Goal: Task Accomplishment & Management: Manage account settings

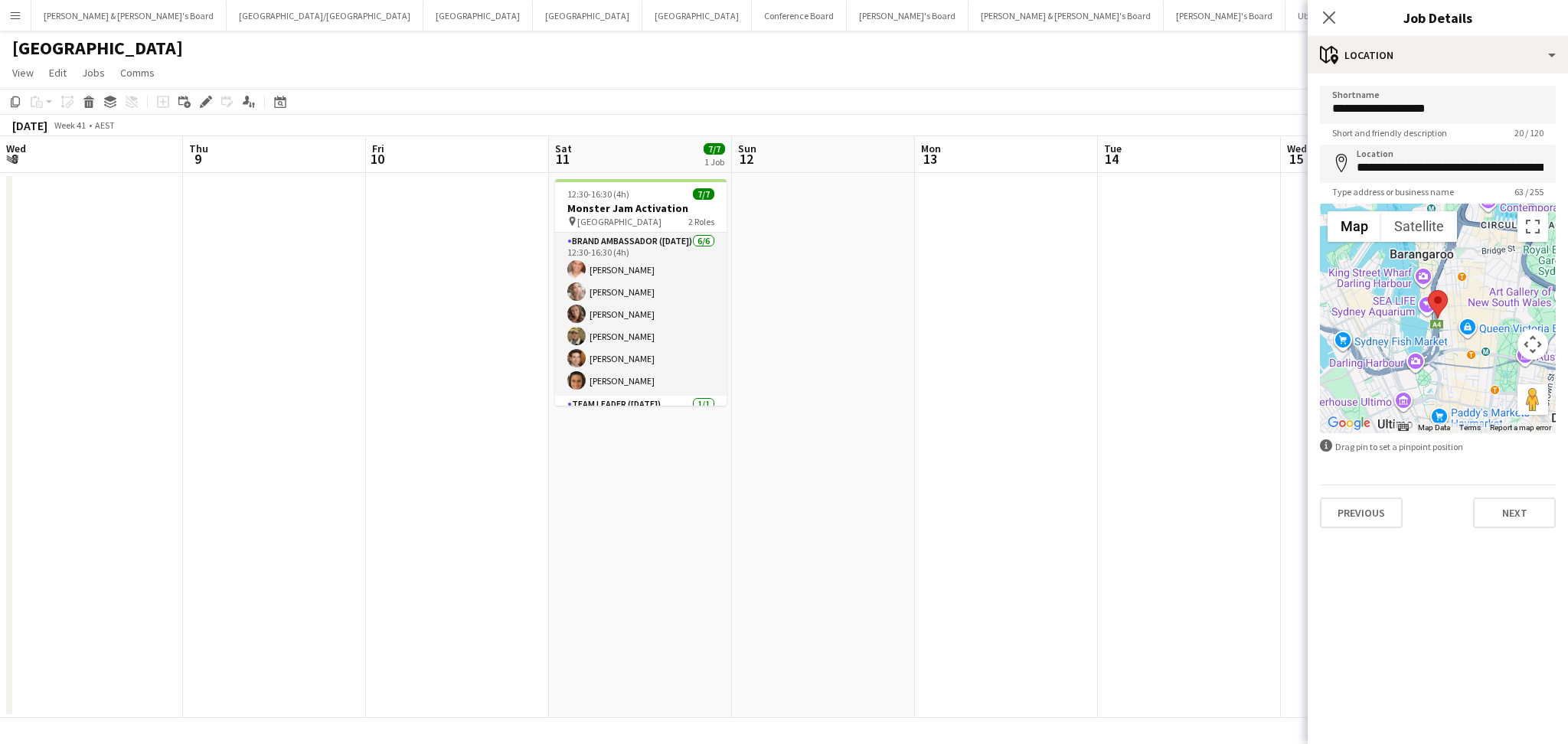
scroll to position [0, 696]
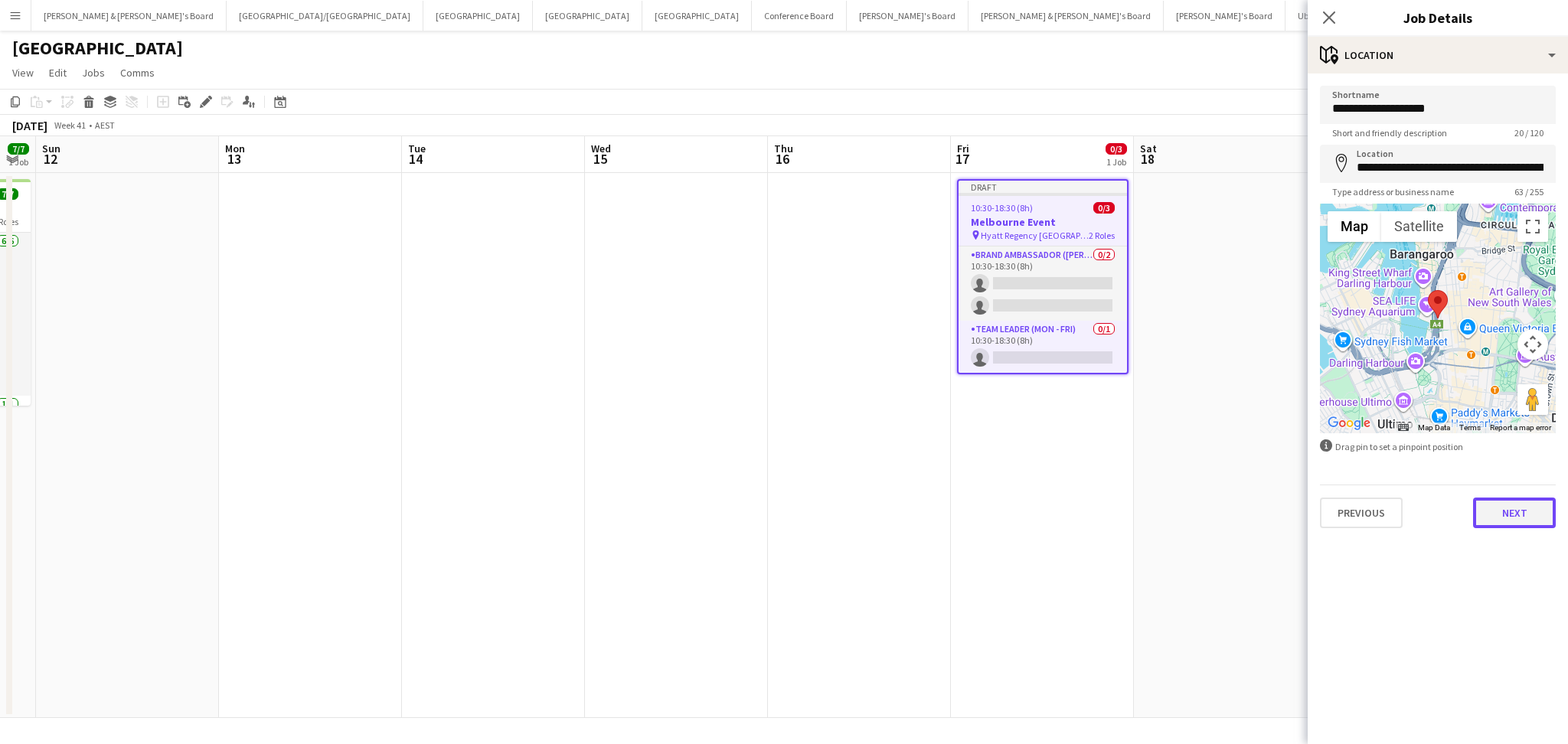
click at [1518, 516] on button "Next" at bounding box center [1514, 513] width 83 height 31
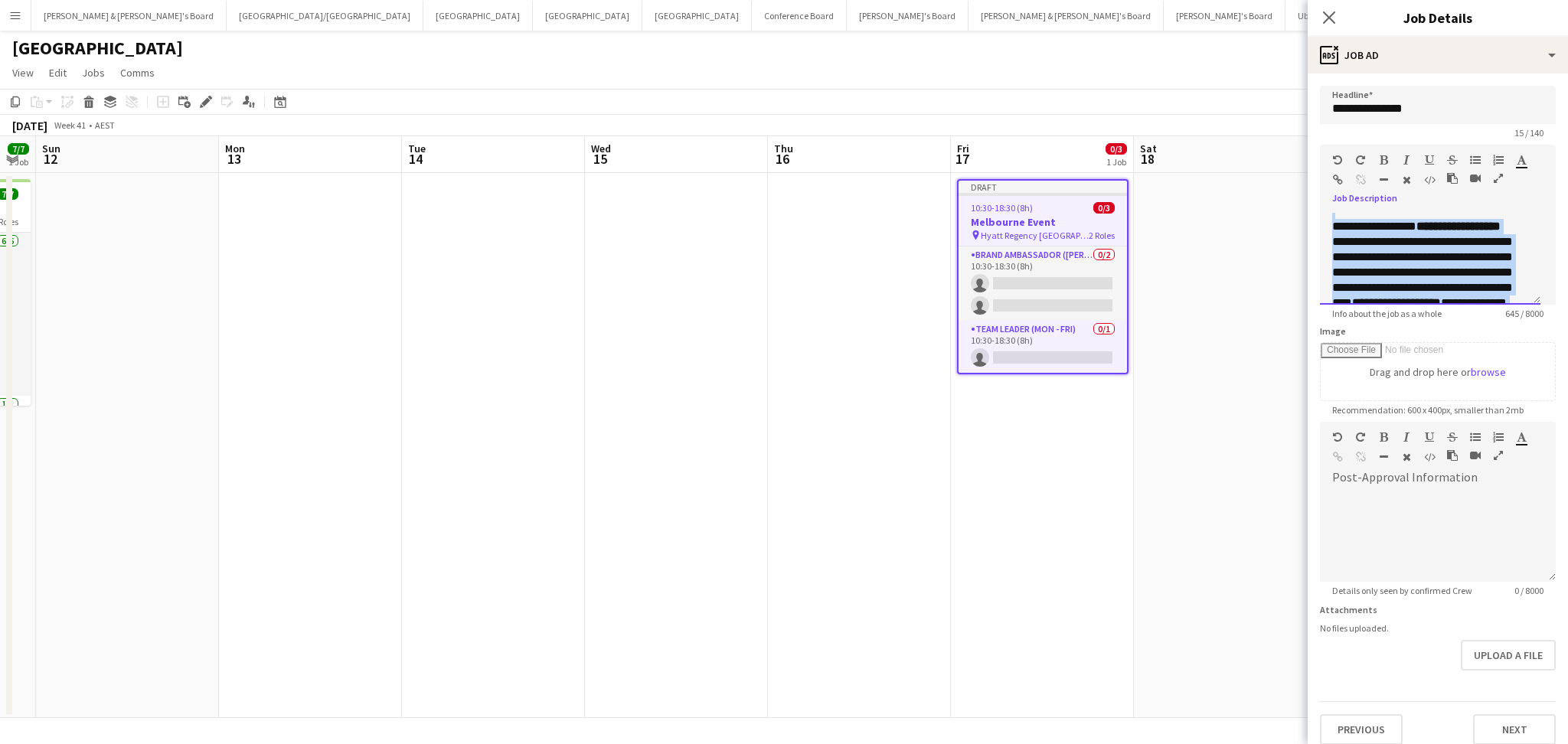
scroll to position [0, 0]
drag, startPoint x: 1413, startPoint y: 305, endPoint x: 1282, endPoint y: 166, distance: 191.0
click at [1282, 166] on body "Menu Boards Boards Boards All jobs Status Workforce Workforce My Workforce Recr…" at bounding box center [784, 372] width 1568 height 744
paste div
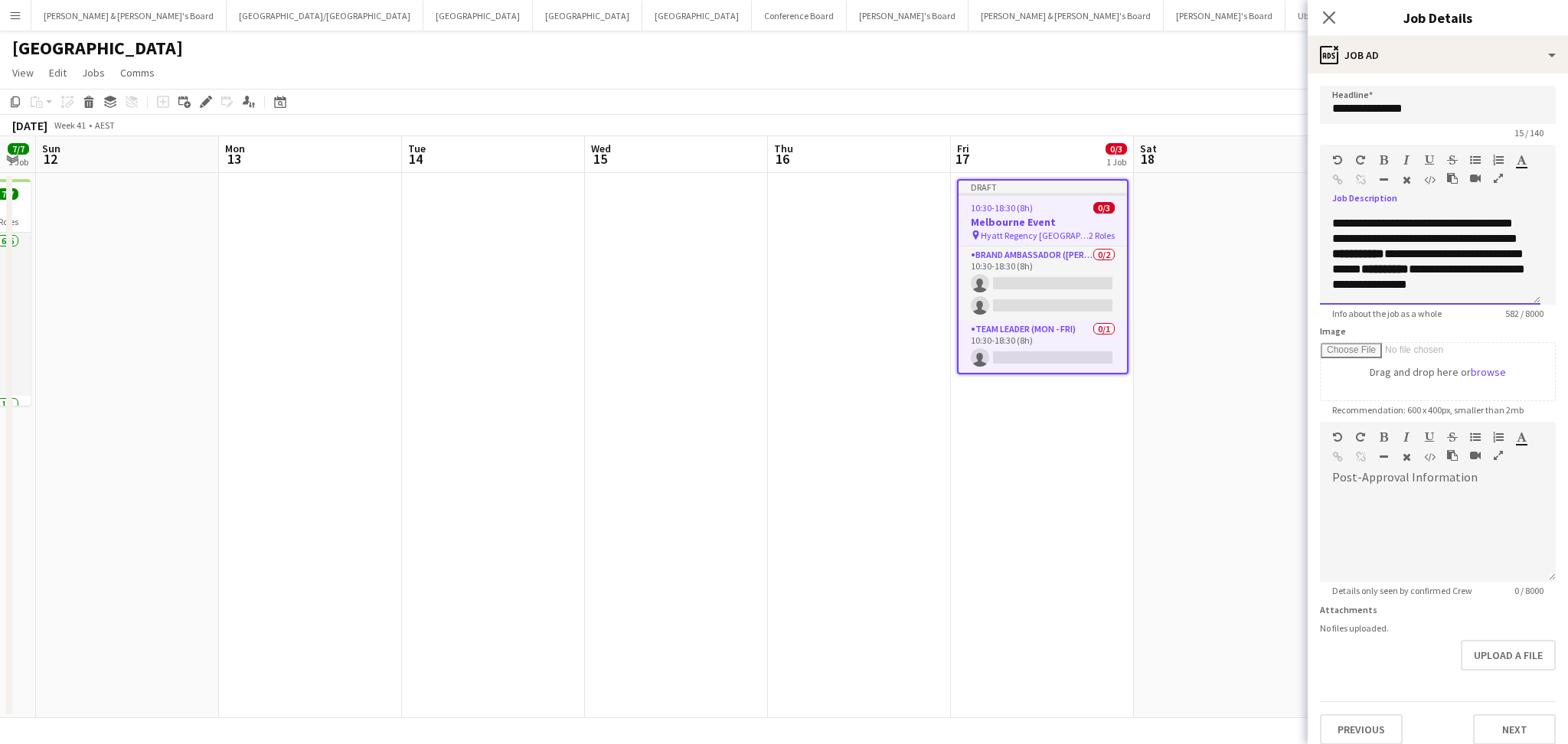
scroll to position [209, 0]
click at [1492, 726] on button "Next" at bounding box center [1514, 729] width 83 height 31
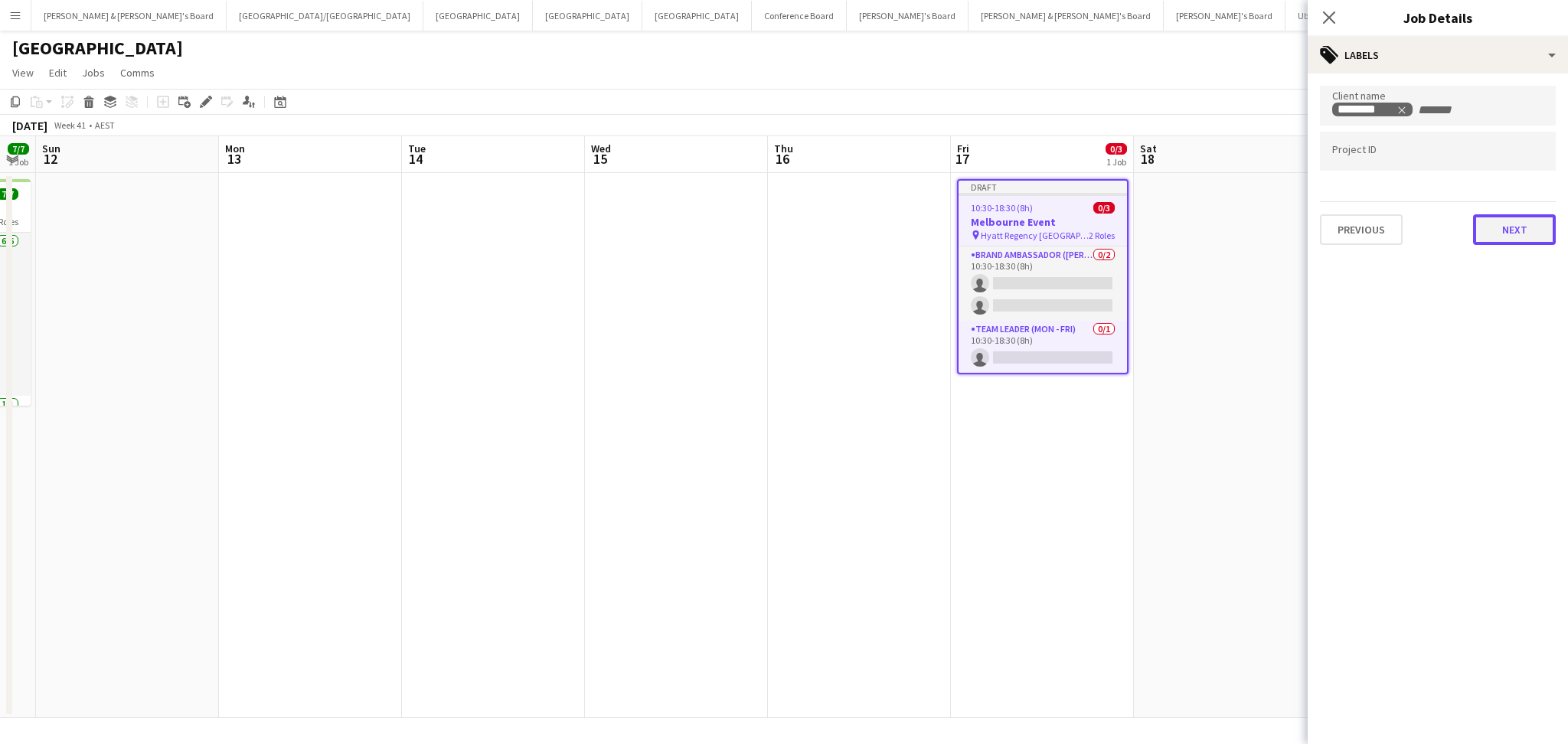
click at [1514, 227] on button "Next" at bounding box center [1514, 230] width 83 height 31
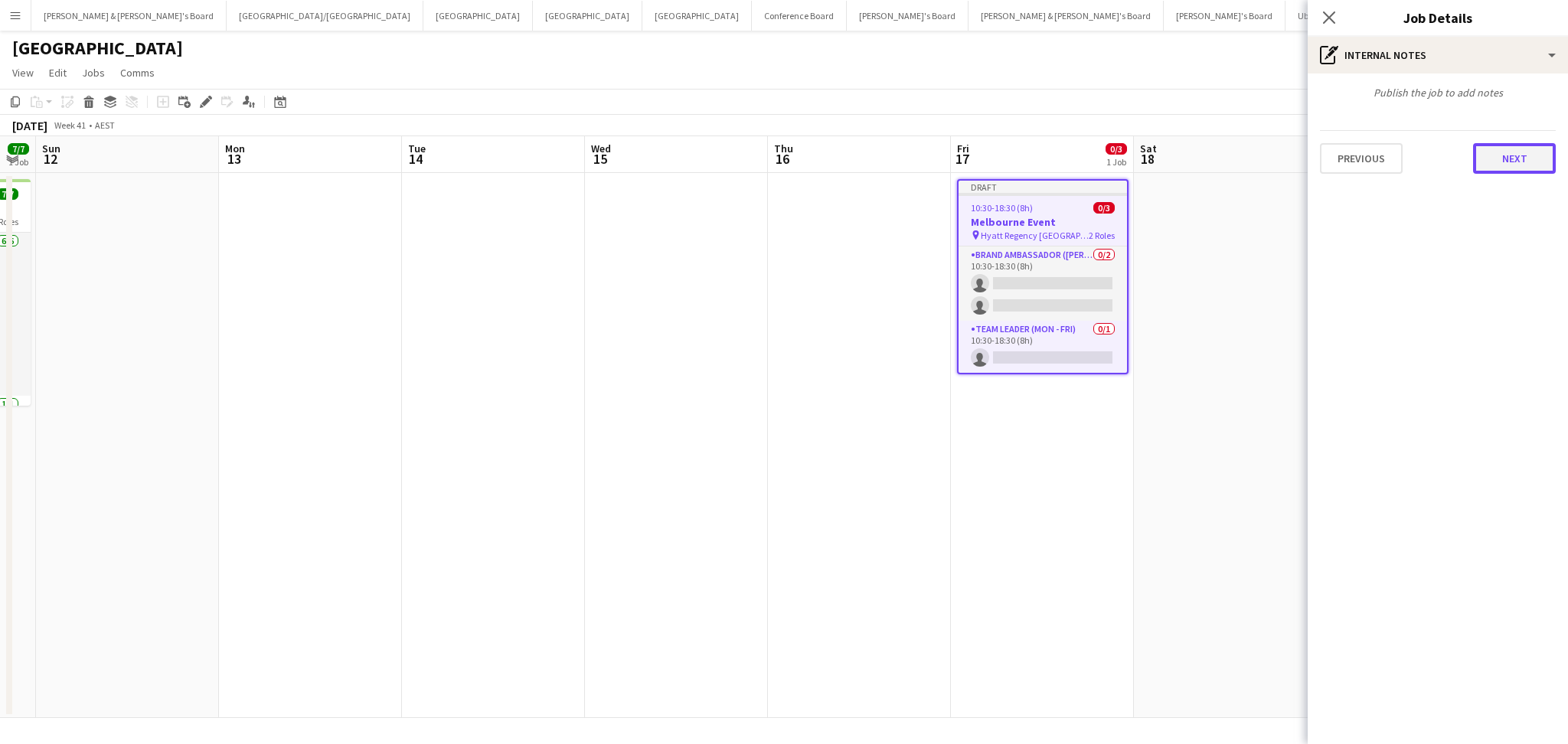
click at [1515, 155] on button "Next" at bounding box center [1514, 158] width 83 height 31
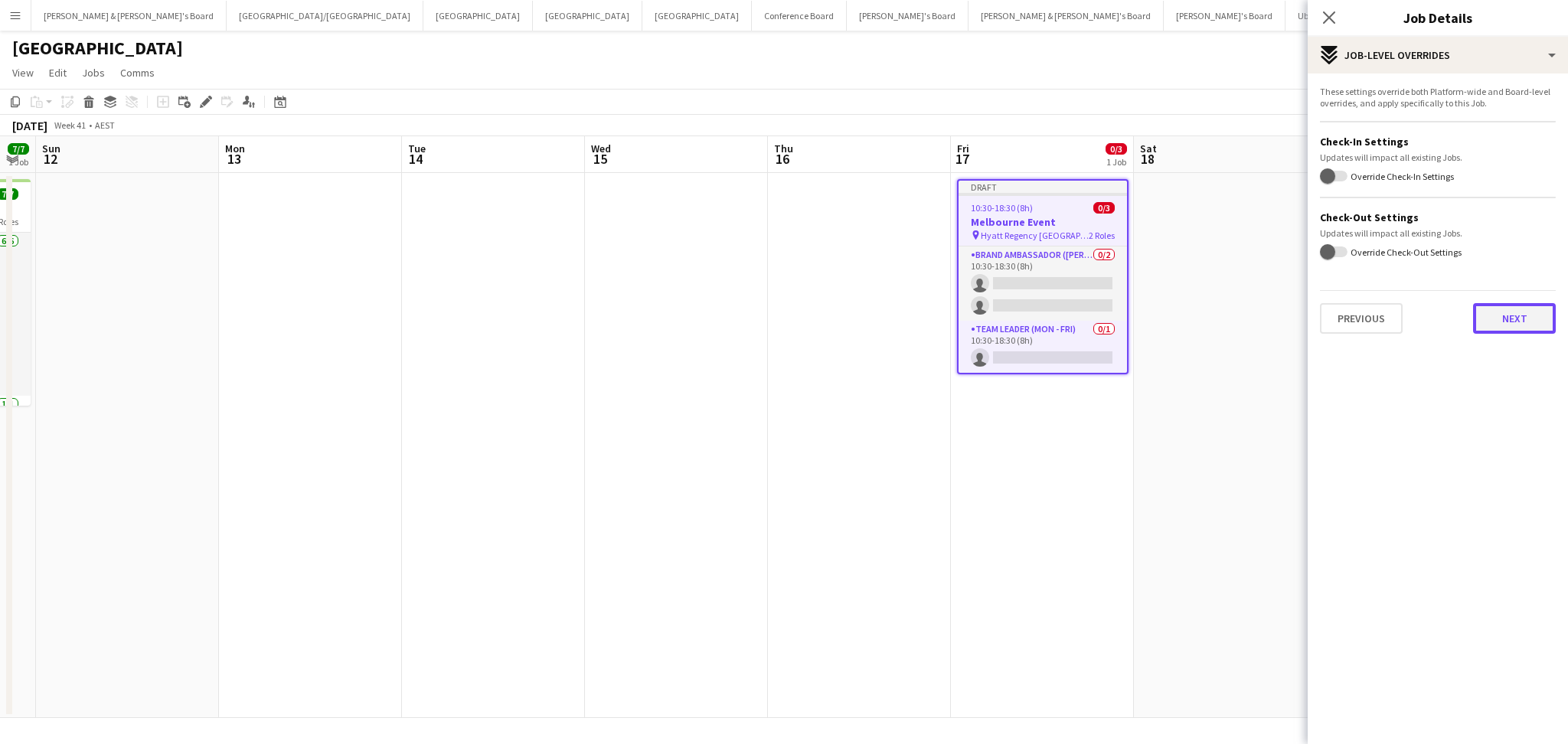
click at [1515, 325] on button "Next" at bounding box center [1514, 318] width 83 height 31
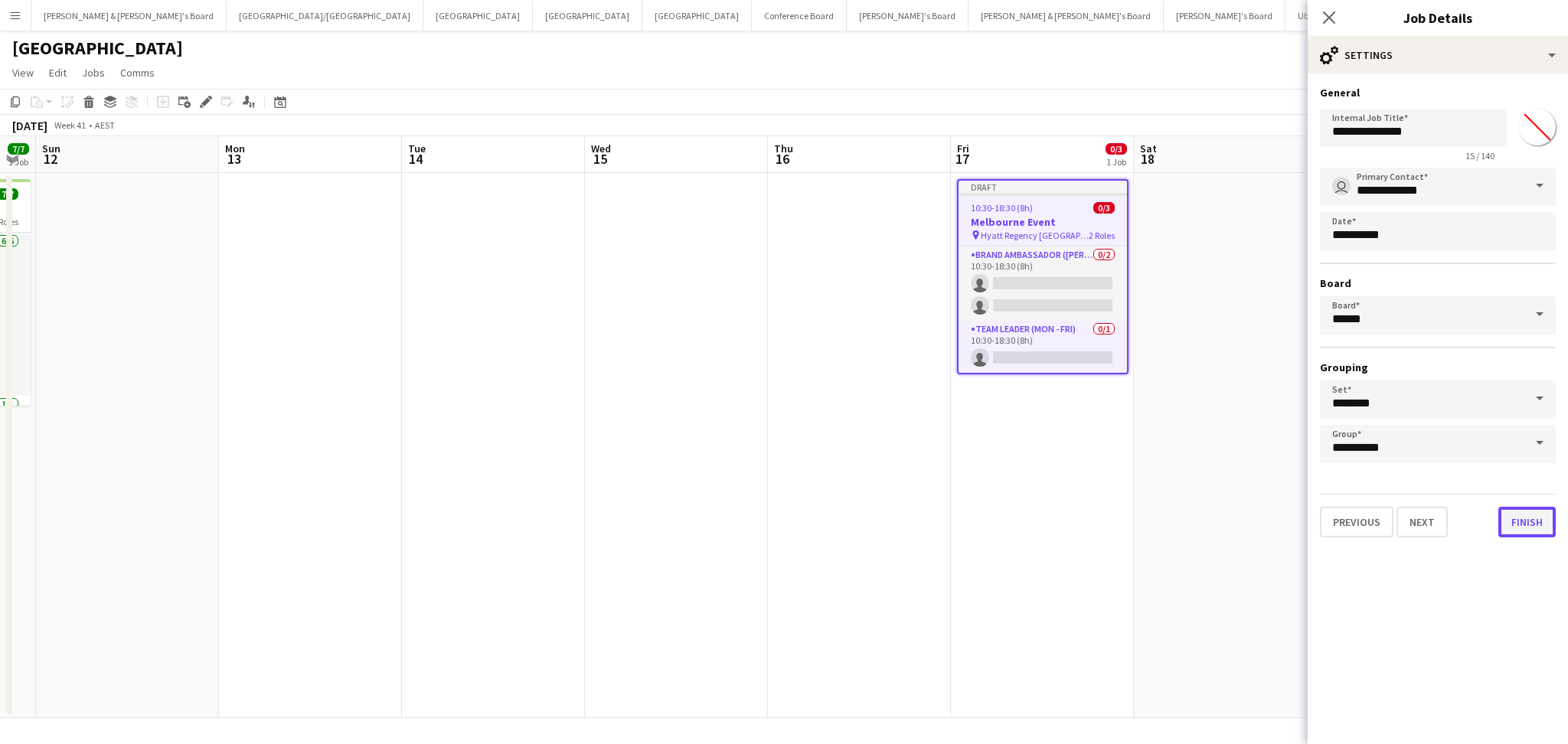
click at [1526, 514] on button "Finish" at bounding box center [1527, 522] width 58 height 31
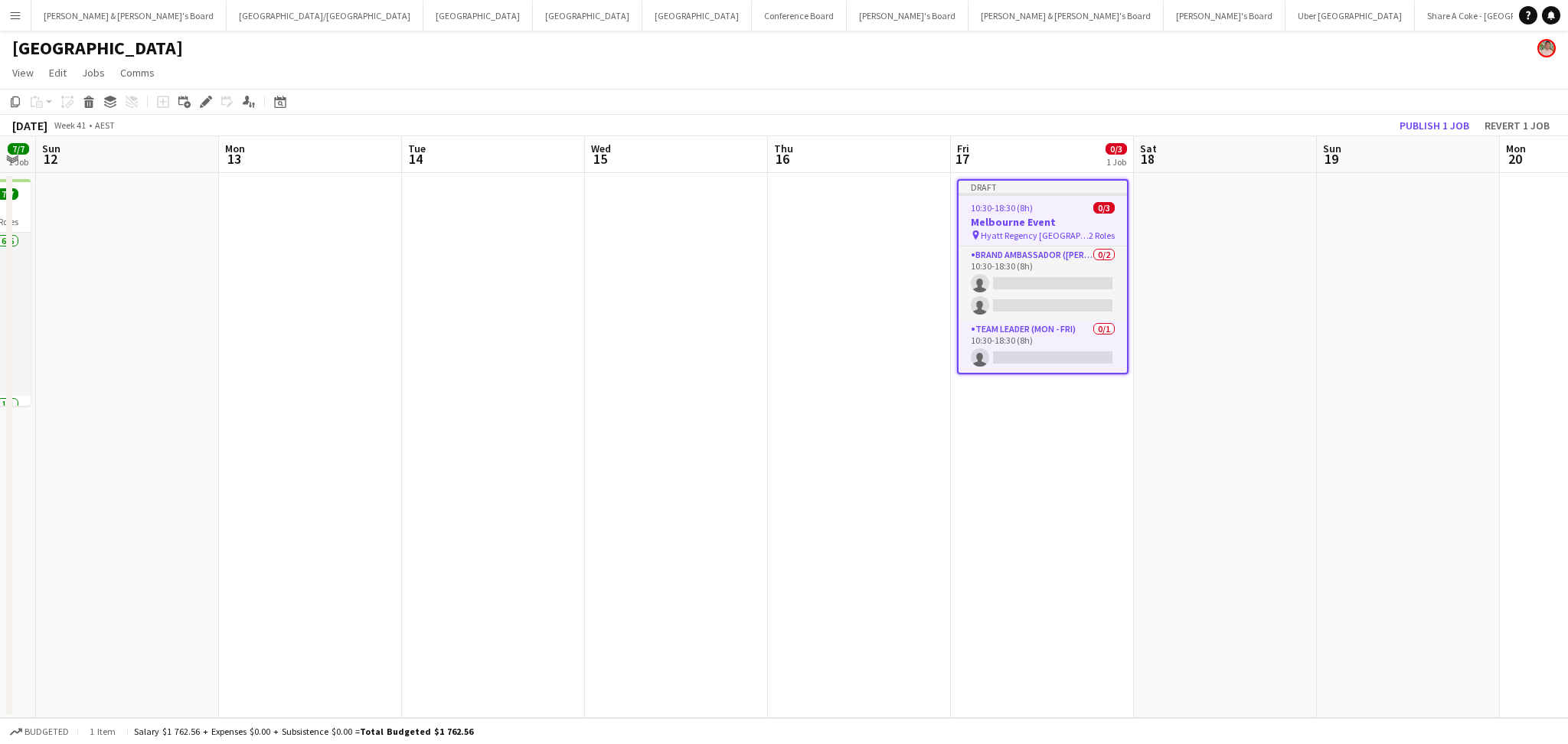
click at [1036, 209] on div "10:30-18:30 (8h) 0/3" at bounding box center [1042, 208] width 168 height 11
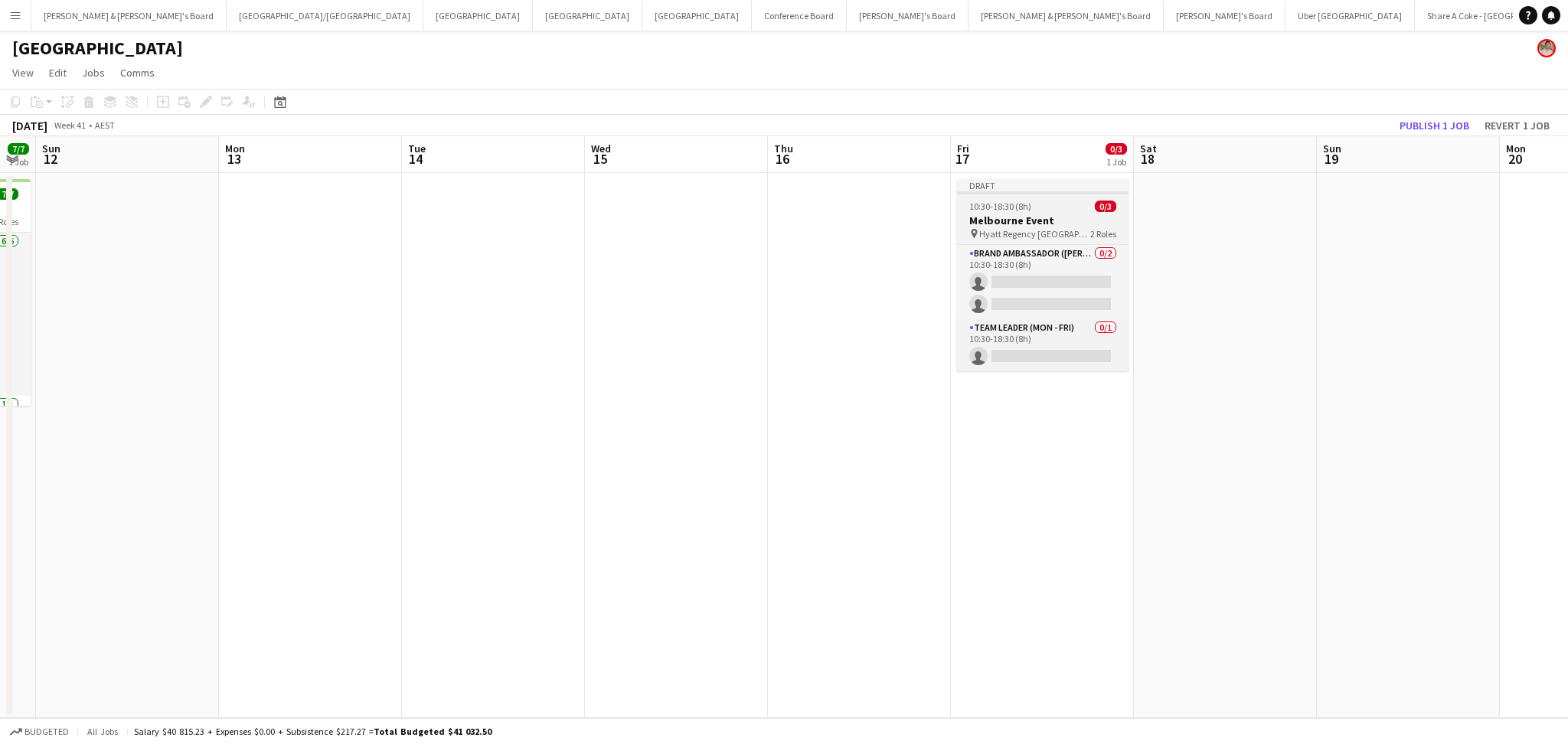
click at [1036, 209] on div "10:30-18:30 (8h) 0/3" at bounding box center [1042, 206] width 171 height 11
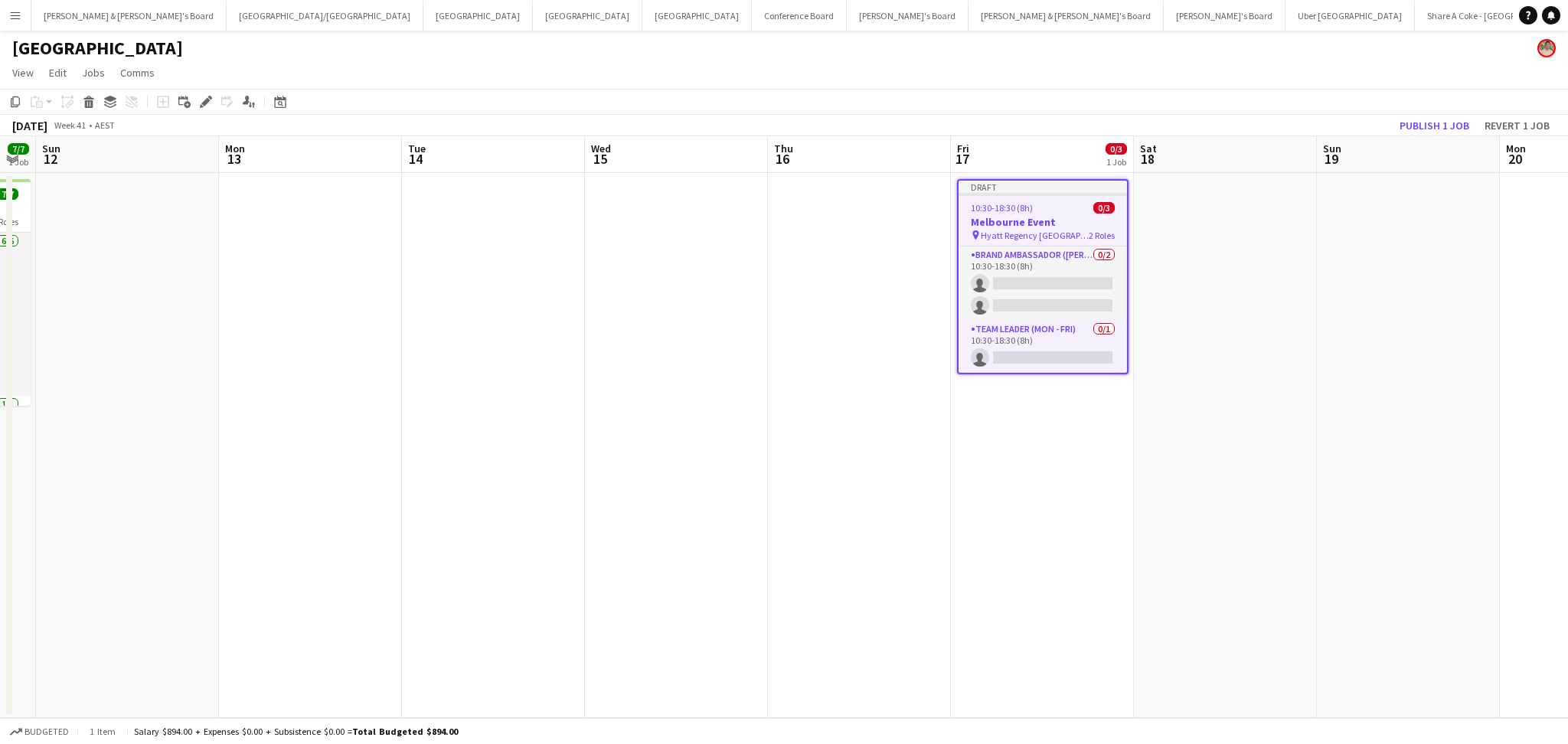
click at [1023, 461] on app-date-cell "Draft 10:30-18:30 (8h) 0/3 Melbourne Event pin Hyatt Regency Sydney 2 Roles Bra…" at bounding box center [1041, 445] width 183 height 545
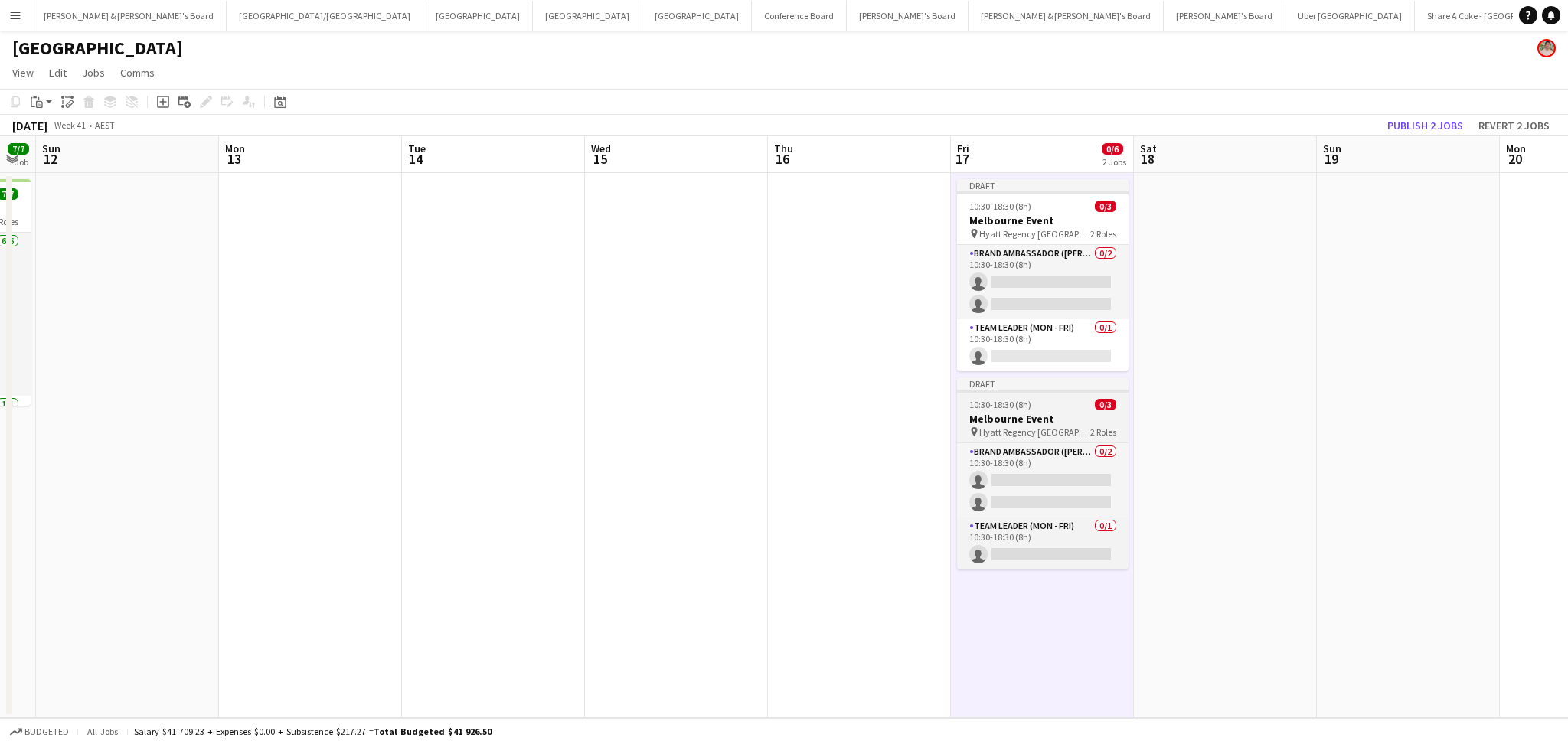
click at [1049, 430] on span "Hyatt Regency Sydney" at bounding box center [1034, 432] width 111 height 11
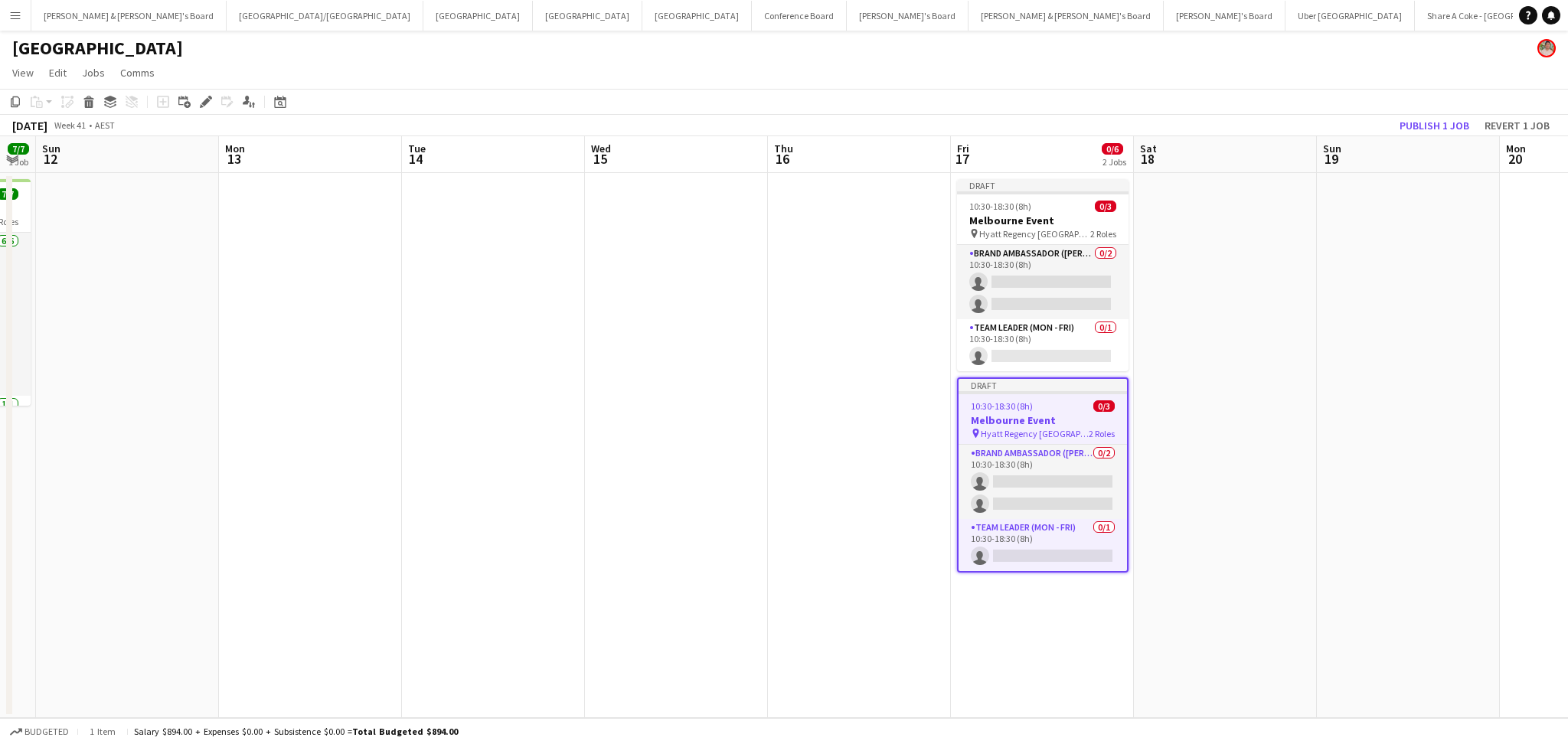
click at [1049, 430] on span "Hyatt Regency Sydney" at bounding box center [1034, 433] width 108 height 11
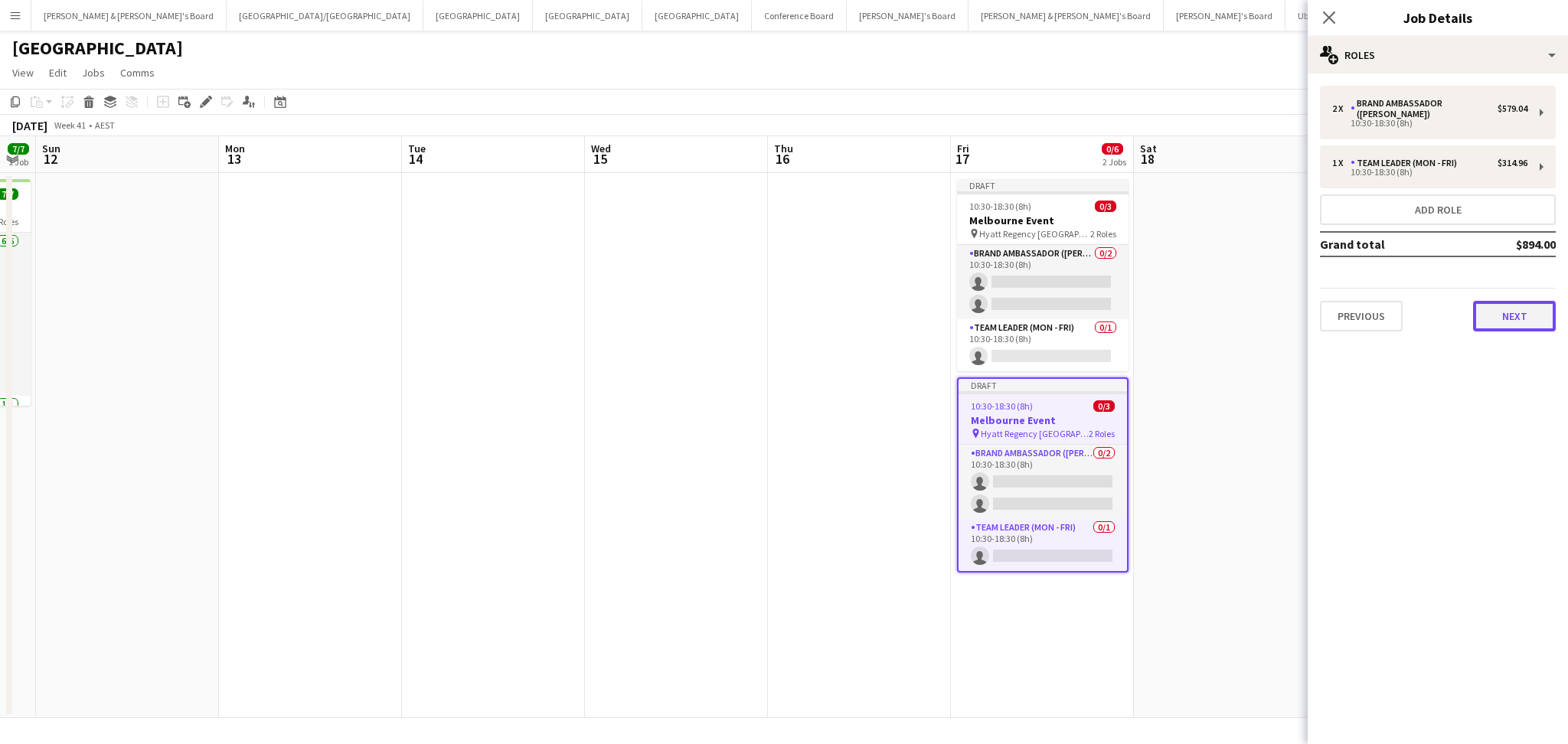
click at [1492, 305] on button "Next" at bounding box center [1514, 316] width 83 height 31
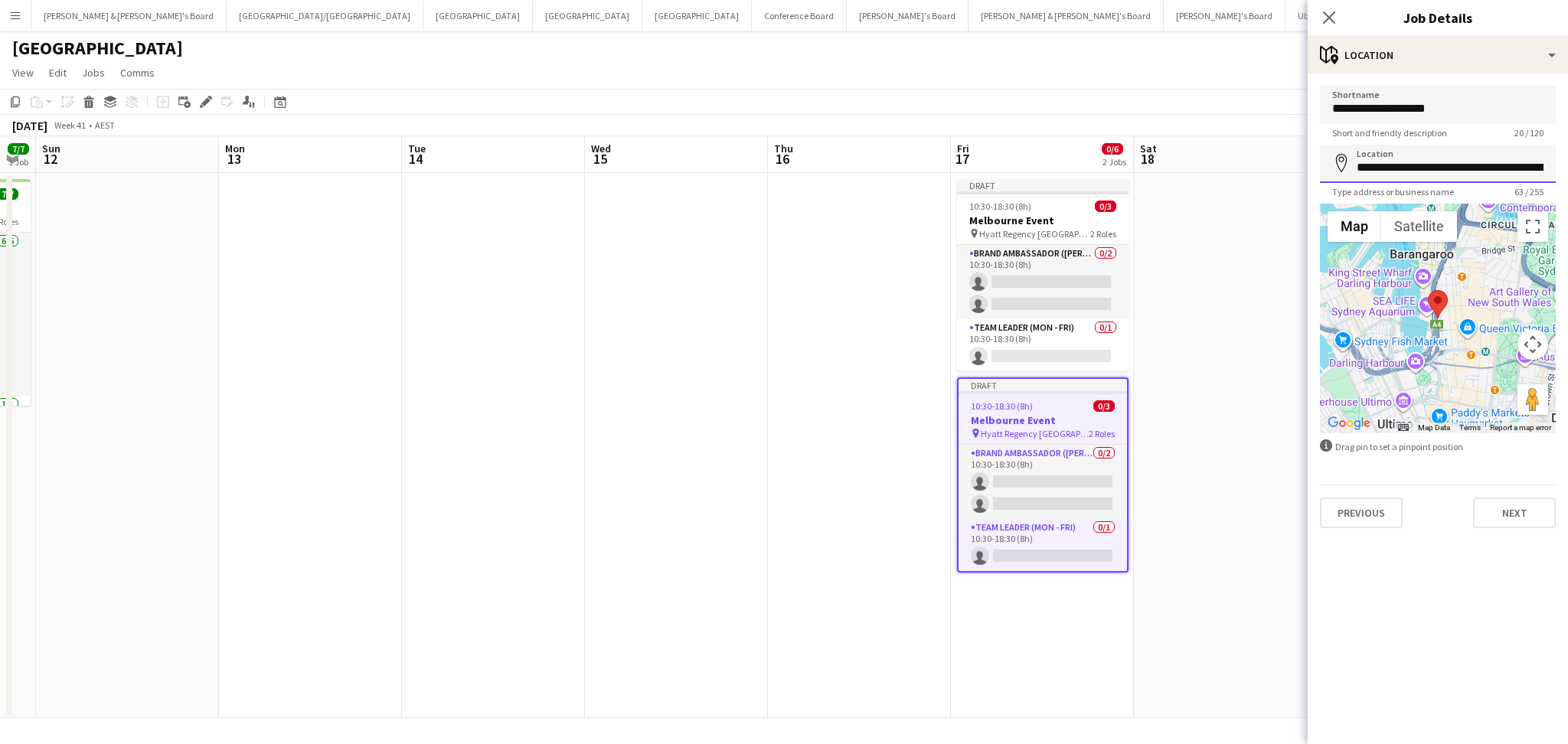
click at [1390, 169] on input "**********" at bounding box center [1437, 163] width 235 height 38
paste input
type input "**********"
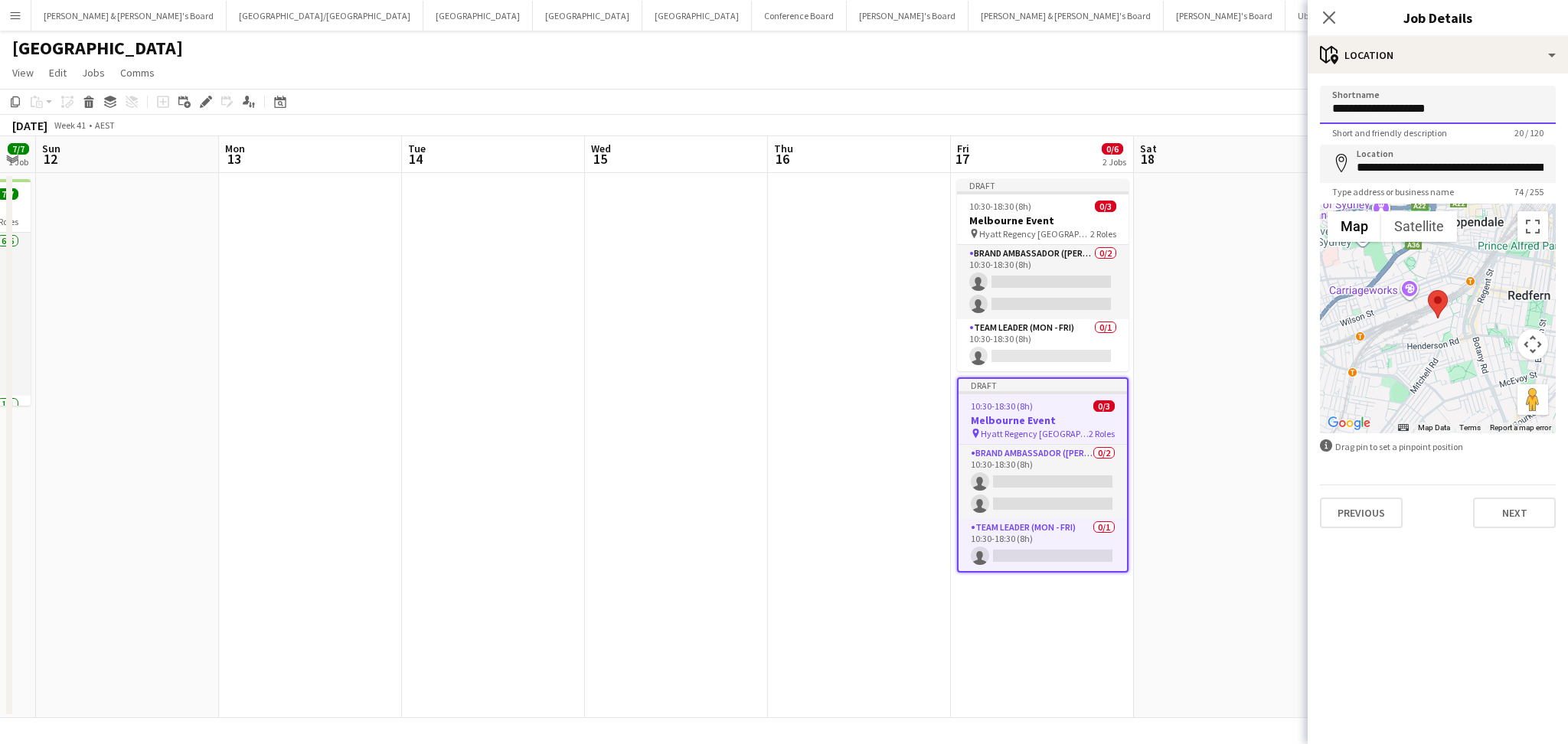
click at [1402, 107] on input "**********" at bounding box center [1437, 105] width 235 height 38
paste input
type input "**********"
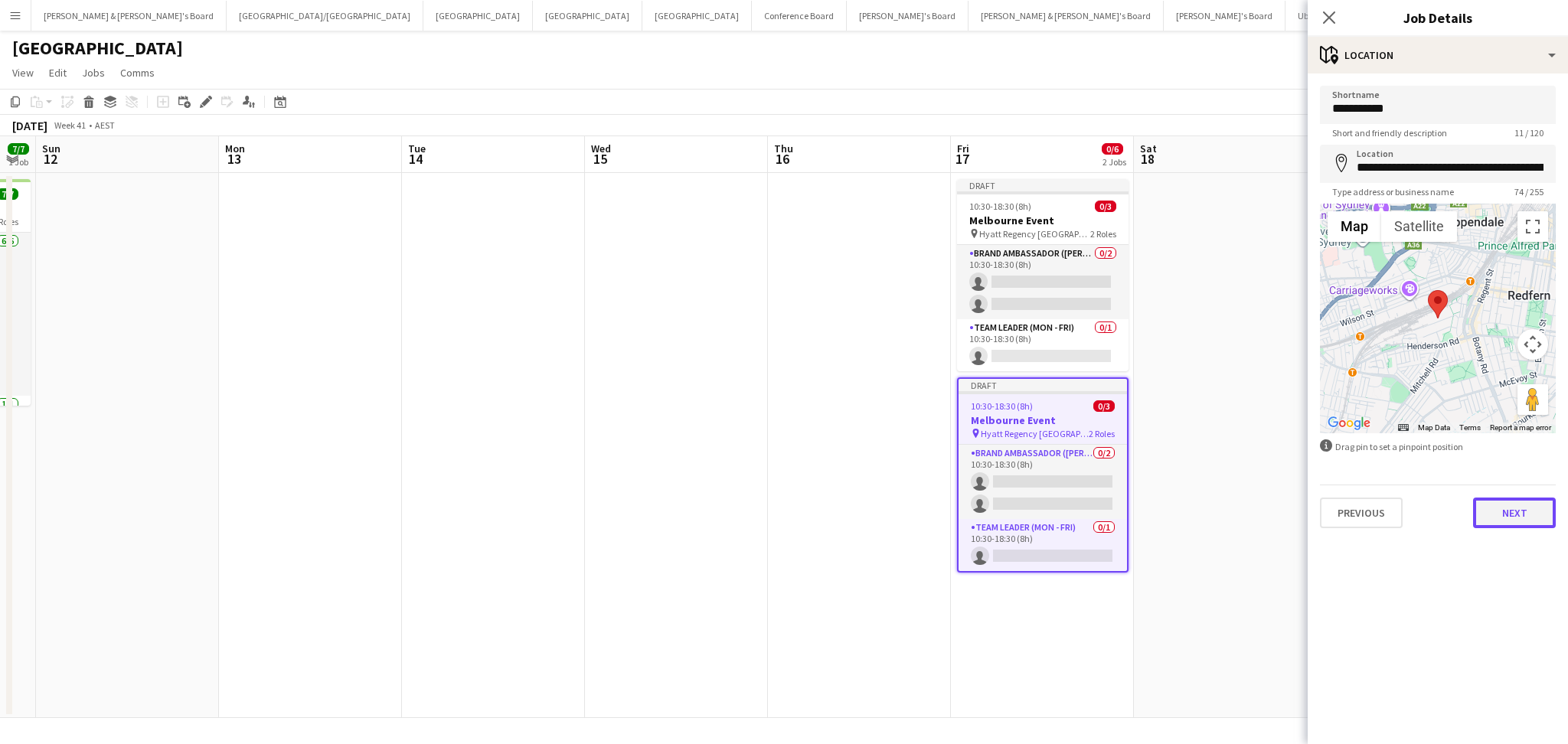
click at [1512, 511] on button "Next" at bounding box center [1514, 513] width 83 height 31
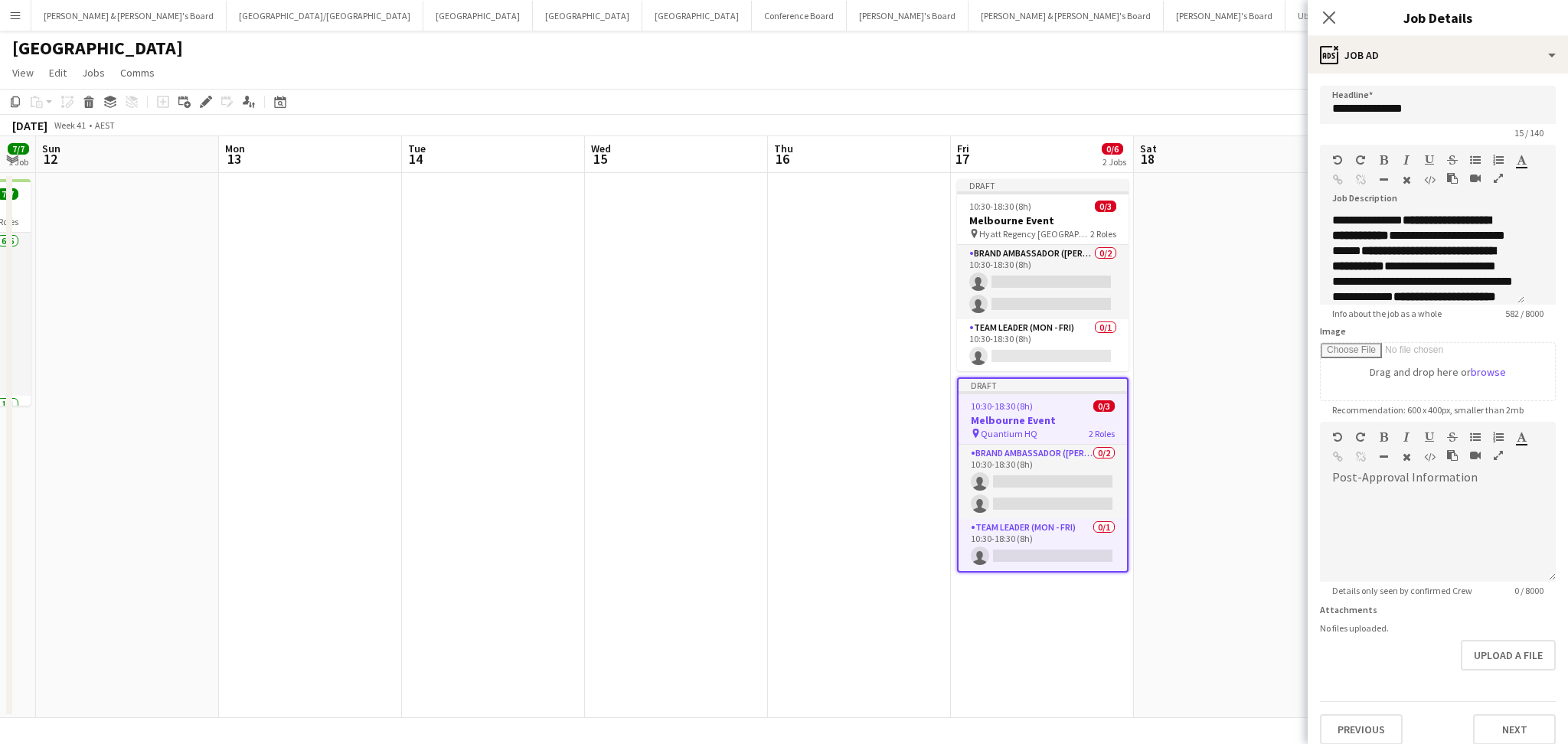
click at [1232, 555] on app-date-cell at bounding box center [1225, 445] width 183 height 545
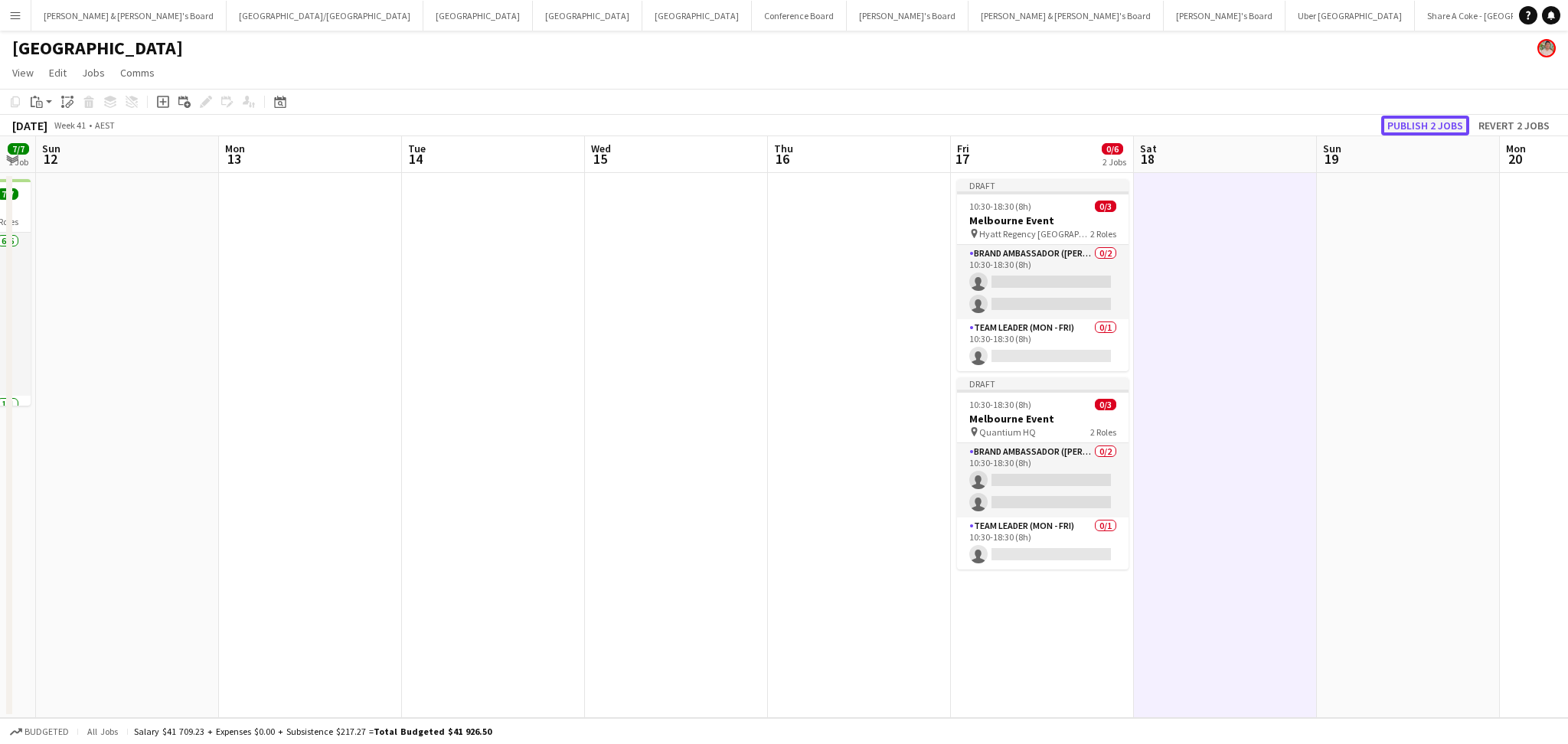
click at [1425, 128] on button "Publish 2 jobs" at bounding box center [1424, 125] width 88 height 20
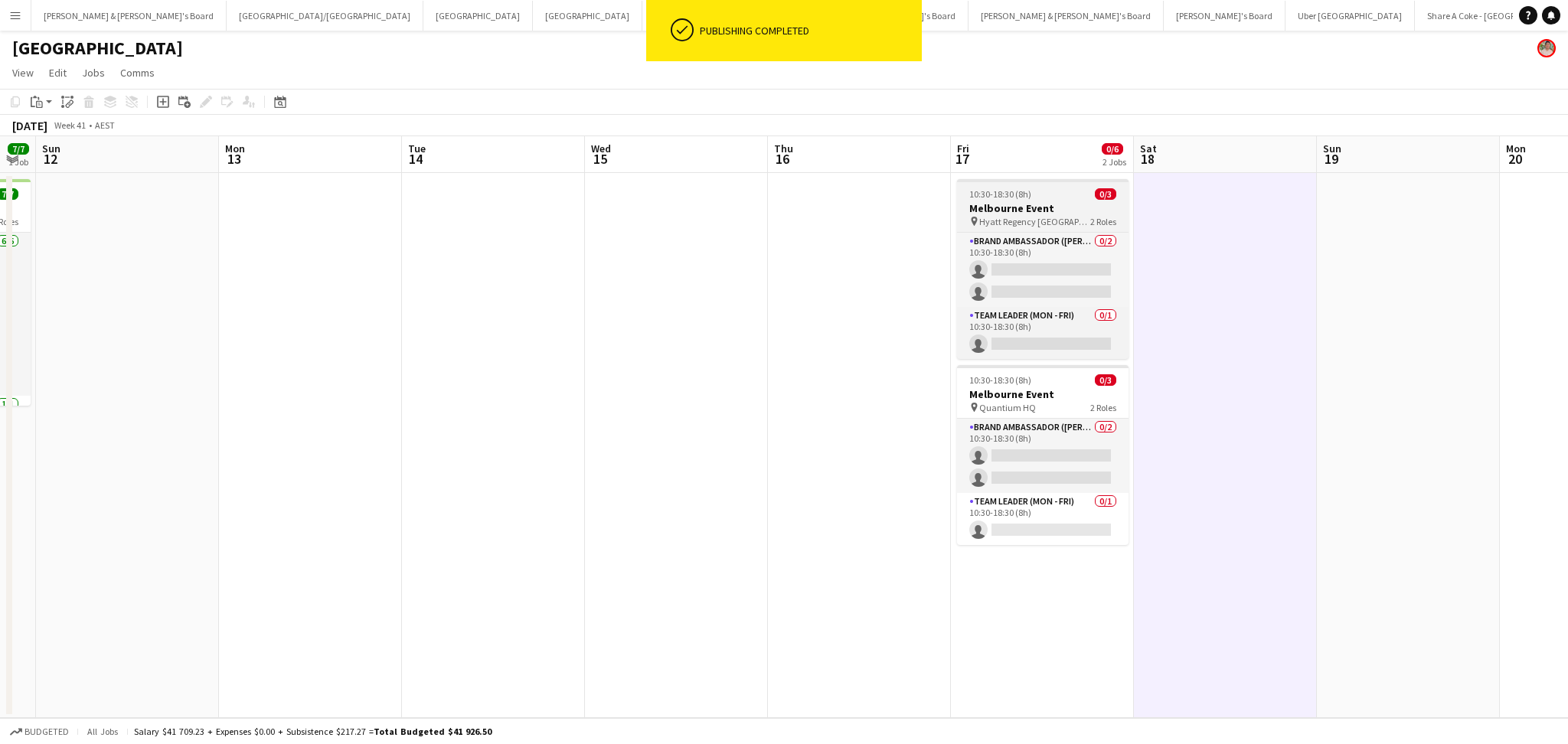
click at [1105, 202] on h3 "Melbourne Event" at bounding box center [1042, 208] width 171 height 14
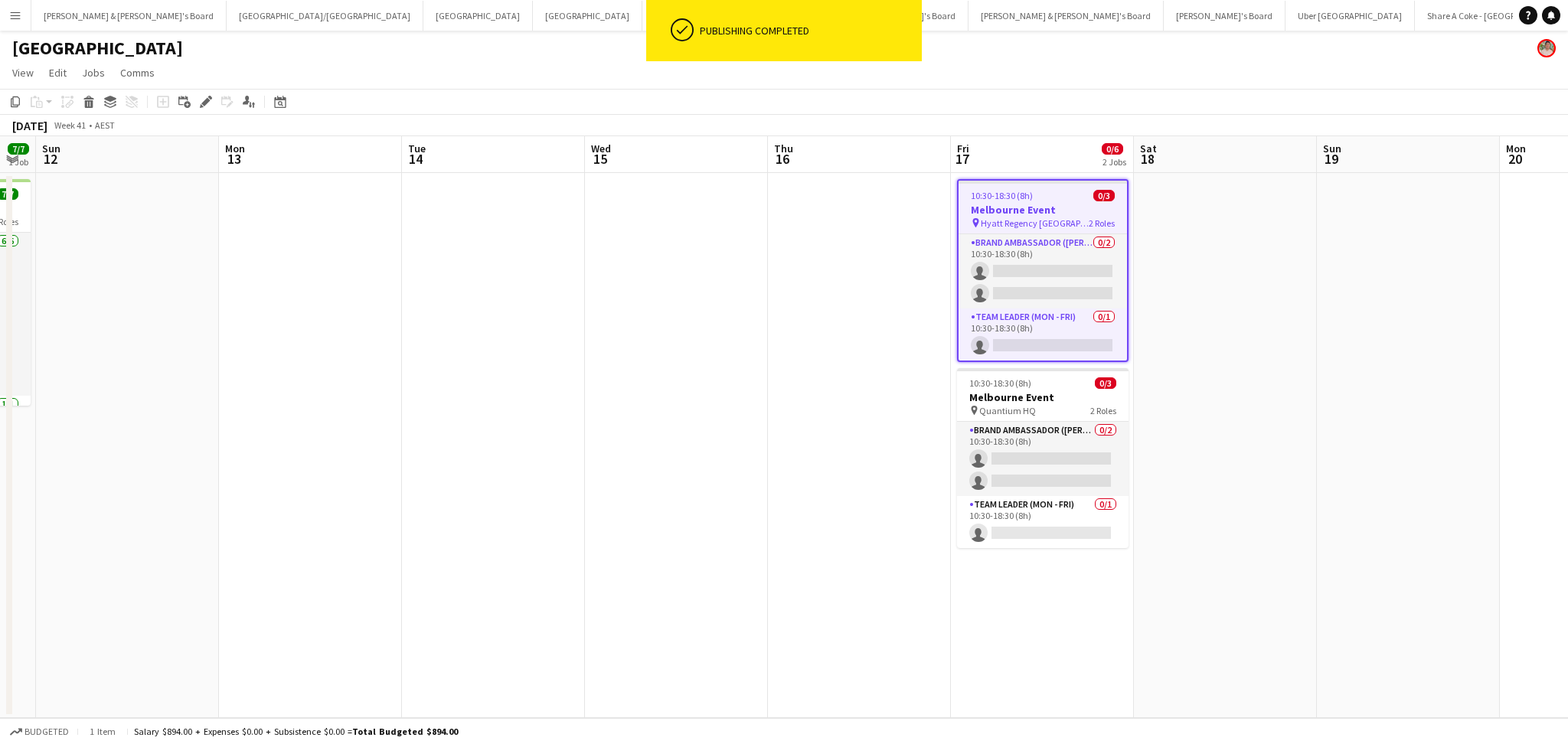
click at [1105, 203] on h3 "Melbourne Event" at bounding box center [1042, 209] width 168 height 14
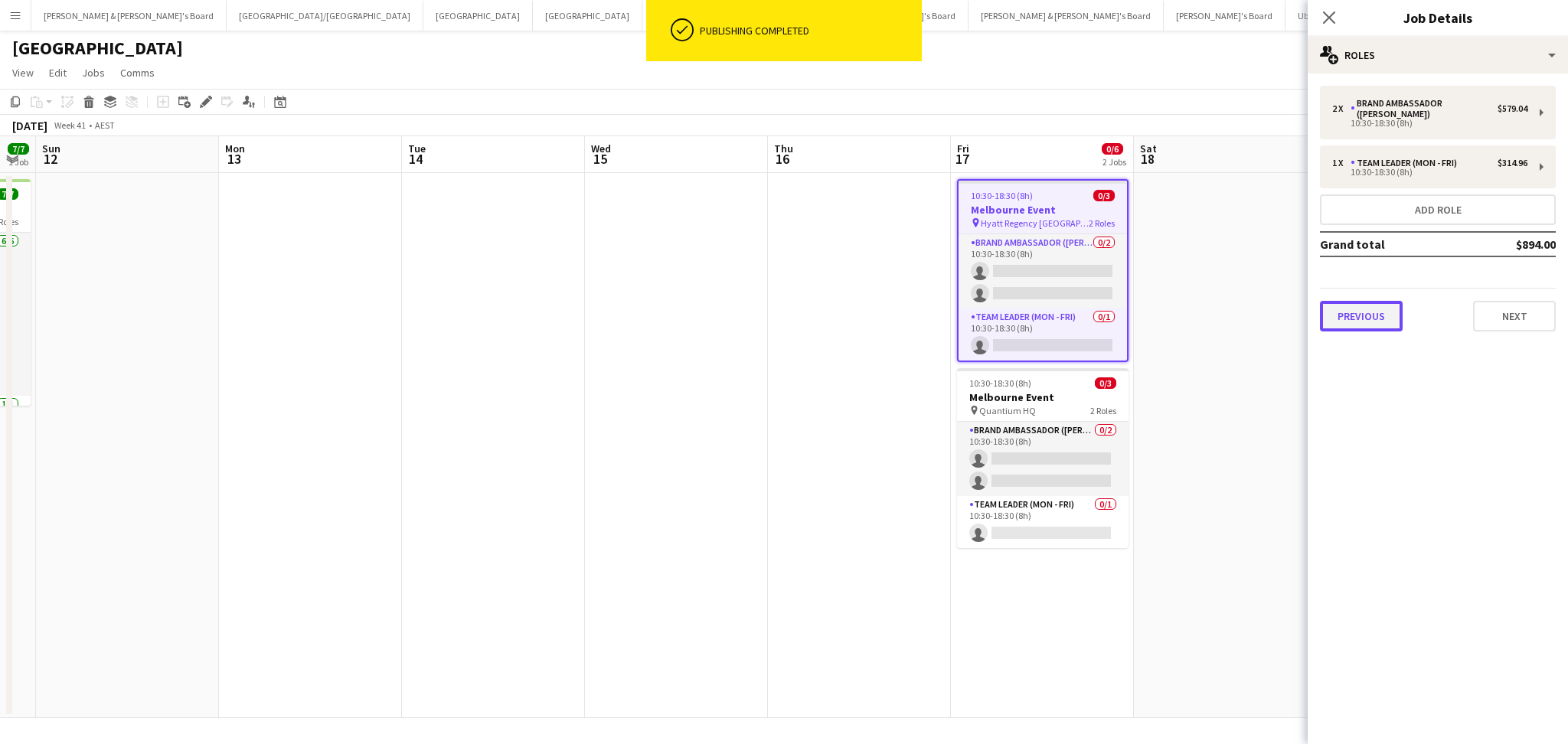
click at [1368, 312] on button "Previous" at bounding box center [1361, 316] width 83 height 31
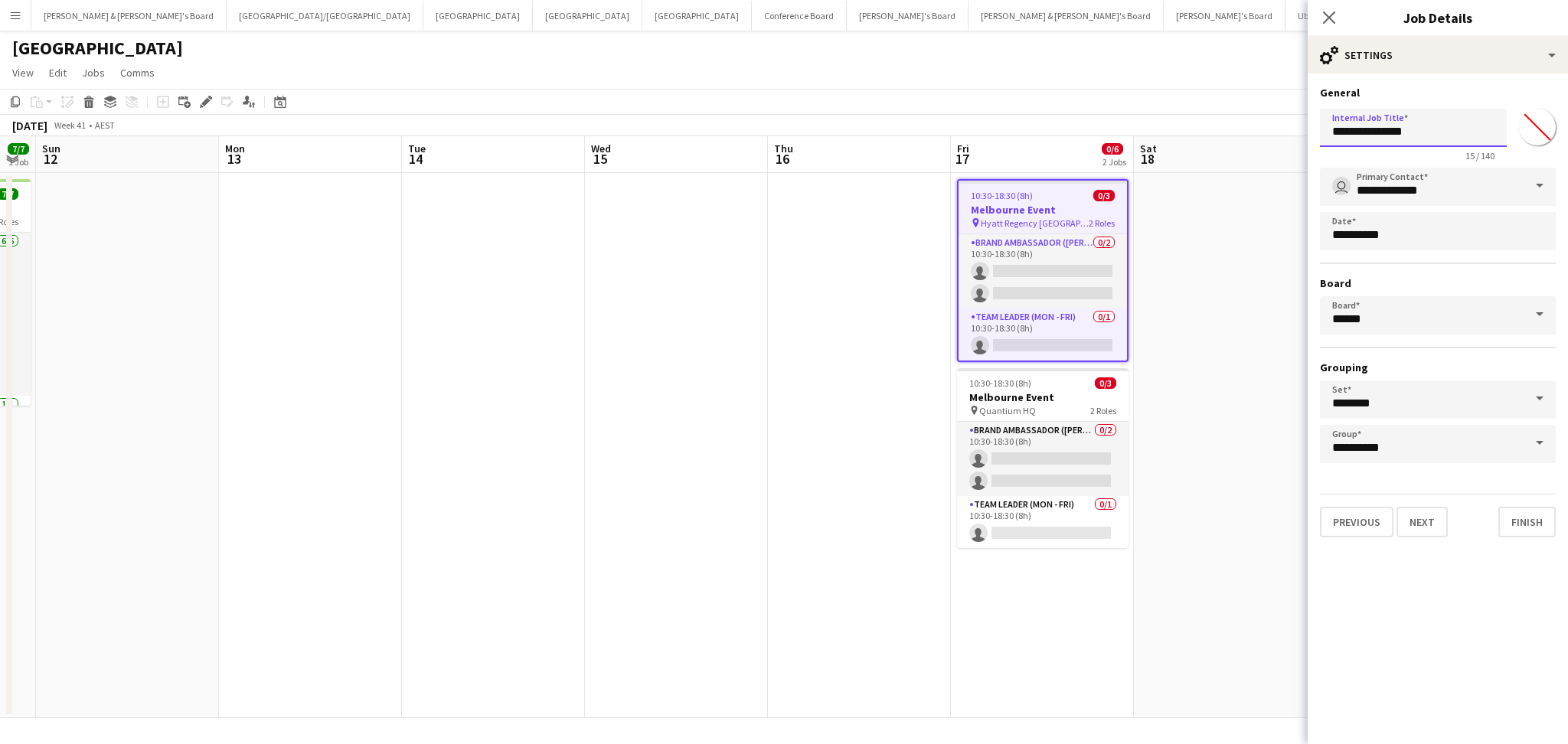
click at [1352, 132] on input "**********" at bounding box center [1413, 127] width 187 height 38
type input "**********"
click at [1501, 515] on button "Finish" at bounding box center [1527, 522] width 58 height 31
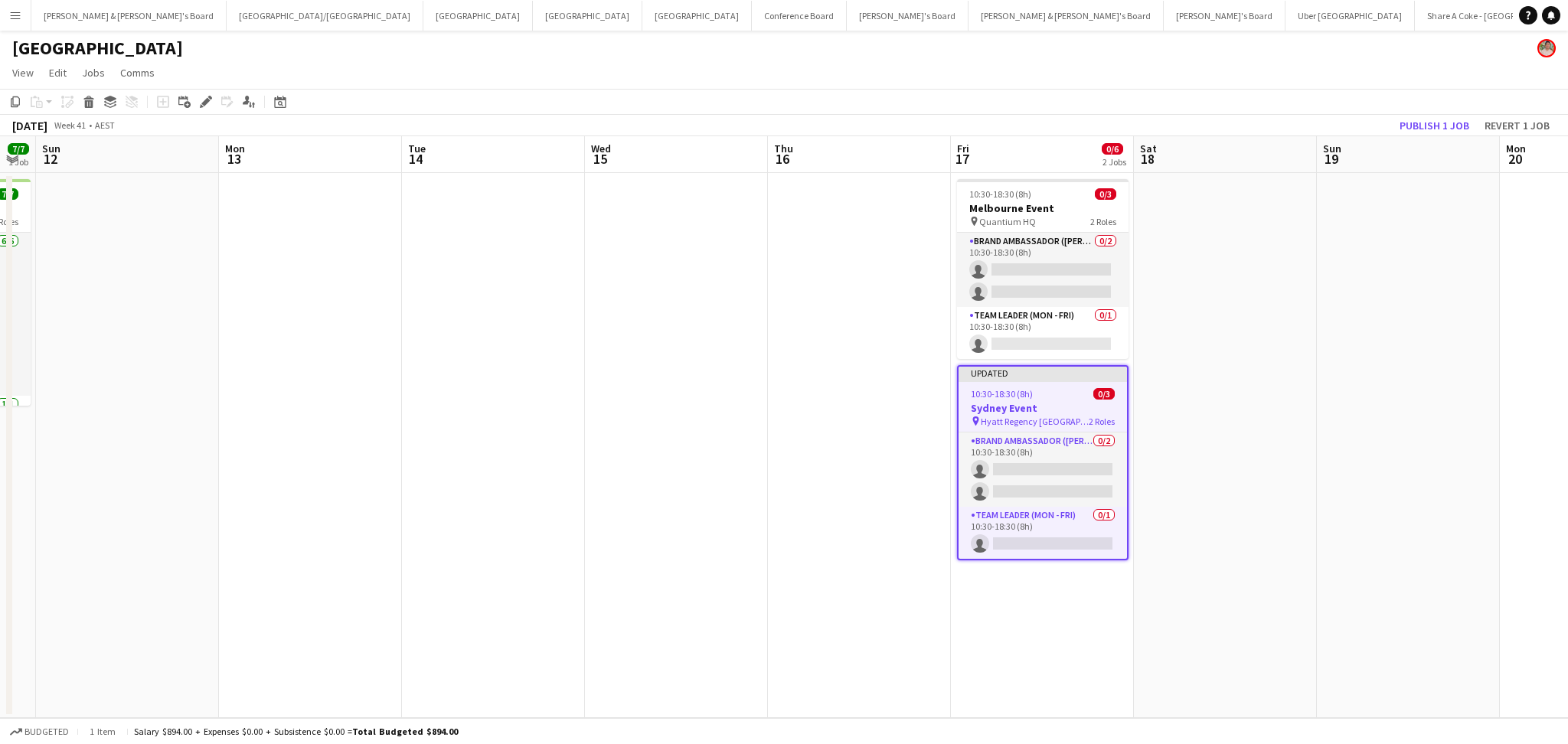
click at [1021, 411] on h3 "Sydney Event" at bounding box center [1042, 407] width 168 height 14
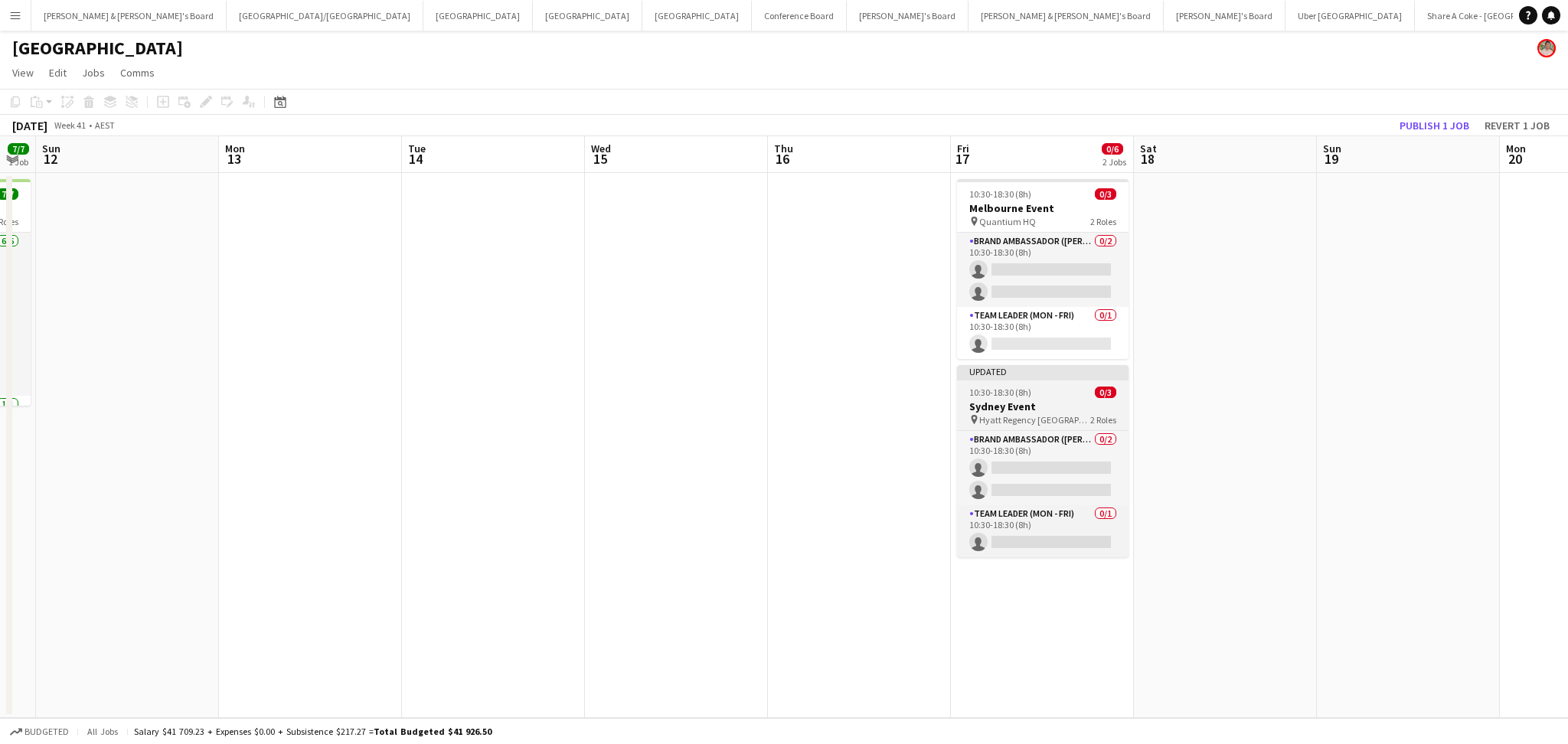
click at [1021, 411] on h3 "Sydney Event" at bounding box center [1042, 406] width 171 height 14
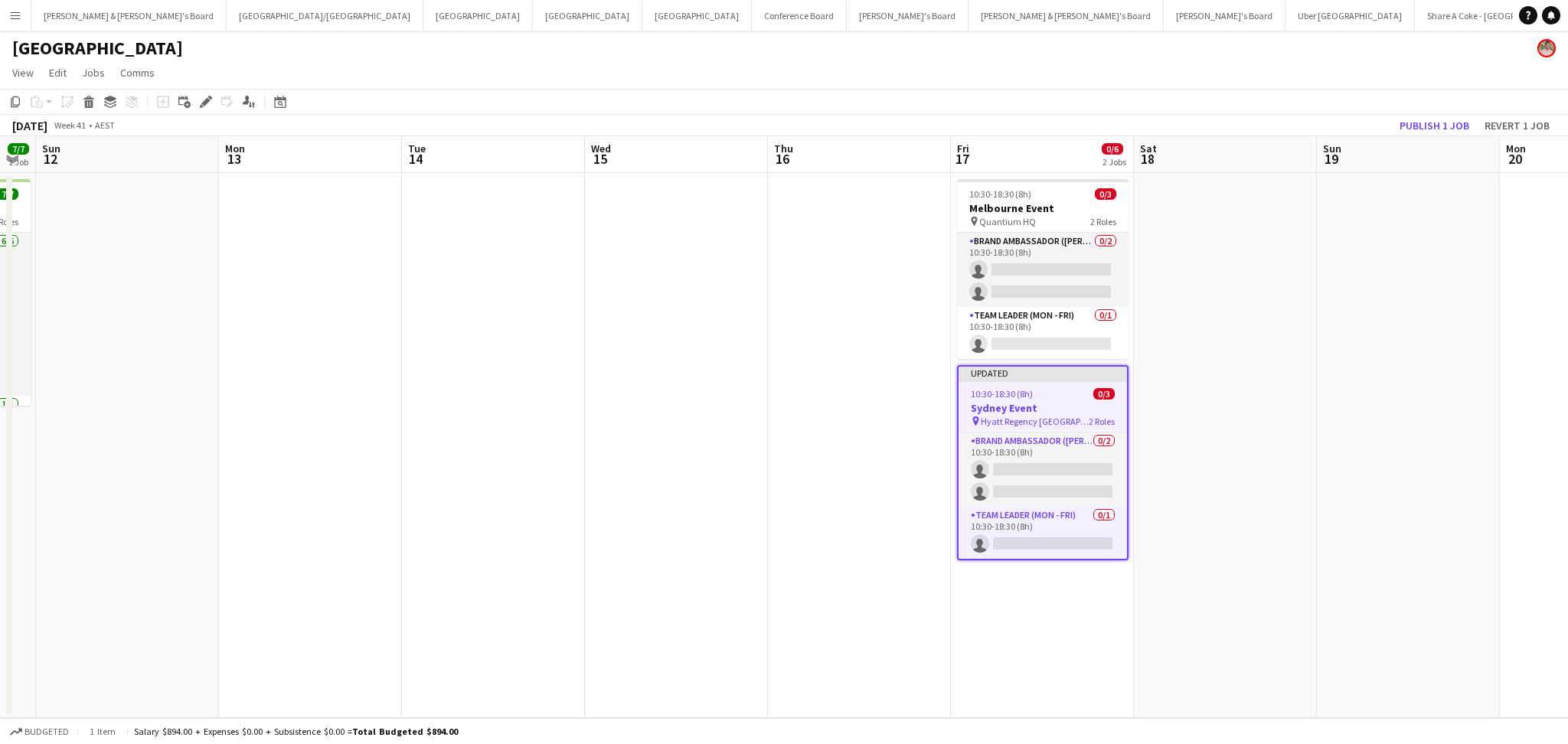
click at [1021, 411] on h3 "Sydney Event" at bounding box center [1042, 407] width 168 height 14
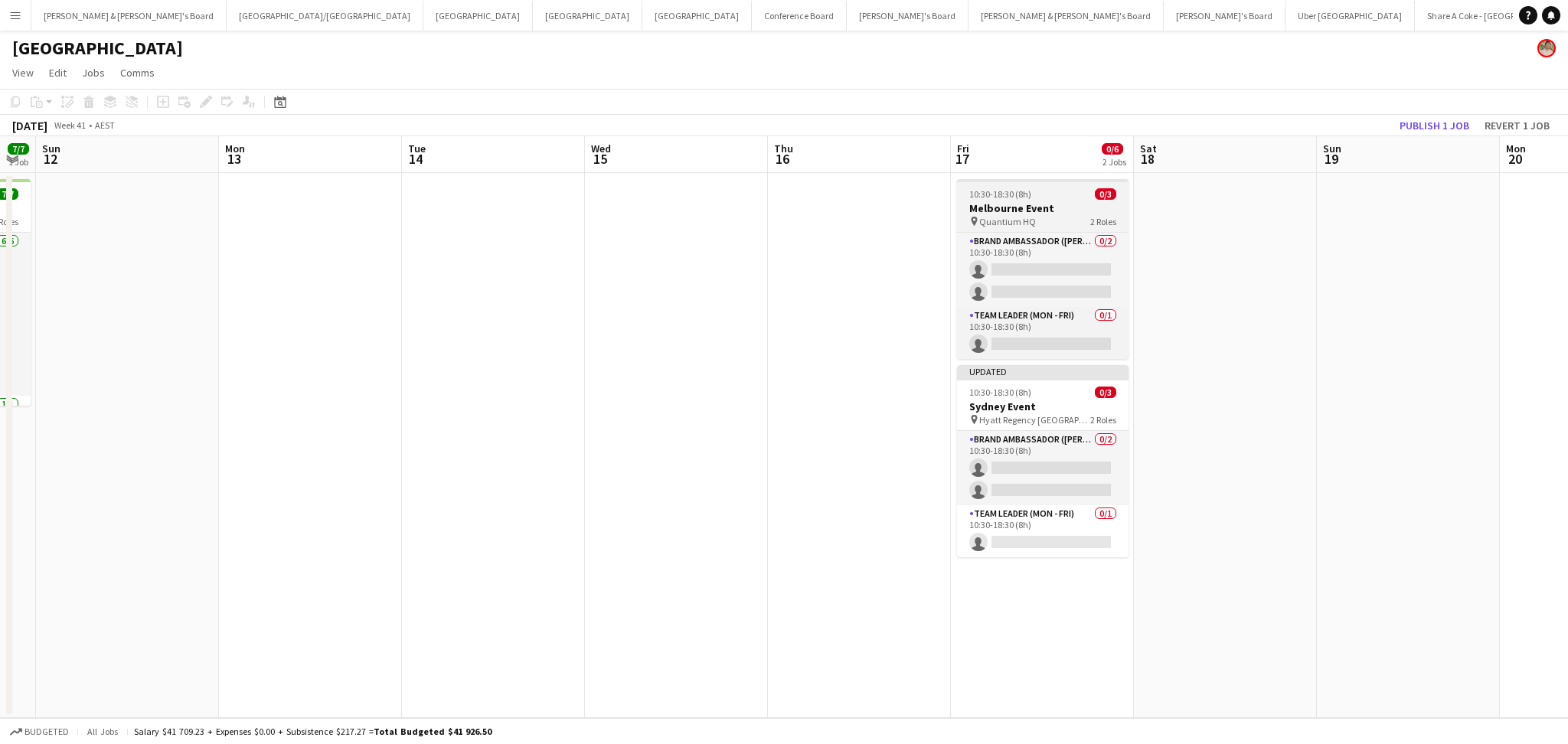
click at [1041, 212] on h3 "Melbourne Event" at bounding box center [1042, 208] width 171 height 14
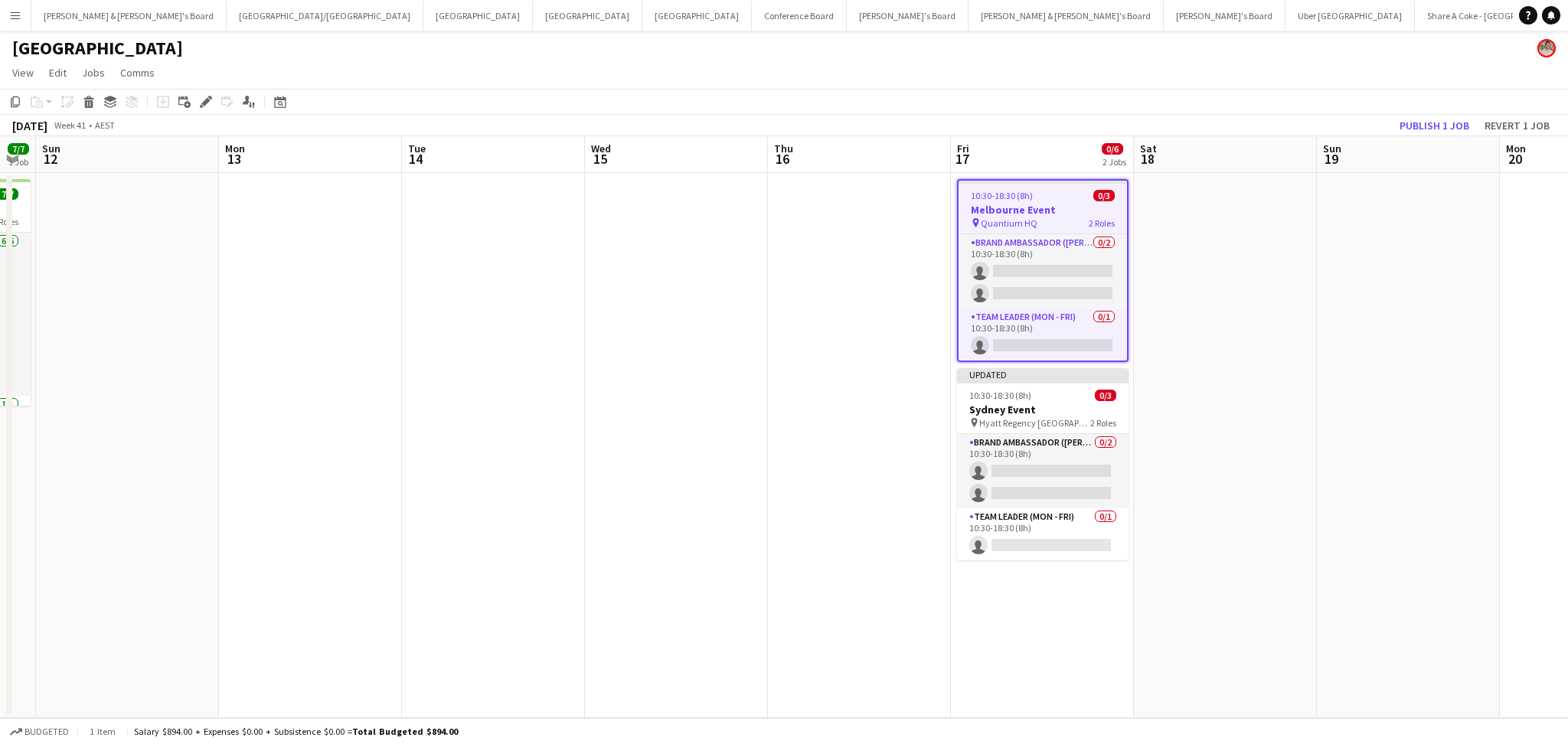
click at [1041, 212] on h3 "Melbourne Event" at bounding box center [1042, 209] width 168 height 14
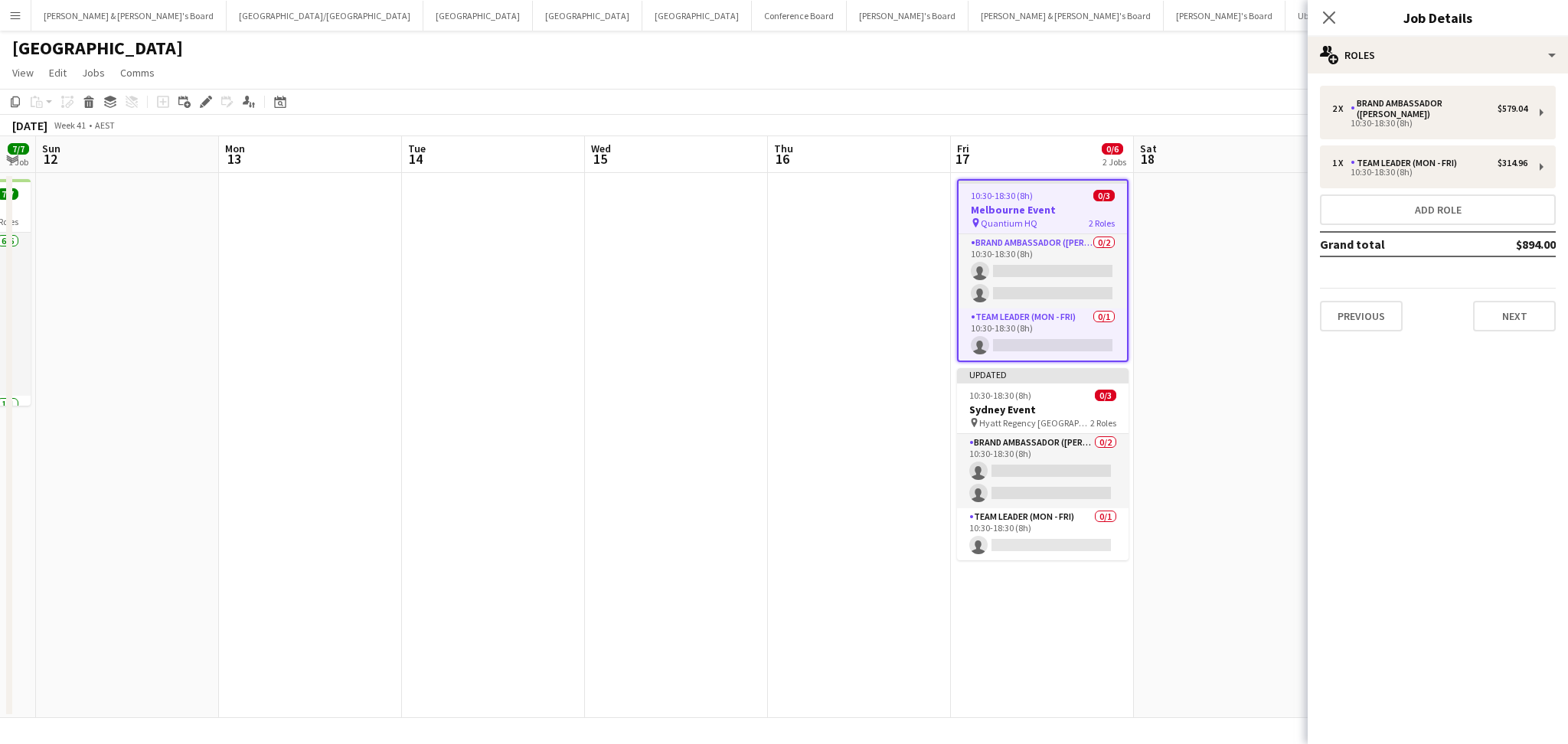
click at [1359, 318] on div "2 x Brand Ambassador (Mon - Fri) $579.04 10:30-18:30 (8h) 1 x Team Leader (Mon …" at bounding box center [1437, 209] width 261 height 270
click at [1357, 311] on button "Previous" at bounding box center [1361, 316] width 83 height 31
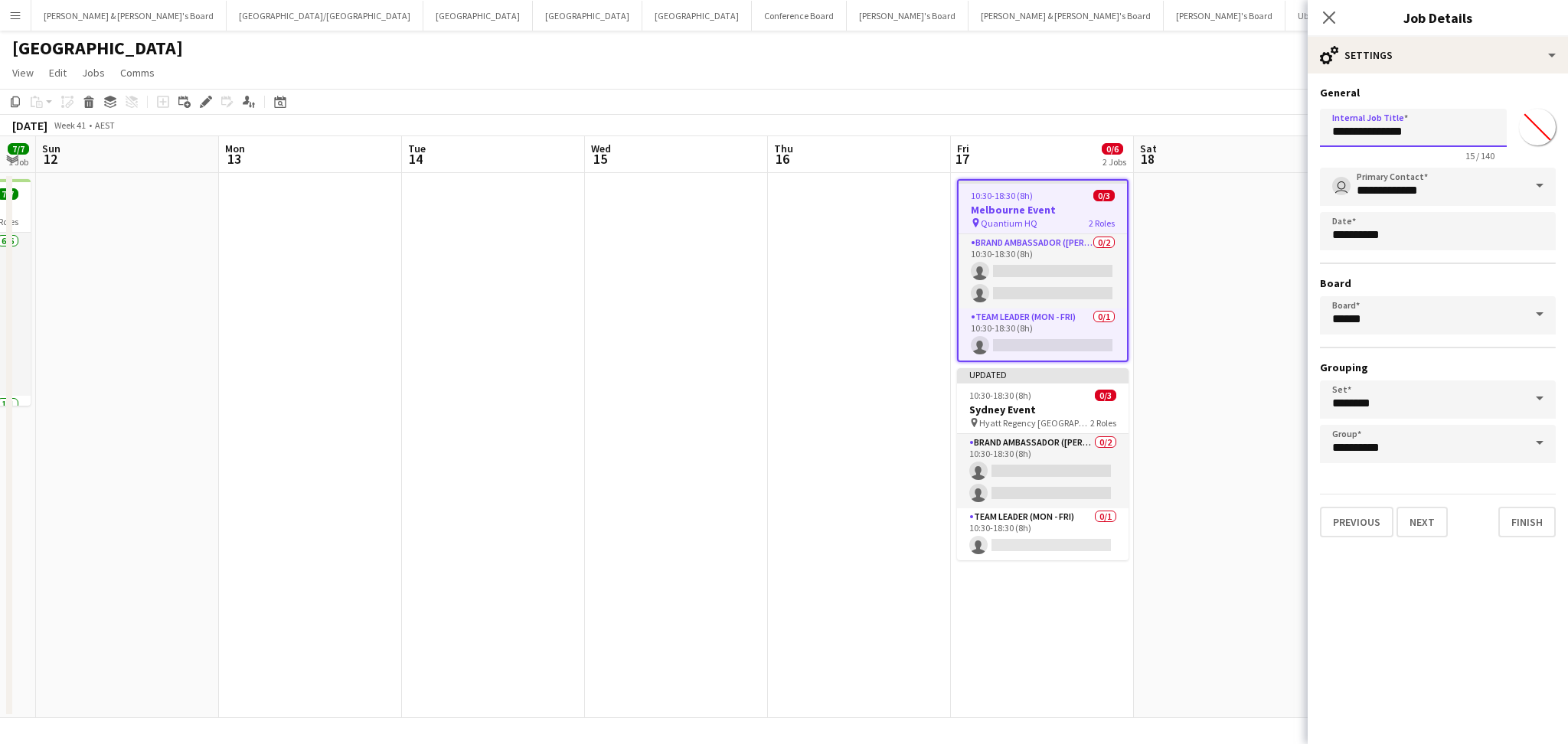
click at [1346, 128] on input "**********" at bounding box center [1413, 127] width 187 height 38
type input "**********"
click at [1532, 527] on button "Finish" at bounding box center [1527, 522] width 58 height 31
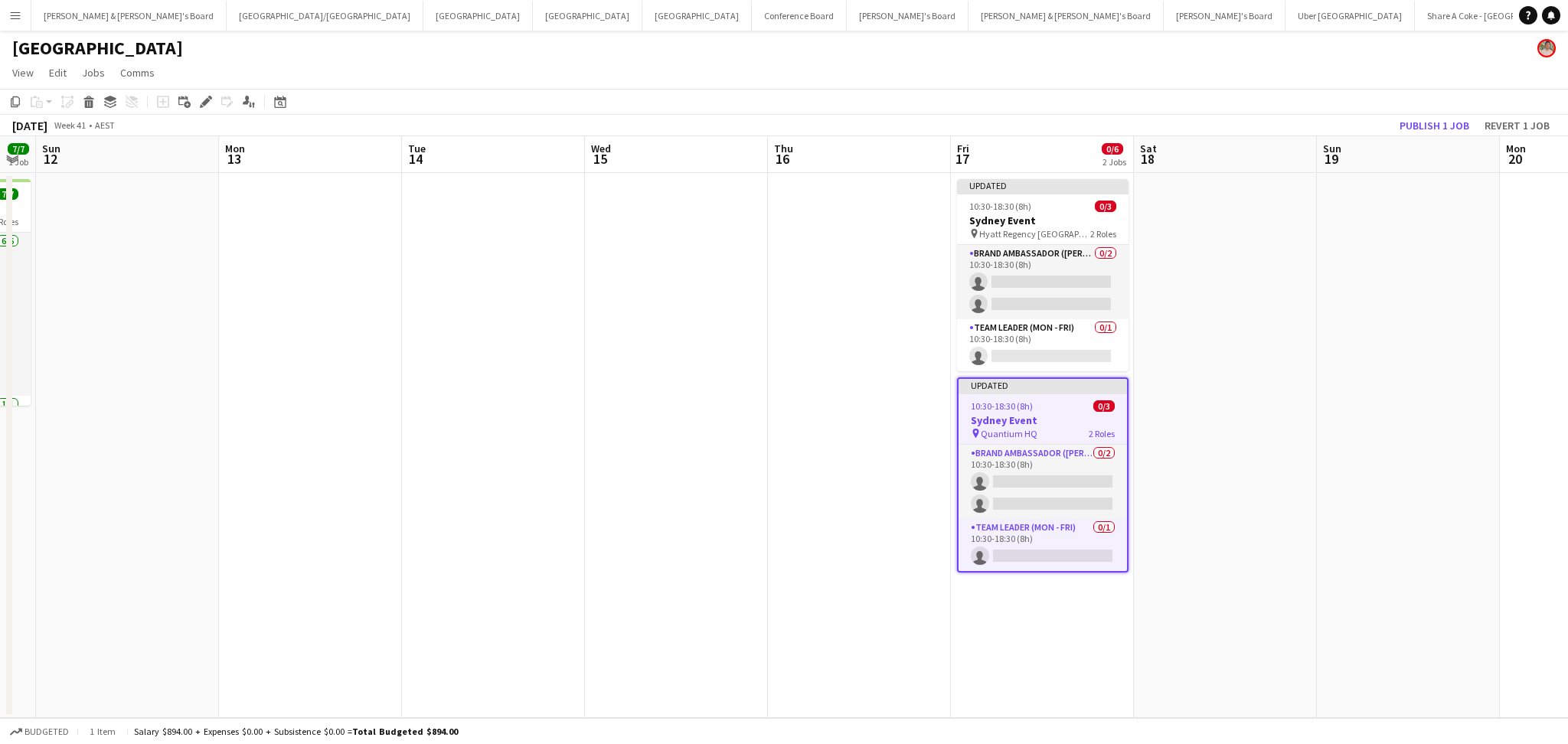
click at [1174, 453] on app-date-cell at bounding box center [1225, 445] width 183 height 545
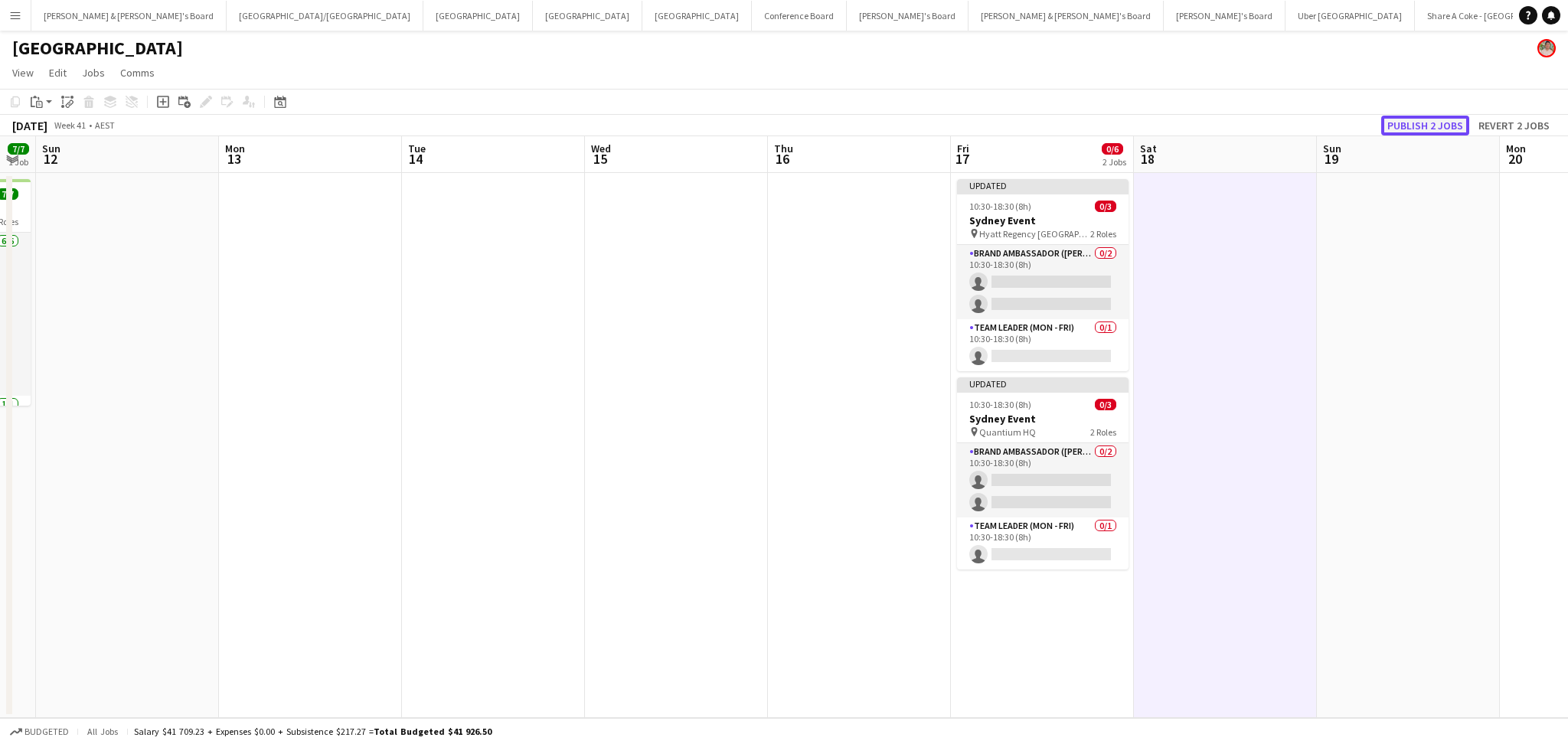
click at [1431, 116] on button "Publish 2 jobs" at bounding box center [1424, 125] width 88 height 20
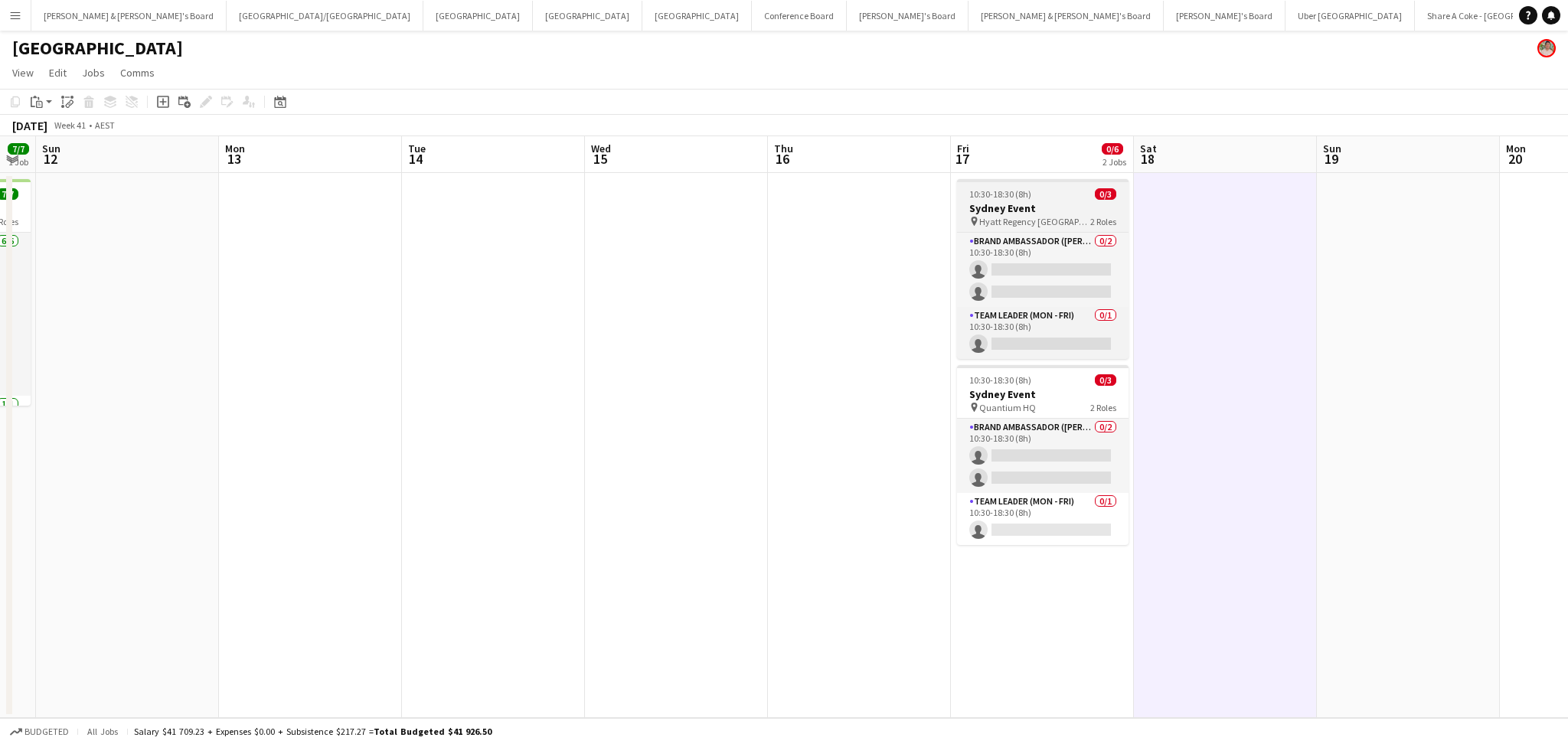
click at [1046, 221] on span "Hyatt Regency Sydney" at bounding box center [1034, 221] width 111 height 11
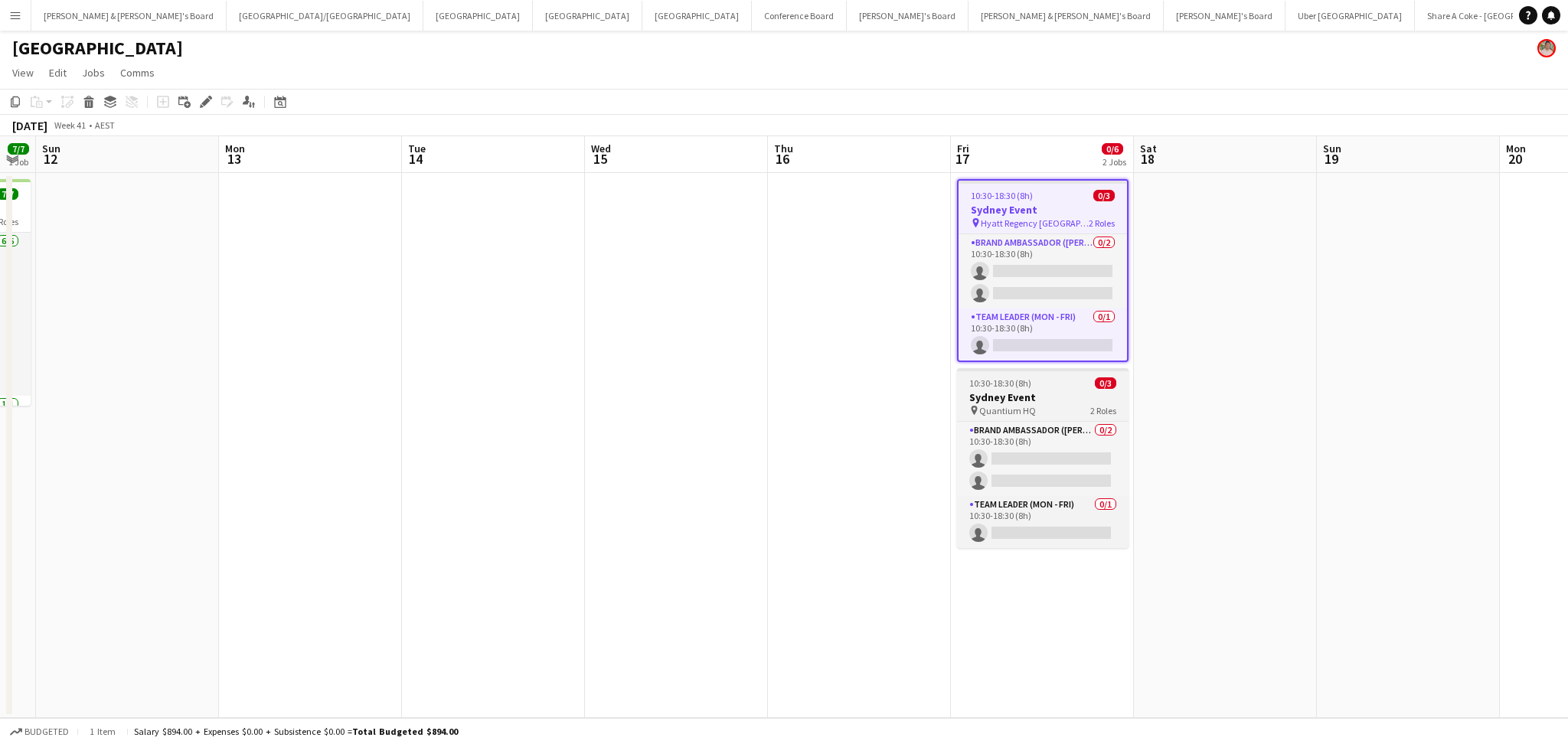
click at [1079, 377] on div "10:30-18:30 (8h) 0/3" at bounding box center [1042, 383] width 171 height 11
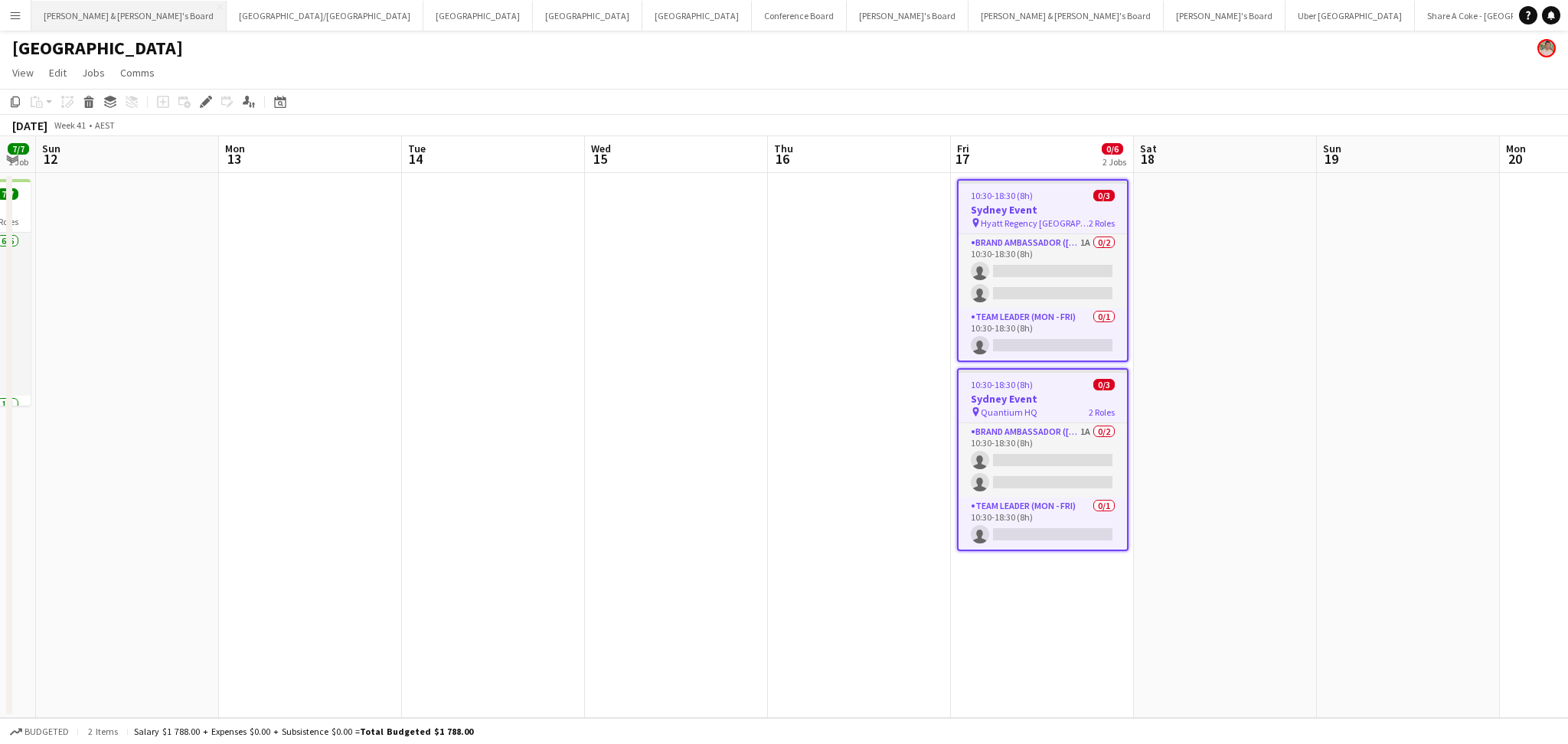
click at [80, 20] on button "James & Arrence's Board Close" at bounding box center [129, 15] width 196 height 30
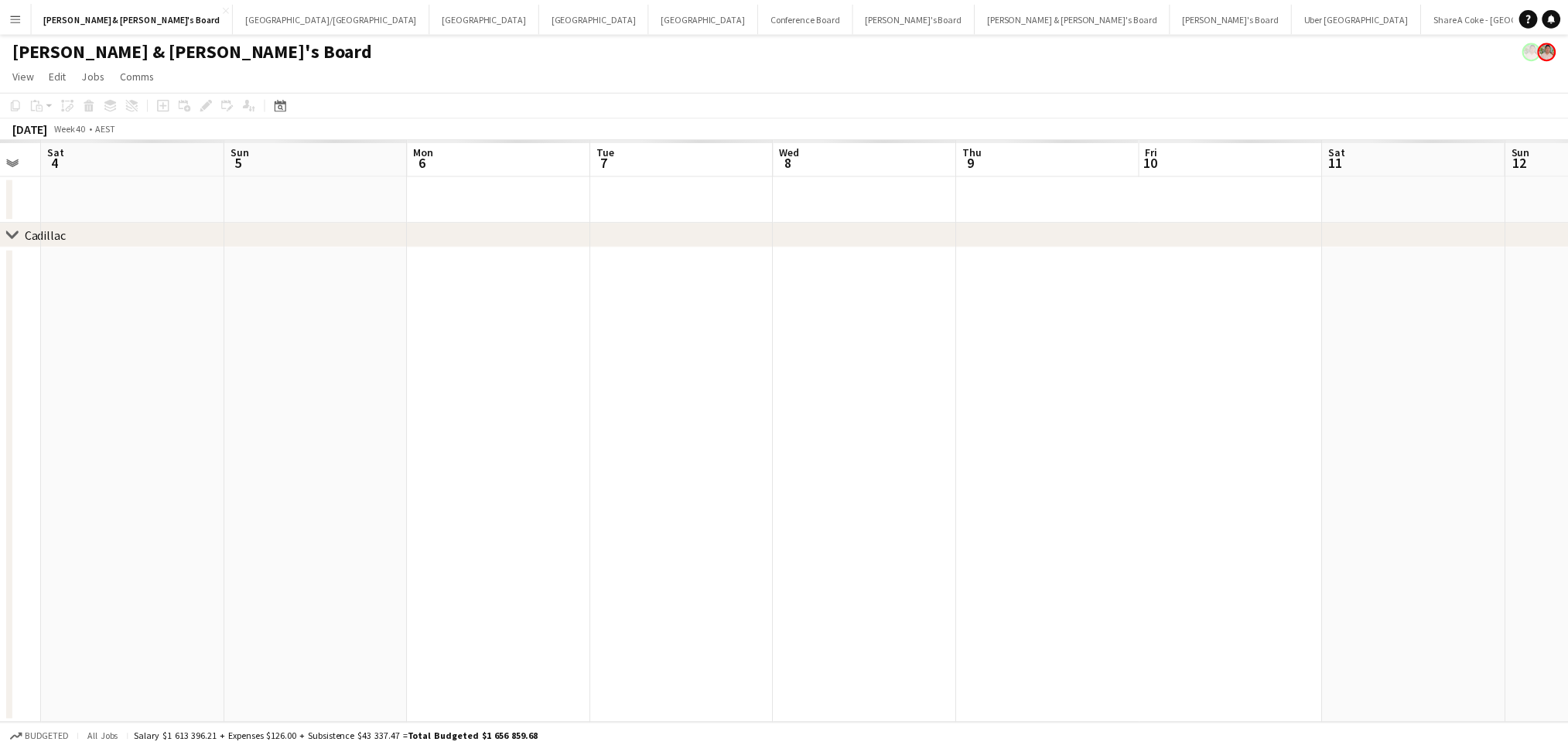
scroll to position [0, 435]
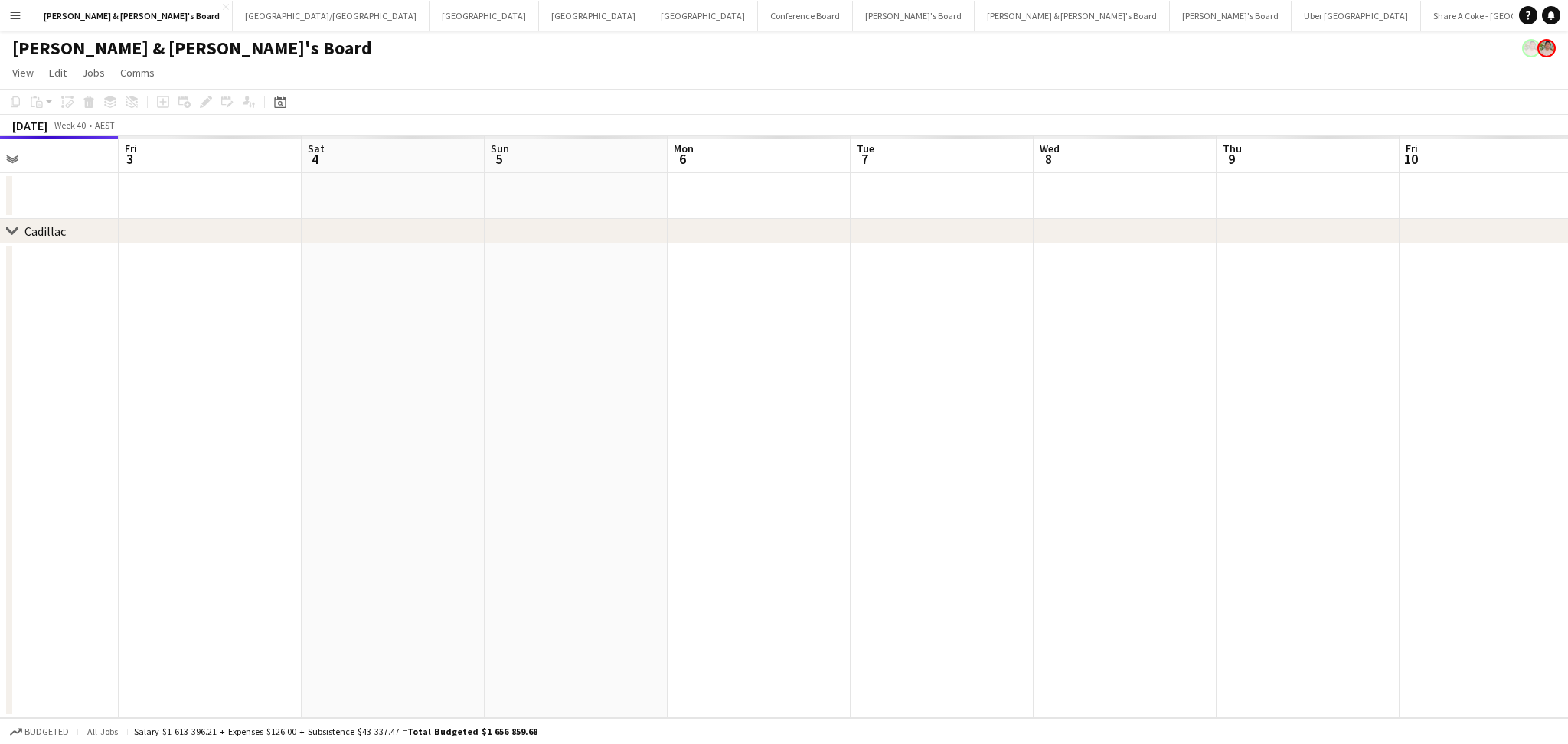
drag, startPoint x: 1367, startPoint y: 586, endPoint x: 755, endPoint y: 567, distance: 612.3
click at [755, 567] on app-calendar-viewport "Tue 30 Wed 1 Thu 2 Fri 3 Sat 4 Sun 5 Mon 6 Tue 7 Wed 8 Thu 9 Fri 10 Sat 11 Sun …" at bounding box center [784, 427] width 1568 height 582
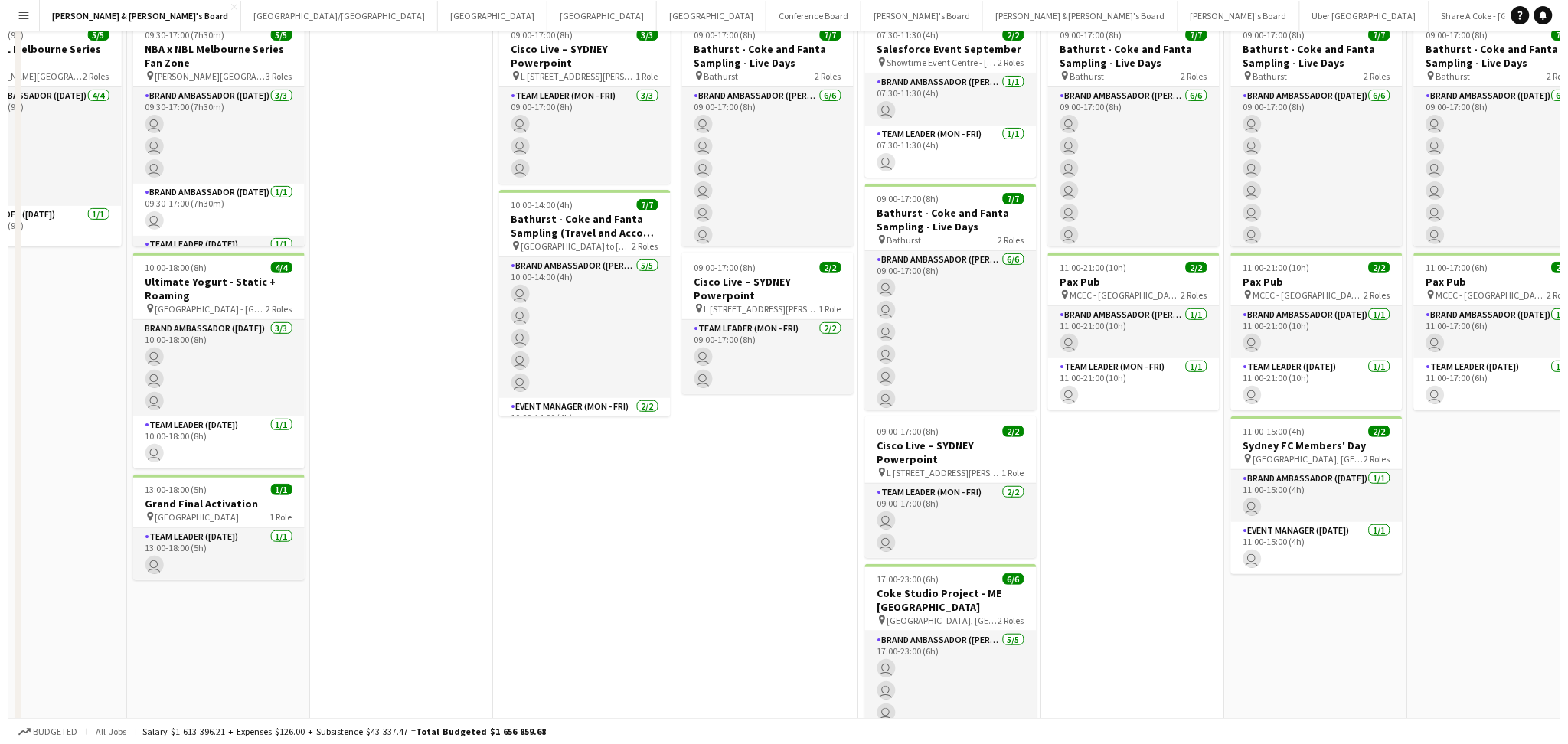
scroll to position [0, 0]
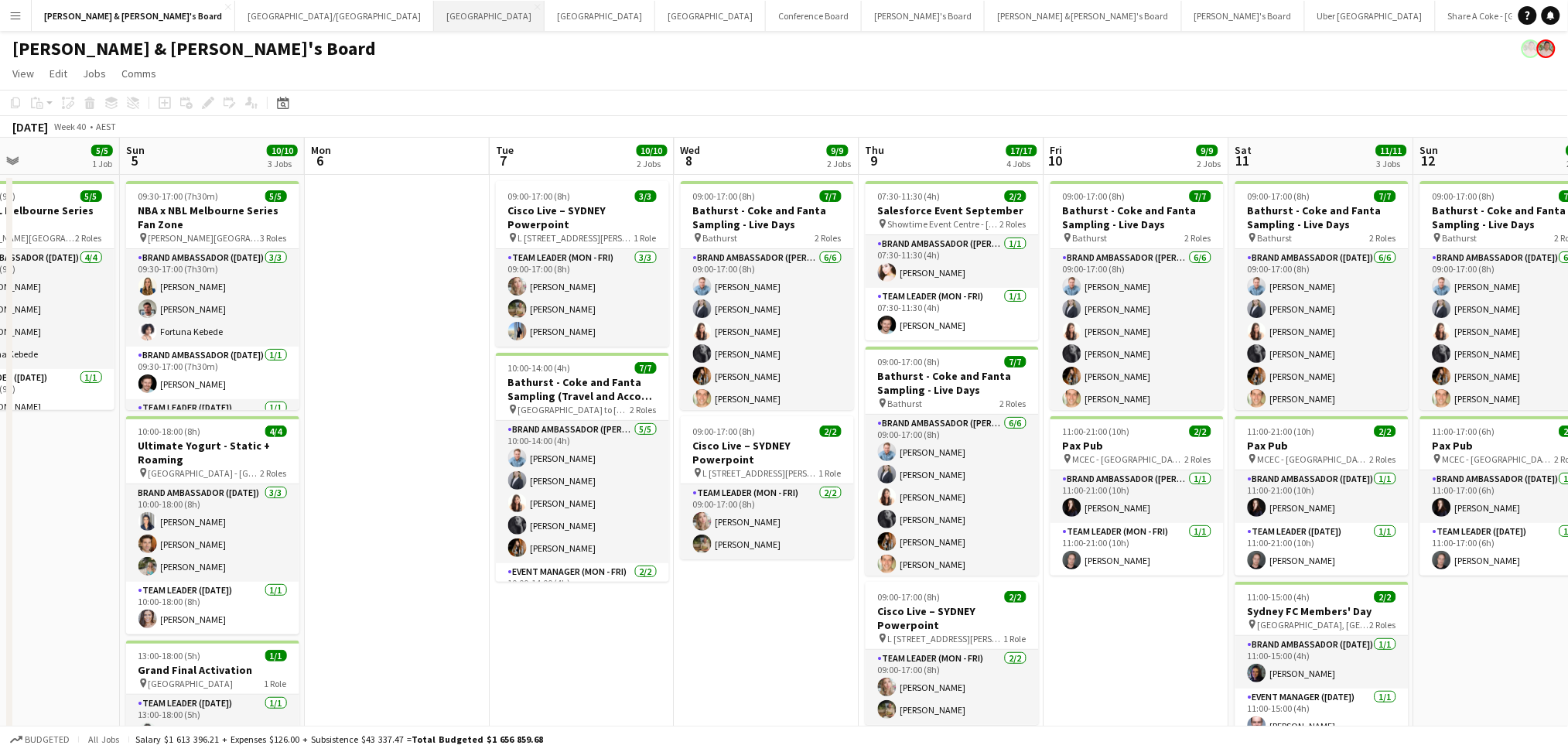
click at [434, 12] on button "Melbourne Close" at bounding box center [489, 16] width 111 height 30
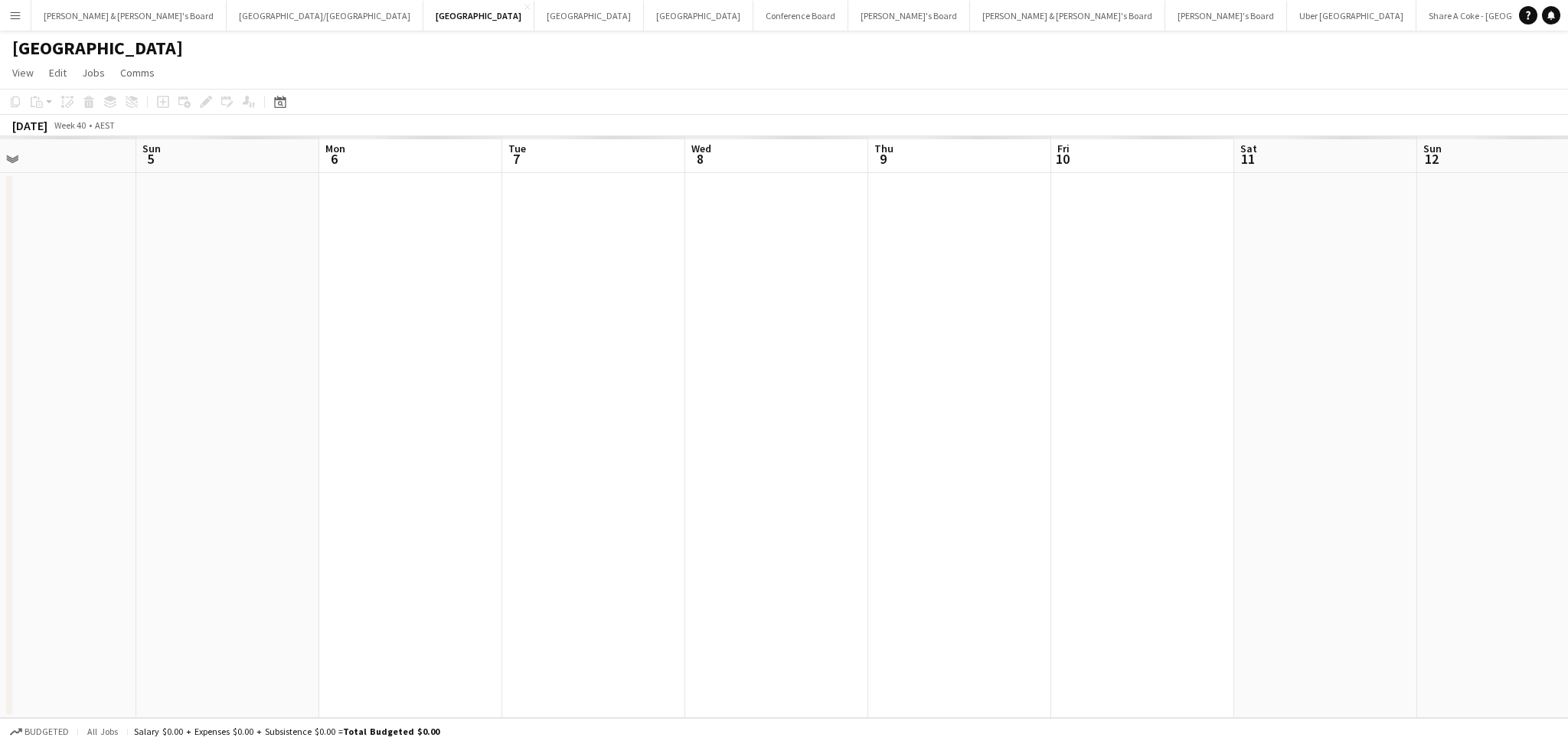
drag, startPoint x: 1148, startPoint y: 544, endPoint x: 562, endPoint y: 521, distance: 586.5
click at [564, 521] on app-calendar-viewport "Wed 1 Thu 2 Fri 3 Sat 4 Sun 5 Mon 6 Tue 7 Wed 8 Thu 9 Fri 10 Sat 11 Sun 12 Mon …" at bounding box center [784, 427] width 1568 height 582
drag, startPoint x: 1026, startPoint y: 590, endPoint x: 870, endPoint y: 582, distance: 156.2
click at [870, 582] on app-calendar-viewport "Thu 2 Fri 3 Sat 4 Sun 5 Mon 6 Tue 7 Wed 8 Thu 9 Fri 10 Sat 11 Sun 12 Mon 13 Tue…" at bounding box center [784, 427] width 1568 height 582
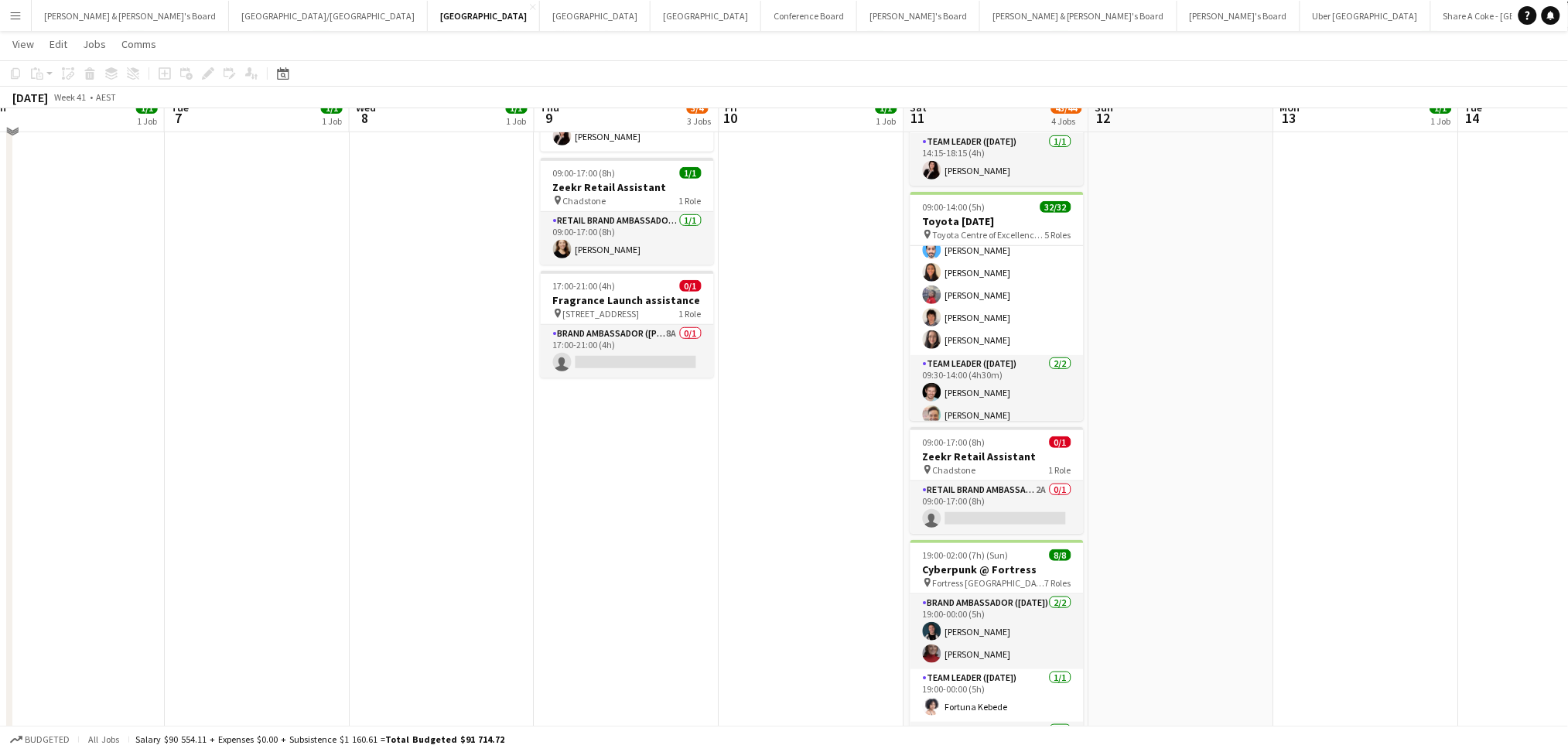
scroll to position [103, 0]
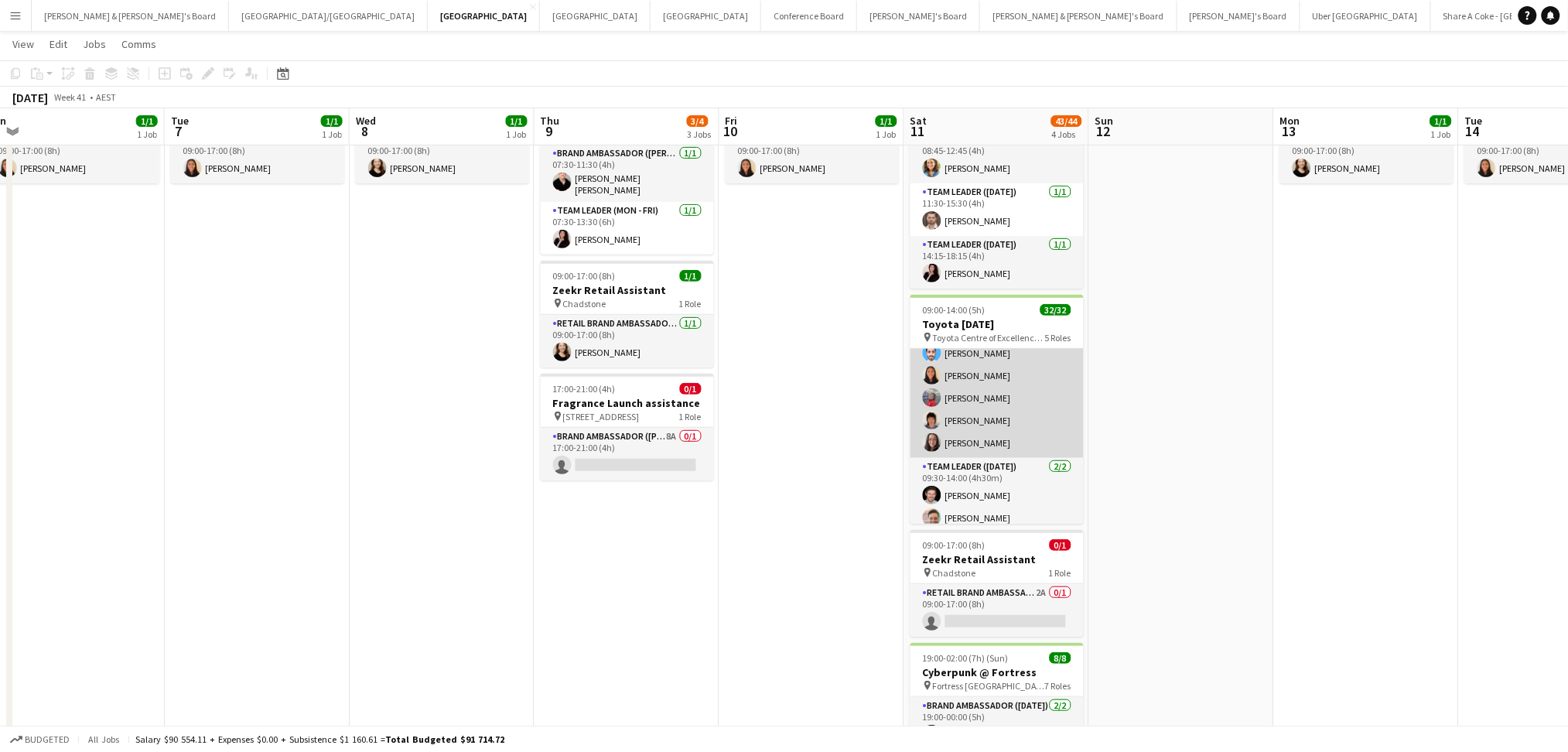
click at [1014, 417] on app-card-role "Brand Ambassador (Saturday) 20/20 09:30-14:00 (4h30m) Natalia Ramires Almeida R…" at bounding box center [996, 216] width 173 height 483
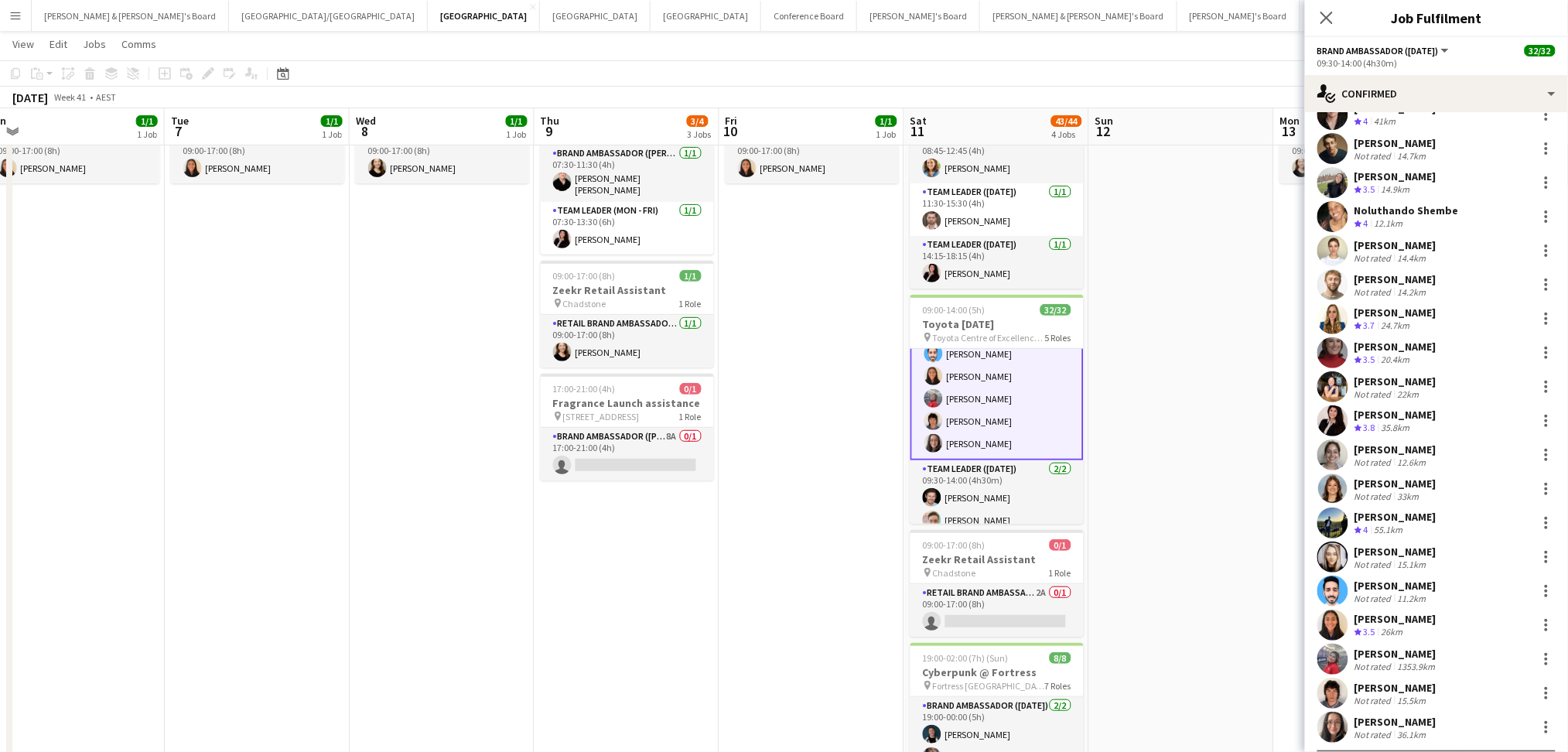
scroll to position [126, 0]
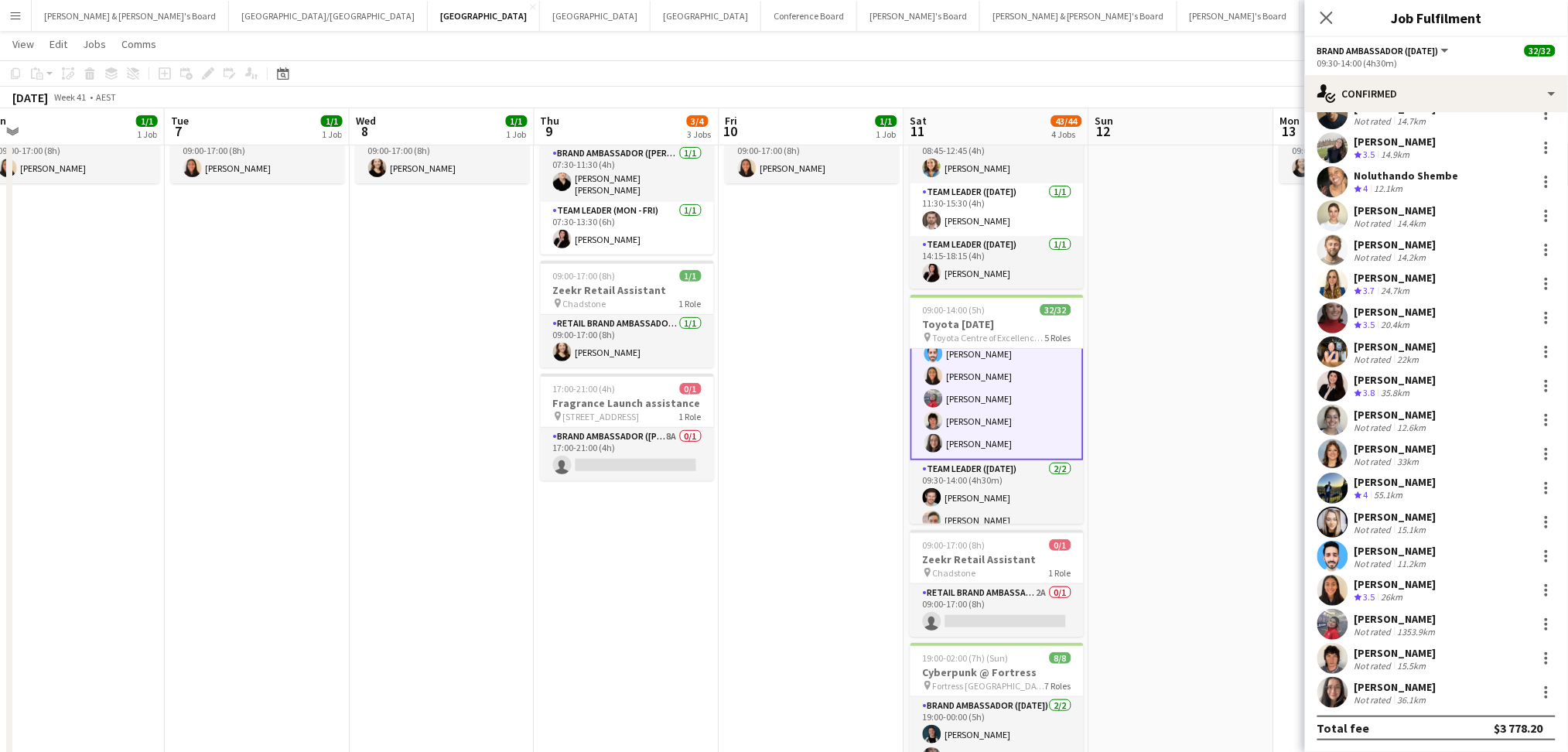
click at [1408, 628] on div "1353.9km" at bounding box center [1417, 631] width 44 height 11
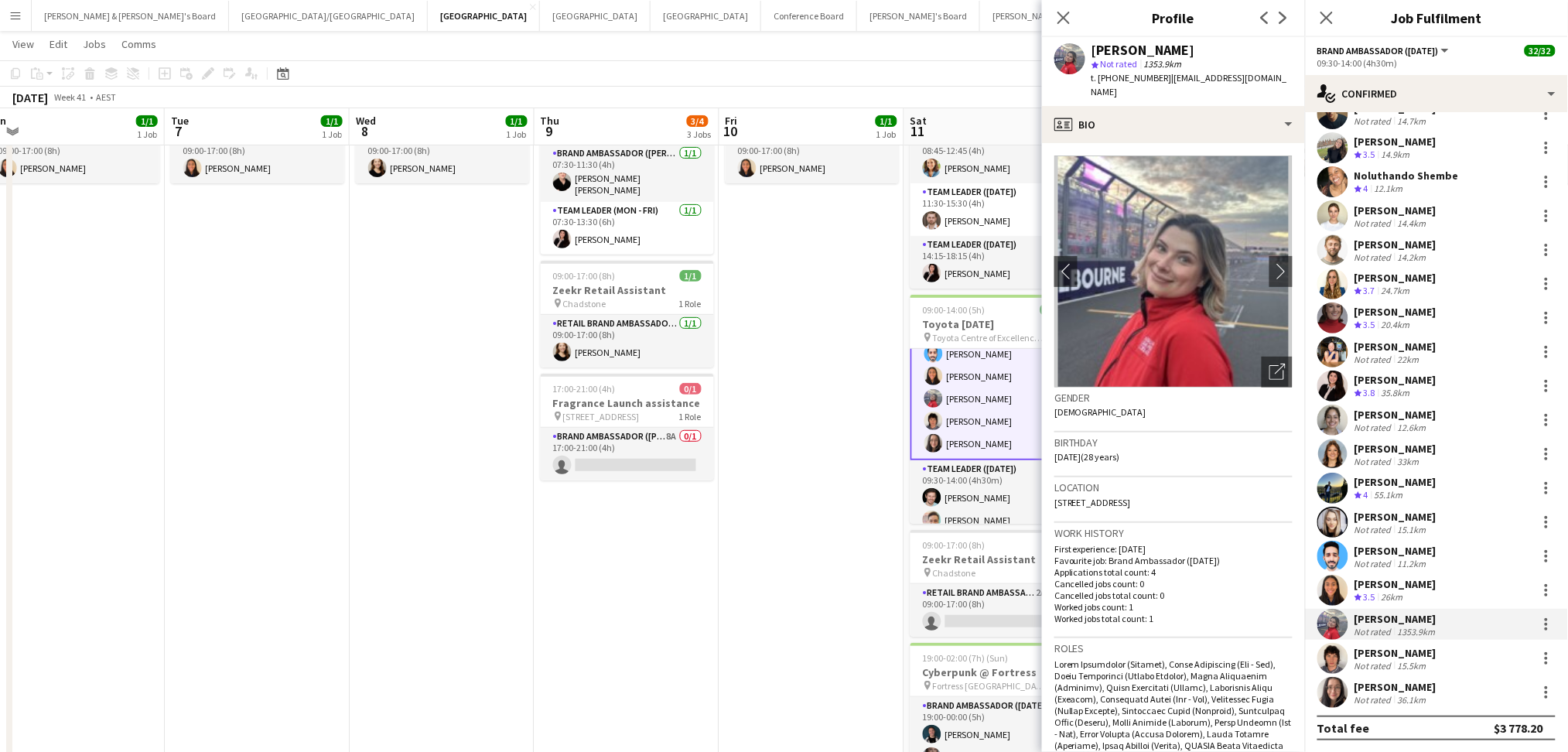
drag, startPoint x: 1092, startPoint y: 48, endPoint x: 1193, endPoint y: 57, distance: 101.4
click at [1186, 48] on div "[PERSON_NAME]" at bounding box center [1192, 50] width 201 height 14
copy div "[PERSON_NAME]"
drag, startPoint x: 1112, startPoint y: 81, endPoint x: 1154, endPoint y: 79, distance: 42.0
click at [1154, 79] on span "t. +61412172324" at bounding box center [1132, 78] width 80 height 11
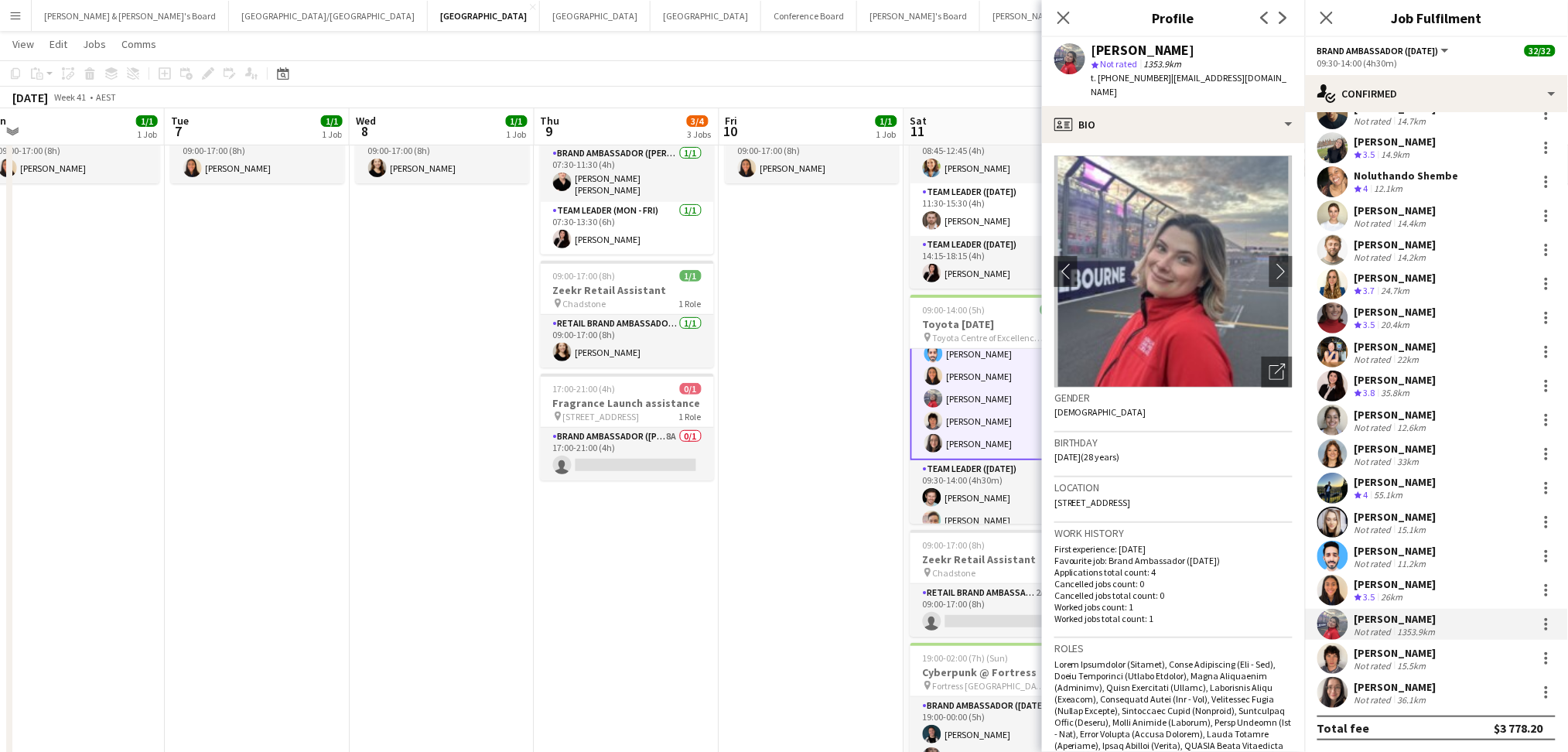
copy span "412172324"
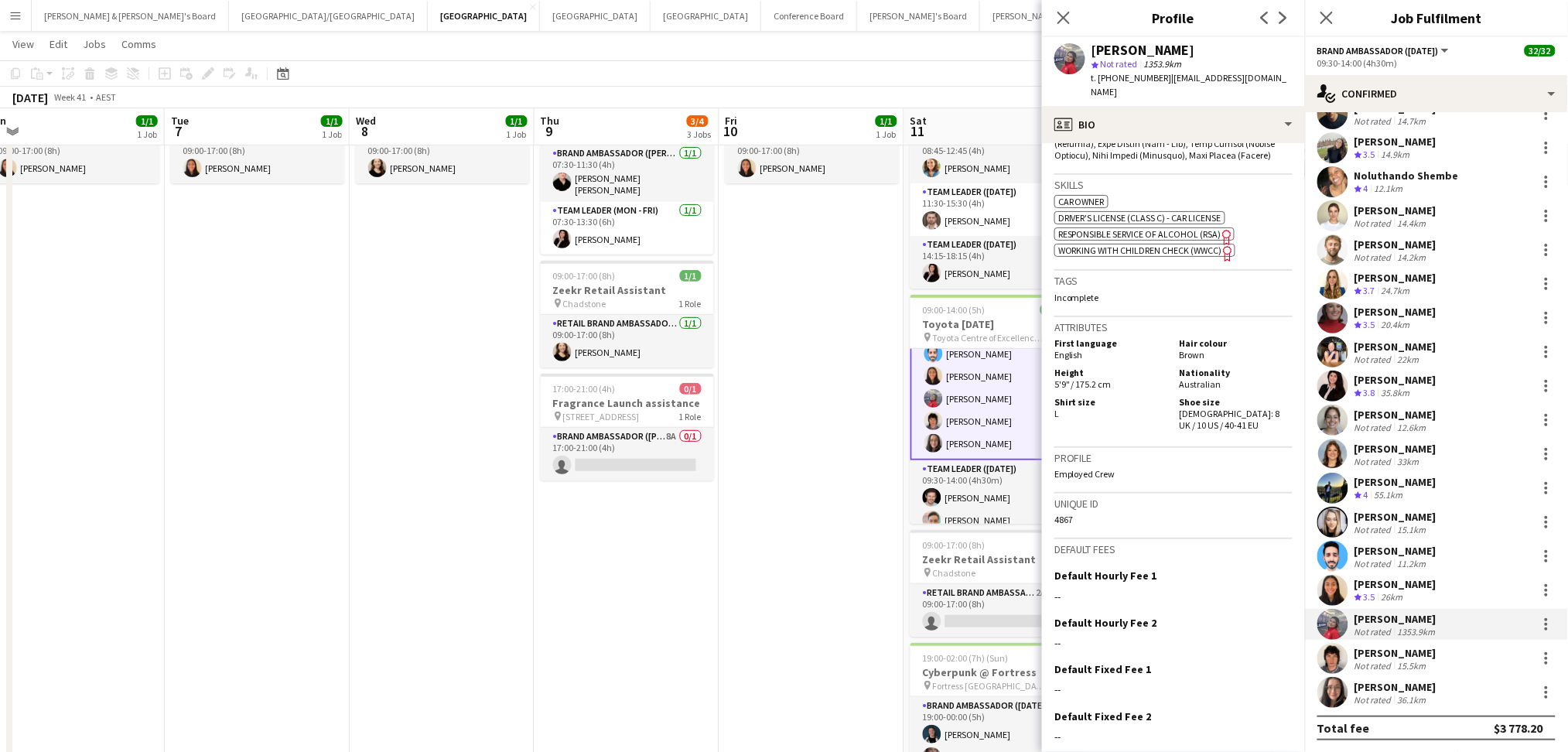
scroll to position [766, 0]
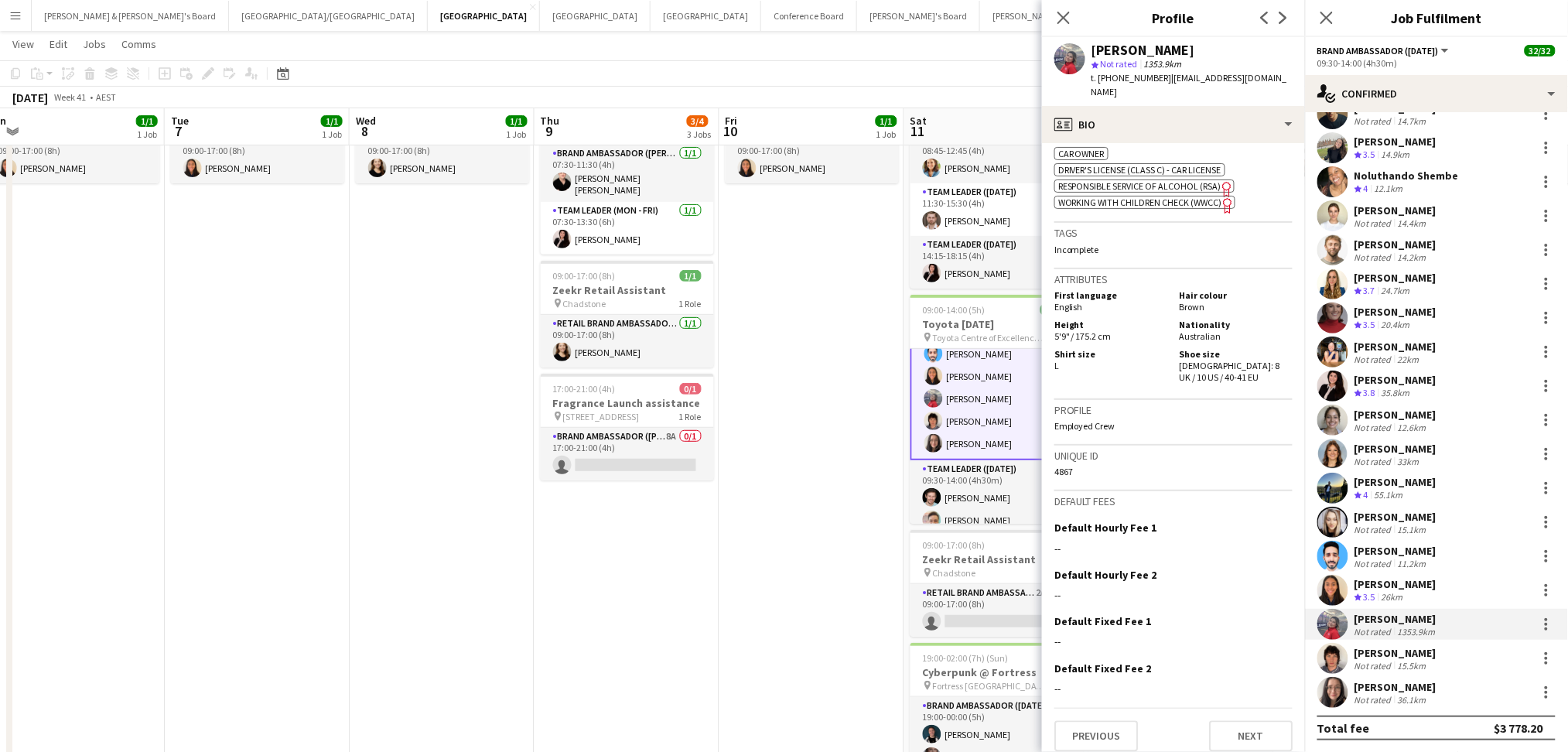
click at [1395, 671] on div "15.5km" at bounding box center [1412, 666] width 34 height 11
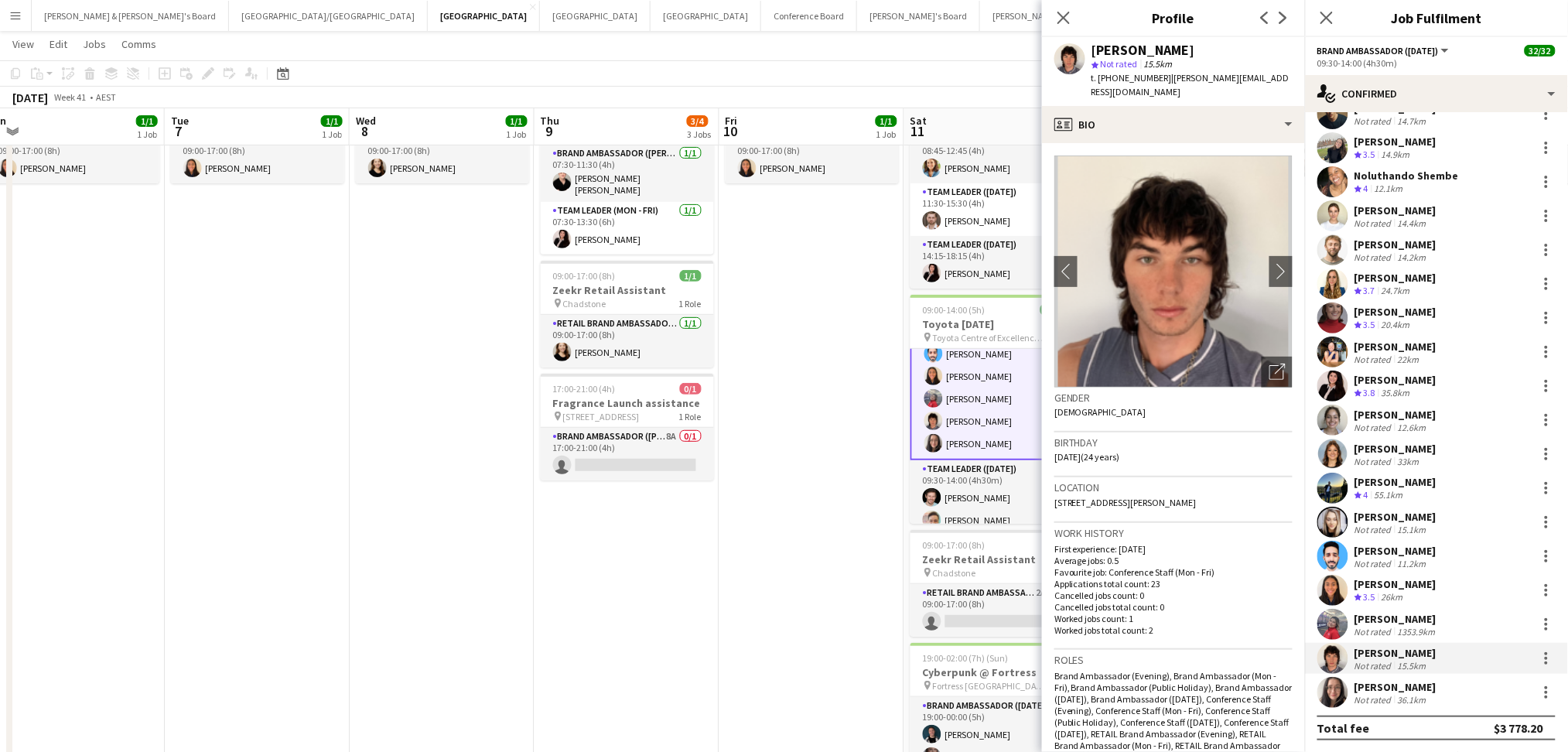
drag, startPoint x: 1092, startPoint y: 53, endPoint x: 1193, endPoint y: 43, distance: 101.5
click at [1193, 43] on div "[PERSON_NAME]" at bounding box center [1192, 50] width 201 height 14
copy div "[PERSON_NAME]"
drag, startPoint x: 1110, startPoint y: 77, endPoint x: 1154, endPoint y: 77, distance: 44.0
click at [1154, 77] on span "t. +61420997970" at bounding box center [1132, 78] width 80 height 11
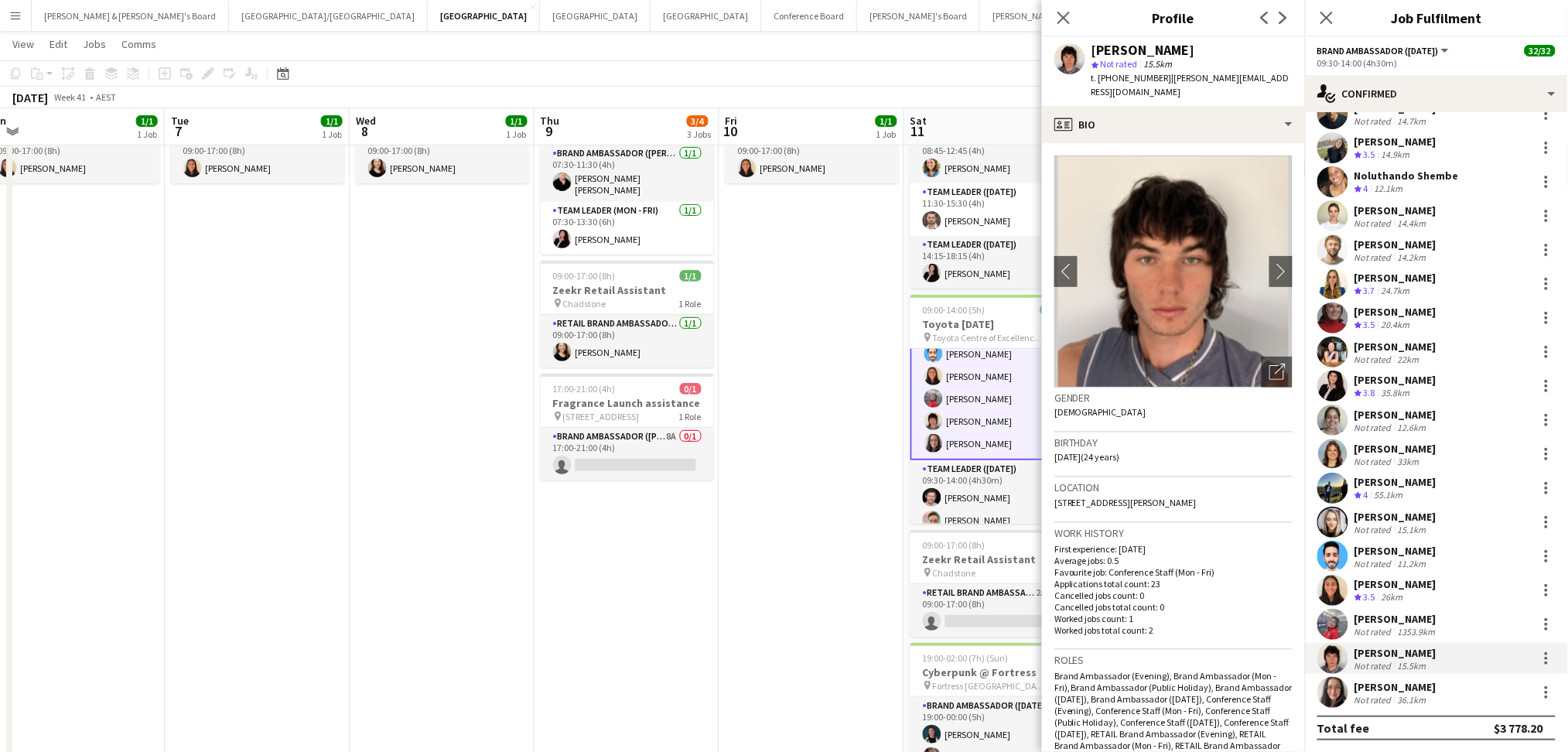
copy span "420997970"
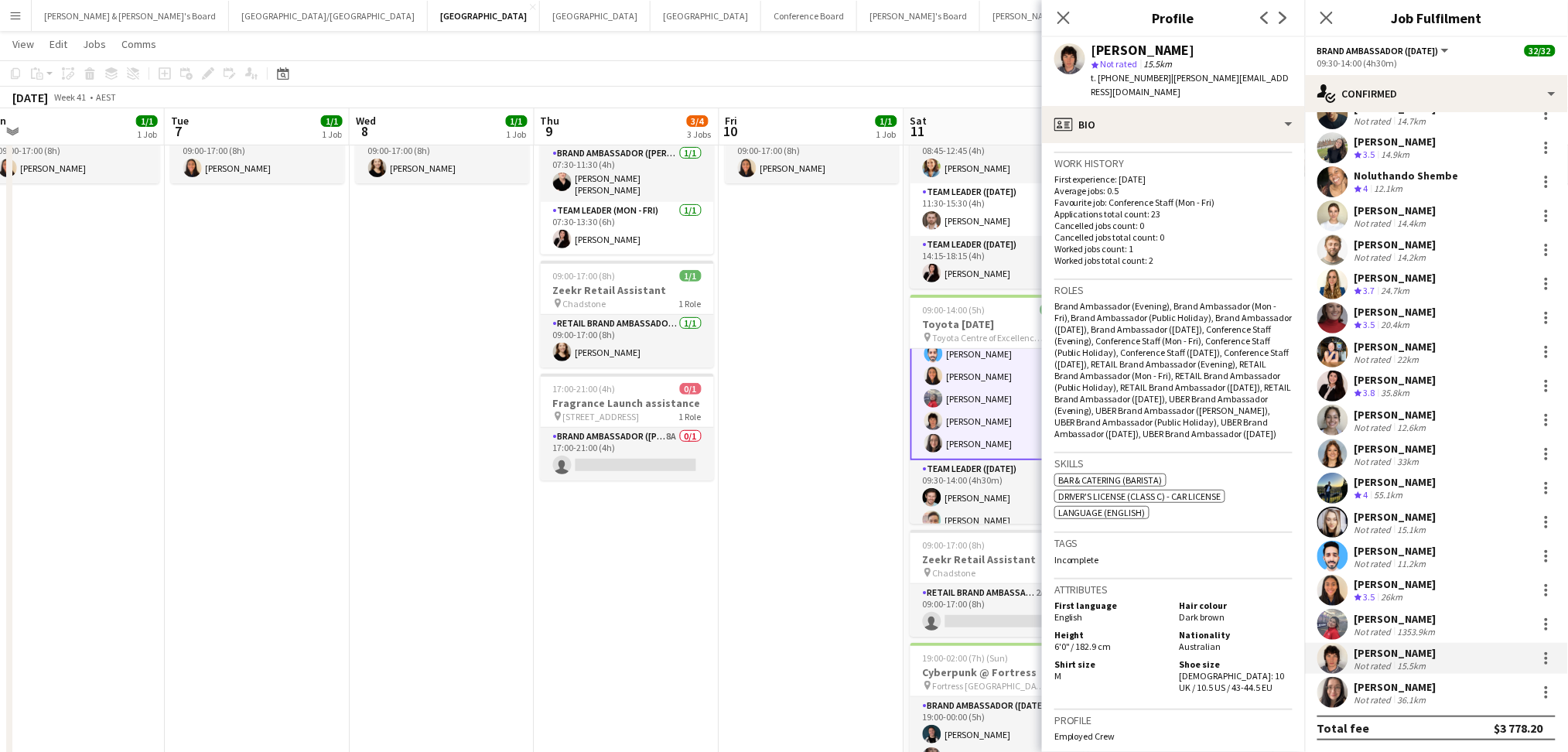
scroll to position [619, 0]
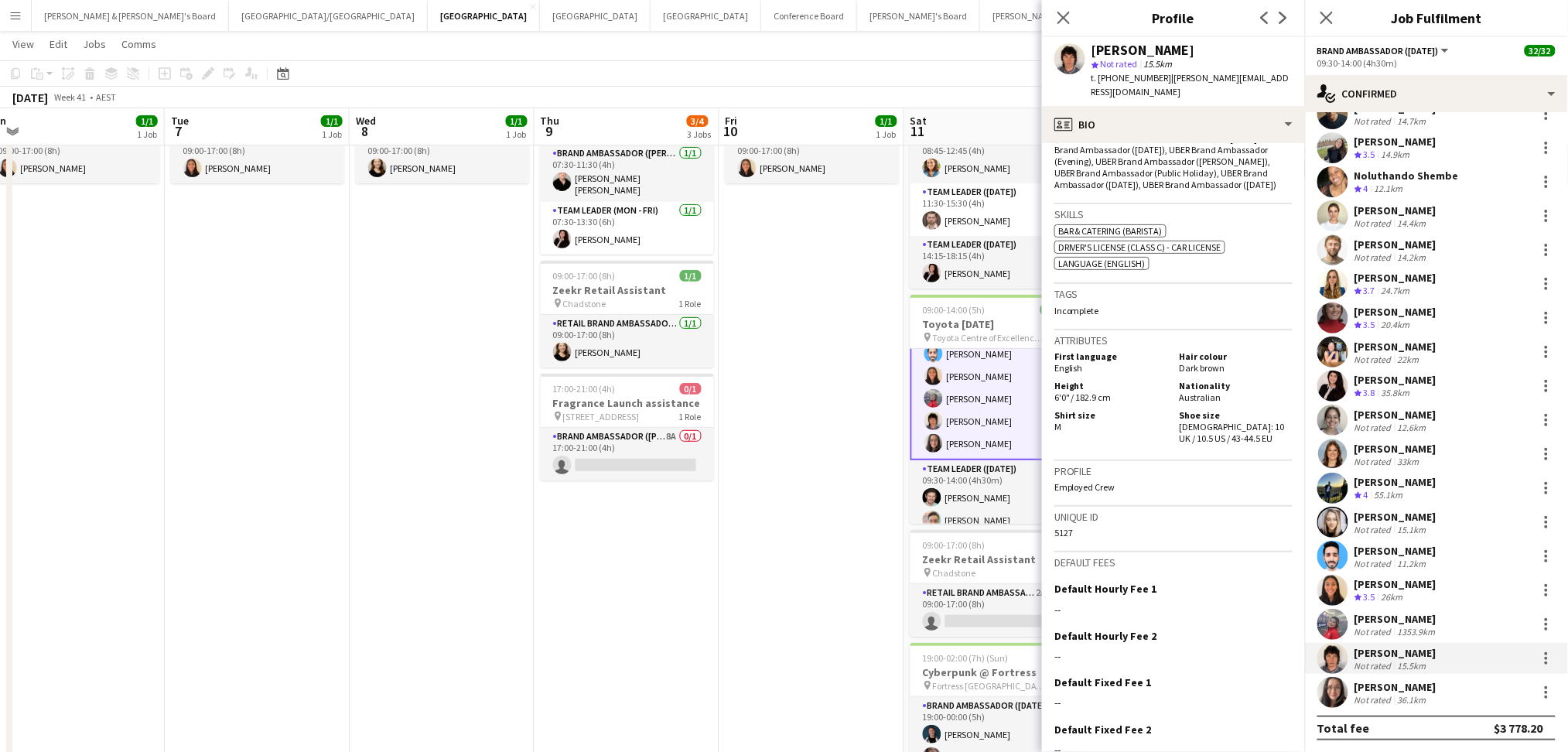
click at [1459, 683] on div "Danielle Pollard Not rated 36.1km" at bounding box center [1436, 692] width 263 height 31
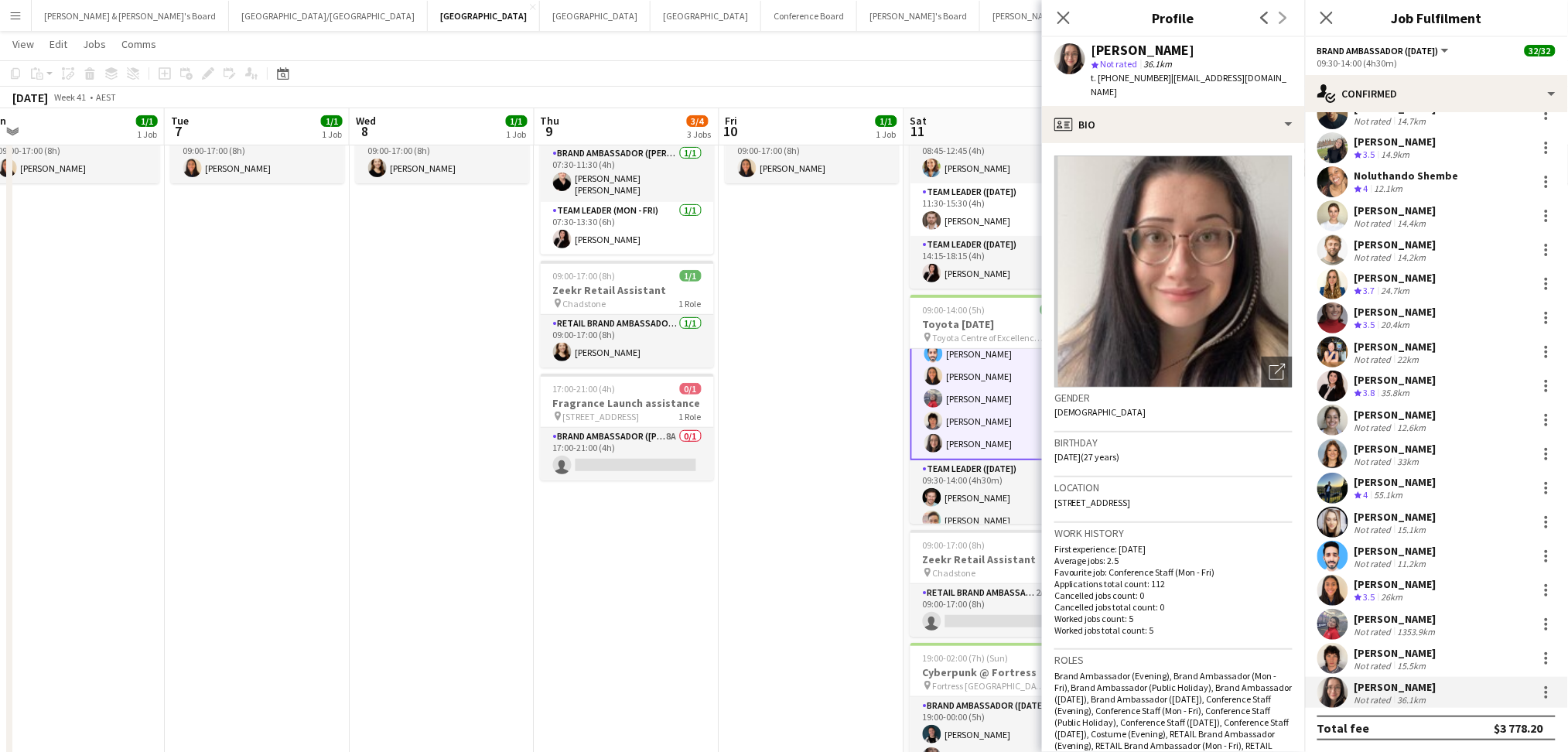
click at [1096, 48] on div "[PERSON_NAME]" at bounding box center [1143, 50] width 103 height 14
copy div "[PERSON_NAME]"
drag, startPoint x: 1090, startPoint y: 47, endPoint x: 1203, endPoint y: 56, distance: 113.4
click at [1201, 49] on div "Danielle Pollard star Not rated 36.1km t. +610400751728 | daniellepollard@outlo…" at bounding box center [1173, 71] width 263 height 69
drag, startPoint x: 1114, startPoint y: 75, endPoint x: 1158, endPoint y: 75, distance: 44.0
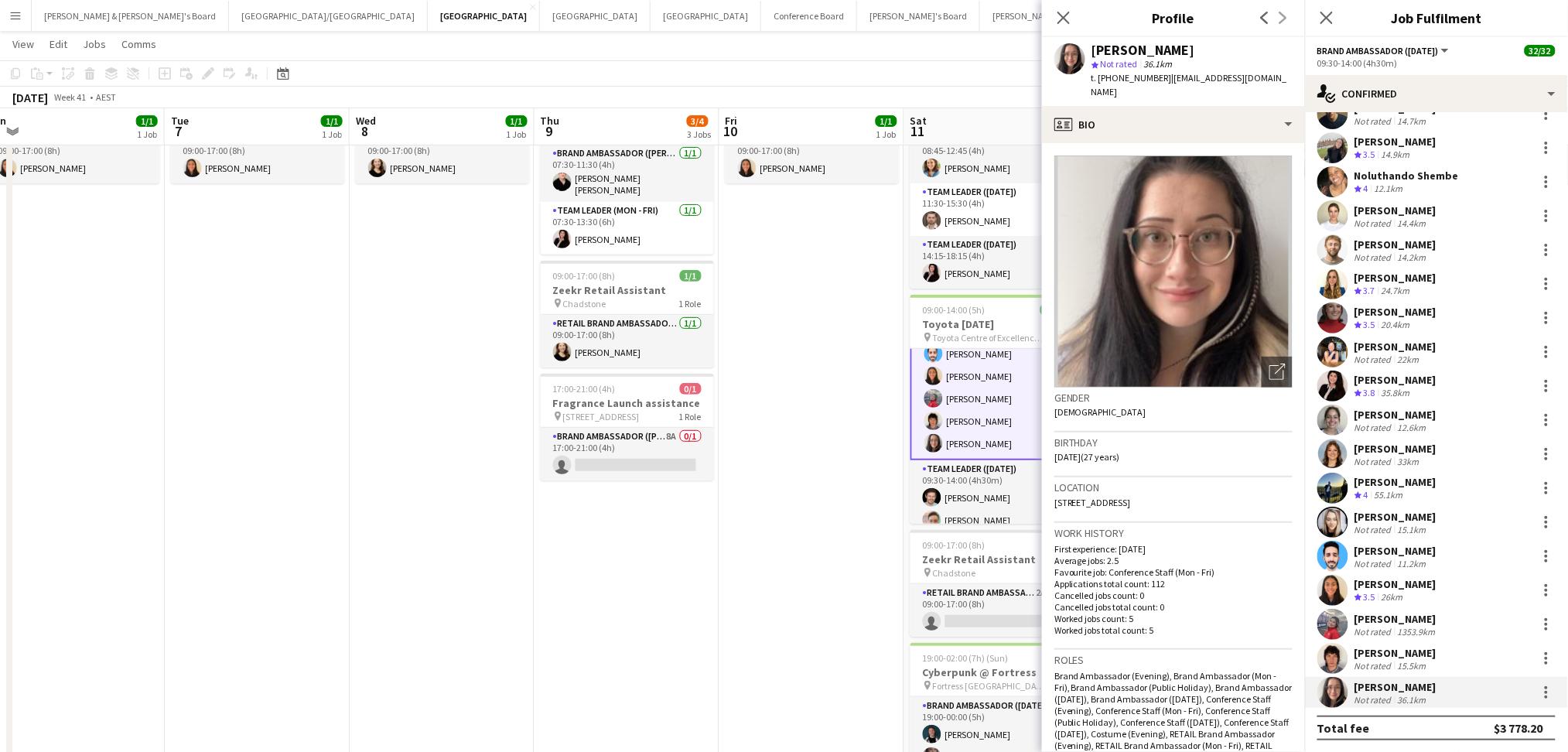
click at [1158, 75] on span "t. +610400751728" at bounding box center [1132, 78] width 80 height 11
copy span "0400751728"
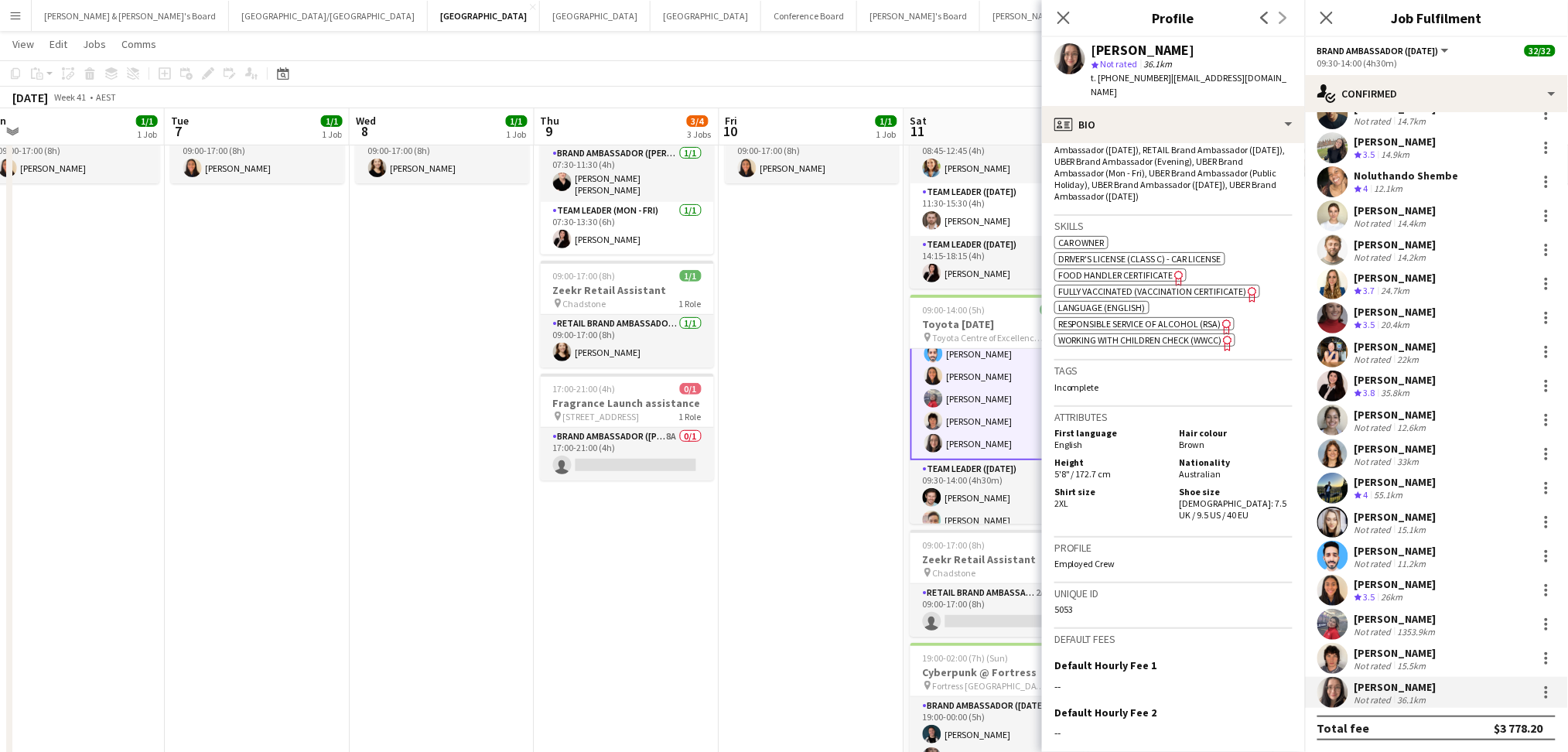
click at [437, 567] on app-date-cell "09:00-17:00 (8h) 1/1 Zeekr Retail Assistant pin Chadstone 1 Role RETAIL Brand A…" at bounding box center [441, 494] width 185 height 849
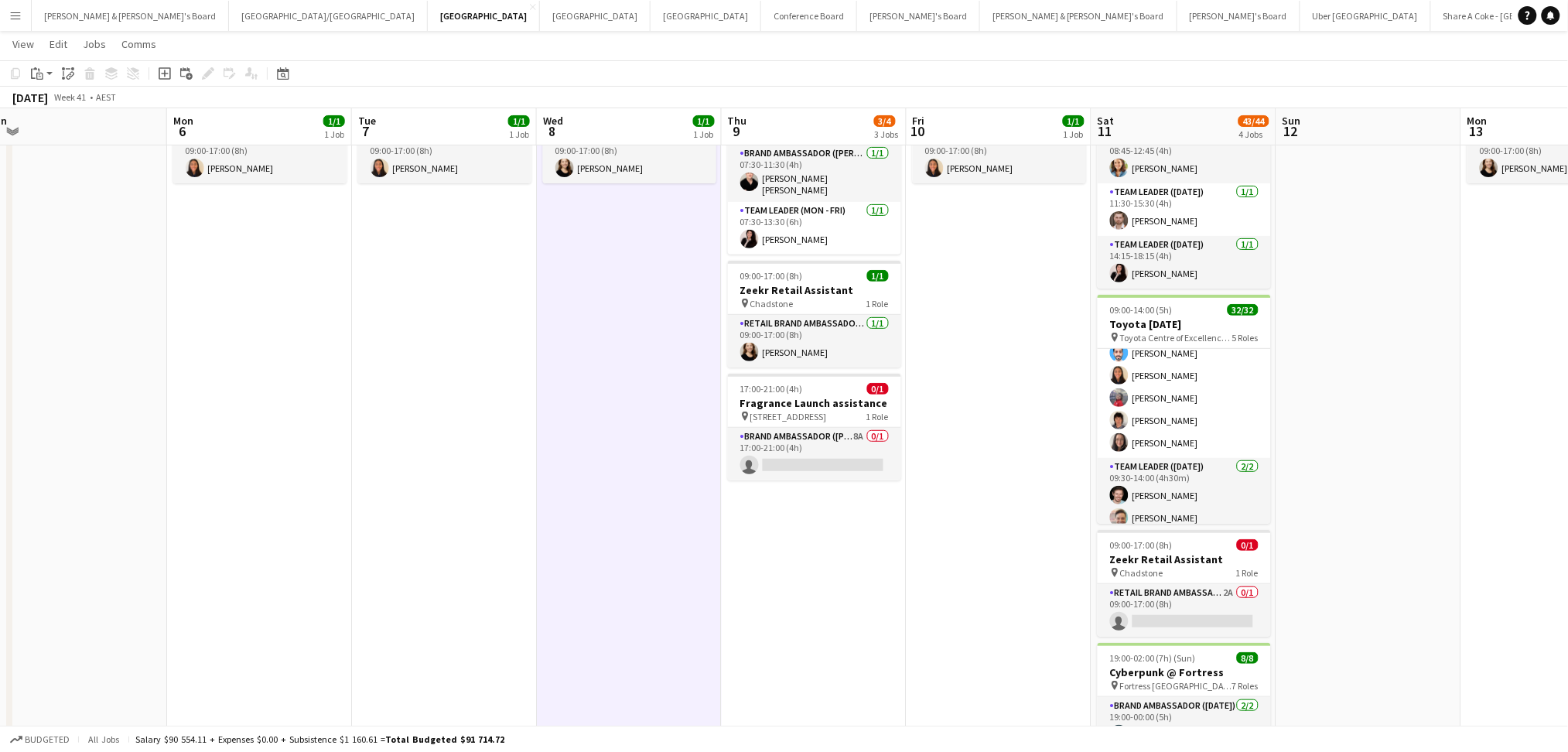
scroll to position [0, 317]
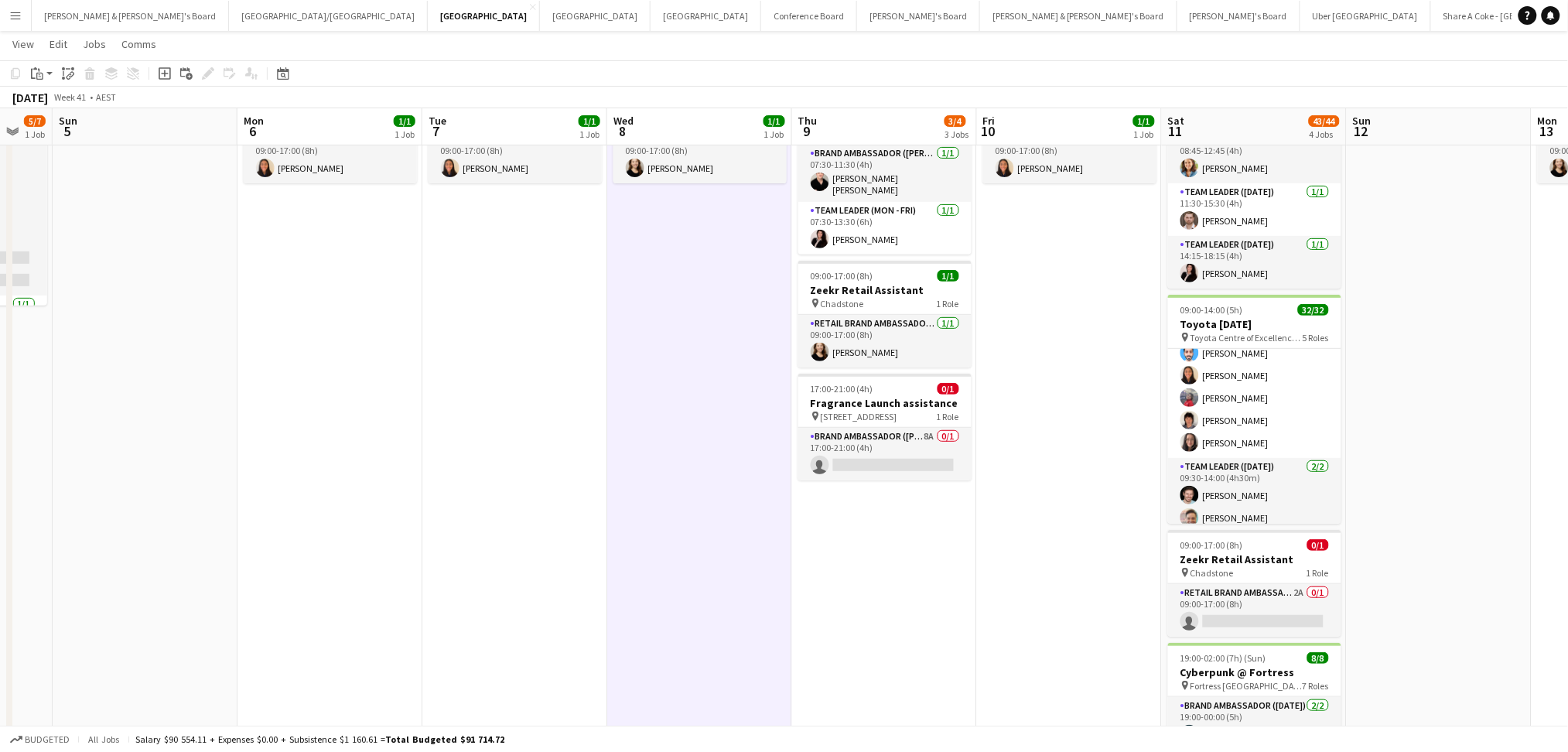
drag, startPoint x: 306, startPoint y: 559, endPoint x: 563, endPoint y: 558, distance: 257.0
click at [563, 558] on app-calendar-viewport "Fri 3 Sat 4 5/7 1 Job Sun 5 Mon 6 1/1 1 Job Tue 7 1/1 1 Job Wed 8 1/1 1 Job Thu…" at bounding box center [784, 438] width 1568 height 961
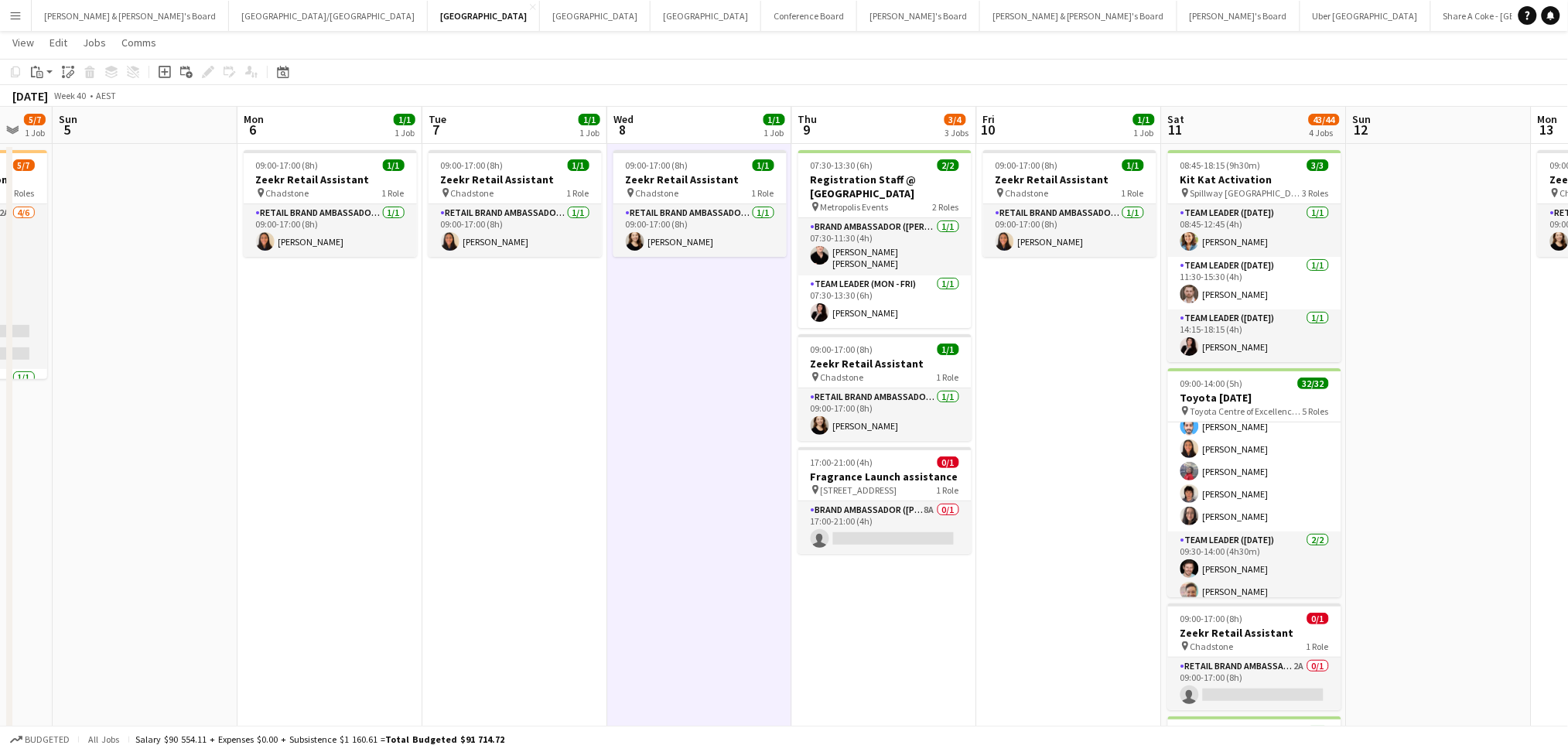
scroll to position [0, 0]
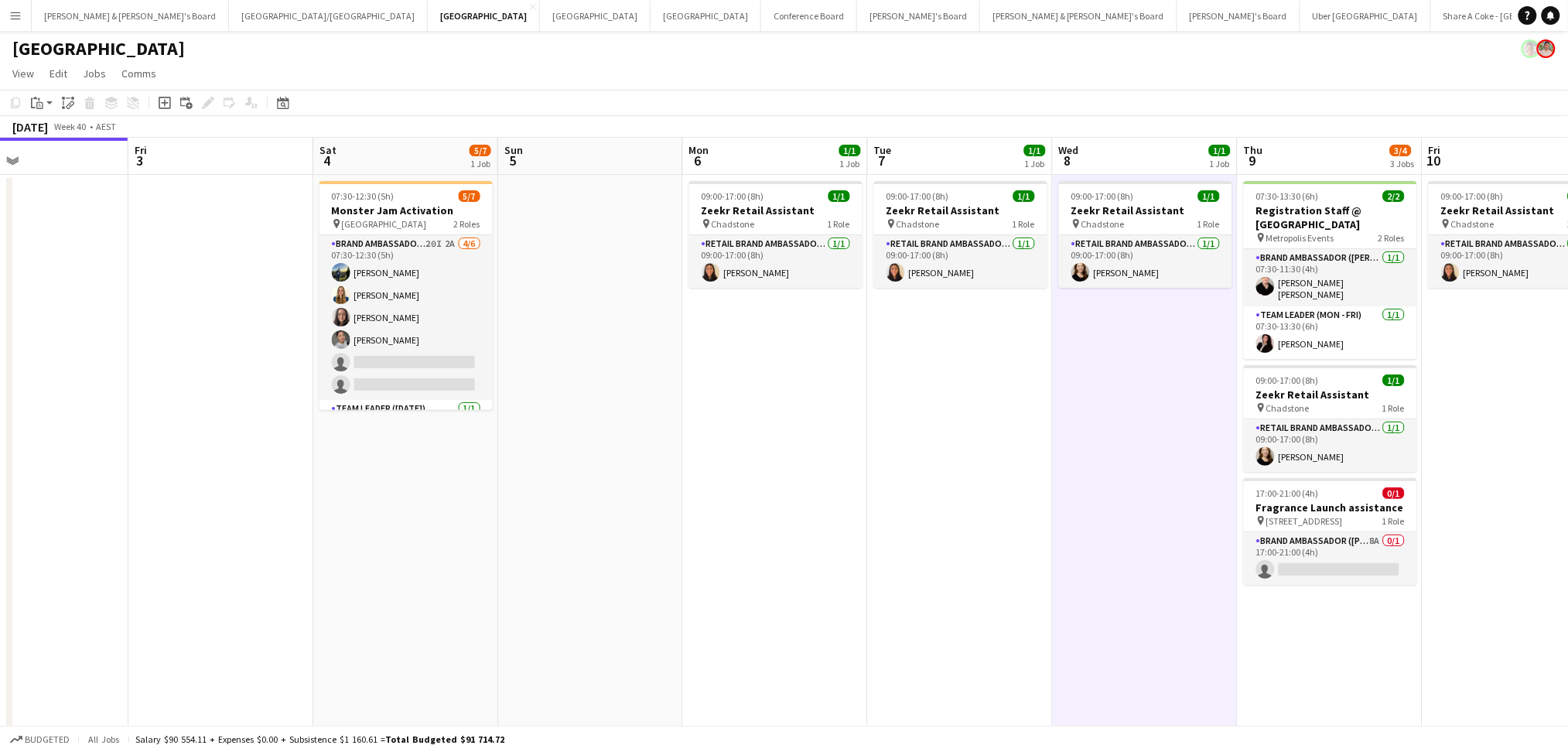
drag, startPoint x: 390, startPoint y: 445, endPoint x: 1018, endPoint y: 485, distance: 629.3
click at [1021, 484] on app-calendar-viewport "Tue 30 Wed 1 Thu 2 Fri 3 Sat 4 5/7 1 Job Sun 5 Mon 6 1/1 1 Job Tue 7 1/1 1 Job …" at bounding box center [784, 581] width 1568 height 886
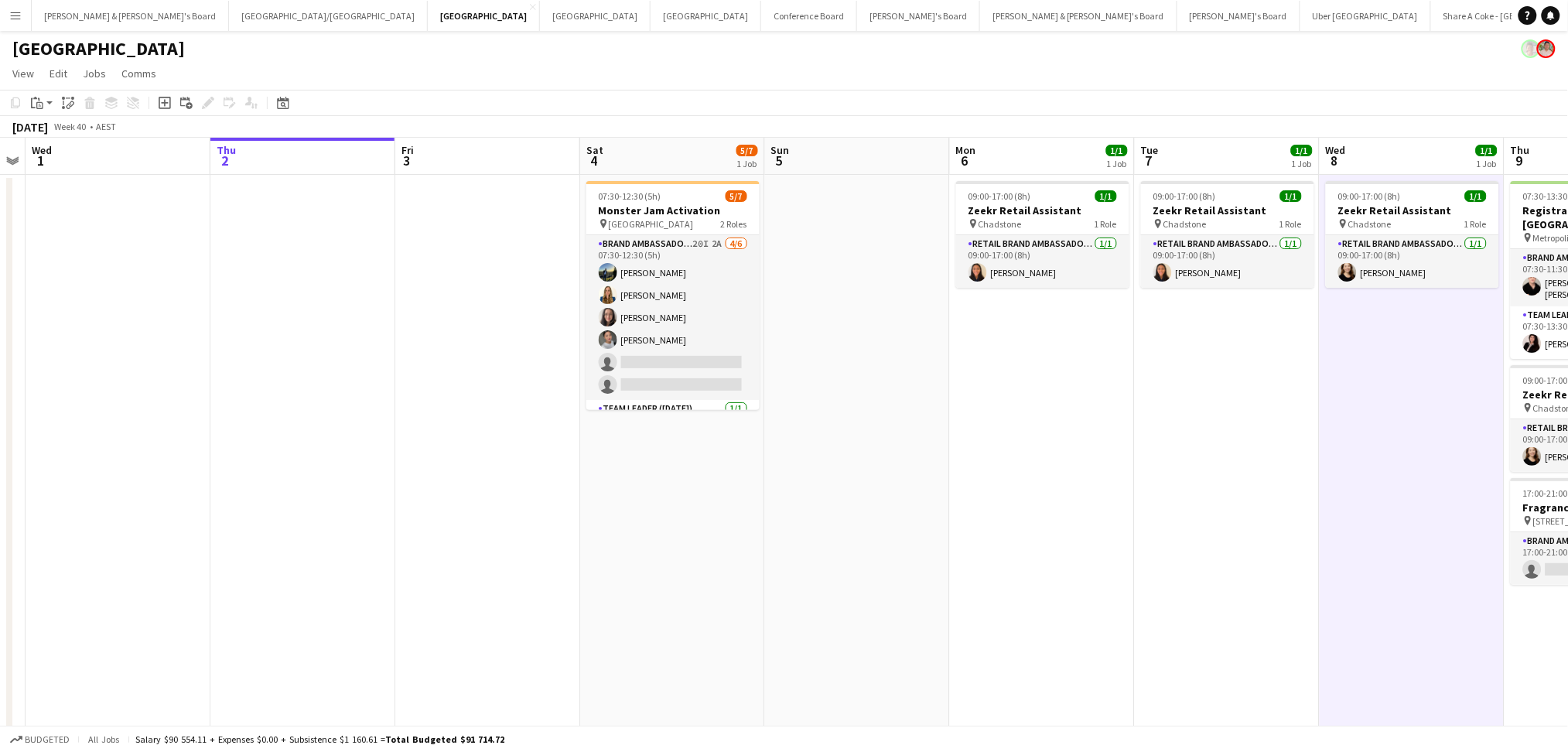
drag, startPoint x: 609, startPoint y: 630, endPoint x: 1105, endPoint y: 622, distance: 496.1
click at [1105, 622] on app-calendar-viewport "Mon 29 Tue 30 Wed 1 Thu 2 Fri 3 Sat 4 5/7 1 Job Sun 5 Mon 6 1/1 1 Job Tue 7 1/1…" at bounding box center [784, 581] width 1568 height 886
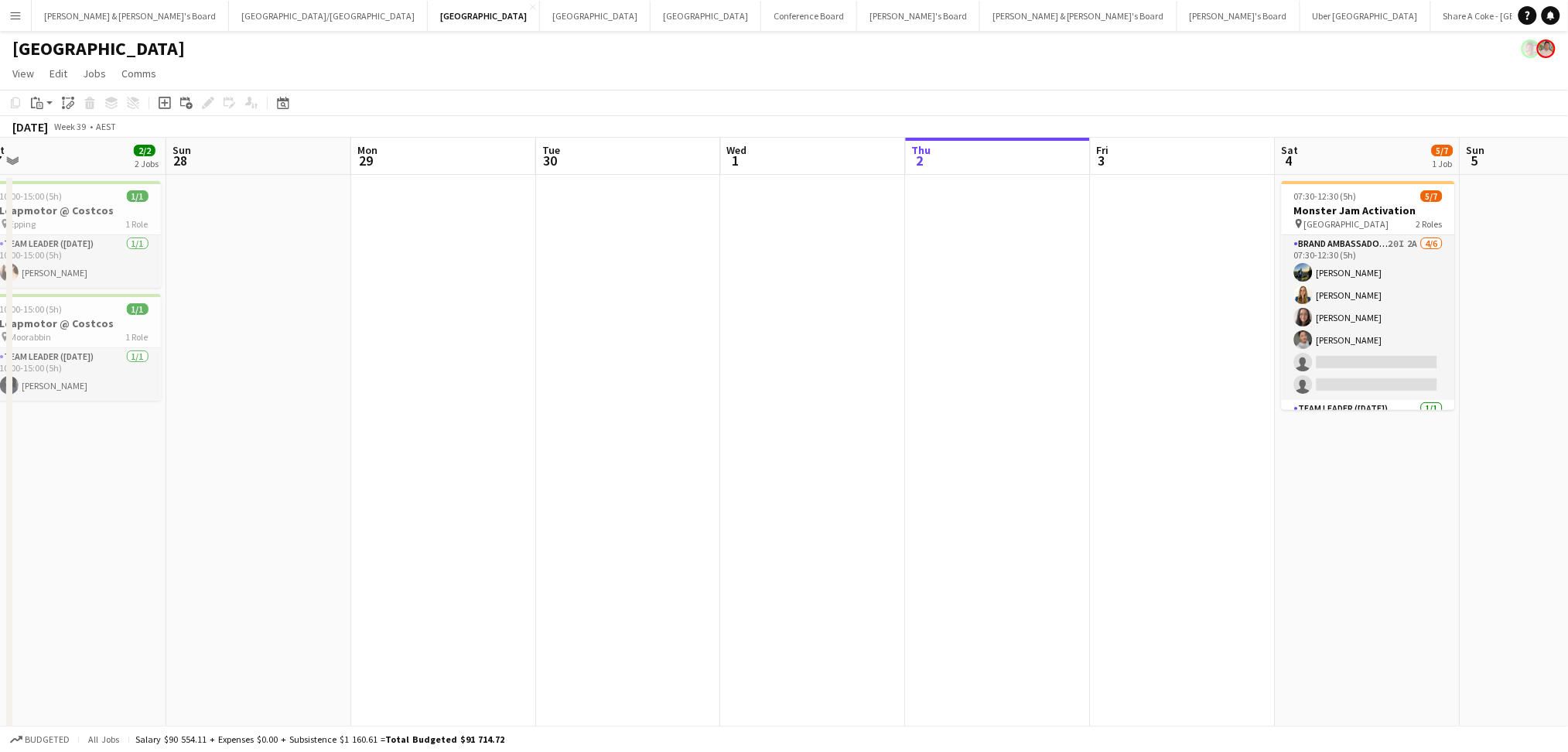
scroll to position [0, 385]
drag, startPoint x: 596, startPoint y: 481, endPoint x: 882, endPoint y: 513, distance: 287.8
click at [882, 513] on app-calendar-viewport "Thu 25 Fri 26 3/3 3 Jobs Sat 27 2/2 2 Jobs Sun 28 Mon 29 Tue 30 Wed 1 Thu 2 Fri…" at bounding box center [784, 581] width 1568 height 886
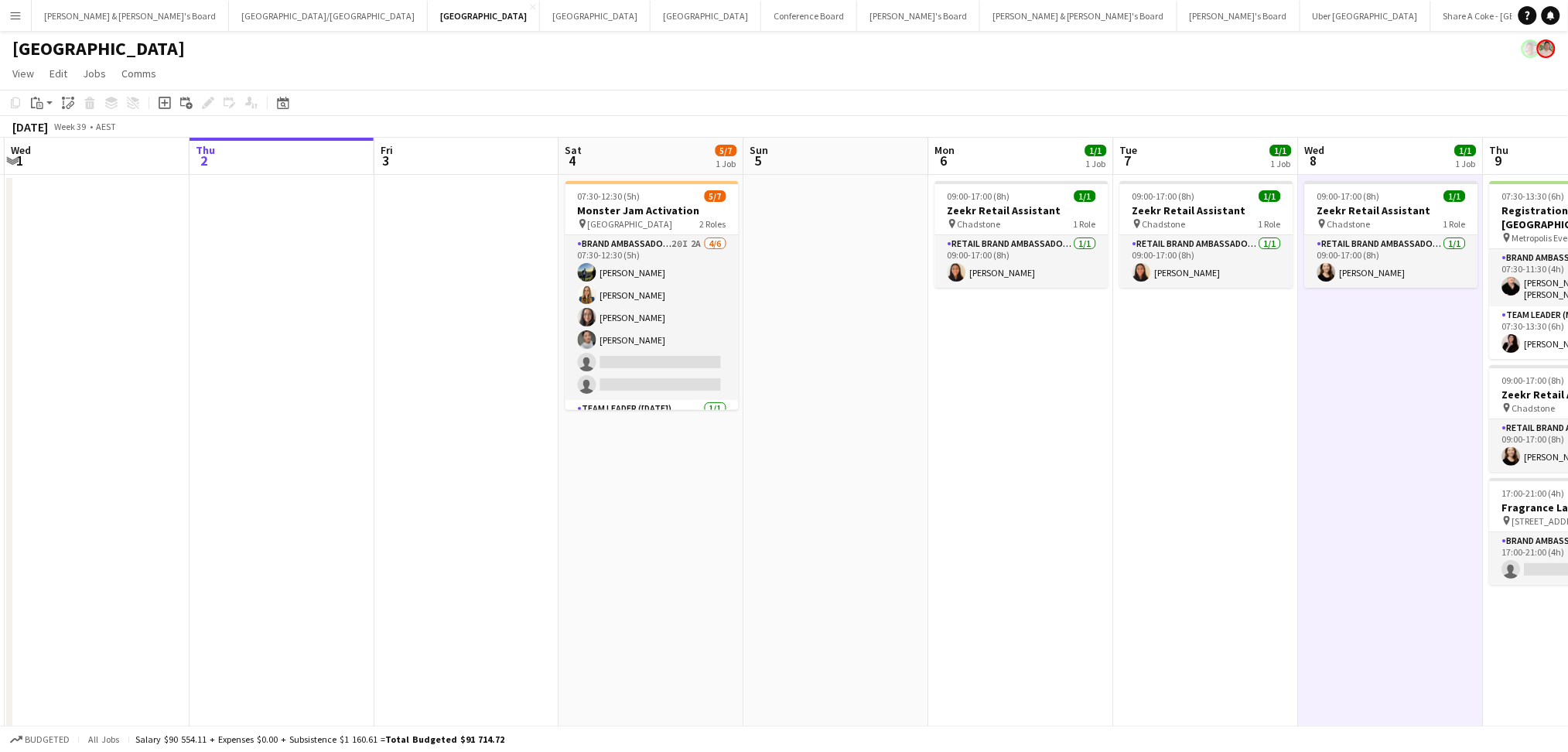
drag, startPoint x: 1114, startPoint y: 401, endPoint x: 417, endPoint y: 361, distance: 698.1
click at [417, 361] on app-calendar-viewport "Sun 28 Mon 29 Tue 30 Wed 1 Thu 2 Fri 3 Sat 4 5/7 1 Job Sun 5 Mon 6 1/1 1 Job Tu…" at bounding box center [784, 581] width 1568 height 886
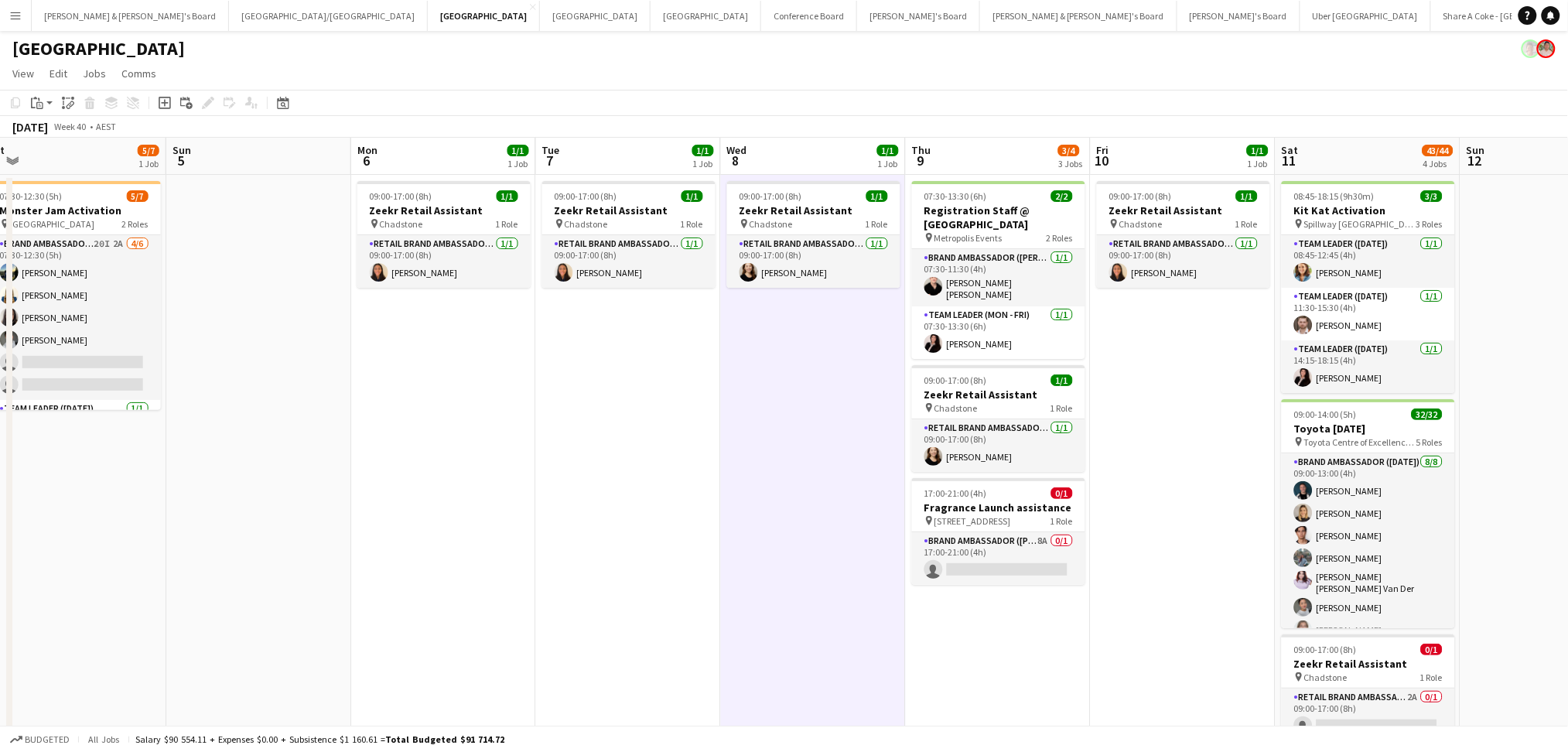
scroll to position [0, 596]
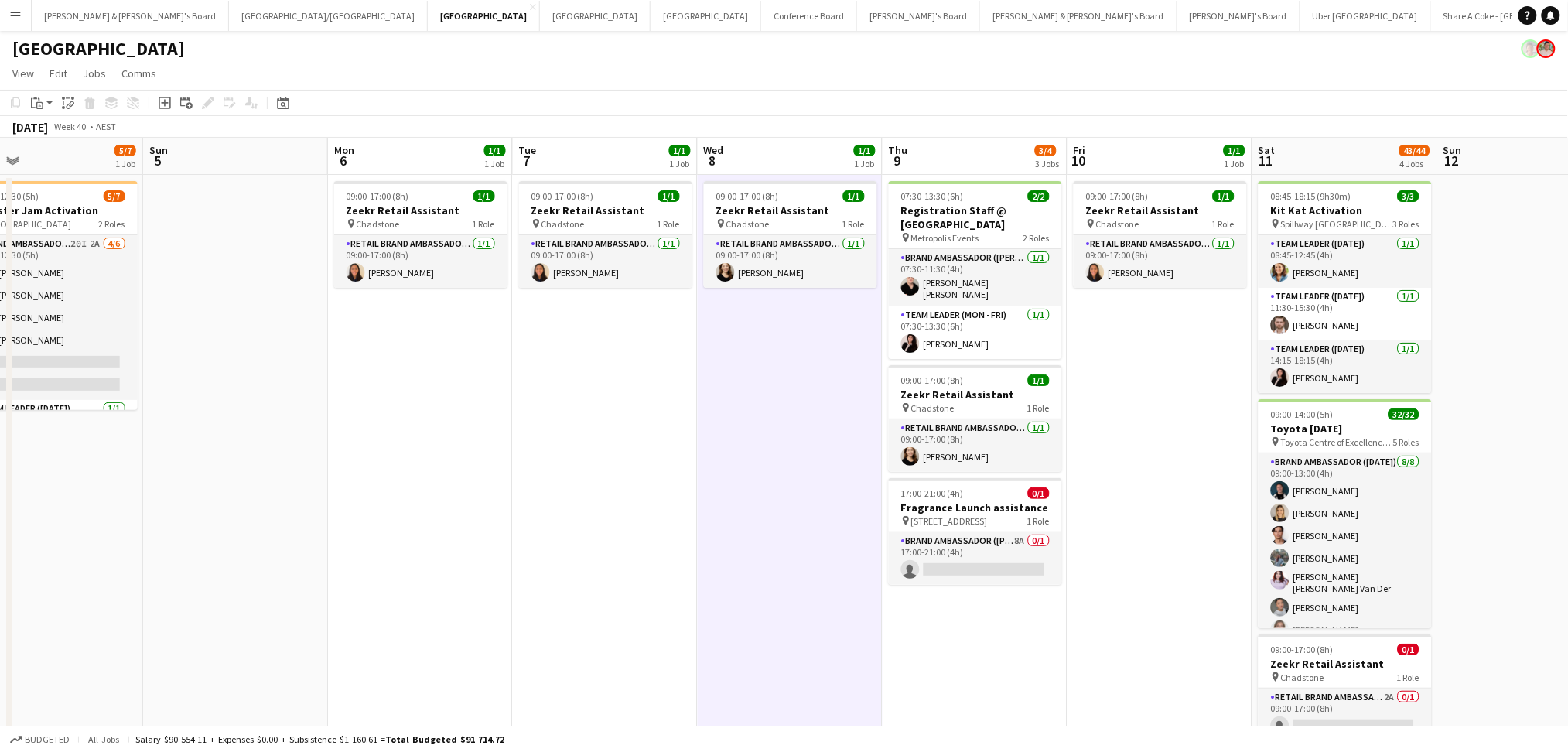
drag, startPoint x: 1057, startPoint y: 531, endPoint x: 456, endPoint y: 488, distance: 602.5
click at [456, 488] on app-calendar-viewport "Wed 1 Thu 2 Fri 3 Sat 4 5/7 1 Job Sun 5 Mon 6 1/1 1 Job Tue 7 1/1 1 Job Wed 8 1…" at bounding box center [784, 581] width 1568 height 886
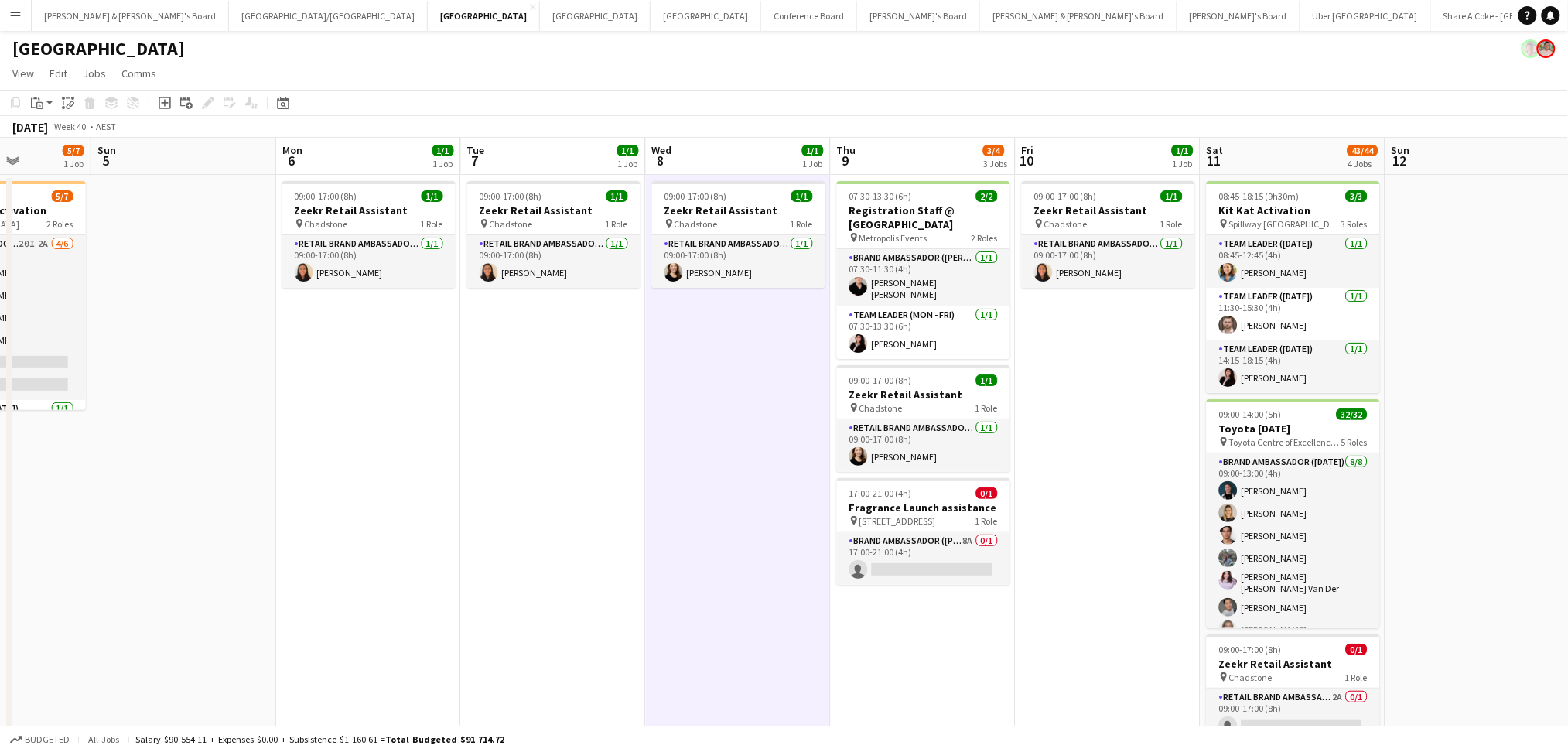
scroll to position [0, 557]
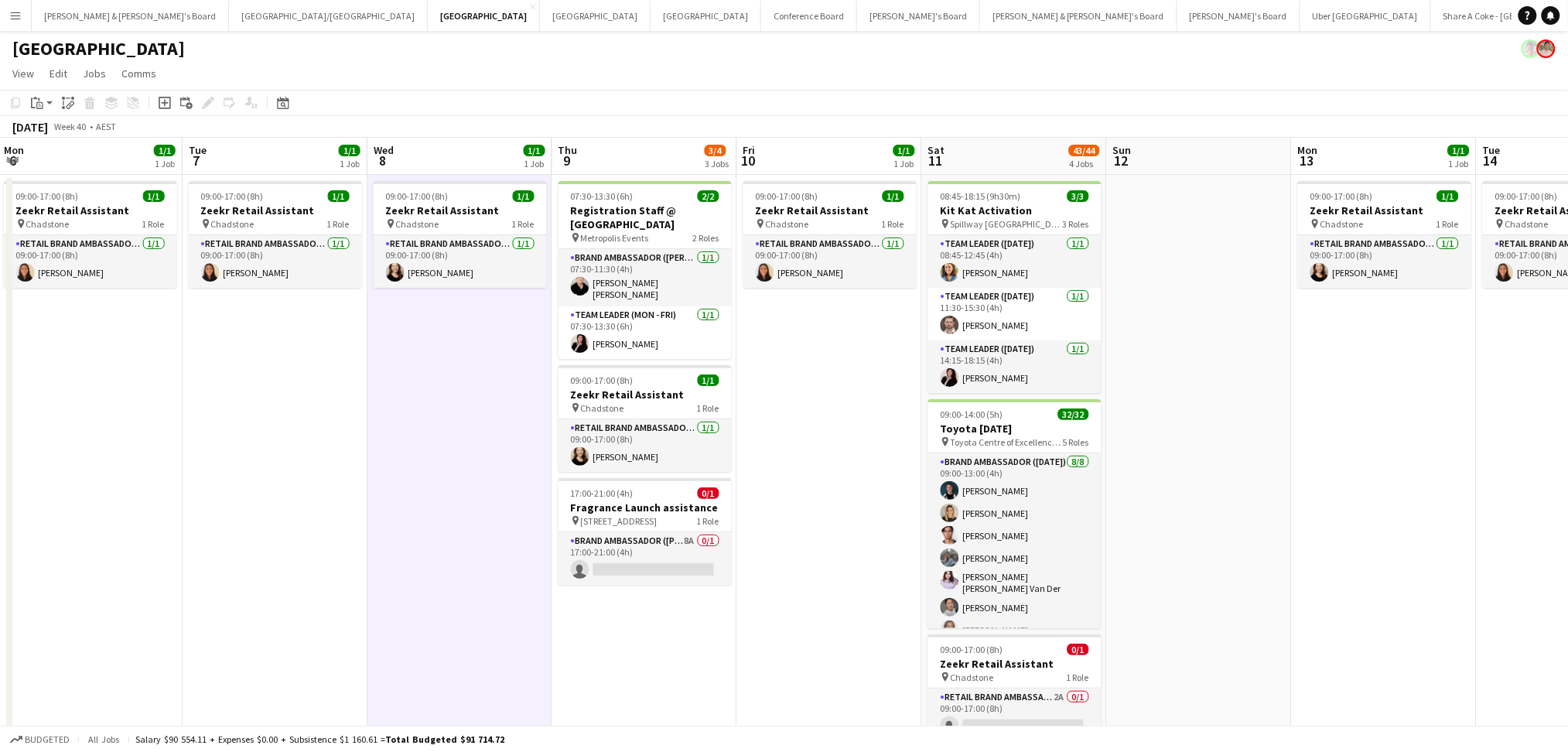
drag, startPoint x: 624, startPoint y: 518, endPoint x: 294, endPoint y: 505, distance: 330.3
click at [294, 505] on app-calendar-viewport "Fri 3 Sat 4 5/7 1 Job Sun 5 Mon 6 1/1 1 Job Tue 7 1/1 1 Job Wed 8 1/1 1 Job Thu…" at bounding box center [784, 581] width 1568 height 886
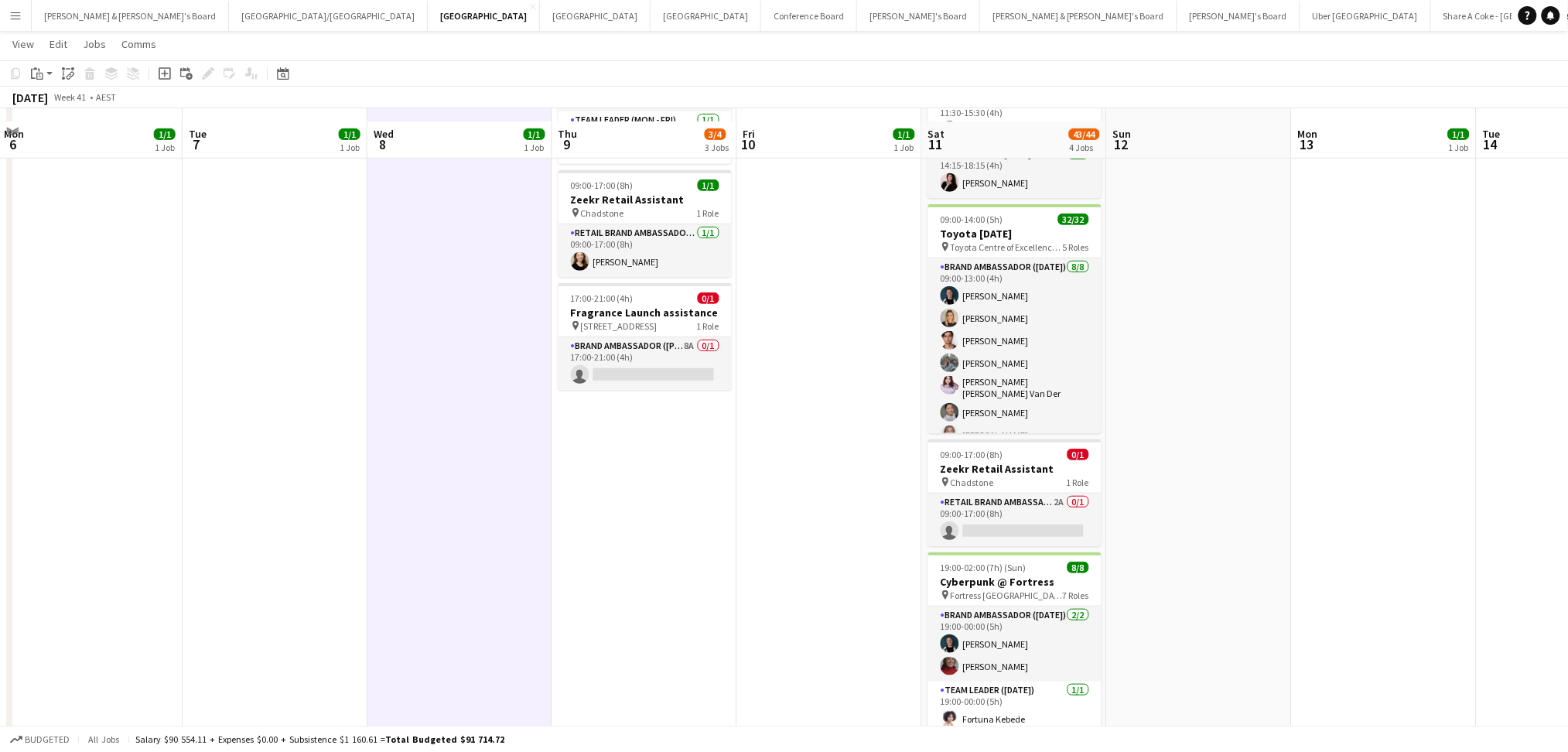
scroll to position [206, 0]
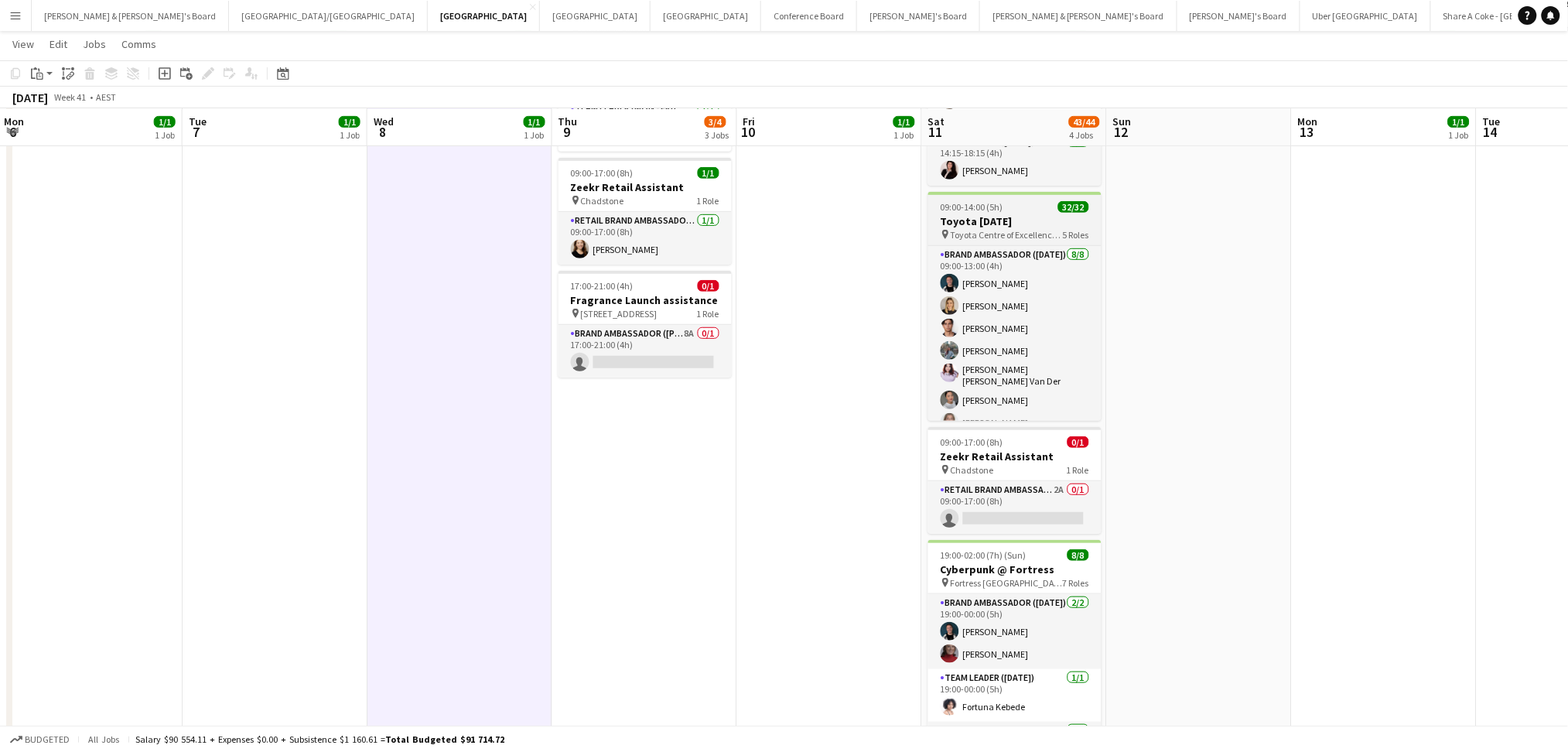
click at [1023, 215] on h3 "Toyota [DATE]" at bounding box center [1014, 221] width 173 height 14
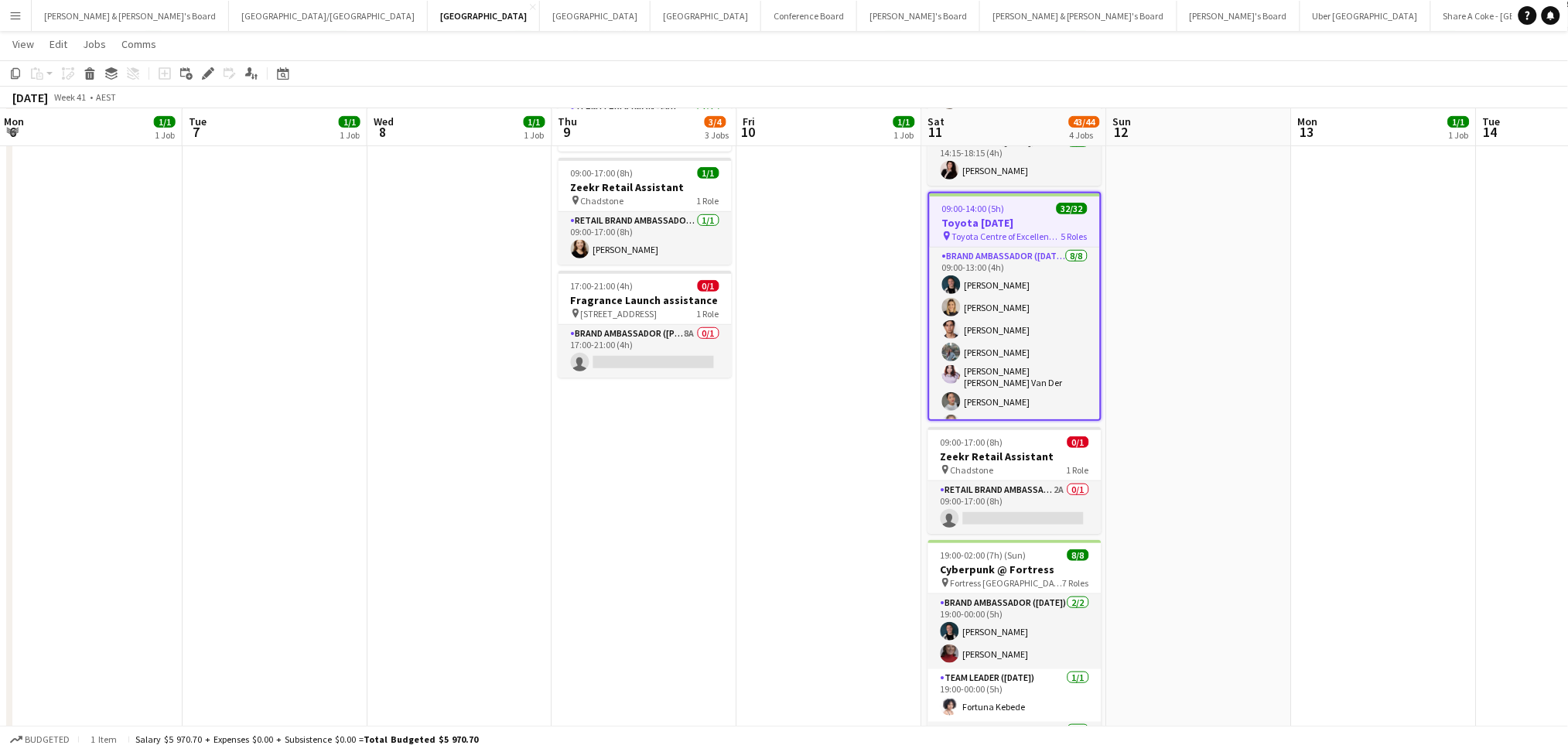
drag, startPoint x: 1023, startPoint y: 215, endPoint x: 877, endPoint y: 277, distance: 158.6
click at [873, 280] on app-date-cell "09:00-17:00 (8h) 1/1 Zeekr Retail Assistant pin Chadstone 1 Role RETAIL Brand A…" at bounding box center [829, 391] width 185 height 849
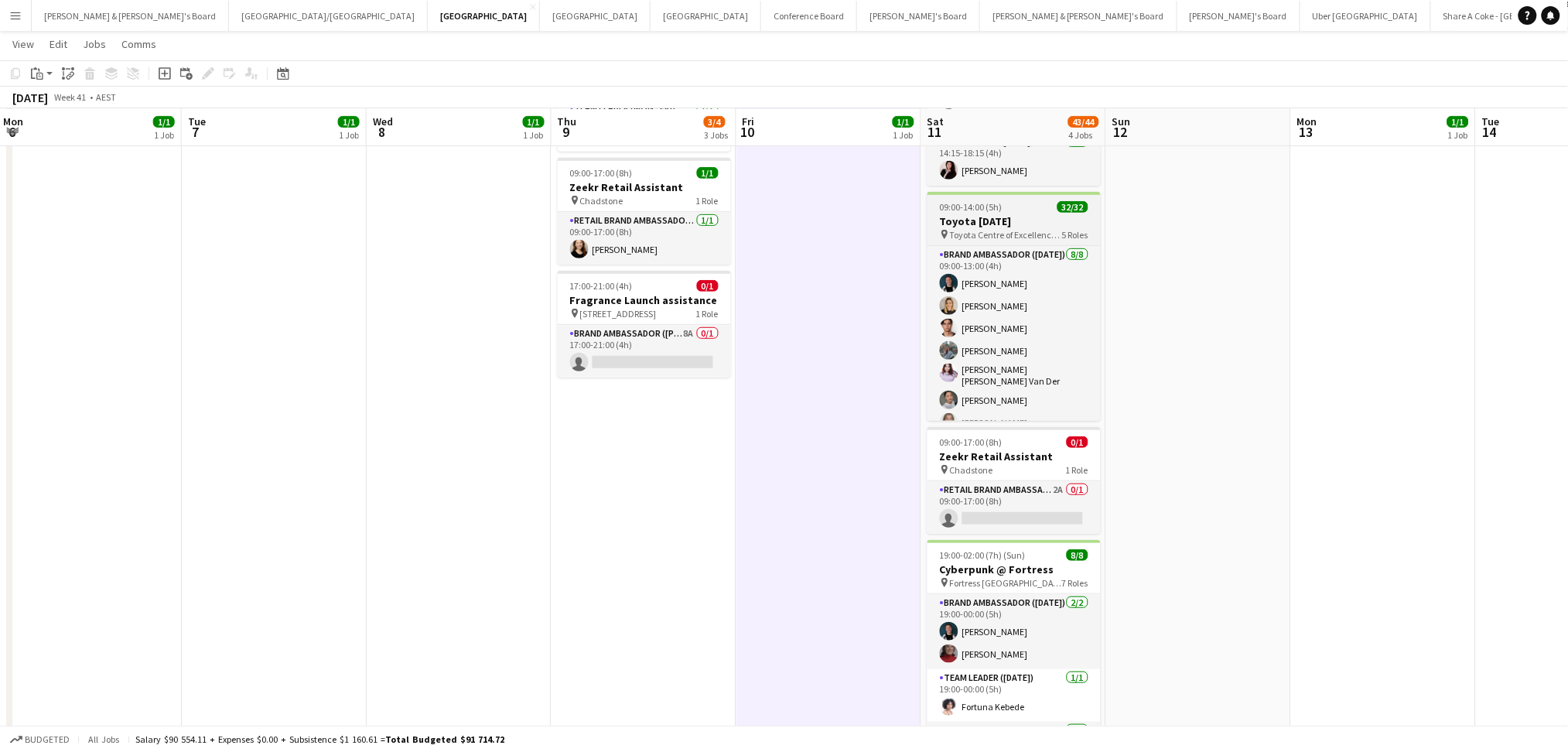
click at [993, 235] on span "Toyota Centre of Excellence - [GEOGRAPHIC_DATA]" at bounding box center [1005, 235] width 112 height 11
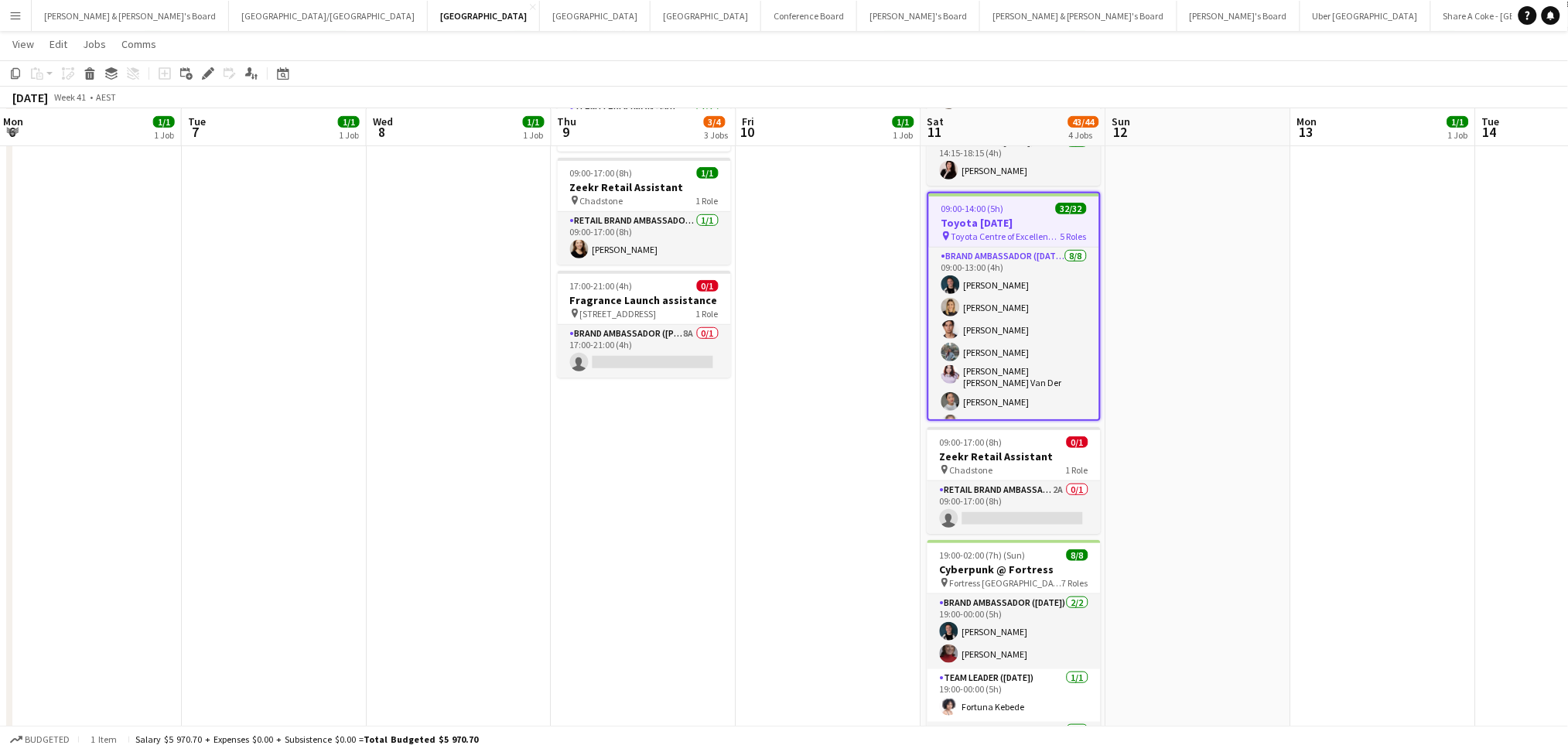
click at [993, 235] on span "Toyota Centre of Excellence - [GEOGRAPHIC_DATA]" at bounding box center [1005, 236] width 109 height 11
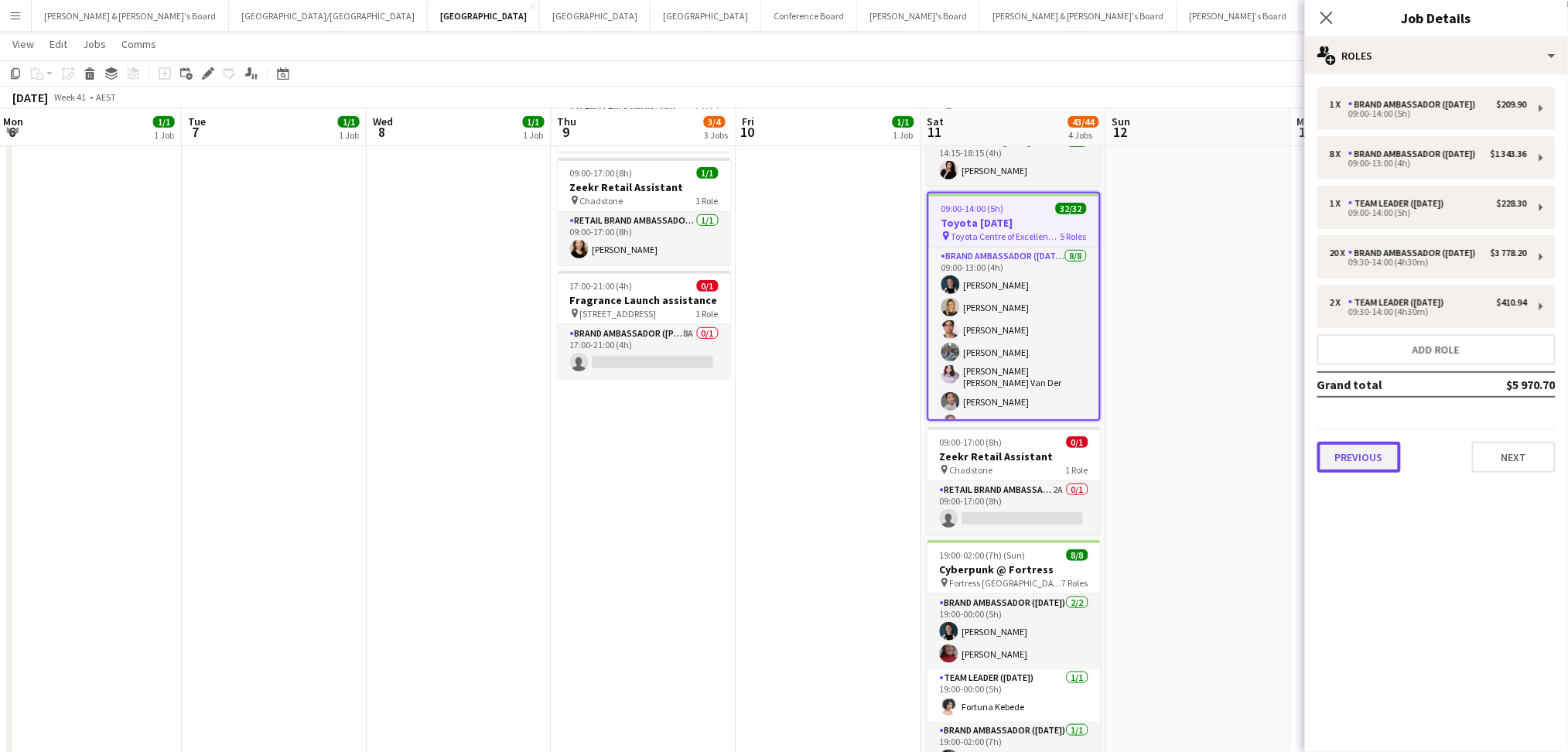
click at [1354, 472] on button "Previous" at bounding box center [1359, 458] width 84 height 31
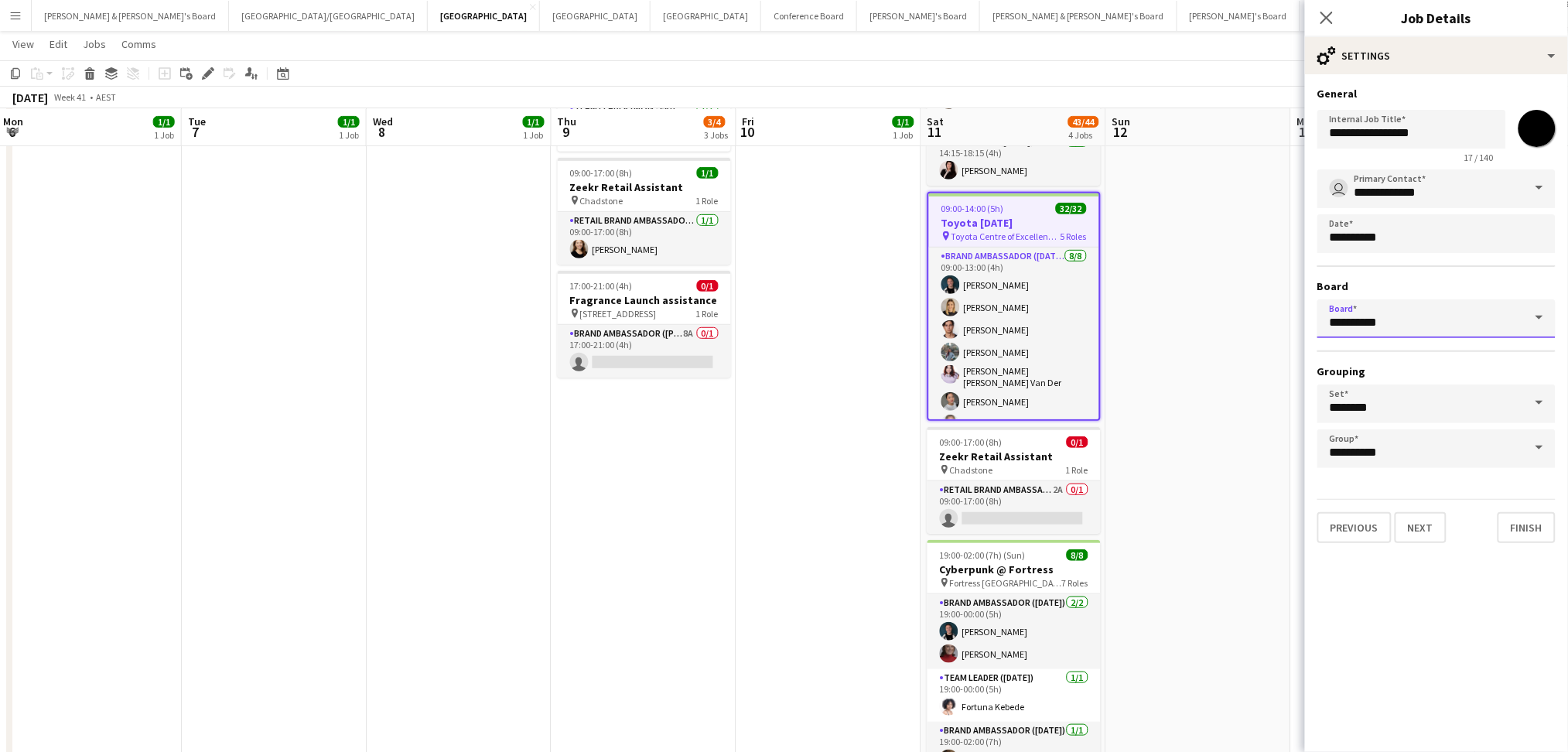
click at [1516, 323] on input "*********" at bounding box center [1436, 318] width 238 height 39
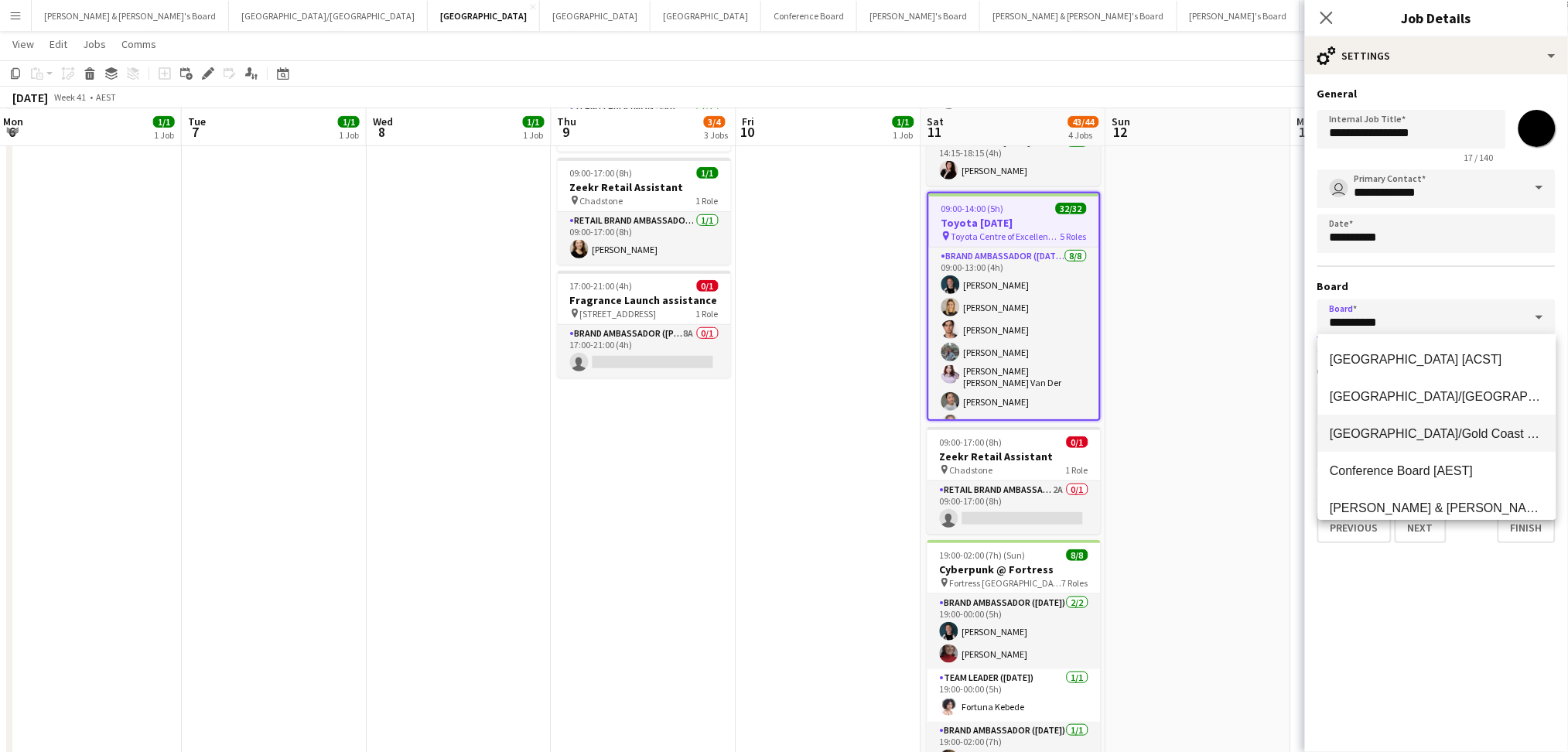
scroll to position [103, 0]
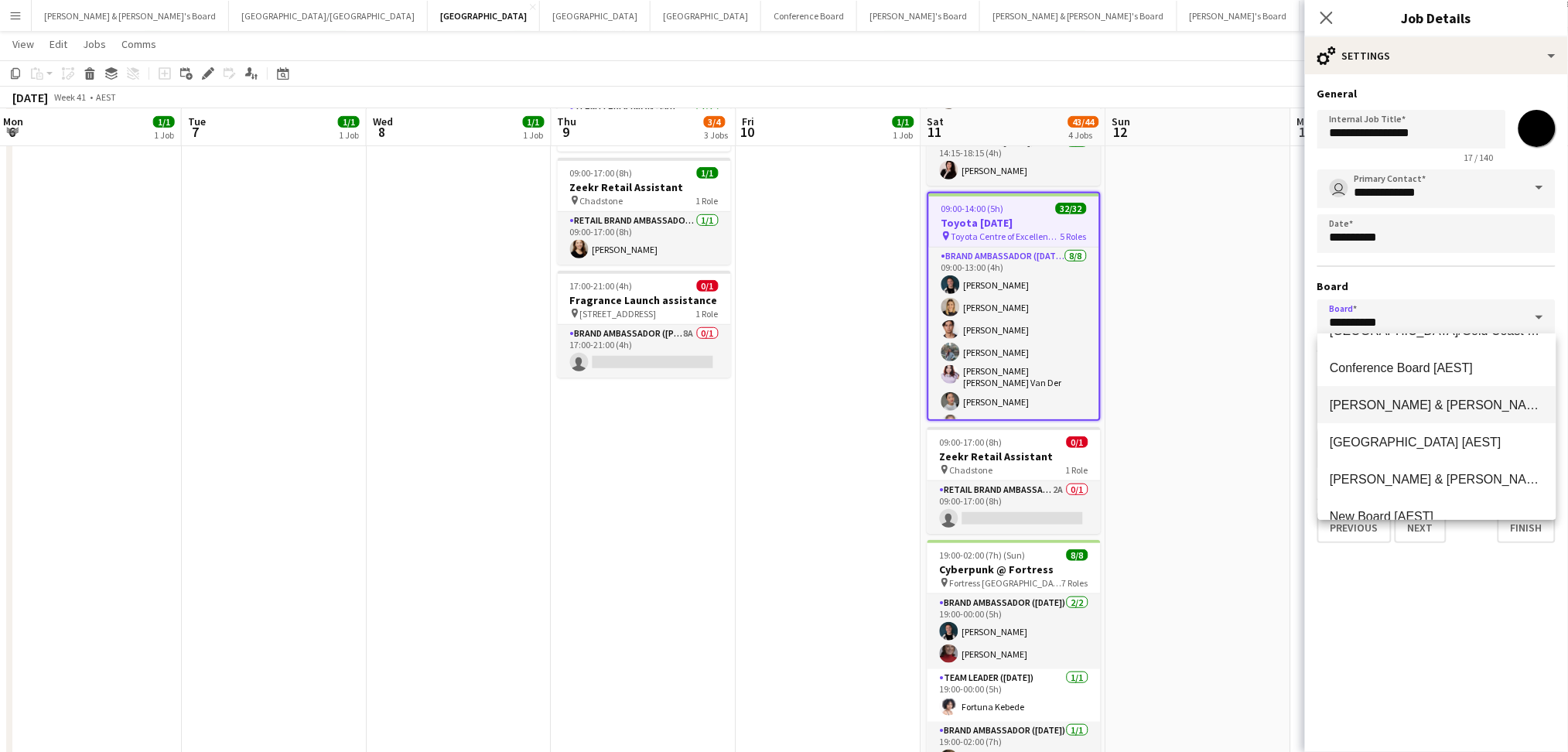
click at [1441, 416] on mat-option "James & Arrence's Board [AEST]" at bounding box center [1437, 404] width 238 height 37
type input "**********"
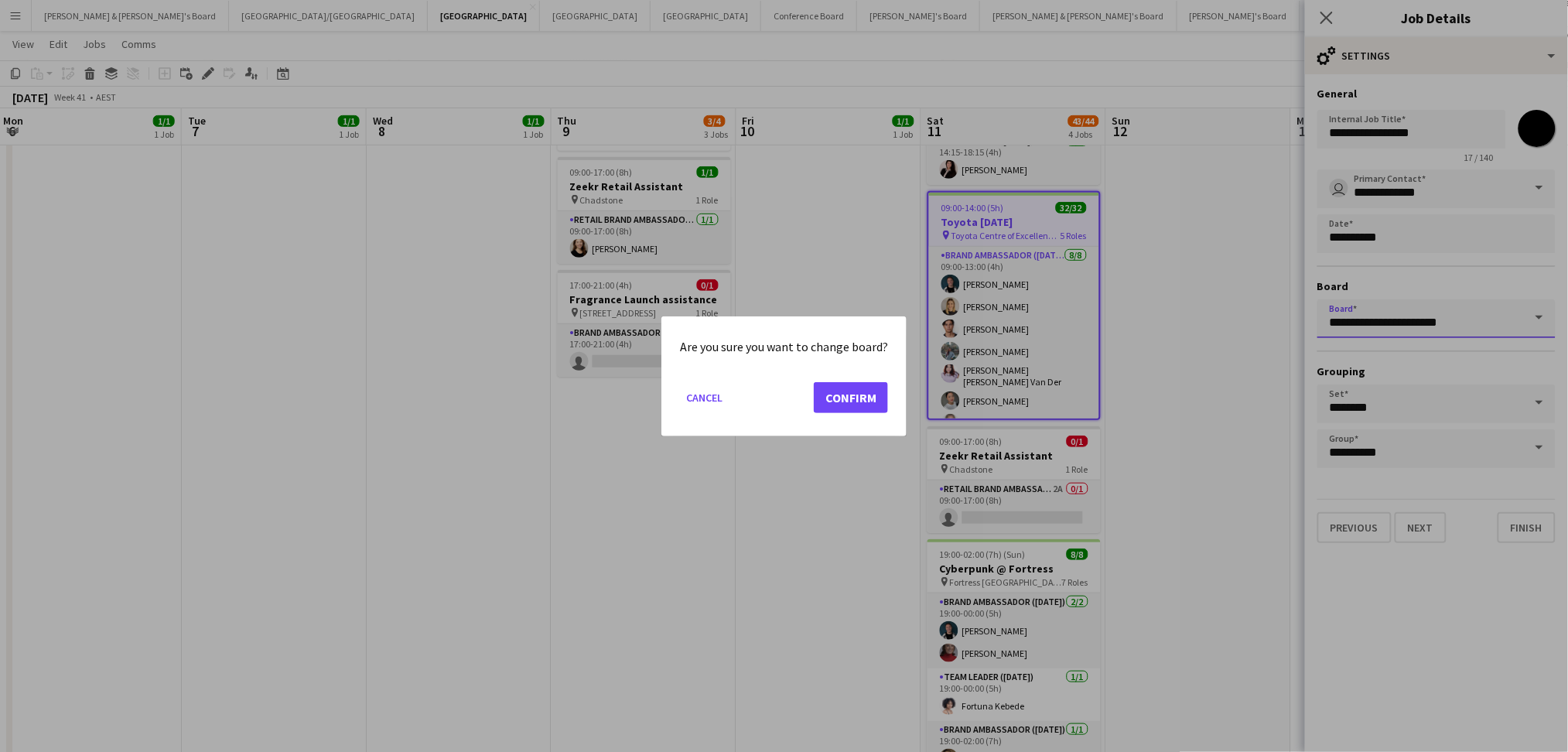
scroll to position [0, 0]
click at [868, 399] on button "Confirm" at bounding box center [850, 397] width 75 height 31
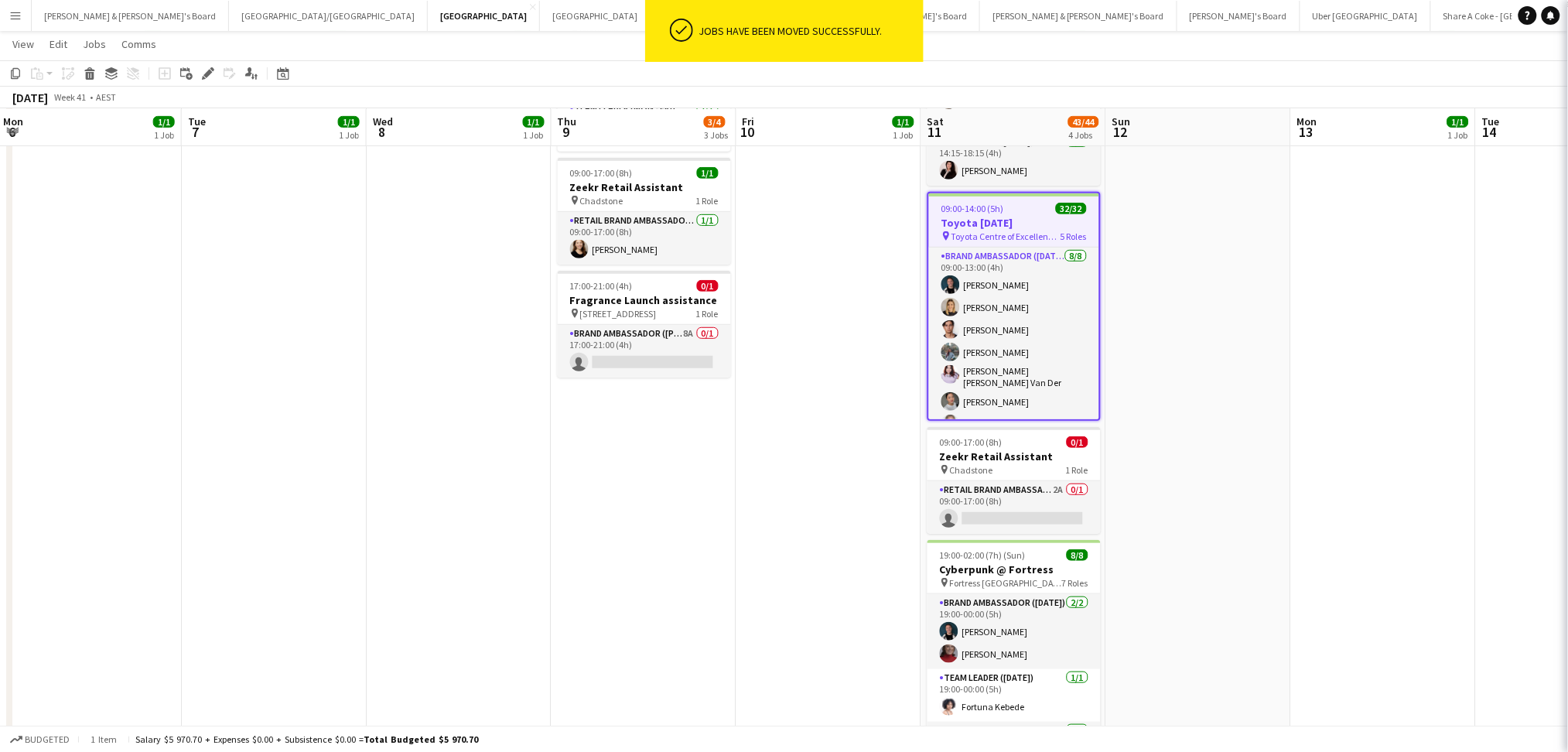
scroll to position [60, 0]
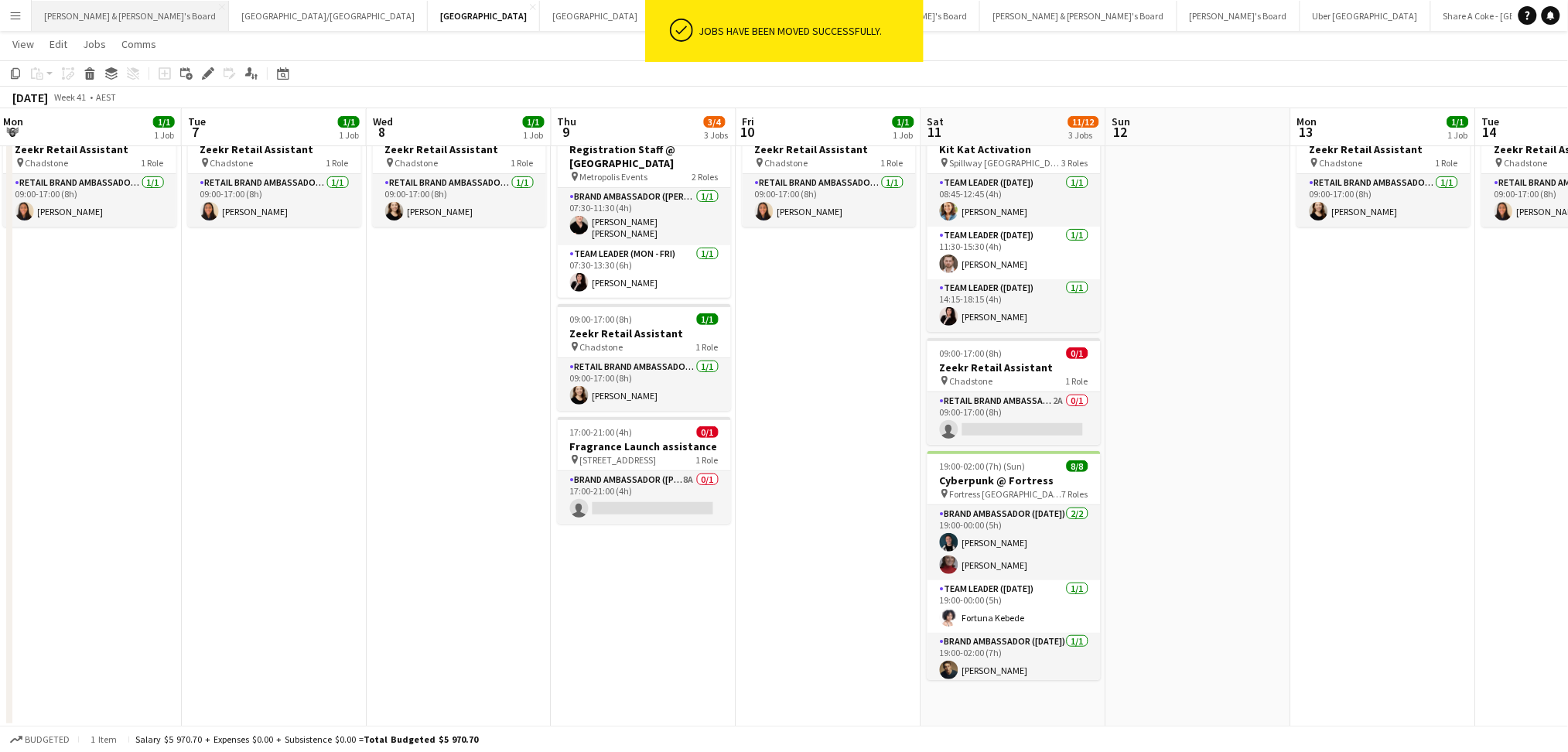
click at [90, 23] on button "James & Arrence's Board Close" at bounding box center [130, 16] width 198 height 30
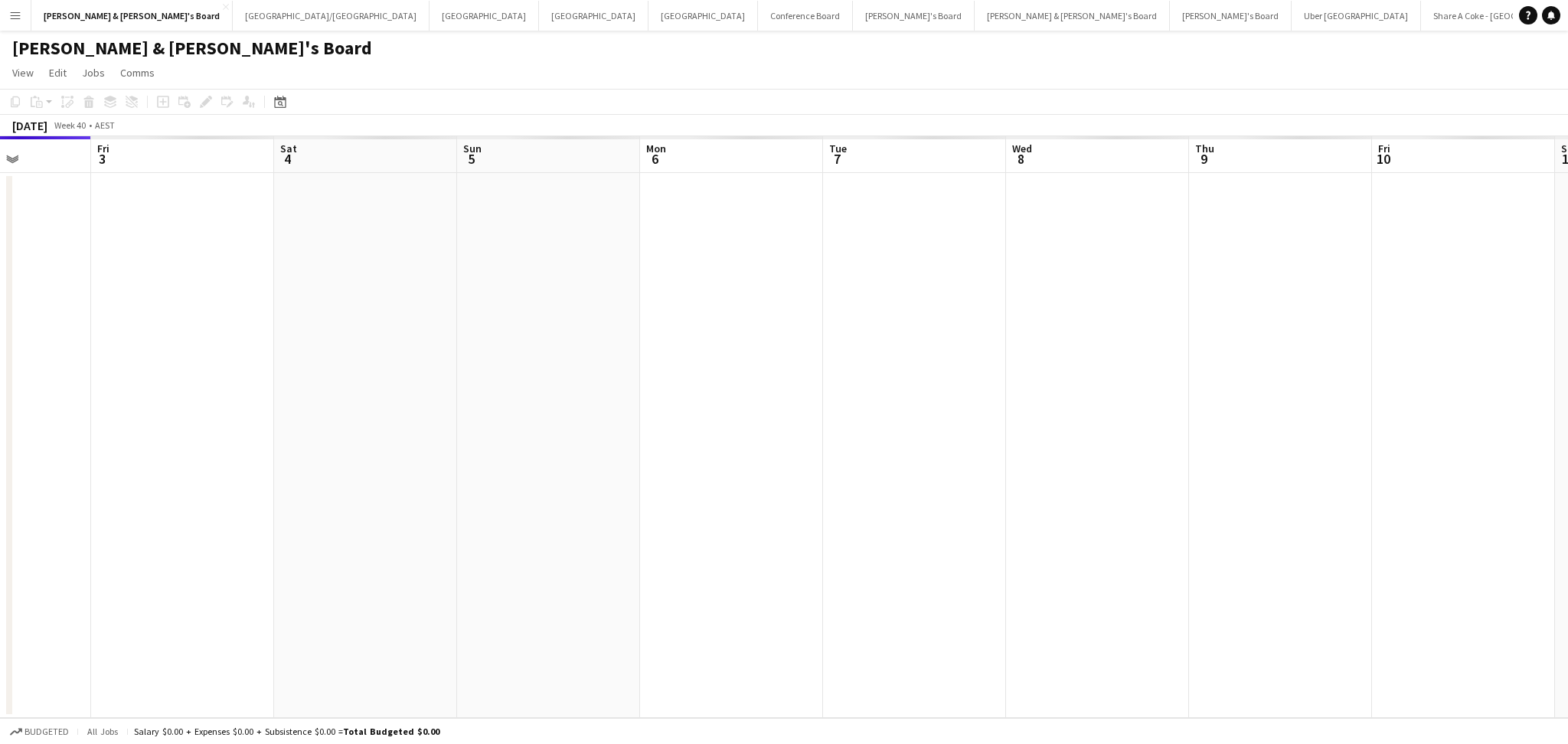
drag, startPoint x: 1232, startPoint y: 531, endPoint x: 519, endPoint y: 478, distance: 715.0
click at [520, 478] on app-calendar-viewport "Mon 29 Tue 30 Wed 1 Thu 2 Fri 3 Sat 4 Sun 5 Mon 6 Tue 7 Wed 8 Thu 9 Fri 10 Sat …" at bounding box center [784, 427] width 1568 height 582
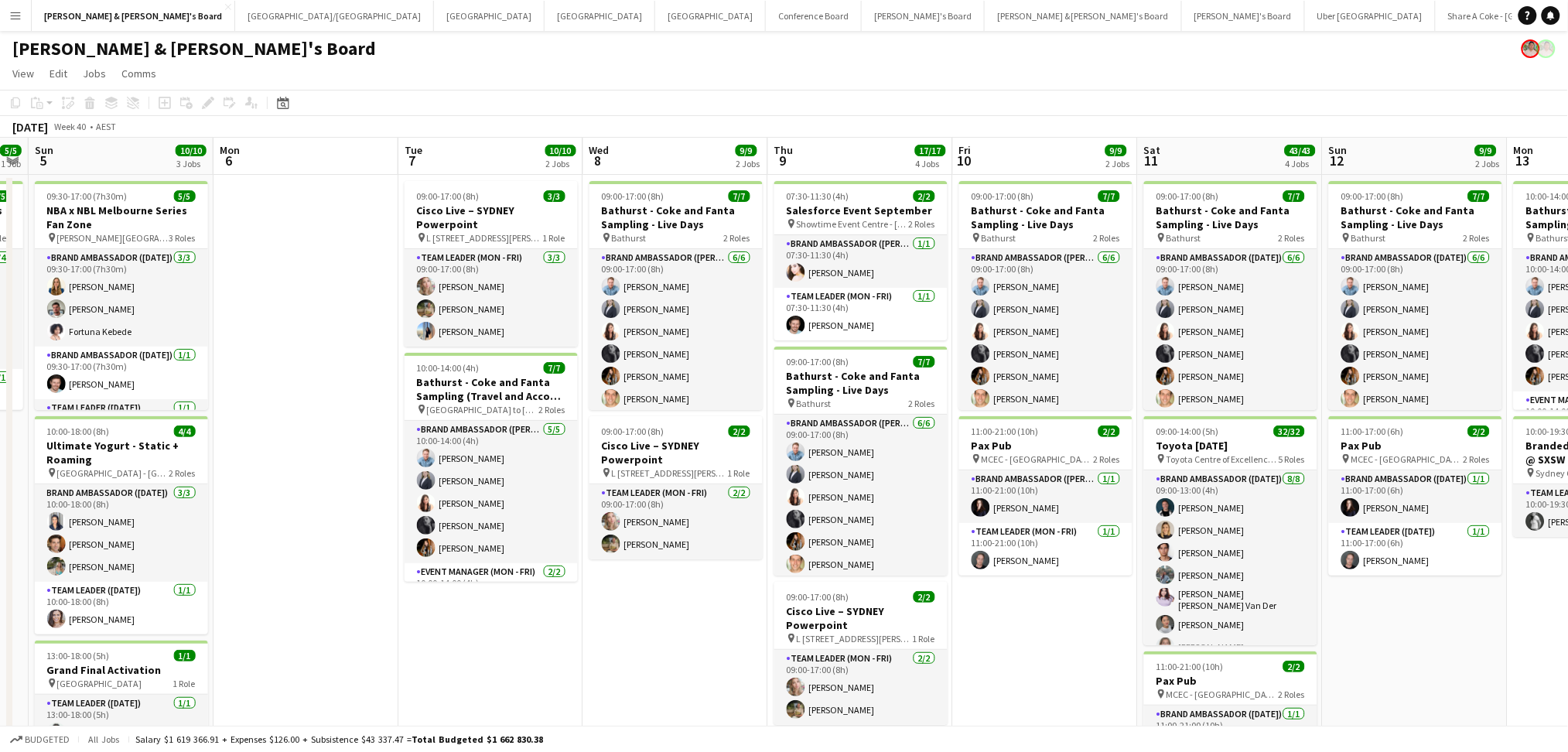
drag, startPoint x: 1059, startPoint y: 659, endPoint x: 648, endPoint y: 611, distance: 413.8
click at [651, 614] on app-calendar-viewport "Thu 2 13/13 4 Jobs Fri 3 5/5 1 Job Sat 4 5/5 1 Job Sun 5 10/10 3 Jobs Mon 6 Tue…" at bounding box center [784, 616] width 1568 height 957
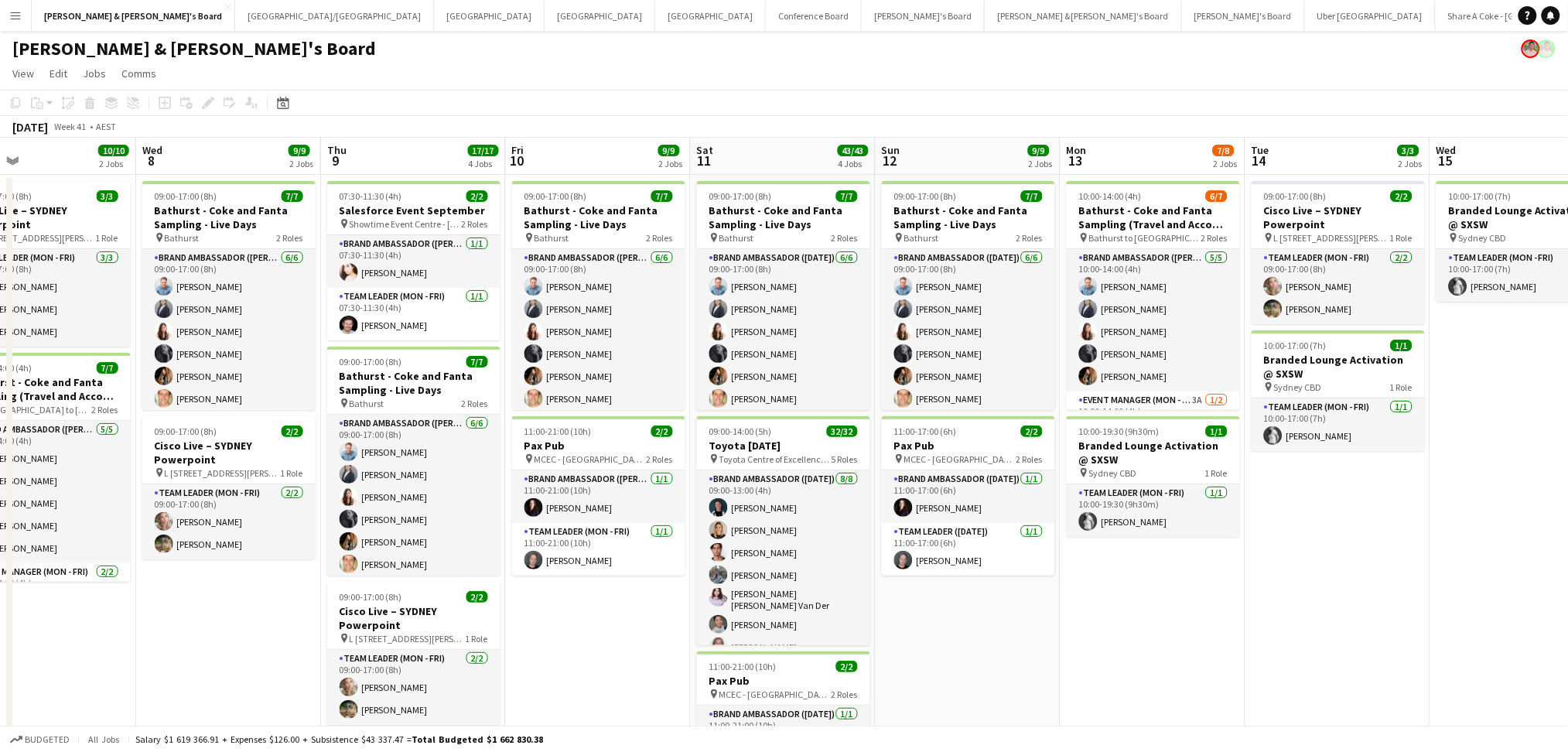
drag, startPoint x: 1246, startPoint y: 662, endPoint x: 831, endPoint y: 624, distance: 416.7
click at [833, 624] on app-calendar-viewport "Sat 4 5/5 1 Job Sun 5 10/10 3 Jobs Mon 6 Tue 7 10/10 2 Jobs Wed 8 9/9 2 Jobs Th…" at bounding box center [784, 616] width 1568 height 957
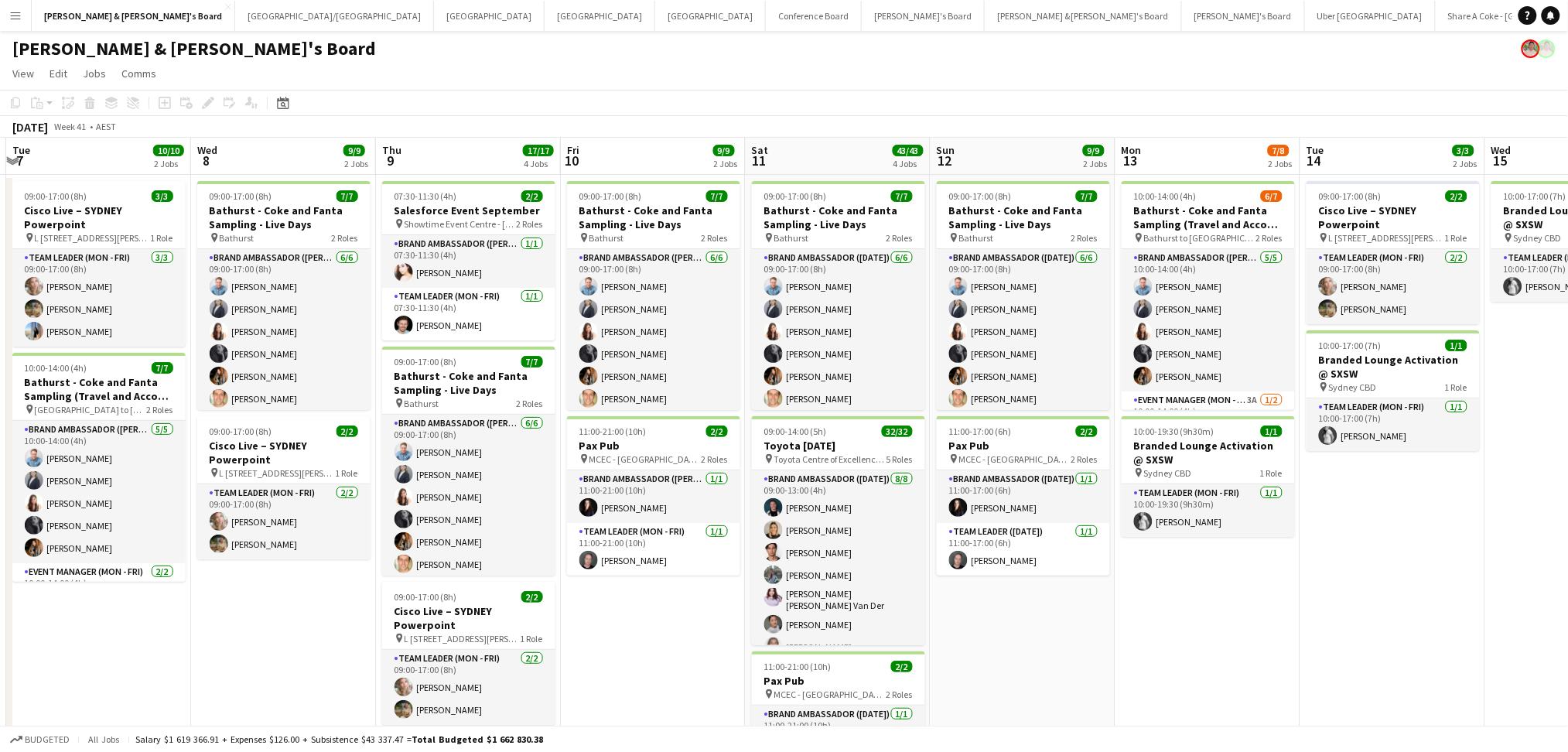
scroll to position [0, 362]
drag, startPoint x: 517, startPoint y: 659, endPoint x: 955, endPoint y: 633, distance: 438.8
click at [955, 633] on app-calendar-viewport "Sun 5 10/10 3 Jobs Mon 6 Tue 7 10/10 2 Jobs Wed 8 9/9 2 Jobs Thu 9 17/17 4 Jobs…" at bounding box center [784, 616] width 1568 height 957
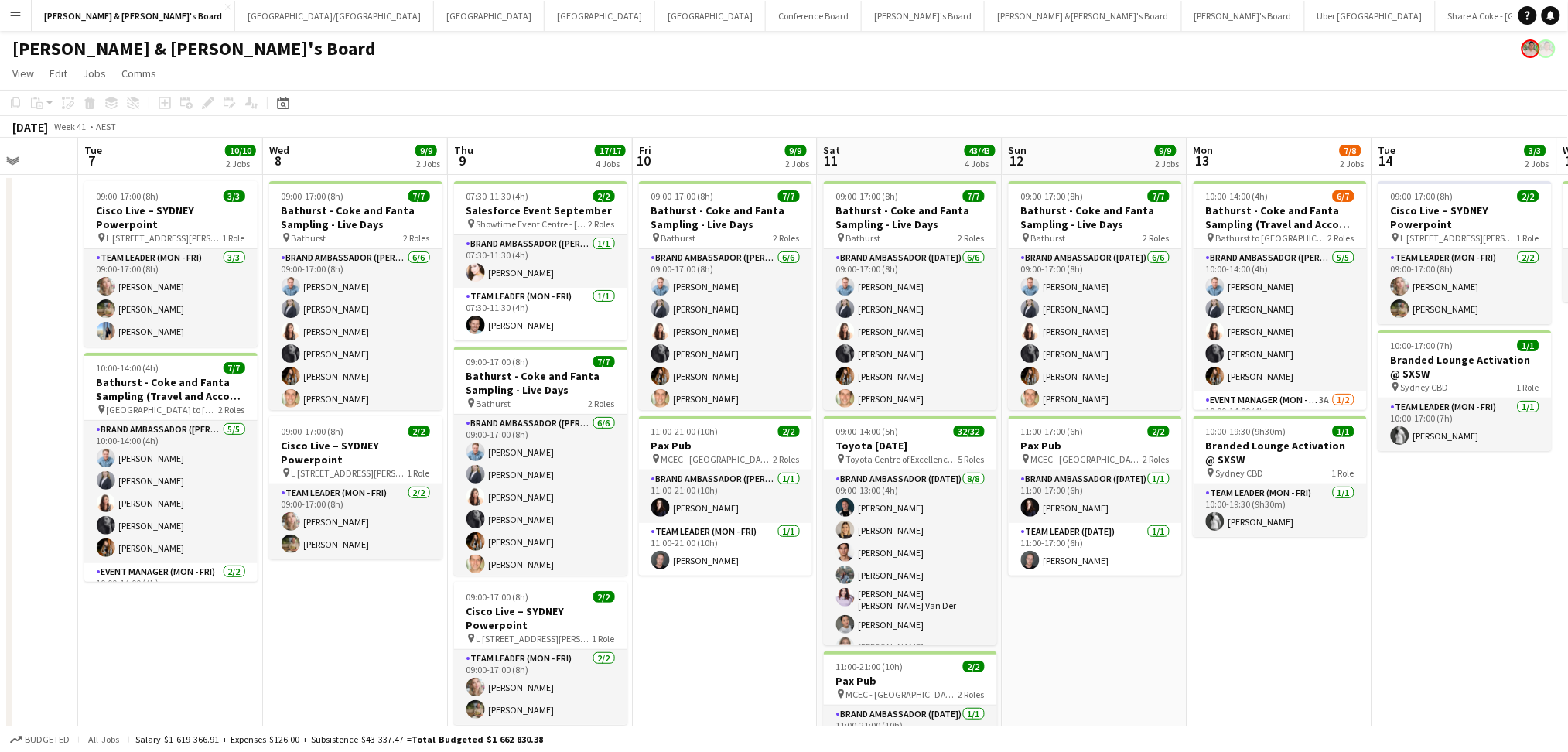
scroll to position [0, 429]
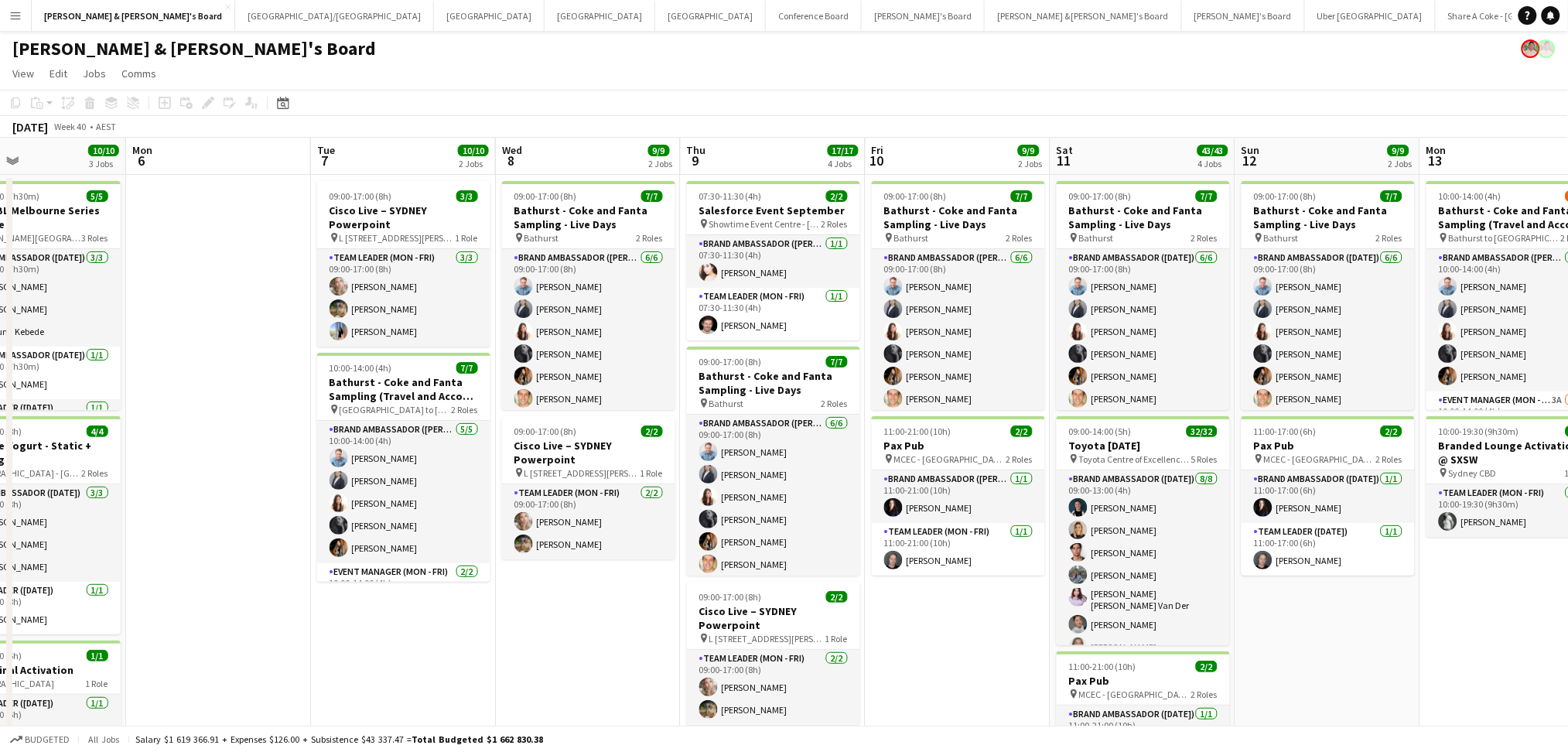
drag, startPoint x: 242, startPoint y: 658, endPoint x: 545, endPoint y: 646, distance: 303.2
click at [545, 646] on app-calendar-viewport "Fri 3 5/5 1 Job Sat 4 5/5 1 Job Sun 5 10/10 3 Jobs Mon 6 Tue 7 10/10 2 Jobs Wed…" at bounding box center [784, 616] width 1568 height 957
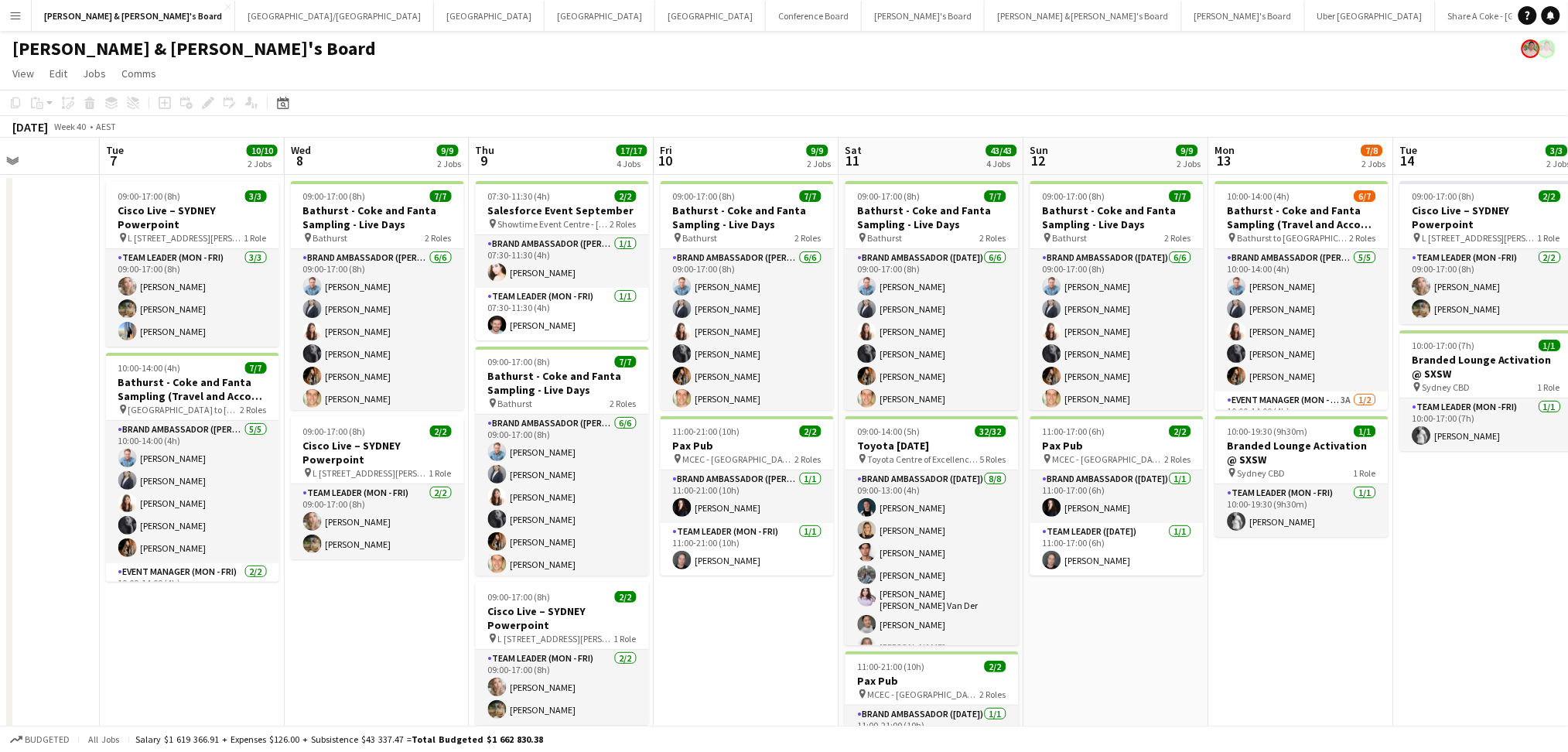
scroll to position [0, 686]
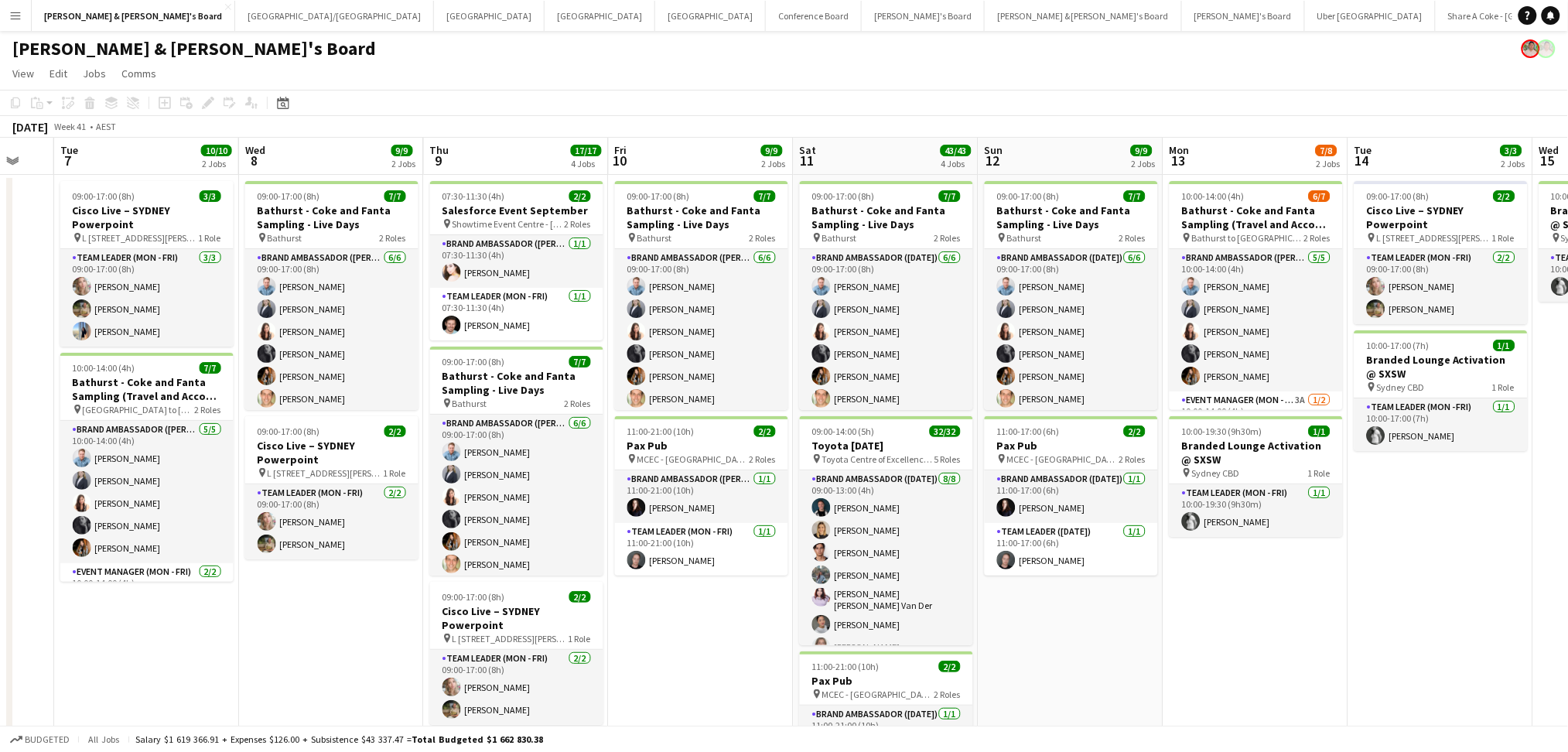
drag, startPoint x: 609, startPoint y: 663, endPoint x: 352, endPoint y: 635, distance: 258.5
click at [352, 635] on app-calendar-viewport "Fri 3 5/5 1 Job Sat 4 5/5 1 Job Sun 5 10/10 3 Jobs Mon 6 Tue 7 10/10 2 Jobs Wed…" at bounding box center [784, 616] width 1568 height 957
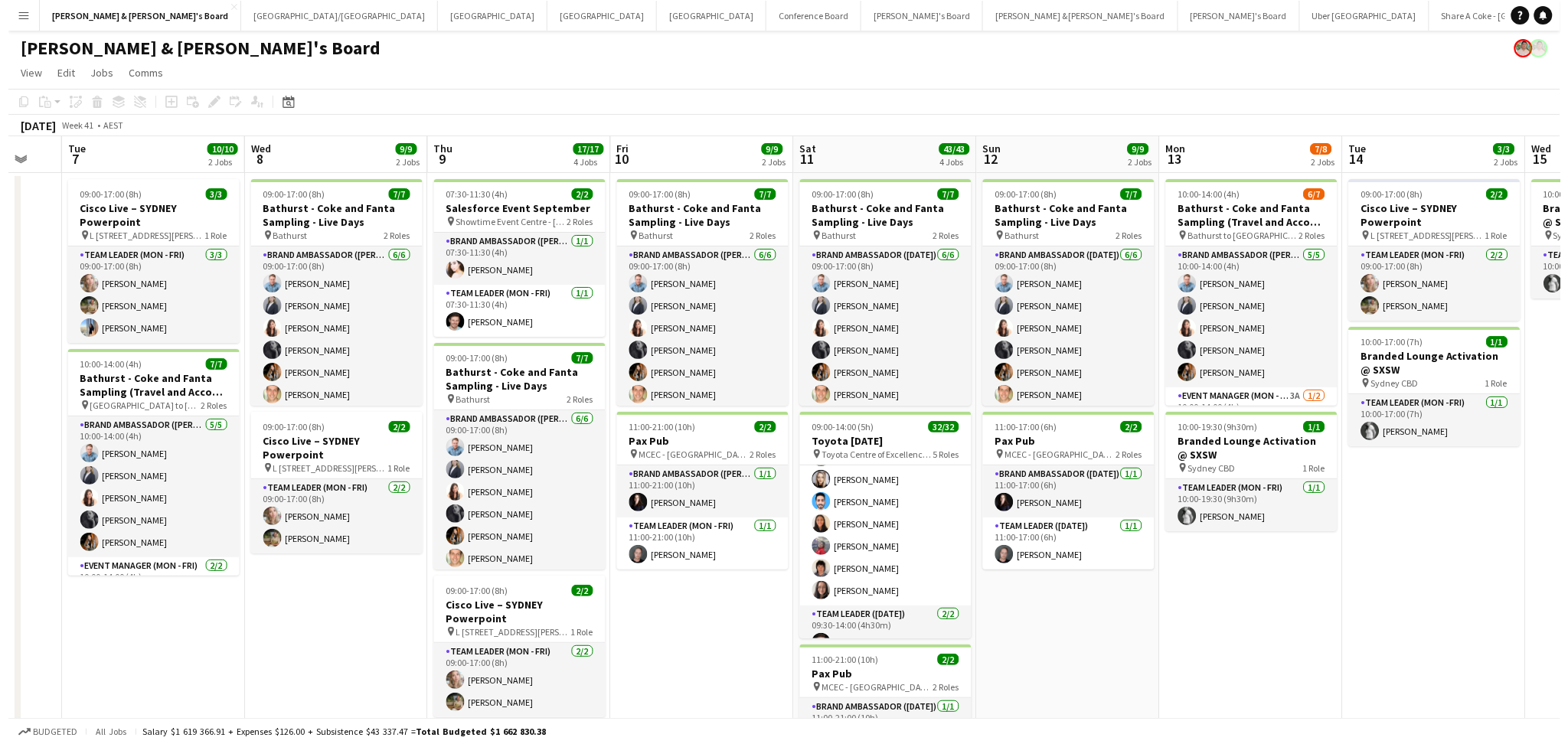
scroll to position [691, 0]
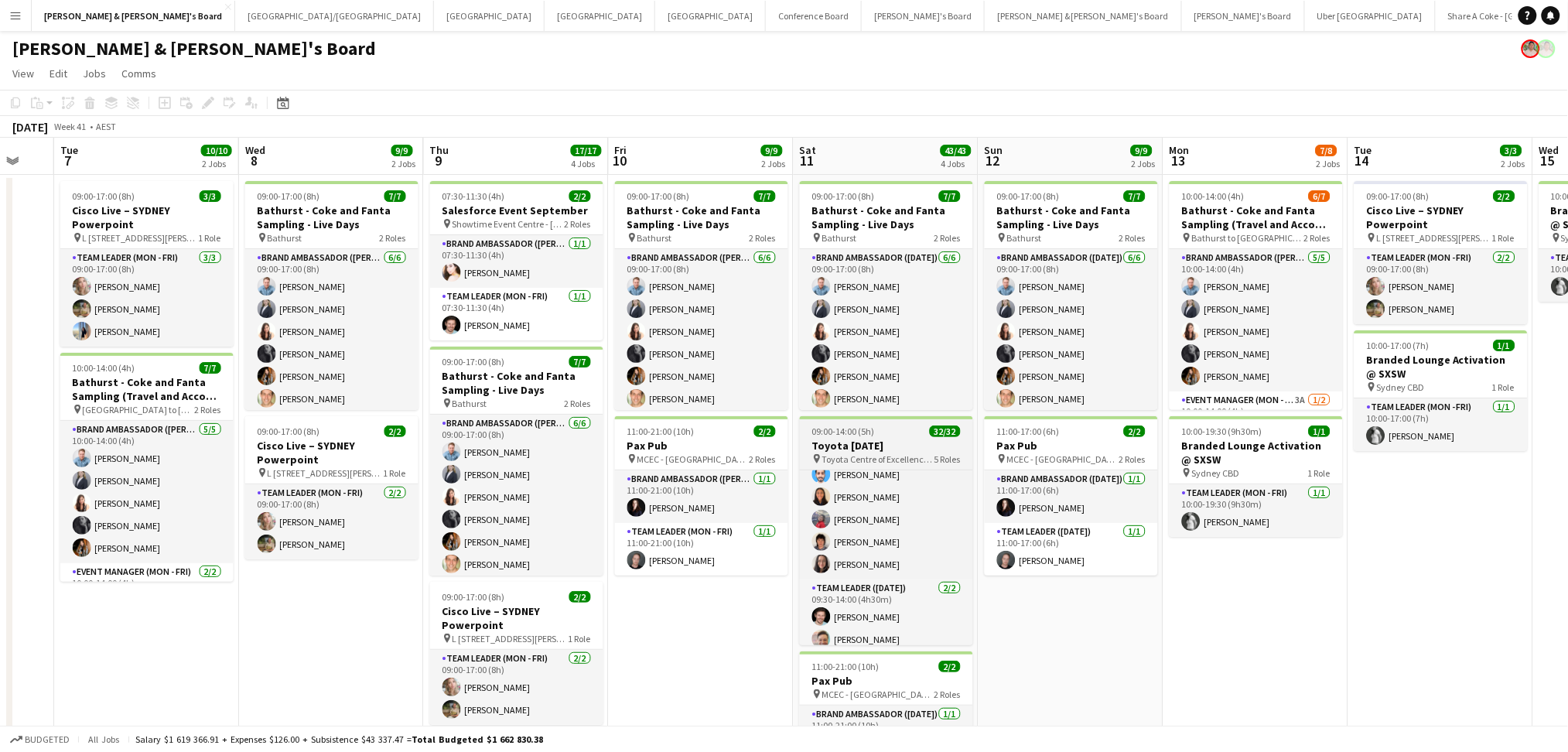
click at [864, 445] on h3 "Toyota [DATE]" at bounding box center [886, 445] width 173 height 14
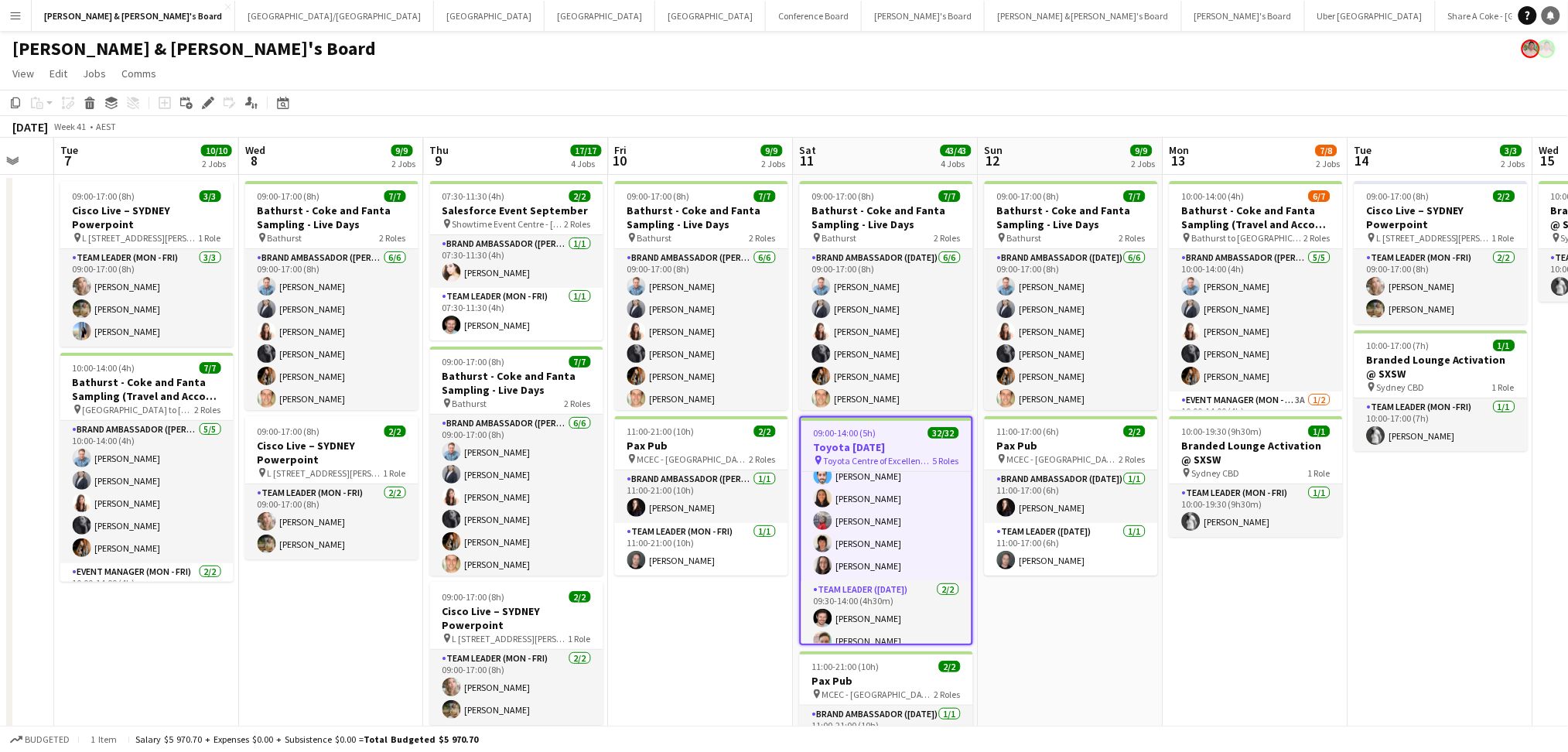
click at [1556, 16] on link "Notifications" at bounding box center [1551, 16] width 19 height 19
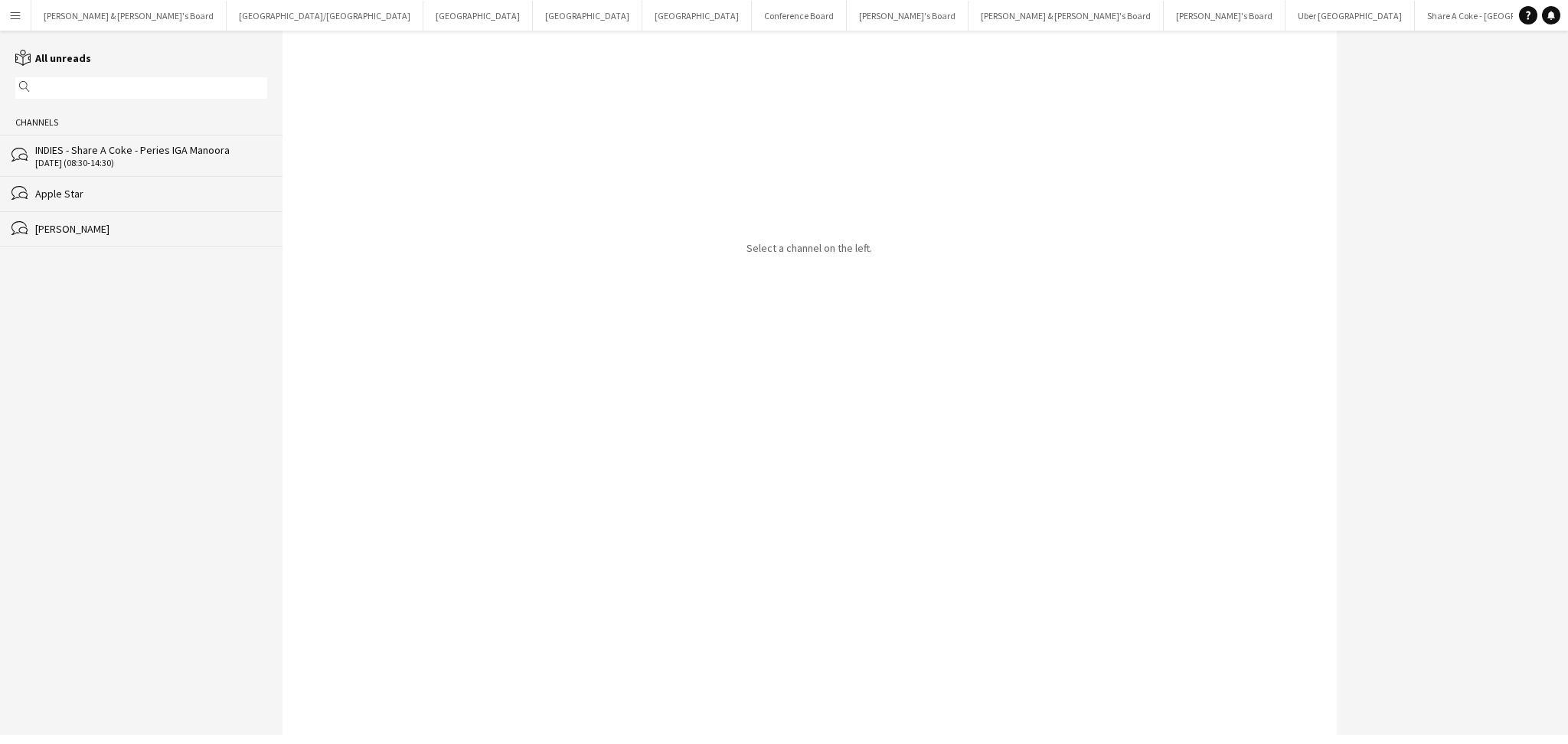
click at [114, 230] on div "[PERSON_NAME]" at bounding box center [151, 229] width 232 height 14
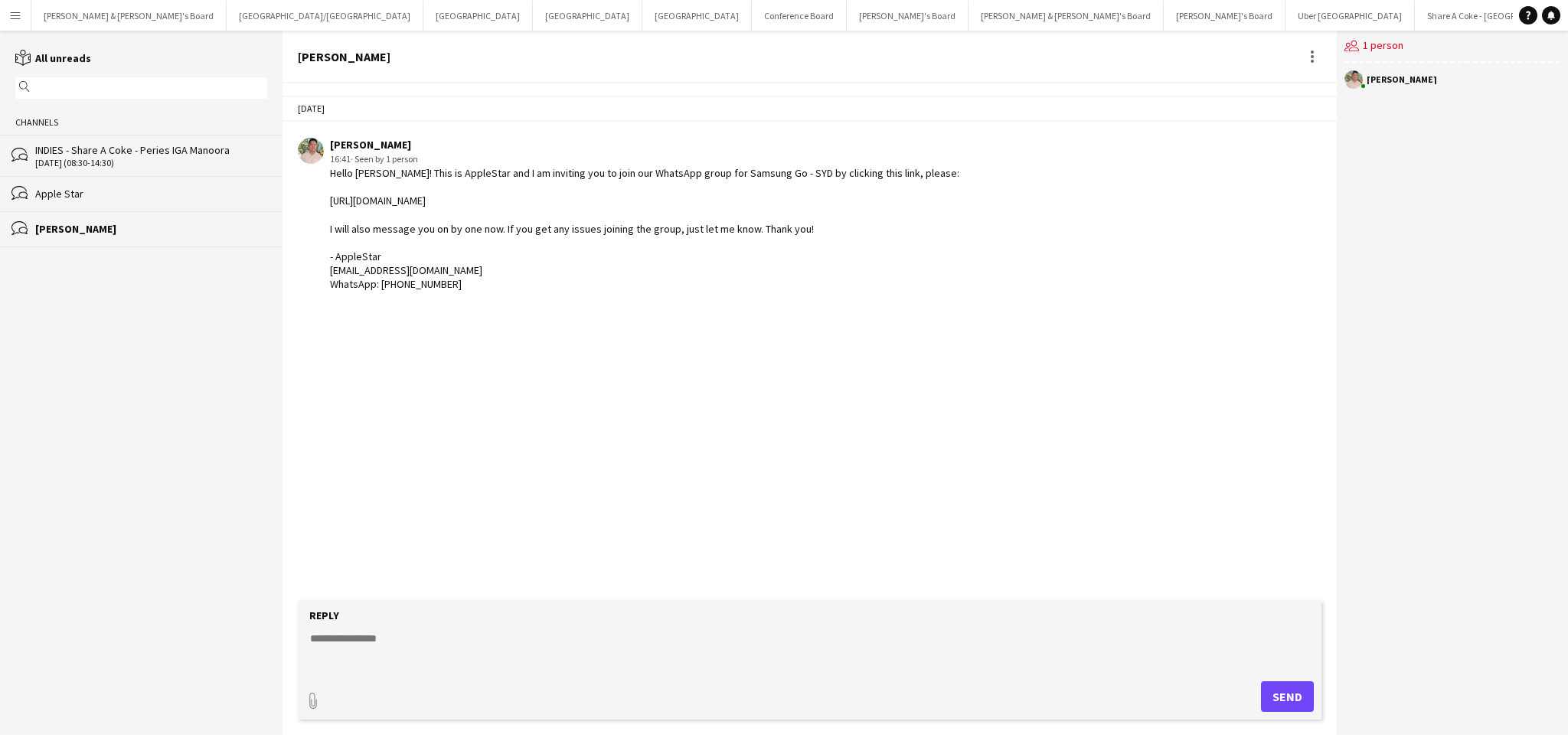
click at [140, 202] on div "bubbles Apple Star" at bounding box center [141, 193] width 282 height 35
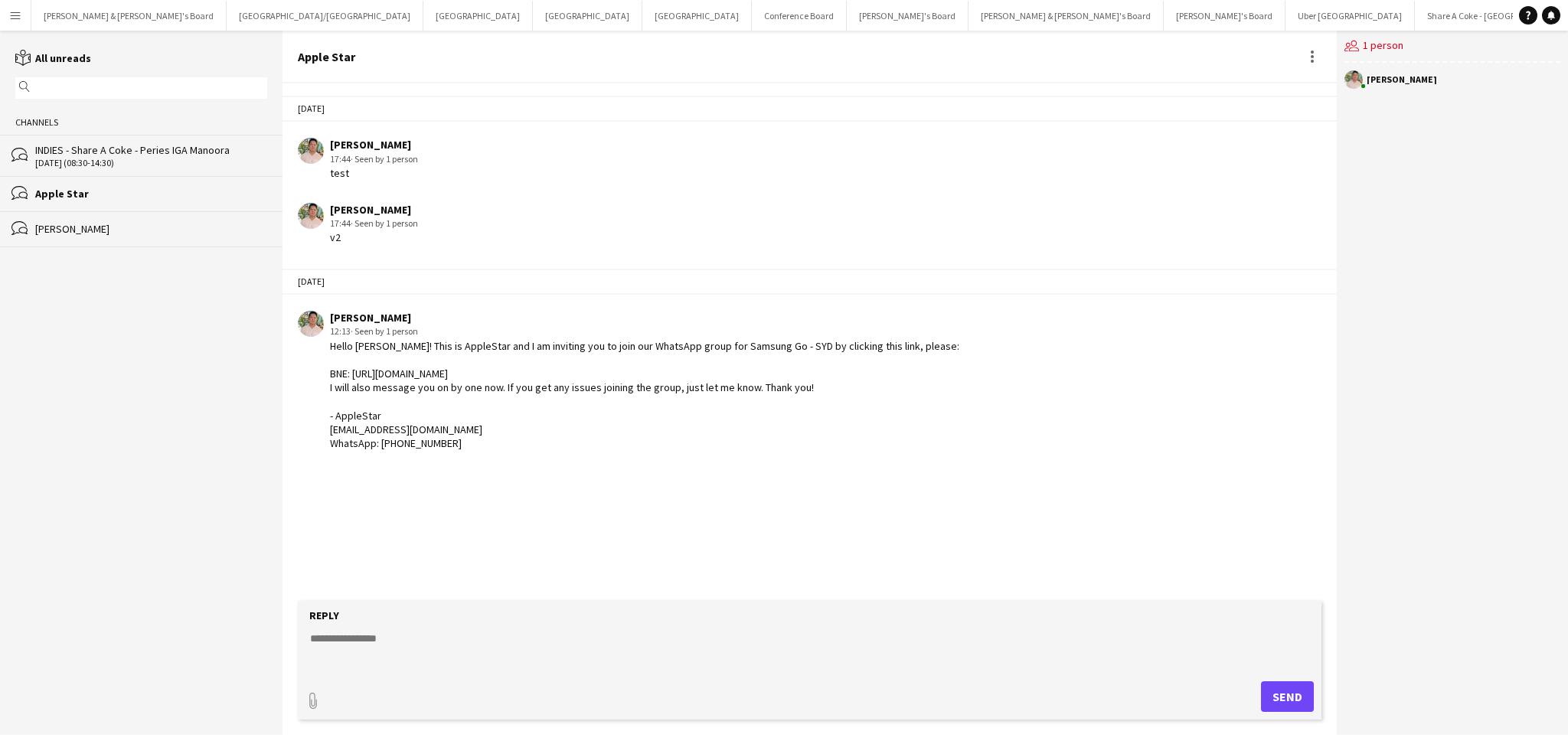
click at [172, 157] on div "INDIES - Share A Coke - Peries IGA Manoora" at bounding box center [151, 149] width 232 height 14
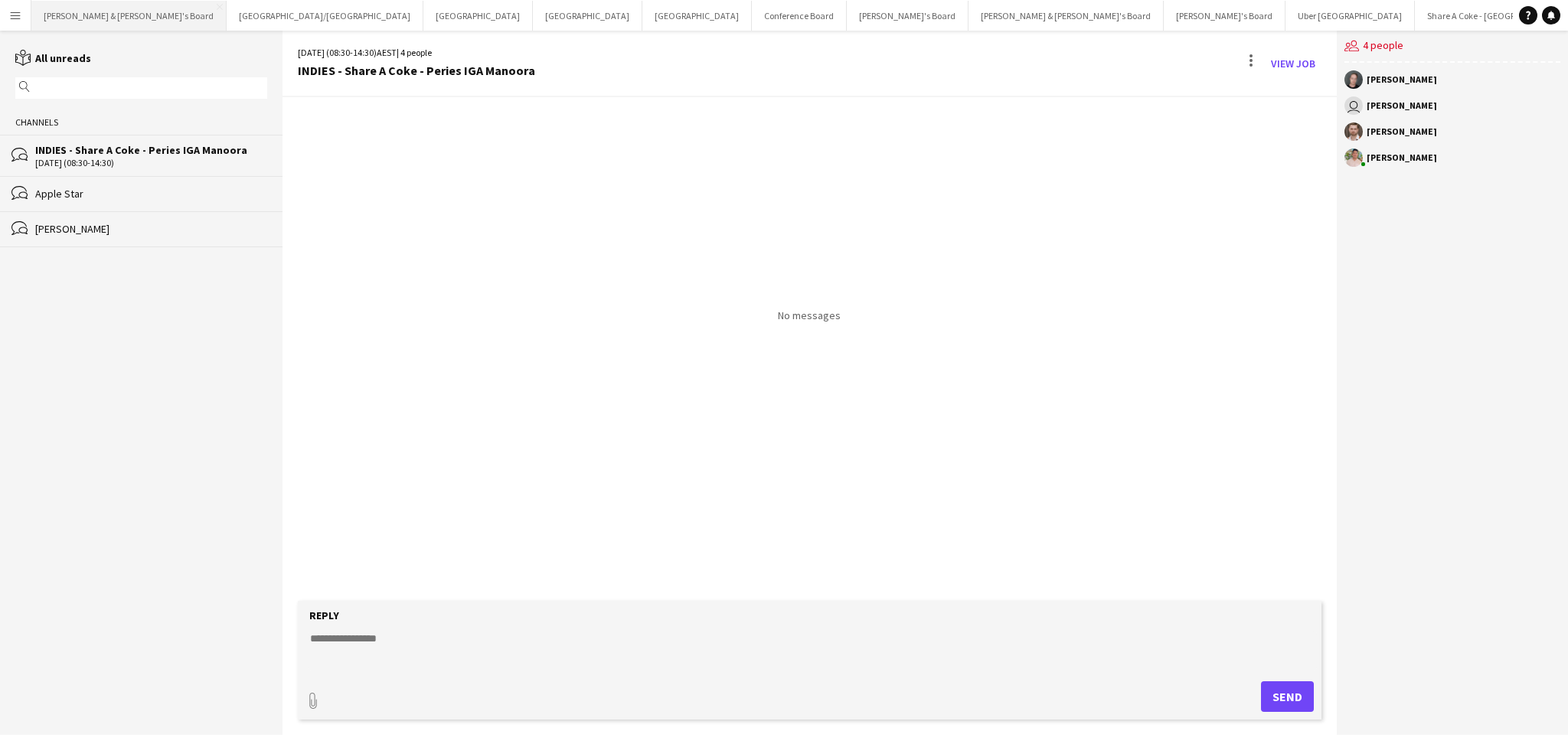
click at [67, 24] on button "James & Arrence's Board Close" at bounding box center [129, 15] width 196 height 30
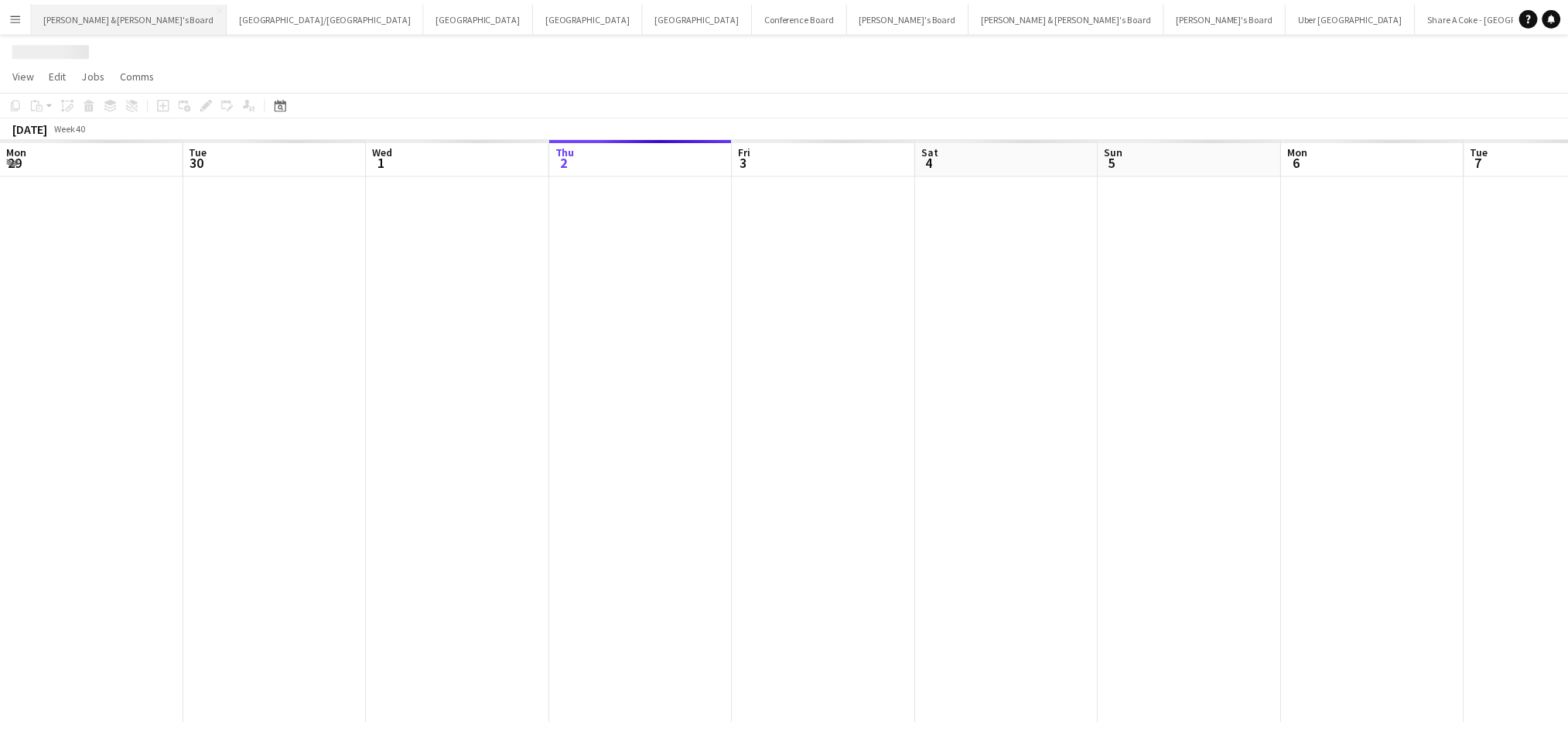
scroll to position [0, 369]
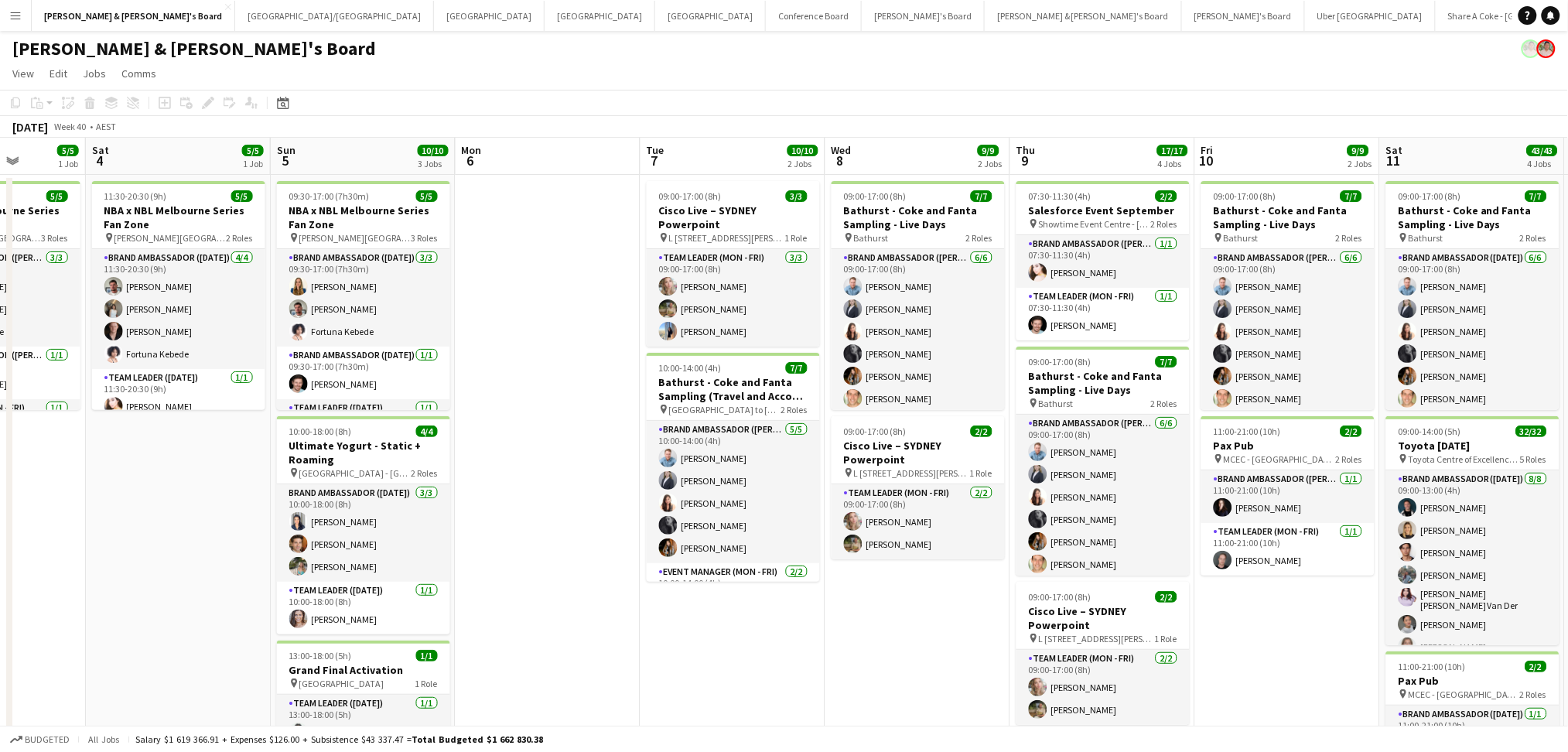
drag, startPoint x: 1105, startPoint y: 593, endPoint x: 636, endPoint y: 567, distance: 469.7
click at [645, 567] on app-calendar-viewport "Tue 30 Wed 1 7/7 2 Jobs Thu 2 13/13 4 Jobs Fri 3 5/5 1 Job Sat 4 5/5 1 Job Sun …" at bounding box center [784, 616] width 1568 height 957
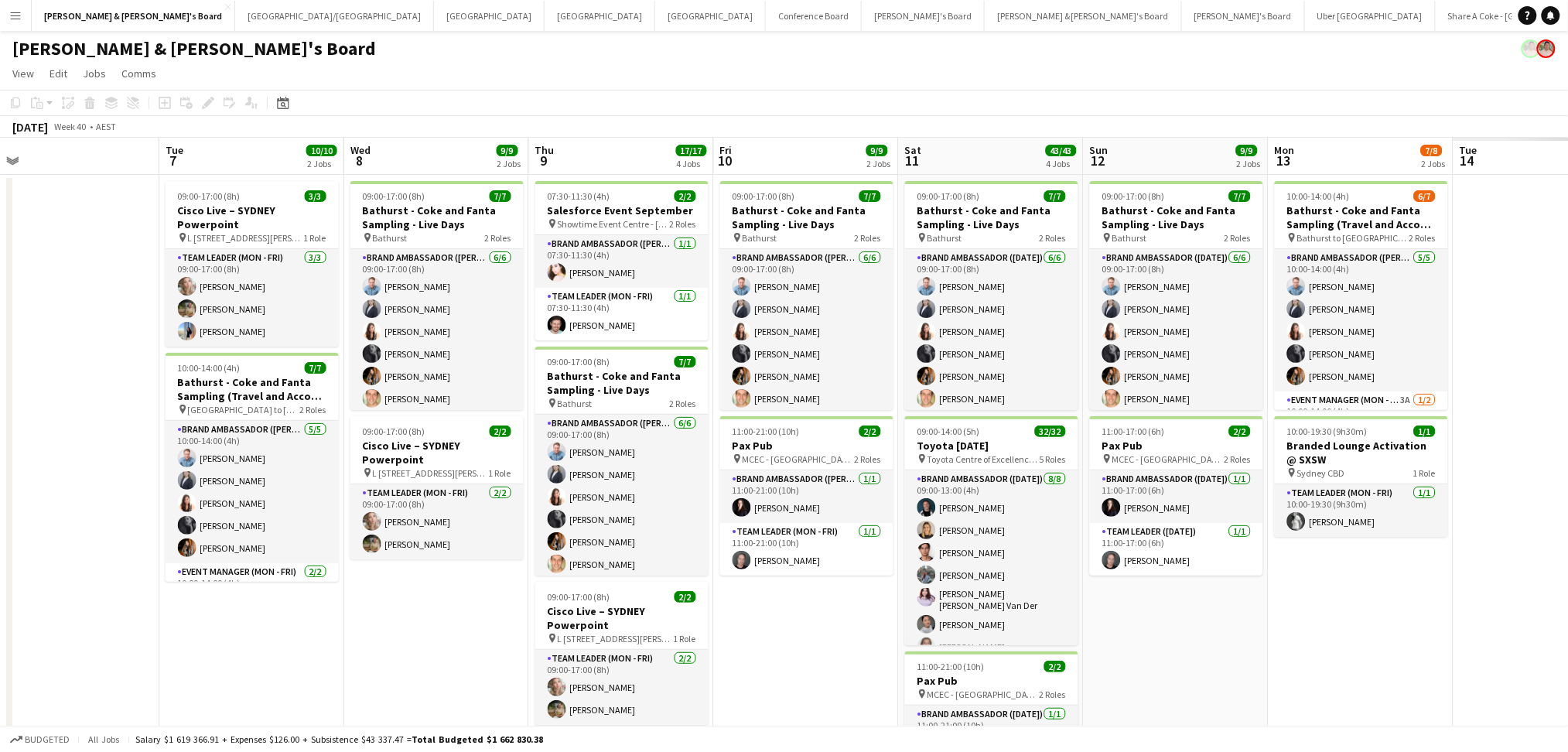
drag, startPoint x: 959, startPoint y: 650, endPoint x: 452, endPoint y: 588, distance: 510.8
click at [452, 588] on app-calendar-viewport "Fri 3 5/5 1 Job Sat 4 5/5 1 Job Sun 5 10/10 3 Jobs Mon 6 Tue 7 10/10 2 Jobs Wed…" at bounding box center [784, 616] width 1568 height 957
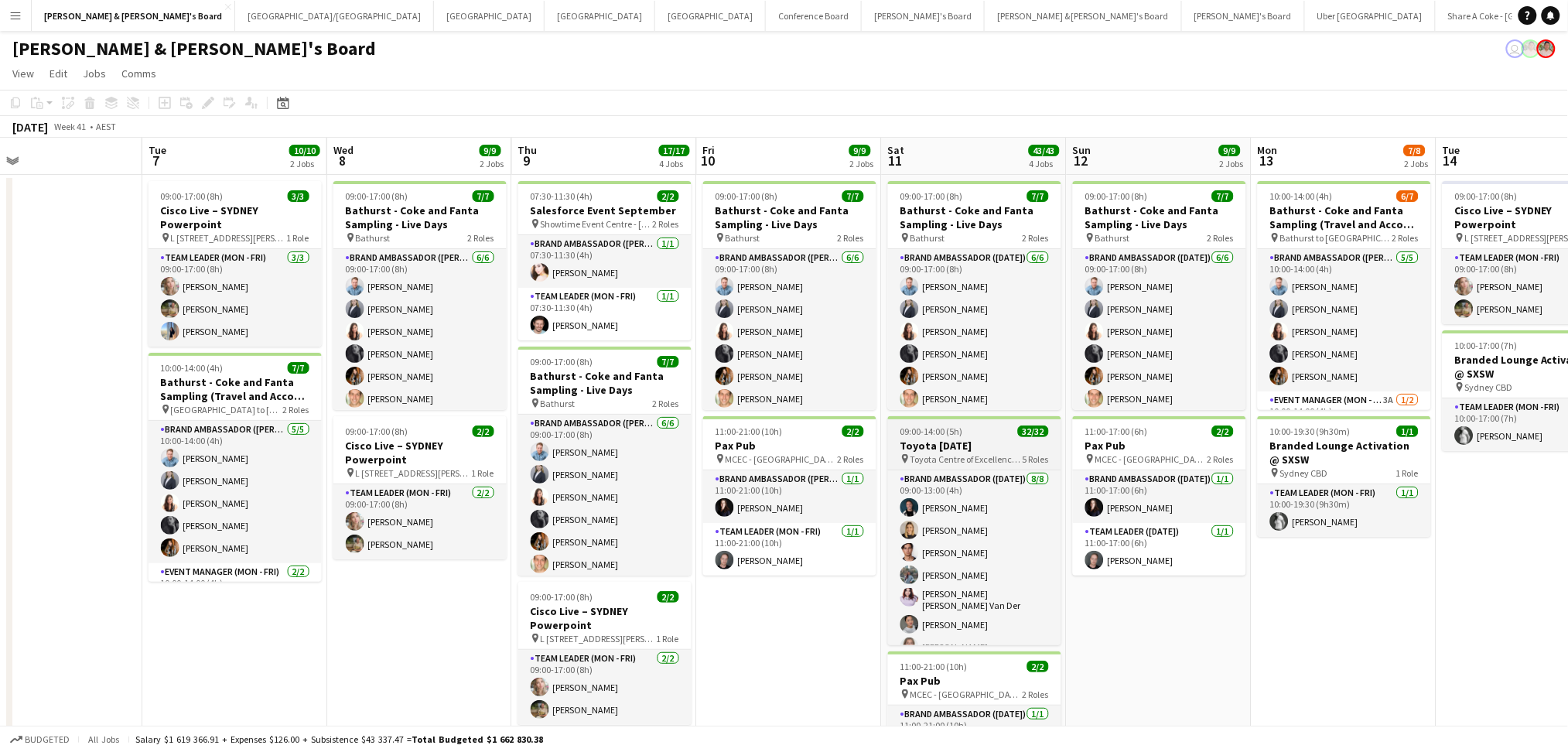
click at [950, 451] on h3 "Toyota [DATE]" at bounding box center [974, 445] width 173 height 14
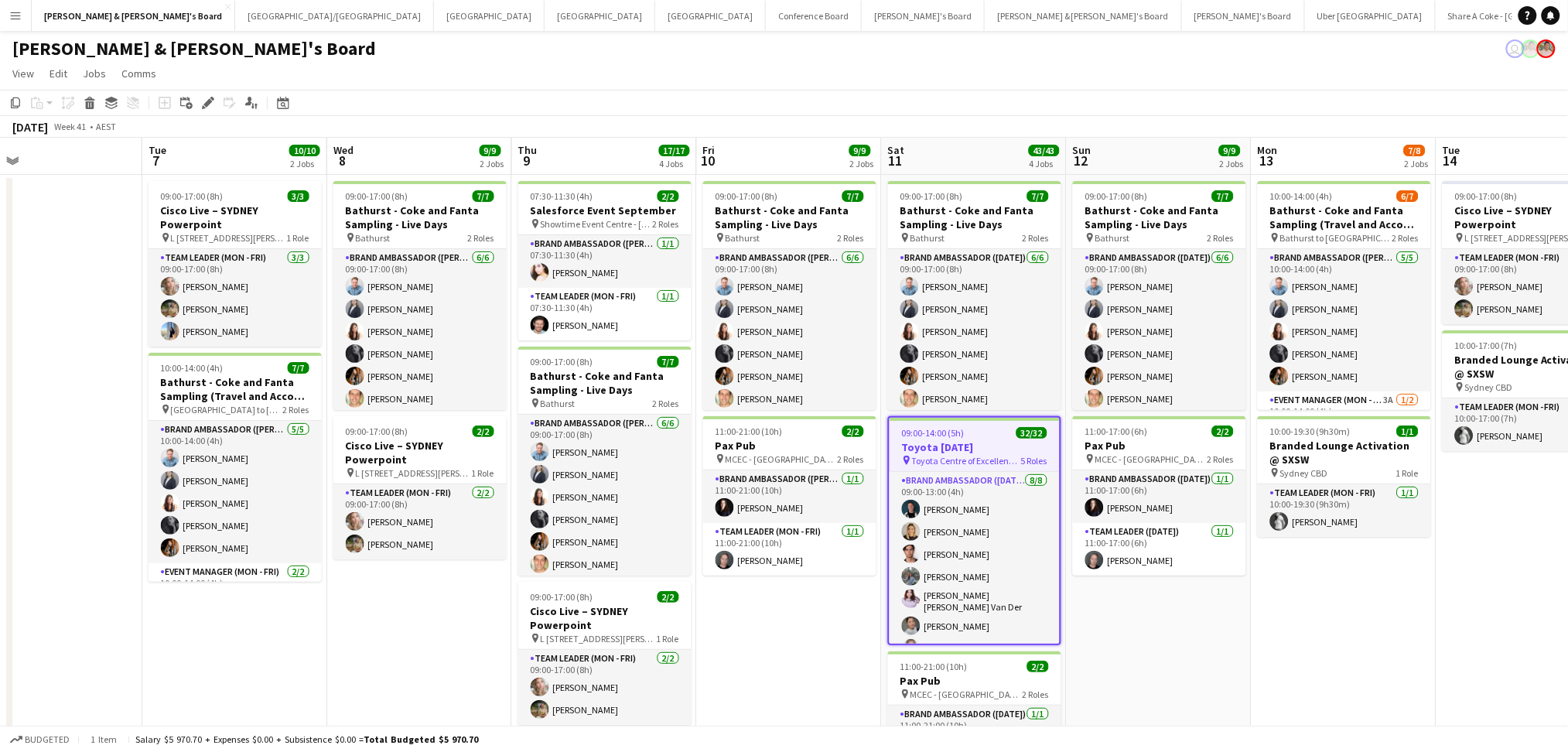
click at [176, 645] on app-date-cell "09:00-17:00 (8h) 3/3 Cisco Live – SYDNEY Powerpoint pin L 7, 99 Walker Street, …" at bounding box center [235, 599] width 185 height 849
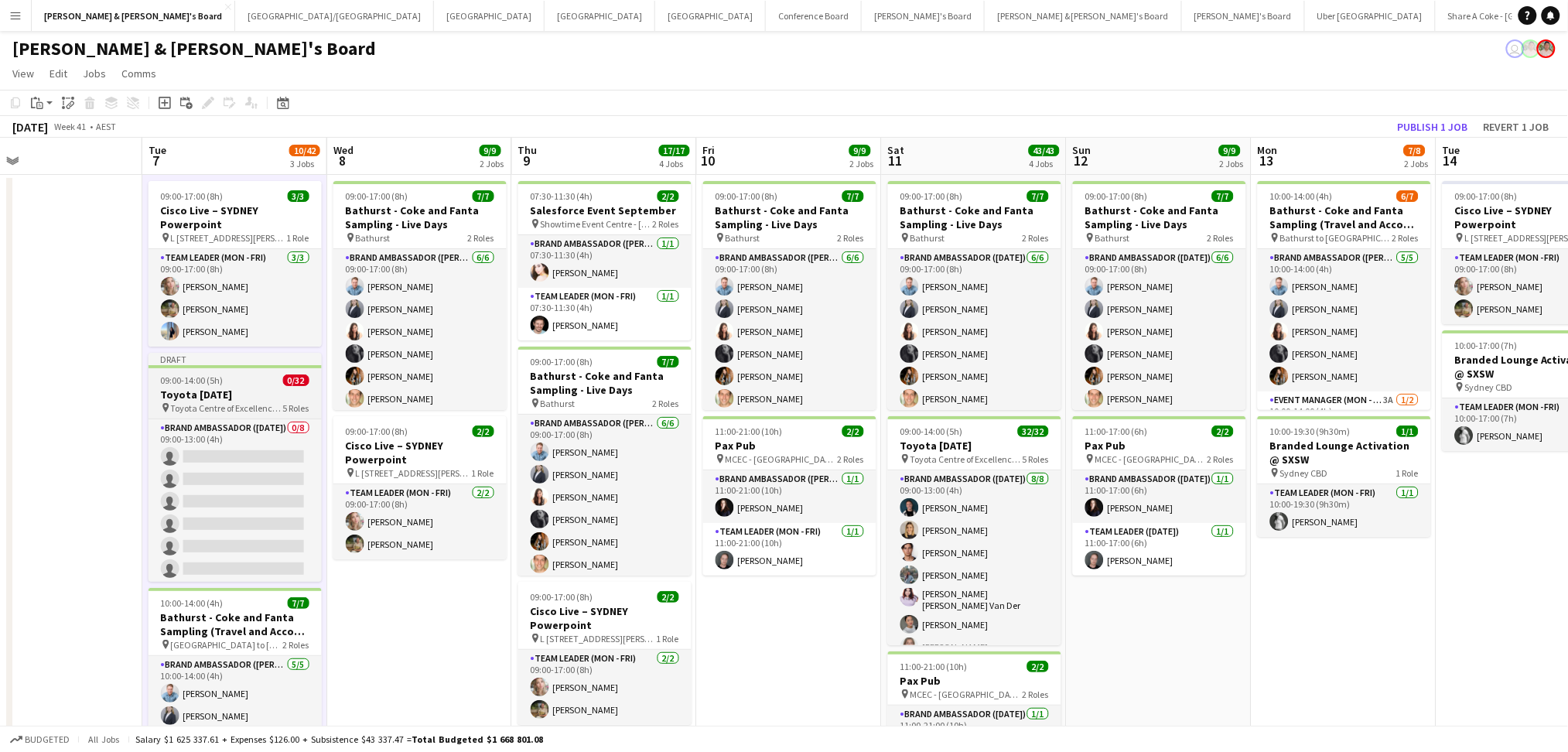
click at [241, 381] on div "09:00-14:00 (5h) 0/32" at bounding box center [235, 380] width 173 height 11
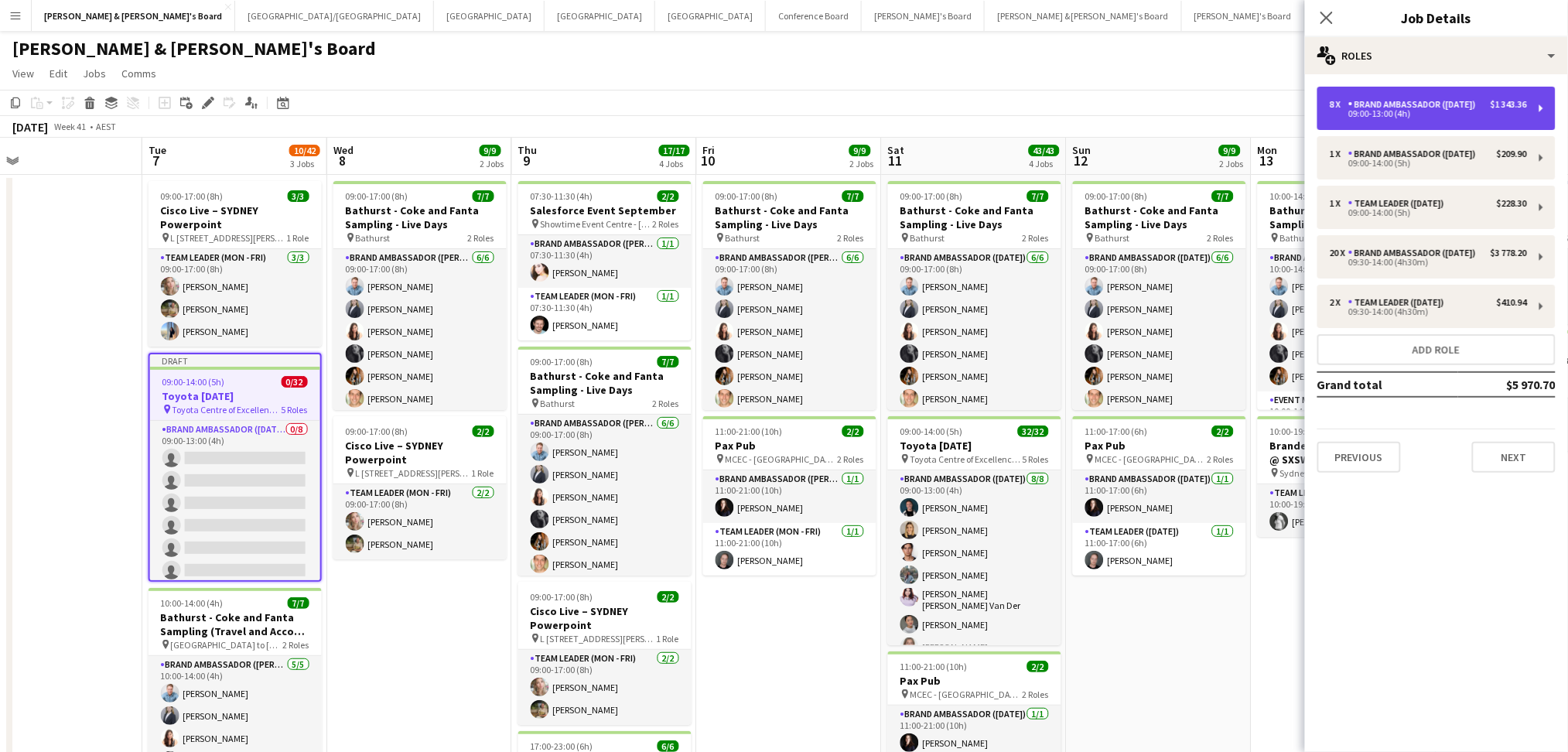
click at [1525, 105] on div "$1 343.36" at bounding box center [1508, 104] width 36 height 11
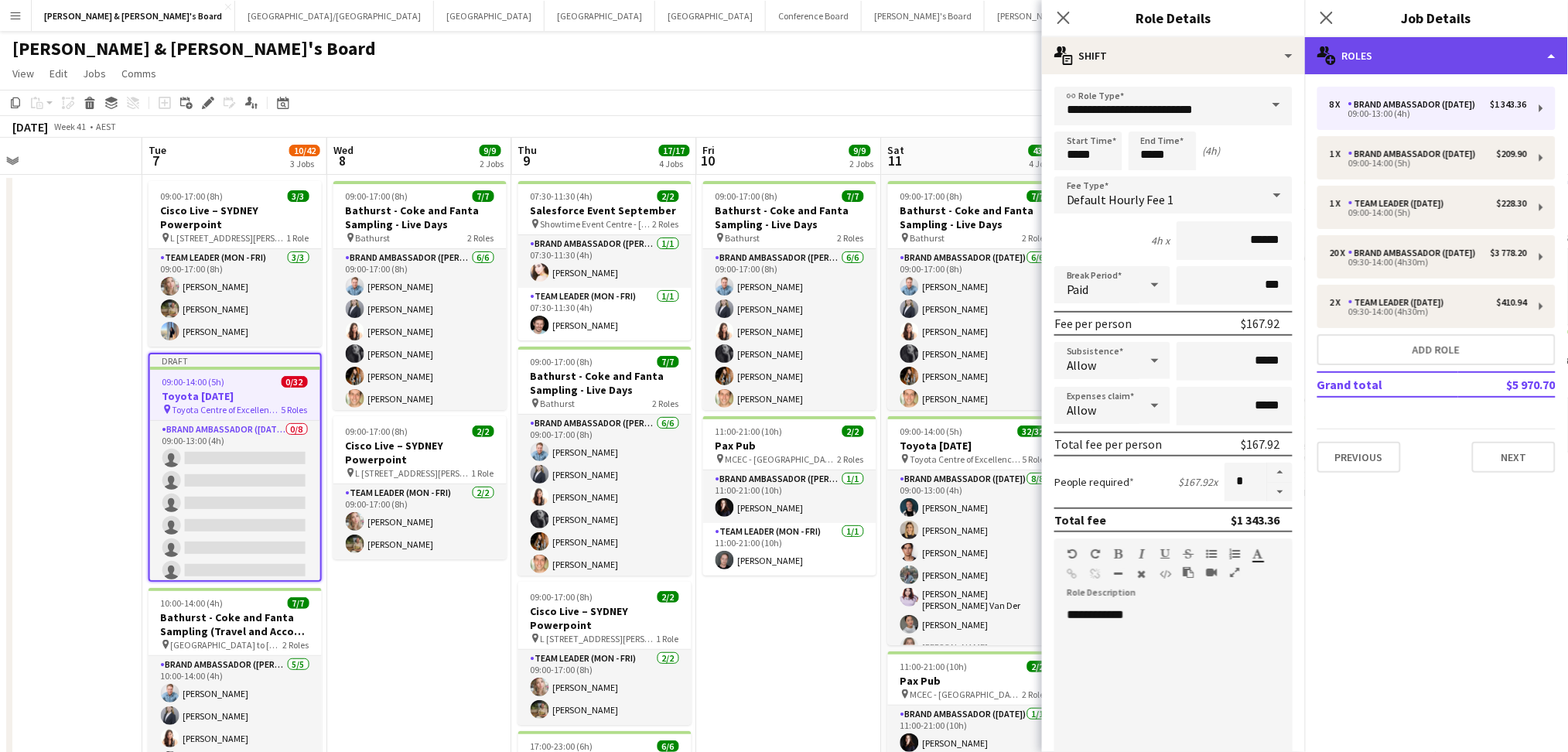
click at [1543, 59] on div "multiple-users-add Roles" at bounding box center [1436, 55] width 263 height 37
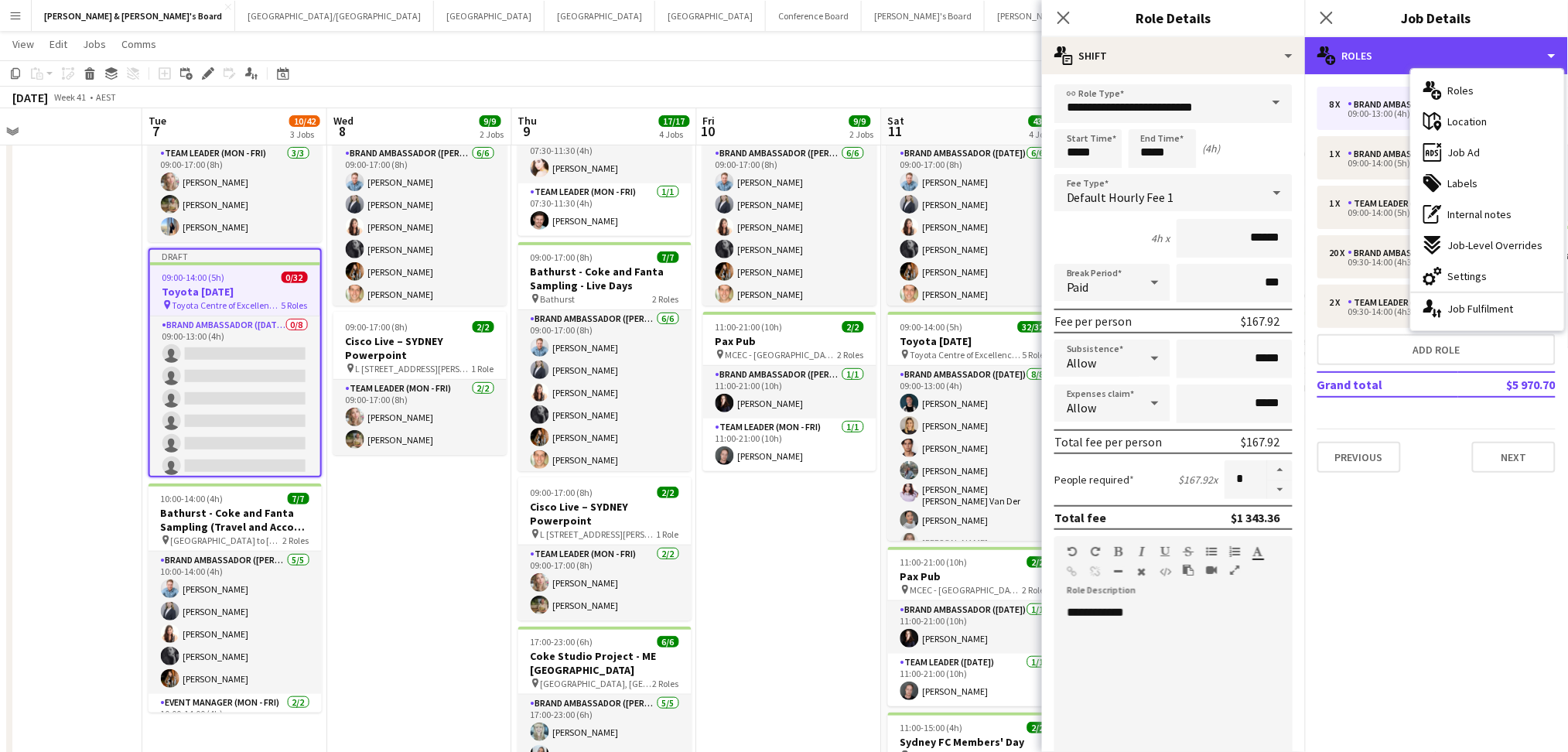
scroll to position [0, 0]
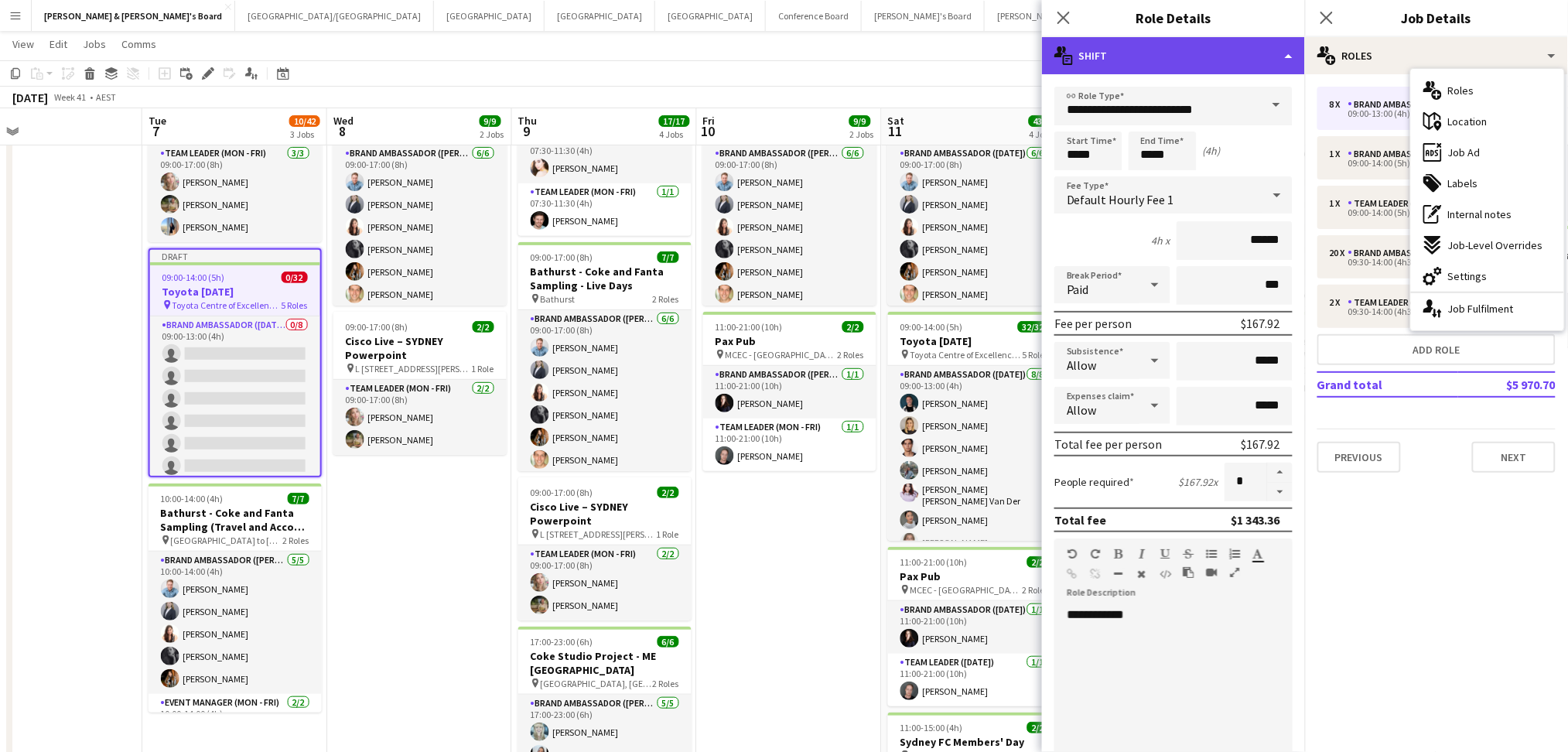
click at [1232, 51] on div "multiple-actions-text Shift" at bounding box center [1173, 55] width 263 height 37
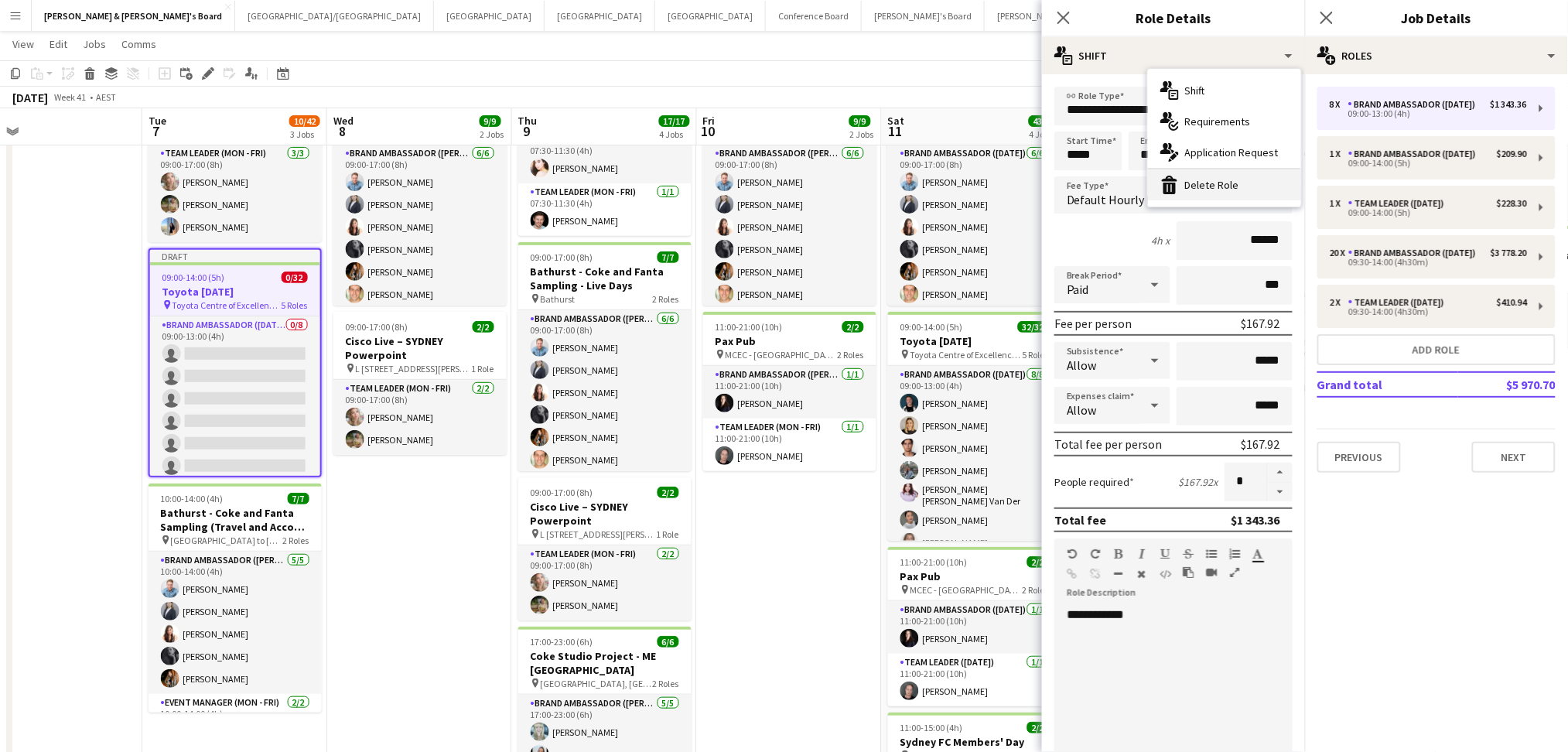
click at [1213, 178] on div "bin-2 Delete Role" at bounding box center [1224, 185] width 153 height 31
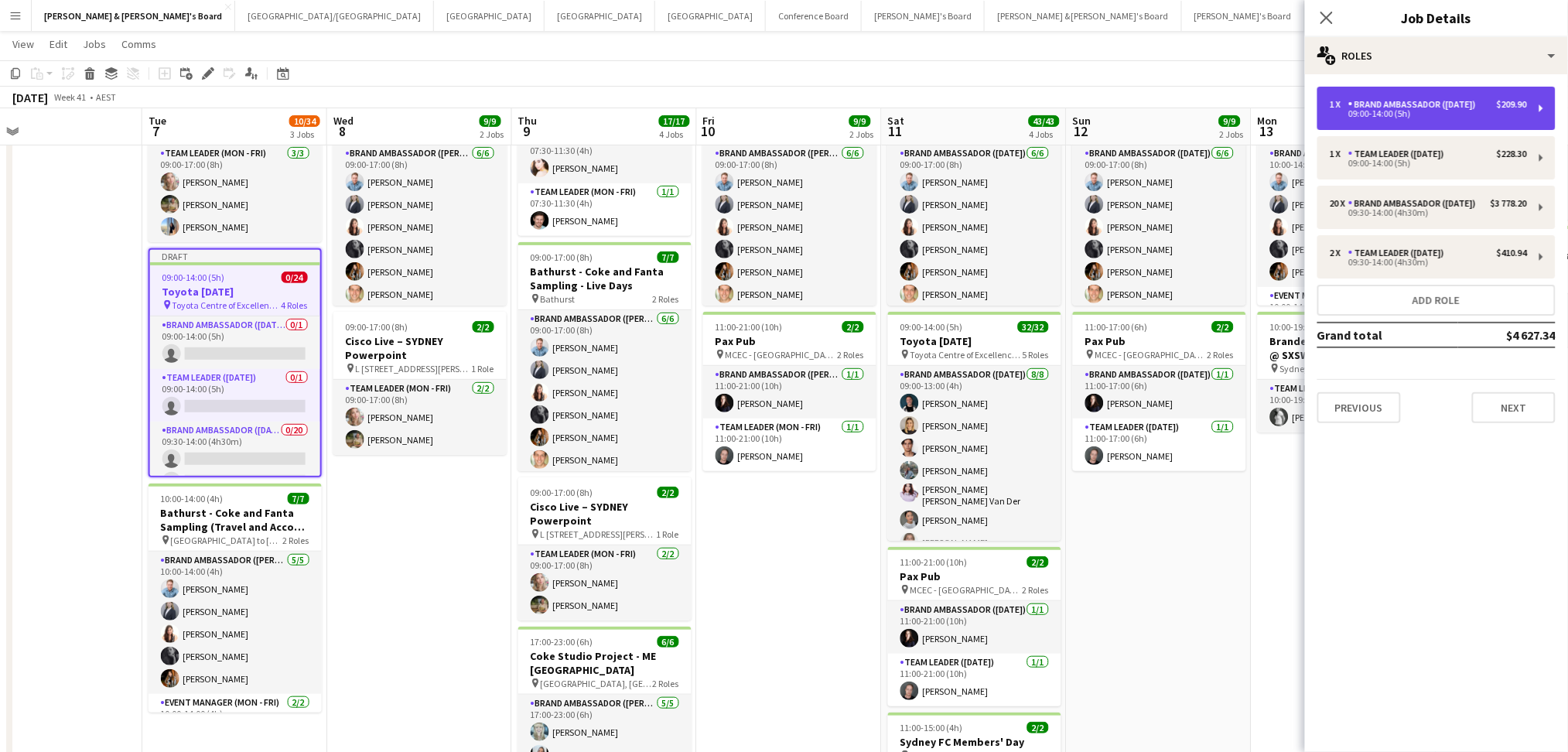
click at [1437, 116] on div "09:00-14:00 (5h)" at bounding box center [1428, 113] width 198 height 7
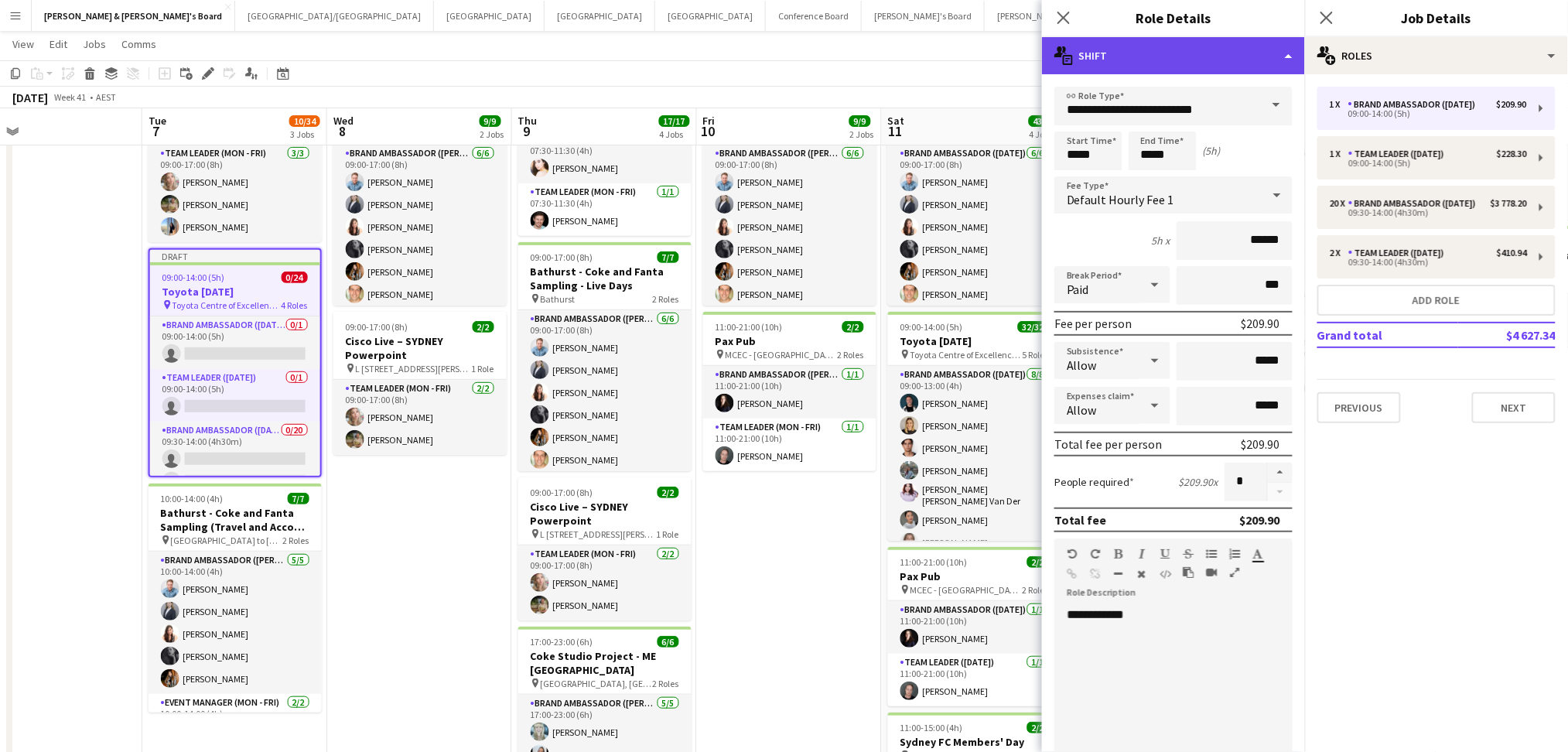
click at [1245, 69] on div "multiple-actions-text Shift" at bounding box center [1173, 55] width 263 height 37
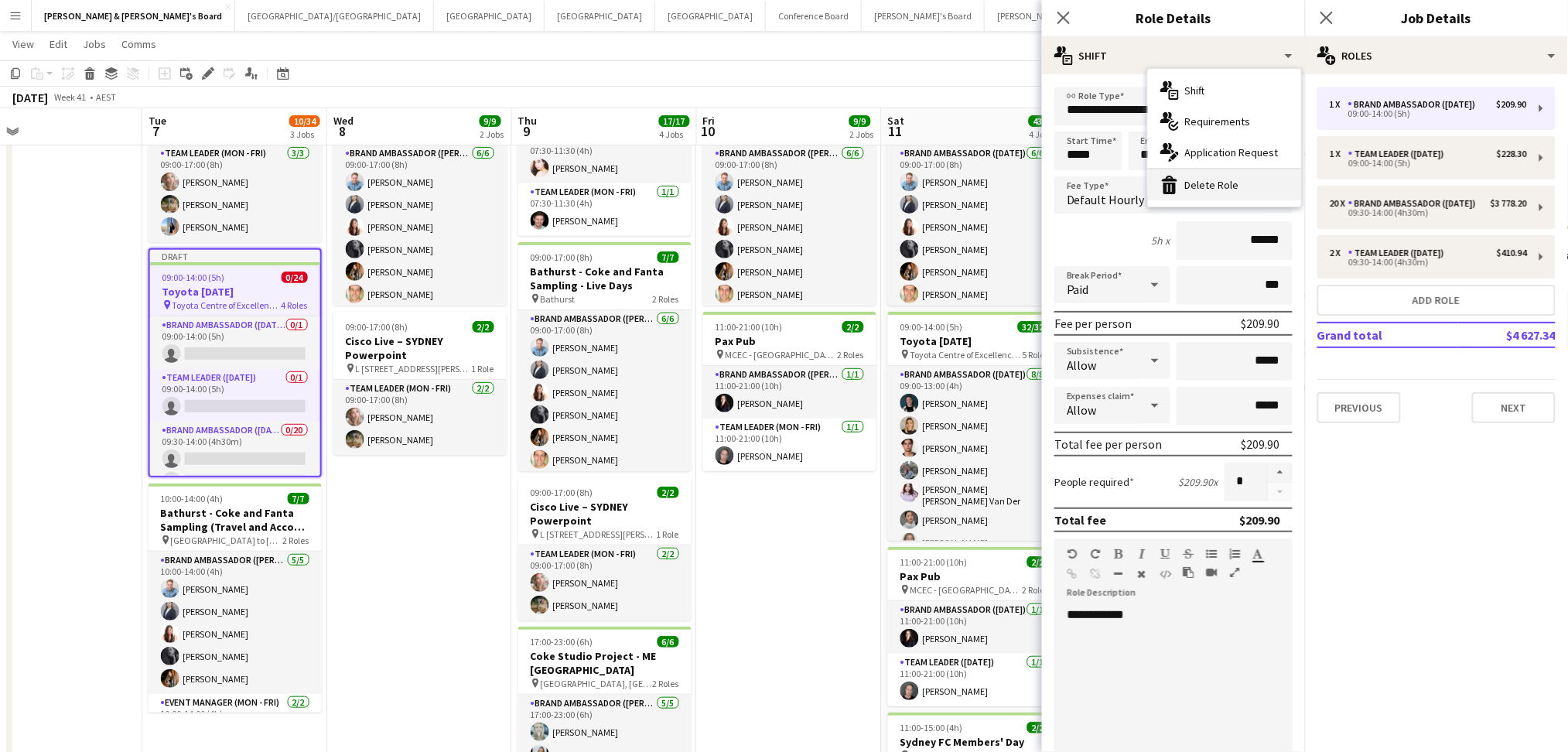
click at [1247, 188] on div "bin-2 Delete Role" at bounding box center [1224, 185] width 153 height 31
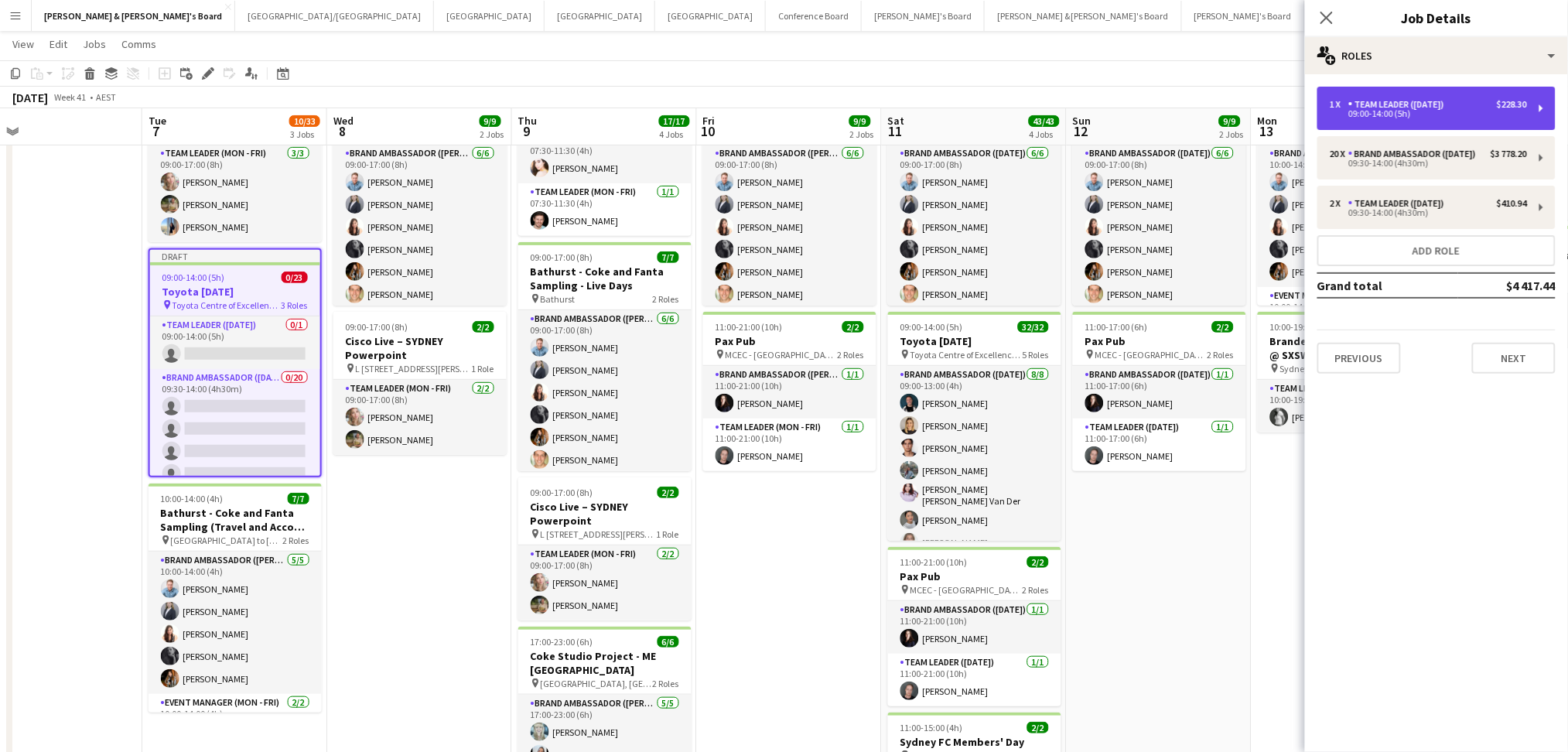
click at [1409, 100] on div "Team Leader ([DATE])" at bounding box center [1399, 104] width 102 height 11
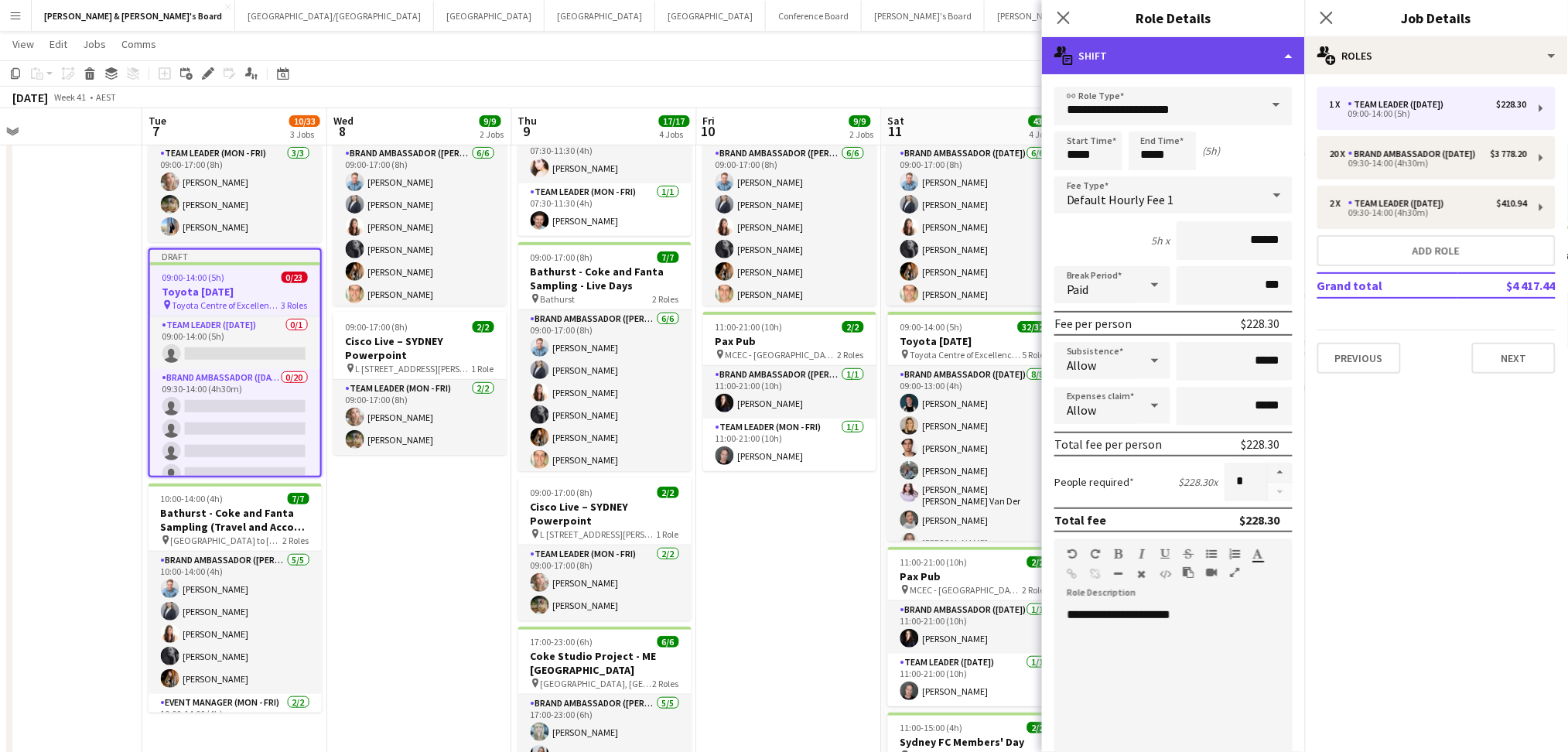
click at [1235, 54] on div "multiple-actions-text Shift" at bounding box center [1173, 55] width 263 height 37
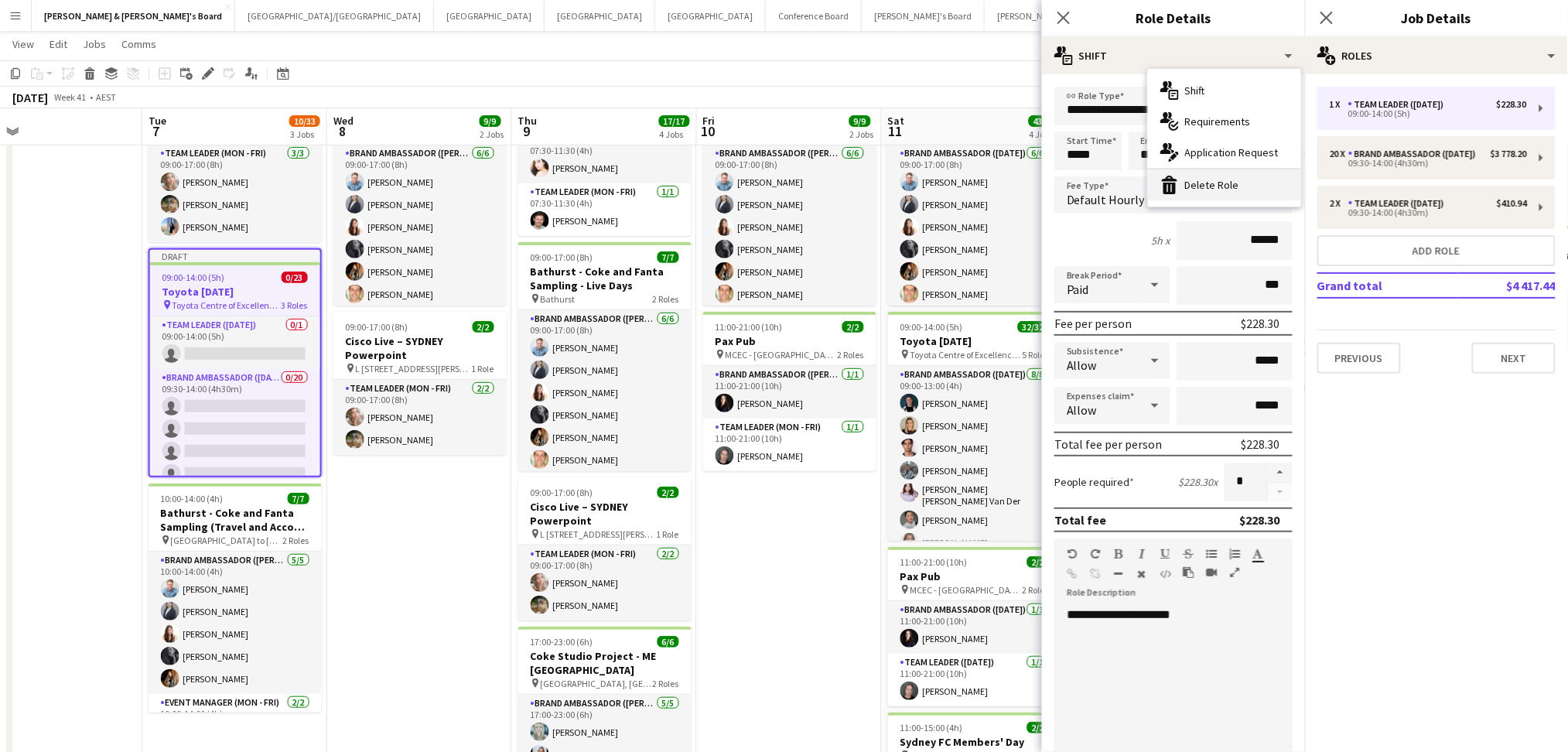
drag, startPoint x: 1215, startPoint y: 195, endPoint x: 1423, endPoint y: 165, distance: 210.2
click at [1215, 196] on div "bin-2 Delete Role" at bounding box center [1224, 185] width 153 height 31
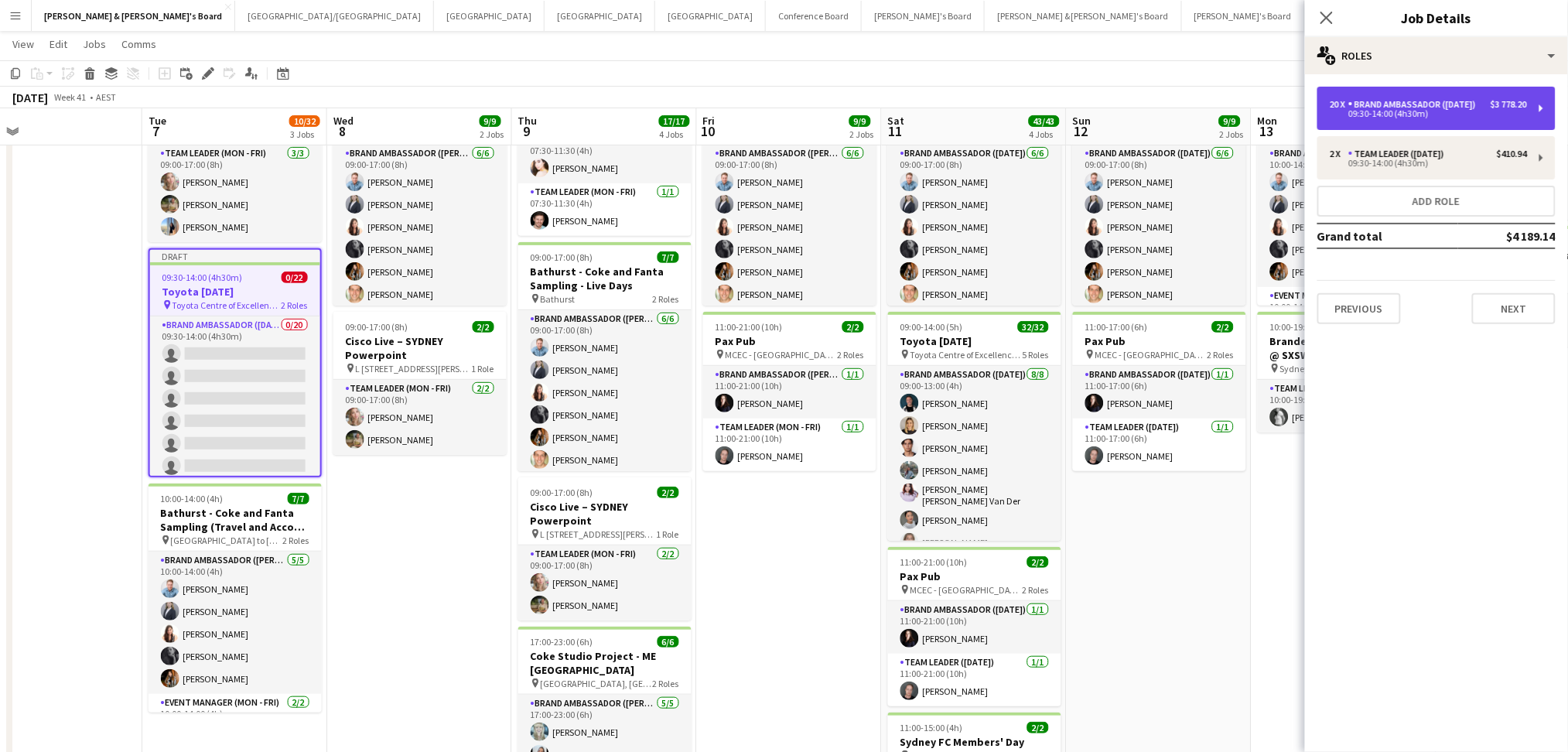
click at [1482, 110] on div "Brand Ambassador ([DATE])" at bounding box center [1415, 104] width 134 height 11
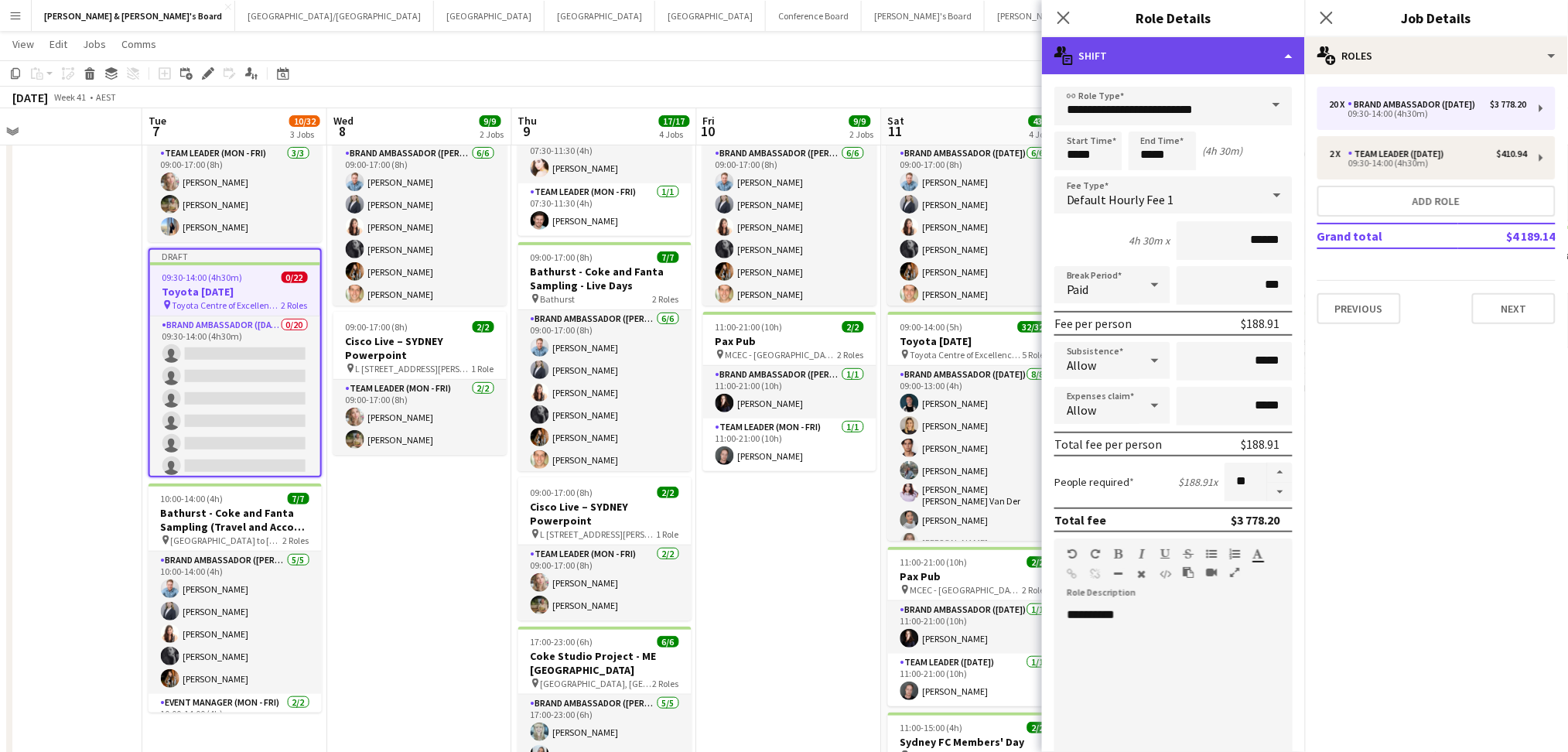
click at [1260, 62] on div "multiple-actions-text Shift" at bounding box center [1173, 55] width 263 height 37
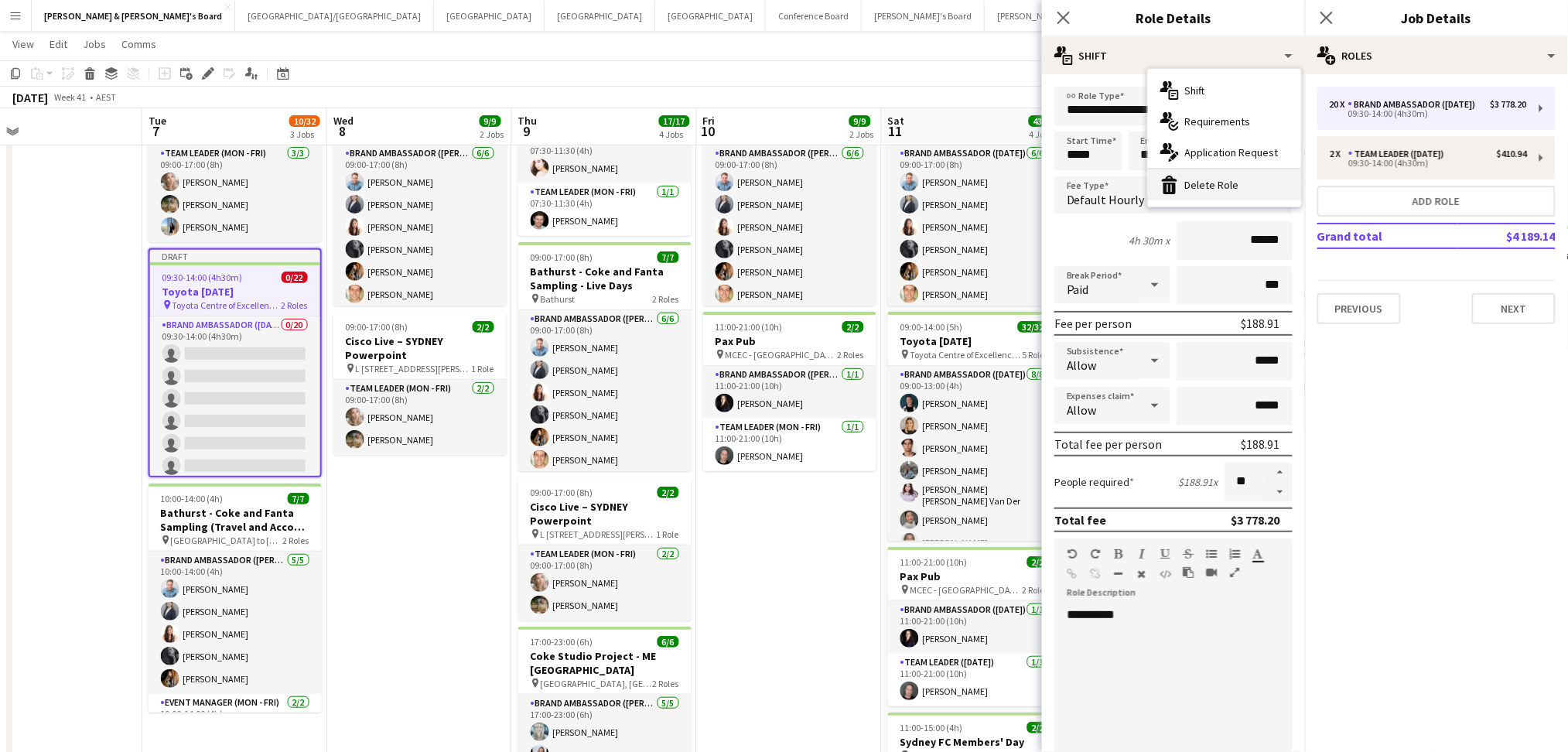
click at [1225, 183] on div "bin-2 Delete Role" at bounding box center [1224, 185] width 153 height 31
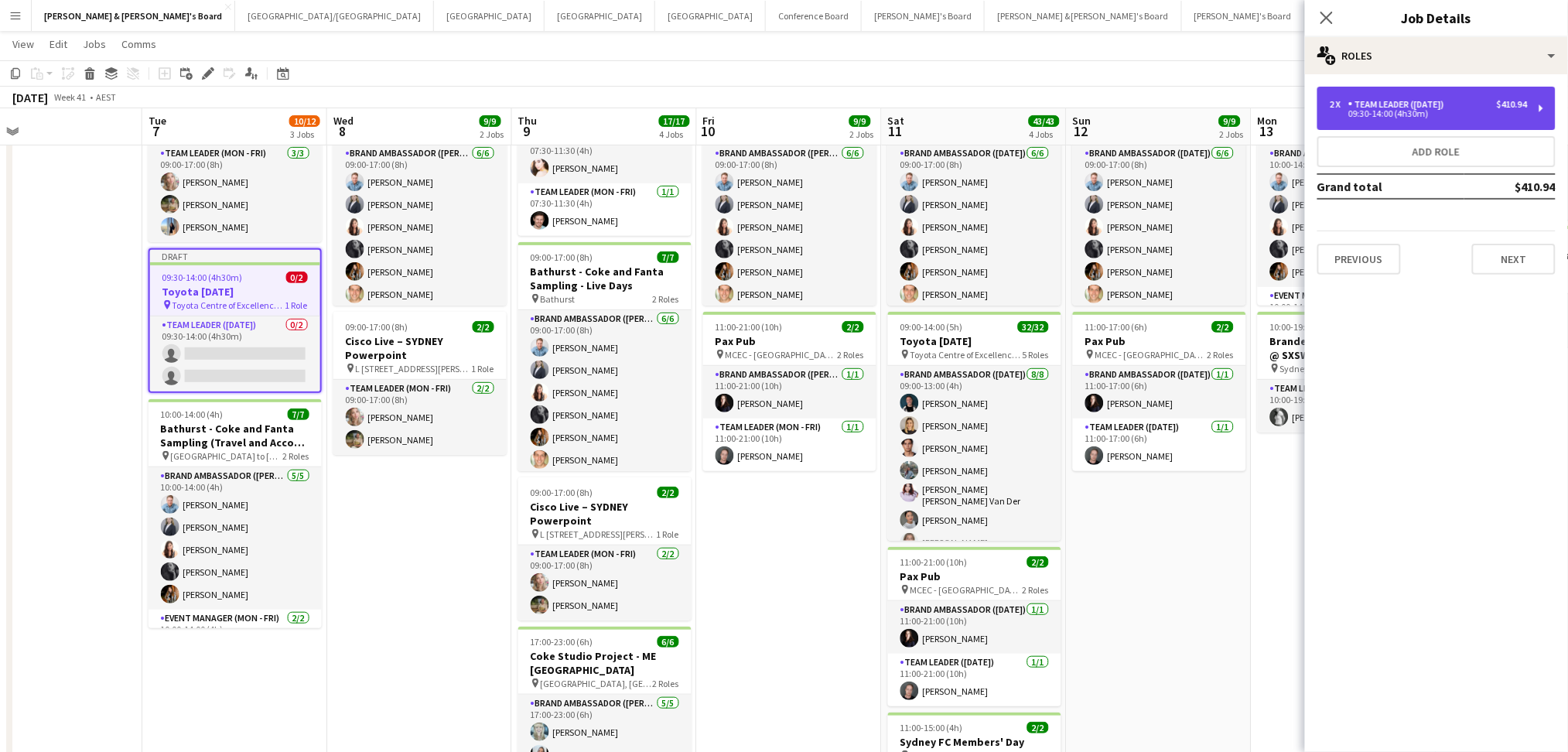
click at [1395, 99] on div "Team Leader ([DATE])" at bounding box center [1399, 104] width 102 height 11
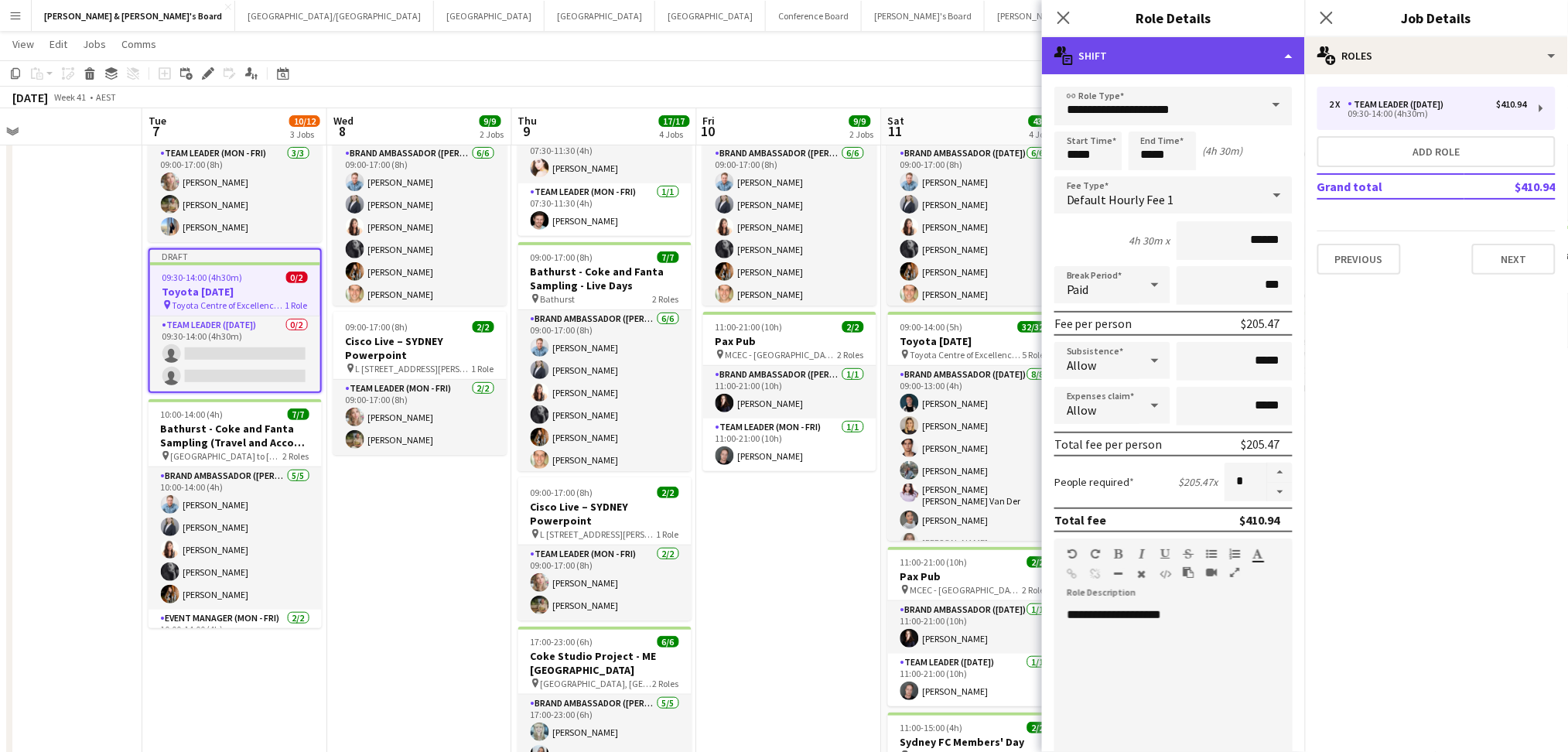
click at [1259, 57] on div "multiple-actions-text Shift" at bounding box center [1173, 55] width 263 height 37
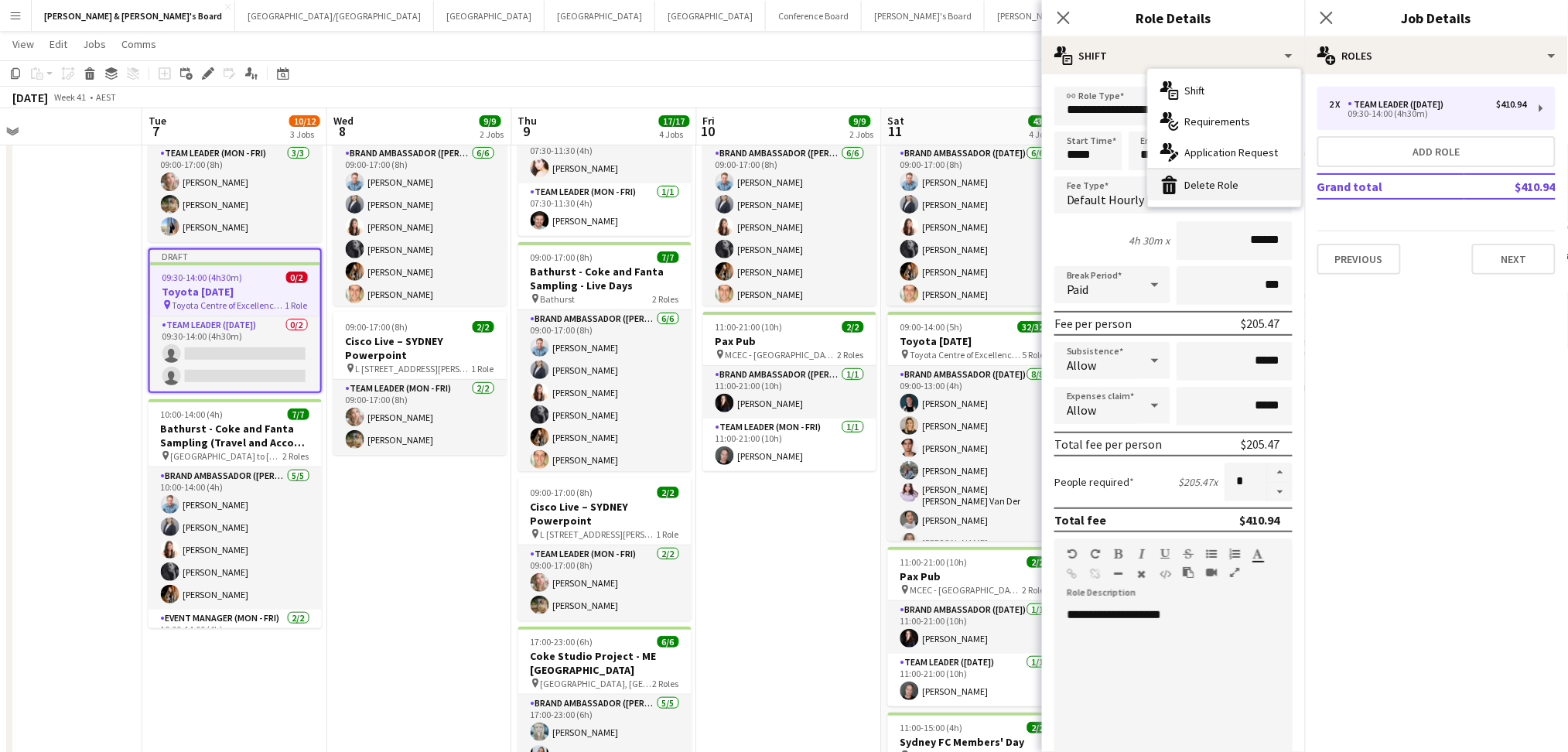
click at [1207, 184] on div "bin-2 Delete Role" at bounding box center [1224, 185] width 153 height 31
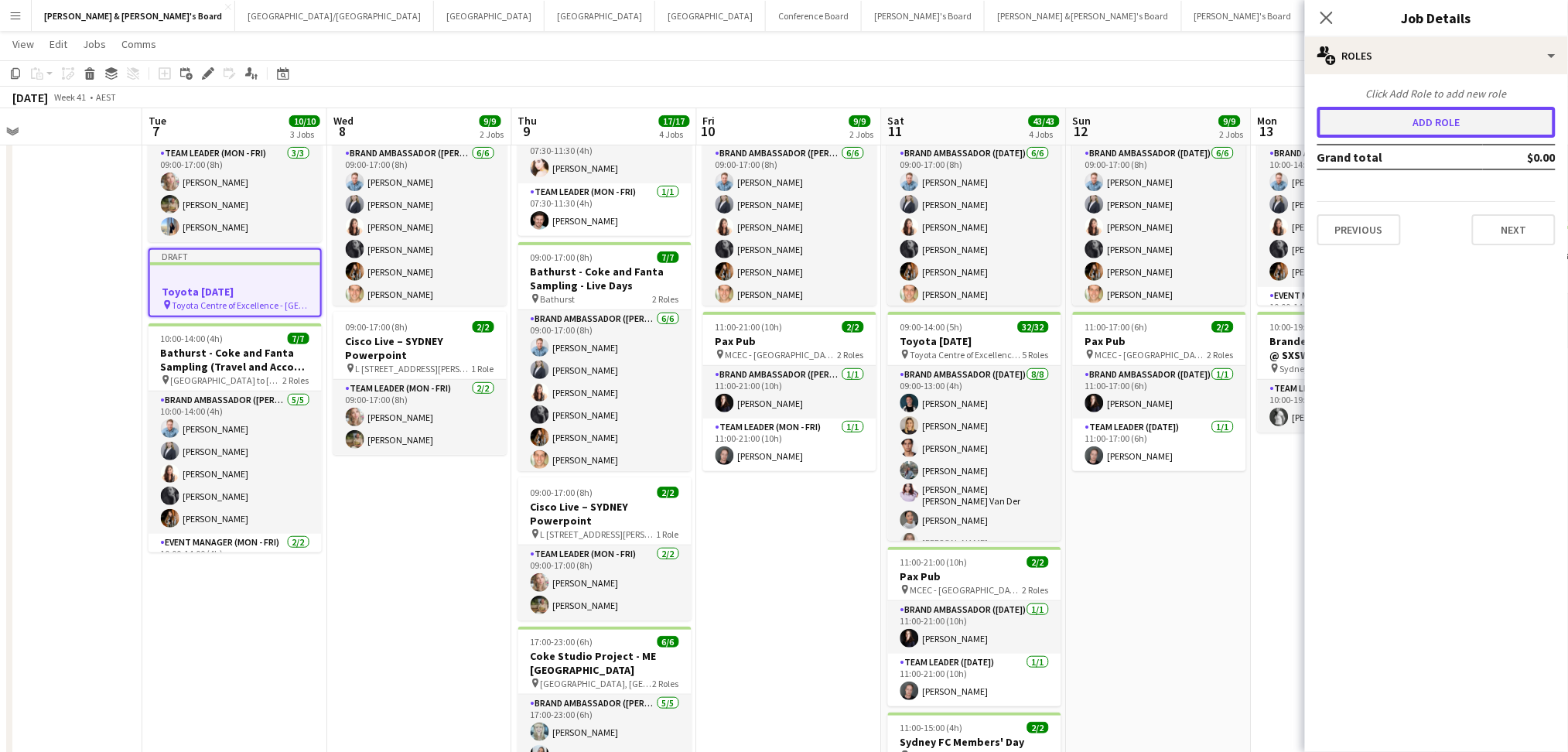
click at [1404, 125] on button "Add role" at bounding box center [1436, 122] width 238 height 31
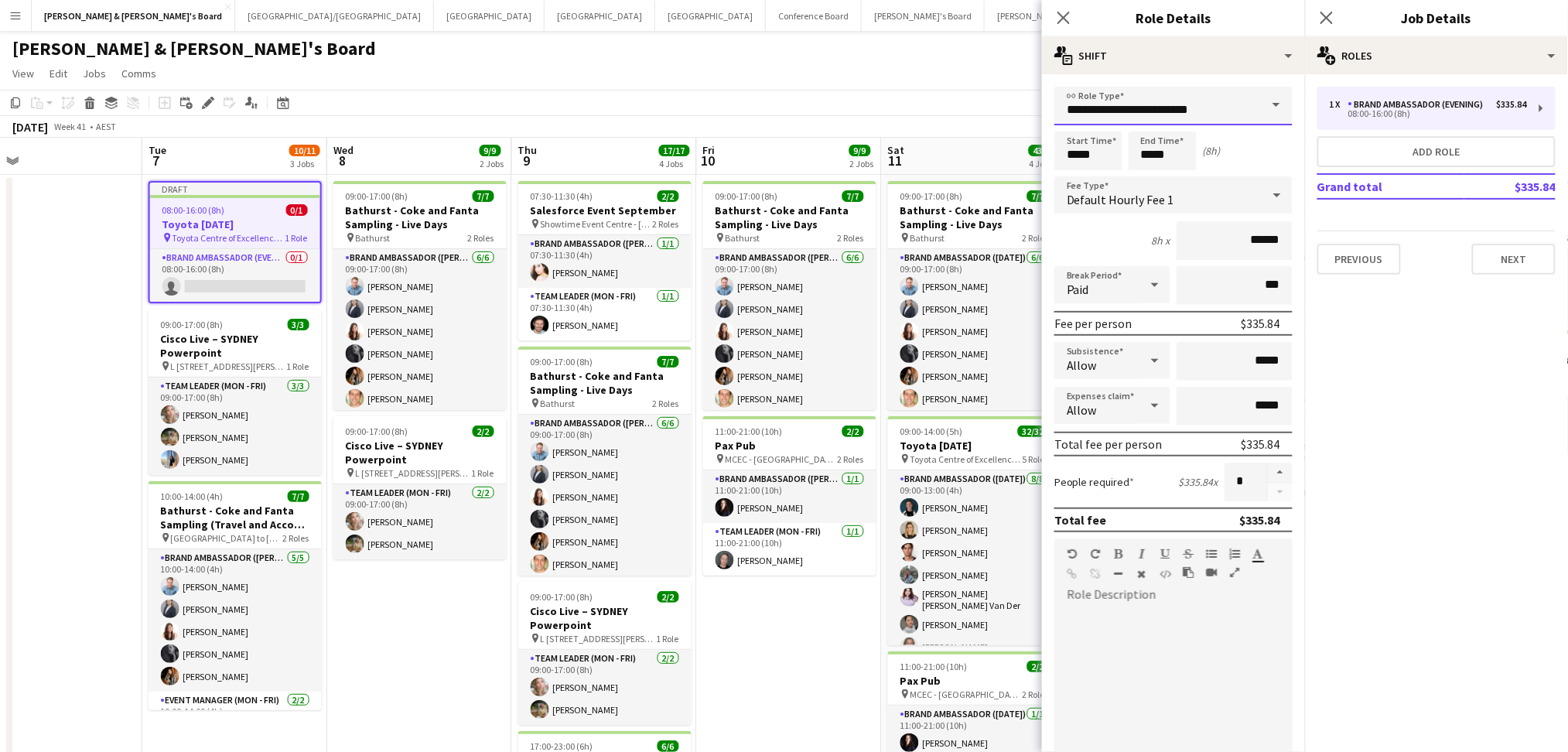
click at [1228, 111] on input "**********" at bounding box center [1174, 106] width 238 height 39
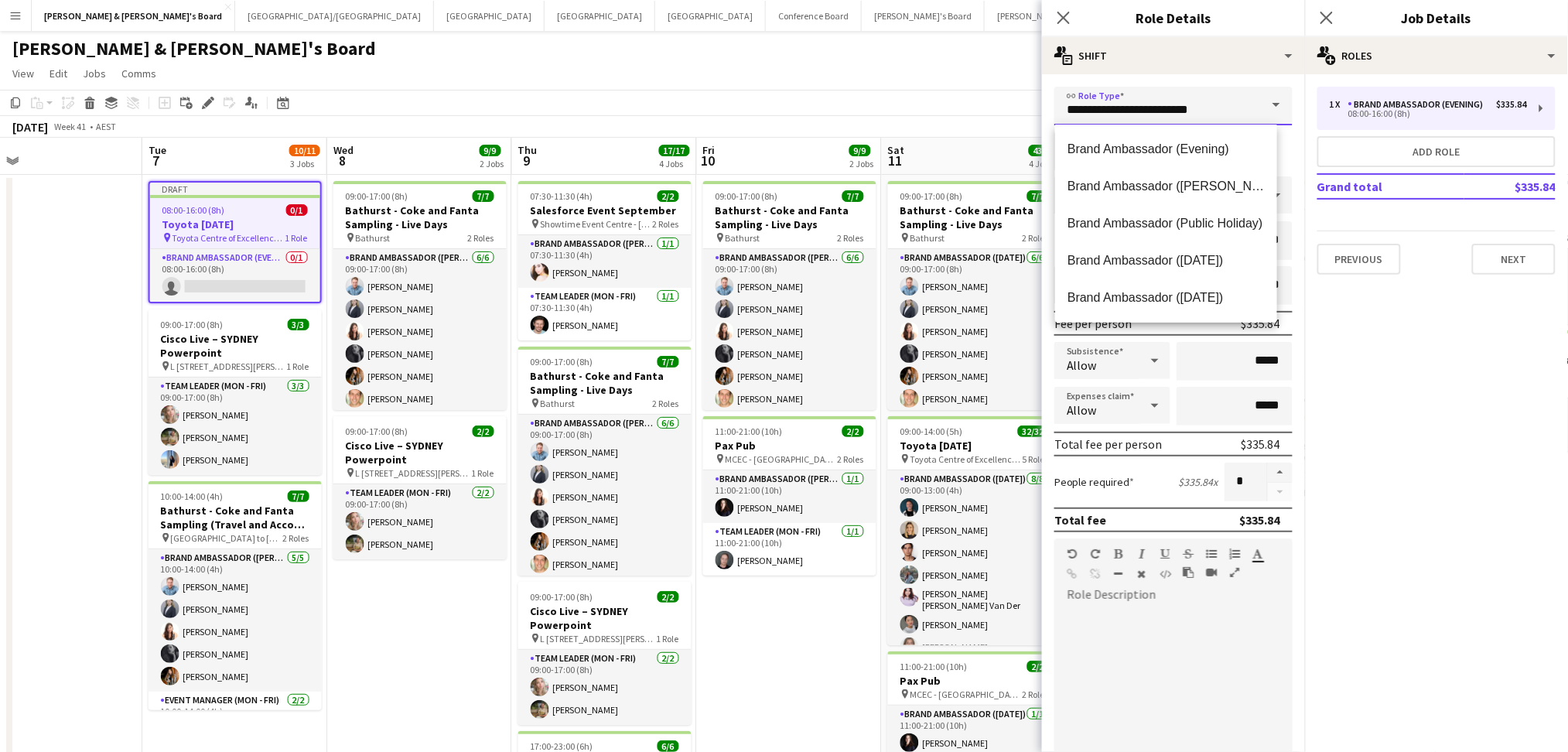
click at [1228, 111] on input "**********" at bounding box center [1174, 106] width 238 height 39
click at [1194, 184] on span "Brand Ambassador ([PERSON_NAME])" at bounding box center [1166, 186] width 198 height 15
type input "**********"
type input "******"
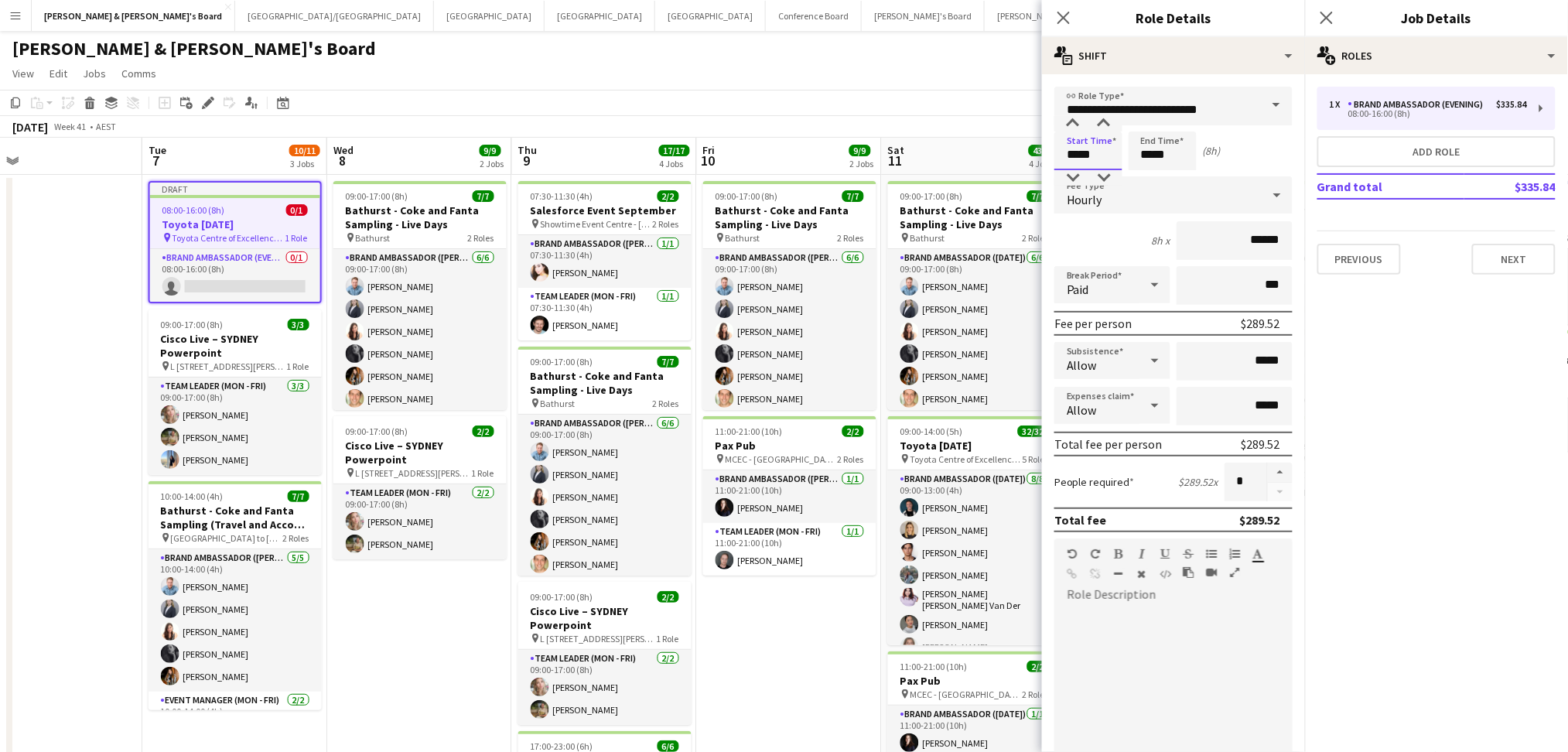
click at [1067, 153] on input "*****" at bounding box center [1088, 150] width 68 height 39
type input "*****"
click at [1268, 468] on button "button" at bounding box center [1280, 472] width 25 height 21
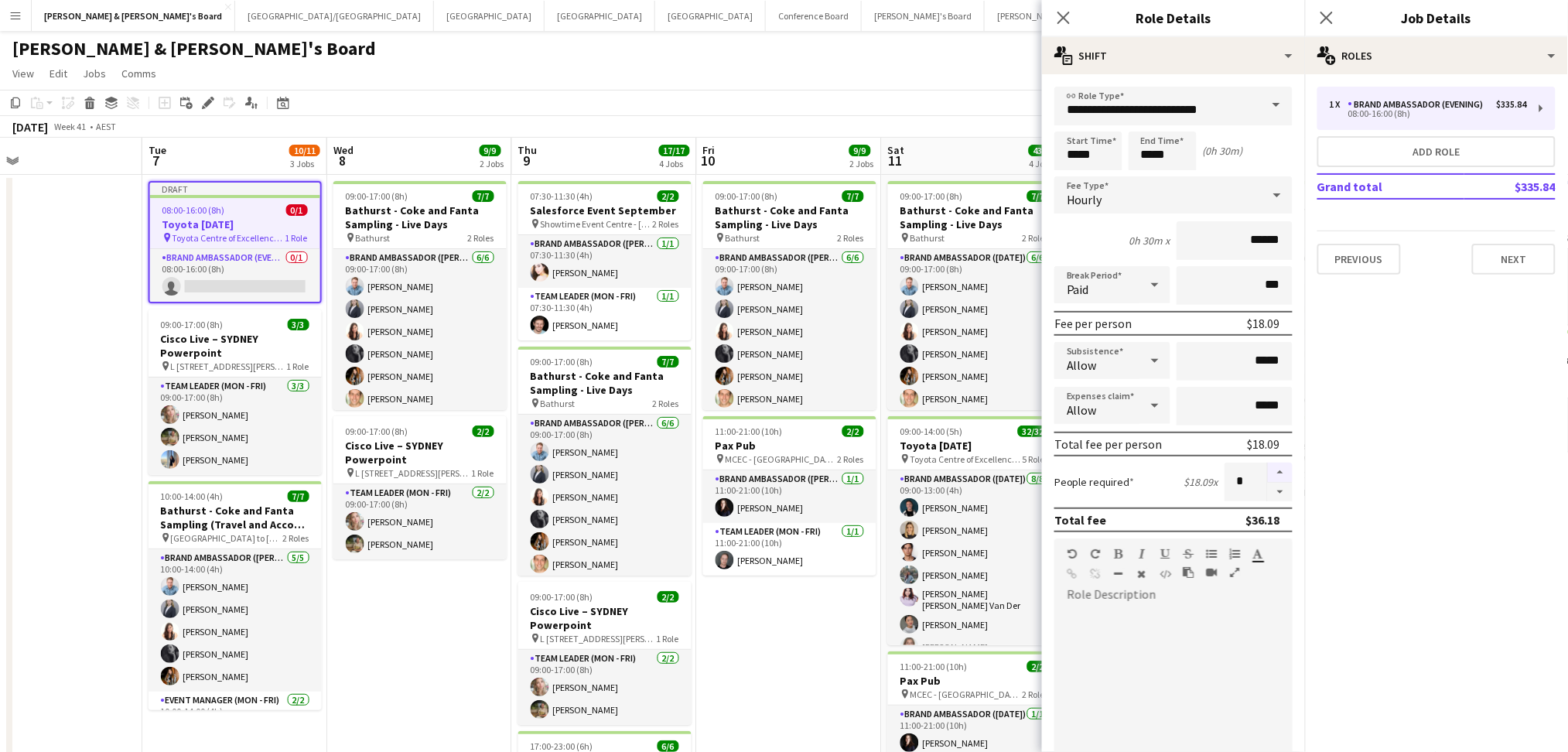
click at [1268, 468] on button "button" at bounding box center [1280, 472] width 25 height 21
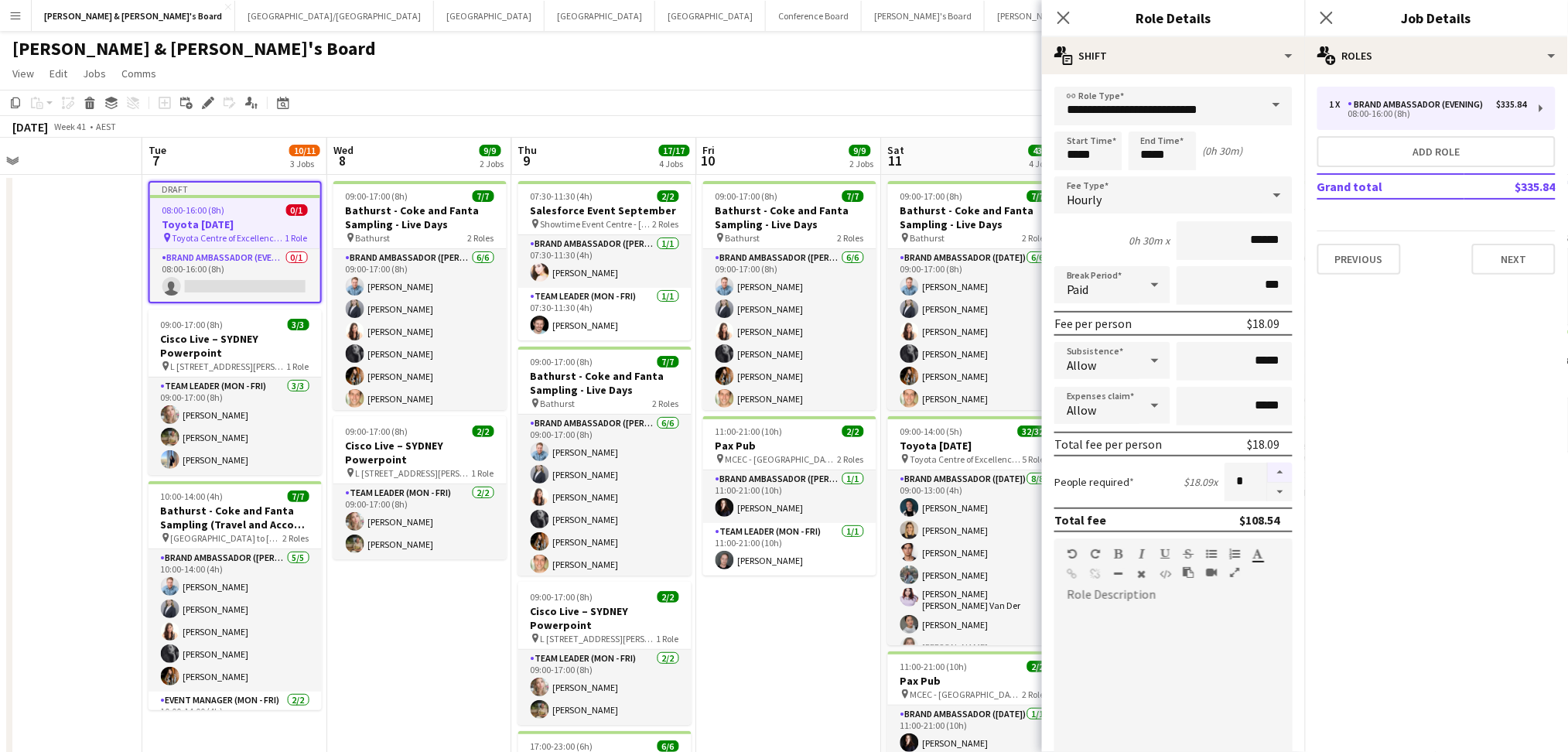
click at [1268, 468] on button "button" at bounding box center [1280, 472] width 25 height 21
type input "**"
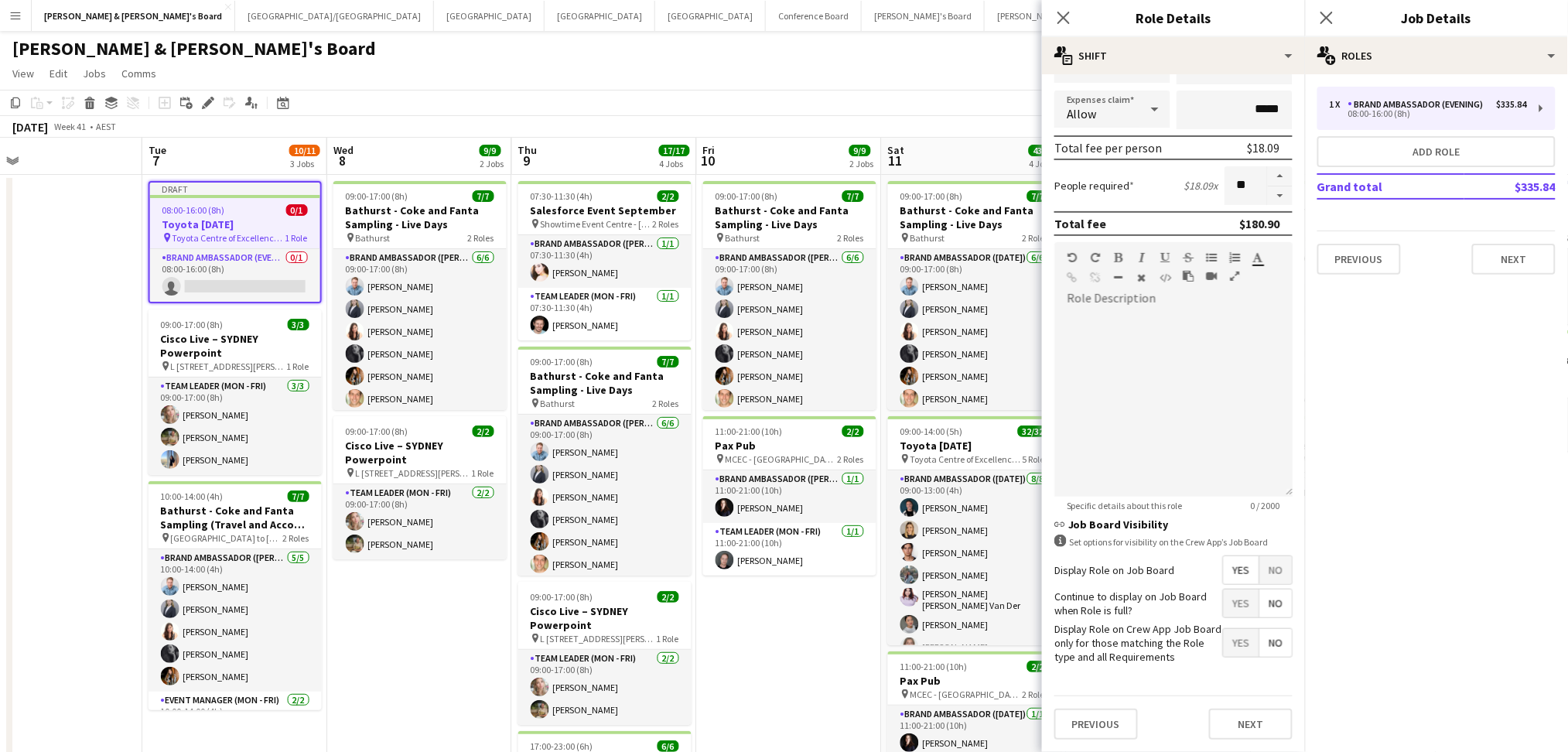
scroll to position [303, 0]
click at [1218, 713] on button "Next" at bounding box center [1251, 724] width 84 height 31
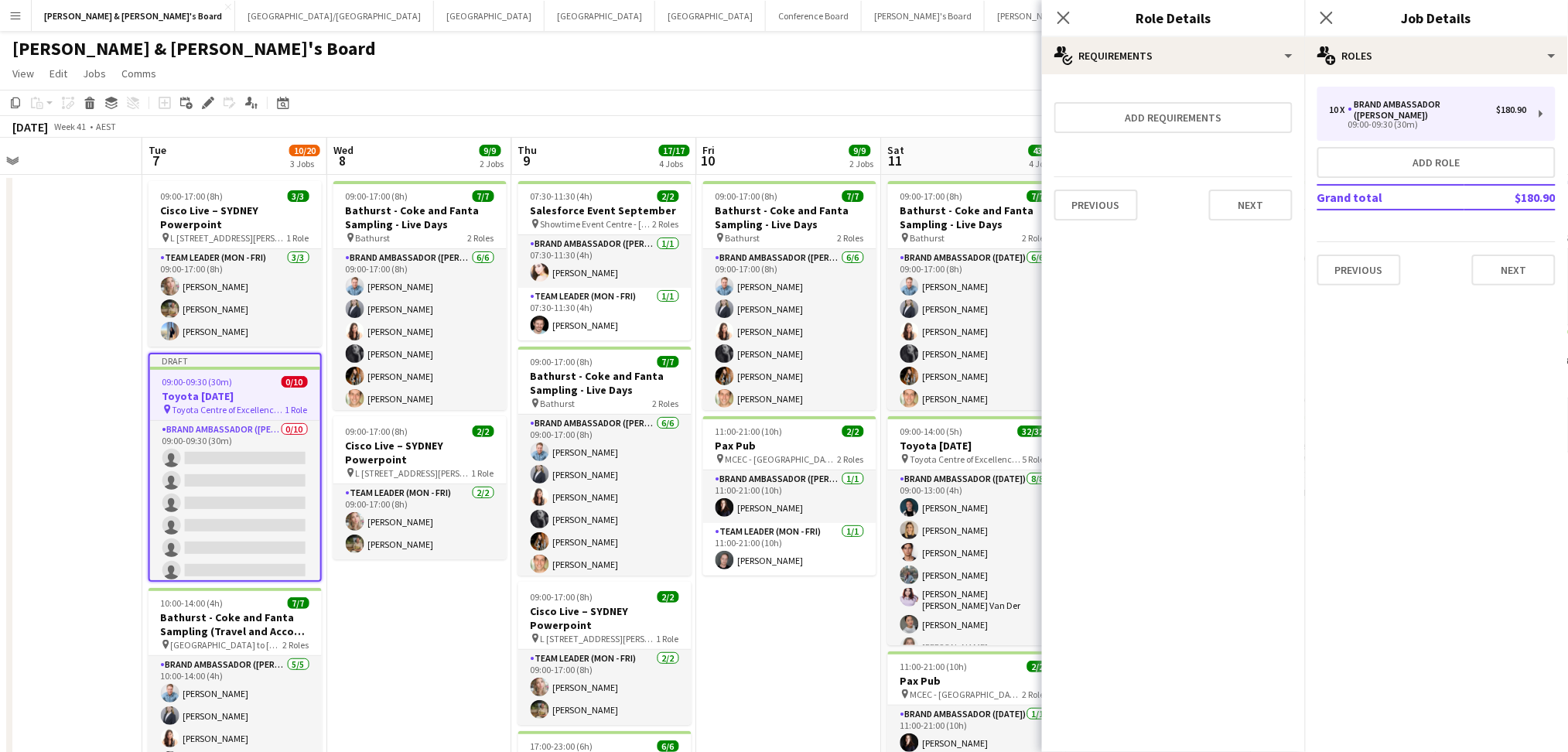
scroll to position [0, 0]
click at [1347, 254] on button "Previous" at bounding box center [1359, 270] width 84 height 31
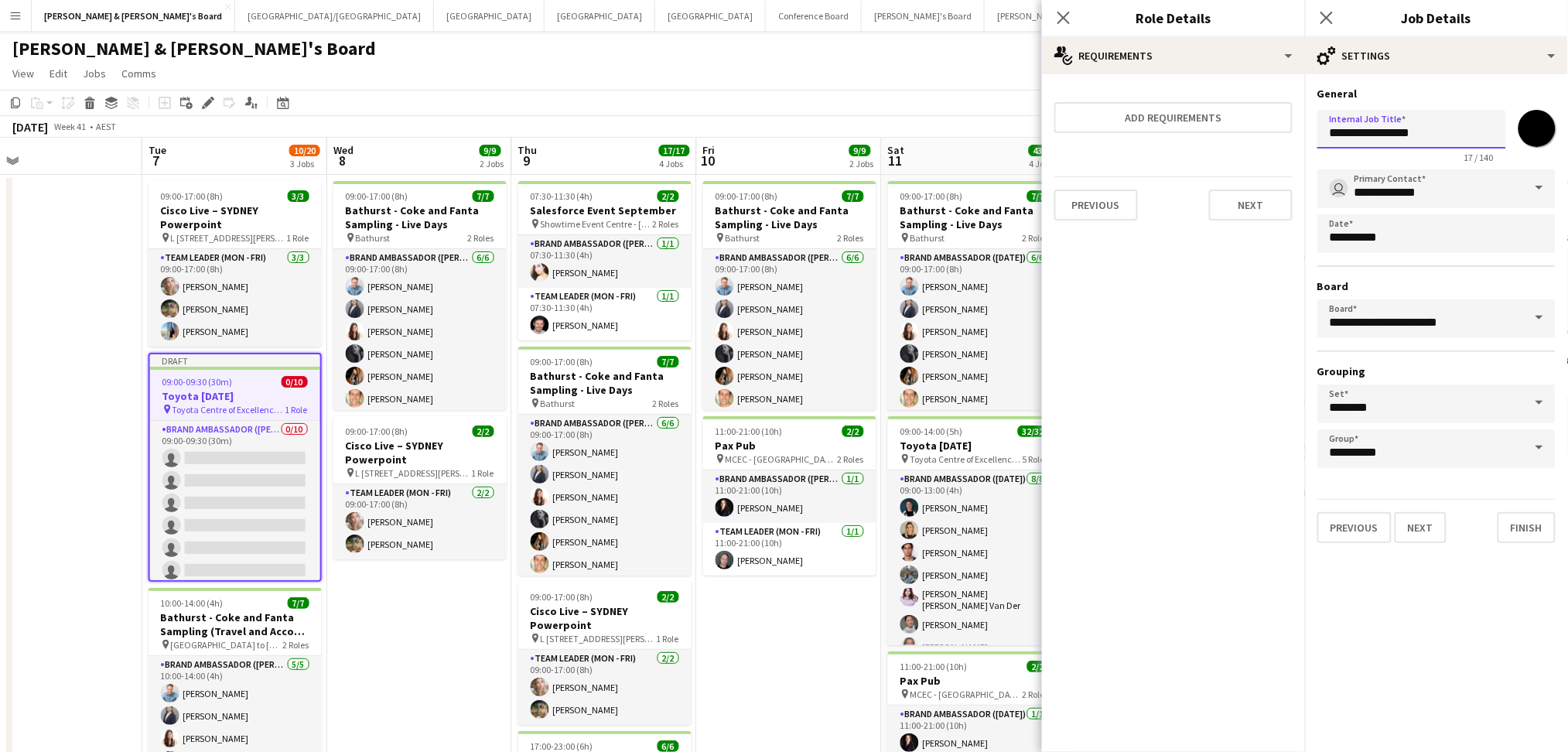
click at [1432, 134] on input "**********" at bounding box center [1411, 129] width 189 height 39
type input "**********"
click button "Next" at bounding box center [1420, 526] width 52 height 31
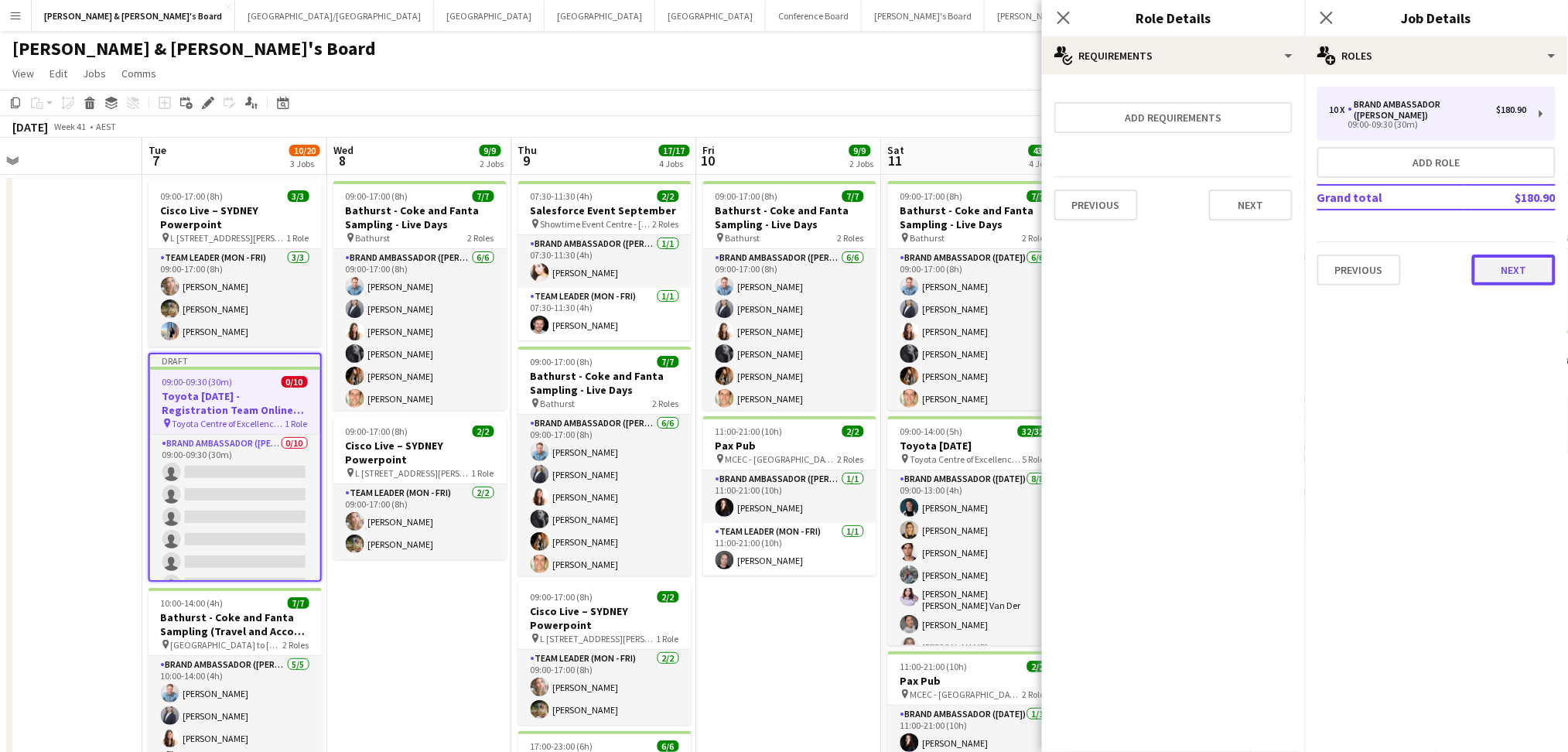
click at [1516, 270] on button "Next" at bounding box center [1514, 270] width 84 height 31
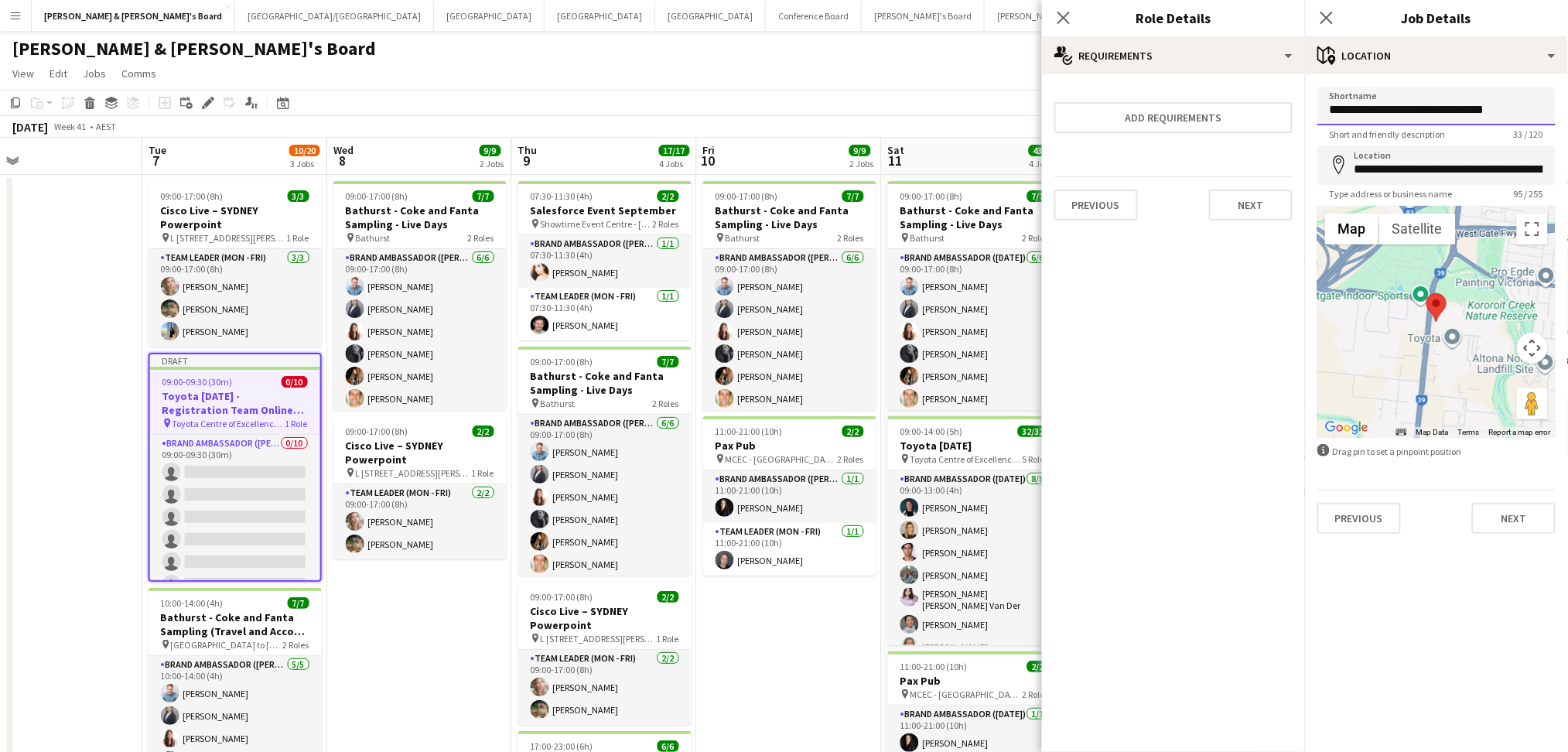
click at [1407, 115] on input "**********" at bounding box center [1436, 106] width 238 height 39
click at [1392, 106] on input "**********" at bounding box center [1436, 106] width 238 height 39
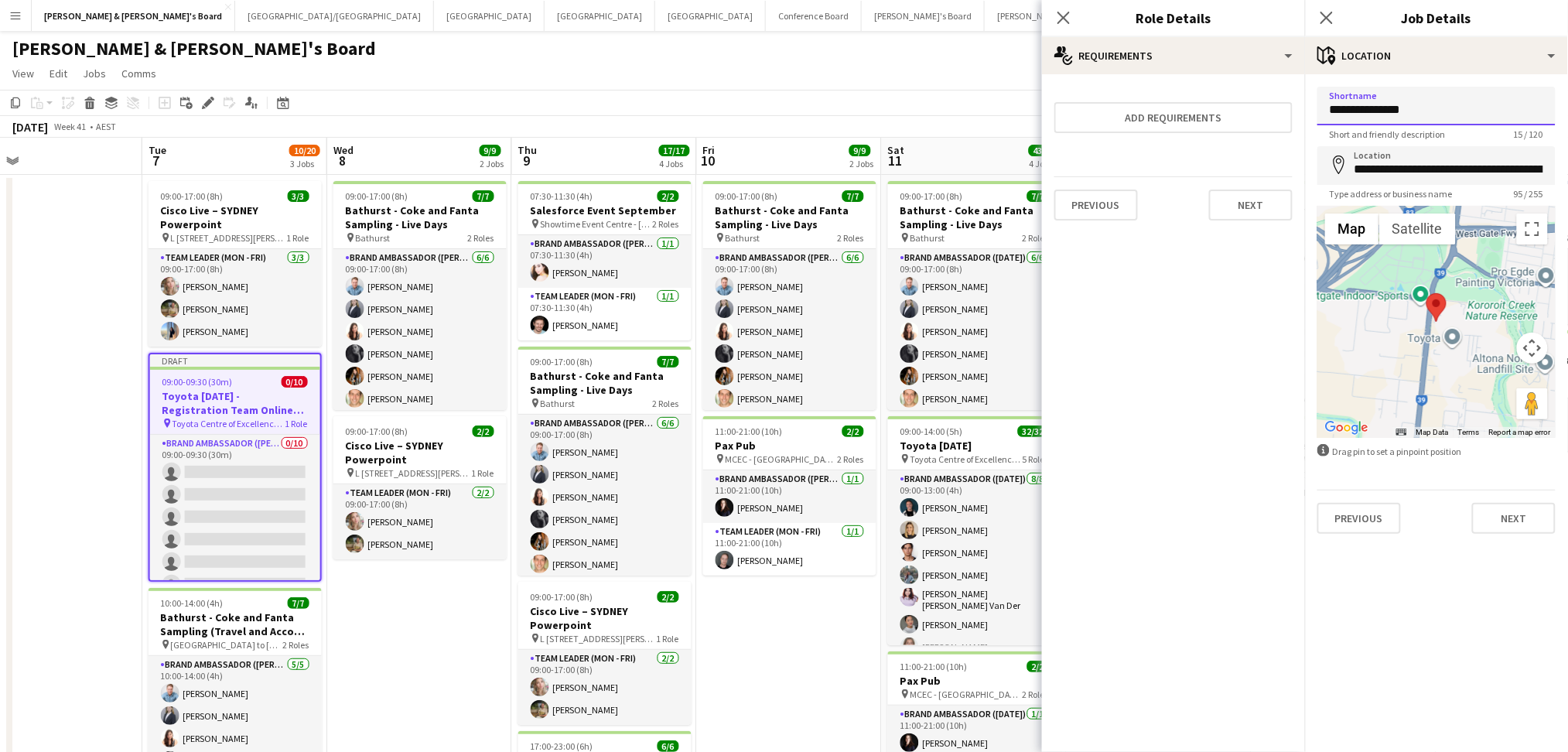
click at [1447, 104] on input "**********" at bounding box center [1436, 106] width 238 height 39
type input "**********"
click at [1511, 515] on button "Next" at bounding box center [1514, 518] width 84 height 31
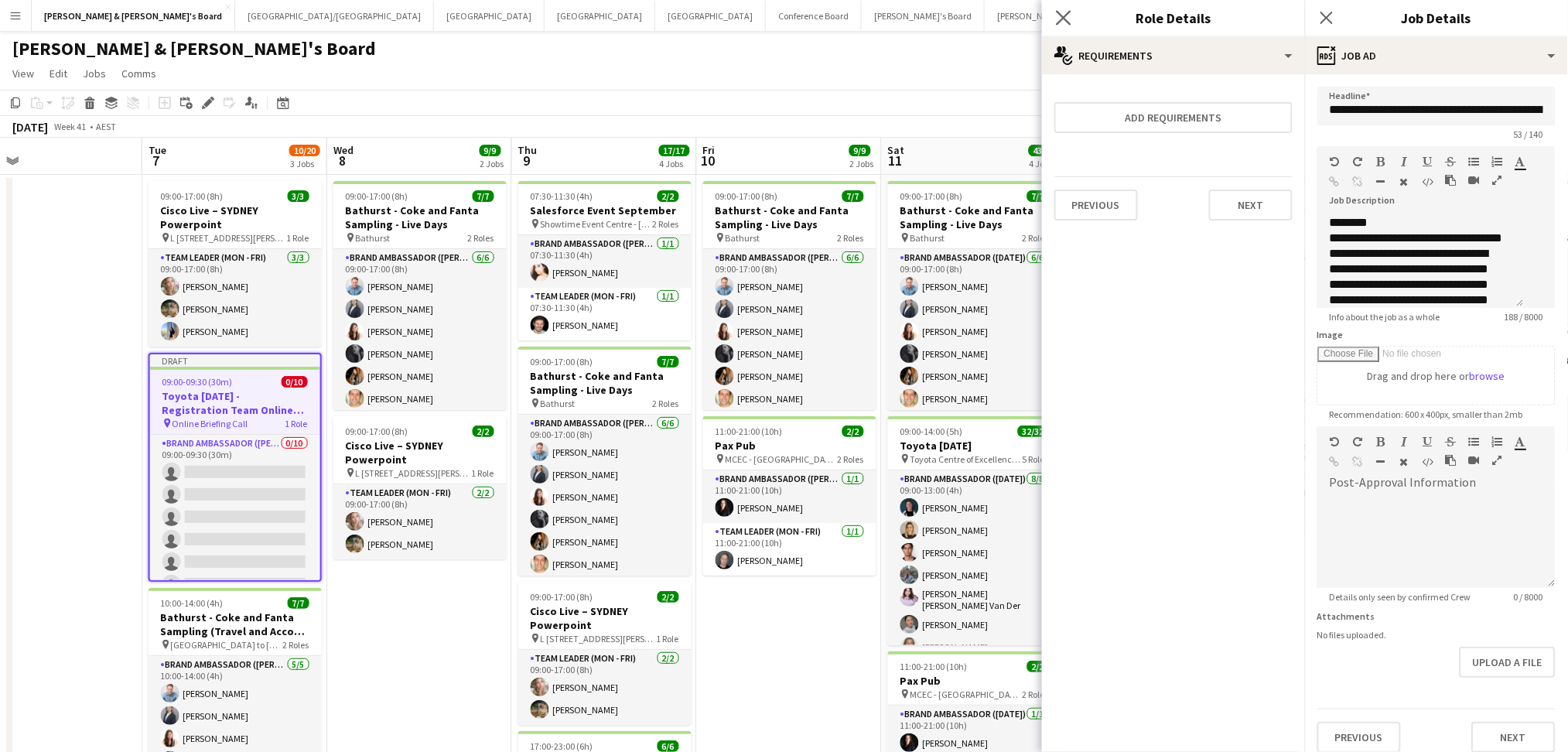
click at [1055, 23] on app-icon "Close pop-in" at bounding box center [1064, 17] width 22 height 22
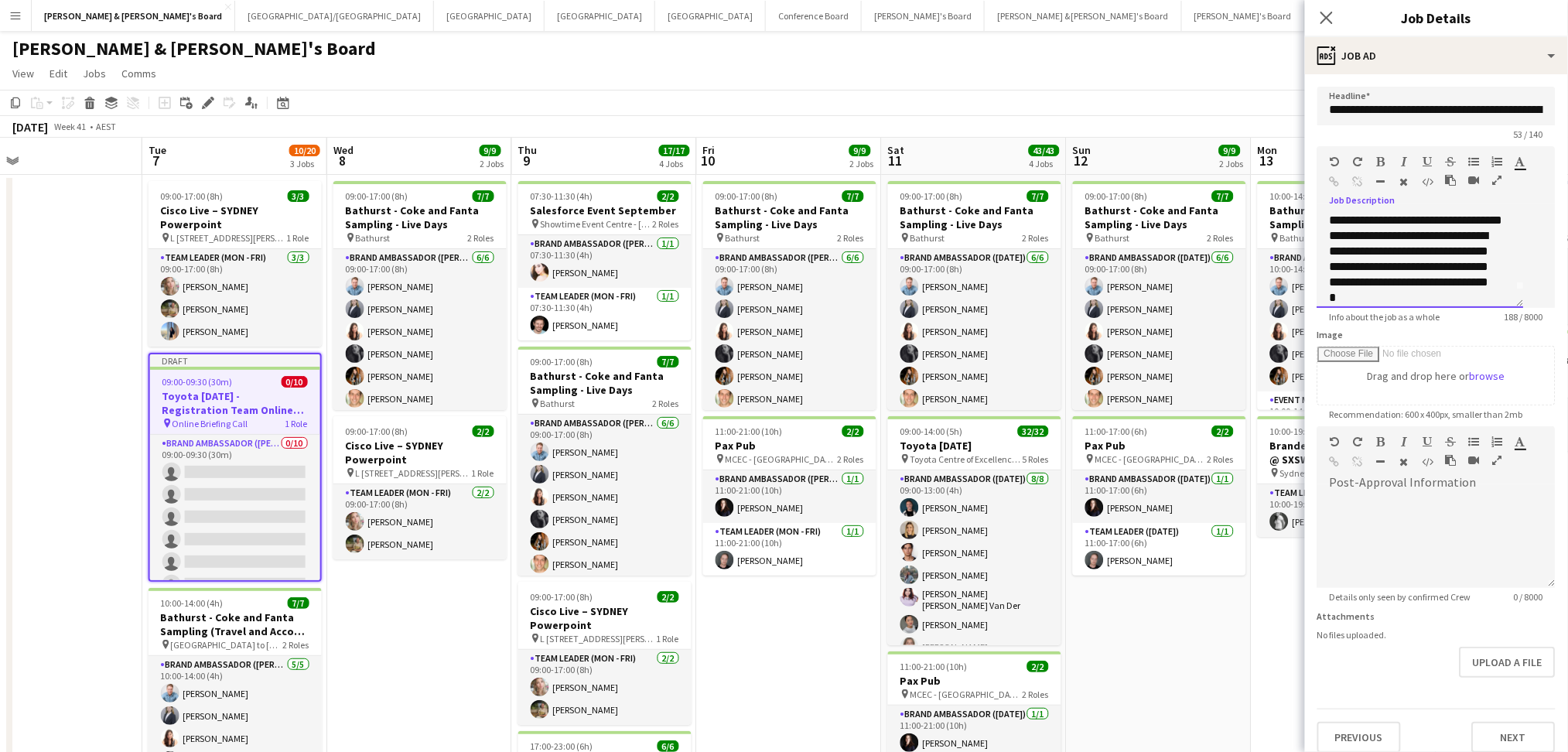
scroll to position [0, 0]
drag, startPoint x: 1467, startPoint y: 308, endPoint x: 1328, endPoint y: 211, distance: 169.5
click at [1328, 211] on div "**********" at bounding box center [1436, 256] width 238 height 103
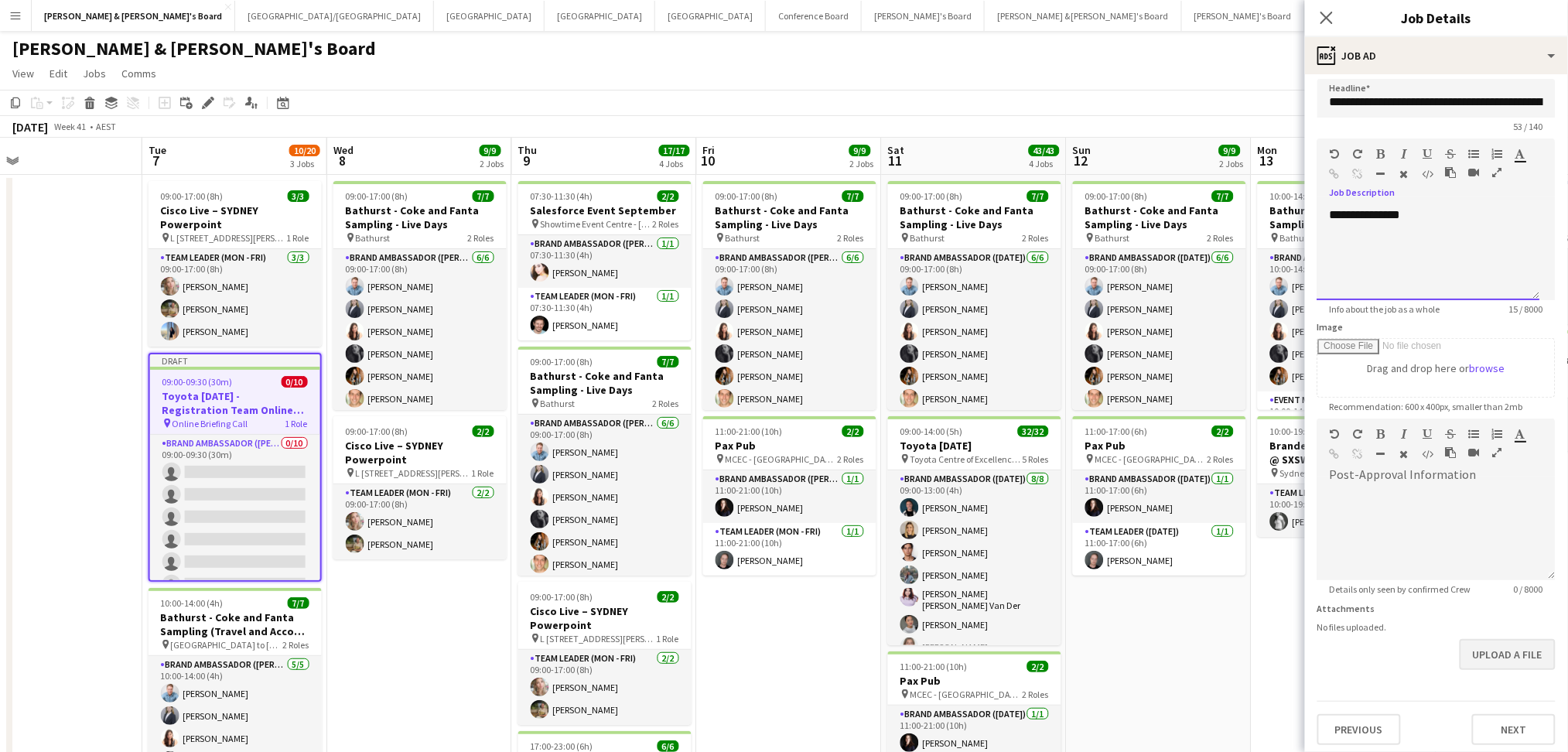
scroll to position [9, 0]
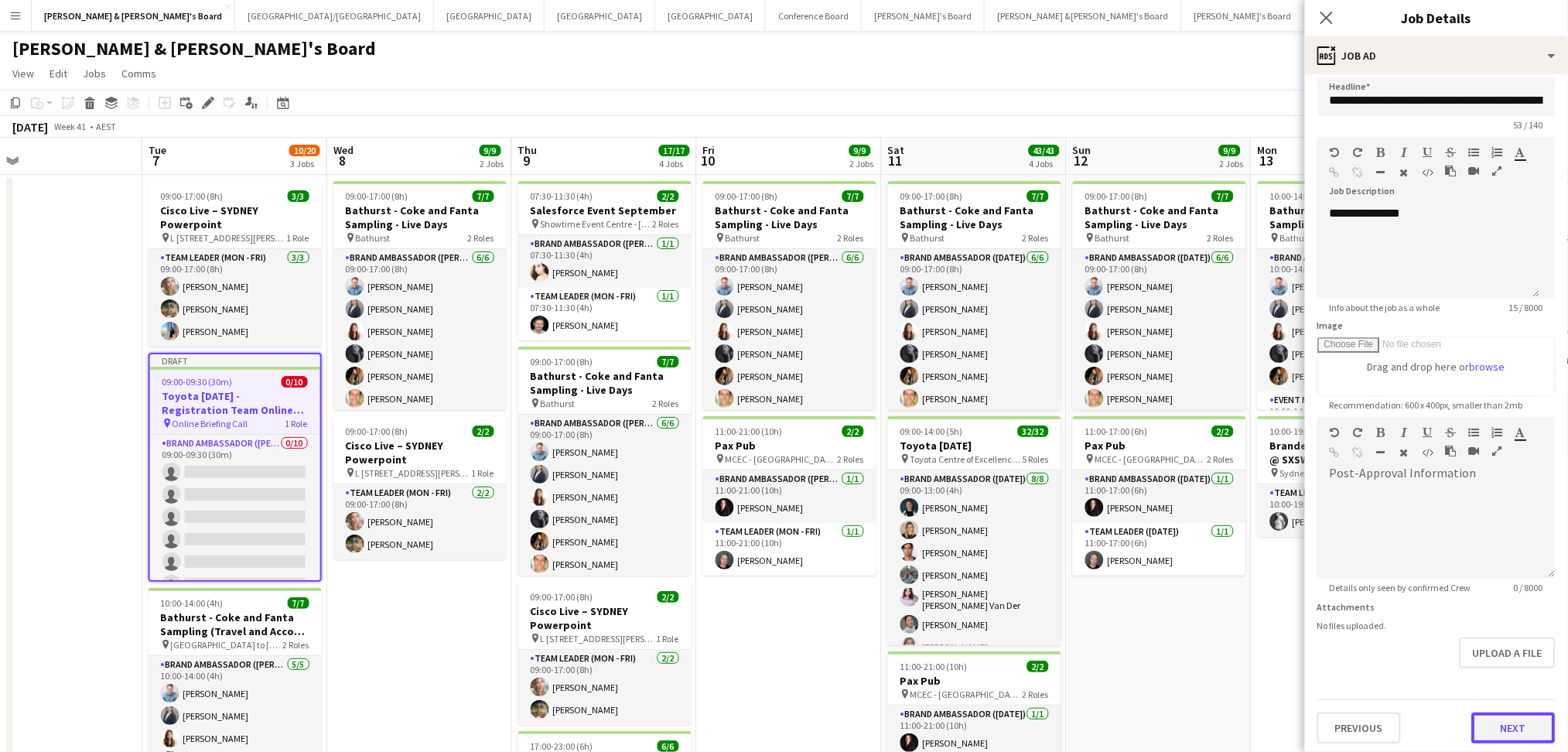
click at [1495, 727] on button "Next" at bounding box center [1514, 728] width 84 height 31
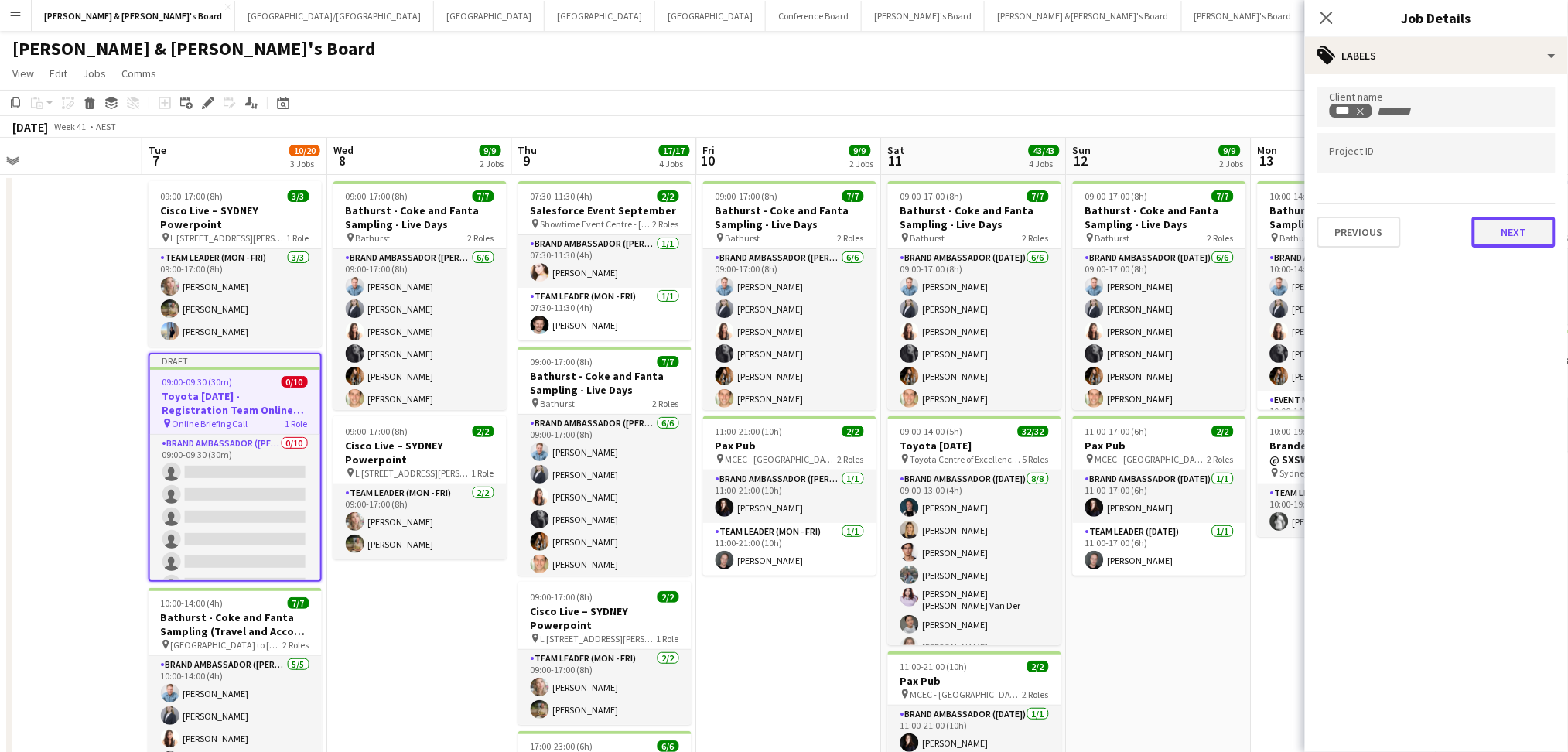
click at [1511, 236] on button "Next" at bounding box center [1514, 232] width 84 height 31
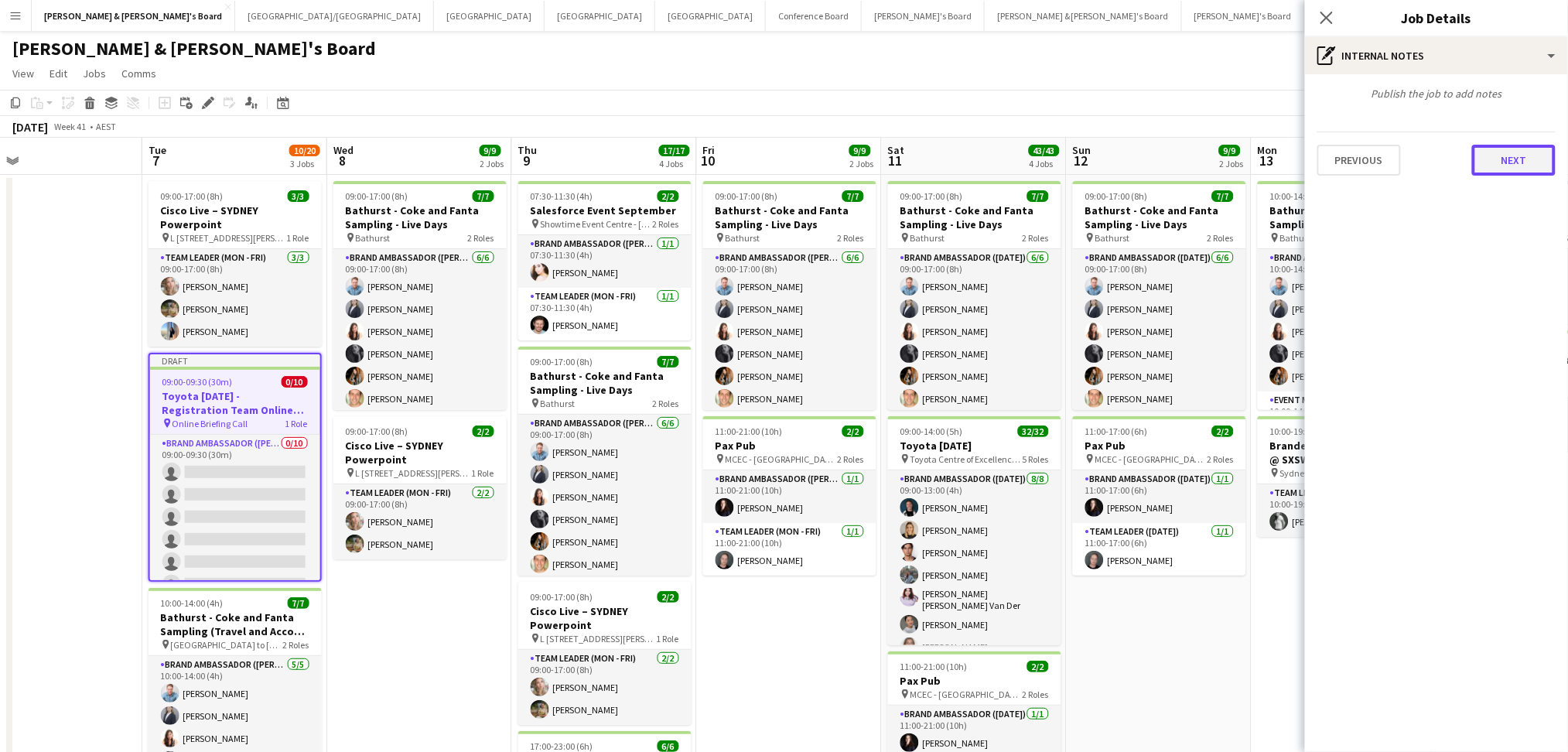
click at [1502, 164] on button "Next" at bounding box center [1514, 160] width 84 height 31
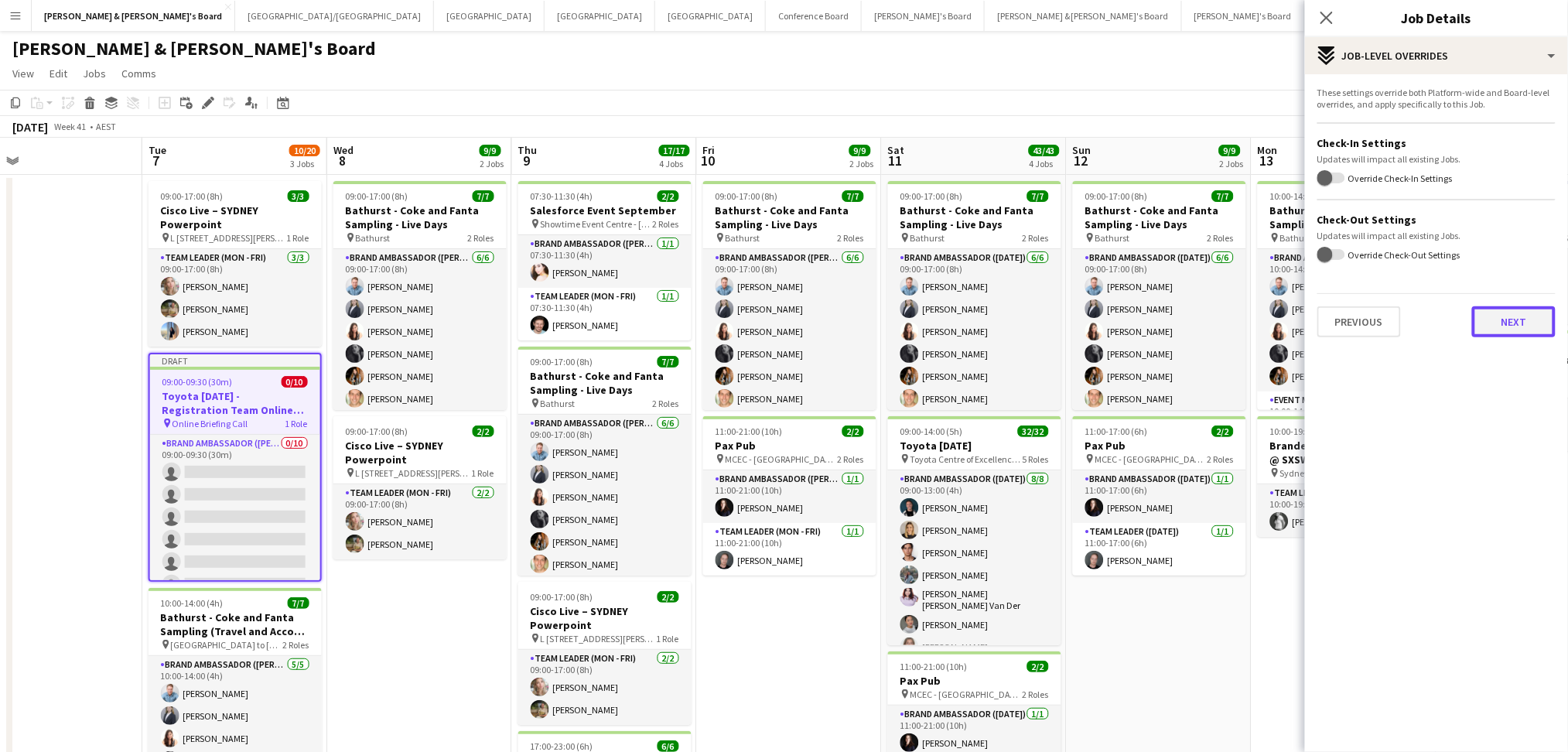
click at [1534, 326] on button "Next" at bounding box center [1514, 321] width 84 height 31
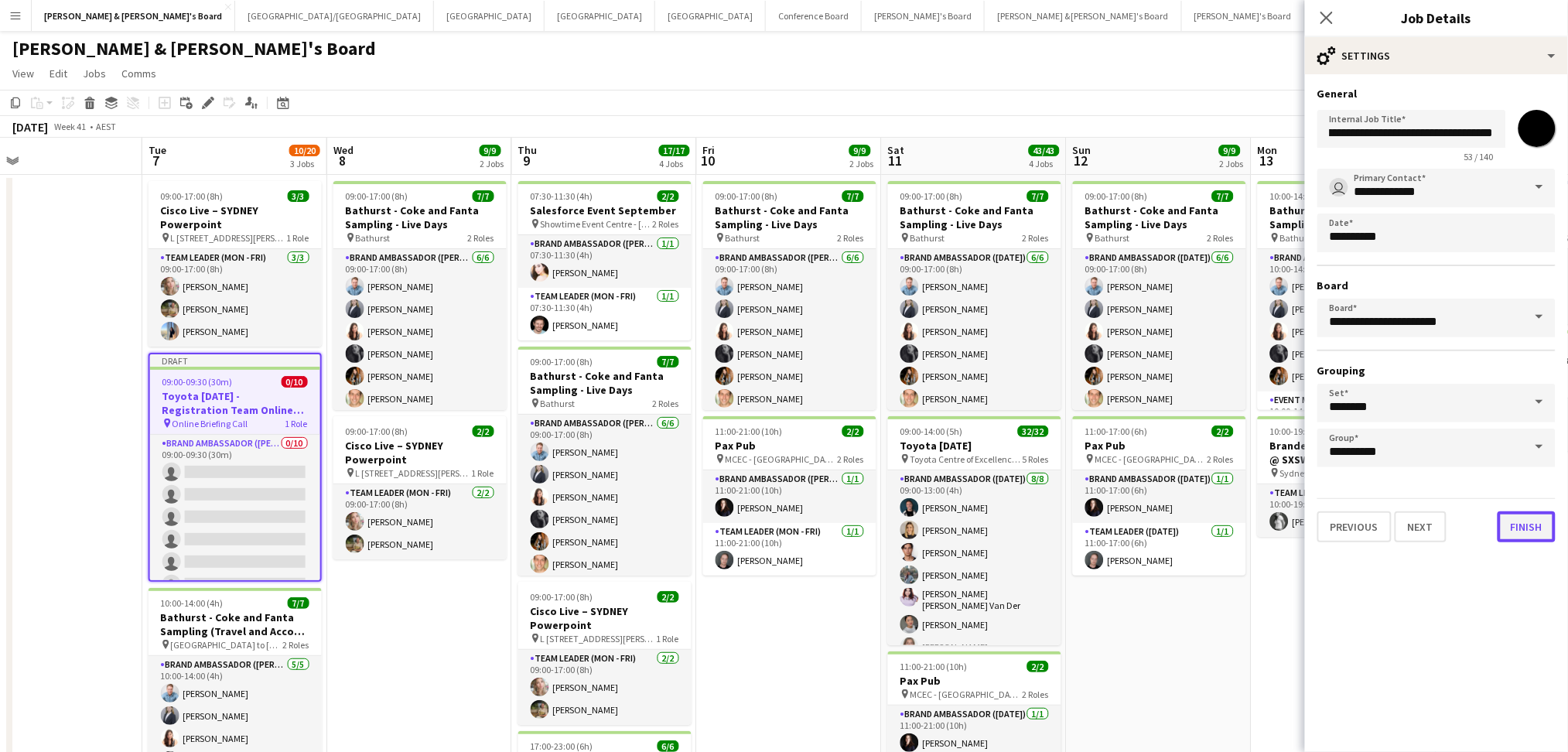
click at [1533, 522] on button "Finish" at bounding box center [1526, 526] width 58 height 31
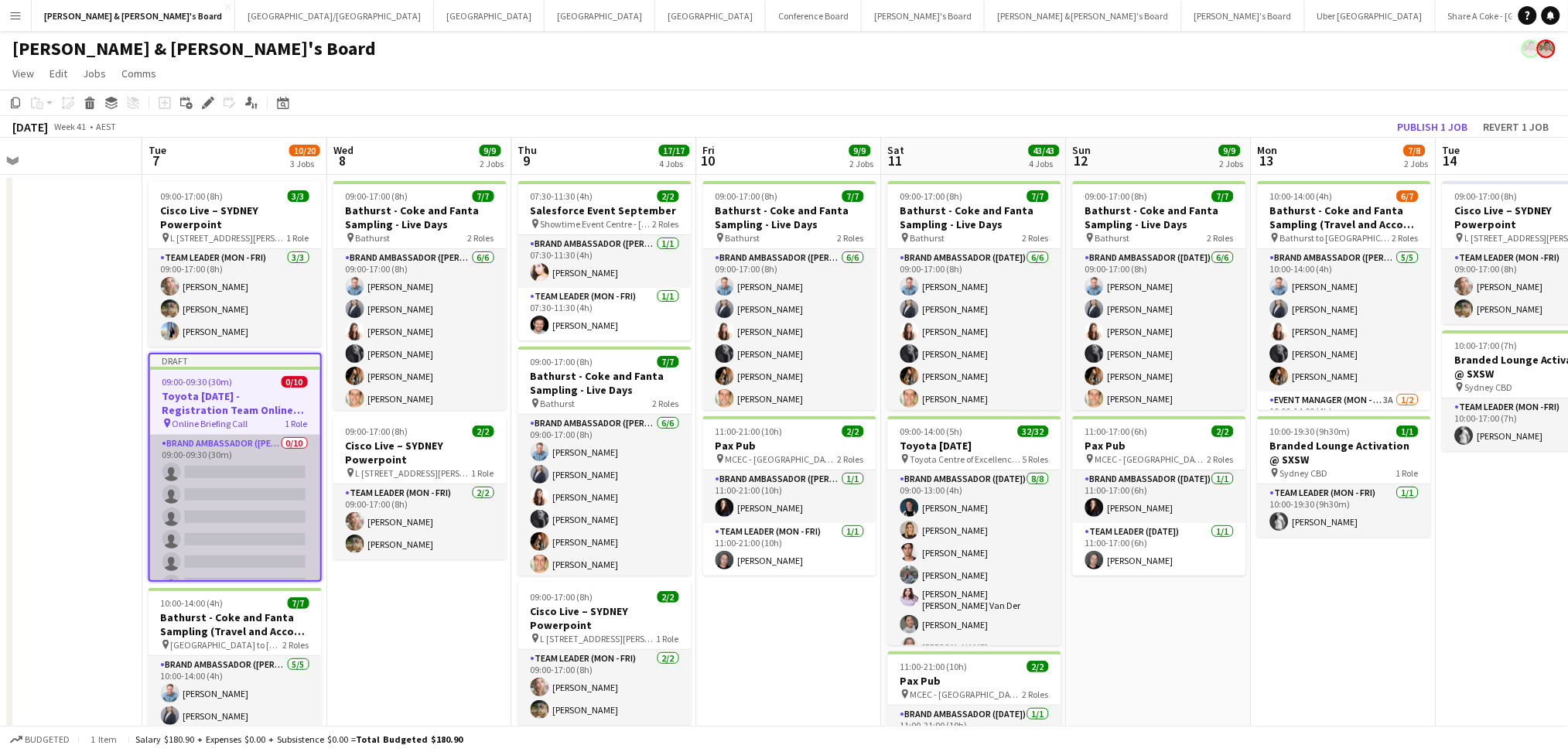
click at [192, 455] on app-card-role "Brand Ambassador (Mon - Fri) 0/10 09:00-09:30 (30m) single-neutral-actions sing…" at bounding box center [235, 562] width 170 height 254
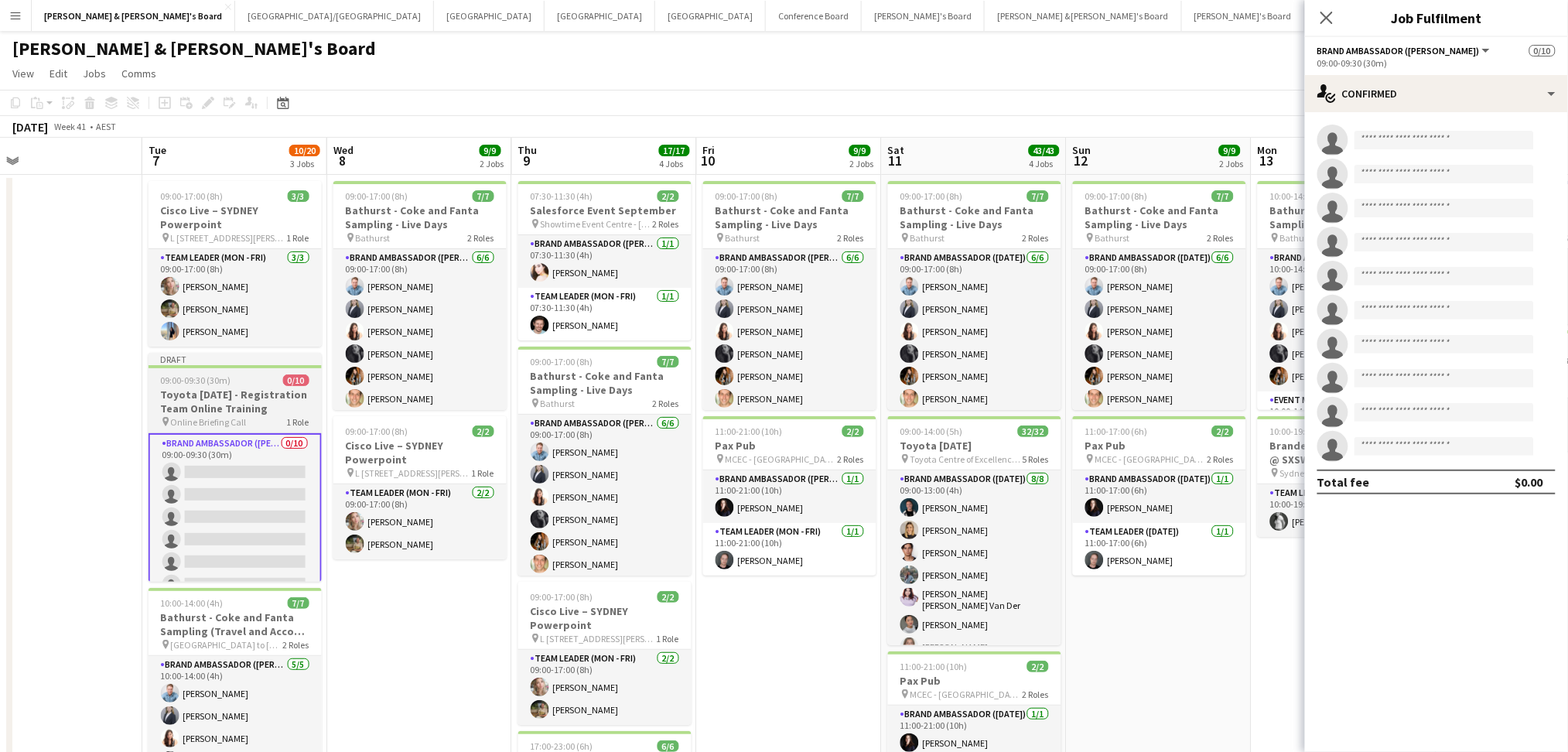
click at [230, 409] on h3 "Toyota [DATE] - Registration Team Online Training" at bounding box center [235, 402] width 173 height 28
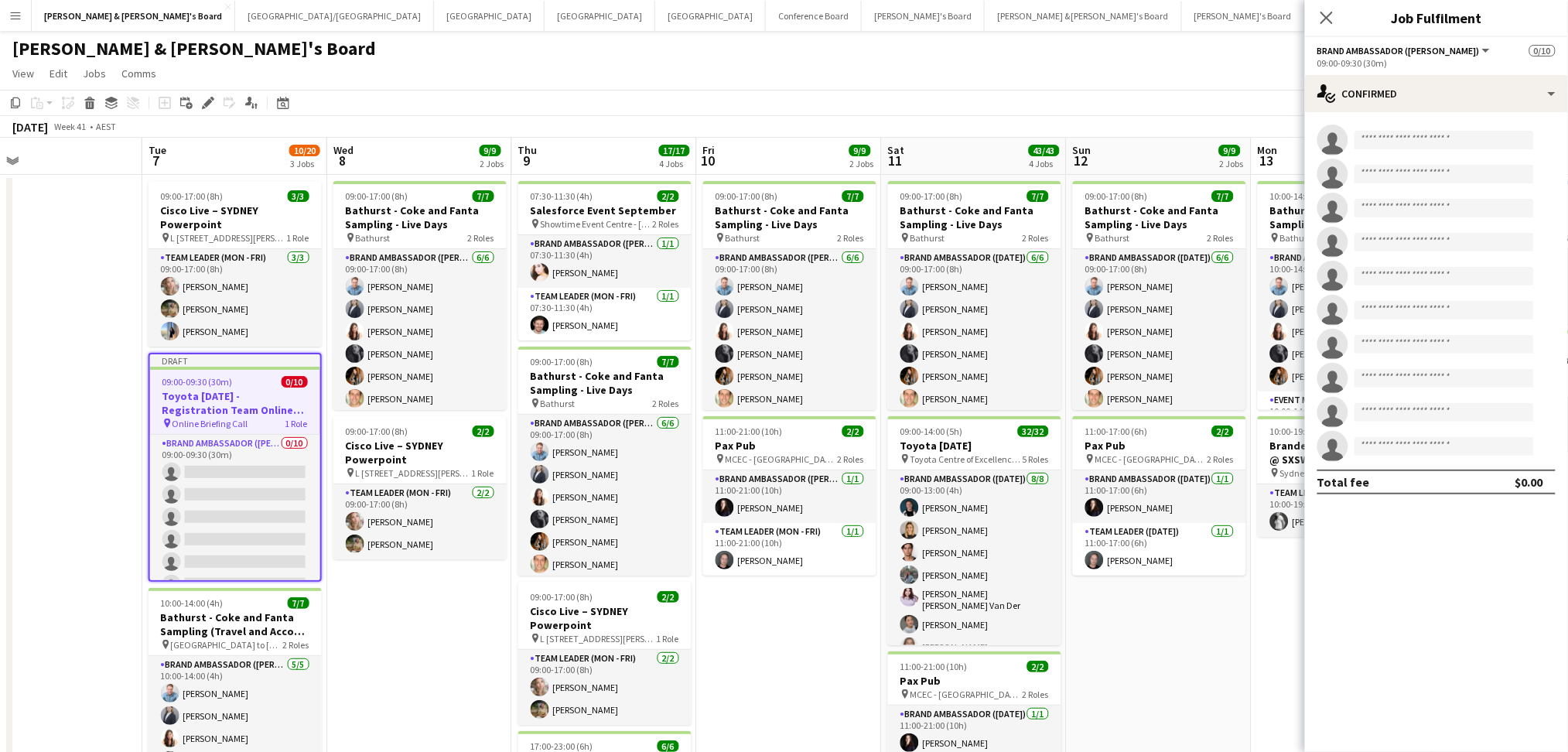
click at [230, 409] on h3 "Toyota [DATE] - Registration Team Online Training" at bounding box center [235, 403] width 170 height 28
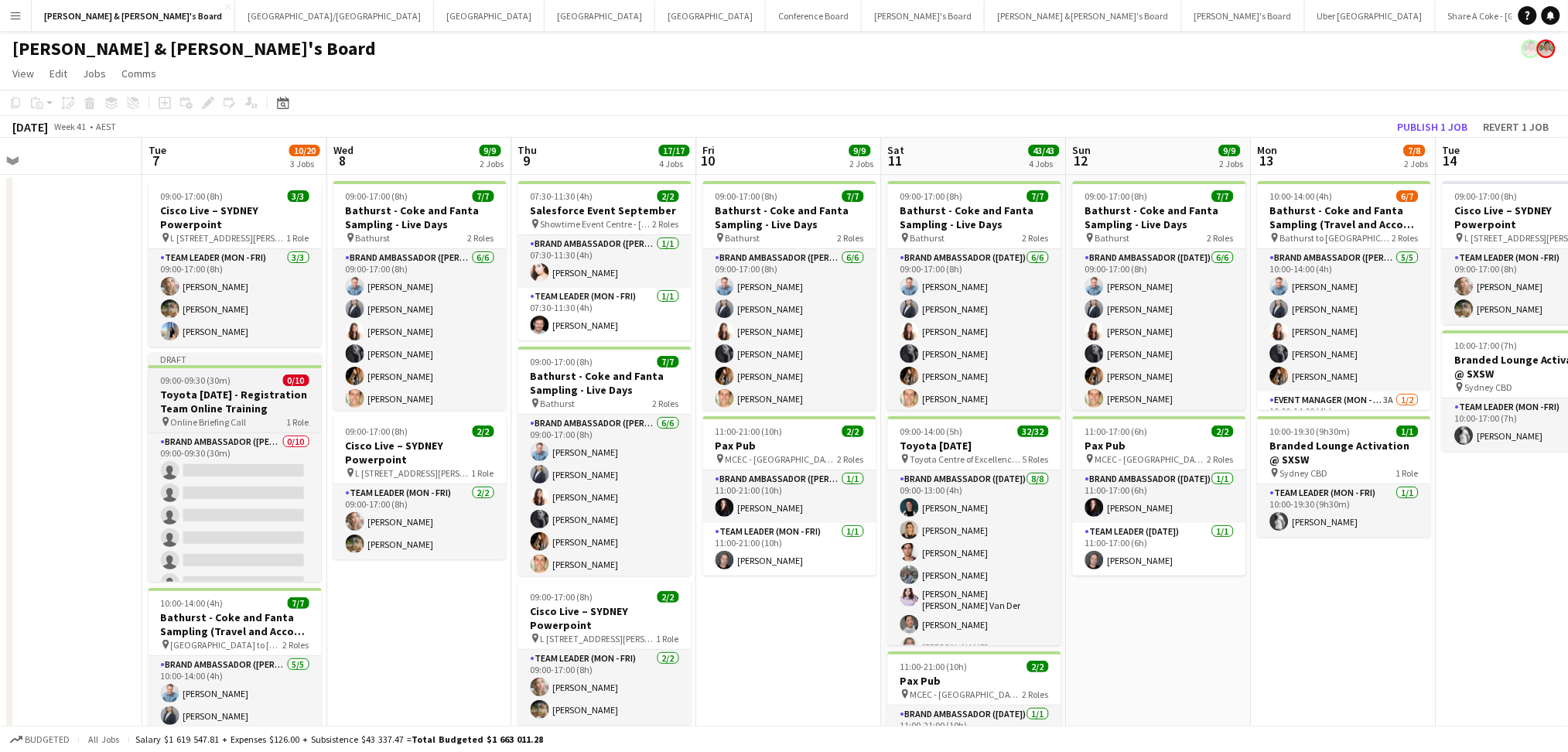
click at [230, 409] on h3 "Toyota [DATE] - Registration Team Online Training" at bounding box center [235, 402] width 173 height 28
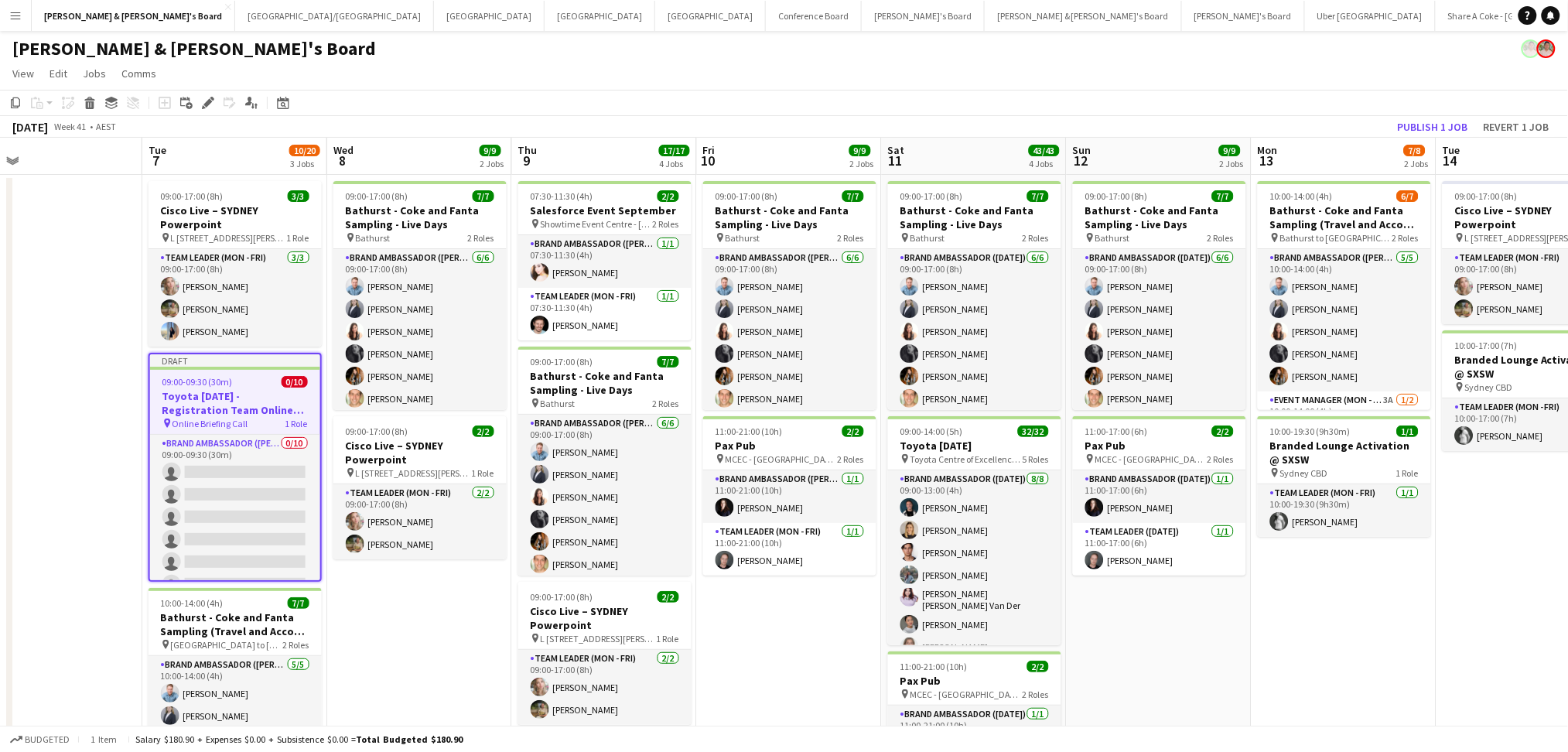
click at [230, 409] on h3 "Toyota [DATE] - Registration Team Online Training" at bounding box center [235, 403] width 170 height 28
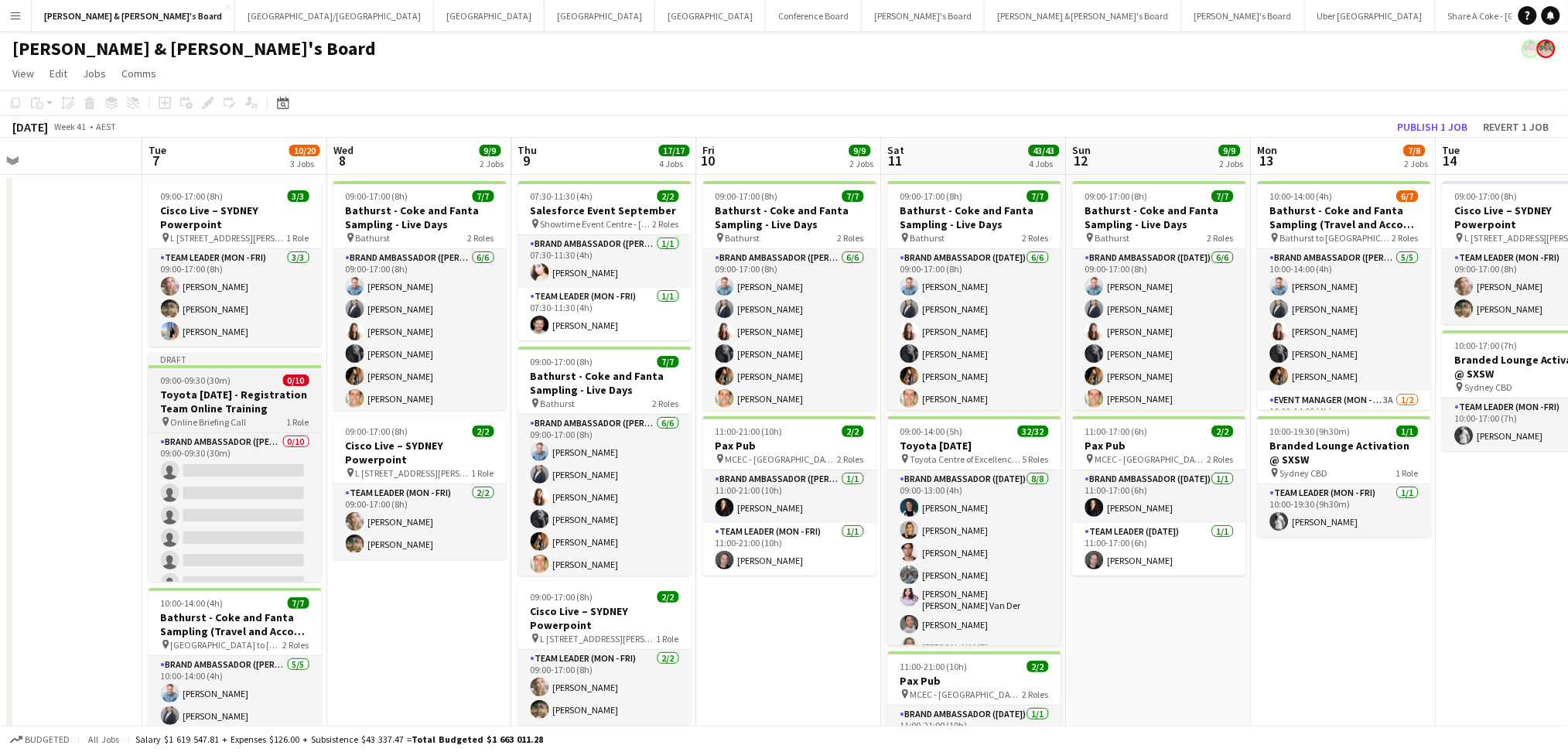
click at [230, 409] on h3 "Toyota [DATE] - Registration Team Online Training" at bounding box center [235, 402] width 173 height 28
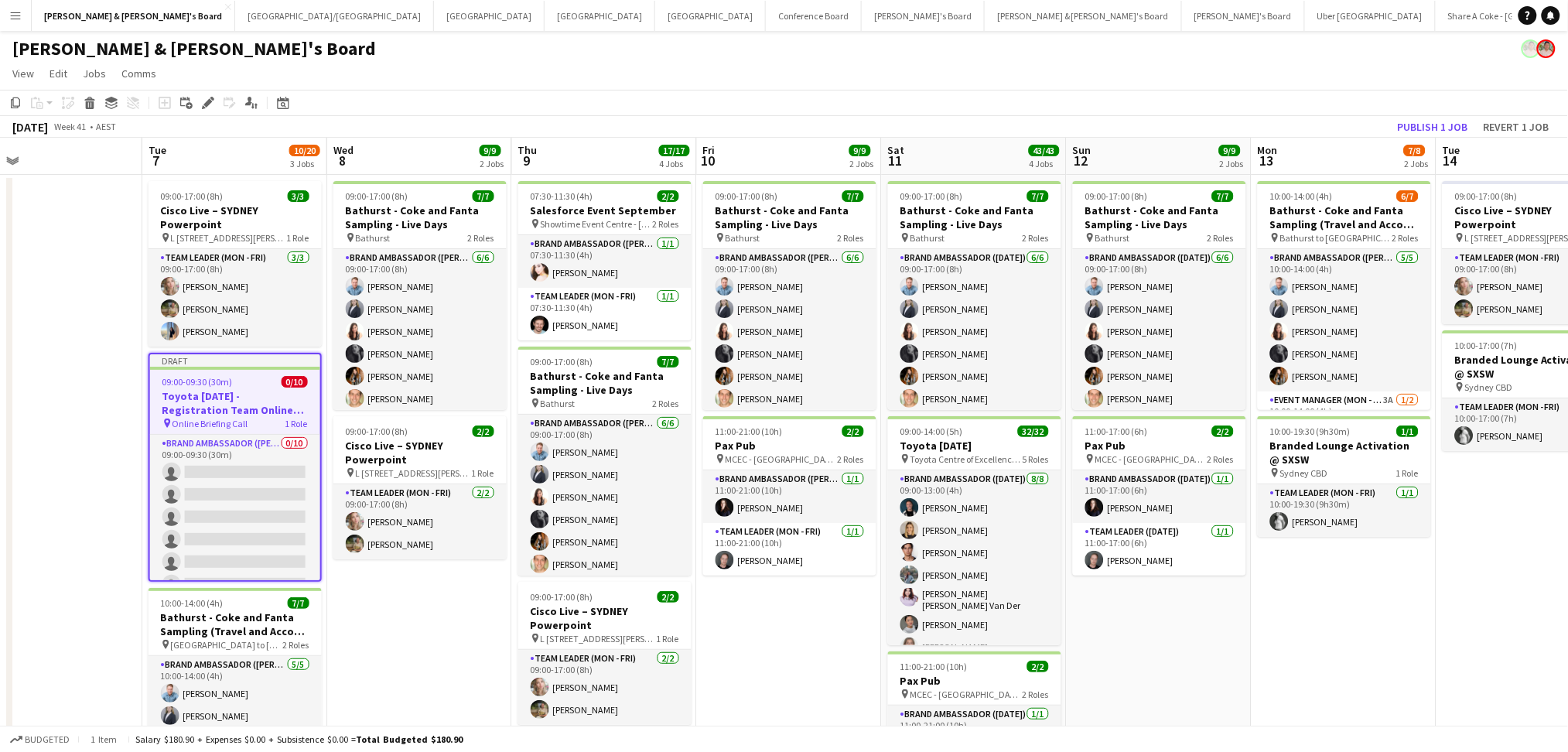
click at [230, 409] on h3 "Toyota [DATE] - Registration Team Online Training" at bounding box center [235, 403] width 170 height 28
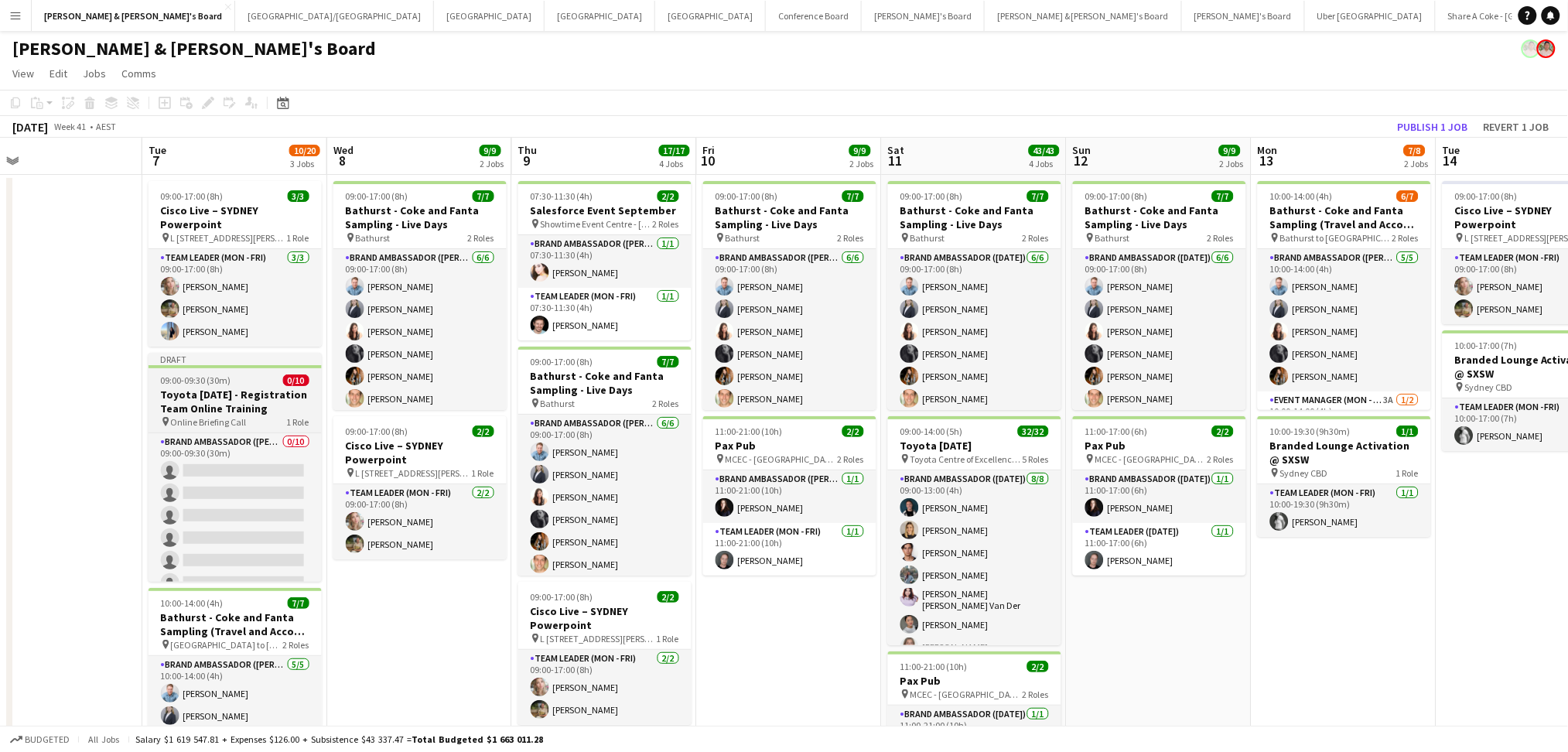
click at [230, 409] on h3 "Toyota [DATE] - Registration Team Online Training" at bounding box center [235, 402] width 173 height 28
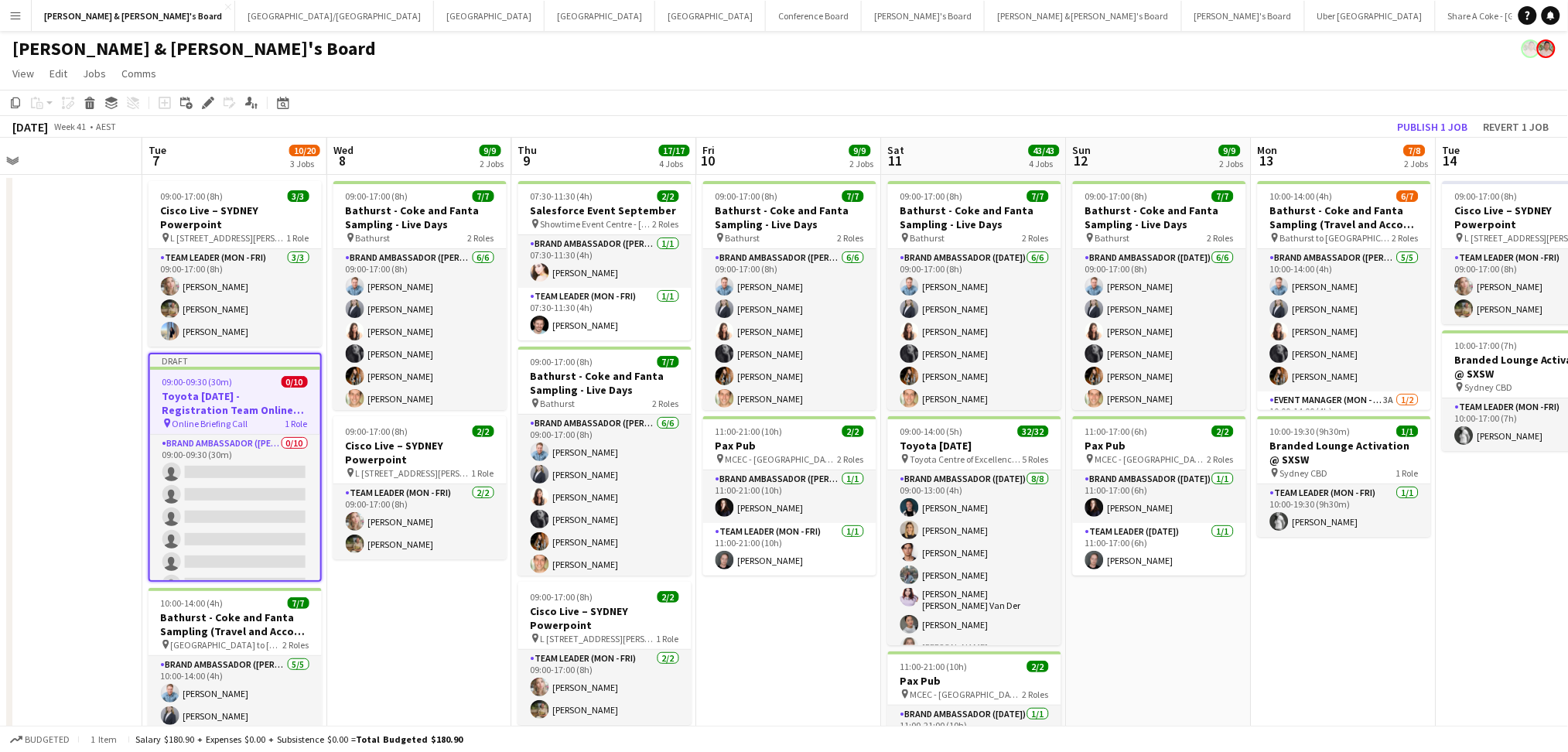
click at [230, 409] on h3 "Toyota [DATE] - Registration Team Online Training" at bounding box center [235, 403] width 170 height 28
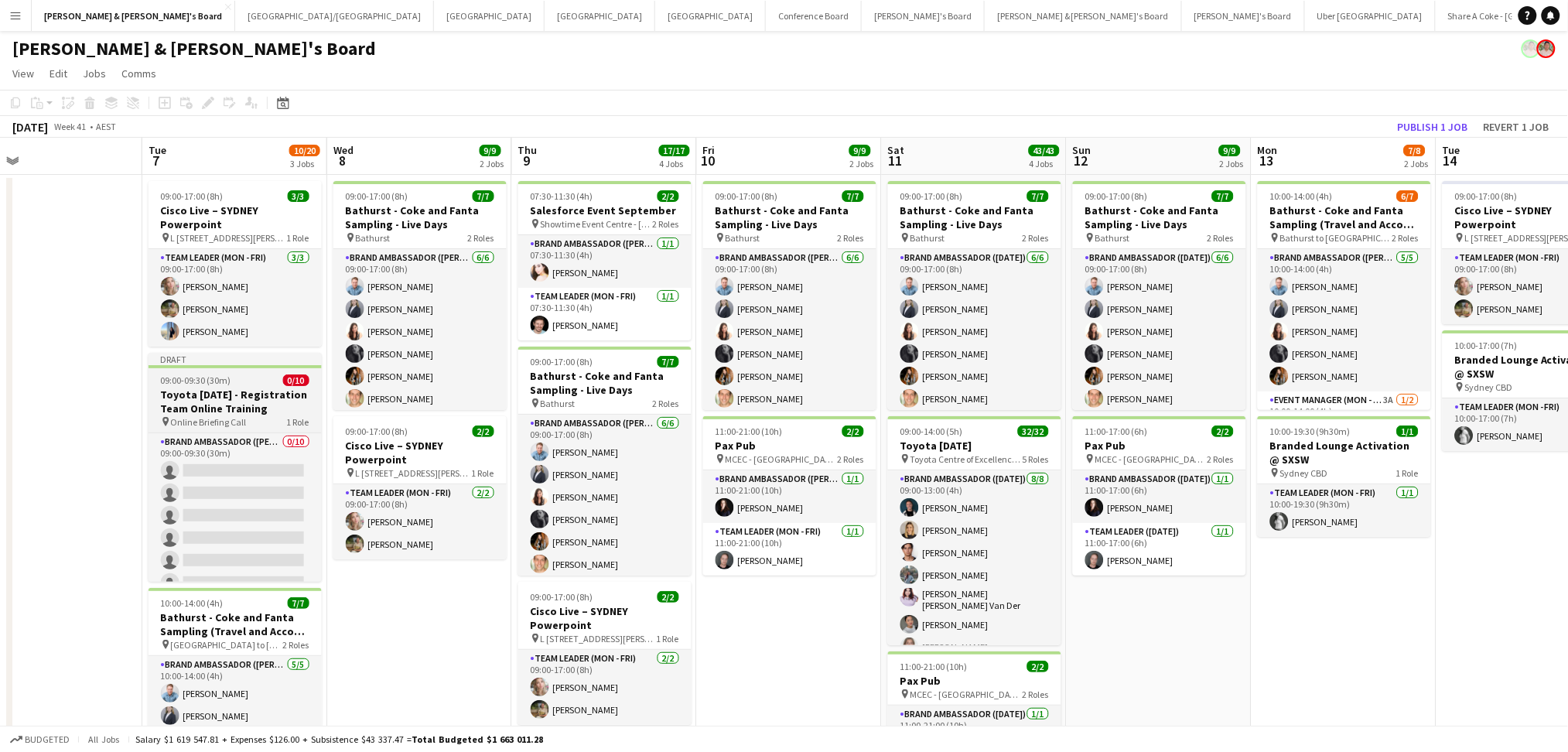
click at [230, 409] on h3 "Toyota [DATE] - Registration Team Online Training" at bounding box center [235, 402] width 173 height 28
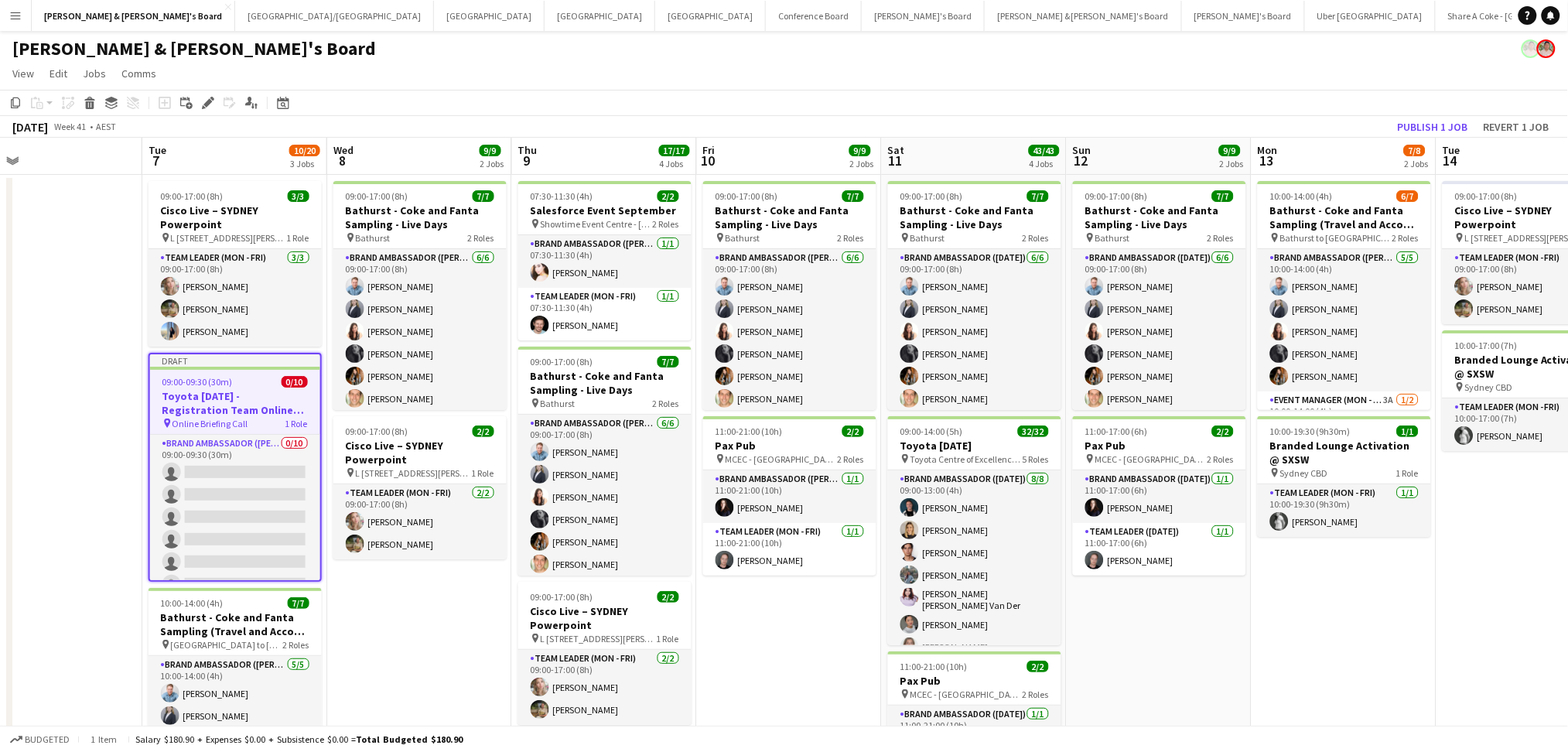
click at [230, 409] on h3 "Toyota [DATE] - Registration Team Online Training" at bounding box center [235, 403] width 170 height 28
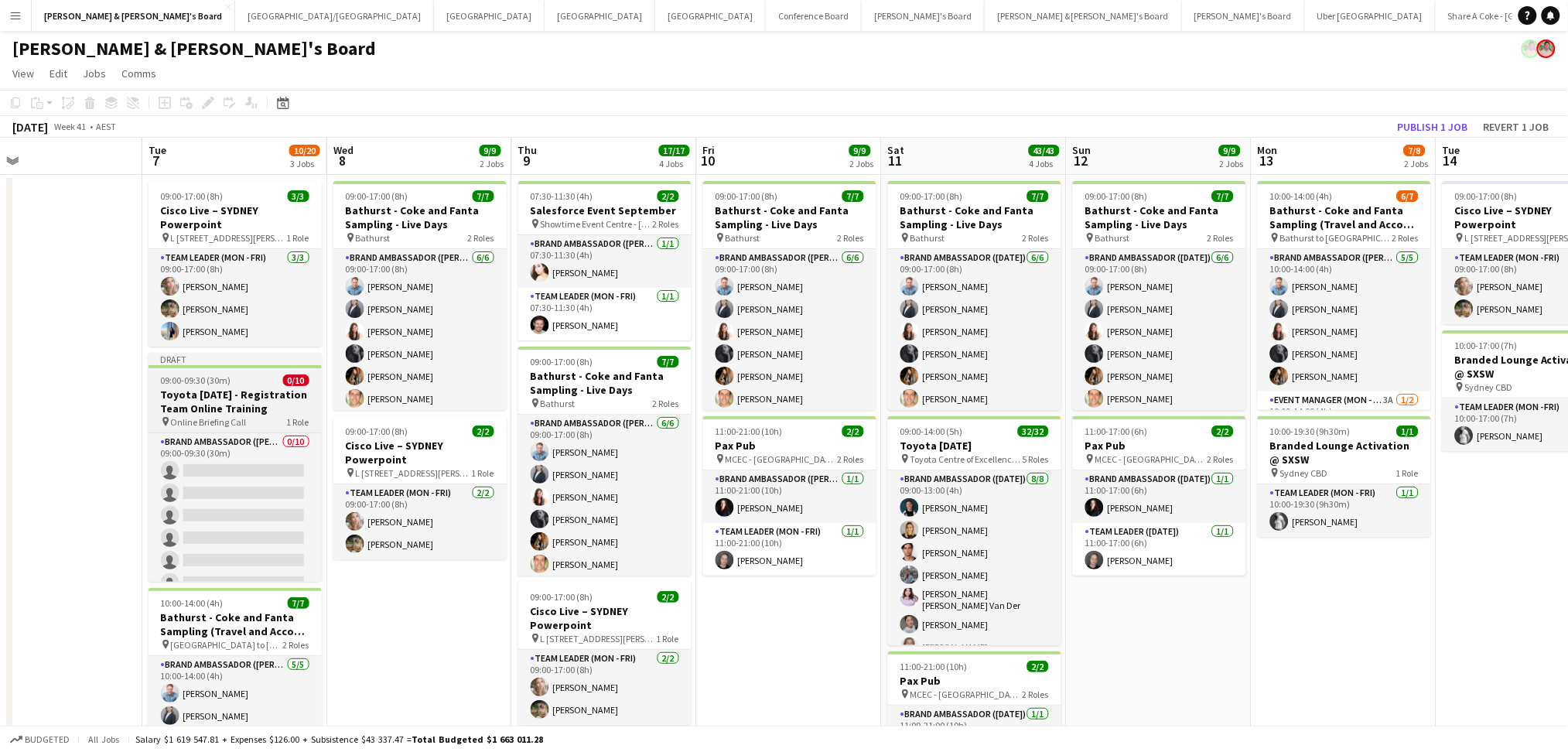
click at [230, 409] on h3 "Toyota [DATE] - Registration Team Online Training" at bounding box center [235, 402] width 173 height 28
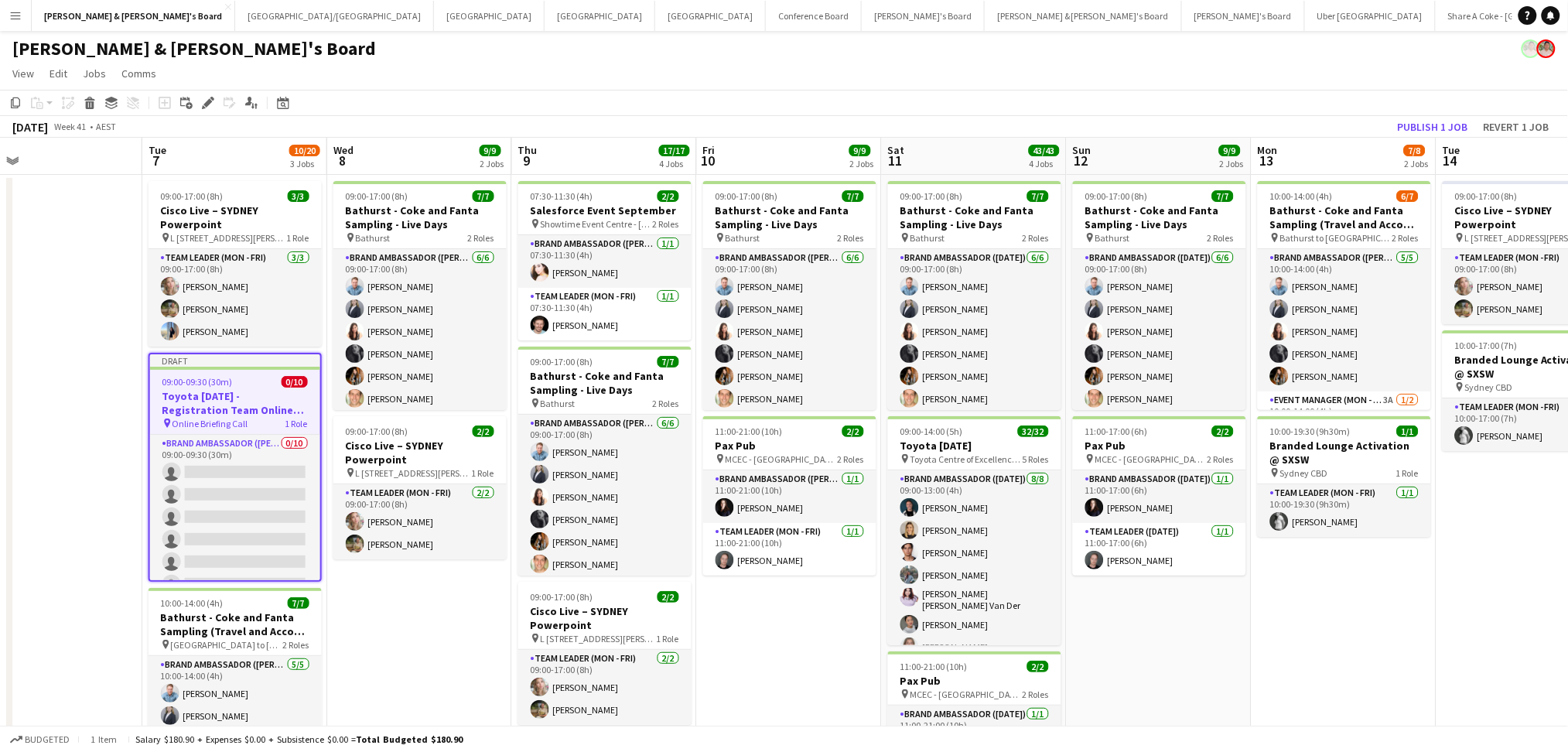
click at [230, 409] on h3 "Toyota [DATE] - Registration Team Online Training" at bounding box center [235, 403] width 170 height 28
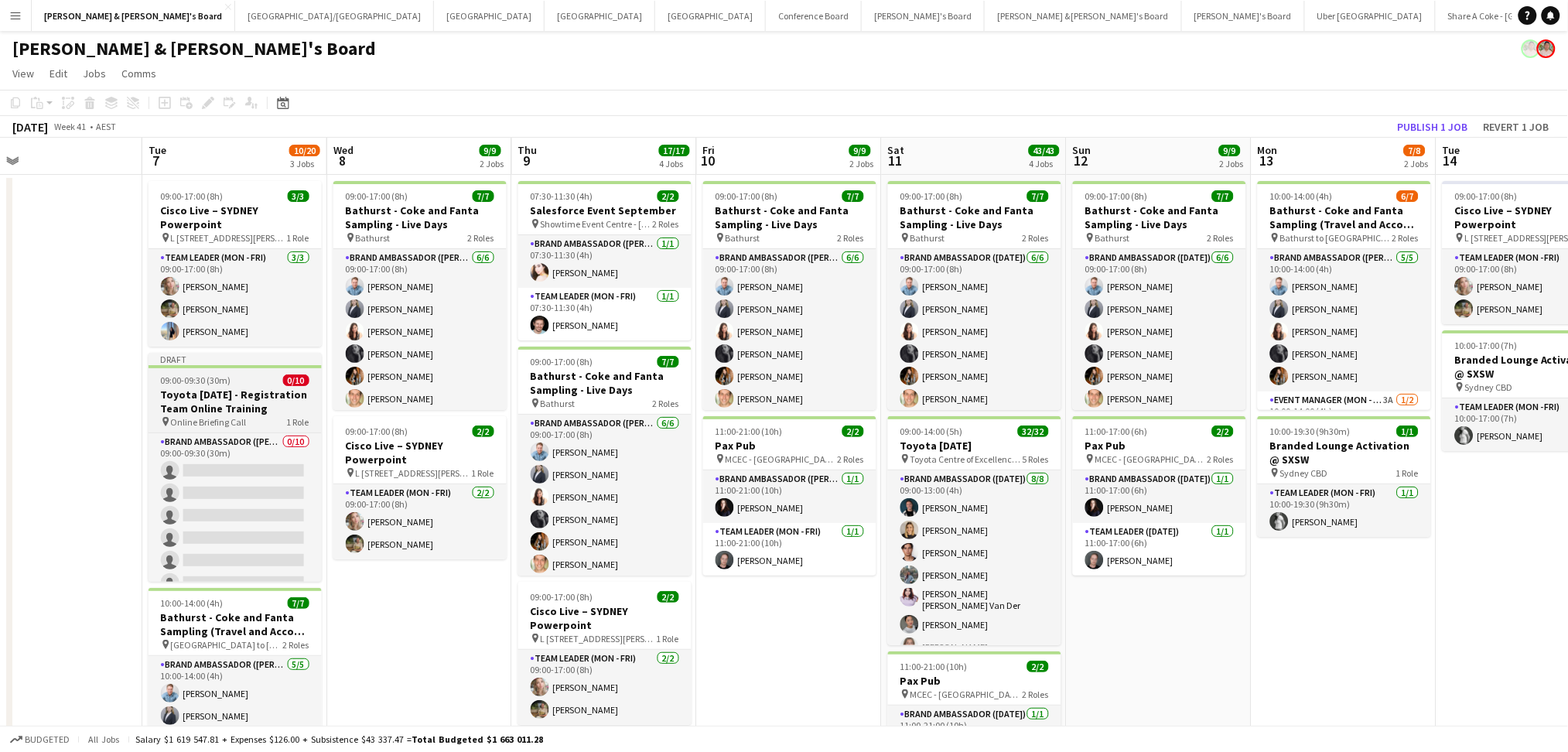
click at [230, 409] on h3 "Toyota [DATE] - Registration Team Online Training" at bounding box center [235, 402] width 173 height 28
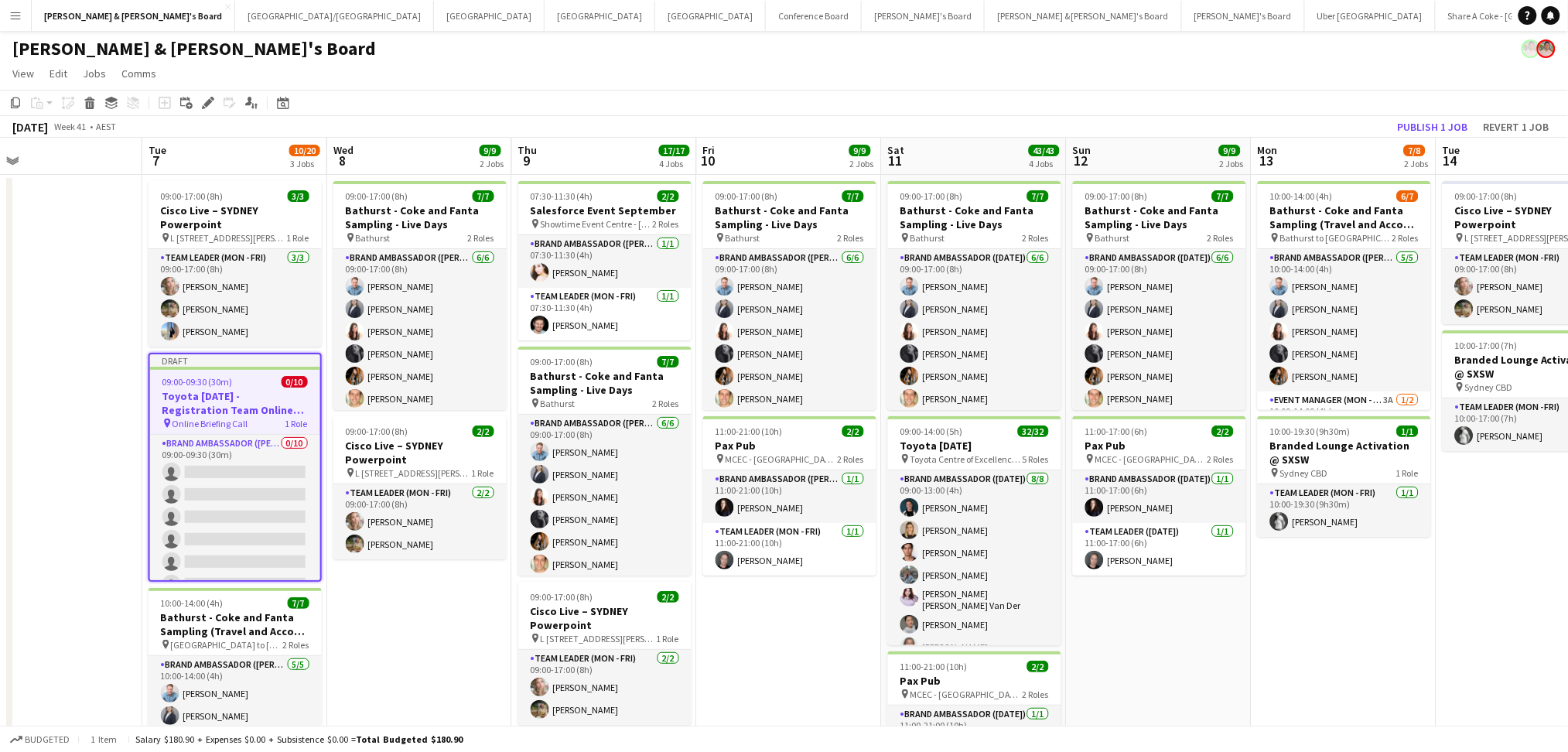
click at [230, 409] on h3 "Toyota [DATE] - Registration Team Online Training" at bounding box center [235, 403] width 170 height 28
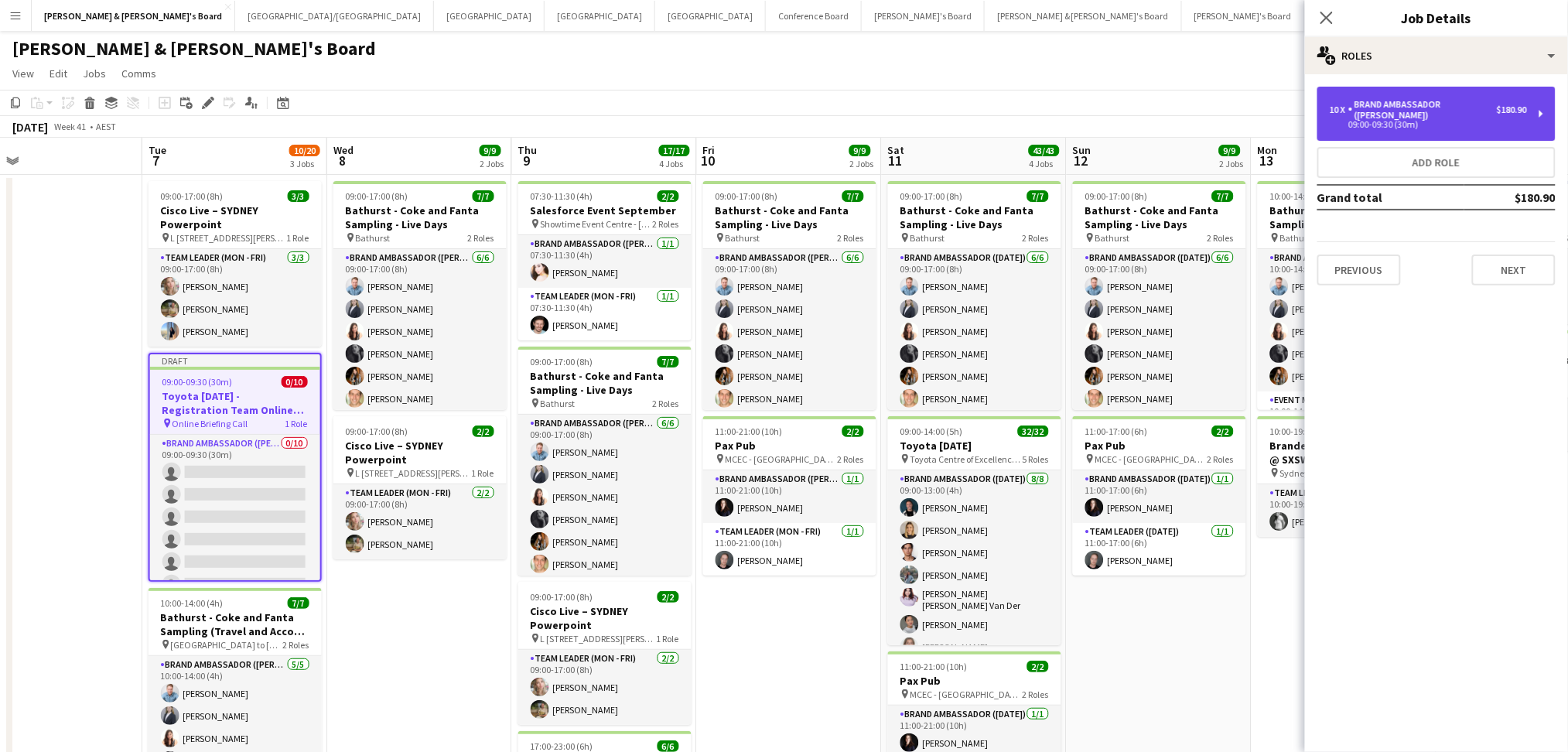
click at [1411, 121] on div "09:00-09:30 (30m)" at bounding box center [1428, 124] width 198 height 7
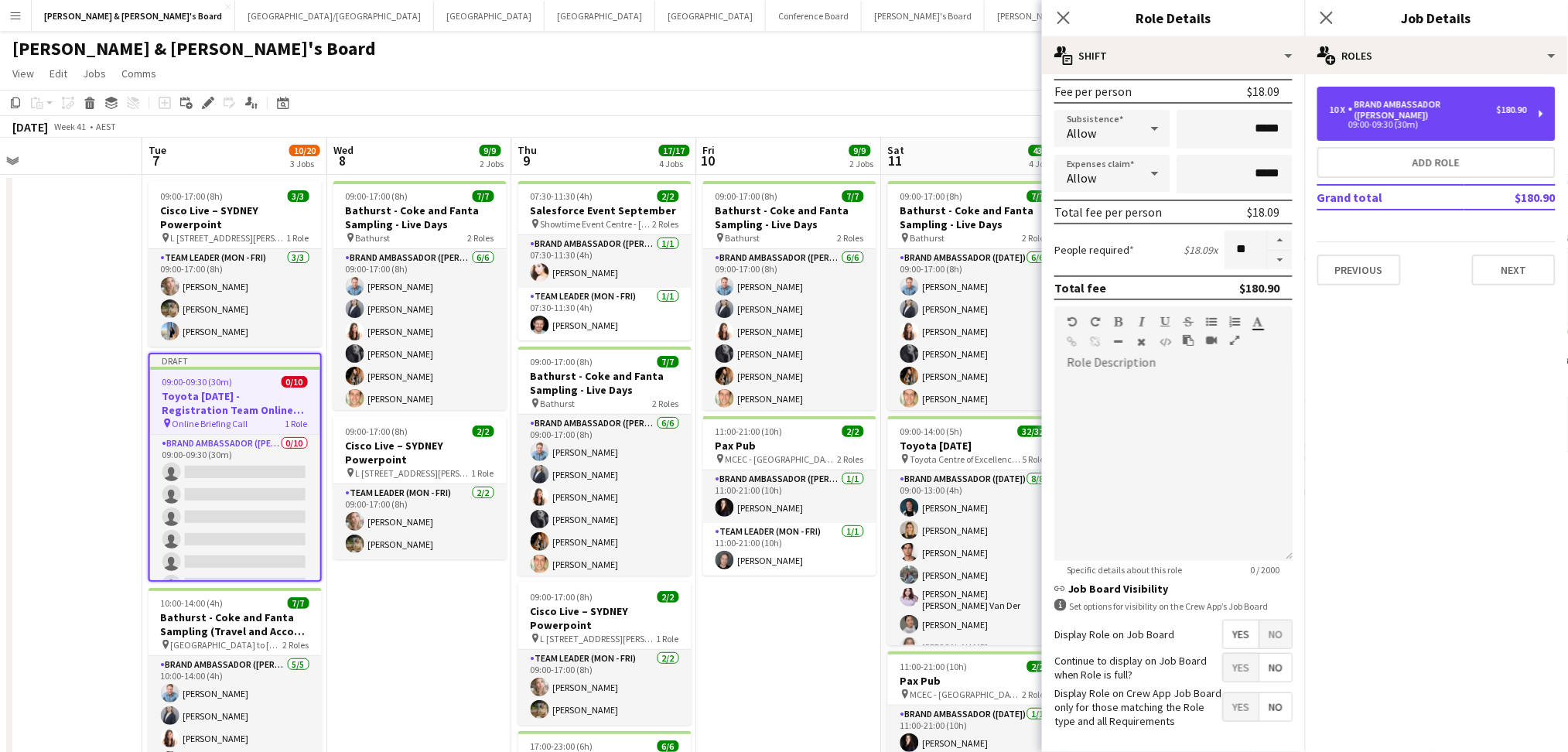
scroll to position [303, 0]
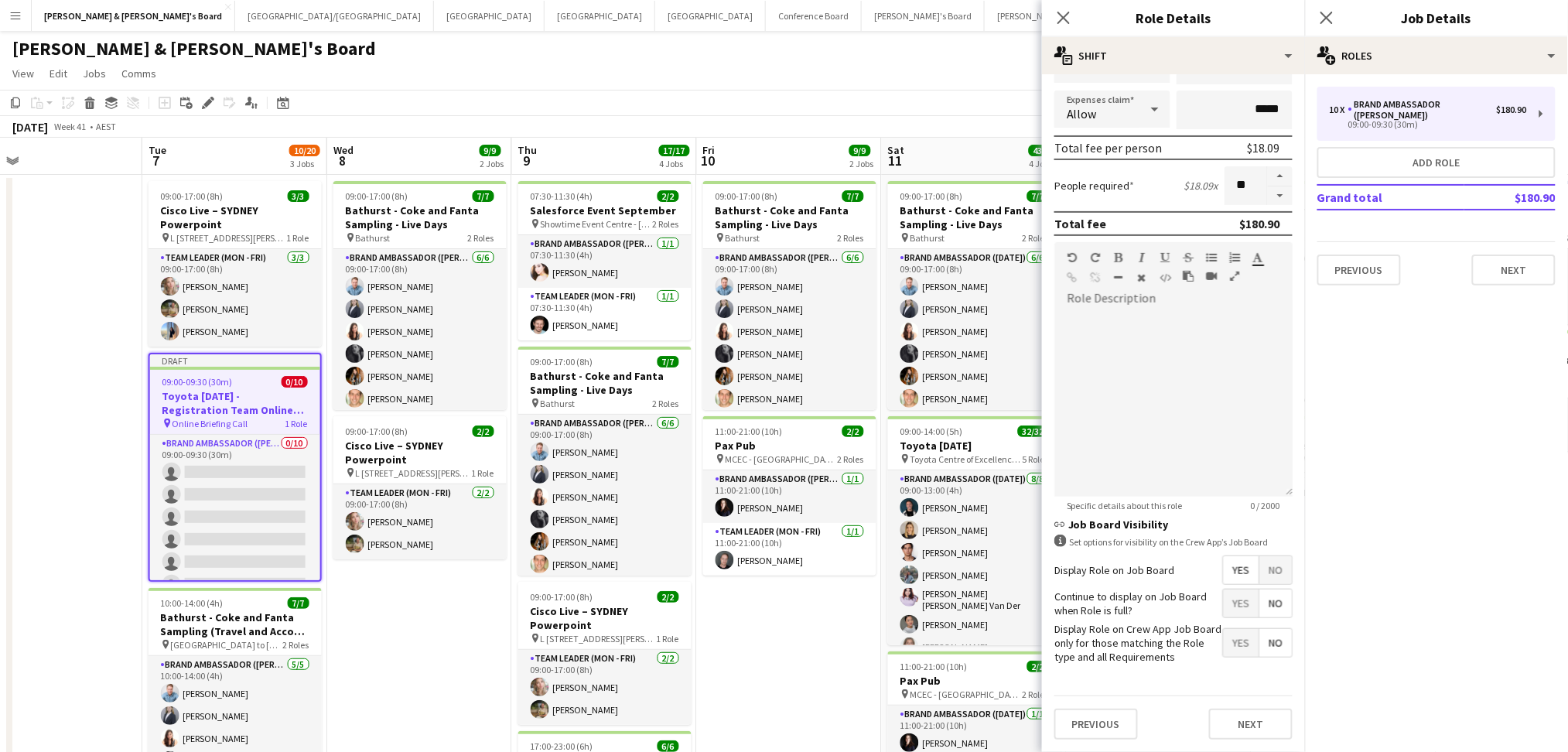
click at [488, 681] on app-date-cell "09:00-17:00 (8h) 7/7 Bathurst - Coke and Fanta Sampling - Live Days pin Bathurs…" at bounding box center [419, 599] width 185 height 849
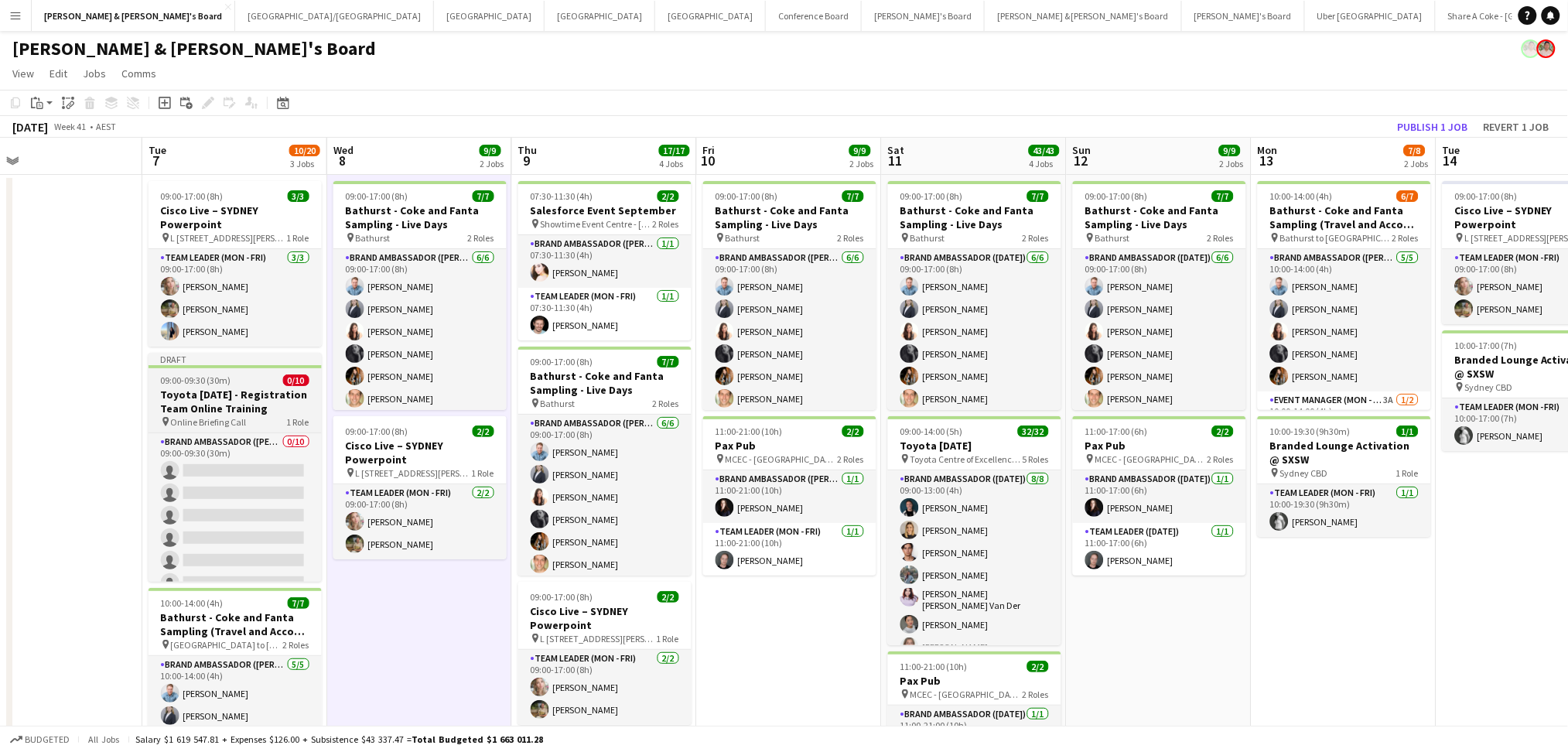
click at [277, 420] on div "pin Online Briefing Call 1 Role" at bounding box center [235, 421] width 173 height 12
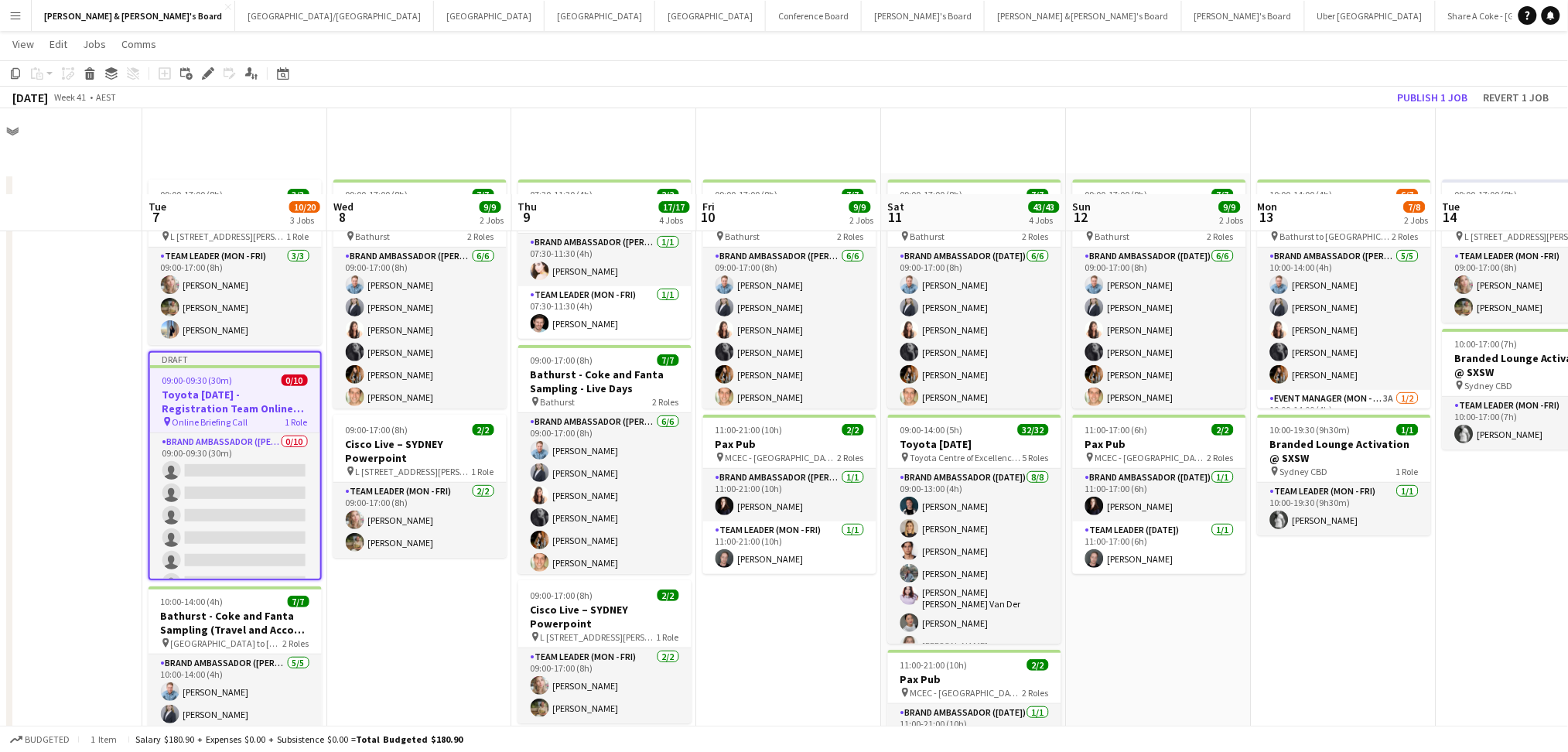
scroll to position [309, 0]
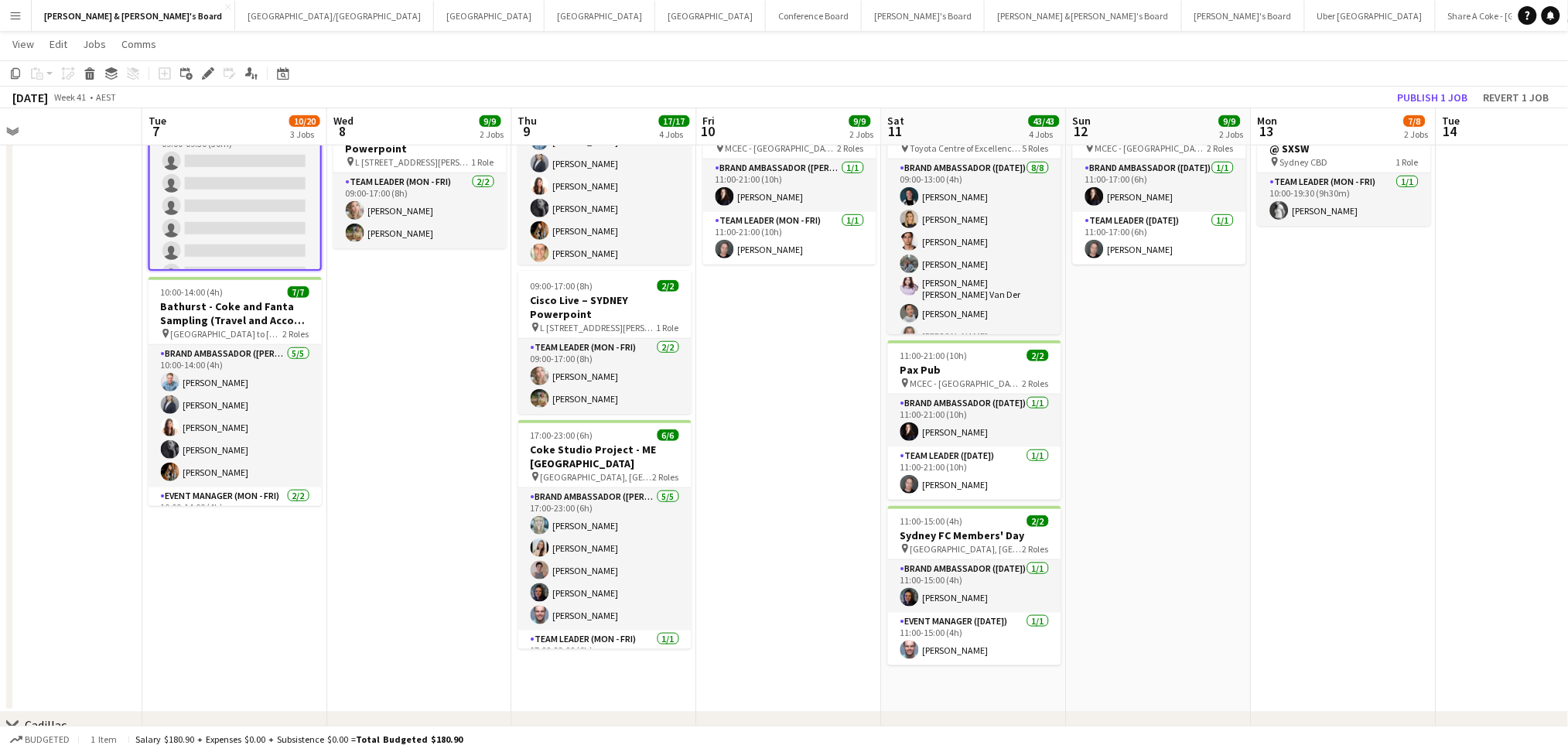
click at [253, 567] on app-date-cell "09:00-17:00 (8h) 3/3 Cisco Live – SYDNEY Powerpoint pin L 7, 99 Walker Street, …" at bounding box center [235, 288] width 185 height 849
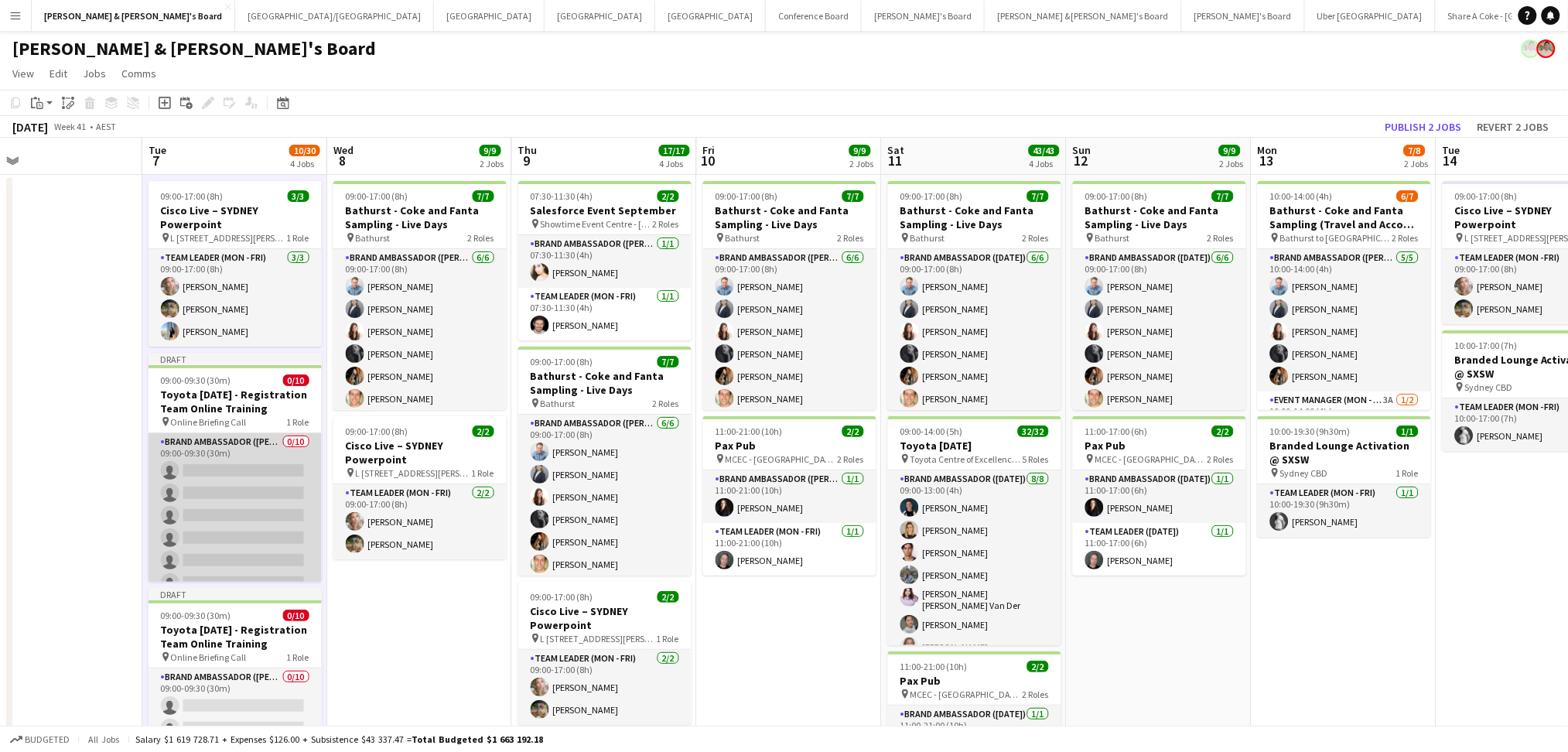
scroll to position [103, 0]
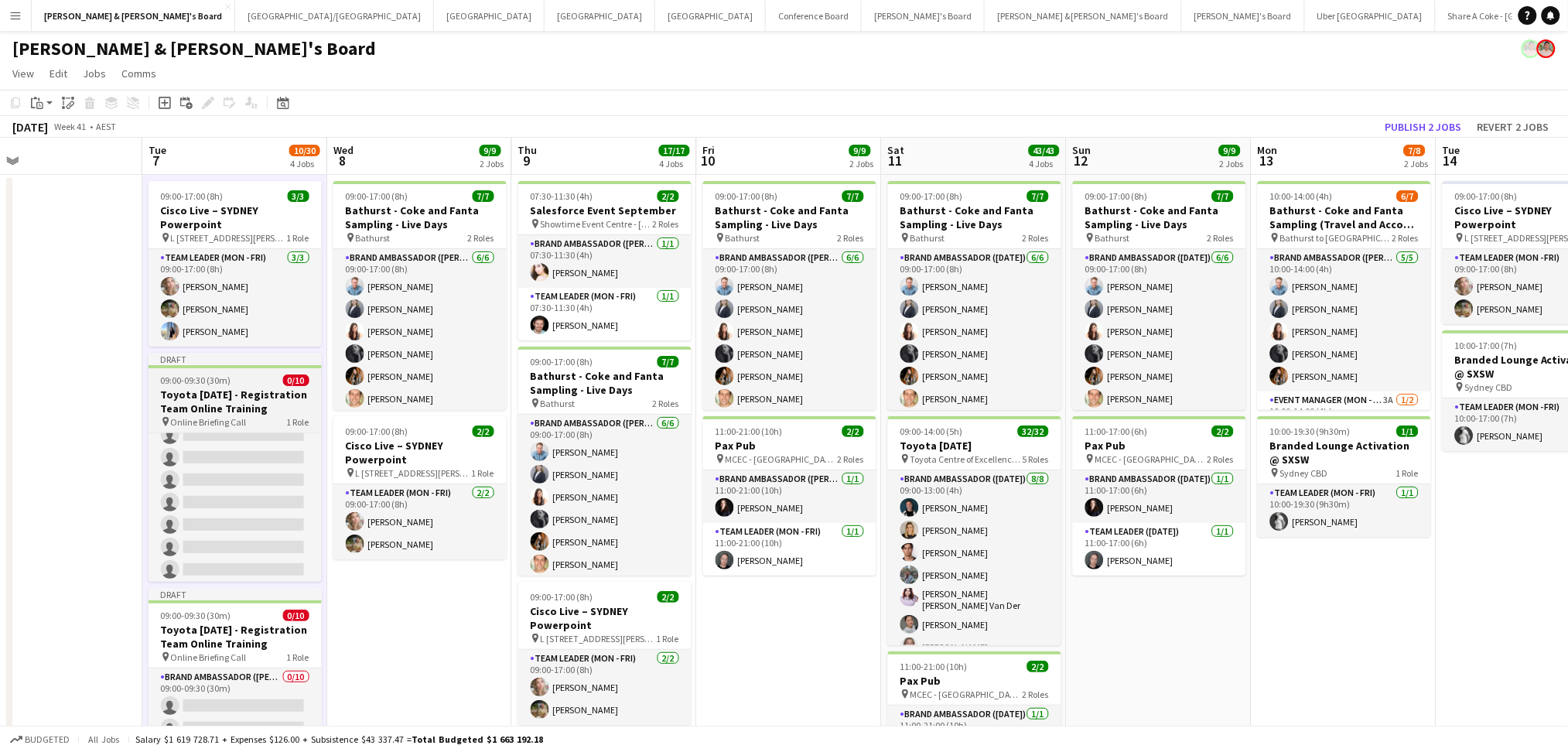
click at [225, 389] on h3 "Toyota [DATE] - Registration Team Online Training" at bounding box center [235, 402] width 173 height 28
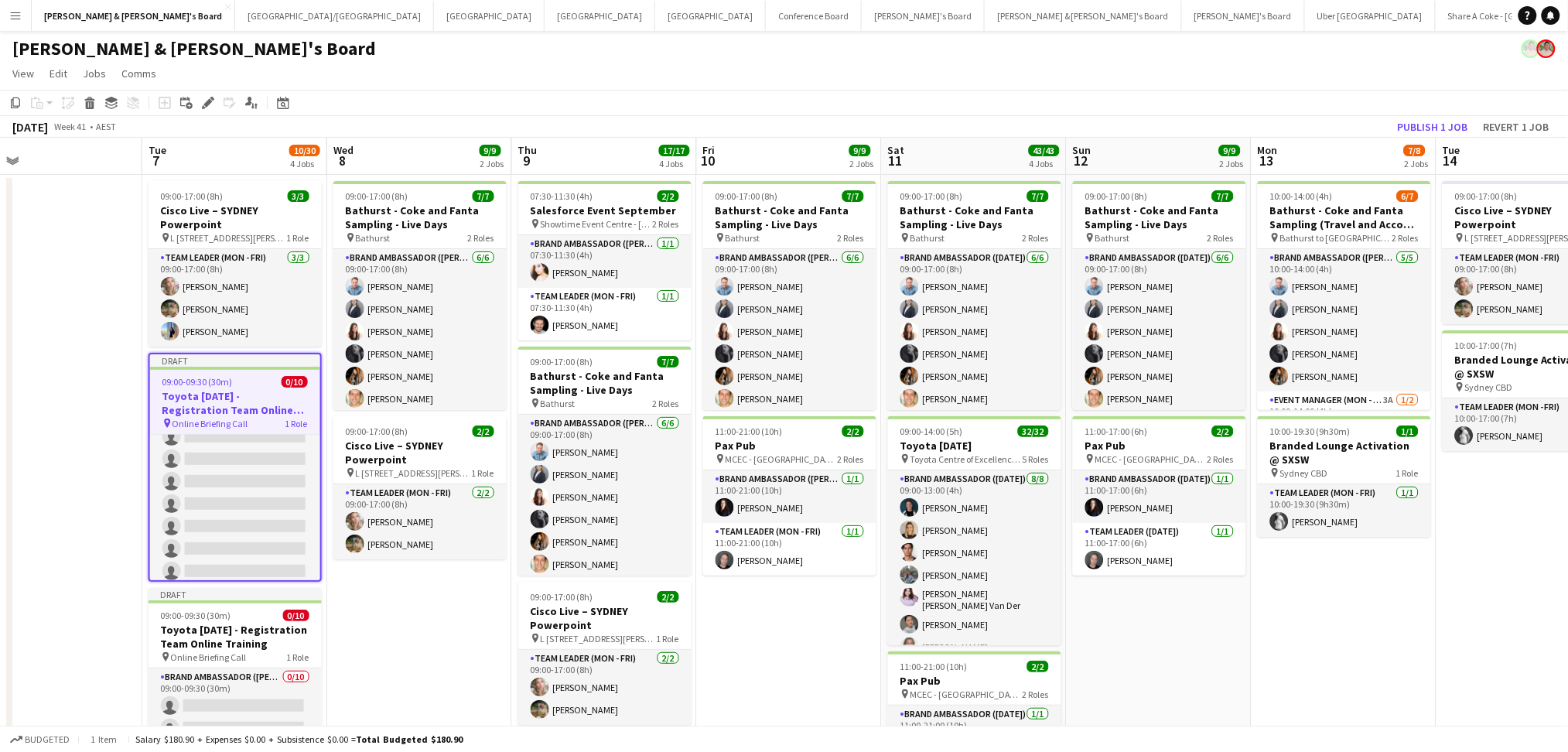
click at [225, 389] on h3 "Toyota [DATE] - Registration Team Online Training" at bounding box center [235, 403] width 170 height 28
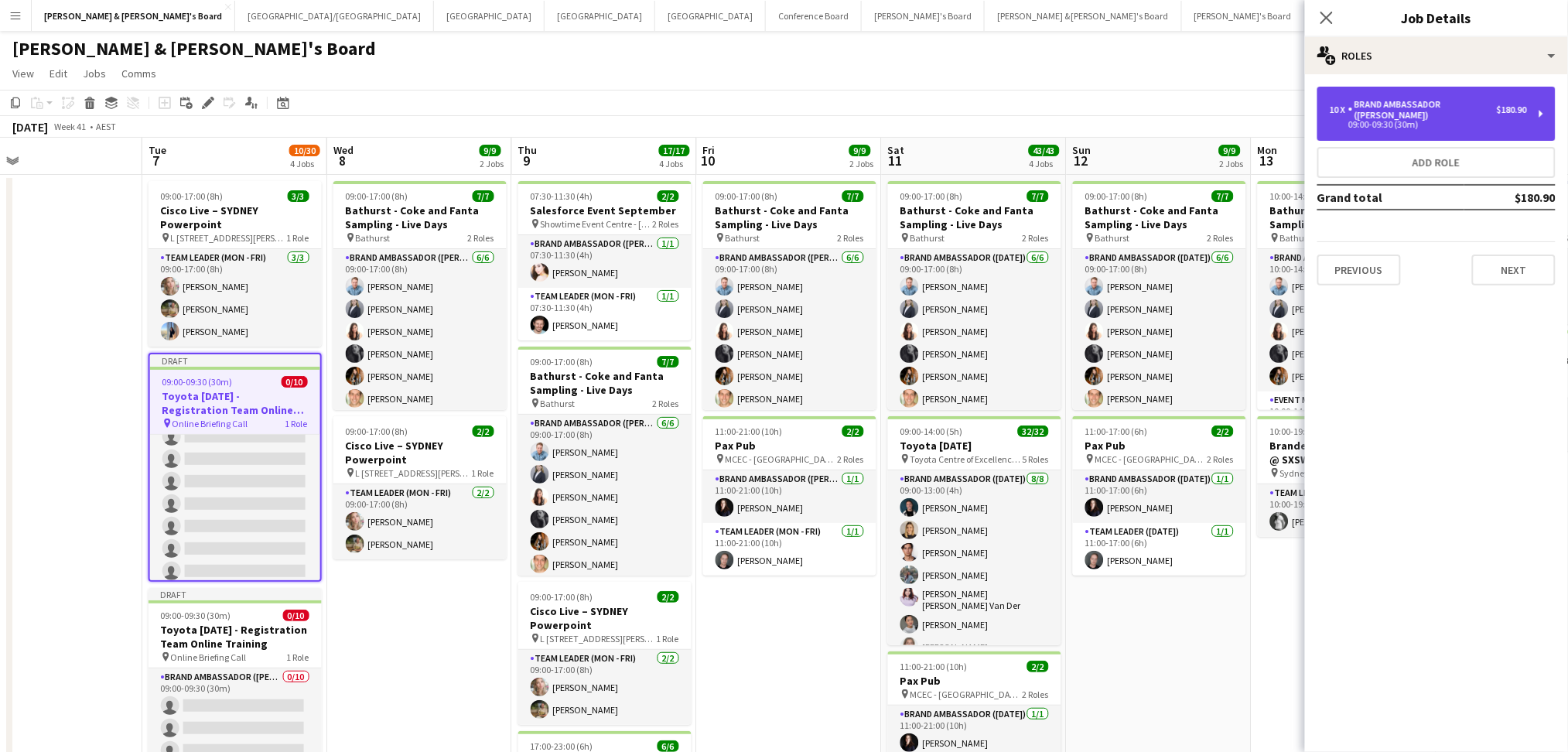
click at [1476, 121] on div "09:00-09:30 (30m)" at bounding box center [1428, 124] width 198 height 7
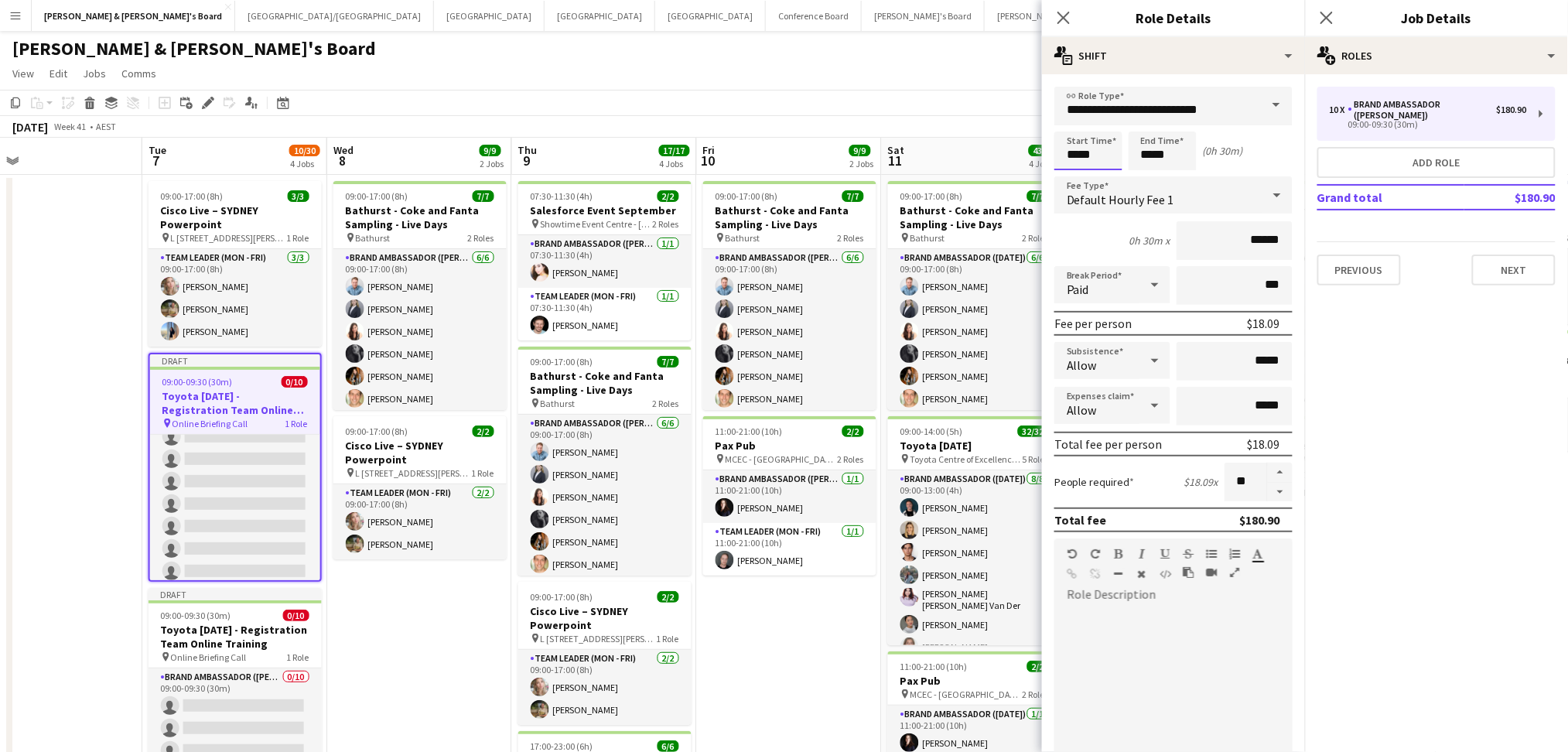
click at [1085, 152] on input "*****" at bounding box center [1088, 150] width 68 height 39
click at [1069, 153] on input "*****" at bounding box center [1088, 150] width 68 height 39
type input "*****"
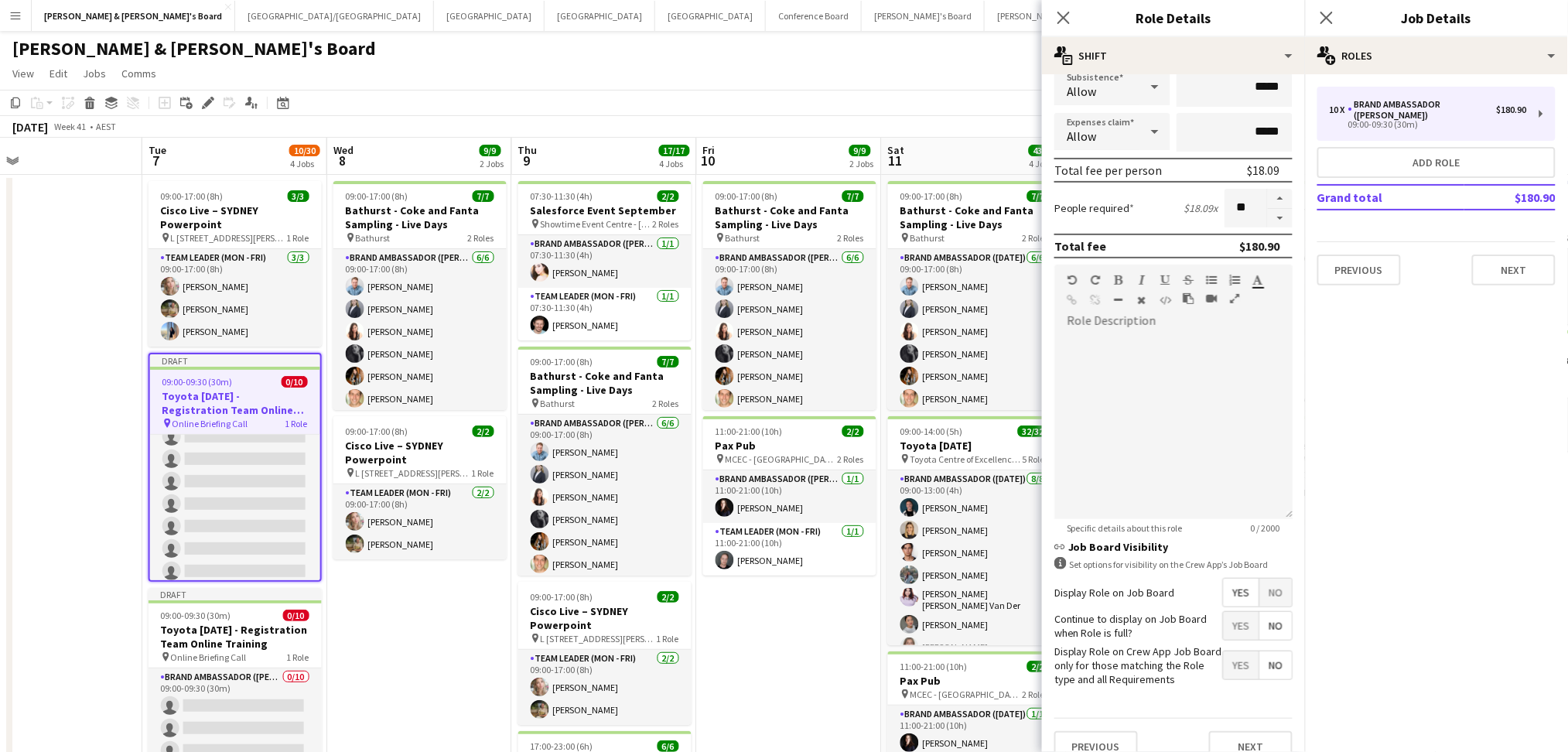
scroll to position [303, 0]
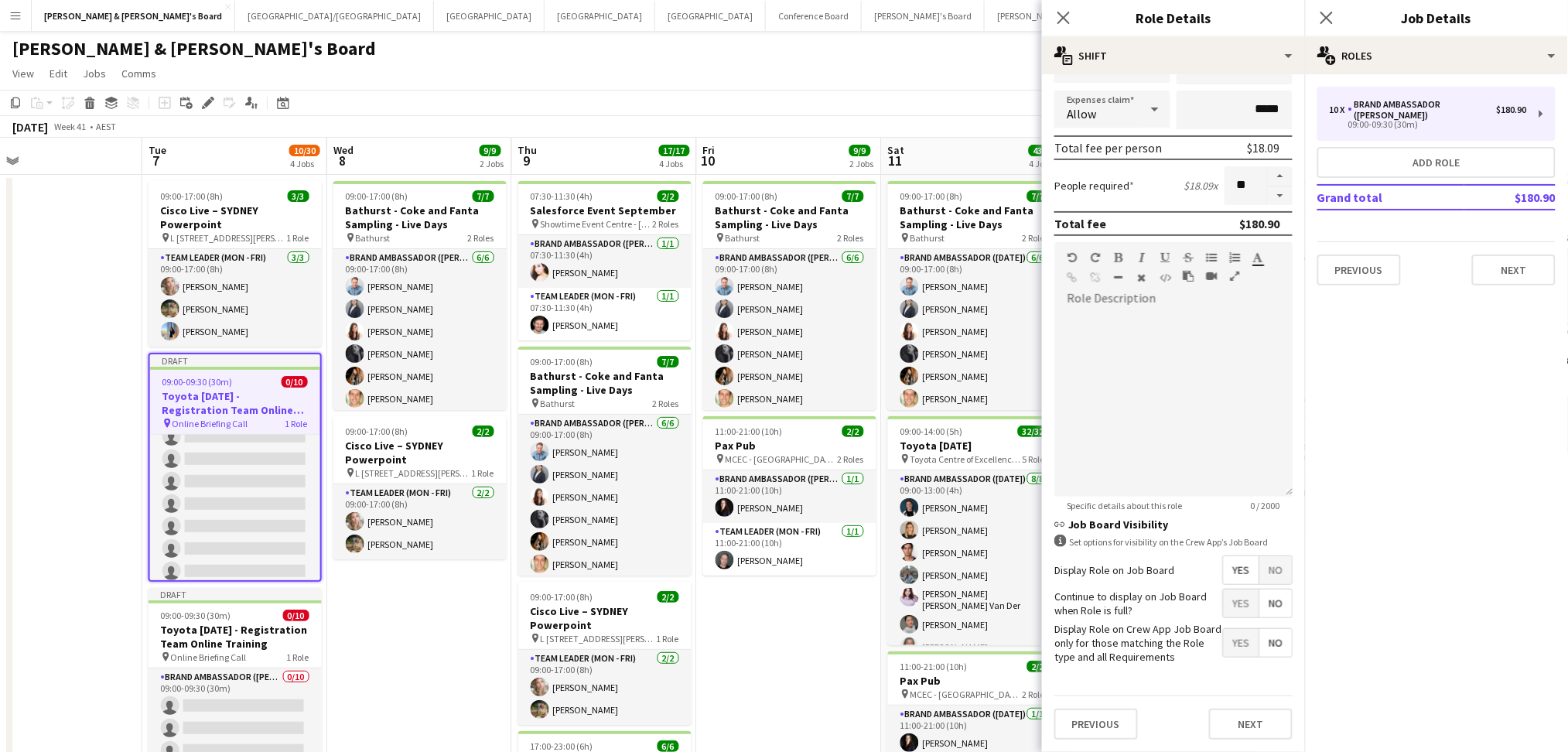
type input "*****"
click at [1224, 180] on input "**" at bounding box center [1246, 185] width 43 height 39
click at [1224, 180] on input "**" at bounding box center [1246, 185] width 43 height 39
click at [1224, 179] on input "**" at bounding box center [1246, 185] width 43 height 39
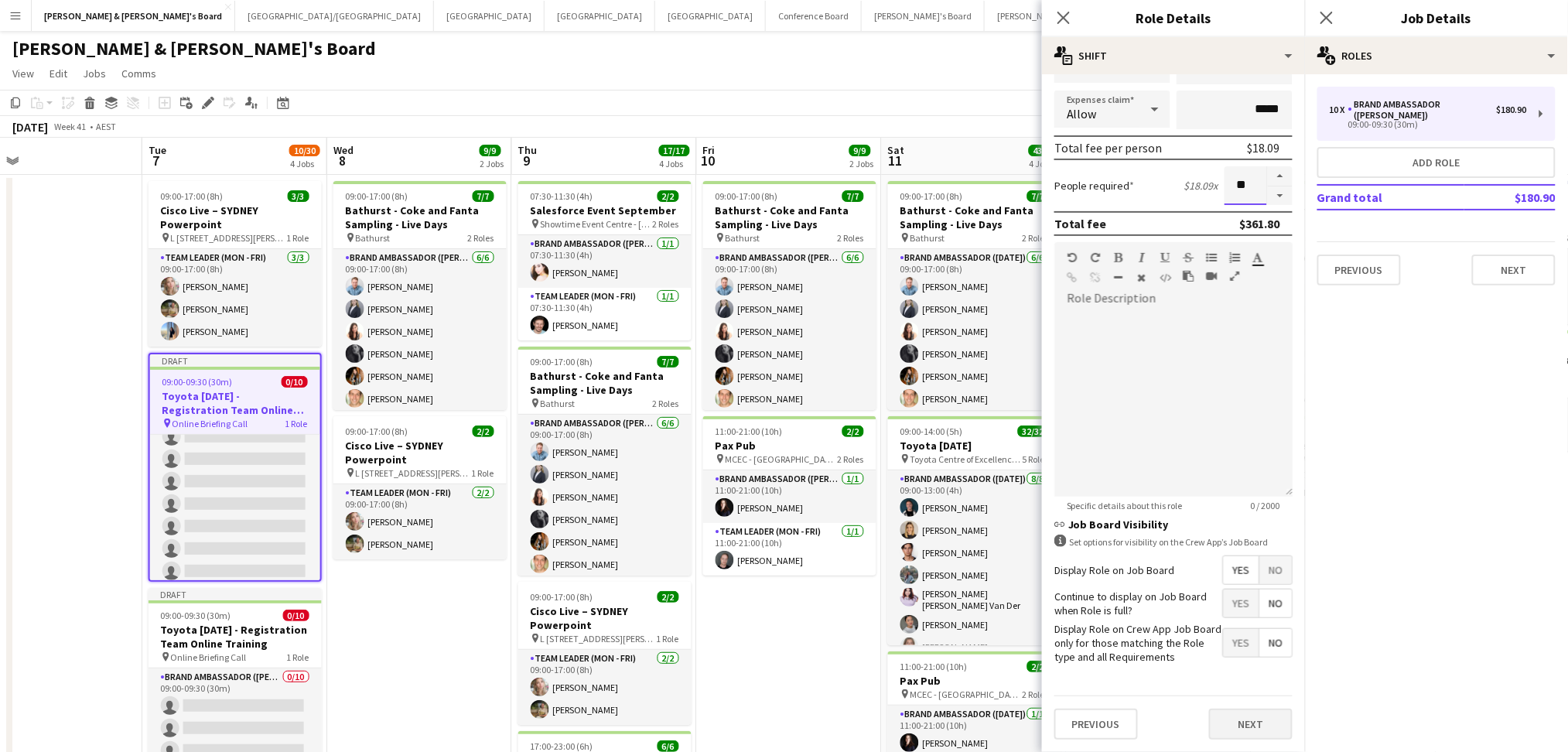
type input "**"
click at [1242, 733] on button "Next" at bounding box center [1251, 724] width 84 height 31
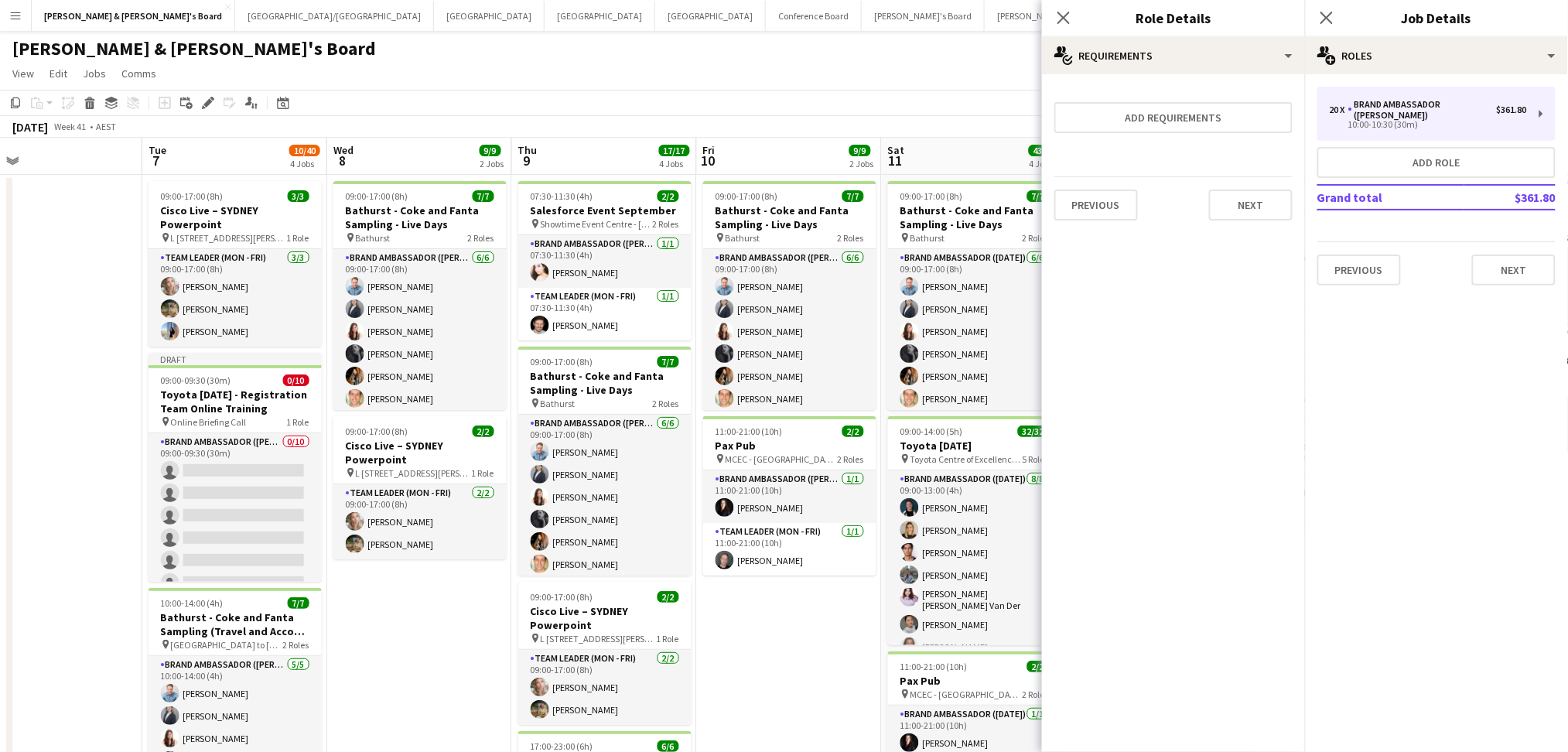
scroll to position [0, 0]
click at [1055, 21] on app-icon "Close pop-in" at bounding box center [1064, 17] width 22 height 22
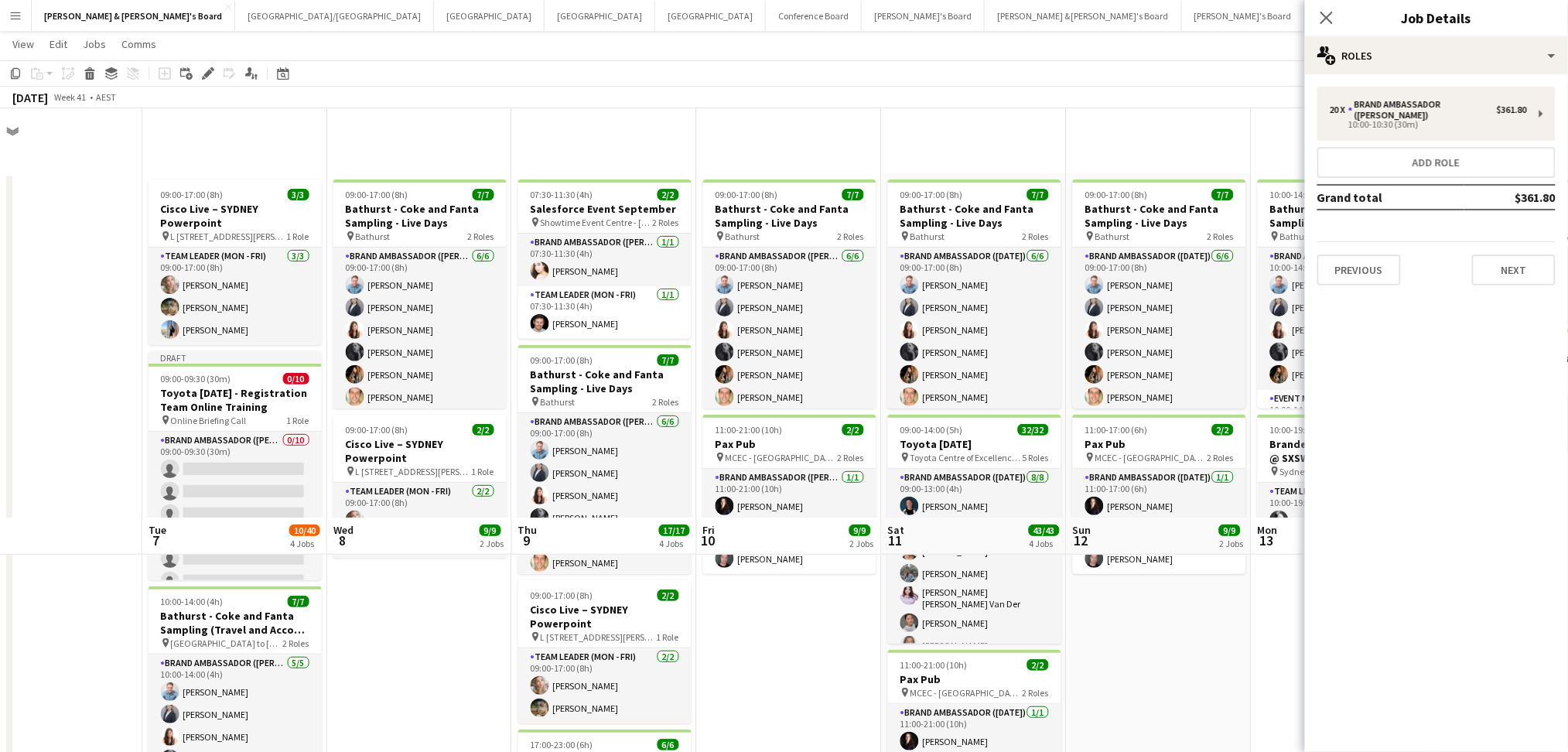
scroll to position [412, 0]
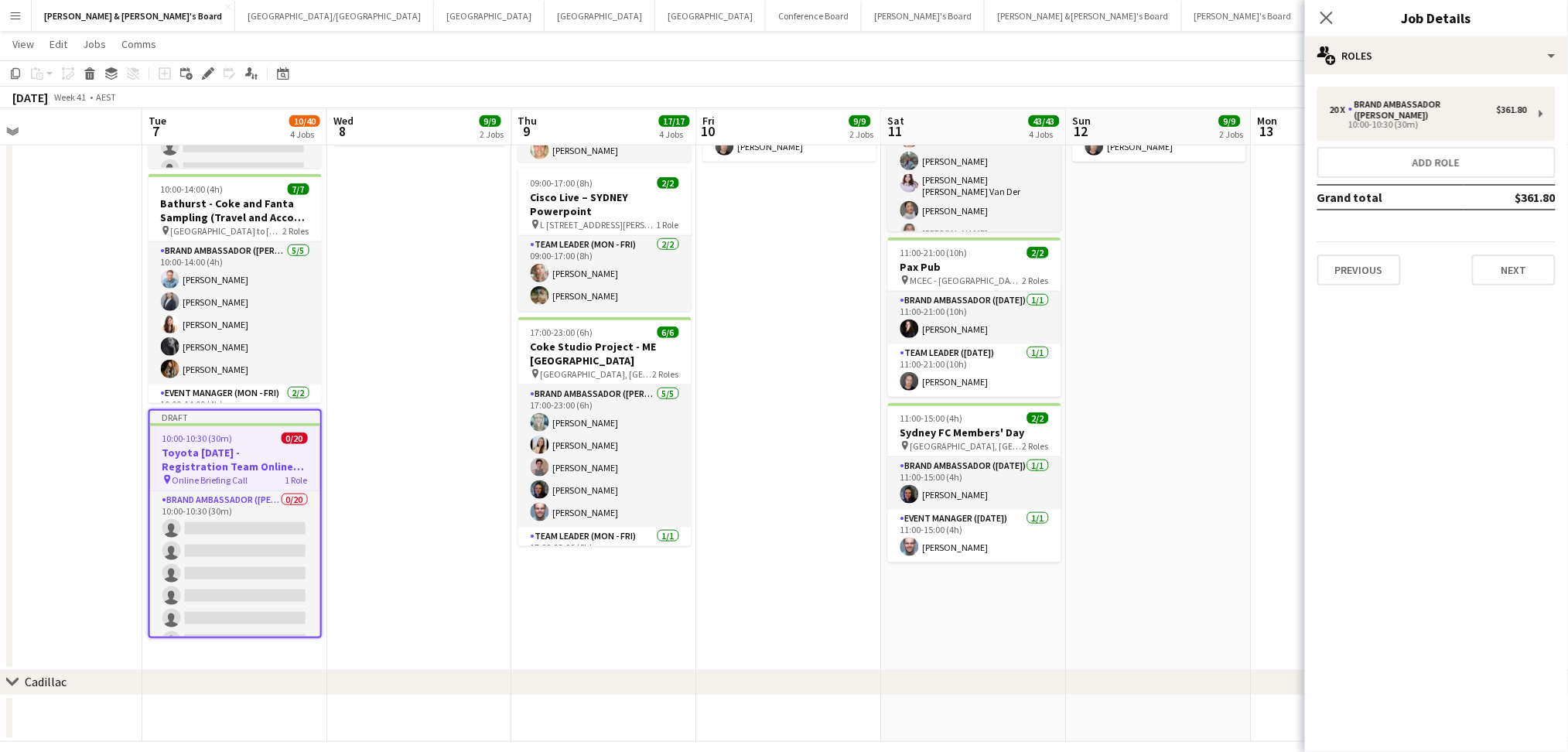
click at [414, 464] on app-date-cell "09:00-17:00 (8h) 7/7 Bathurst - Coke and Fanta Sampling - Live Days pin Bathurs…" at bounding box center [419, 216] width 185 height 909
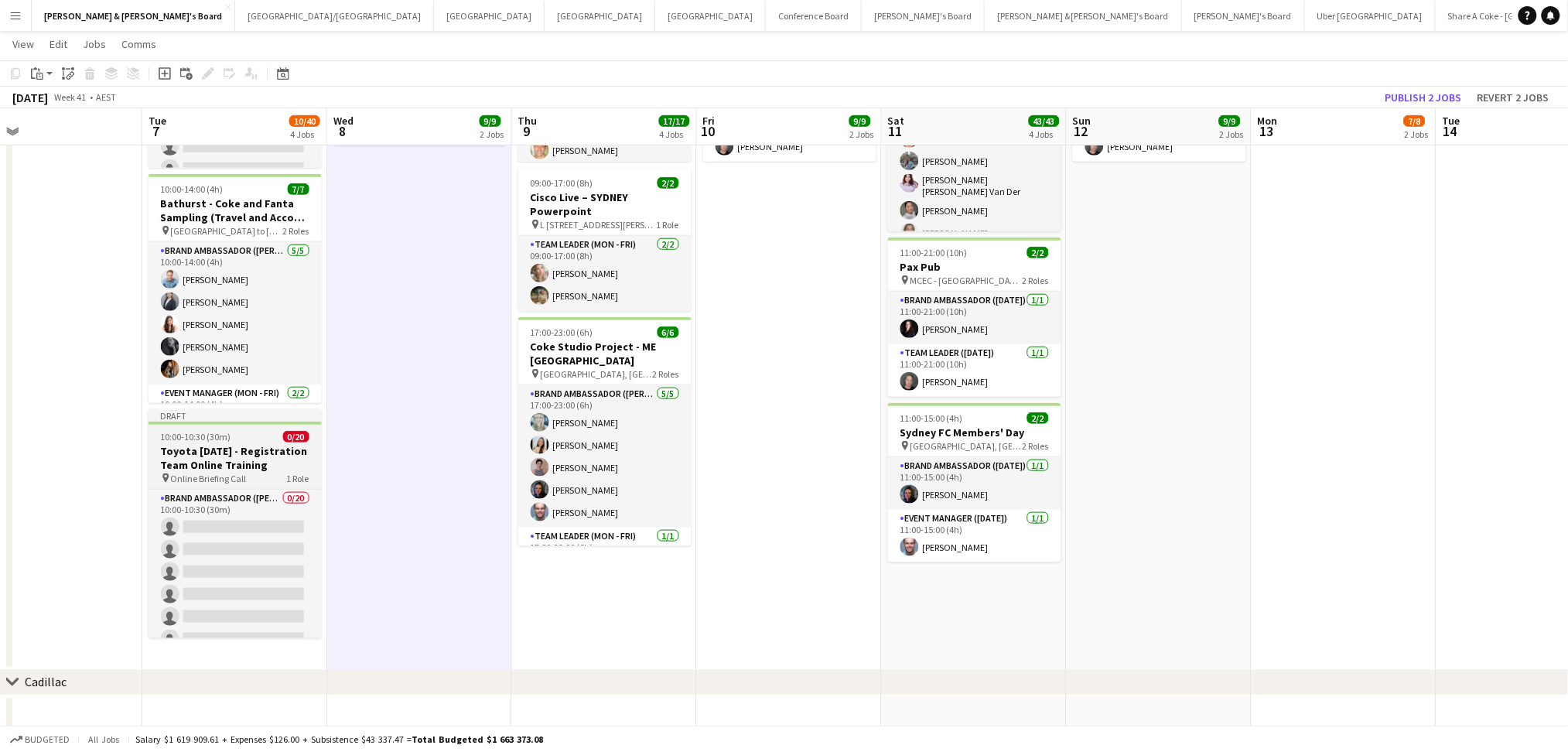
click at [262, 462] on h3 "Toyota [DATE] - Registration Team Online Training" at bounding box center [235, 458] width 173 height 28
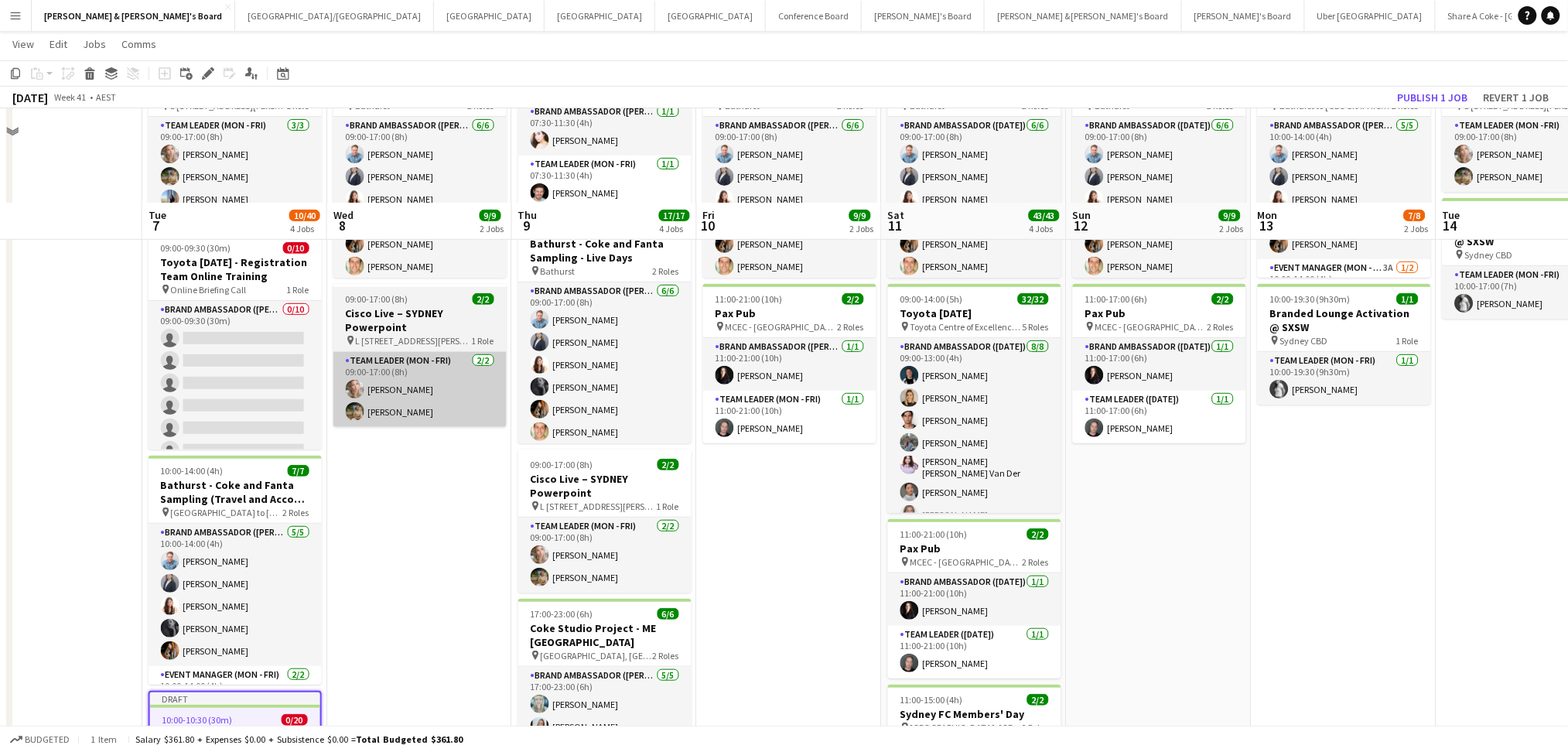
scroll to position [103, 0]
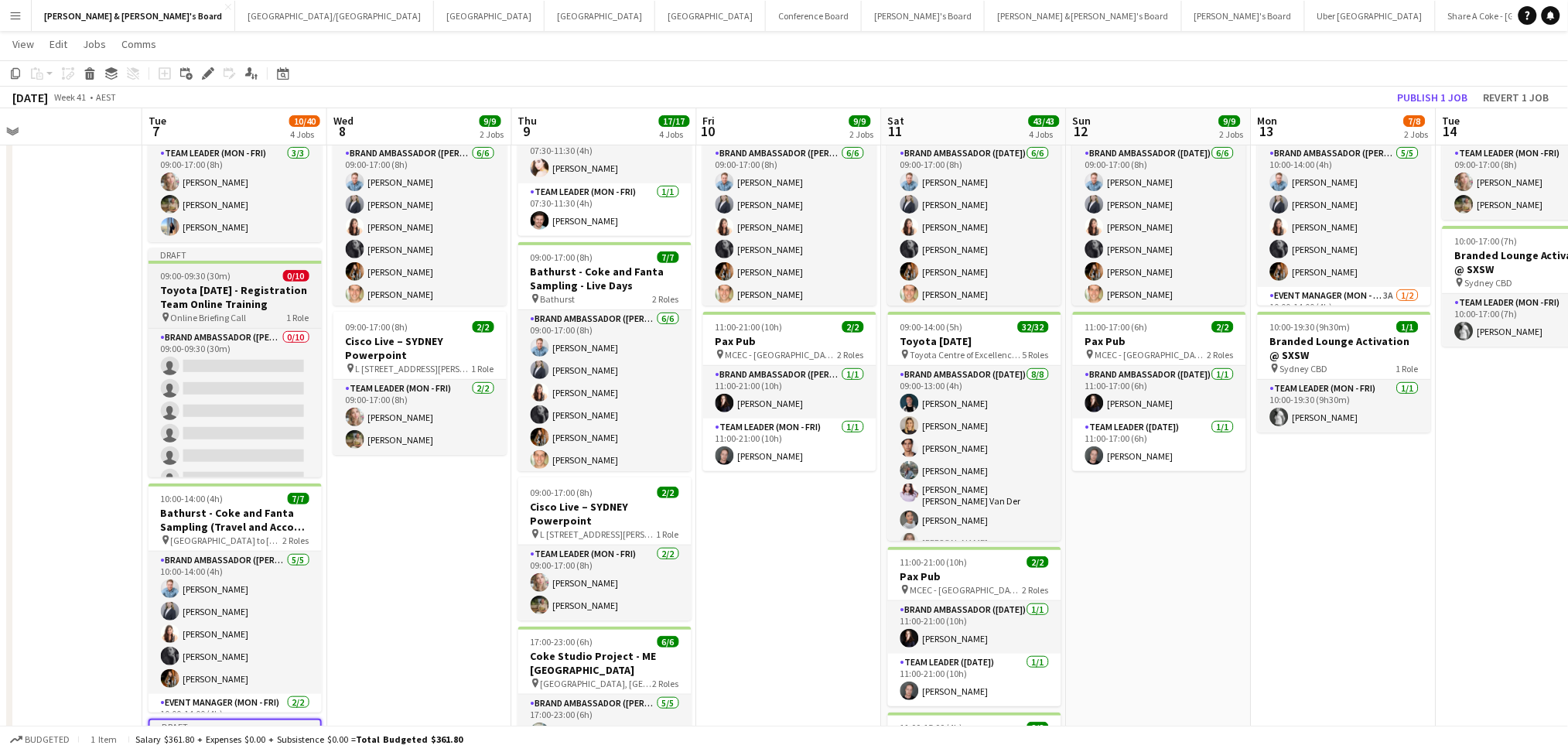
click at [230, 285] on h3 "Toyota [DATE] - Registration Team Online Training" at bounding box center [235, 297] width 173 height 28
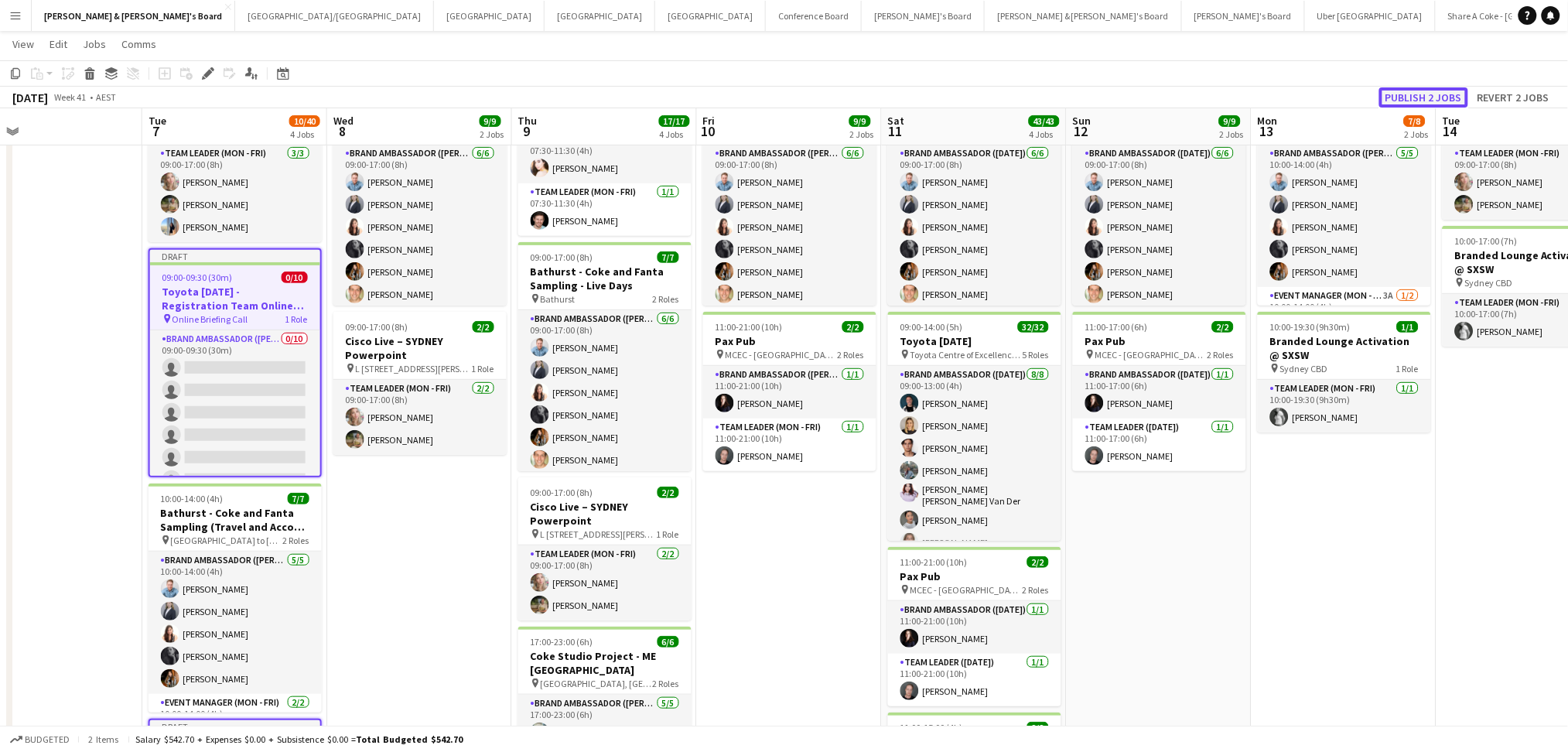
click at [1409, 98] on button "Publish 2 jobs" at bounding box center [1424, 98] width 89 height 21
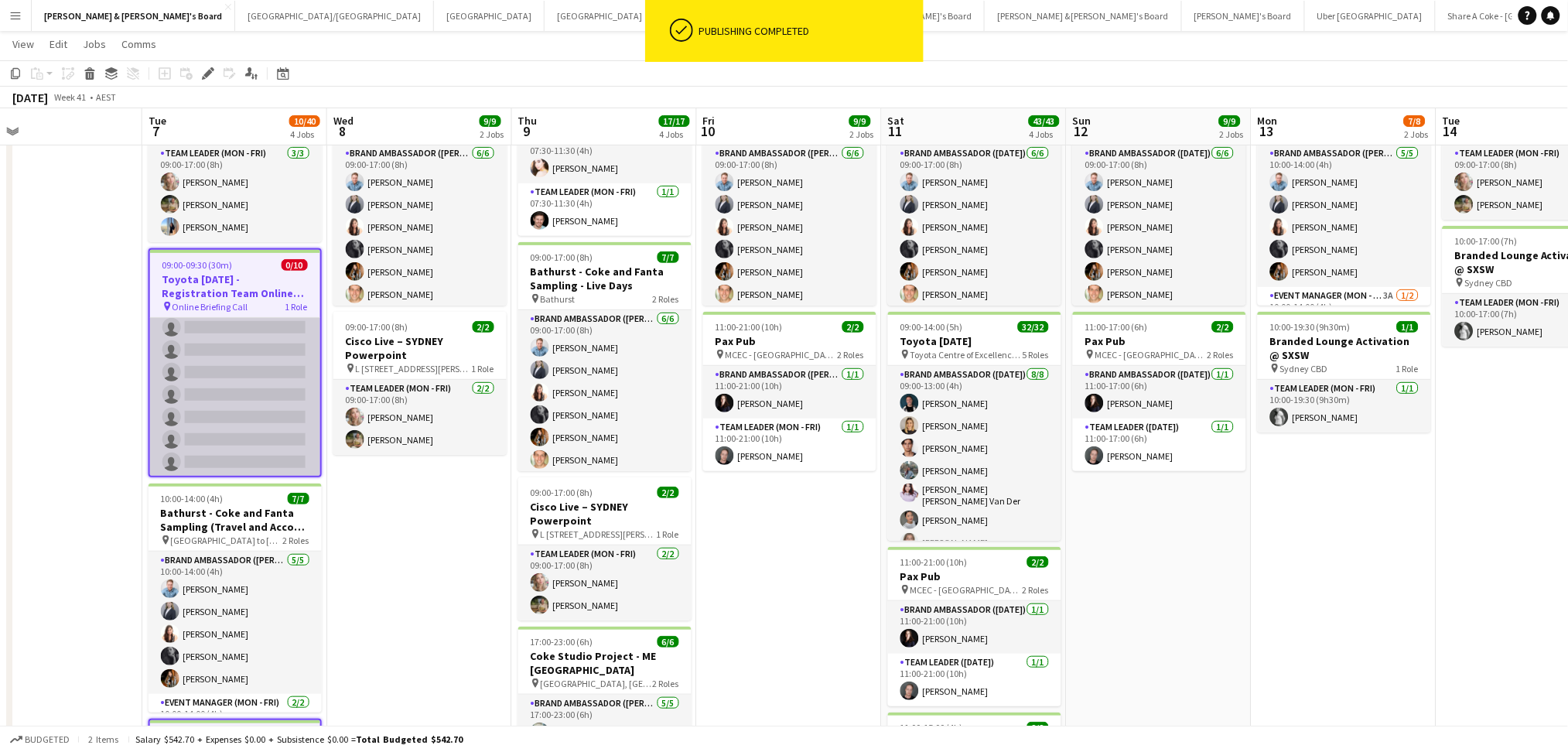
scroll to position [0, 0]
click at [269, 349] on app-card-role "Brand Ambassador (Mon - Fri) 0/10 09:00-09:30 (30m) single-neutral-actions sing…" at bounding box center [235, 445] width 170 height 254
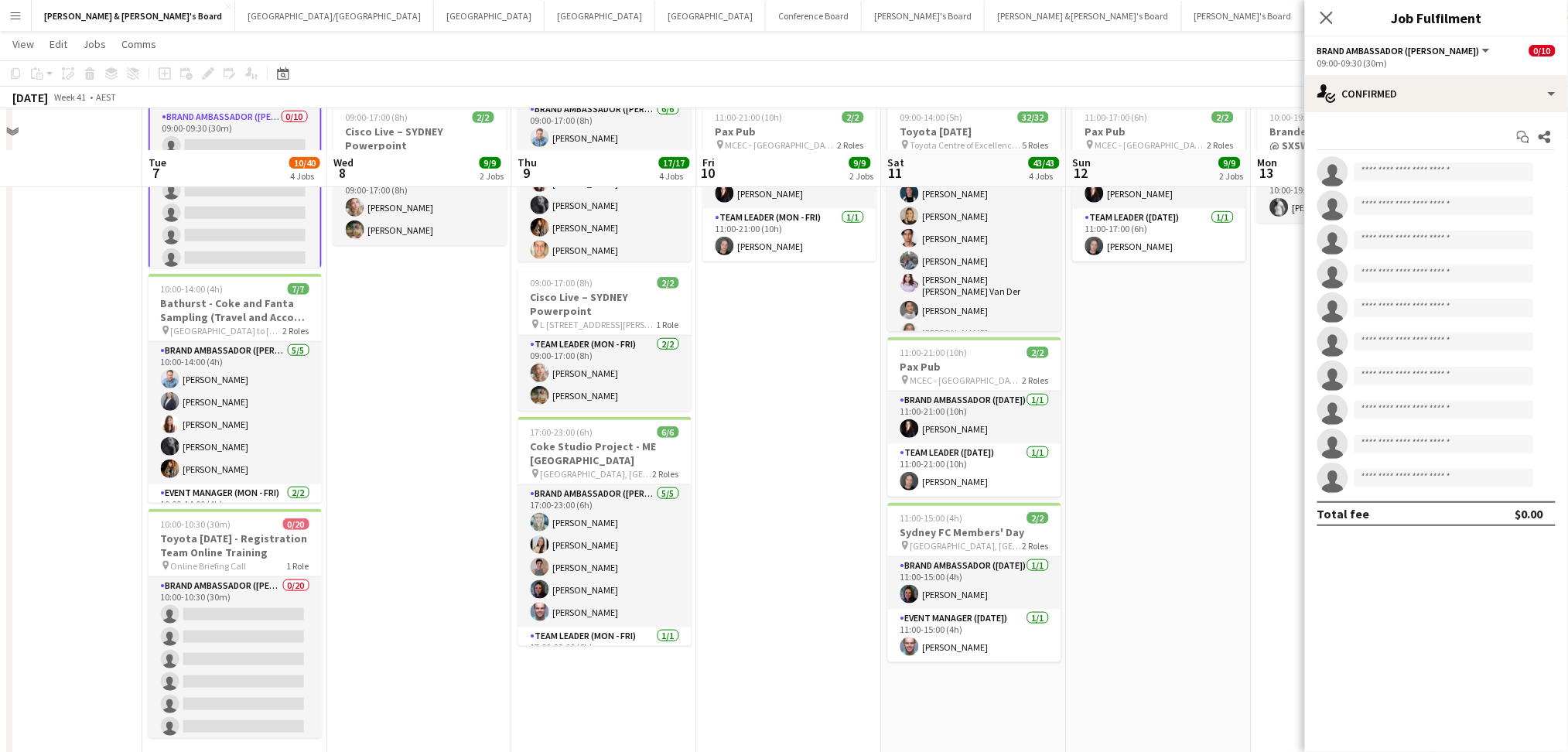
scroll to position [427, 0]
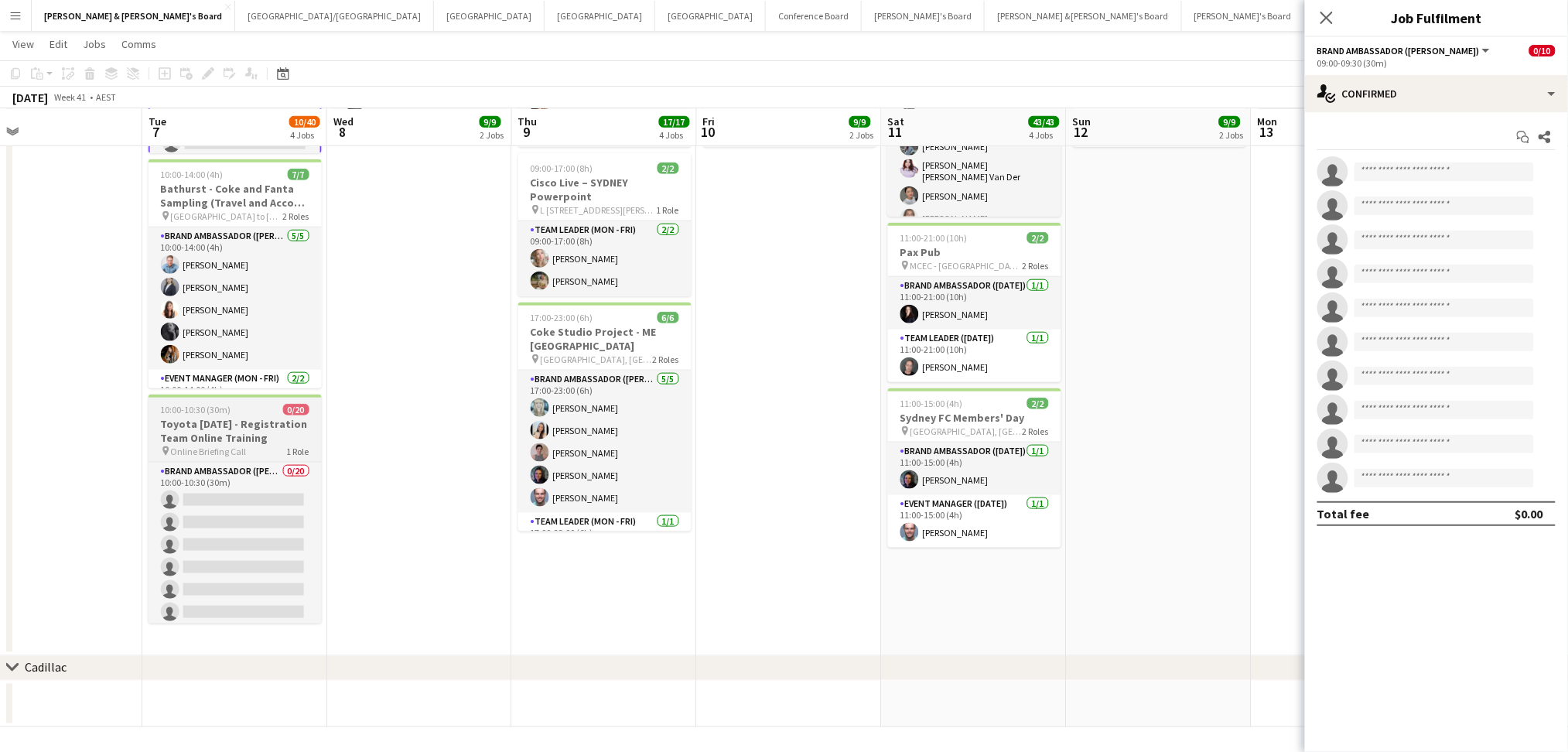
click at [225, 445] on span "Online Briefing Call" at bounding box center [208, 451] width 75 height 11
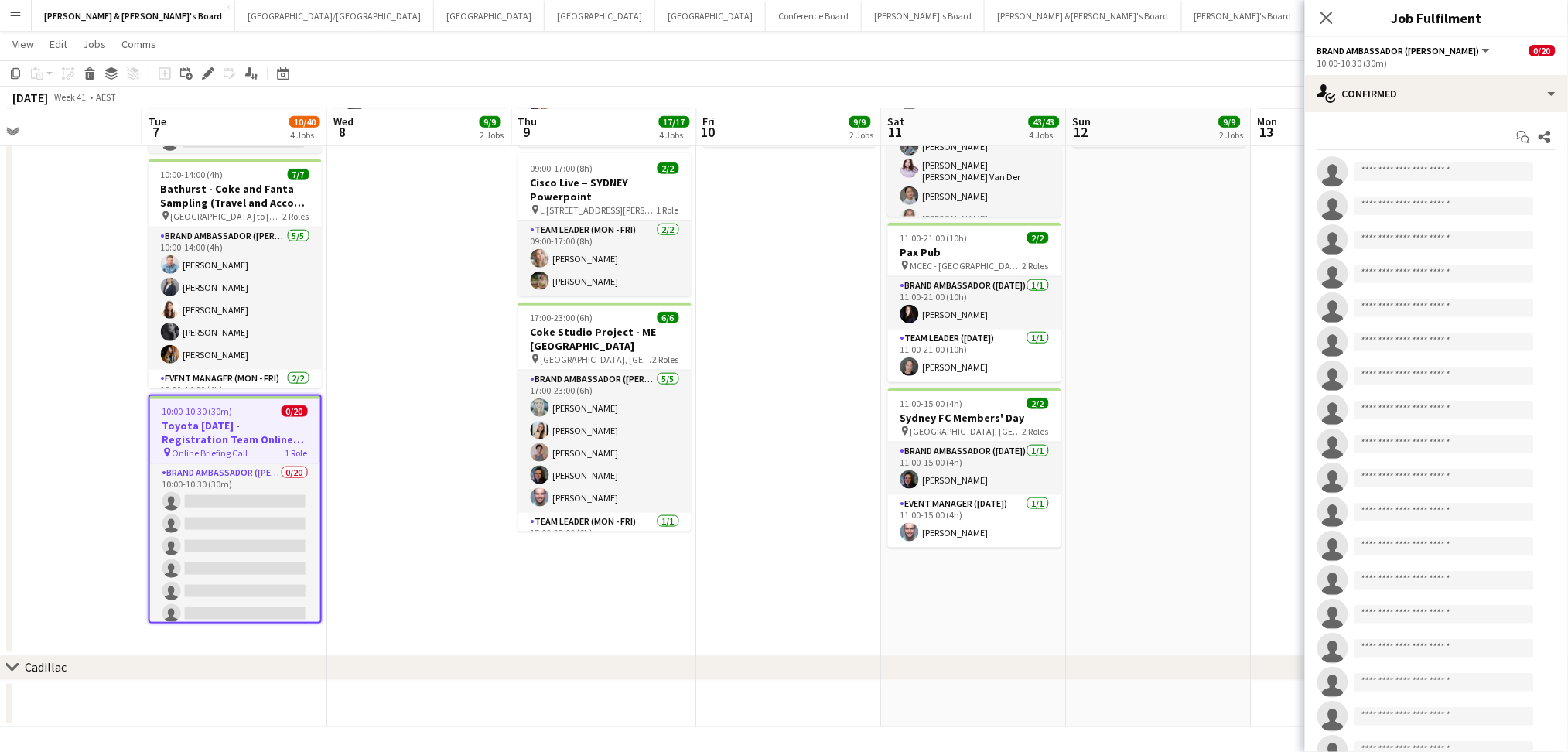
click at [225, 447] on span "Online Briefing Call" at bounding box center [210, 453] width 75 height 11
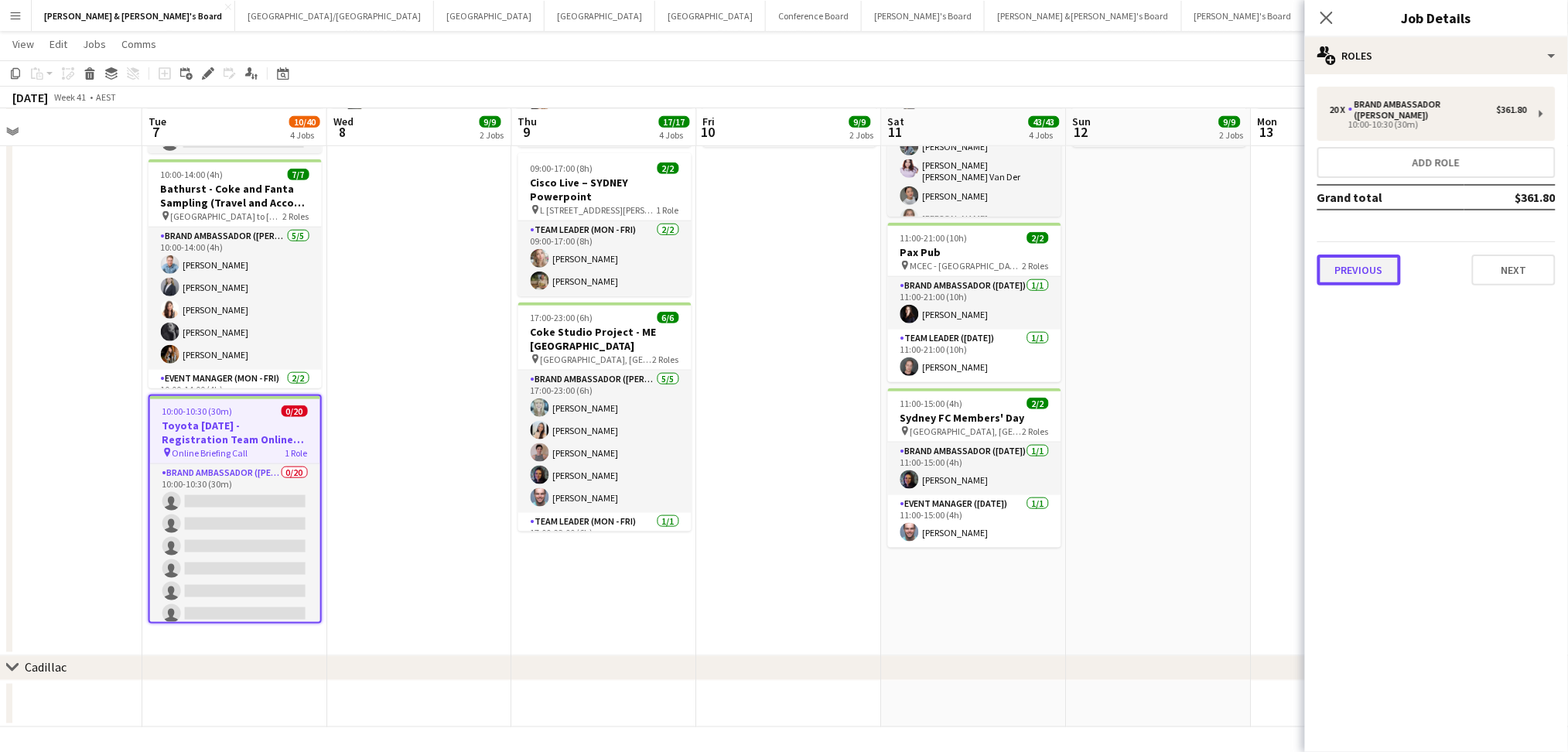
click at [1366, 254] on button "Previous" at bounding box center [1359, 270] width 84 height 31
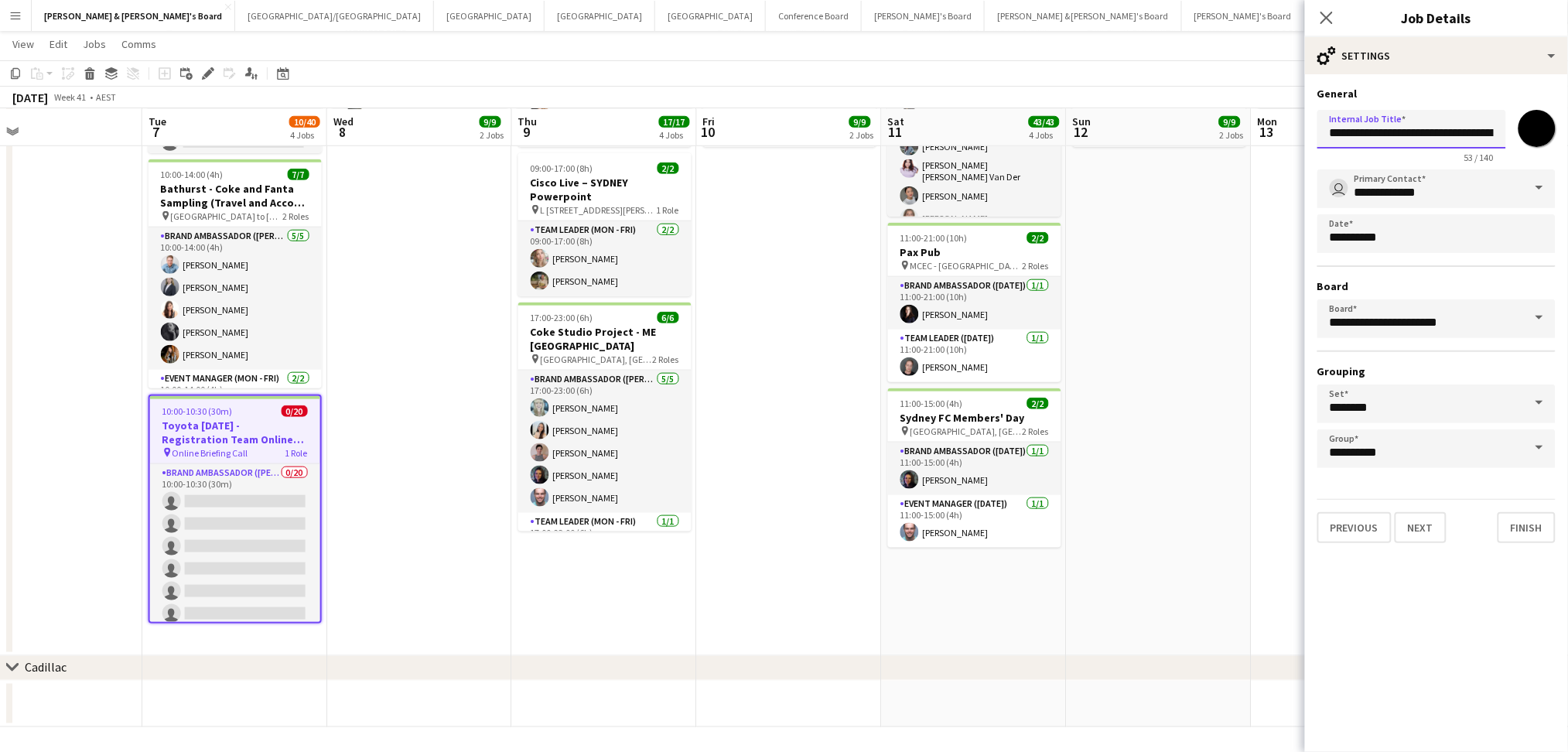
drag, startPoint x: 1430, startPoint y: 130, endPoint x: 1464, endPoint y: 134, distance: 34.2
click at [1467, 134] on input "**********" at bounding box center [1411, 129] width 189 height 39
click at [1449, 133] on input "**********" at bounding box center [1411, 129] width 189 height 39
click at [1443, 133] on input "**********" at bounding box center [1411, 129] width 189 height 39
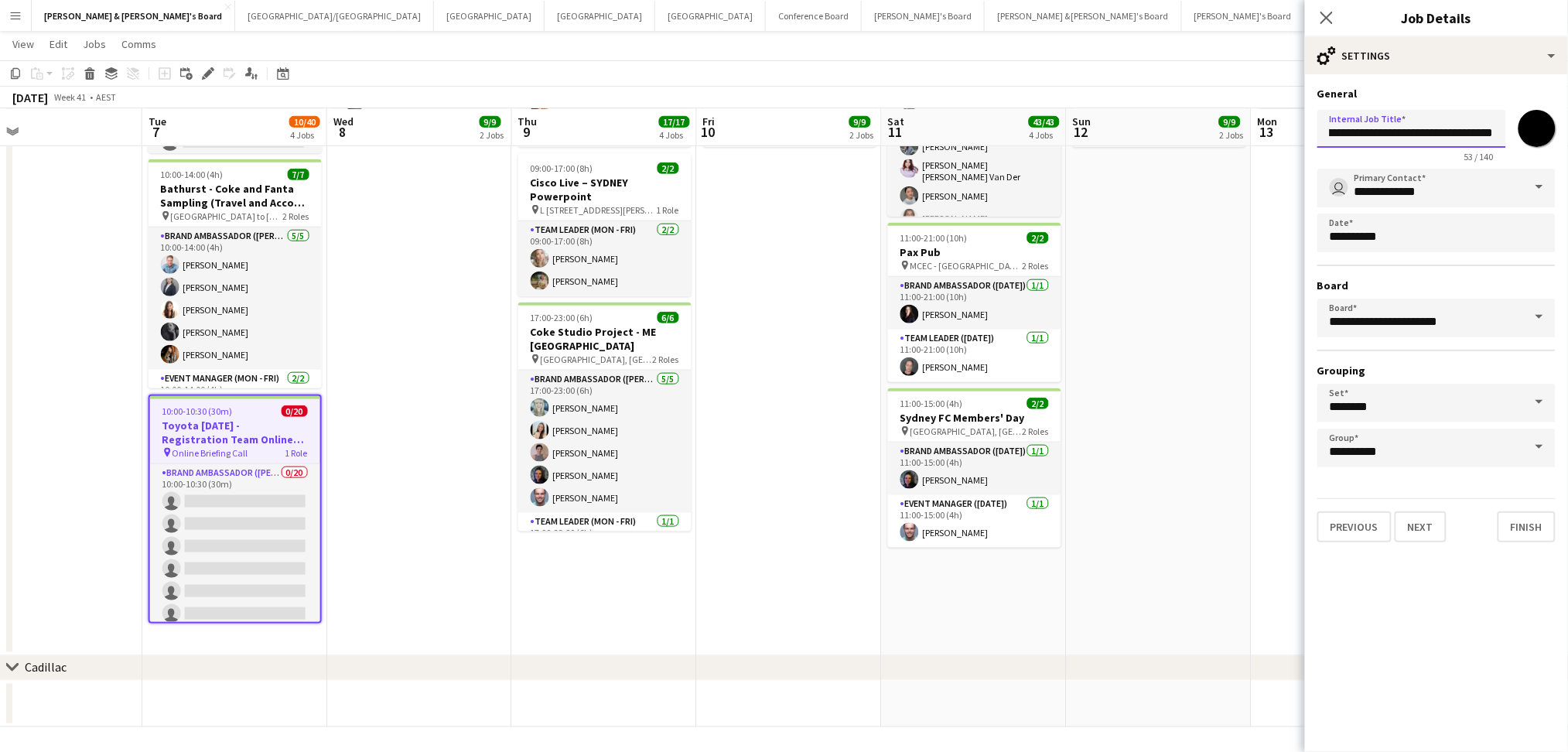
drag, startPoint x: 1433, startPoint y: 130, endPoint x: 1382, endPoint y: 134, distance: 51.2
click at [1382, 134] on input "**********" at bounding box center [1411, 129] width 189 height 38
type input "**********"
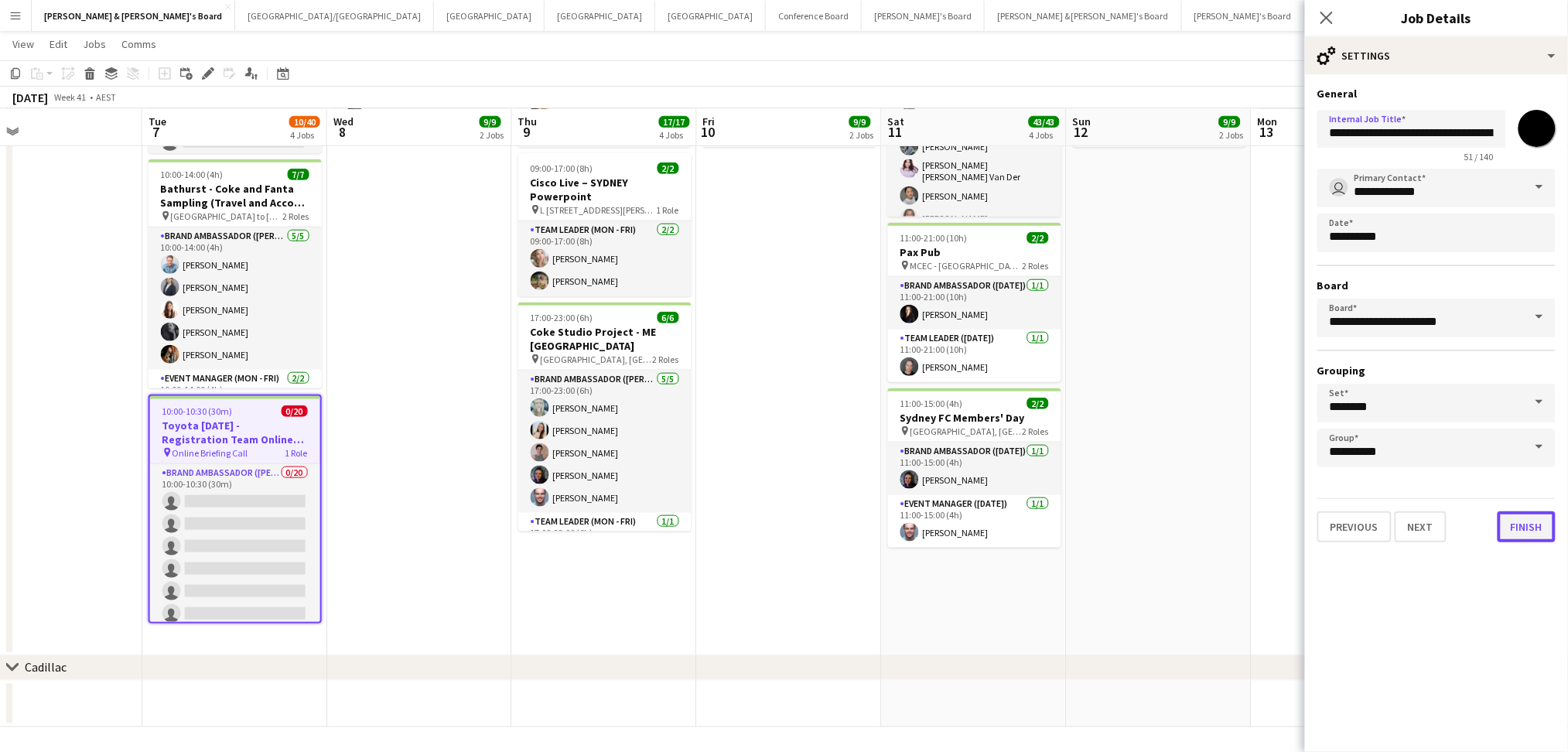
click at [1529, 526] on button "Finish" at bounding box center [1526, 526] width 58 height 31
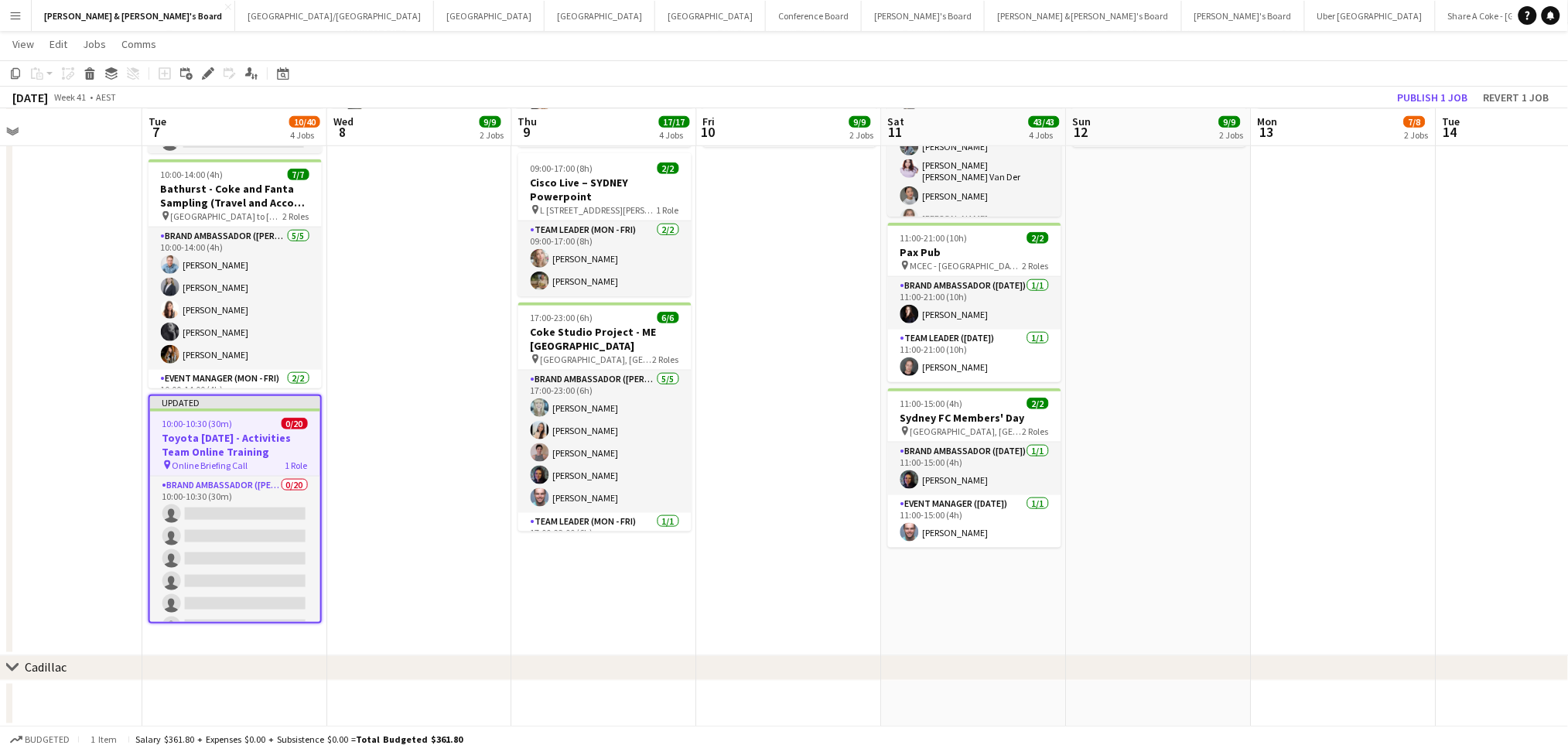
click at [645, 591] on app-date-cell "07:30-11:30 (4h) 2/2 Salesforce Event September pin Showtime Event Centre - VIC…" at bounding box center [604, 201] width 185 height 909
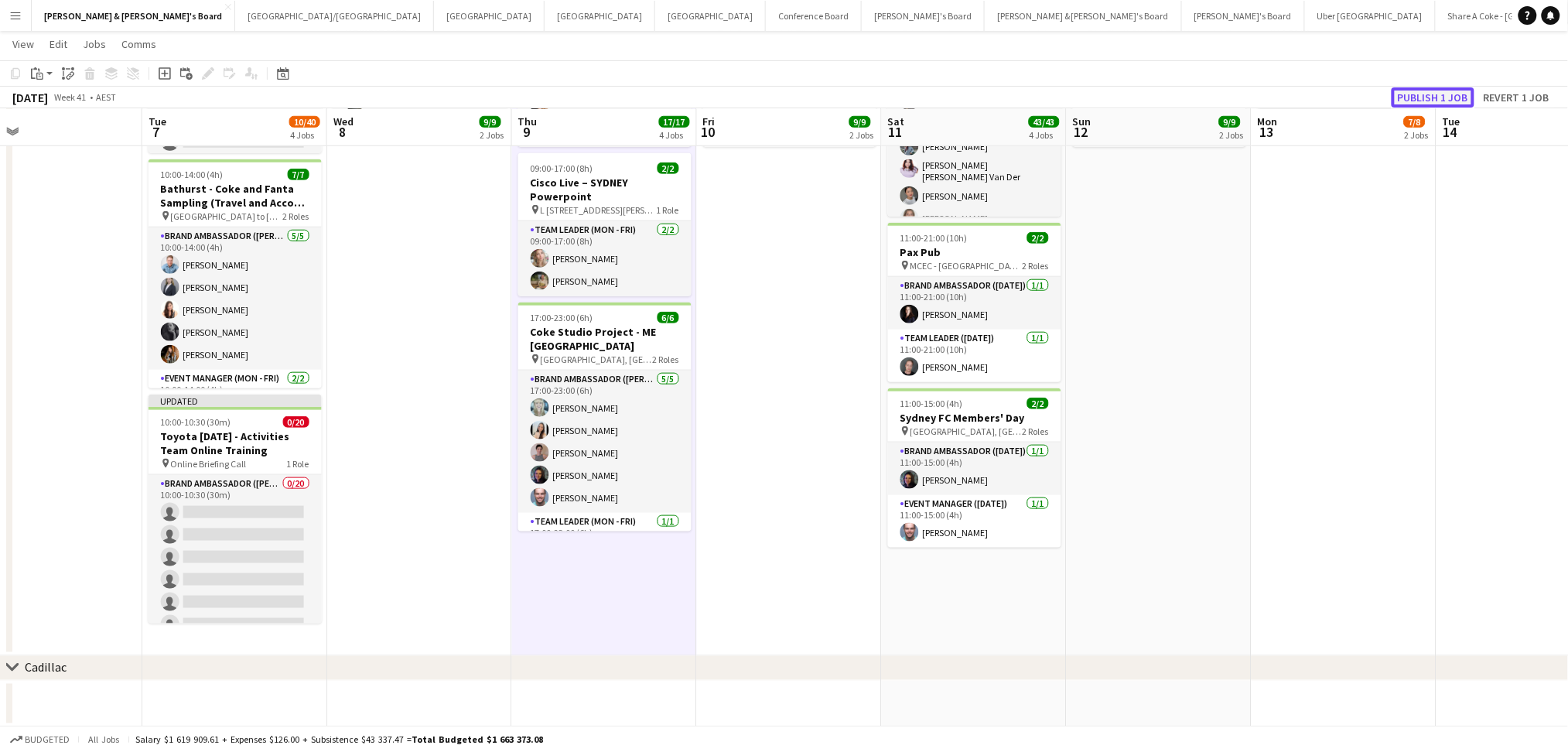
click at [1415, 89] on button "Publish 1 job" at bounding box center [1433, 98] width 83 height 21
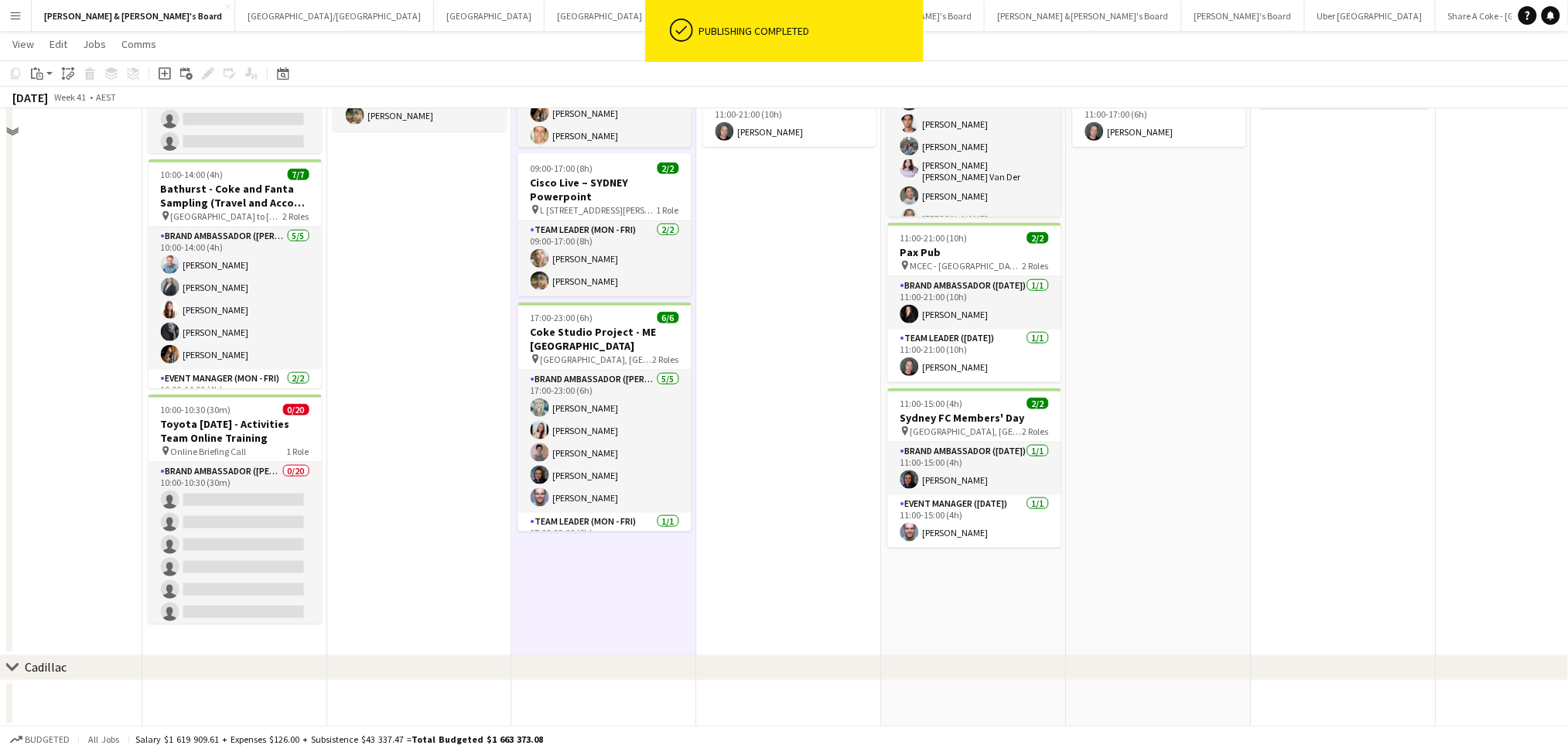
scroll to position [117, 0]
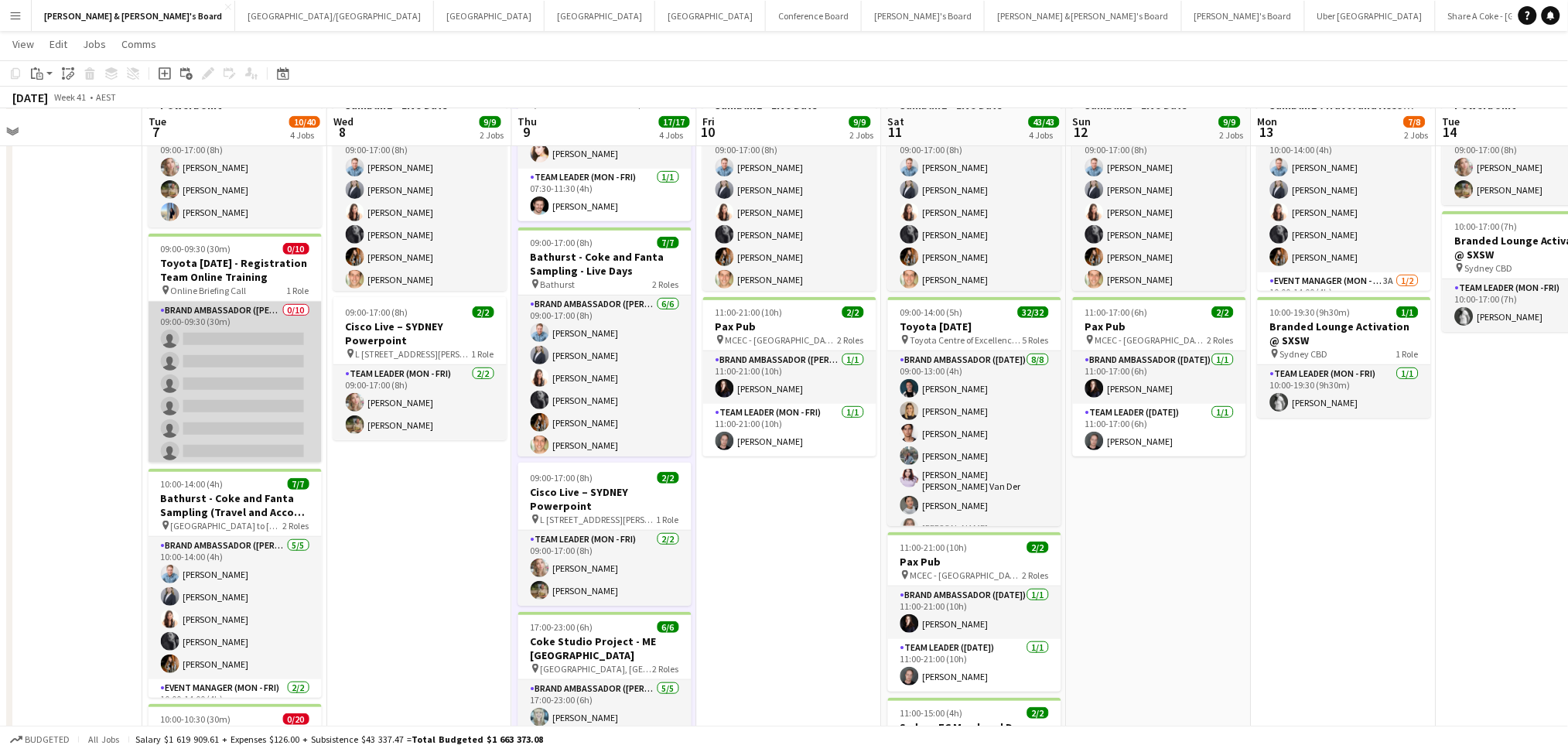
click at [260, 356] on app-card-role "Brand Ambassador (Mon - Fri) 0/10 09:00-09:30 (30m) single-neutral-actions sing…" at bounding box center [235, 429] width 173 height 254
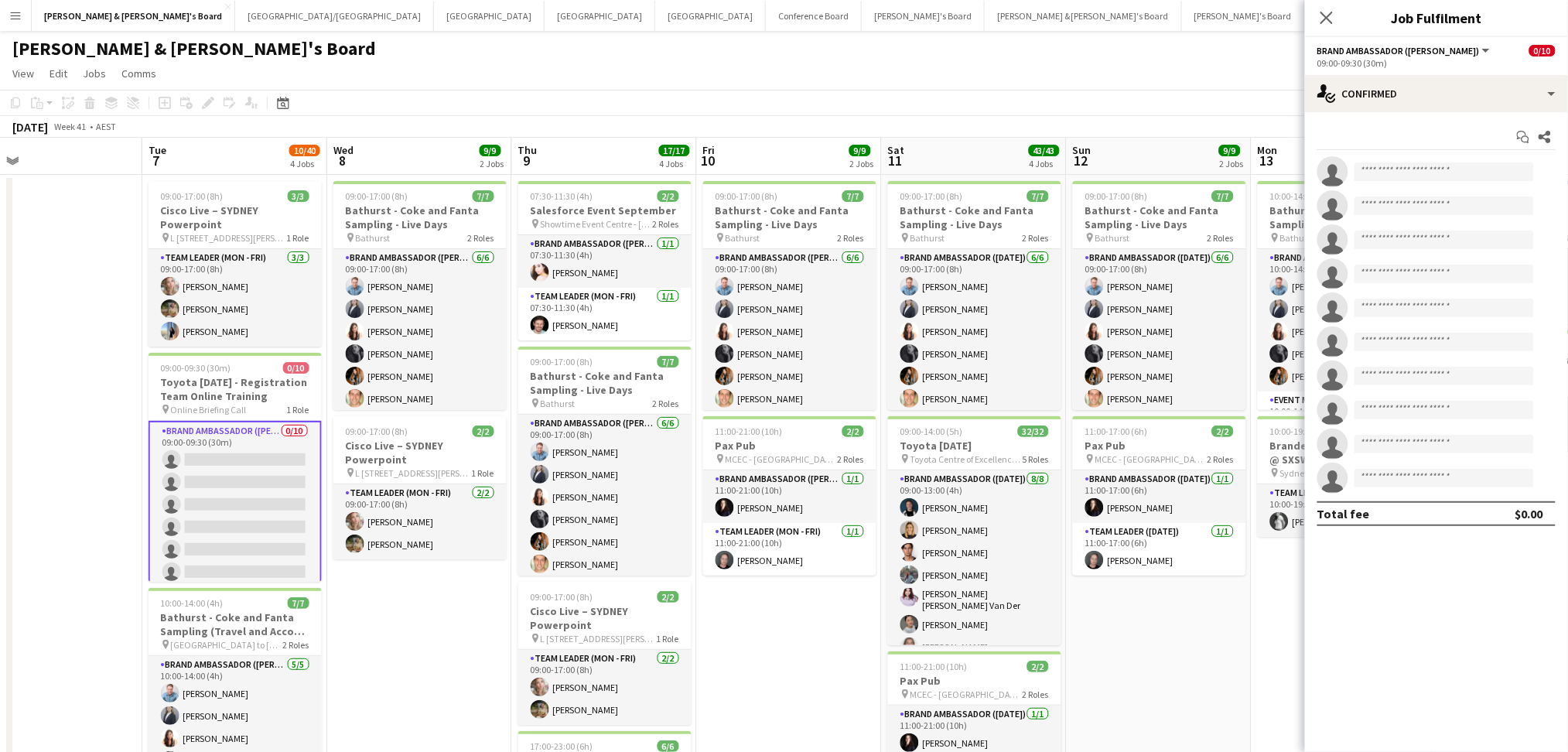
scroll to position [0, 549]
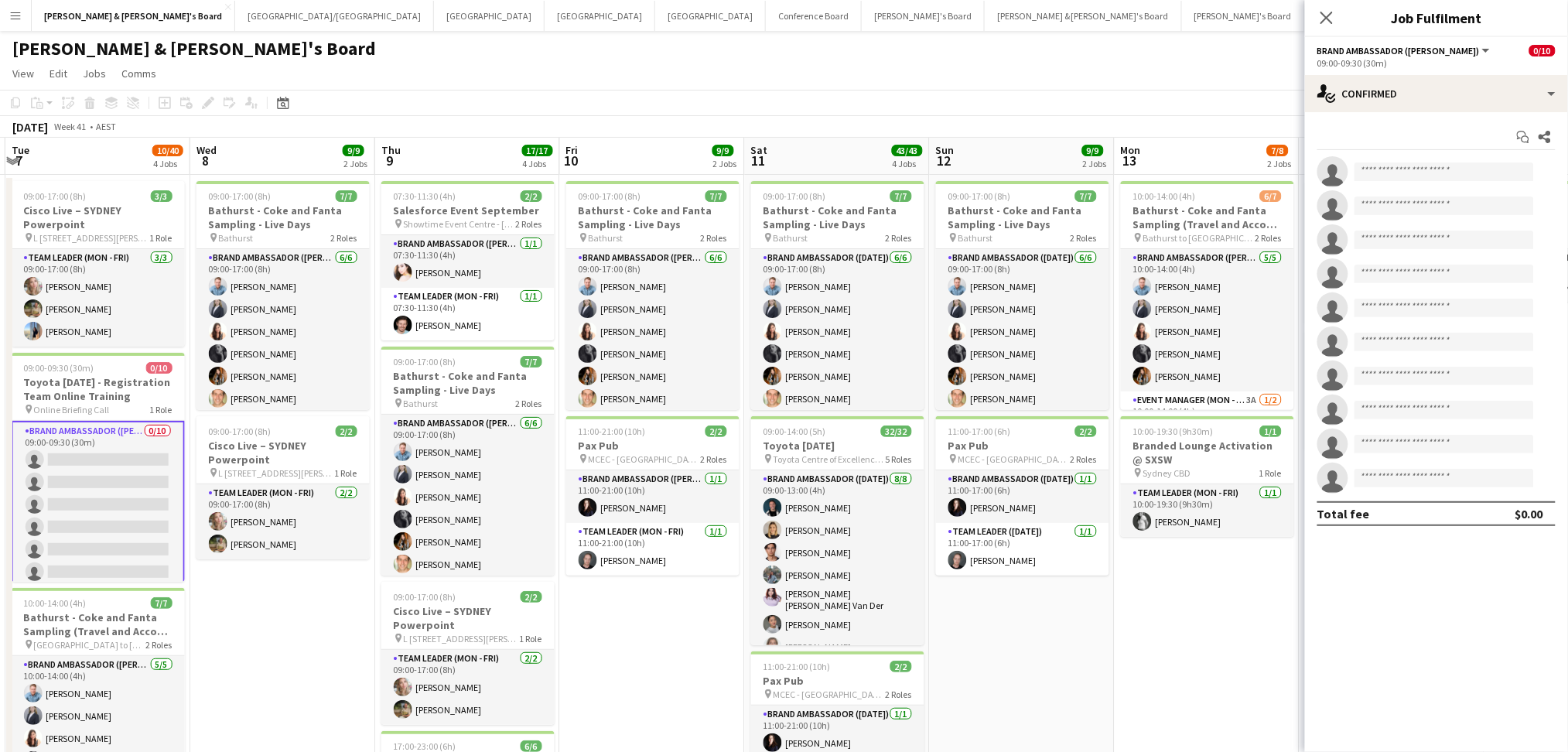
drag, startPoint x: 843, startPoint y: 666, endPoint x: 706, endPoint y: 659, distance: 137.2
click at [706, 659] on app-calendar-viewport "Sat 4 5/5 1 Job Sun 5 10/10 3 Jobs Mon 6 Tue 7 10/40 4 Jobs Wed 8 9/9 2 Jobs Th…" at bounding box center [784, 646] width 1568 height 1018
click at [706, 659] on app-date-cell "09:00-17:00 (8h) 7/7 Bathurst - Coke and Fanta Sampling - Live Days pin Bathurs…" at bounding box center [652, 629] width 185 height 909
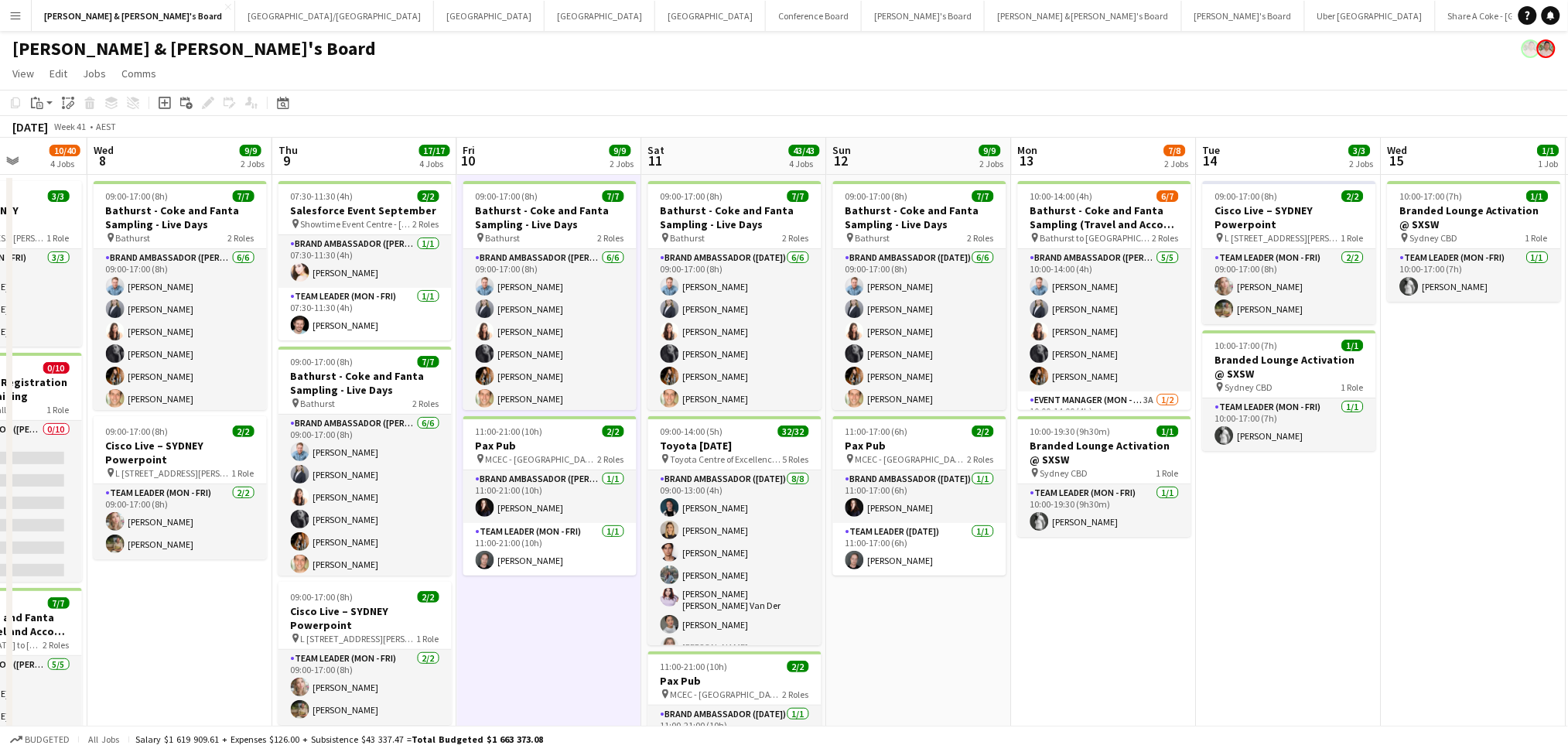
scroll to position [0, 664]
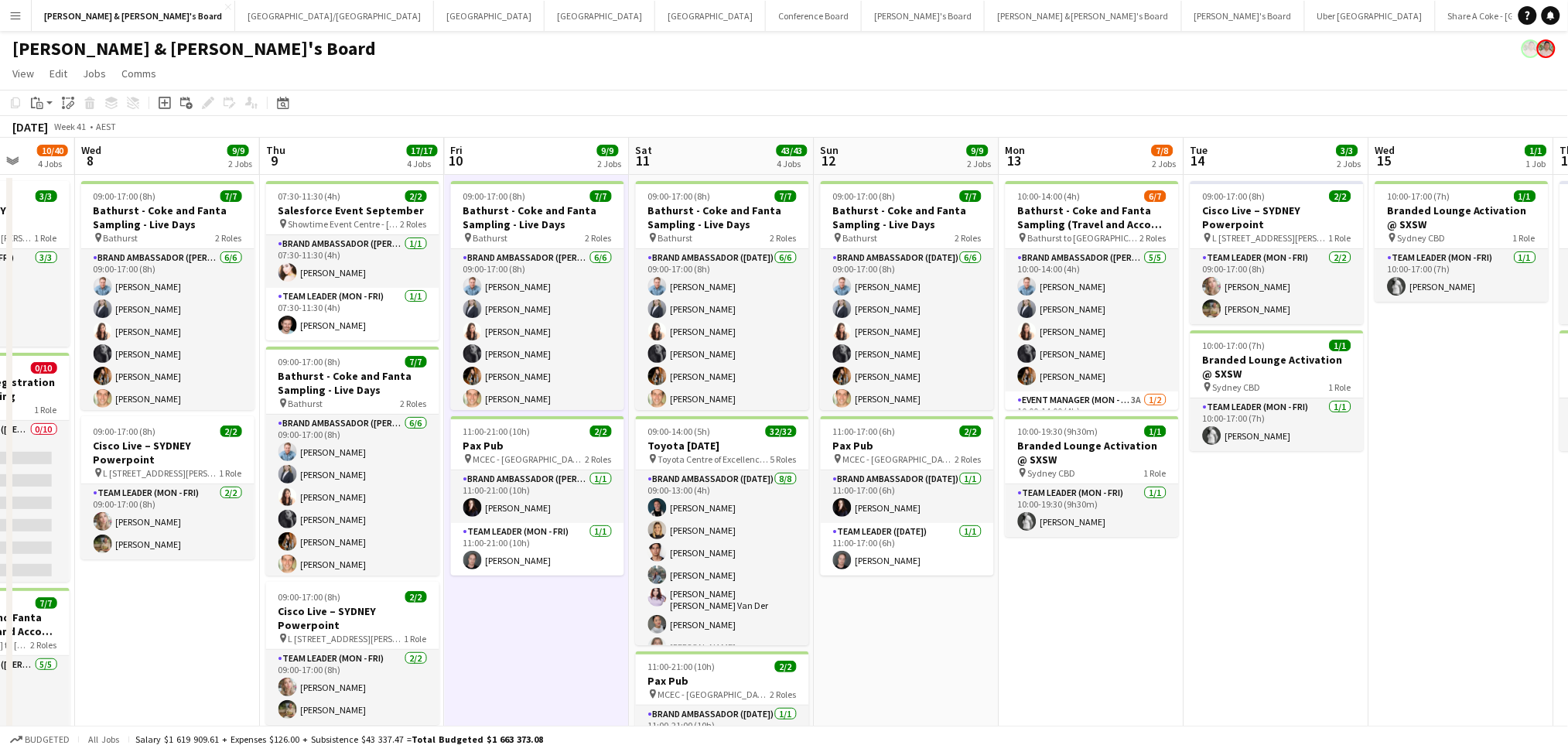
drag, startPoint x: 1148, startPoint y: 655, endPoint x: 1032, endPoint y: 656, distance: 116.0
click at [1032, 656] on app-calendar-viewport "Sat 4 5/5 1 Job Sun 5 10/10 3 Jobs Mon 6 Tue 7 10/40 4 Jobs Wed 8 9/9 2 Jobs Th…" at bounding box center [784, 646] width 1568 height 1018
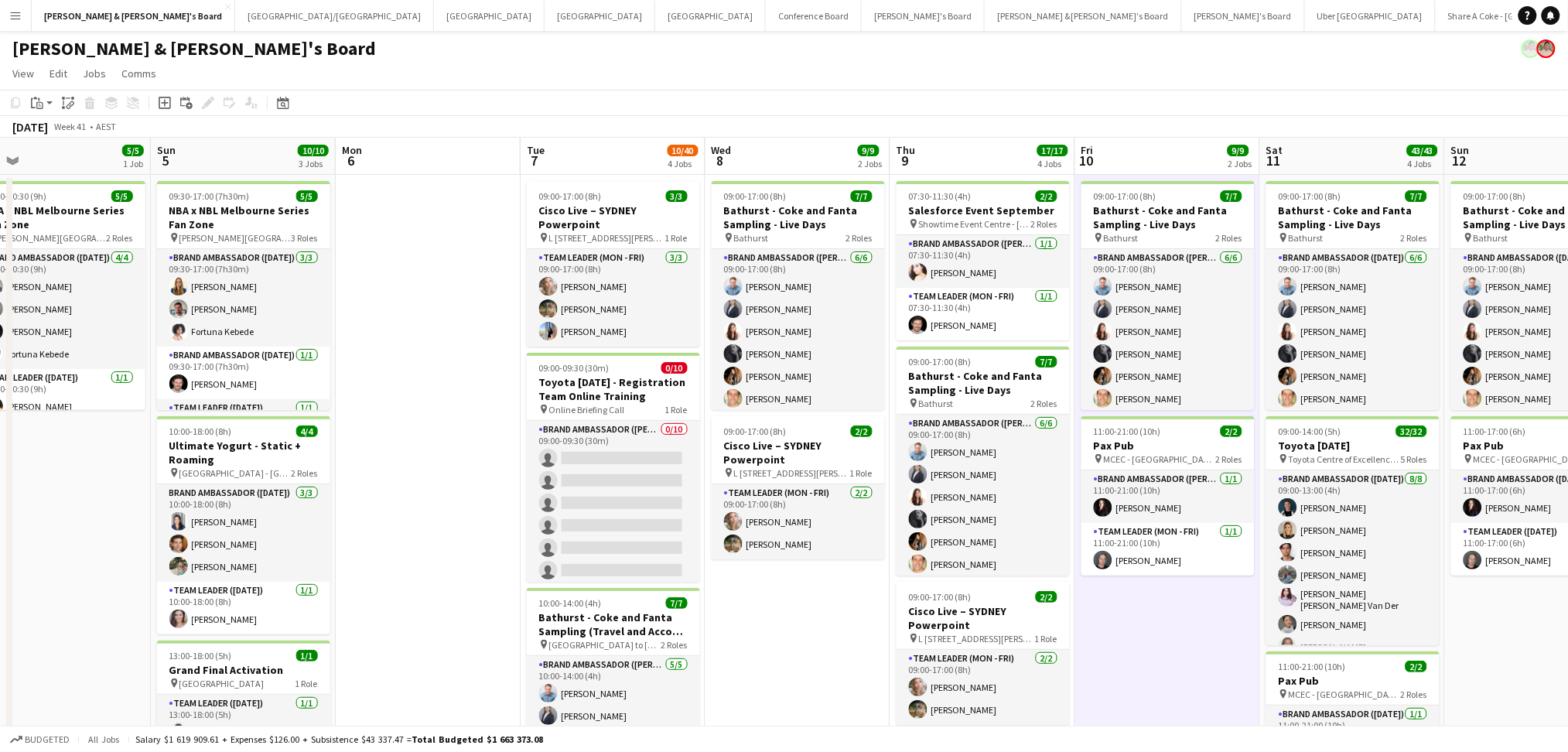
scroll to position [0, 403]
drag, startPoint x: 484, startPoint y: 632, endPoint x: 1115, endPoint y: 608, distance: 631.5
click at [1115, 608] on app-calendar-viewport "Thu 2 13/13 4 Jobs Fri 3 5/5 1 Job Sat 4 5/5 1 Job Sun 5 10/10 3 Jobs Mon 6 Tue…" at bounding box center [784, 646] width 1568 height 1018
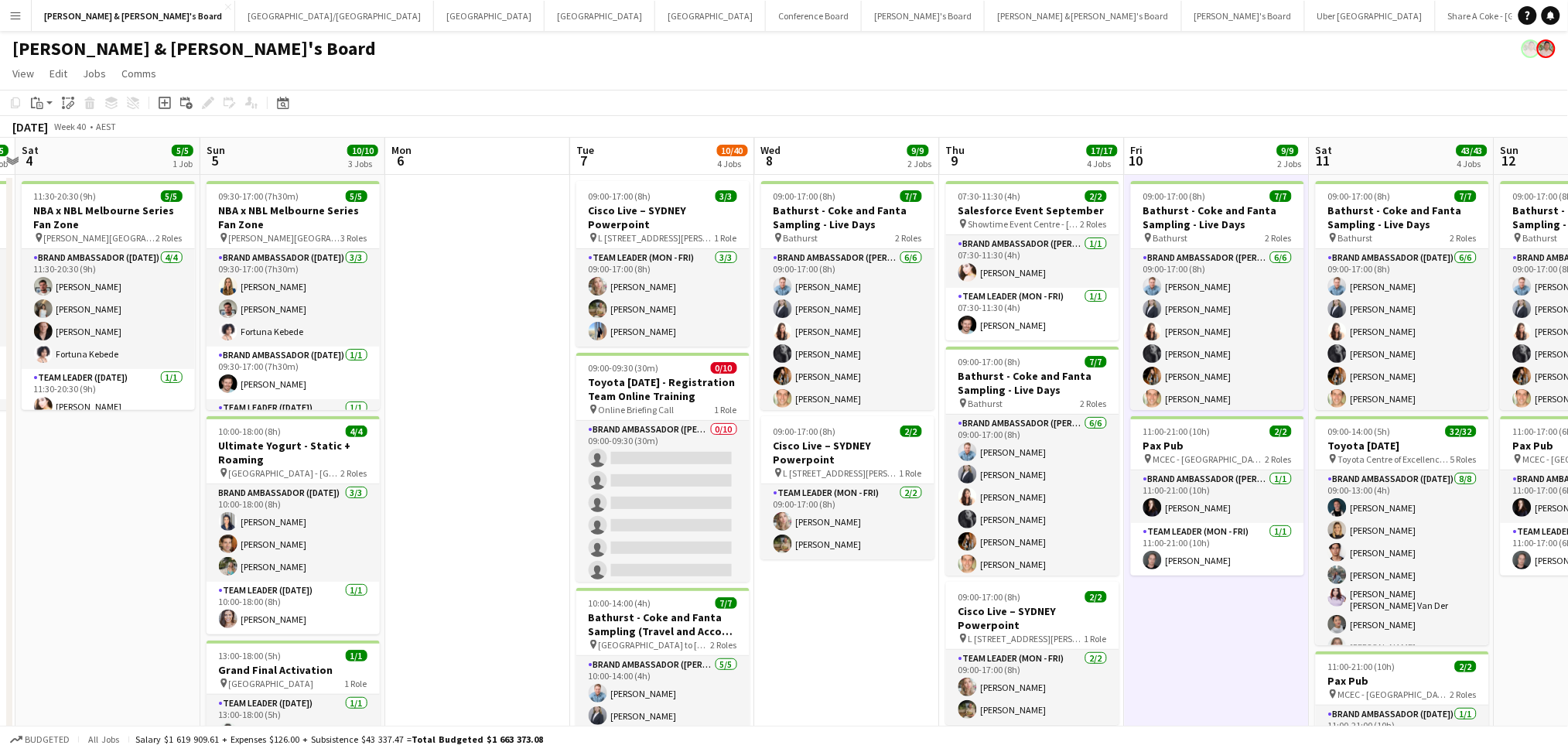
drag, startPoint x: 435, startPoint y: 570, endPoint x: 490, endPoint y: 570, distance: 55.0
click at [490, 570] on app-calendar-viewport "Thu 2 13/13 4 Jobs Fri 3 5/5 1 Job Sat 4 5/5 1 Job Sun 5 10/10 3 Jobs Mon 6 Tue…" at bounding box center [784, 646] width 1568 height 1018
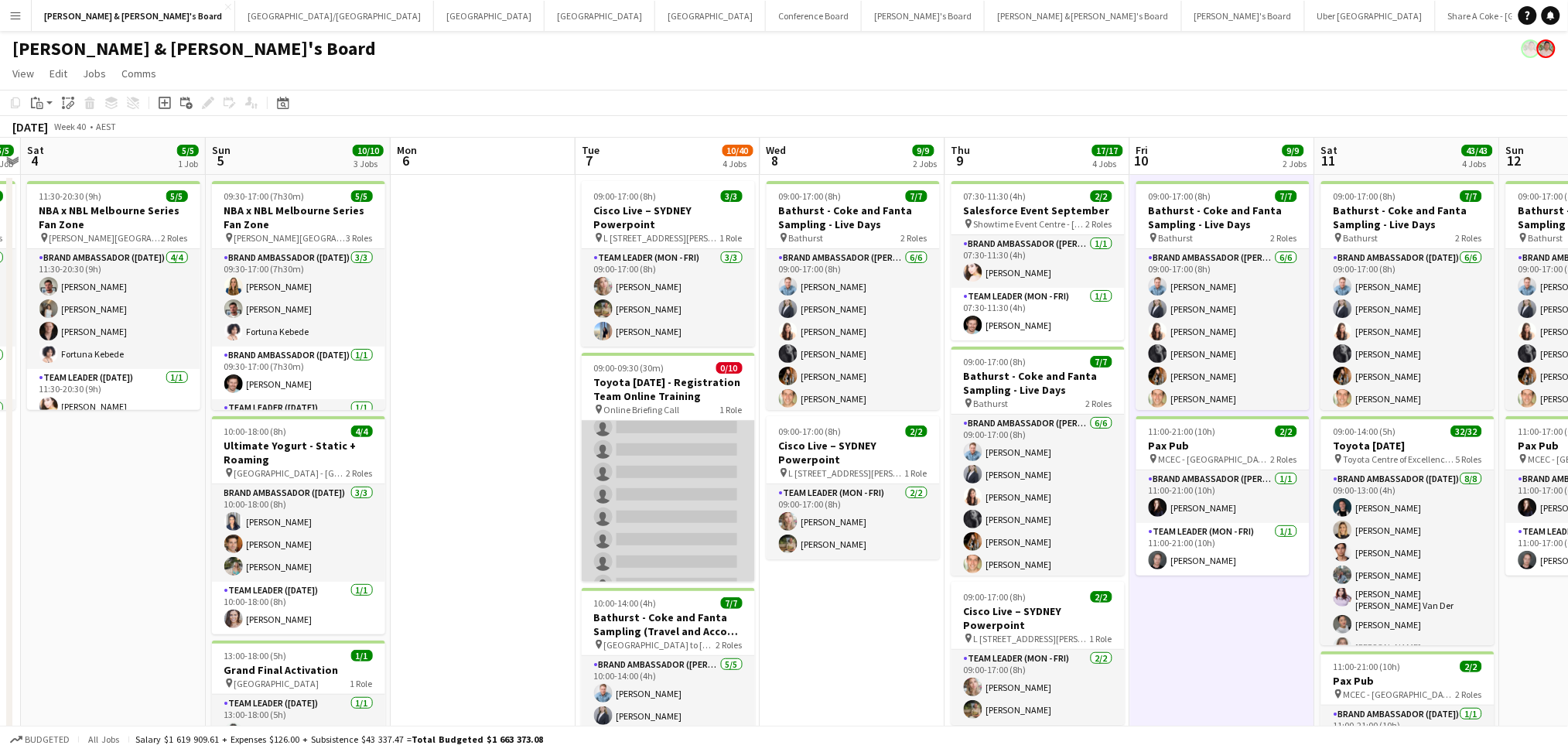
scroll to position [0, 0]
click at [700, 466] on app-card-role "Brand Ambassador (Mon - Fri) 0/10 09:00-09:30 (30m) single-neutral-actions sing…" at bounding box center [668, 548] width 173 height 254
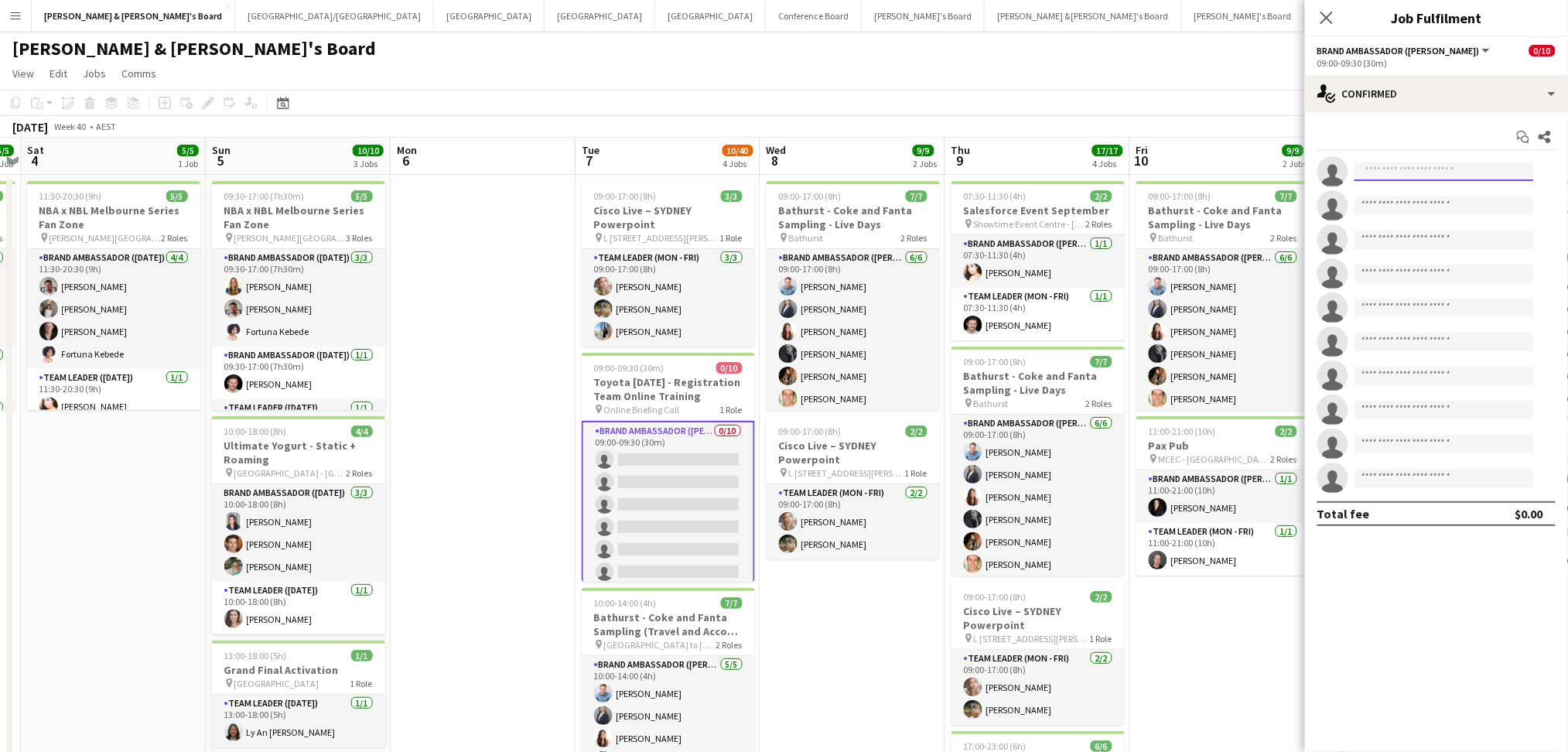
click at [1380, 168] on input at bounding box center [1443, 171] width 180 height 19
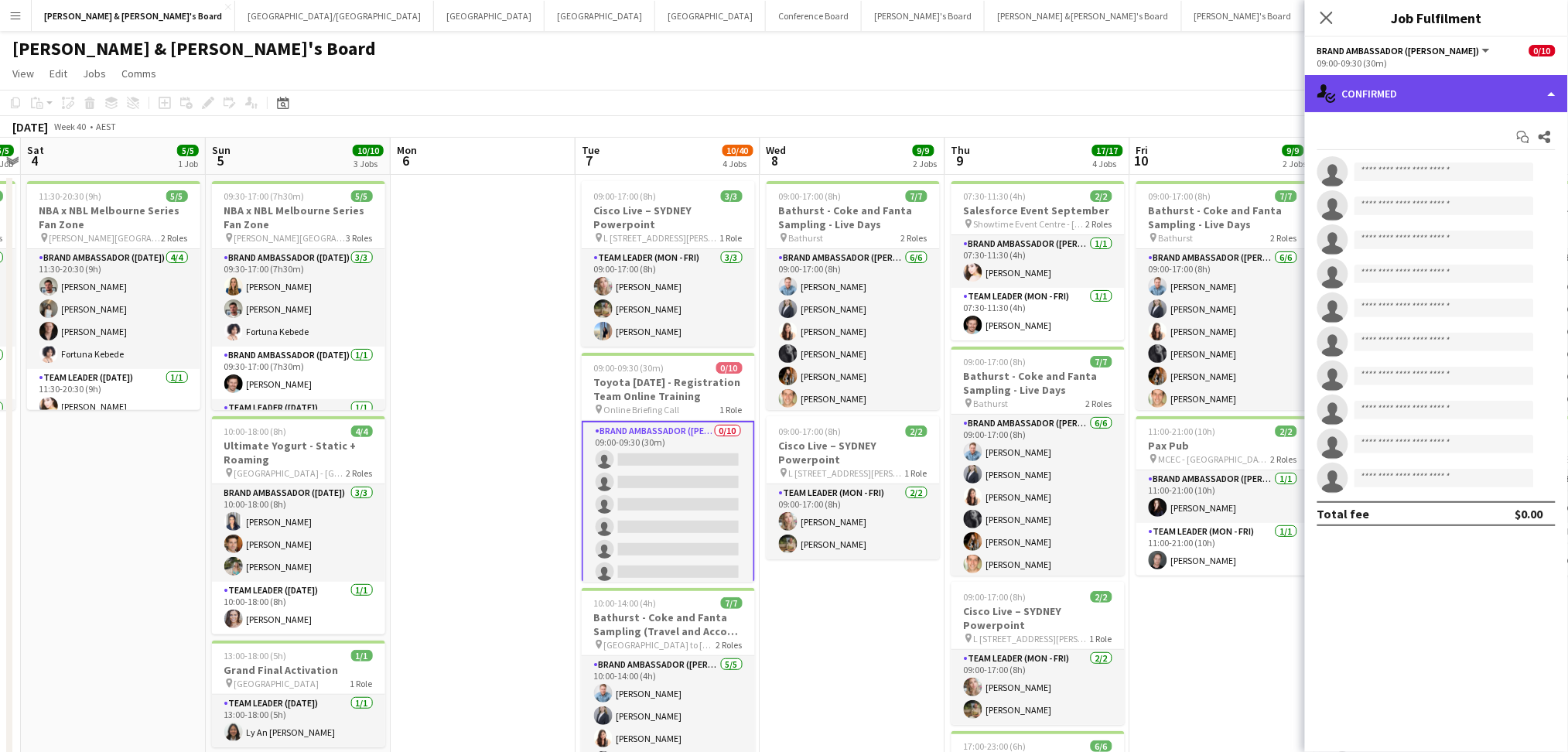
click at [1398, 93] on div "single-neutral-actions-check-2 Confirmed" at bounding box center [1436, 93] width 263 height 37
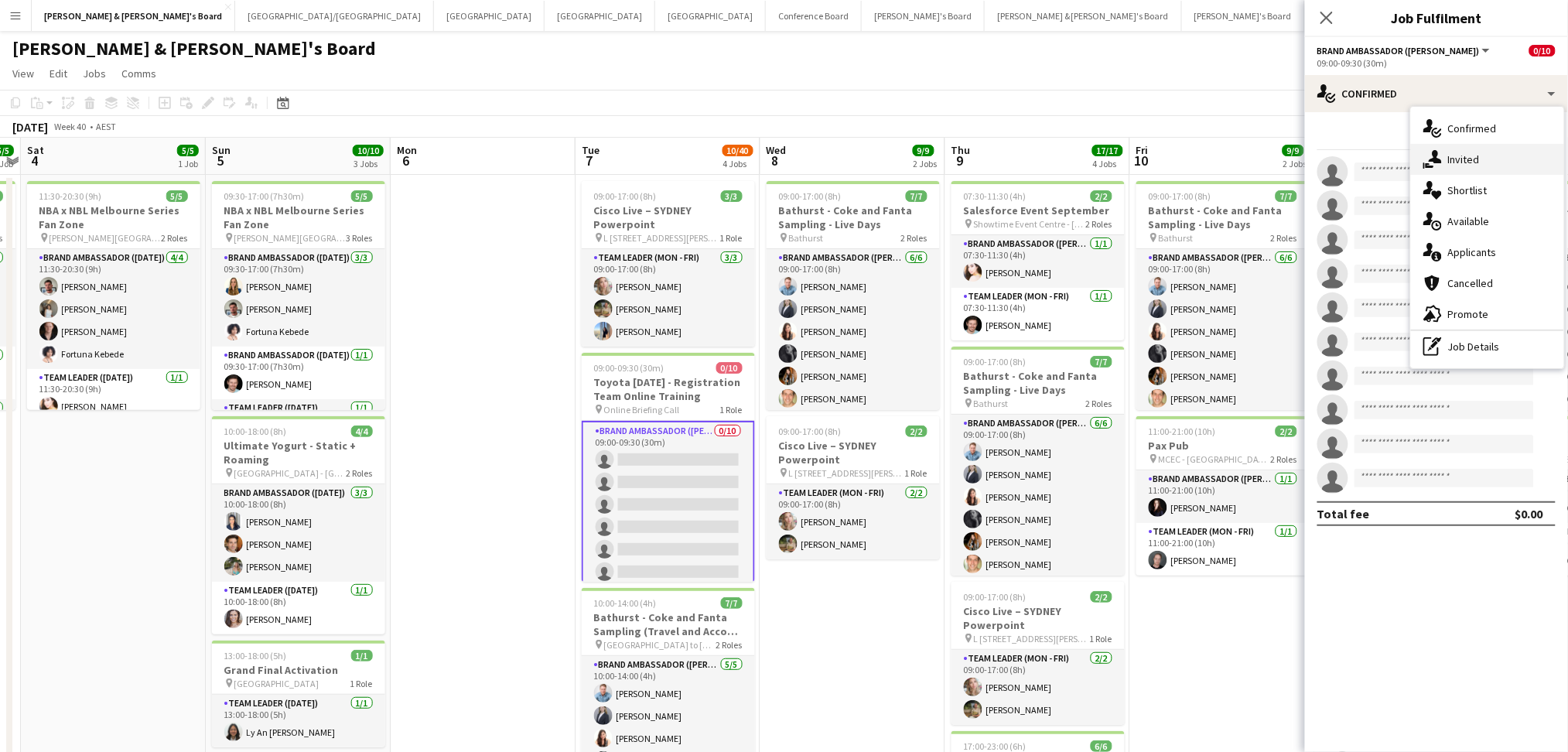
click at [1452, 156] on span "Invited" at bounding box center [1464, 159] width 32 height 14
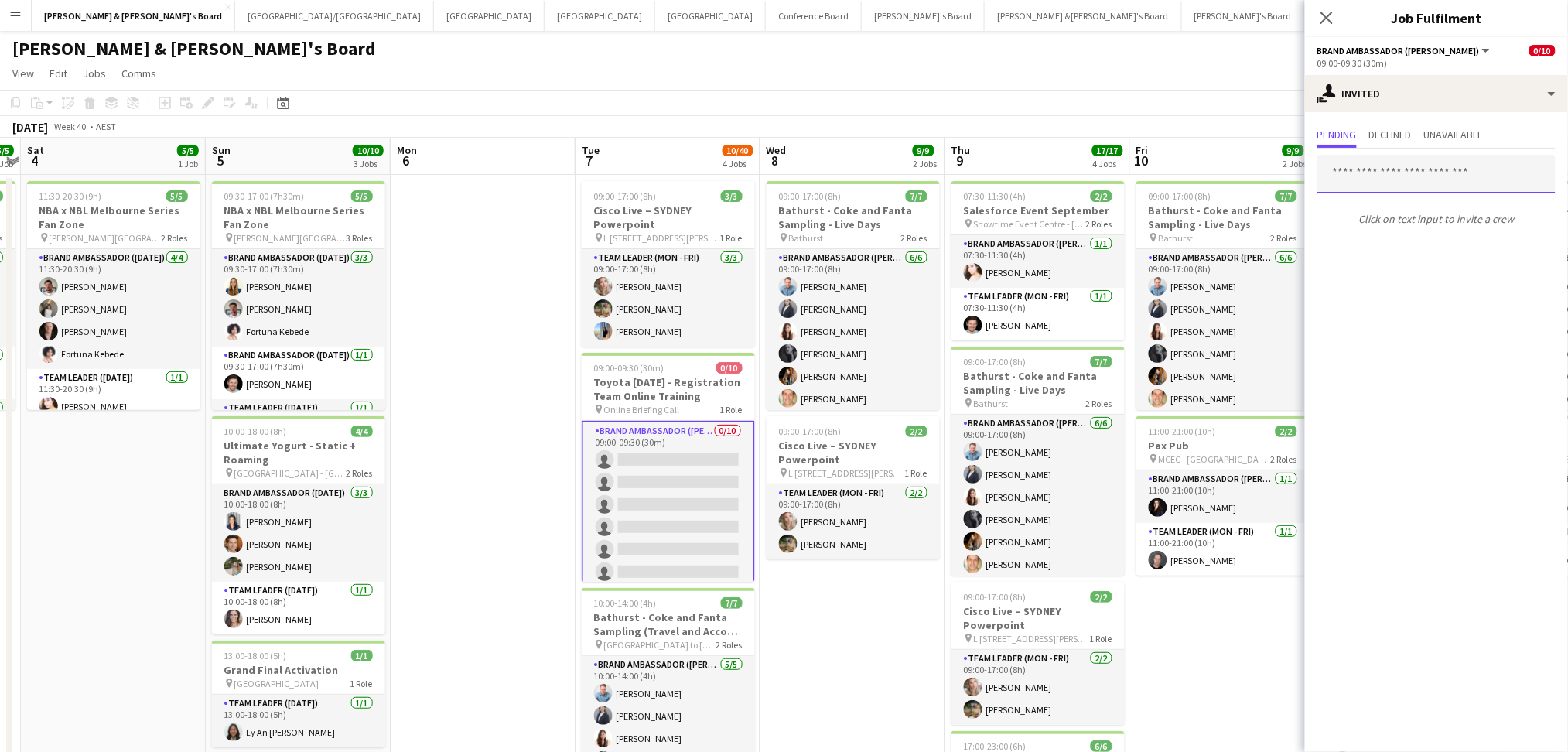
click at [1390, 177] on input "text" at bounding box center [1436, 174] width 238 height 39
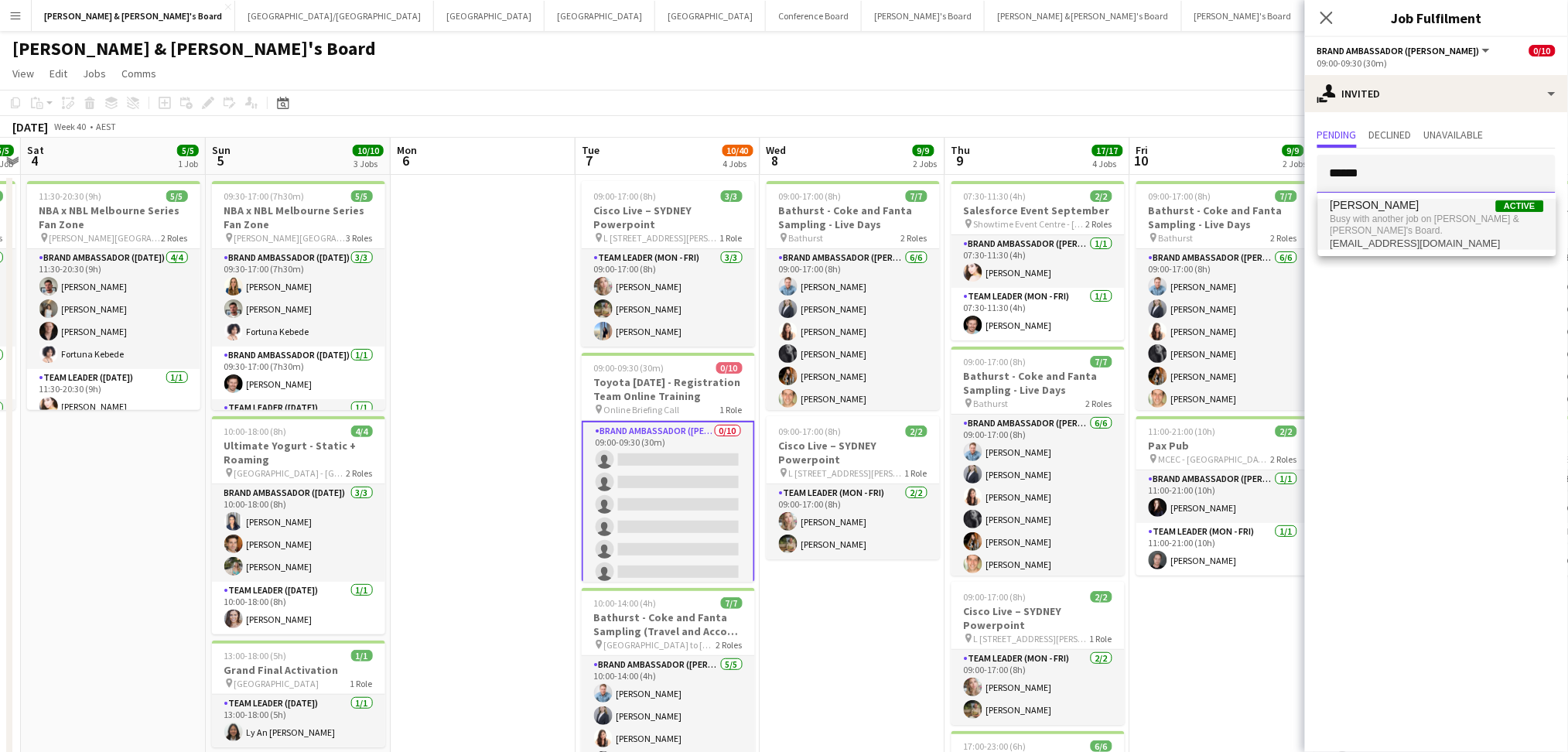
type input "******"
click at [1390, 208] on span "[PERSON_NAME]" at bounding box center [1374, 205] width 89 height 13
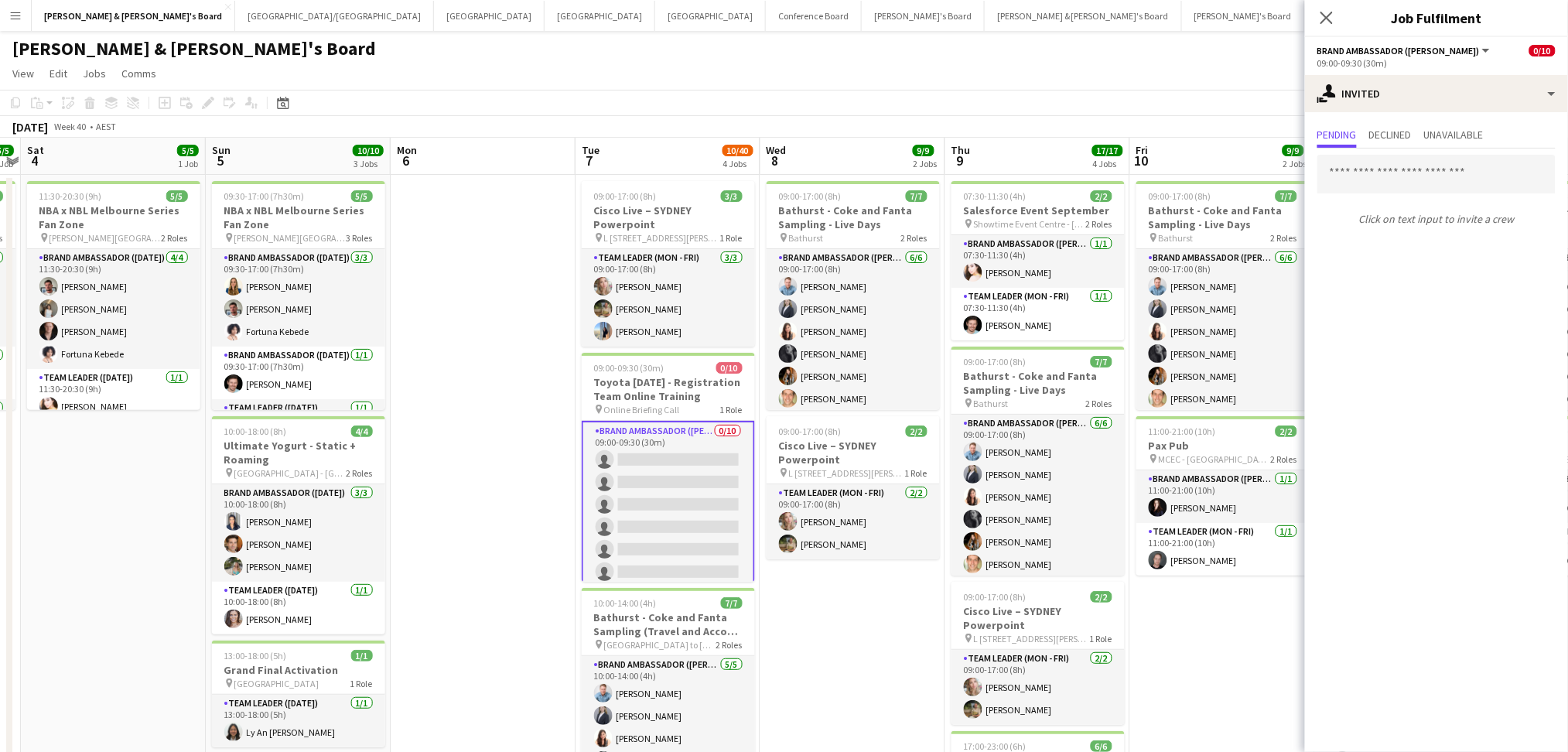
click at [830, 631] on app-date-cell "09:00-17:00 (8h) 7/7 Bathurst - Coke and Fanta Sampling - Live Days pin Bathurs…" at bounding box center [852, 629] width 185 height 909
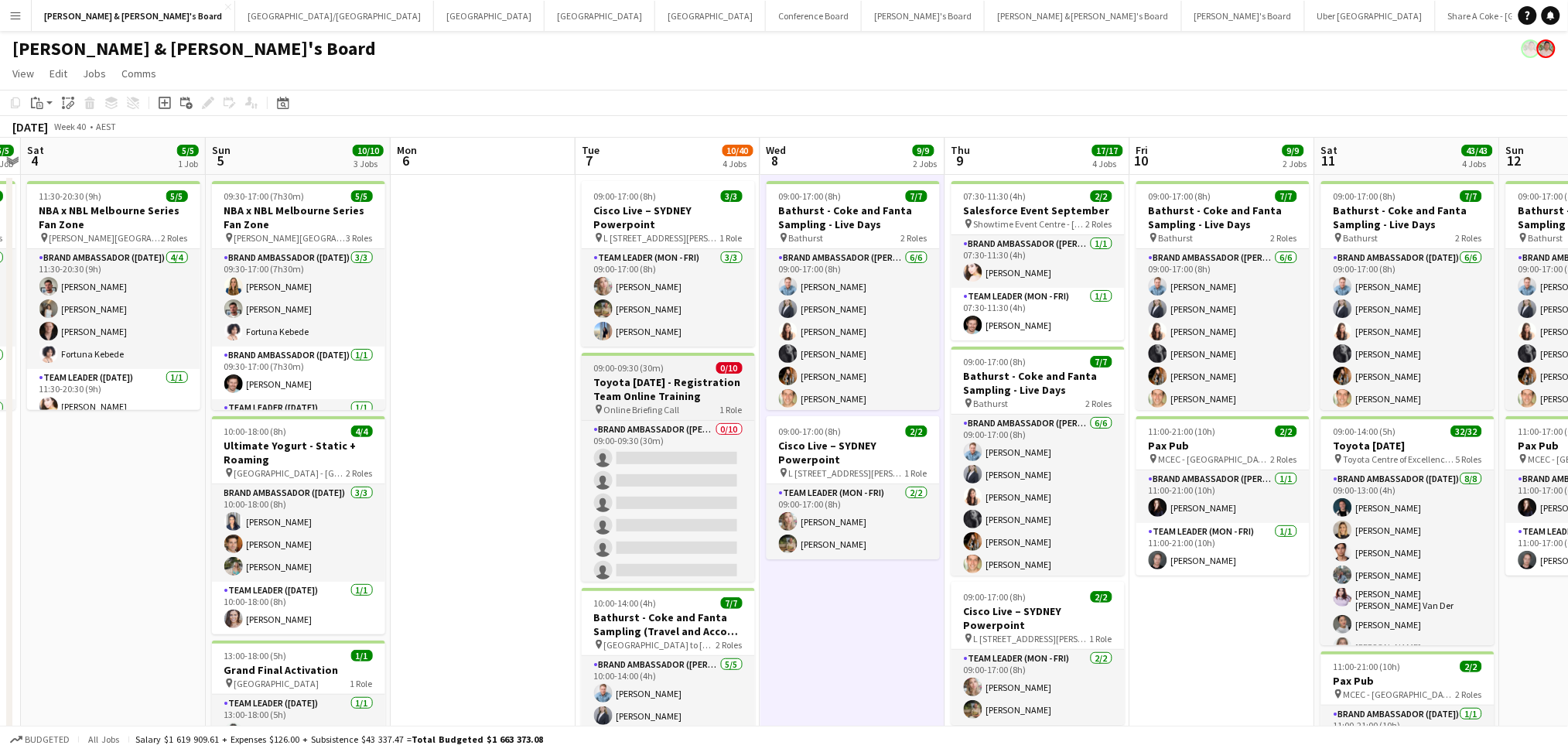
click at [666, 389] on h3 "Toyota [DATE] - Registration Team Online Training" at bounding box center [668, 389] width 173 height 28
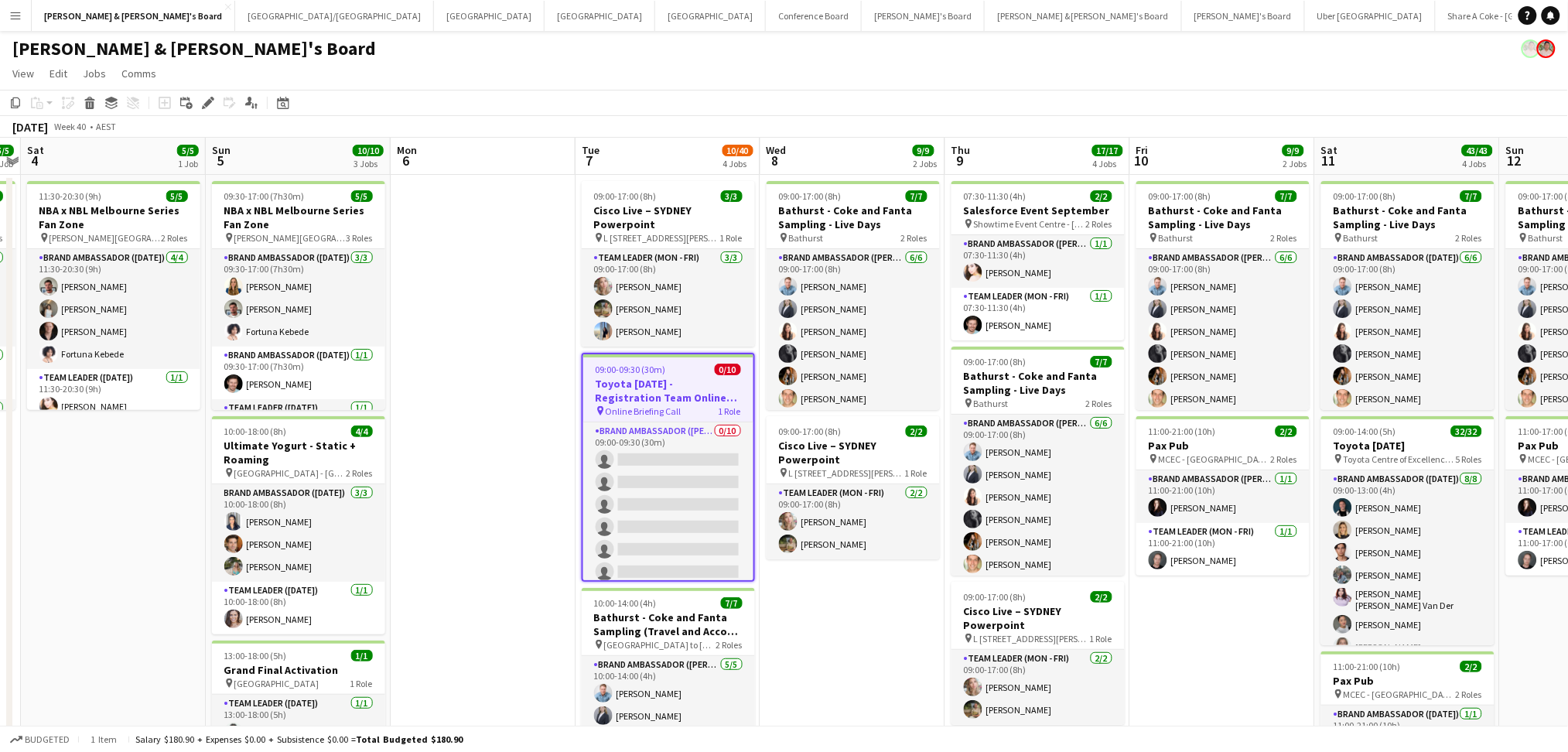
click at [666, 389] on h3 "Toyota [DATE] - Registration Team Online Training" at bounding box center [668, 390] width 170 height 28
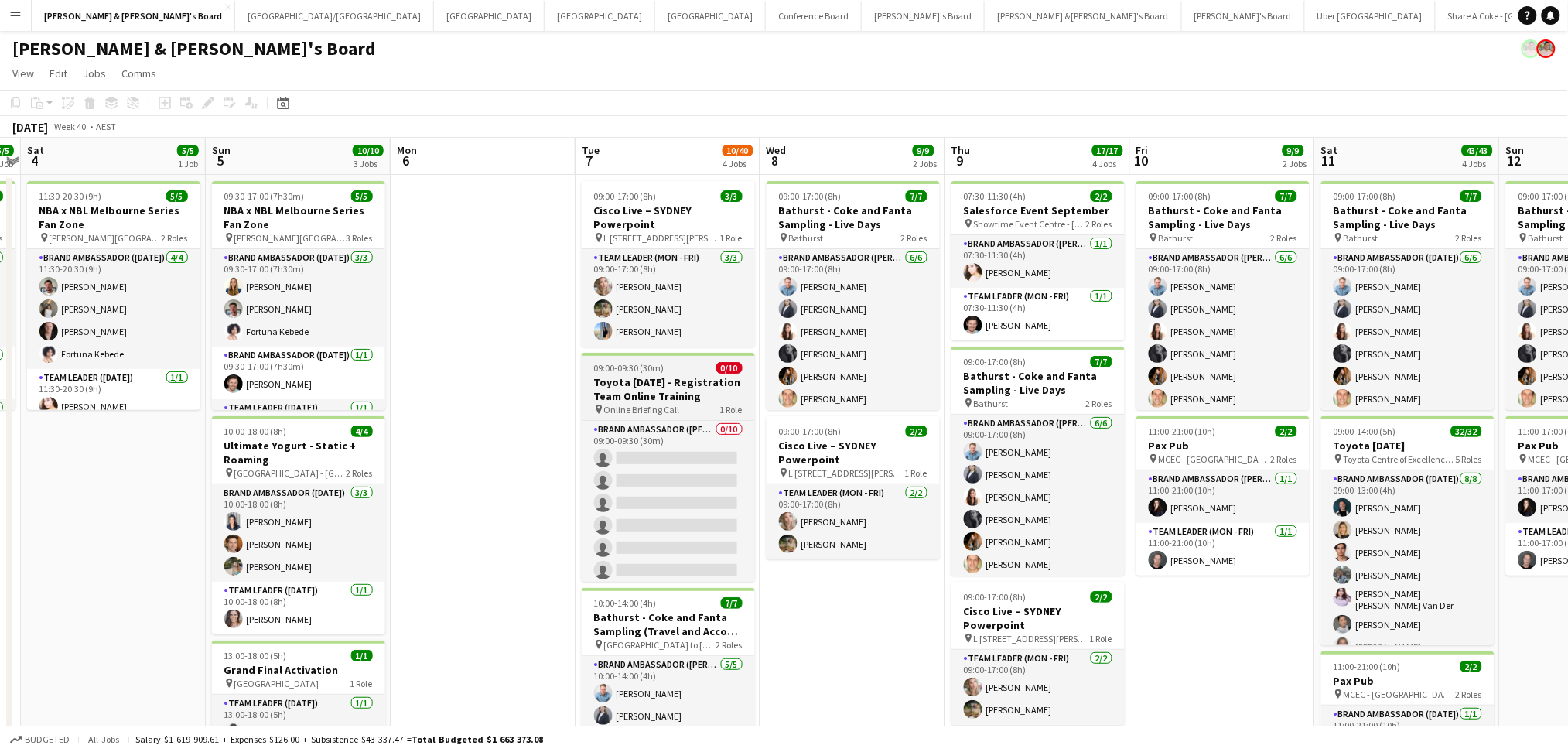
click at [666, 389] on h3 "Toyota [DATE] - Registration Team Online Training" at bounding box center [668, 389] width 173 height 28
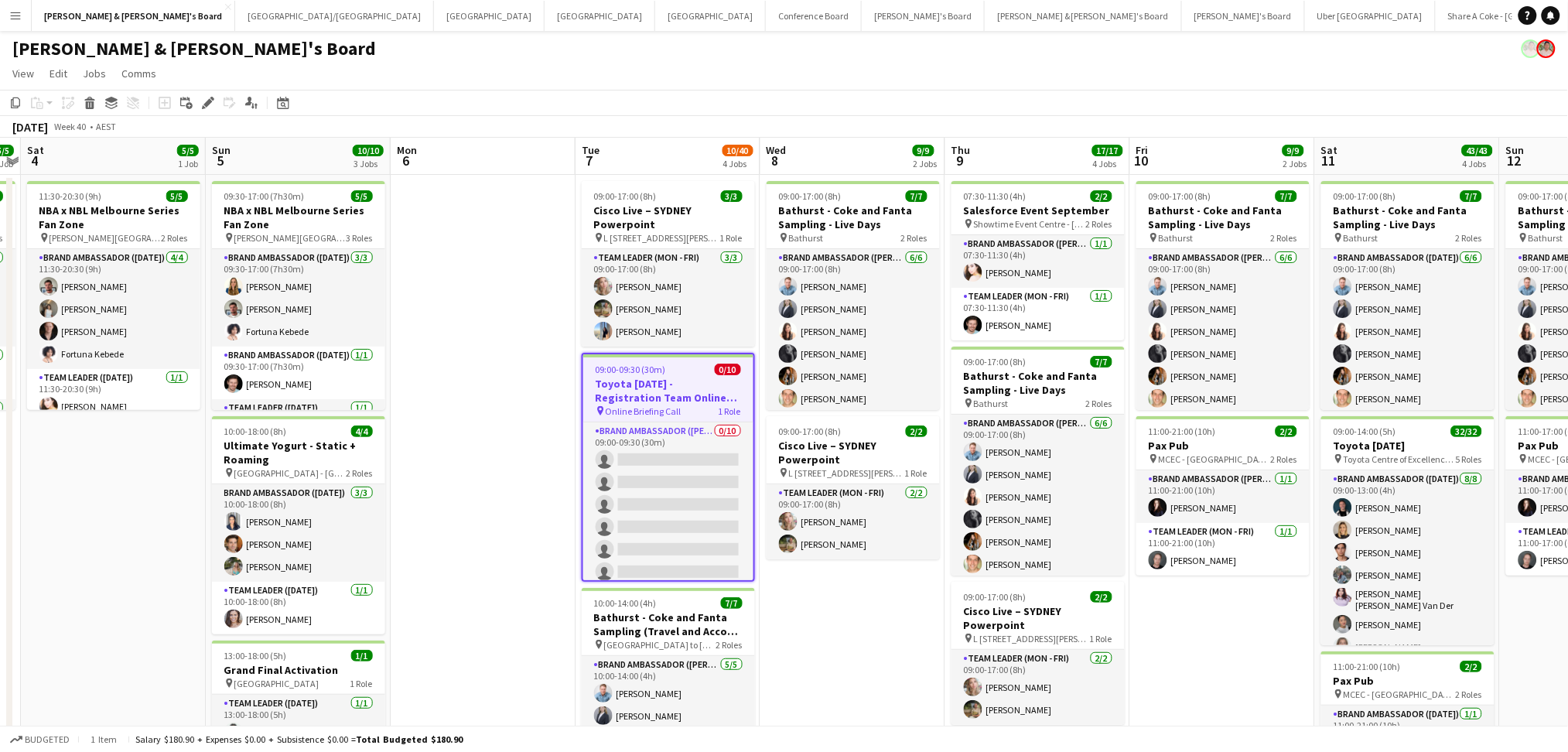
click at [858, 653] on app-date-cell "09:00-17:00 (8h) 7/7 Bathurst - Coke and Fanta Sampling - Live Days pin Bathurs…" at bounding box center [852, 629] width 185 height 909
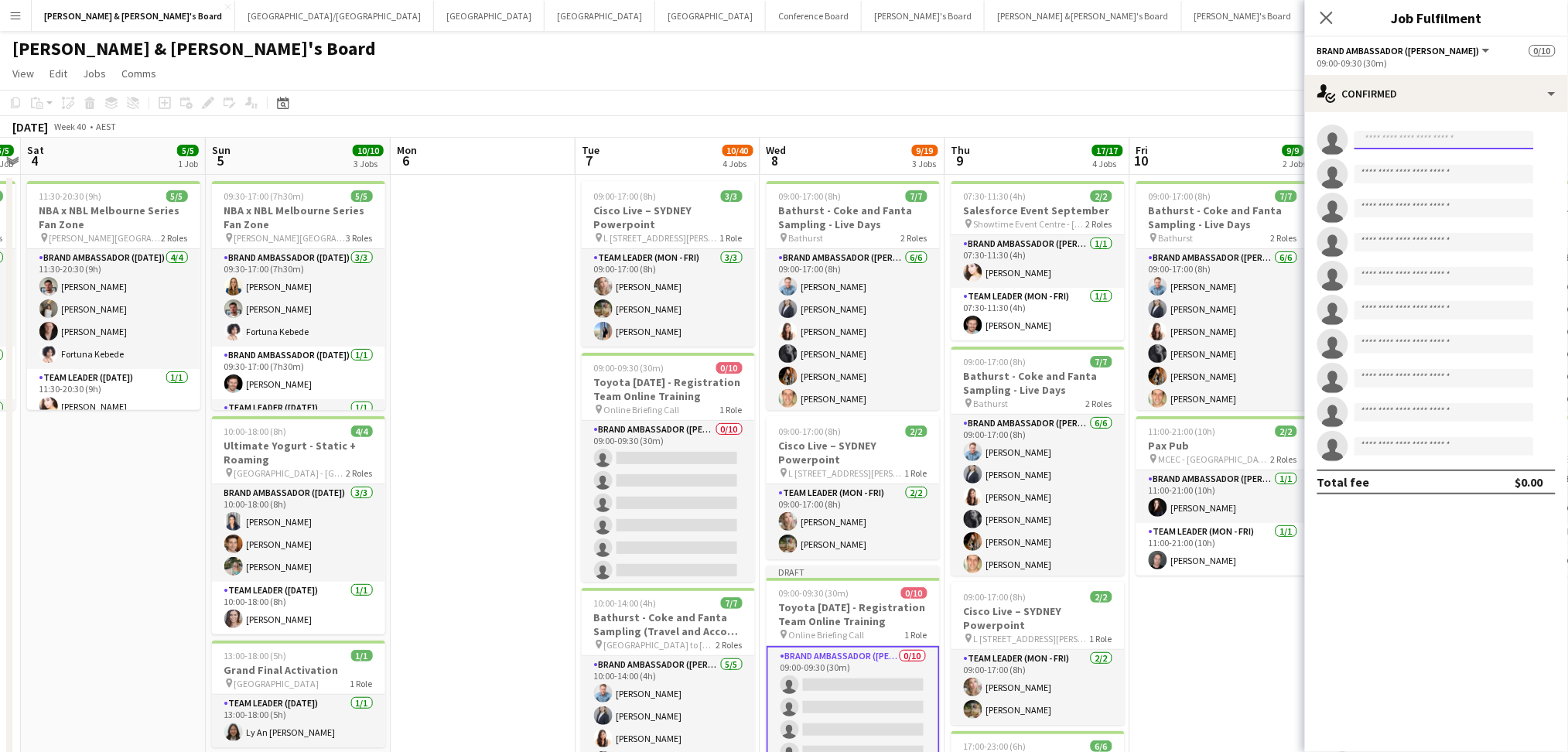
click at [1452, 139] on input at bounding box center [1443, 139] width 180 height 19
type input "******"
click at [1429, 176] on span "biancabaykara@hotmail.com" at bounding box center [1445, 175] width 155 height 12
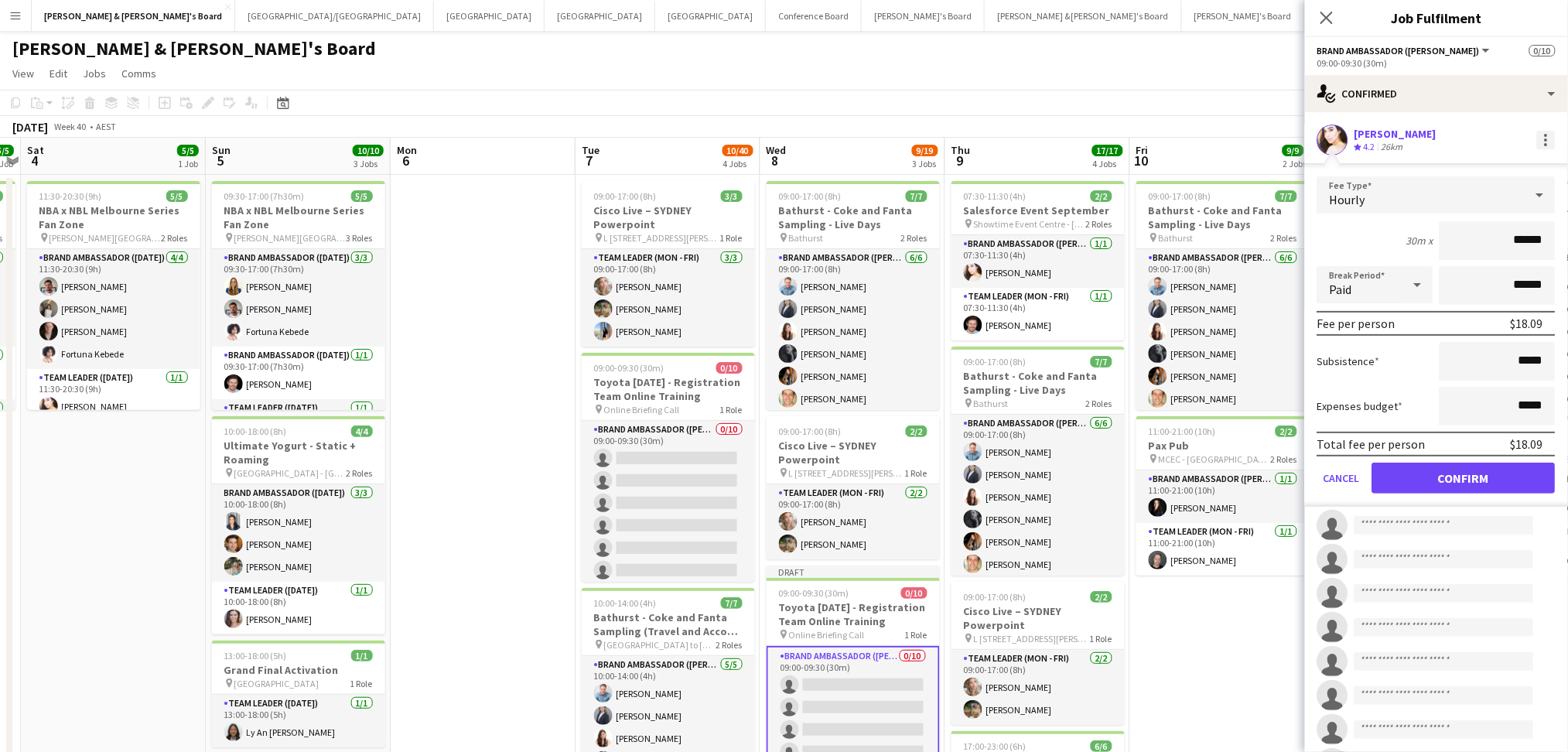
click at [1537, 137] on div at bounding box center [1546, 139] width 19 height 19
click at [1475, 274] on span "Remove" at bounding box center [1456, 280] width 47 height 13
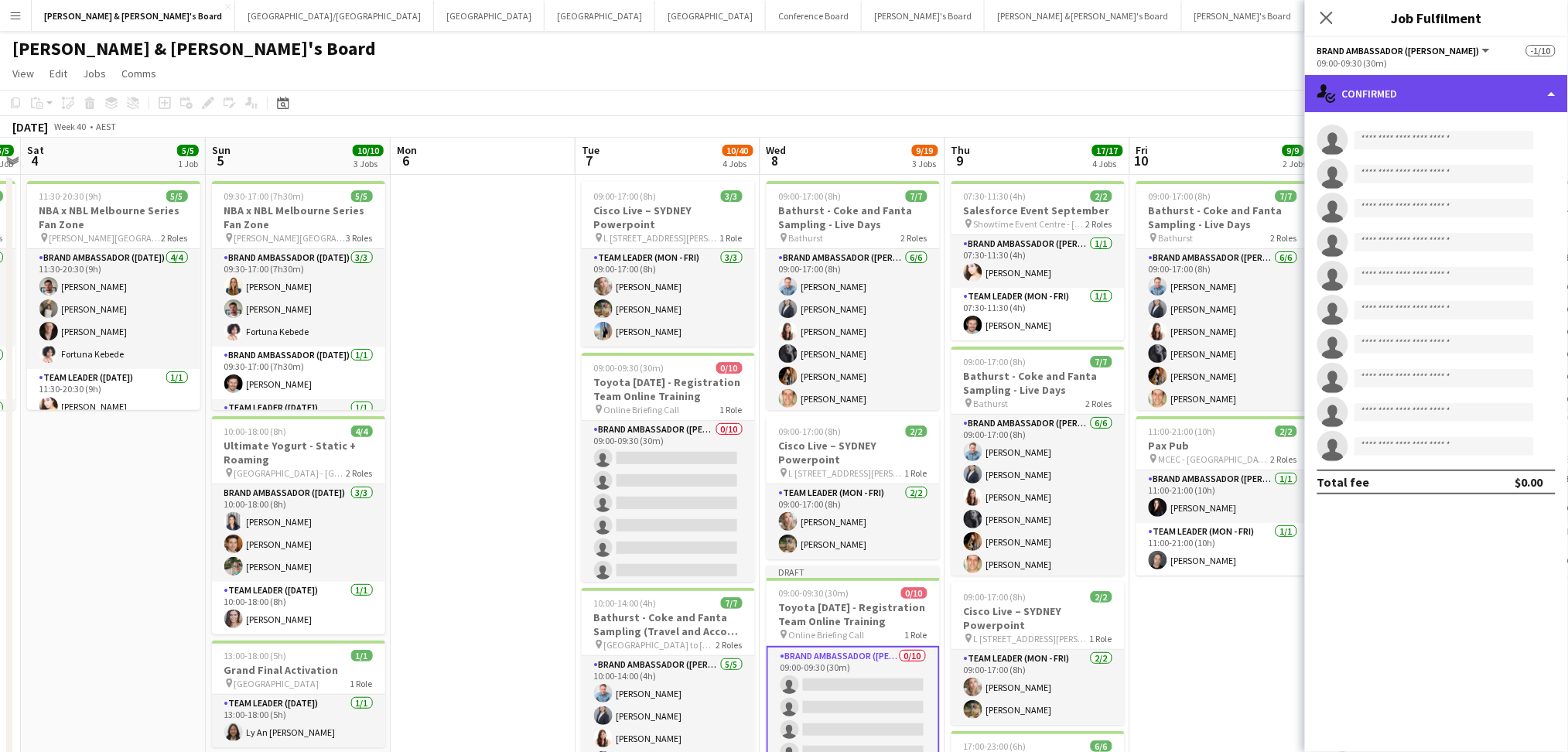
click at [1443, 89] on div "single-neutral-actions-check-2 Confirmed" at bounding box center [1436, 93] width 263 height 37
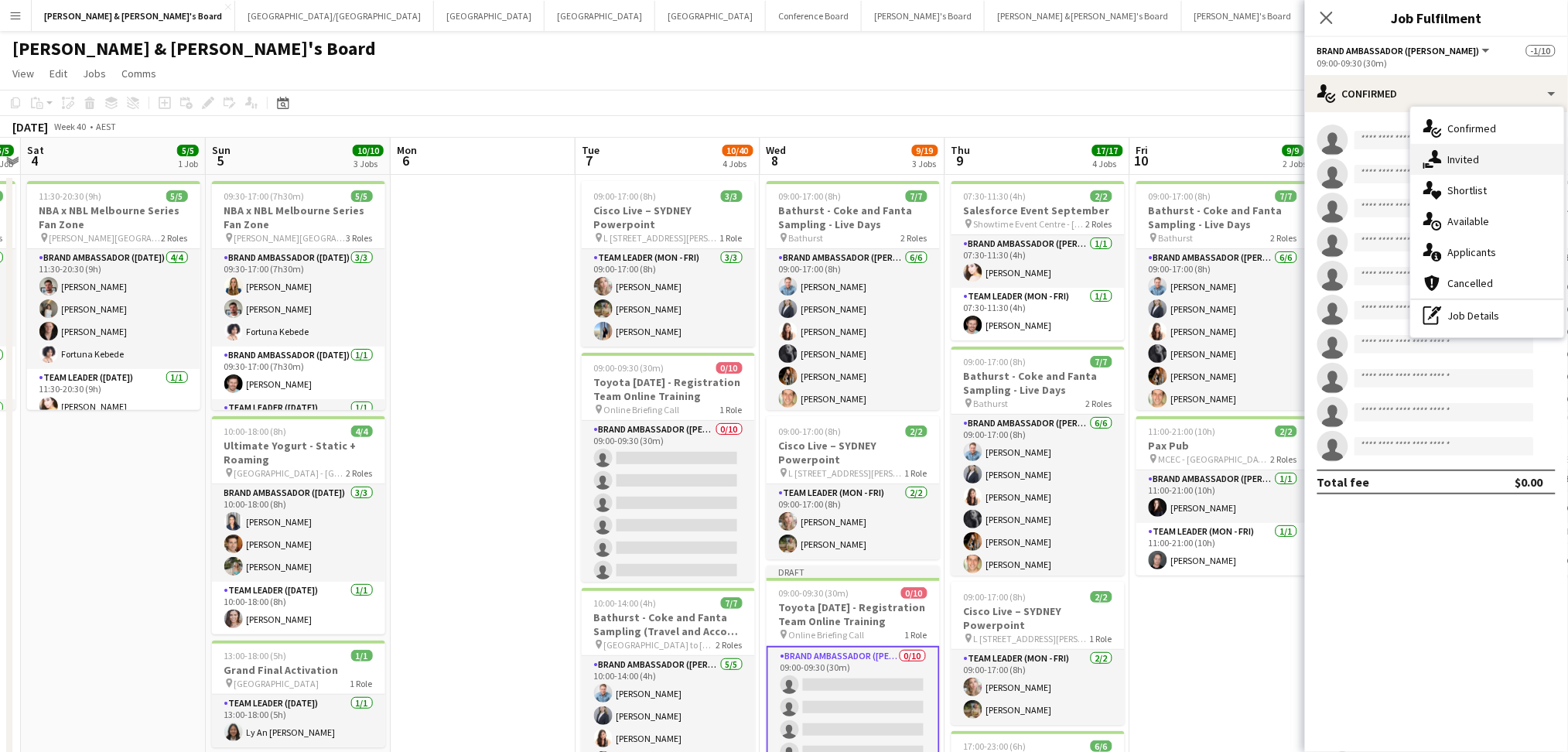
click at [1461, 157] on span "Invited" at bounding box center [1464, 159] width 32 height 14
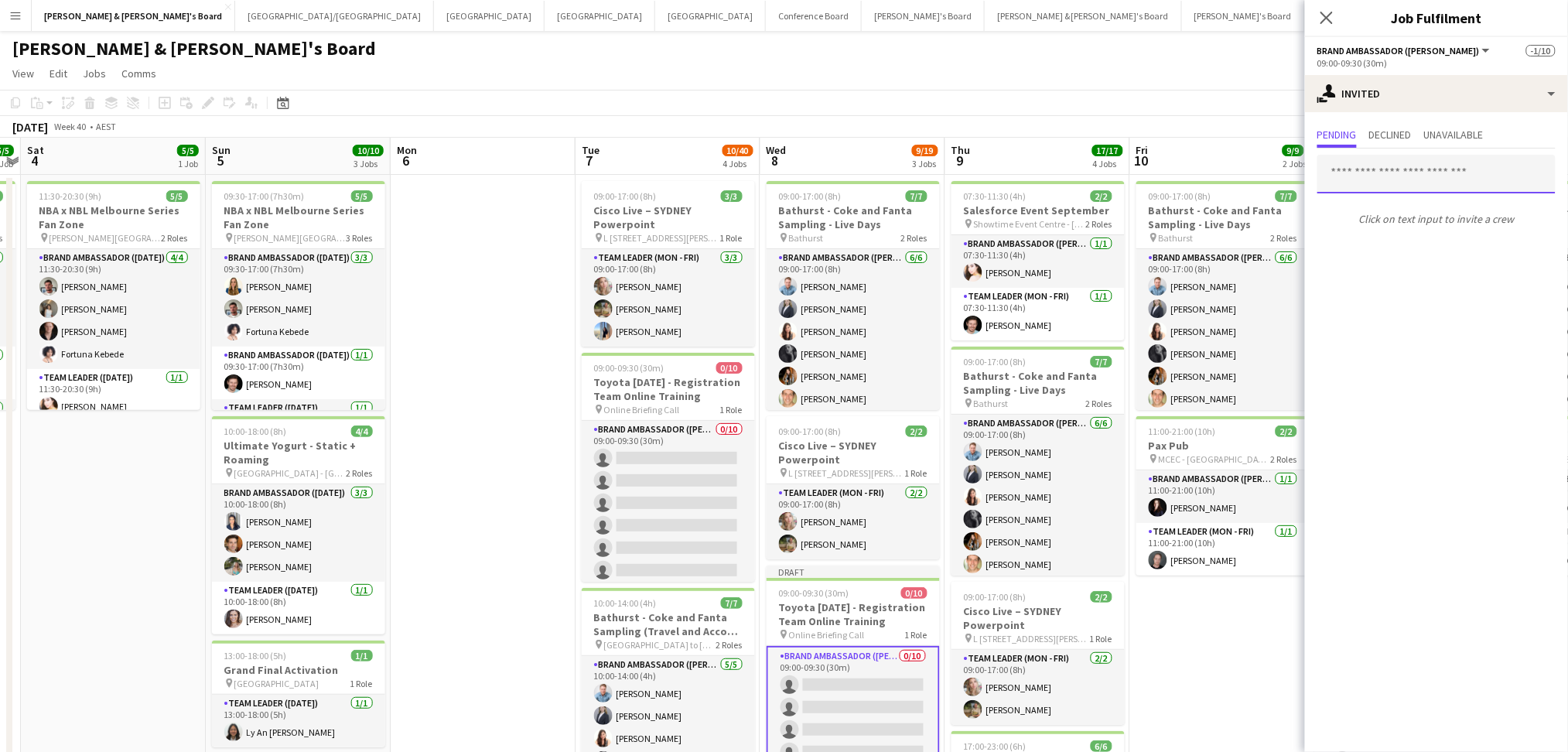
click at [1401, 174] on input "text" at bounding box center [1436, 174] width 238 height 39
click at [1401, 174] on input "******" at bounding box center [1436, 174] width 238 height 39
type input "*"
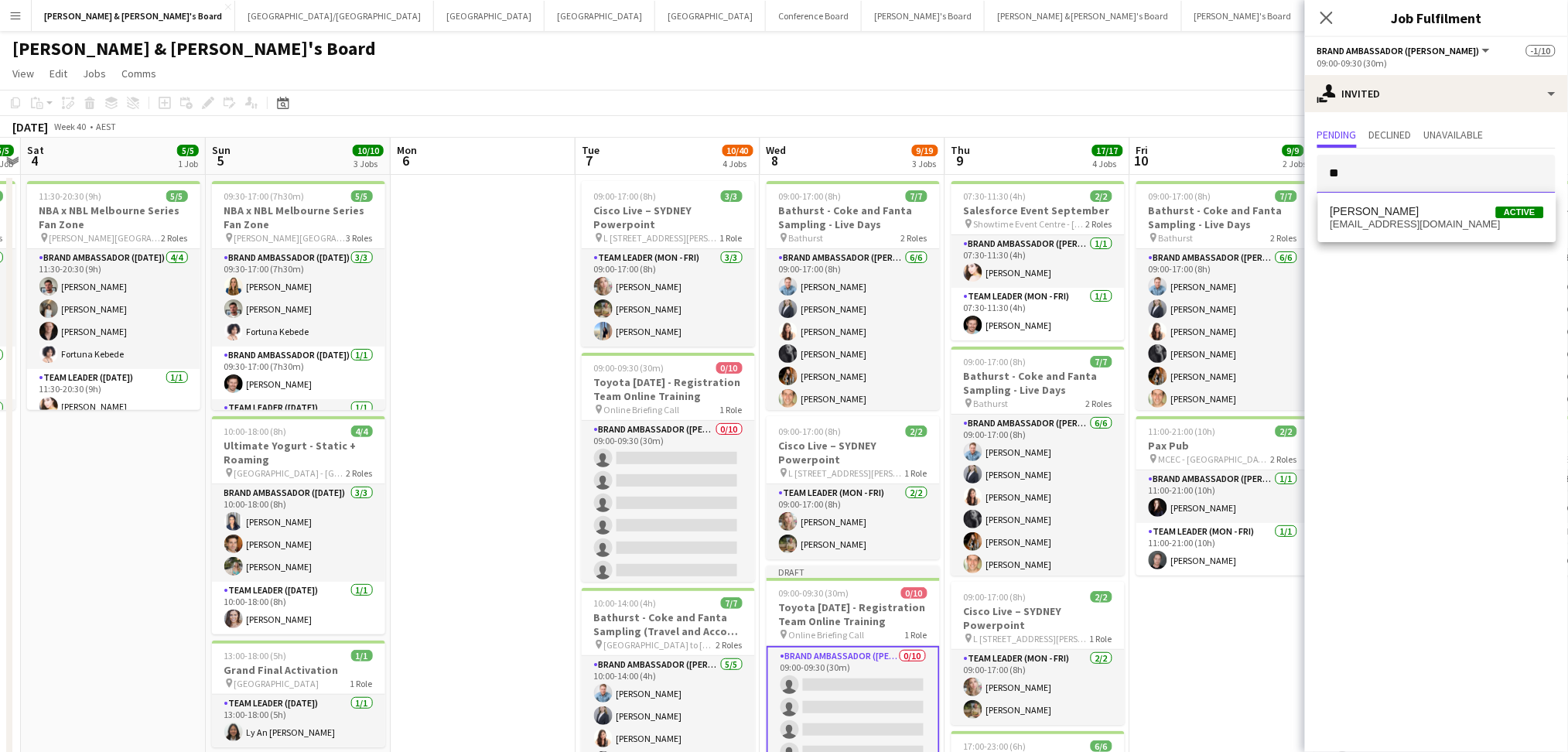
type input "*"
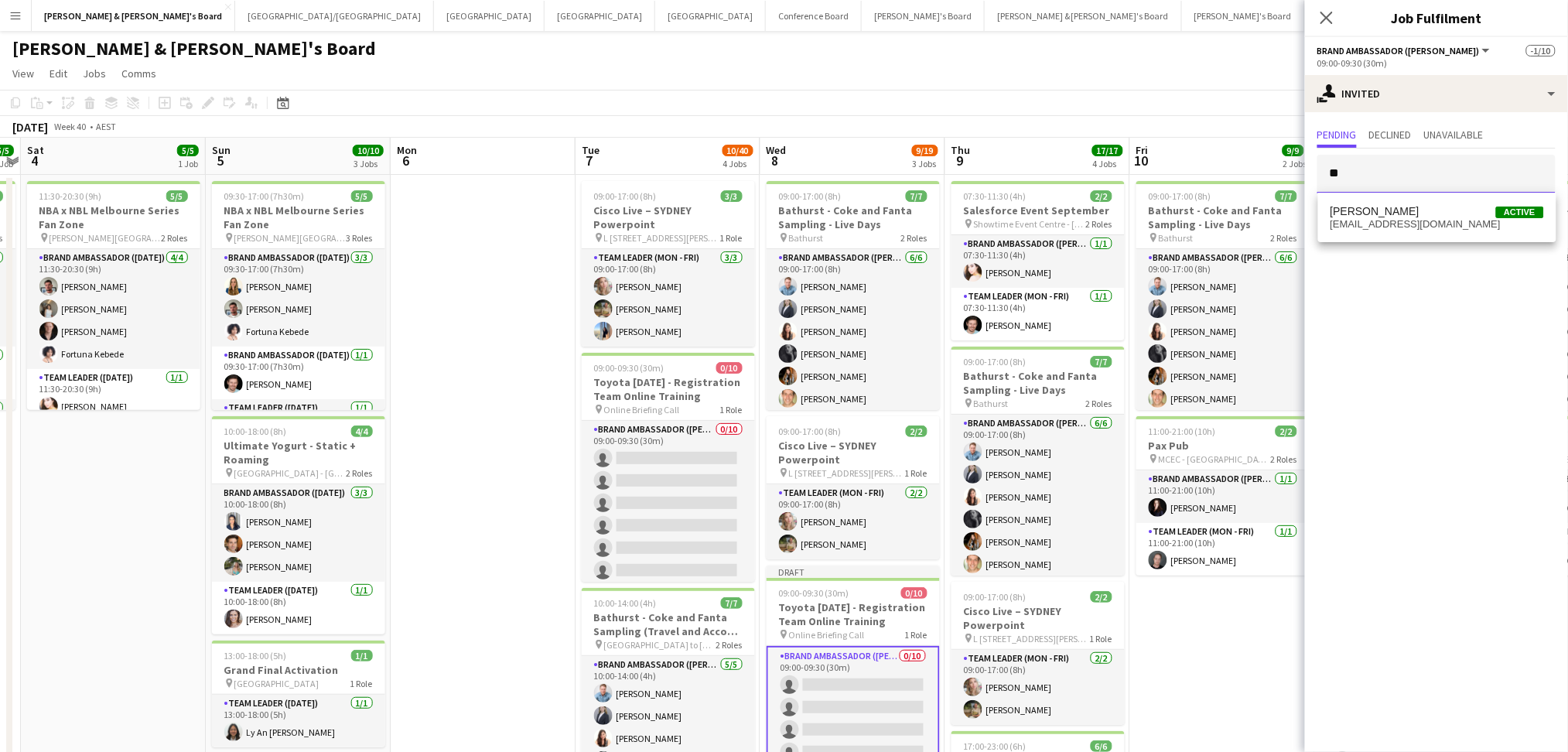
type input "*"
click at [1368, 171] on input "****" at bounding box center [1436, 174] width 238 height 39
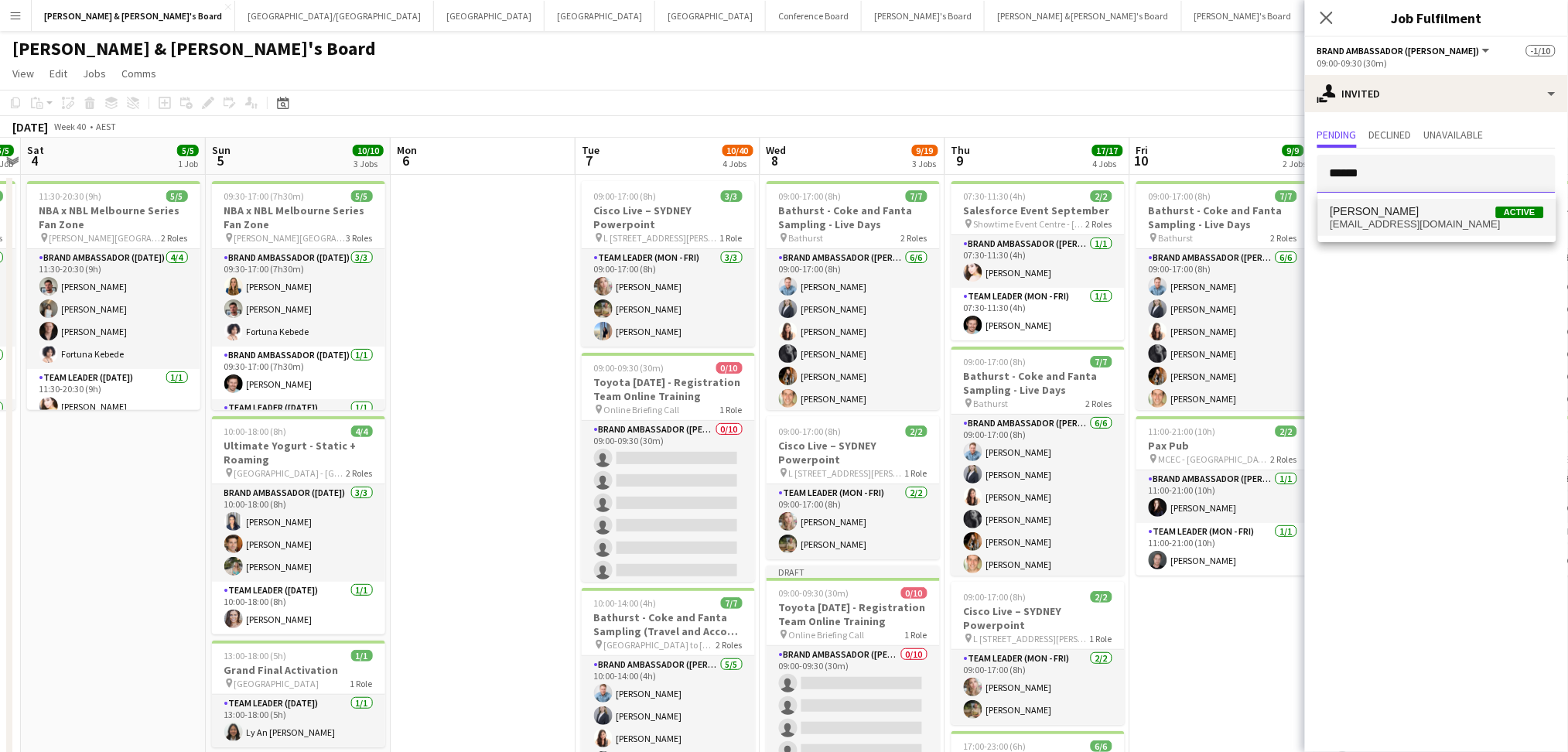
type input "******"
click at [1405, 223] on span "biancabaykara@hotmail.com" at bounding box center [1437, 224] width 213 height 12
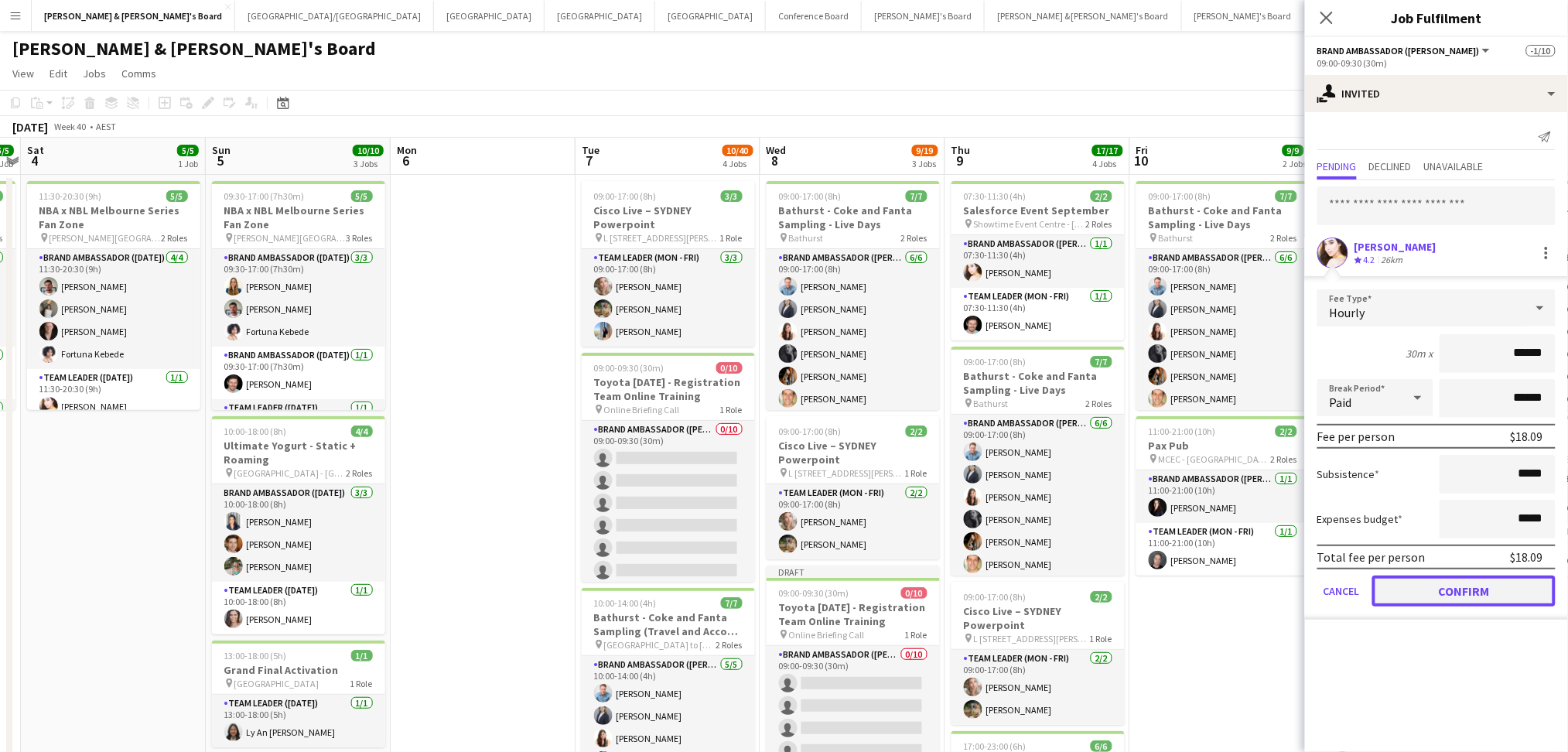
click at [1413, 590] on button "Confirm" at bounding box center [1464, 591] width 184 height 31
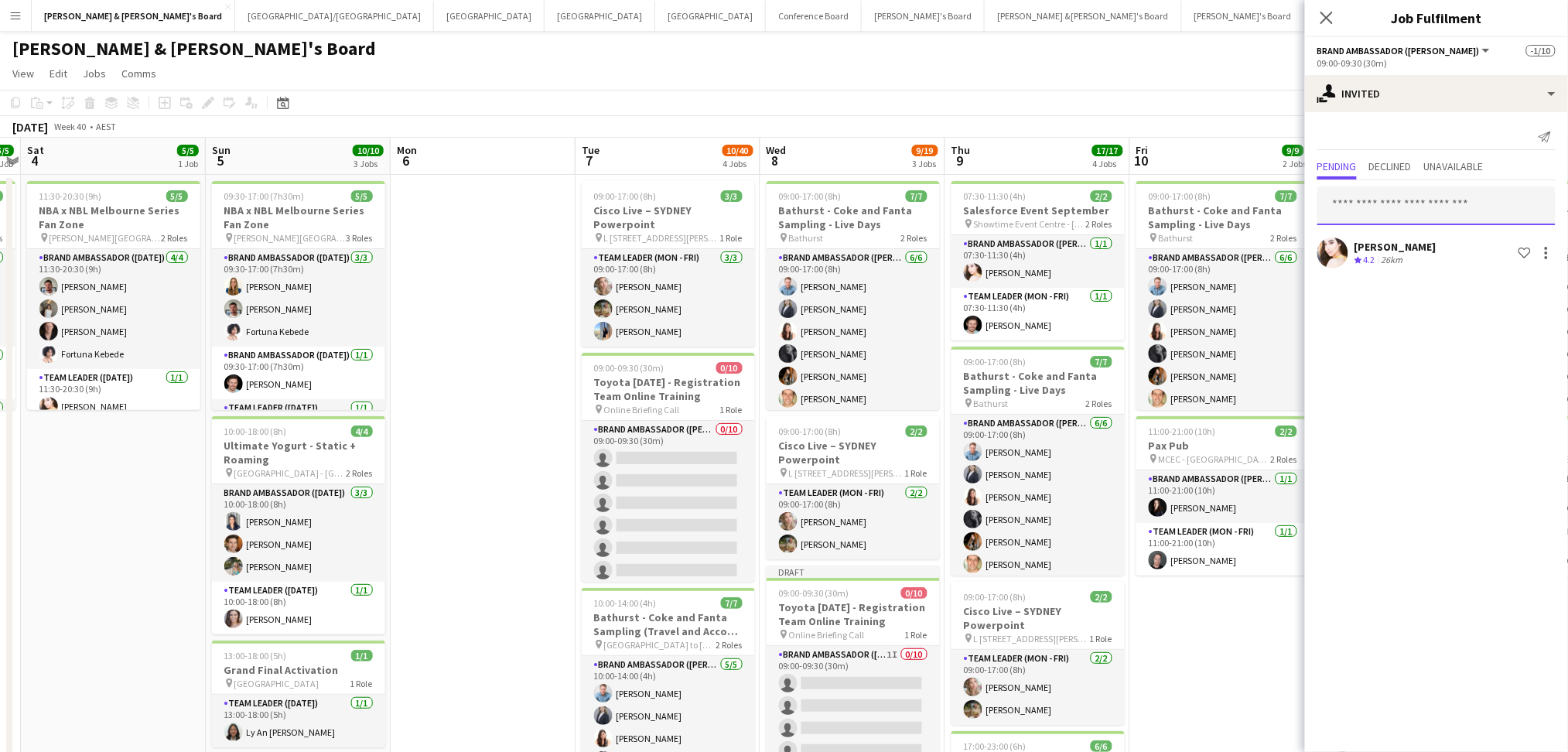
click at [1425, 213] on input "text" at bounding box center [1436, 205] width 238 height 39
type input "*******"
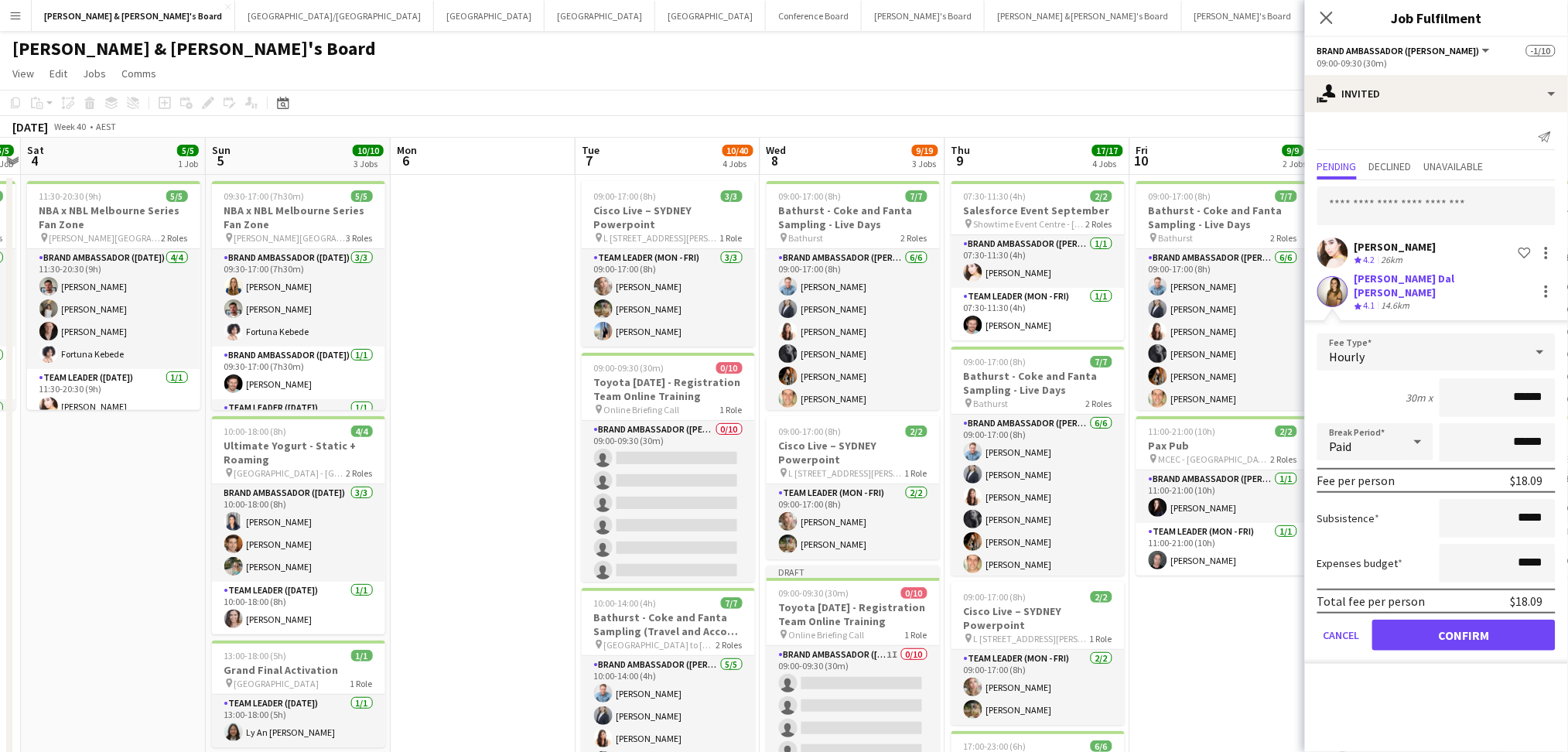
click button "Confirm" at bounding box center [1464, 635] width 184 height 31
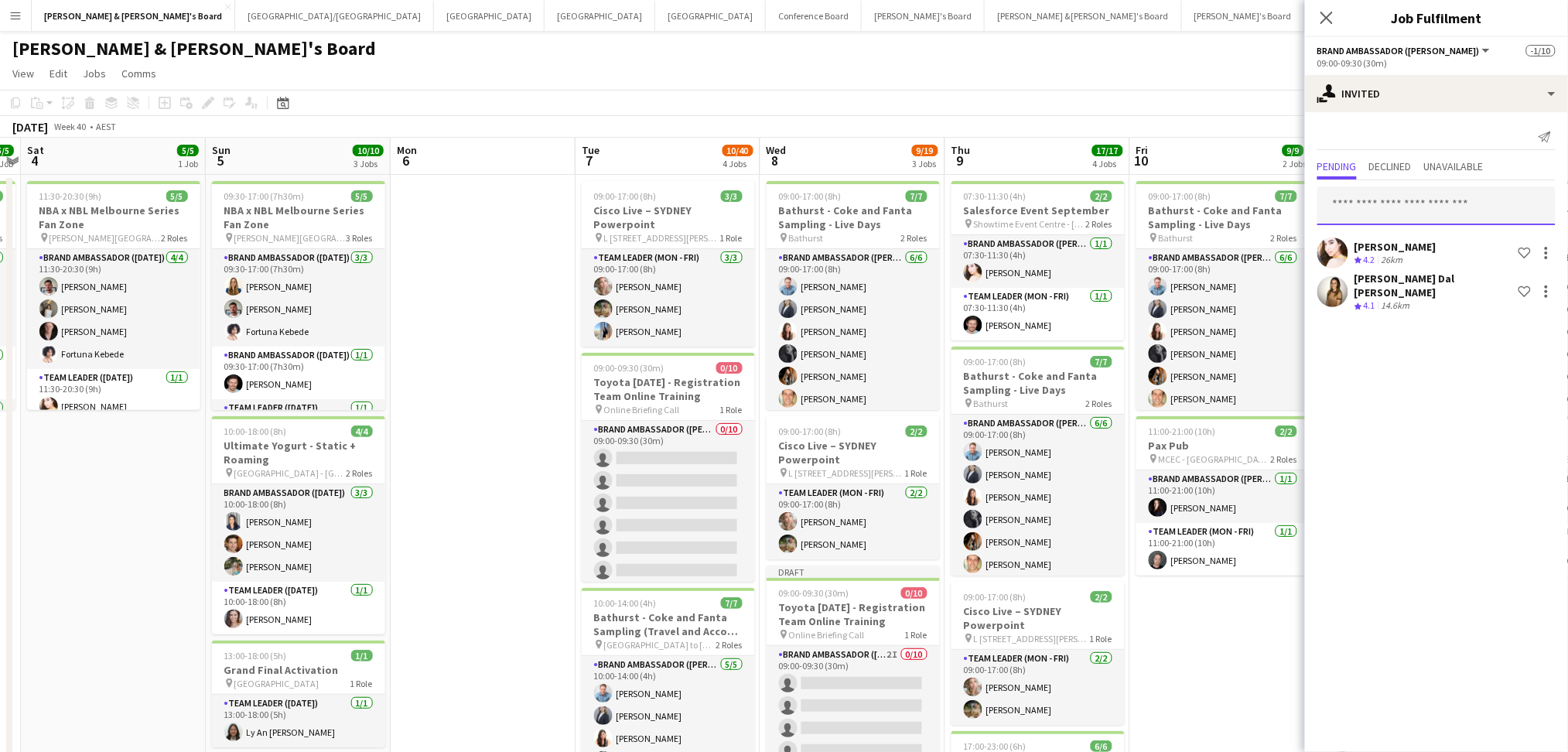
click at [1425, 213] on input "text" at bounding box center [1436, 205] width 238 height 39
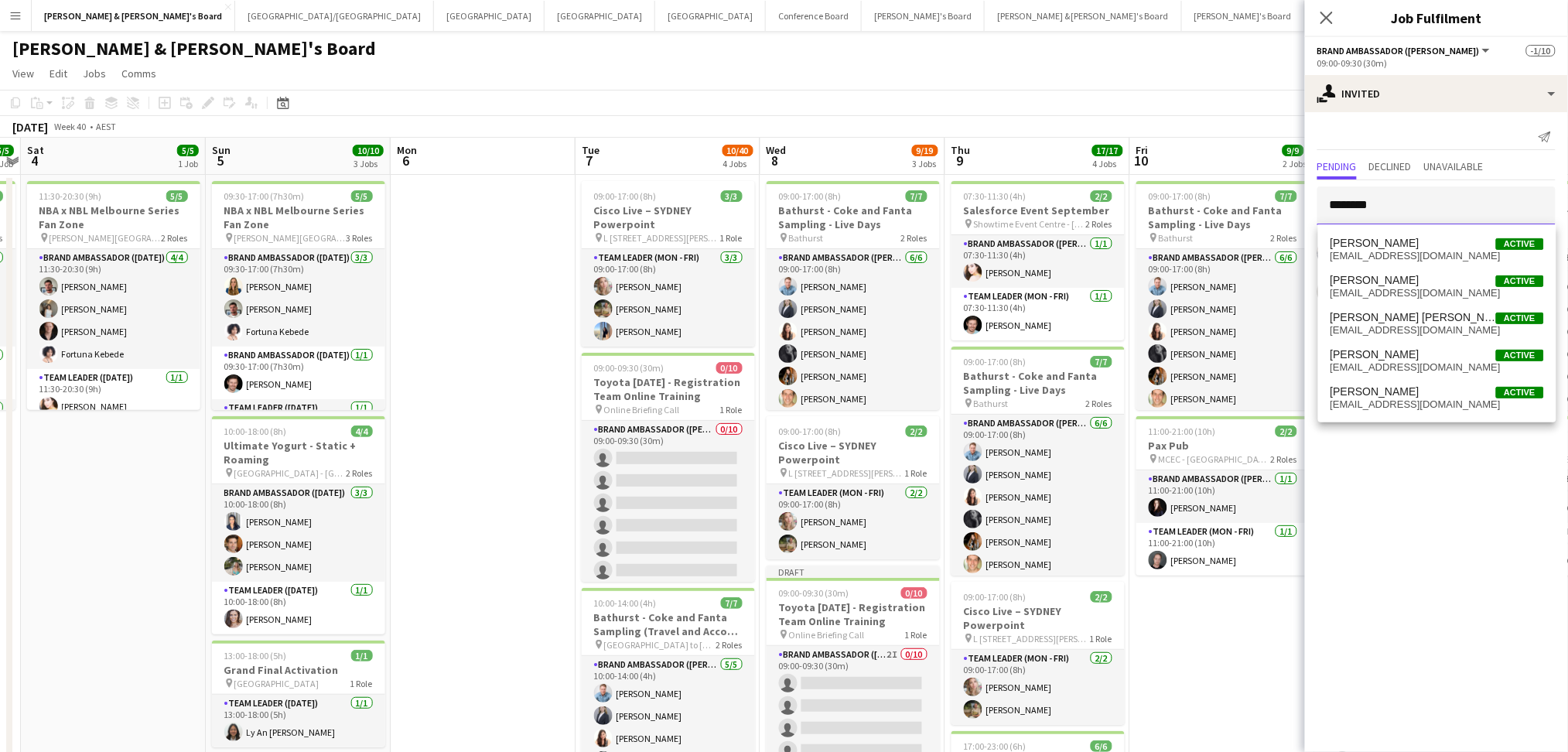
type input "*********"
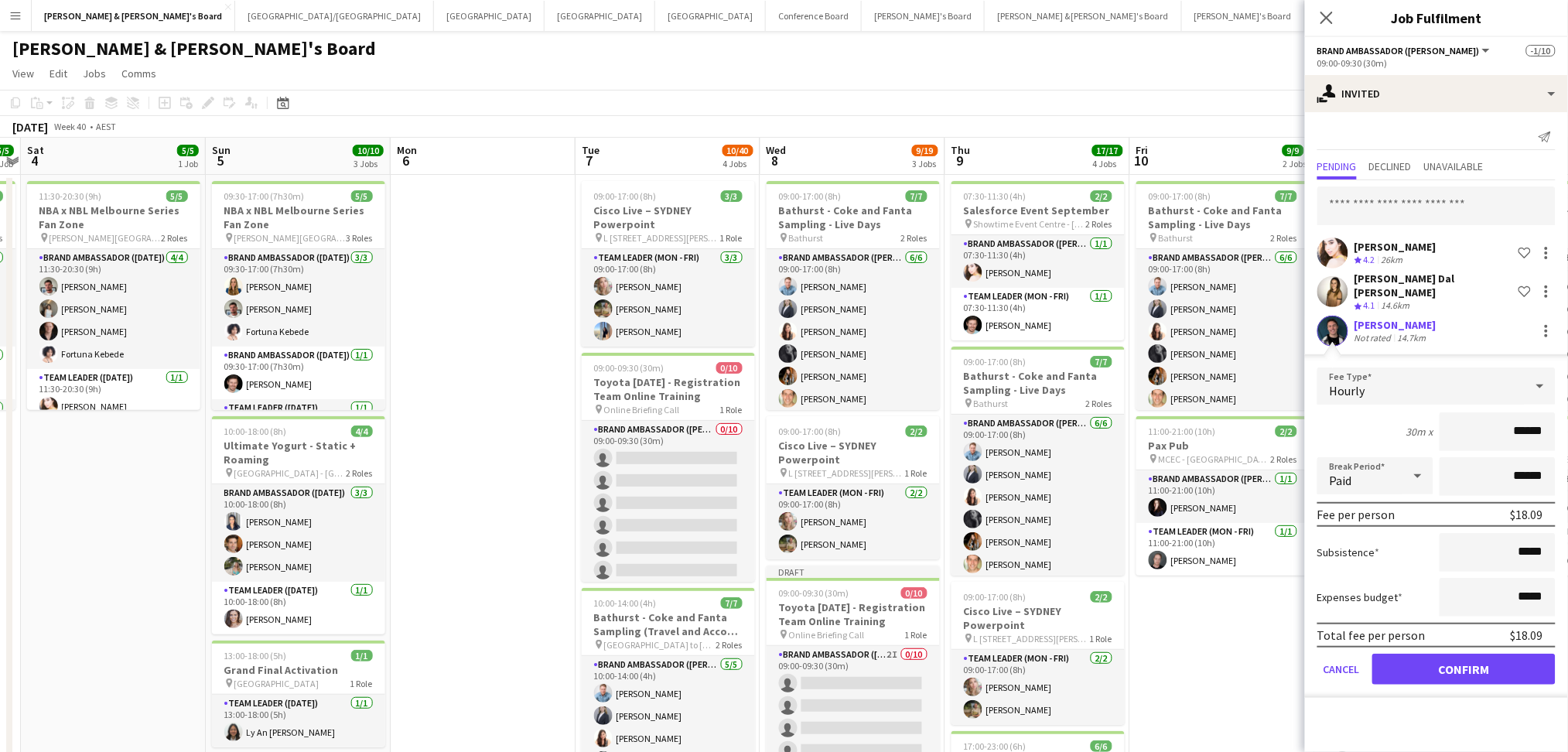
click button "Confirm" at bounding box center [1464, 669] width 184 height 31
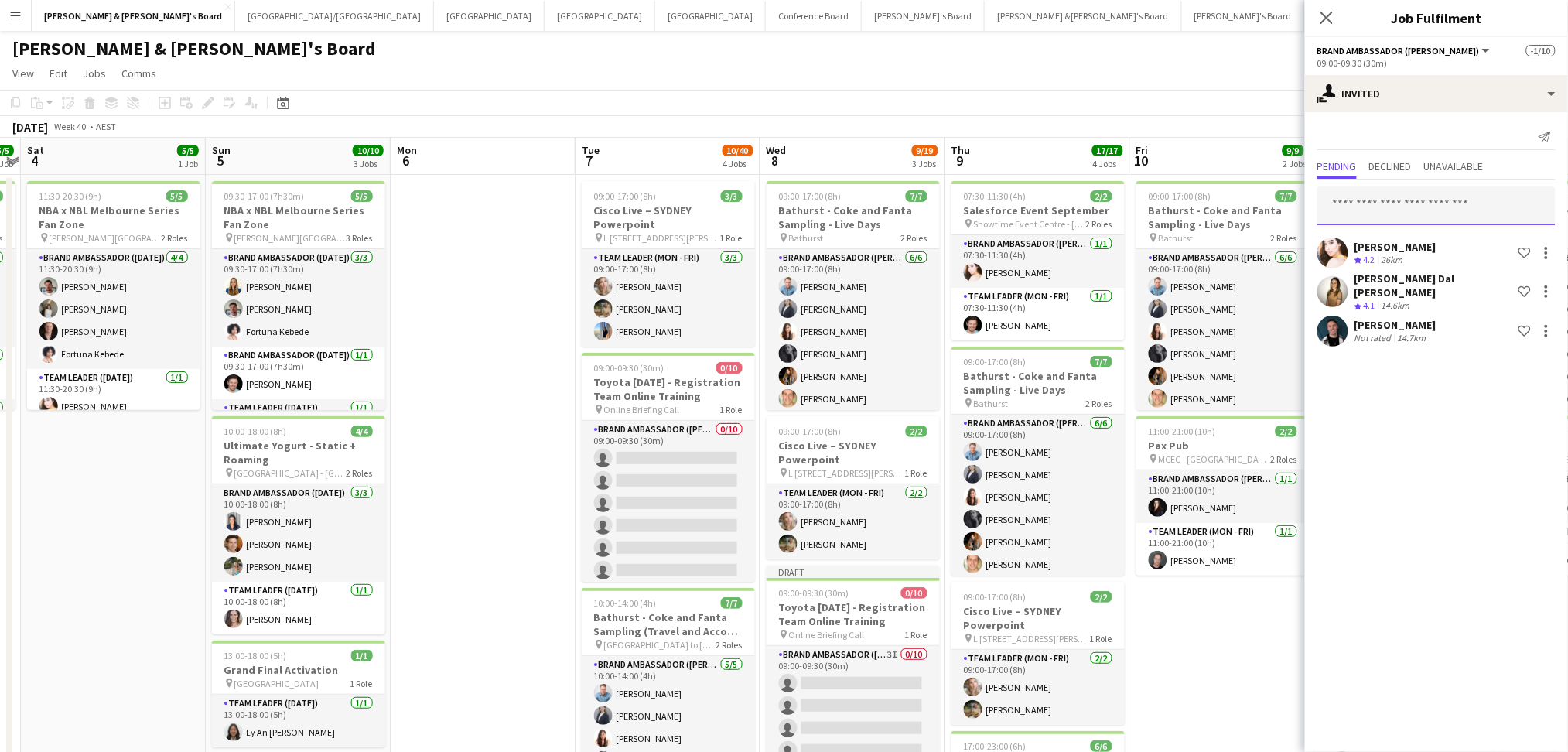
click at [1425, 213] on input "text" at bounding box center [1436, 205] width 238 height 39
type input "*****"
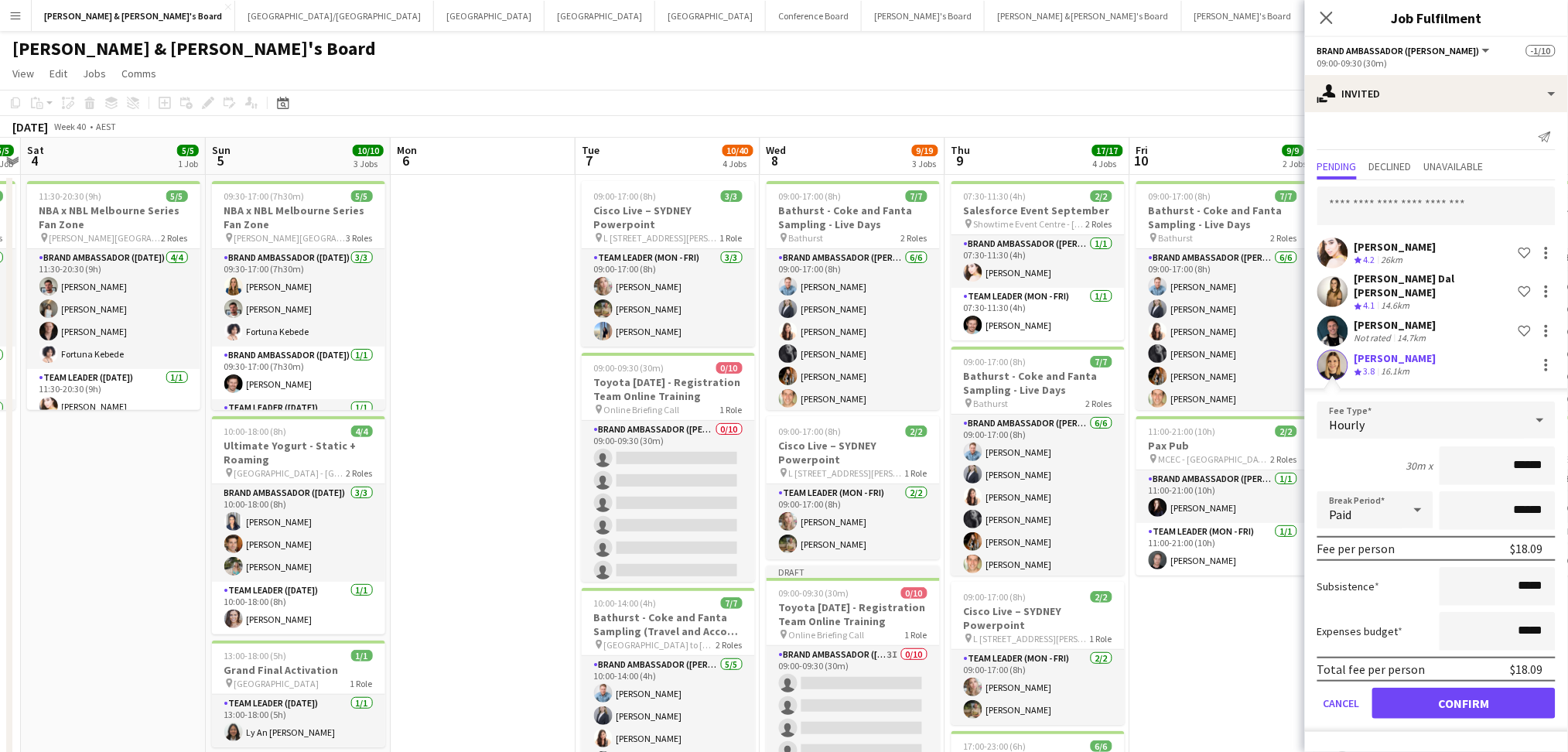
click button "Confirm" at bounding box center [1464, 703] width 184 height 31
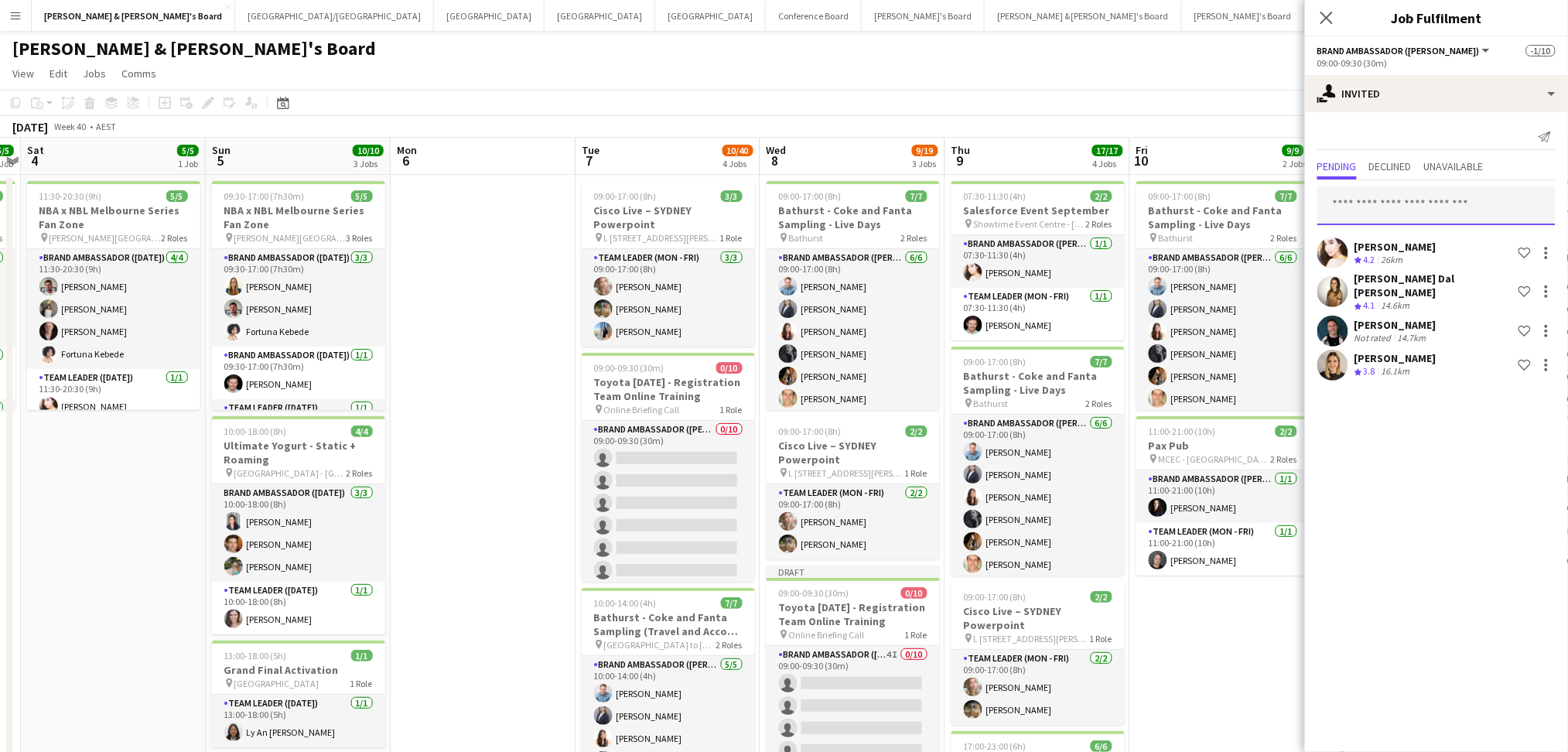
click at [1423, 203] on input "text" at bounding box center [1436, 205] width 238 height 39
click at [1393, 200] on input "*****" at bounding box center [1436, 205] width 238 height 39
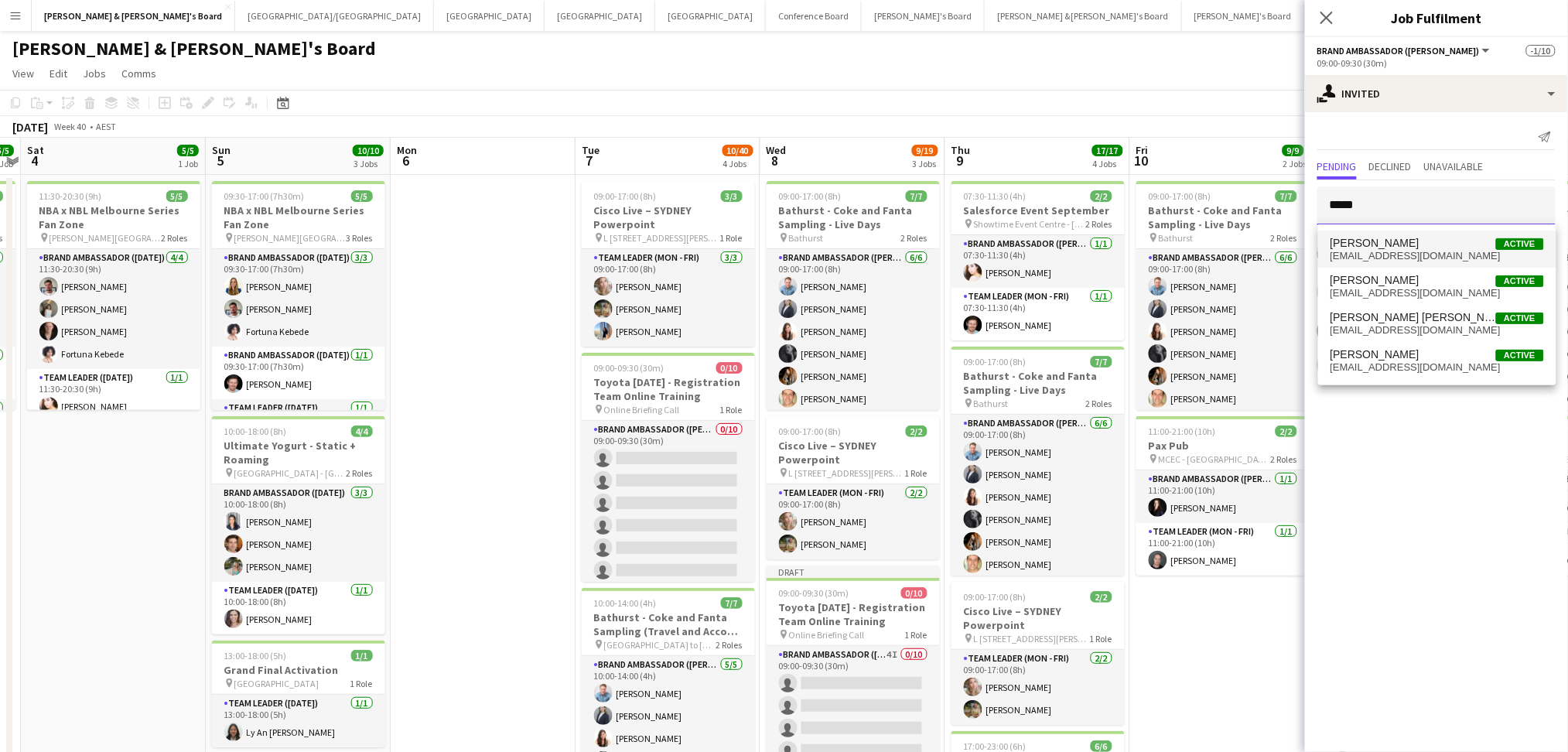
type input "*****"
click at [1403, 252] on span "aragon_valentin@hotmail.com" at bounding box center [1437, 256] width 213 height 12
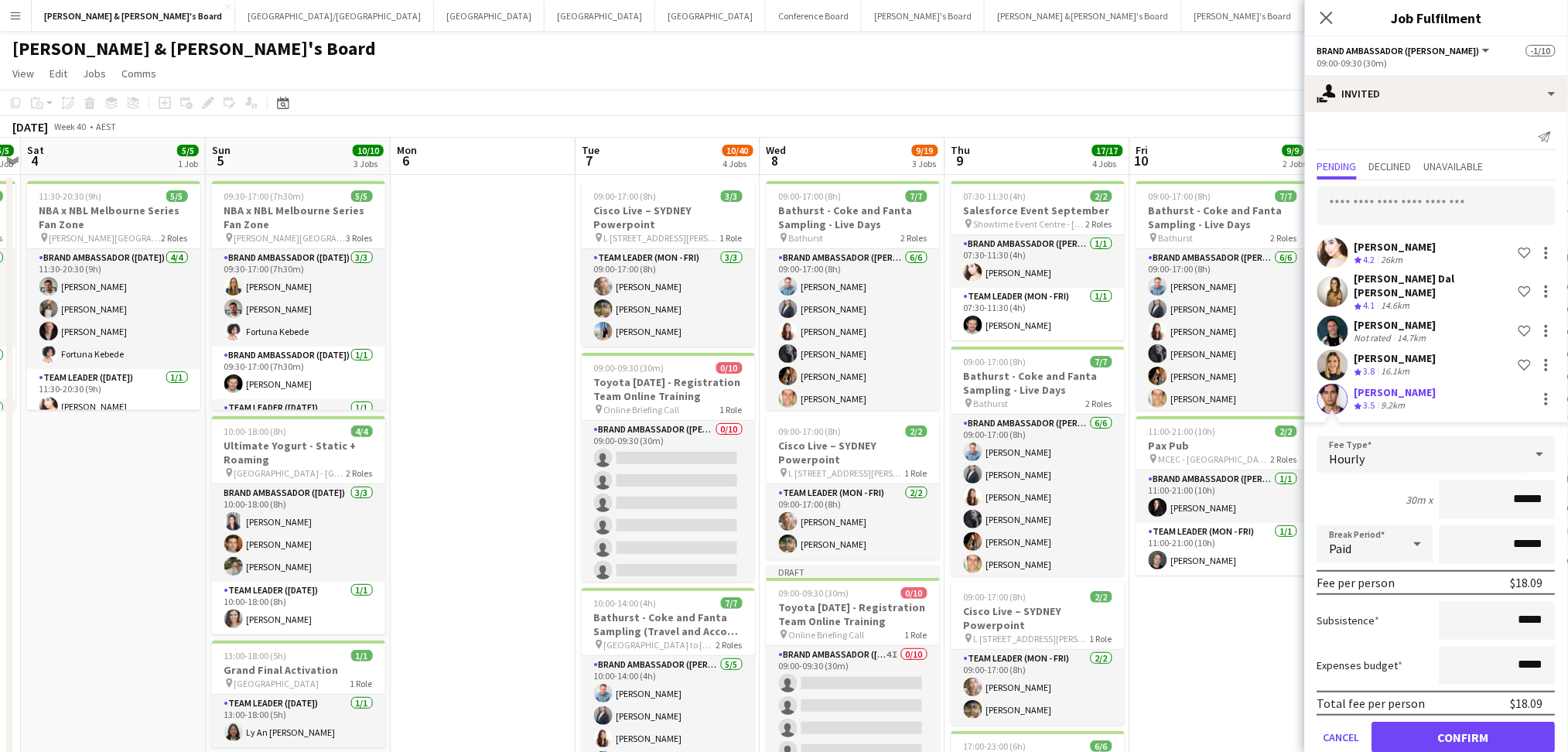
click button "Confirm" at bounding box center [1464, 737] width 184 height 31
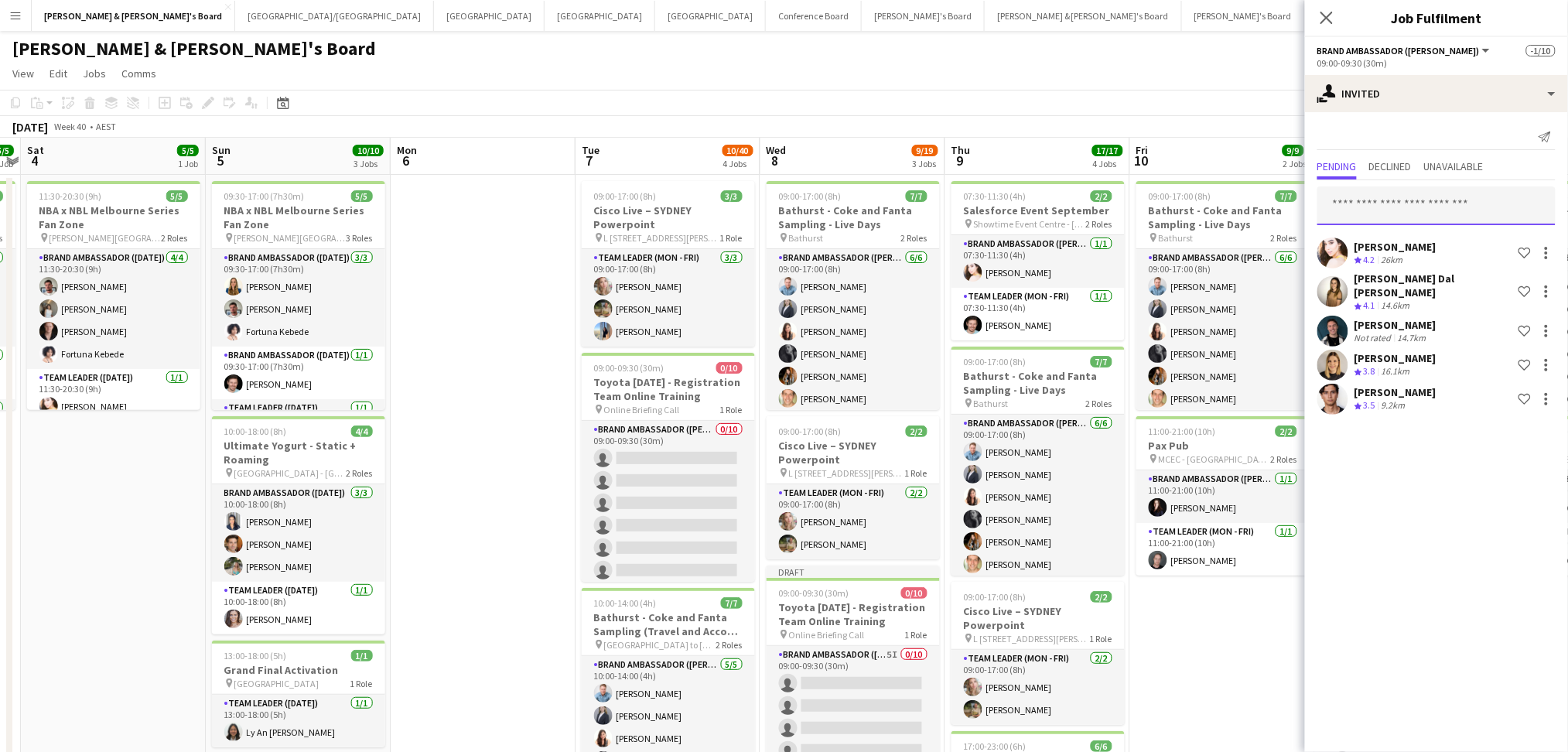
click at [1418, 203] on input "text" at bounding box center [1436, 205] width 238 height 39
type input "*"
type input "*****"
click at [1414, 239] on span "vrushali devlekar Active" at bounding box center [1437, 244] width 213 height 13
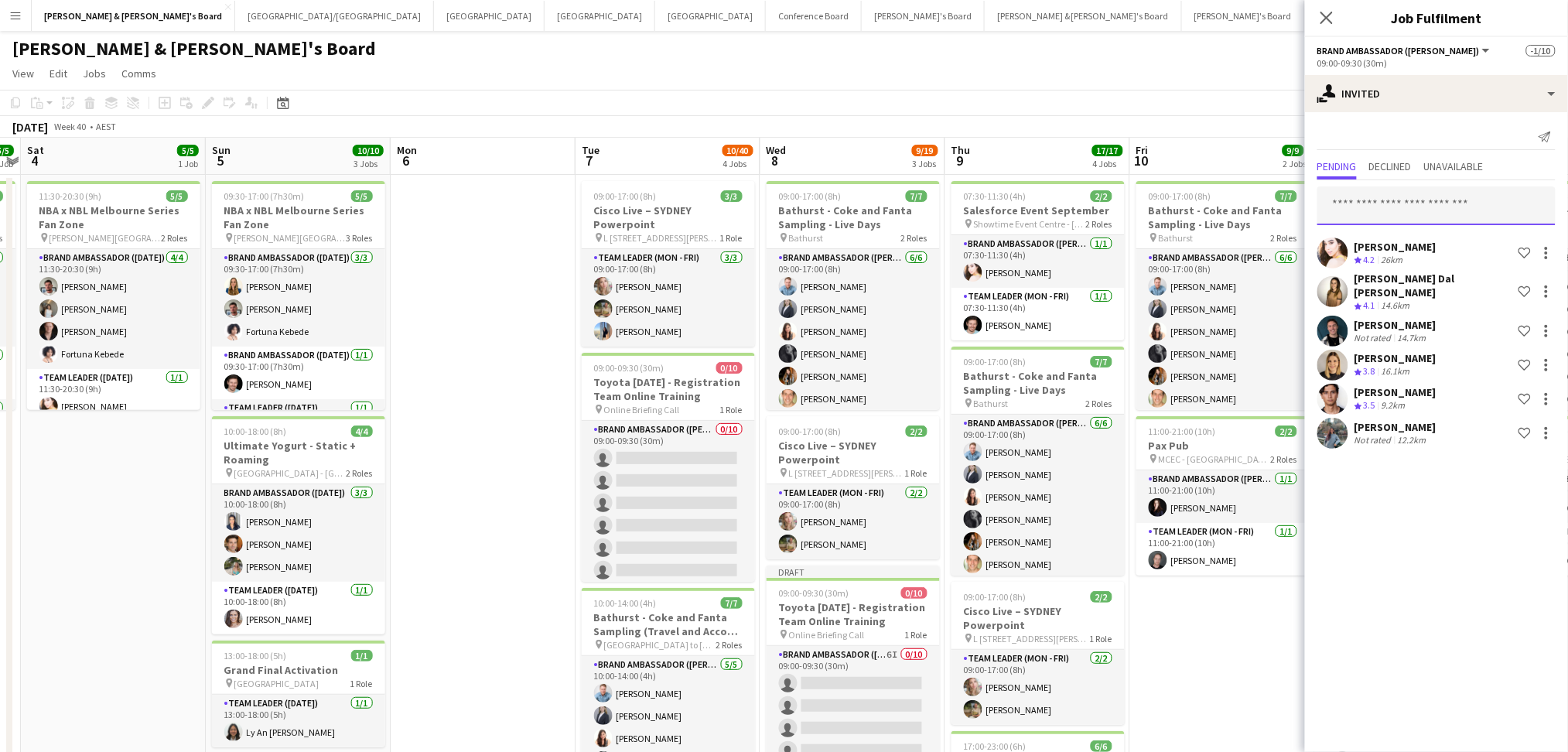
click at [1418, 202] on input "text" at bounding box center [1436, 205] width 238 height 39
type input "********"
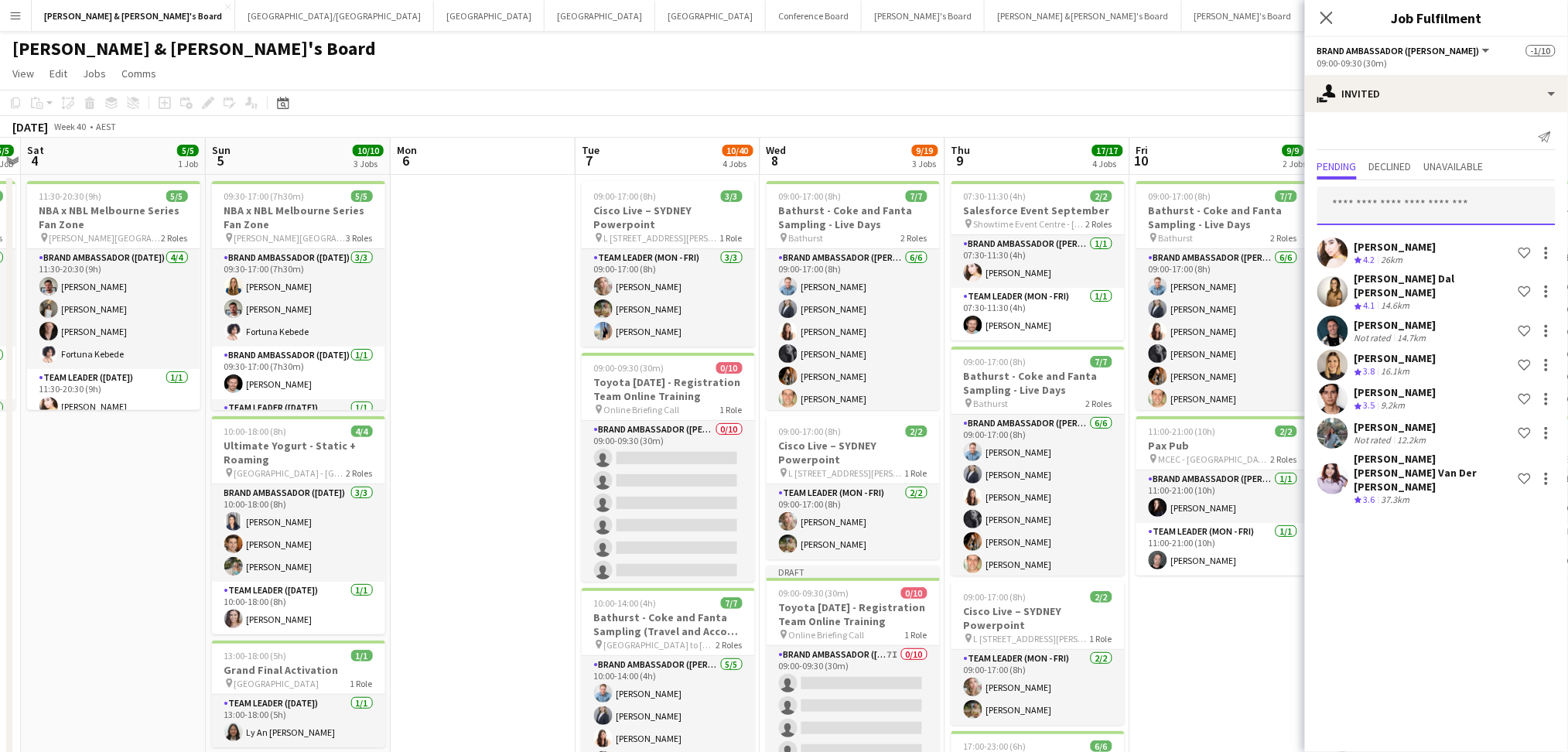
click at [1418, 202] on input "text" at bounding box center [1436, 205] width 238 height 39
type input "******"
click at [1437, 248] on span "Jorisa Macatimpag Active" at bounding box center [1437, 244] width 213 height 13
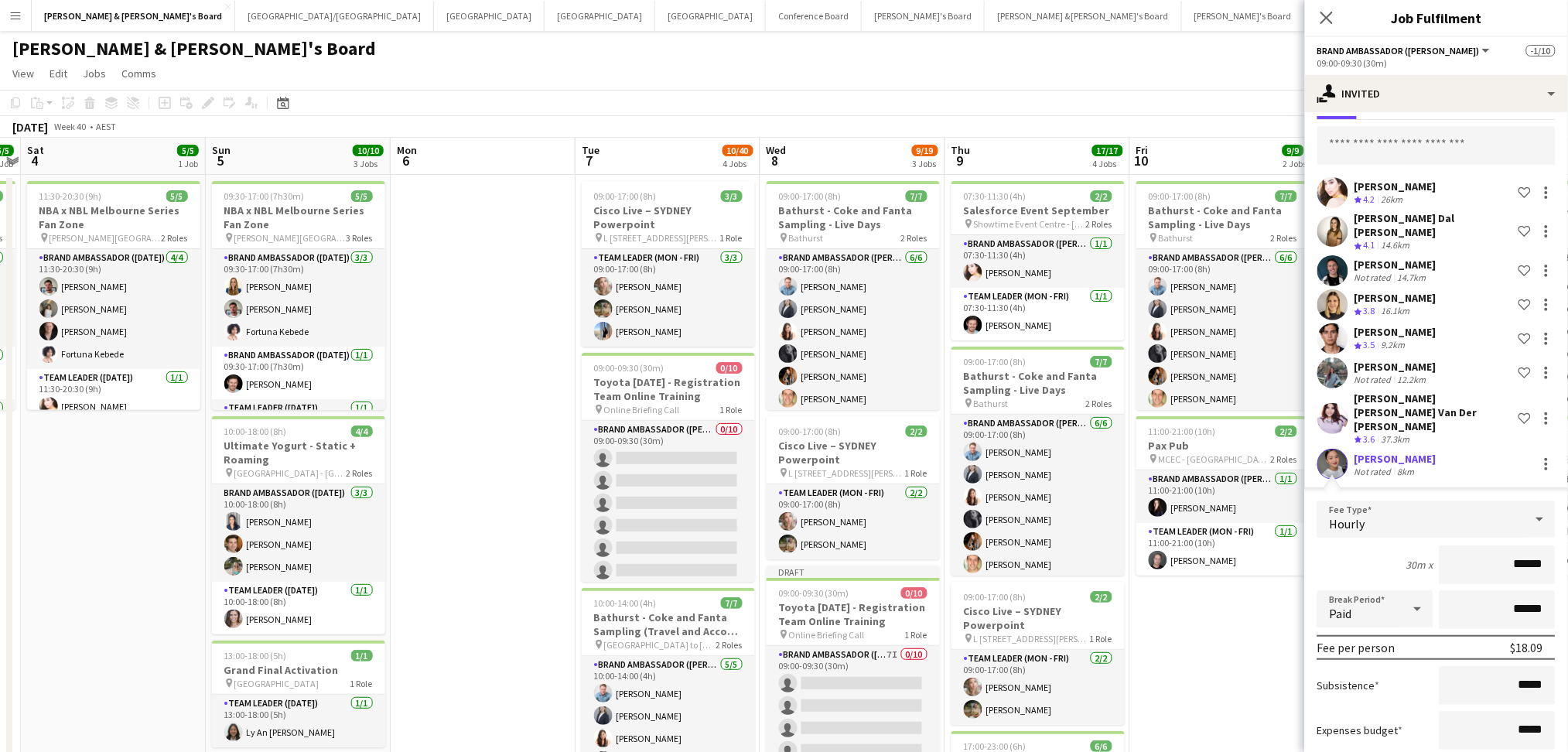
scroll to position [116, 0]
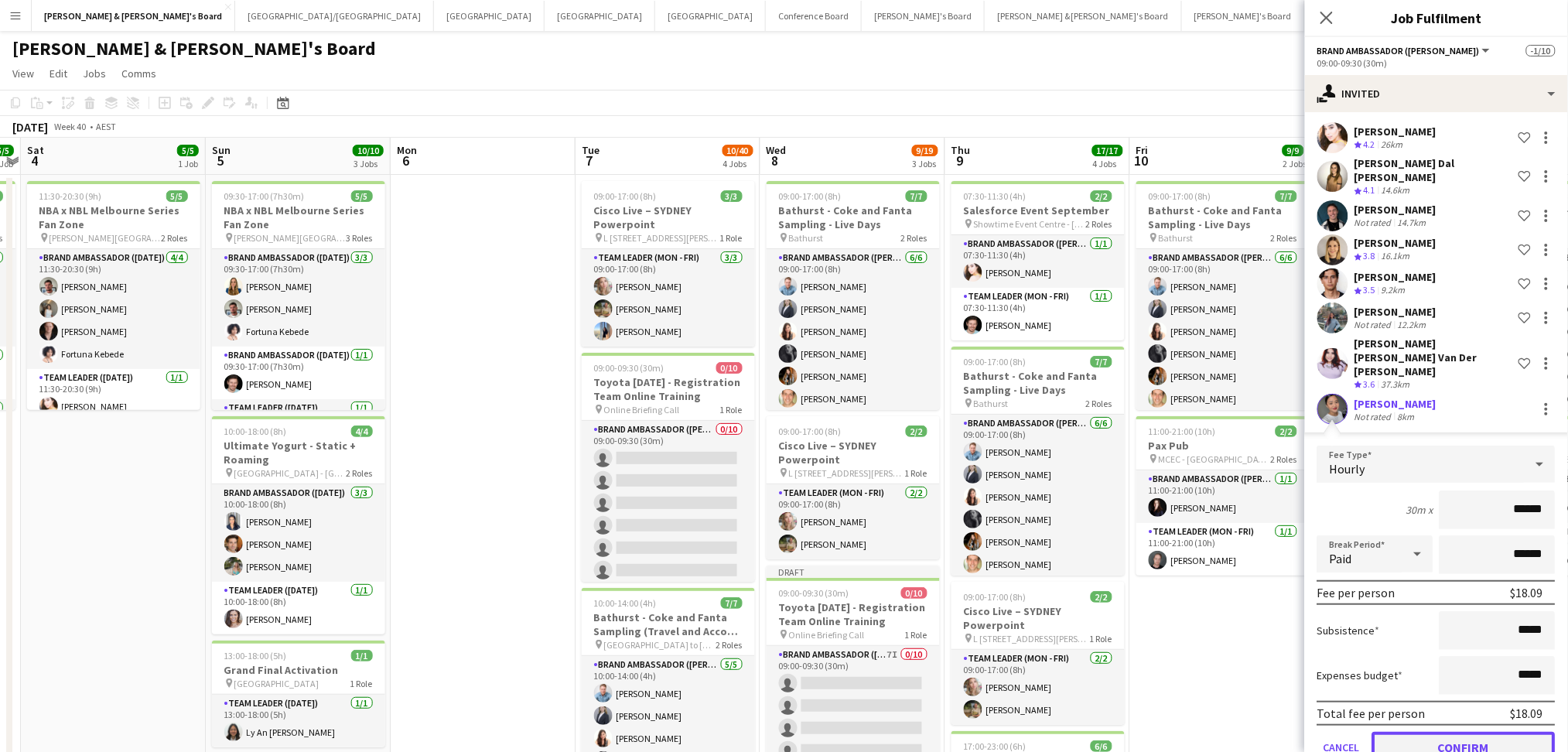
click at [1474, 731] on button "Confirm" at bounding box center [1464, 747] width 184 height 31
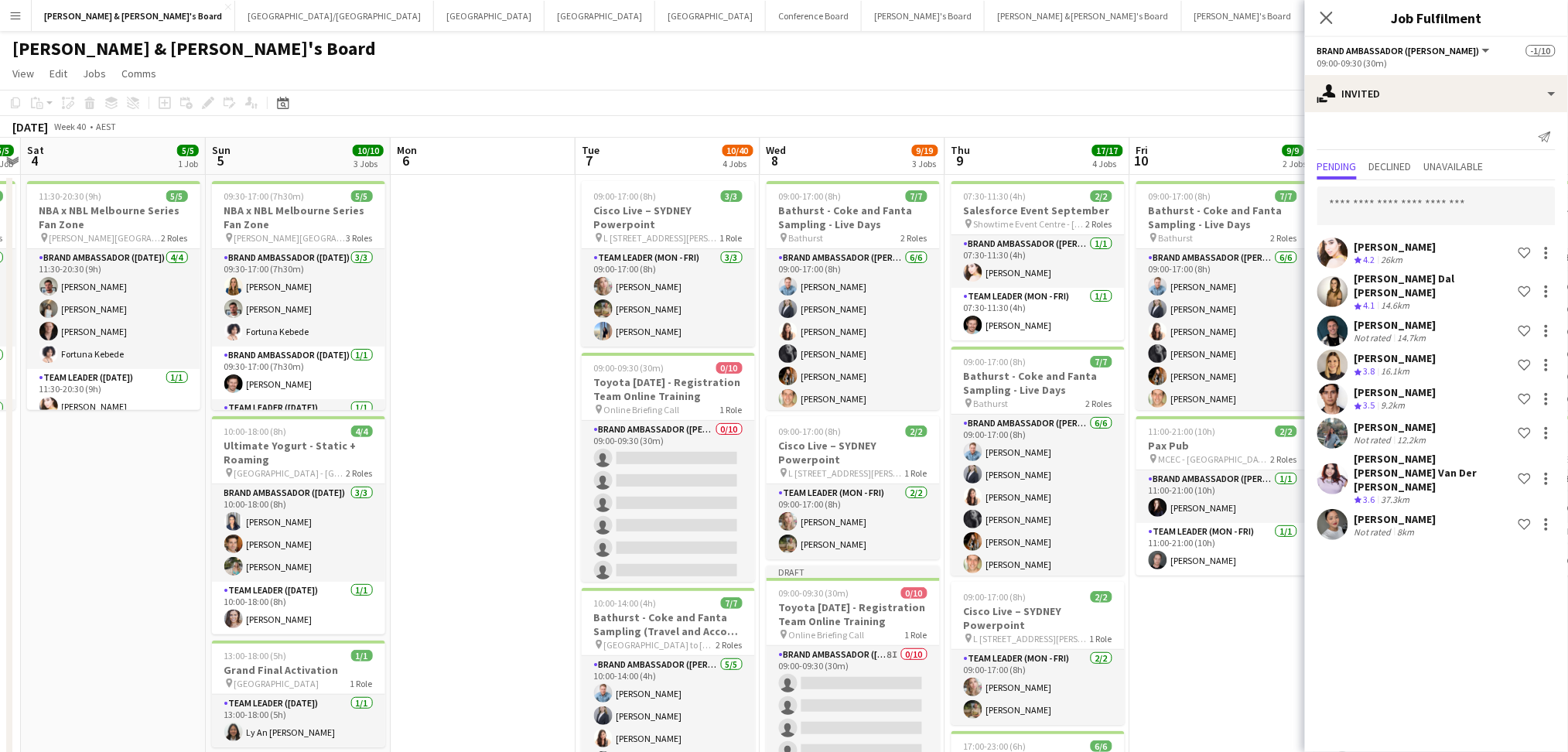
scroll to position [0, 0]
click at [1399, 186] on input "text" at bounding box center [1436, 205] width 238 height 39
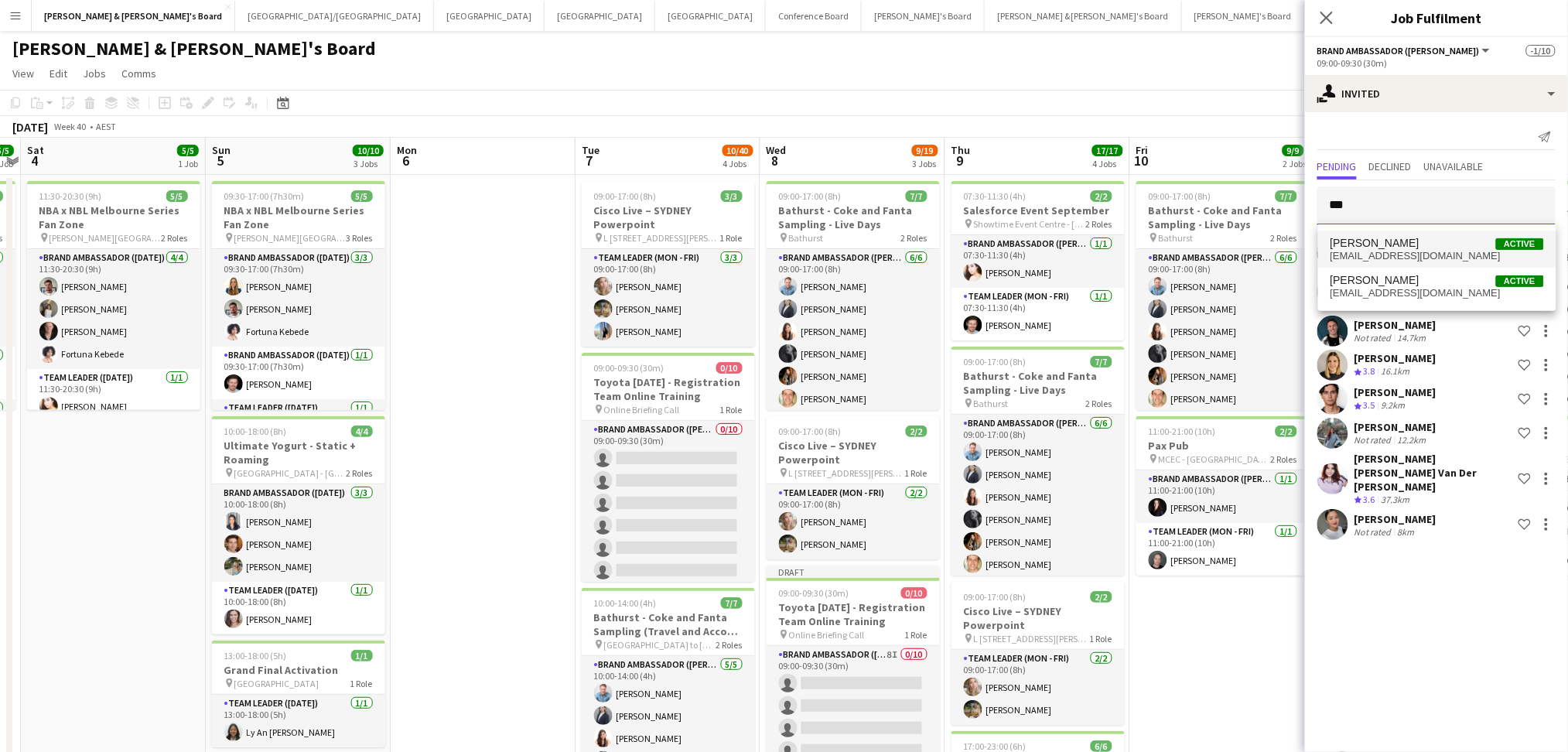
type input "***"
click at [1396, 242] on span "Meg Hogan Active" at bounding box center [1437, 244] width 213 height 13
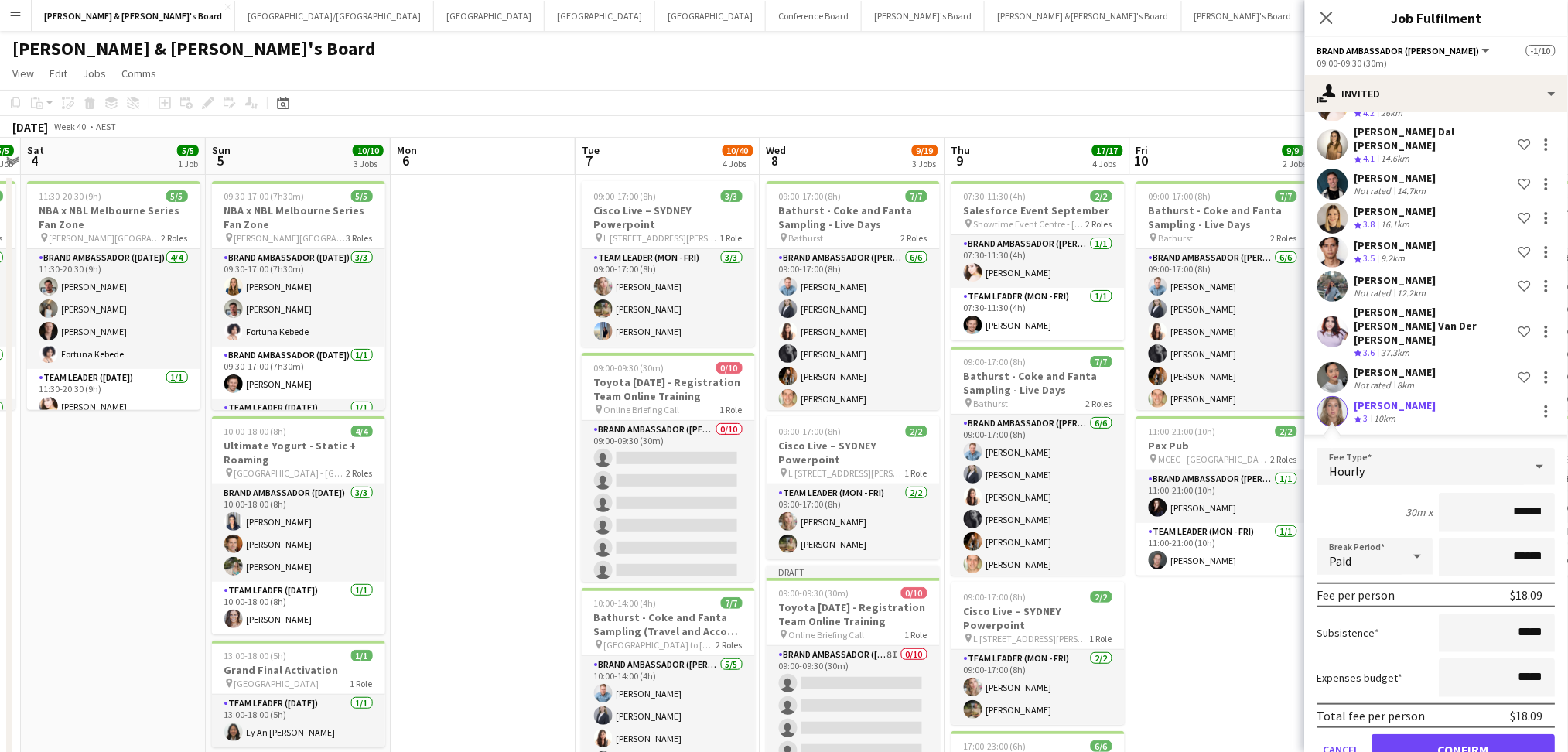
scroll to position [149, 0]
click at [1459, 731] on button "Confirm" at bounding box center [1464, 747] width 184 height 31
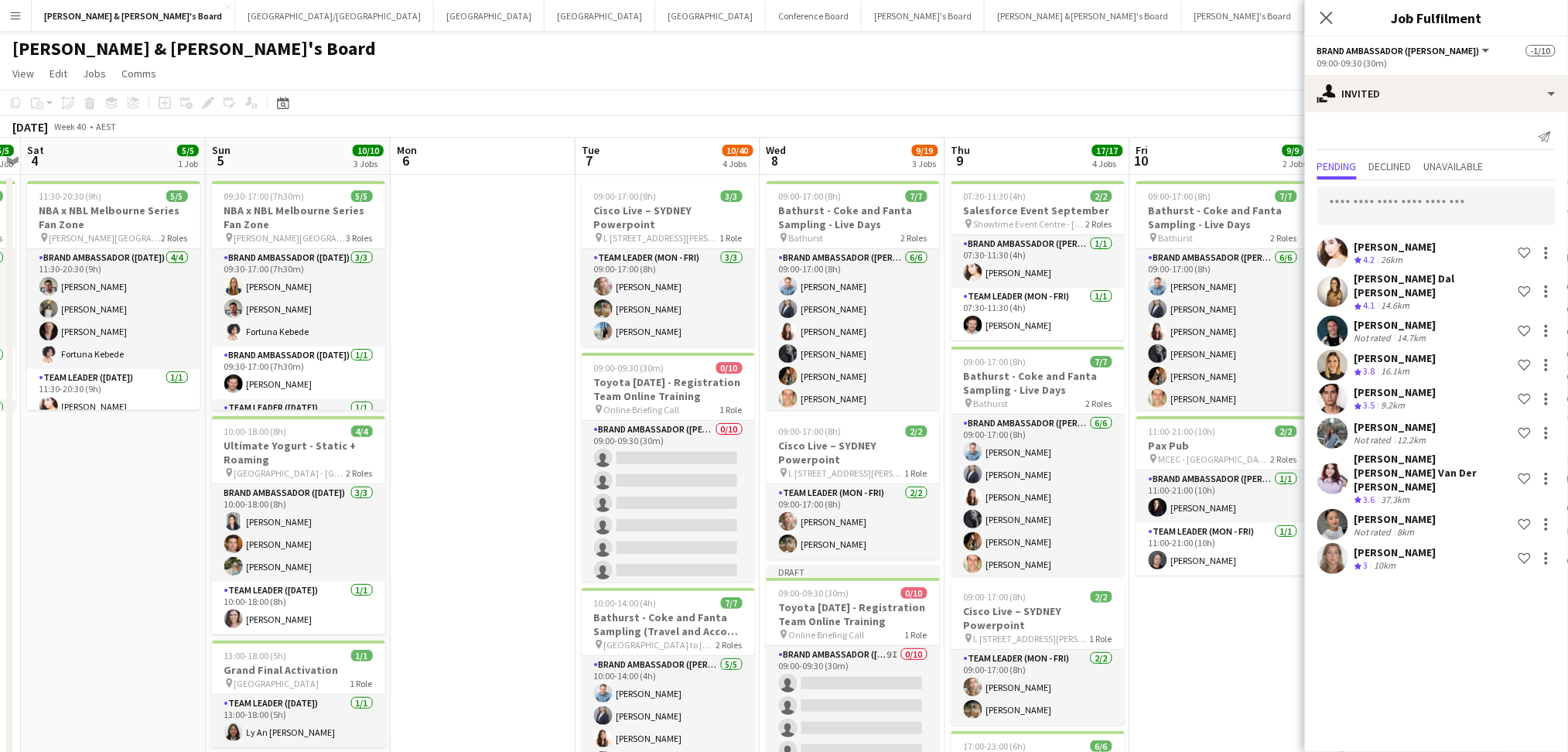
scroll to position [0, 0]
click at [1402, 205] on input "text" at bounding box center [1436, 205] width 238 height 39
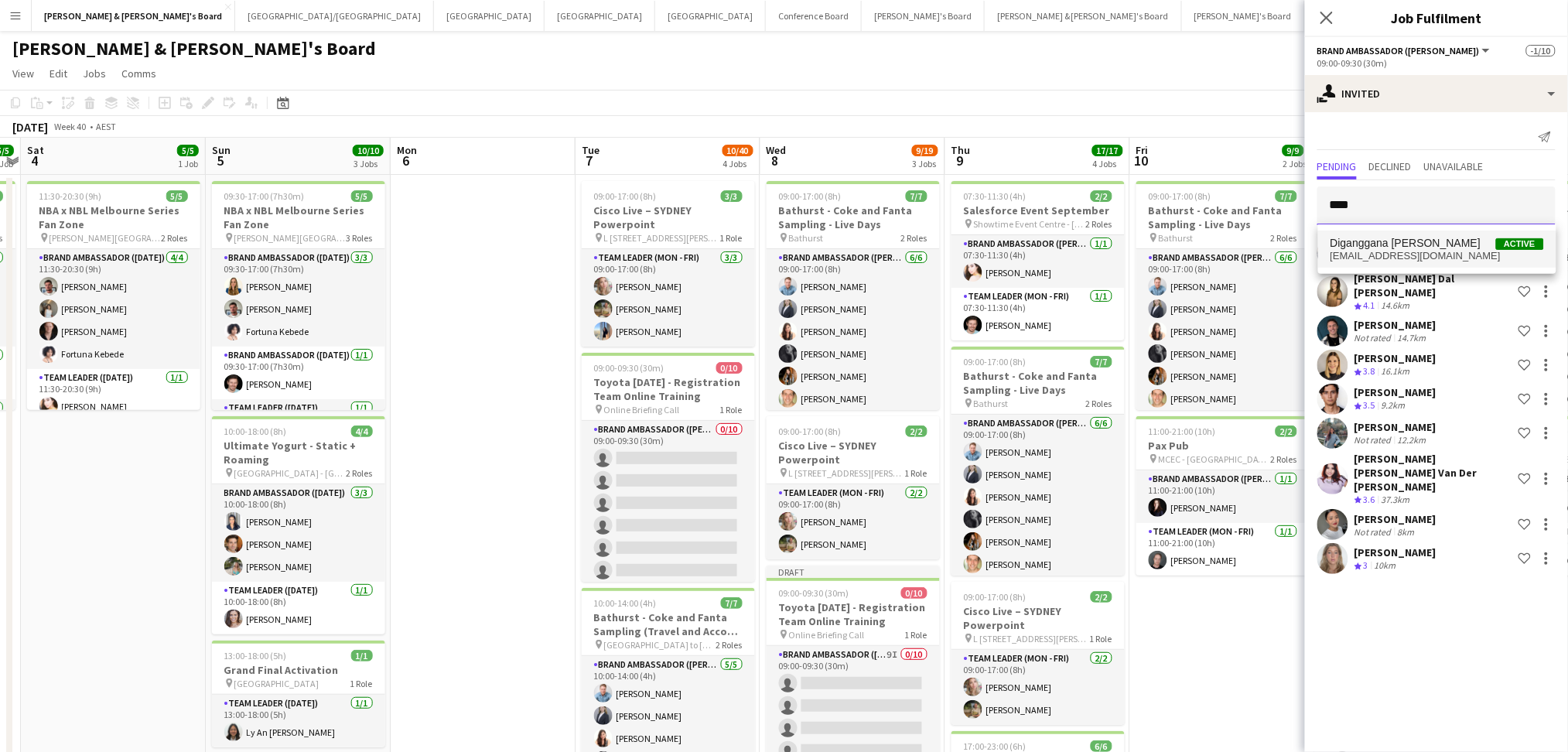
type input "****"
click at [1382, 241] on span "Diganggana [PERSON_NAME]" at bounding box center [1406, 244] width 151 height 13
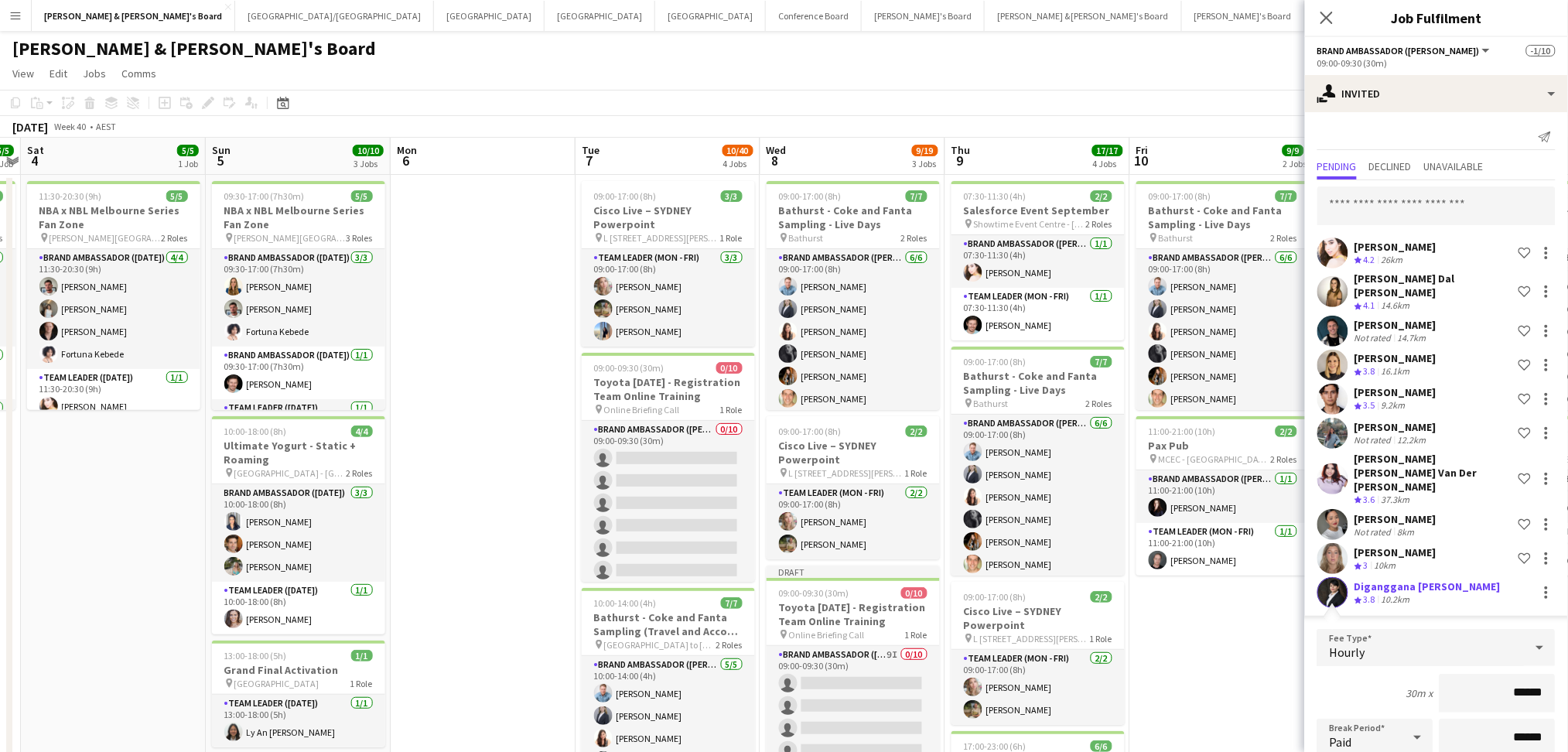
scroll to position [184, 0]
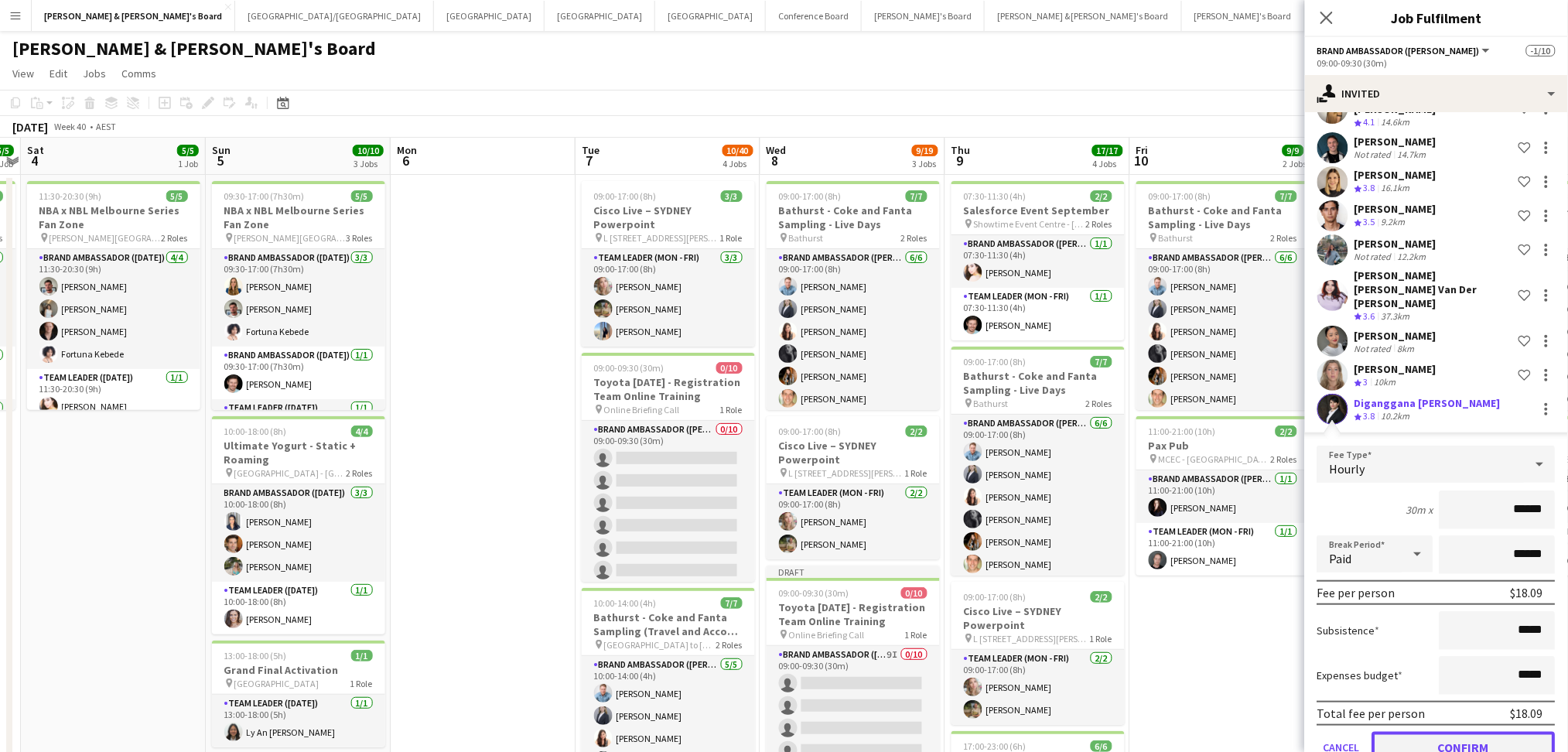
click at [1465, 731] on button "Confirm" at bounding box center [1464, 747] width 184 height 31
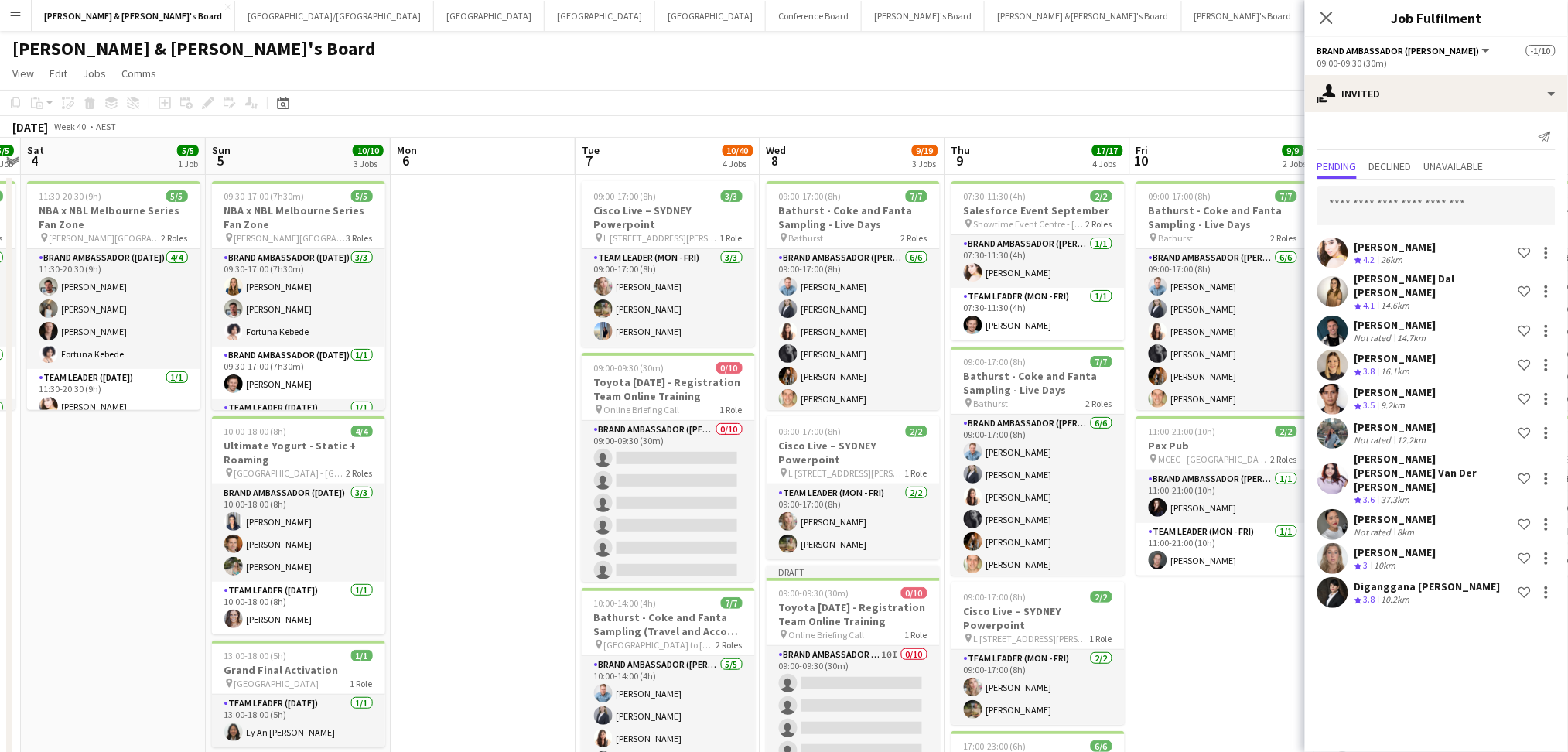
click at [1218, 679] on app-date-cell "09:00-17:00 (8h) 7/7 Bathurst - Coke and Fanta Sampling - Live Days pin Bathurs…" at bounding box center [1222, 629] width 185 height 909
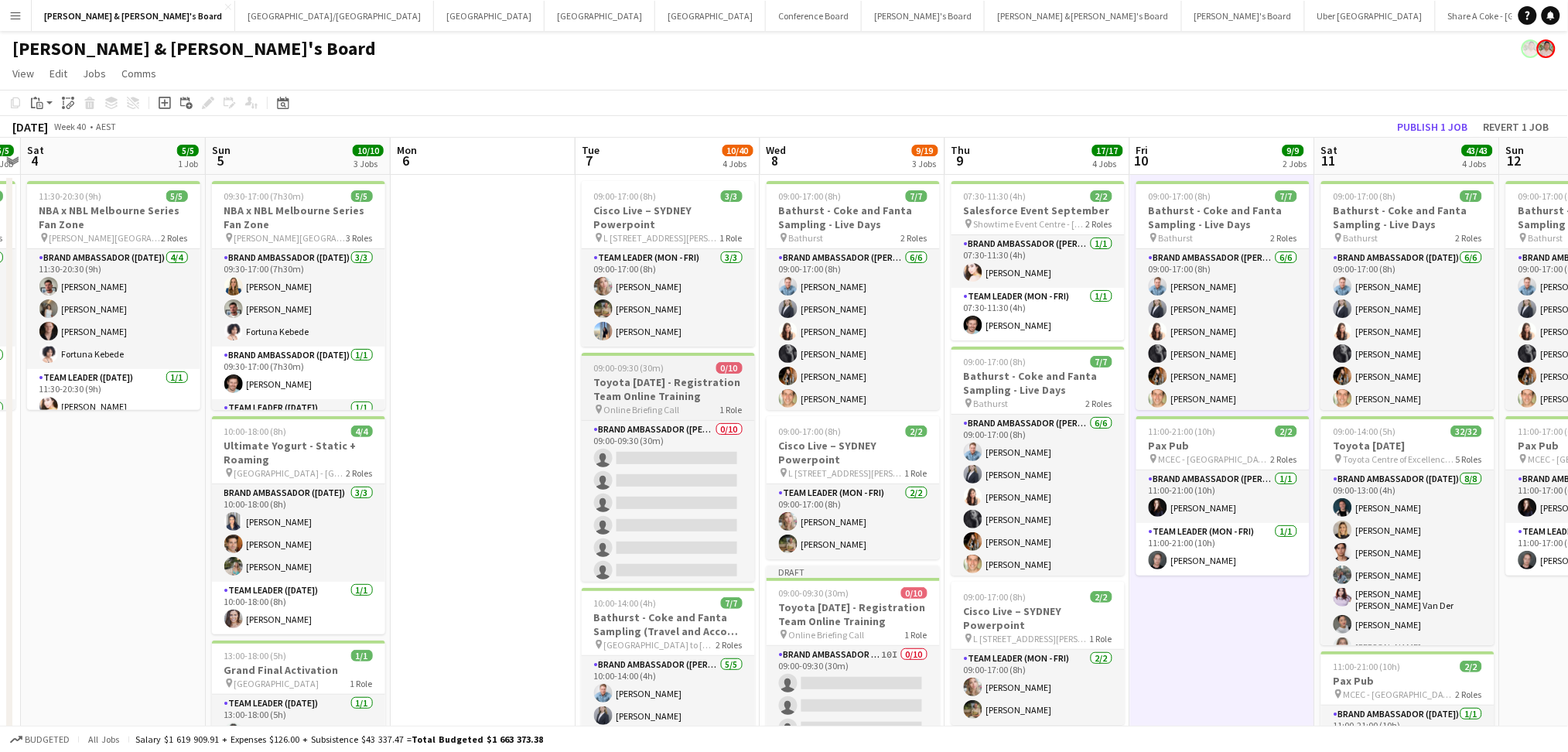
click at [685, 393] on h3 "Toyota [DATE] - Registration Team Online Training" at bounding box center [668, 389] width 173 height 28
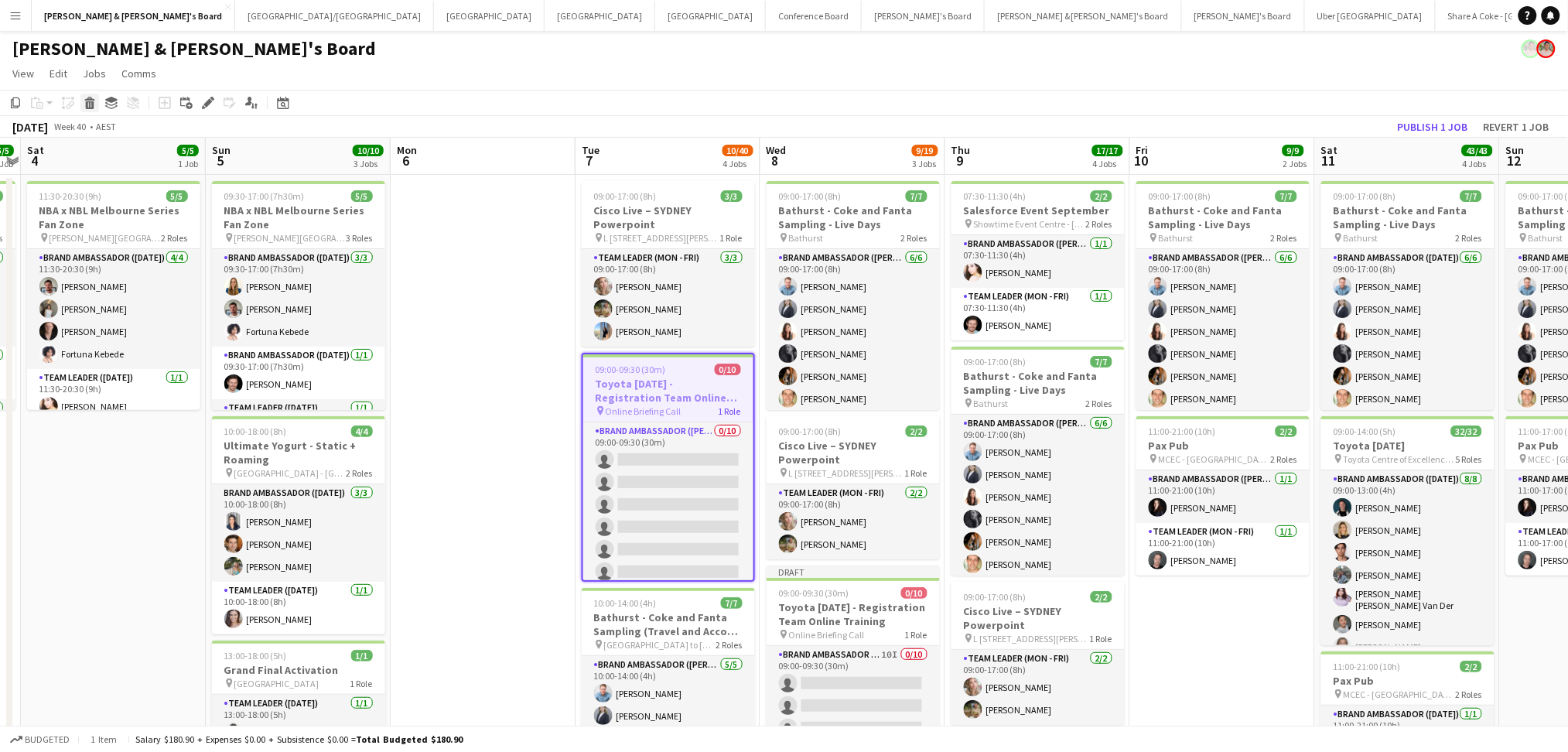
click at [85, 101] on icon "Delete" at bounding box center [89, 103] width 12 height 12
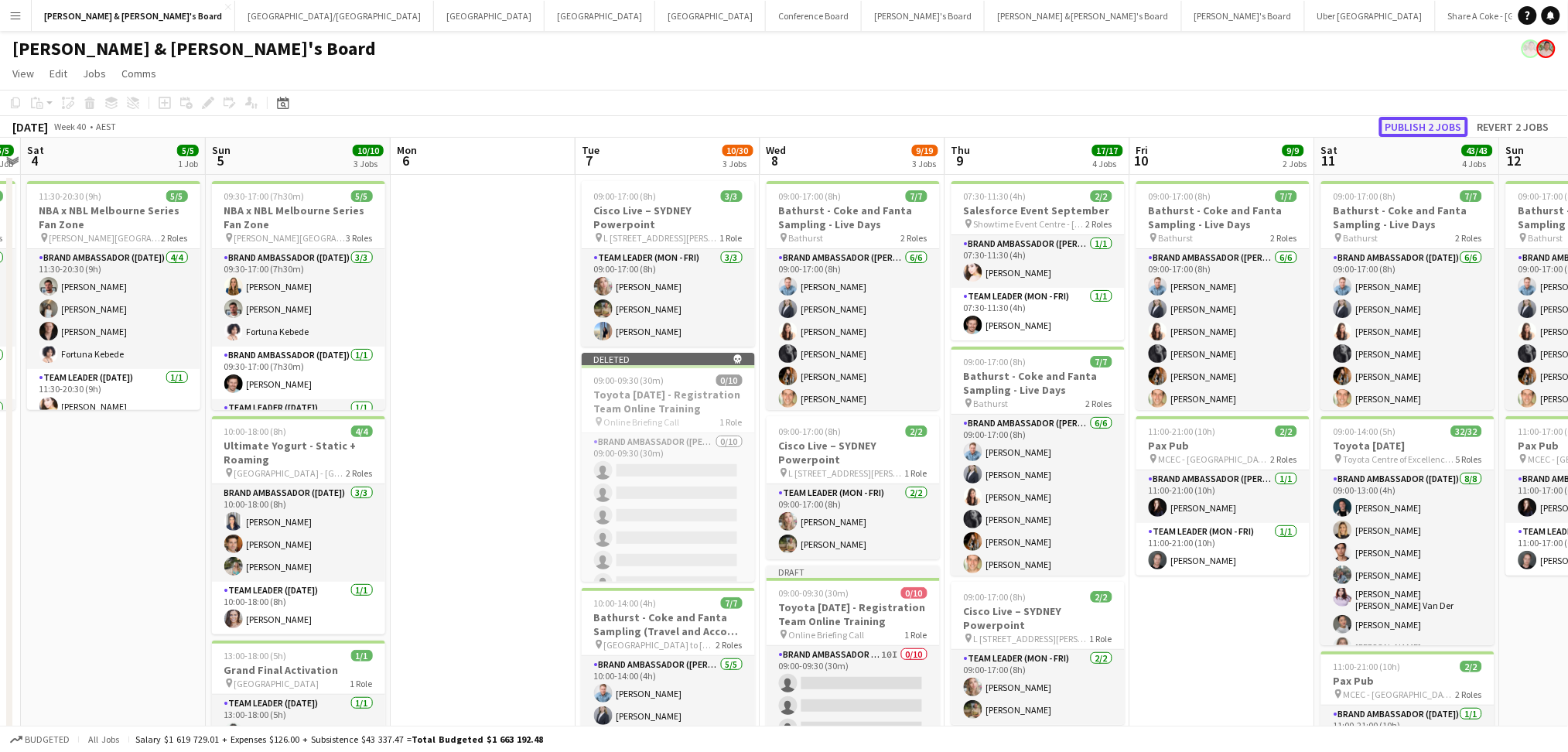
click at [1444, 125] on button "Publish 2 jobs" at bounding box center [1424, 126] width 89 height 21
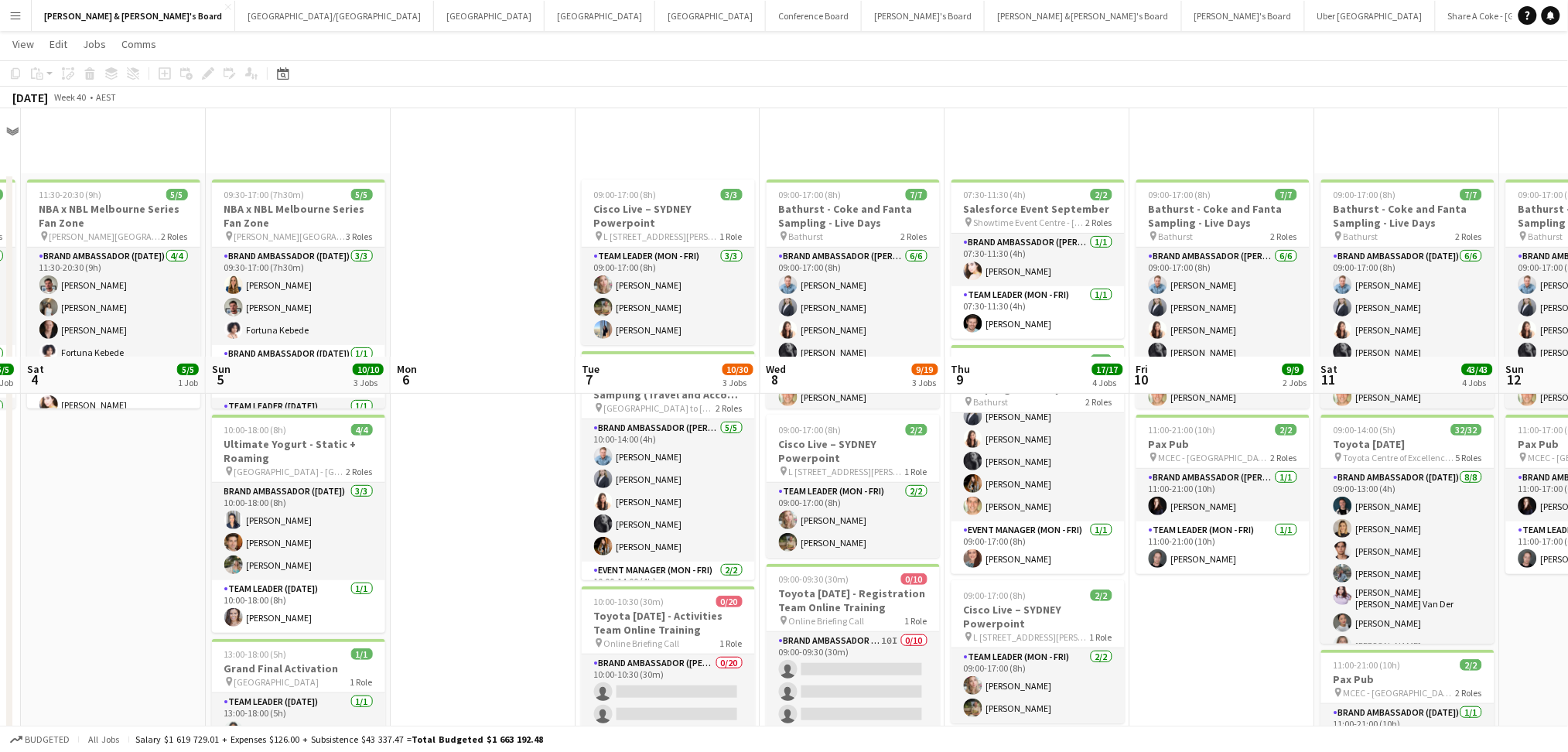
scroll to position [309, 0]
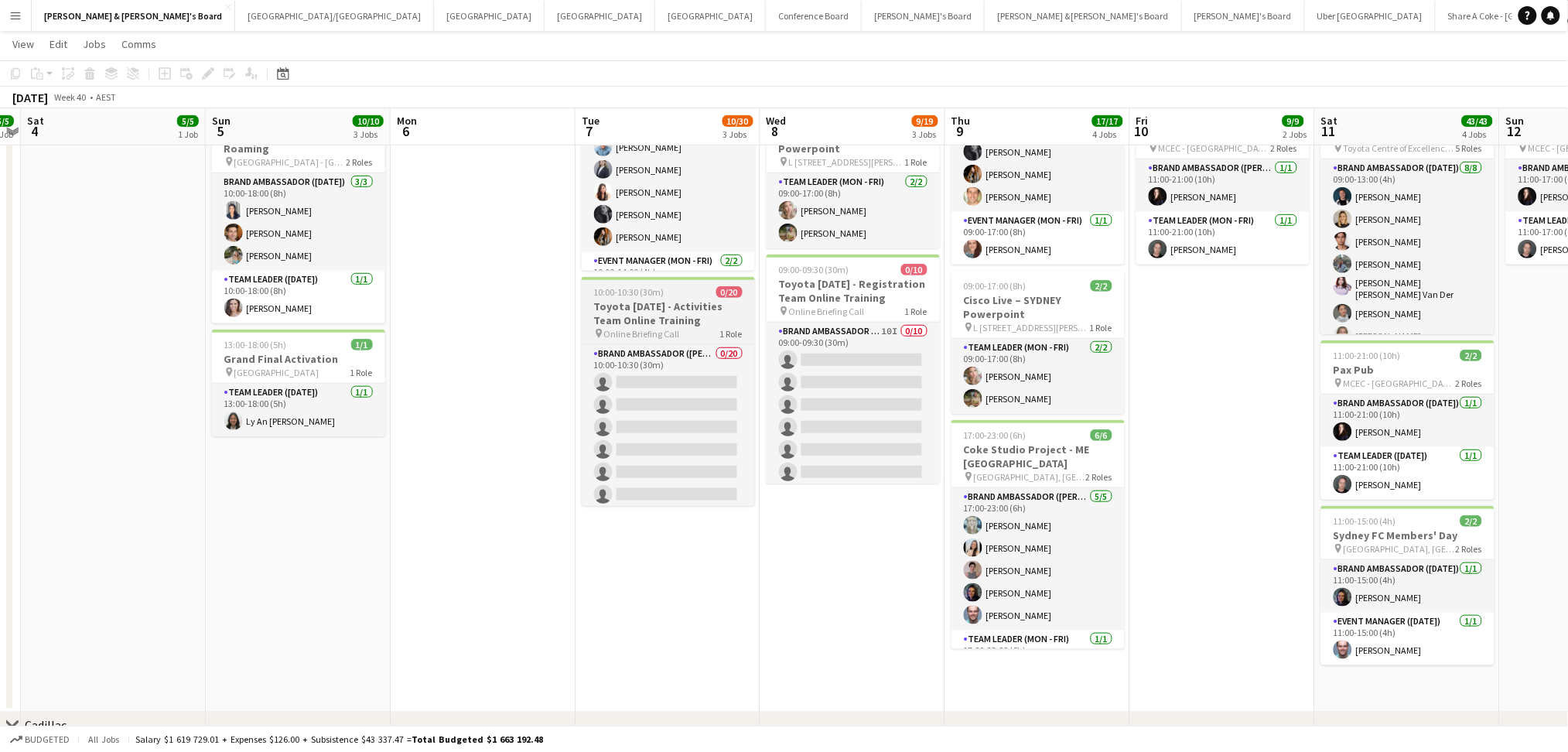
click at [691, 320] on h3 "Toyota [DATE] - Activities Team Online Training" at bounding box center [668, 313] width 173 height 28
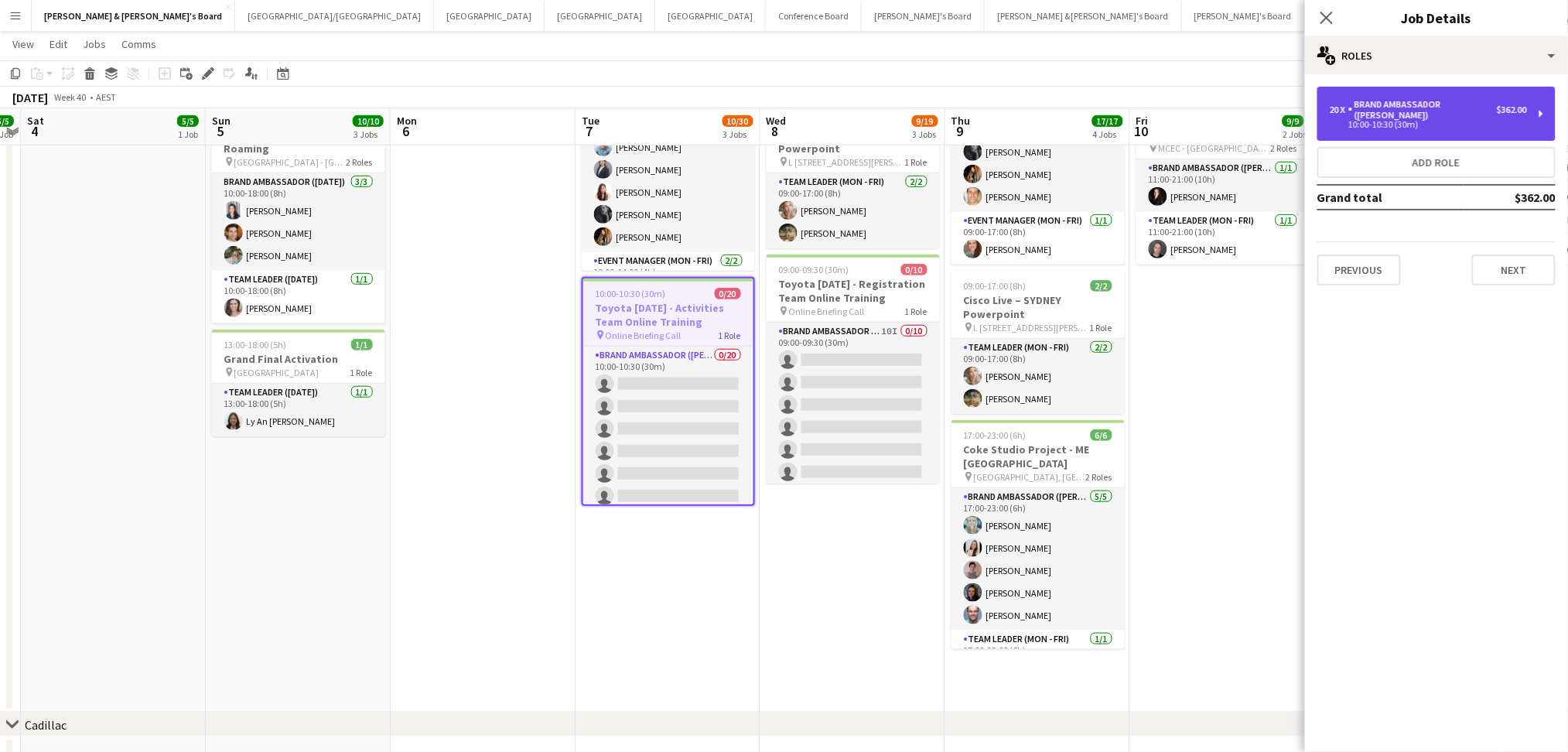
click at [1377, 93] on div "20 x Brand Ambassador (Mon - Fri) $362.00 10:00-10:30 (30m)" at bounding box center [1436, 114] width 238 height 54
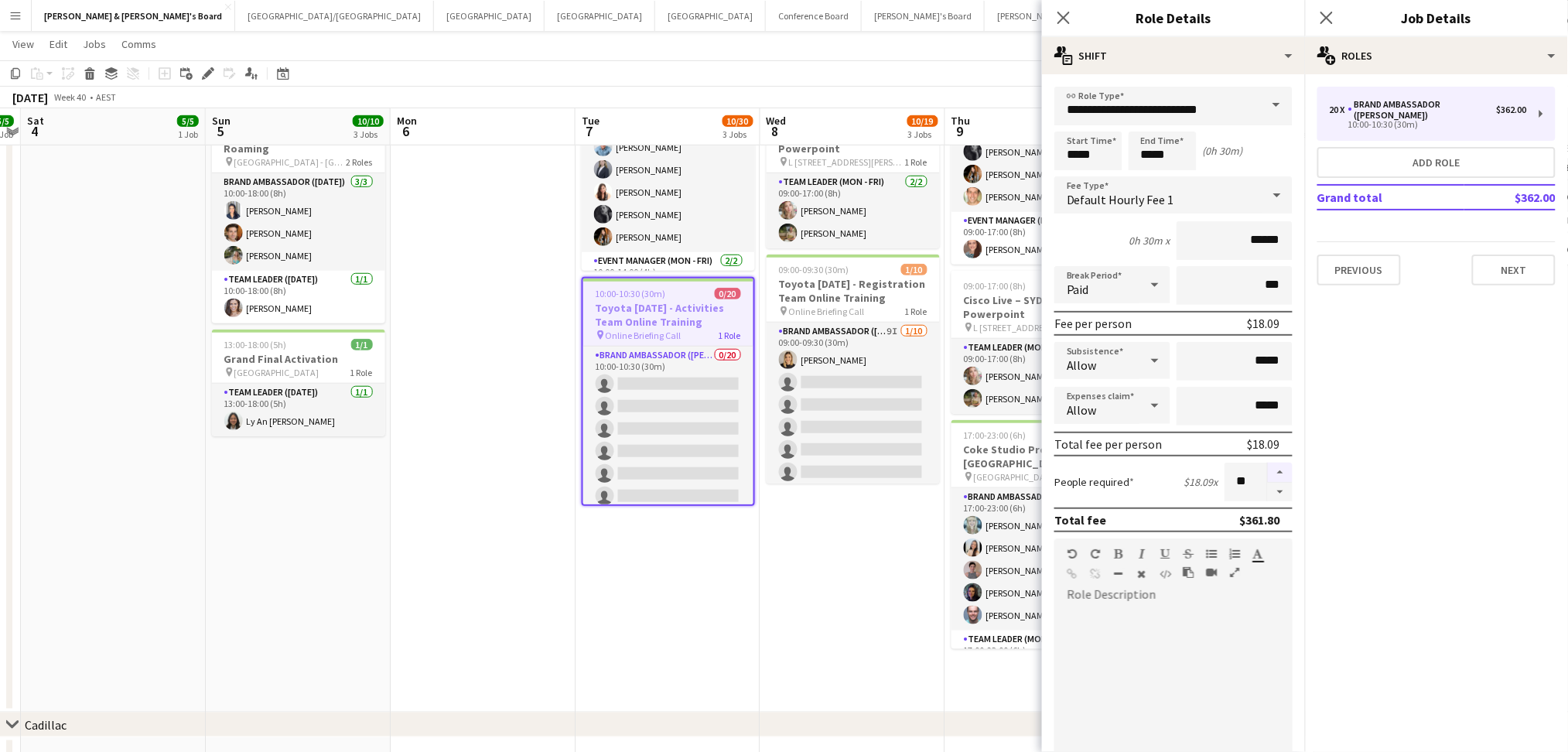
click at [1268, 471] on button "button" at bounding box center [1280, 472] width 25 height 21
type input "**"
click at [898, 594] on app-date-cell "09:00-17:00 (8h) 7/7 Bathurst - Coke and Fanta Sampling - Live Days pin Bathurs…" at bounding box center [852, 288] width 185 height 849
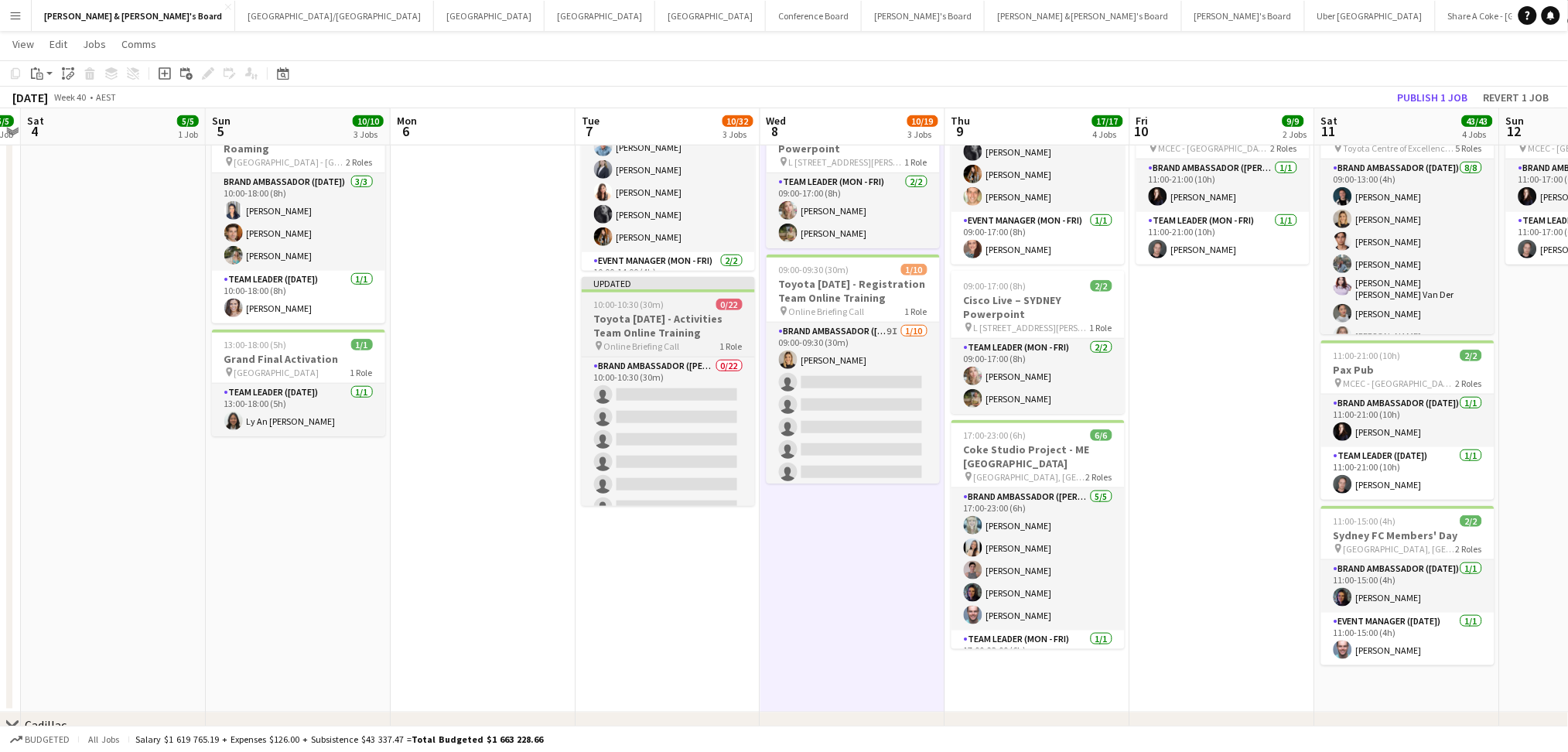
click at [693, 319] on h3 "Toyota [DATE] - Activities Team Online Training" at bounding box center [668, 326] width 173 height 28
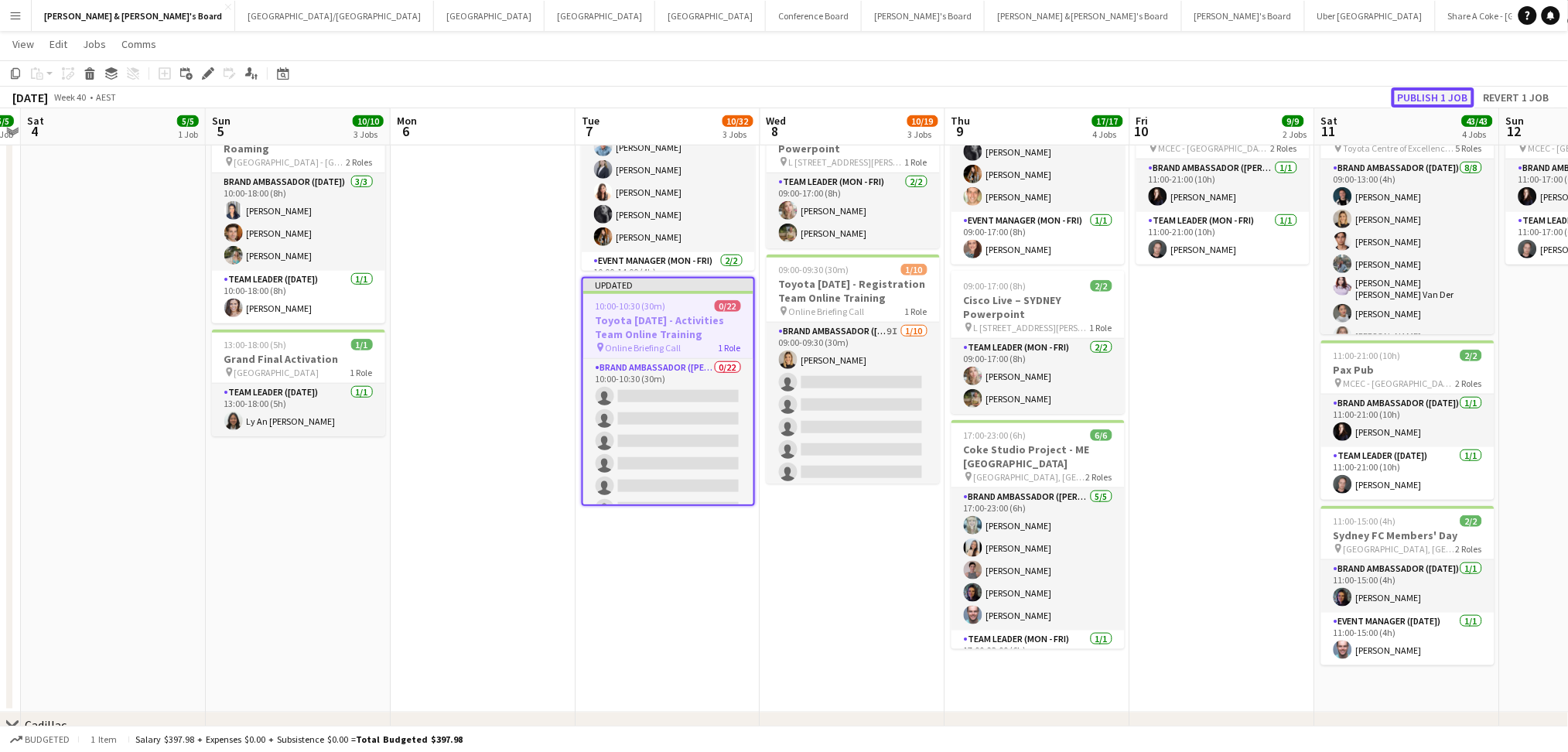
click at [1456, 99] on button "Publish 1 job" at bounding box center [1433, 98] width 83 height 21
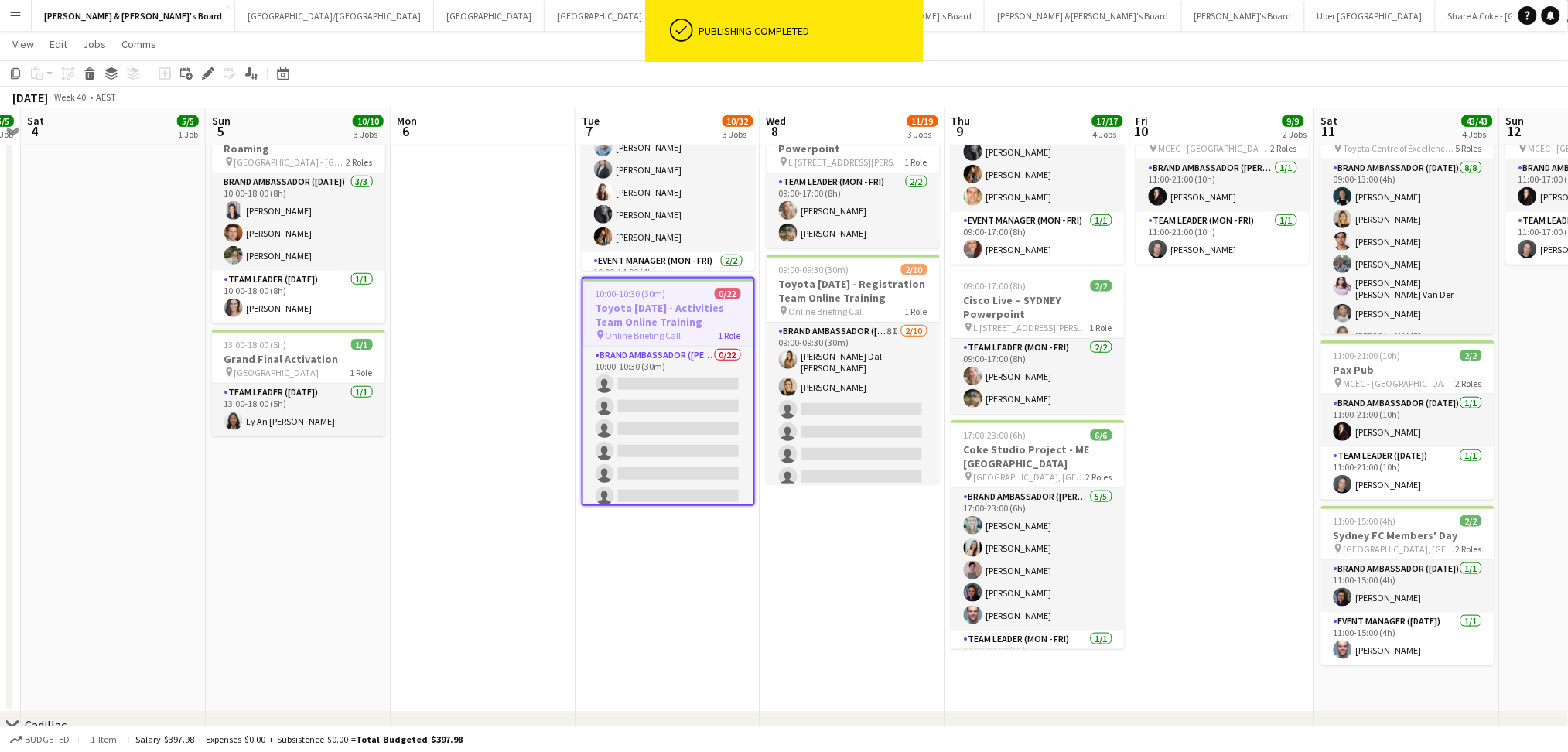
click at [800, 588] on app-date-cell "09:00-17:00 (8h) 7/7 Bathurst - Coke and Fanta Sampling - Live Days pin Bathurs…" at bounding box center [852, 288] width 185 height 849
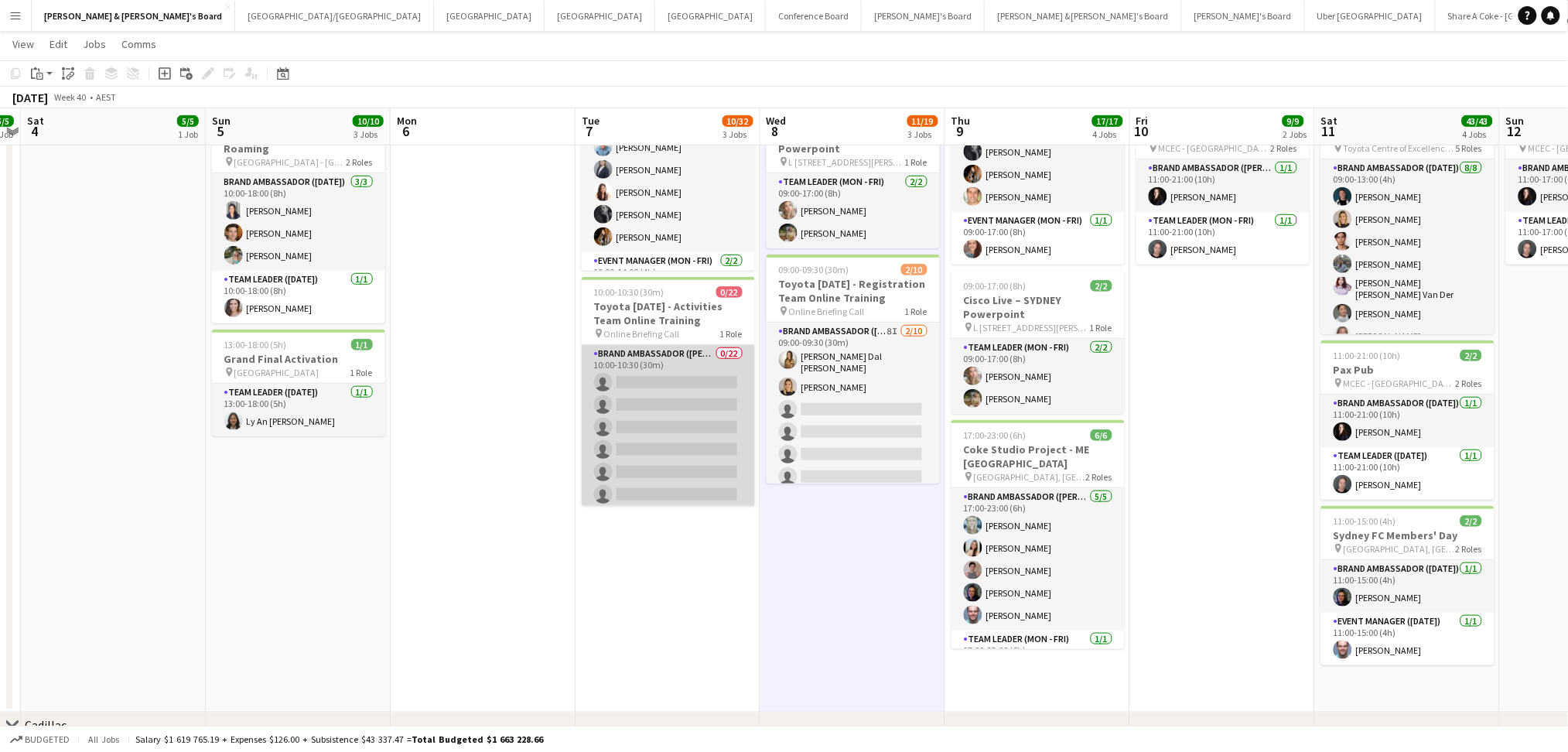
click at [684, 379] on app-card-role "Brand Ambassador (Mon - Fri) 0/22 10:00-10:30 (30m) single-neutral-actions sing…" at bounding box center [668, 607] width 173 height 524
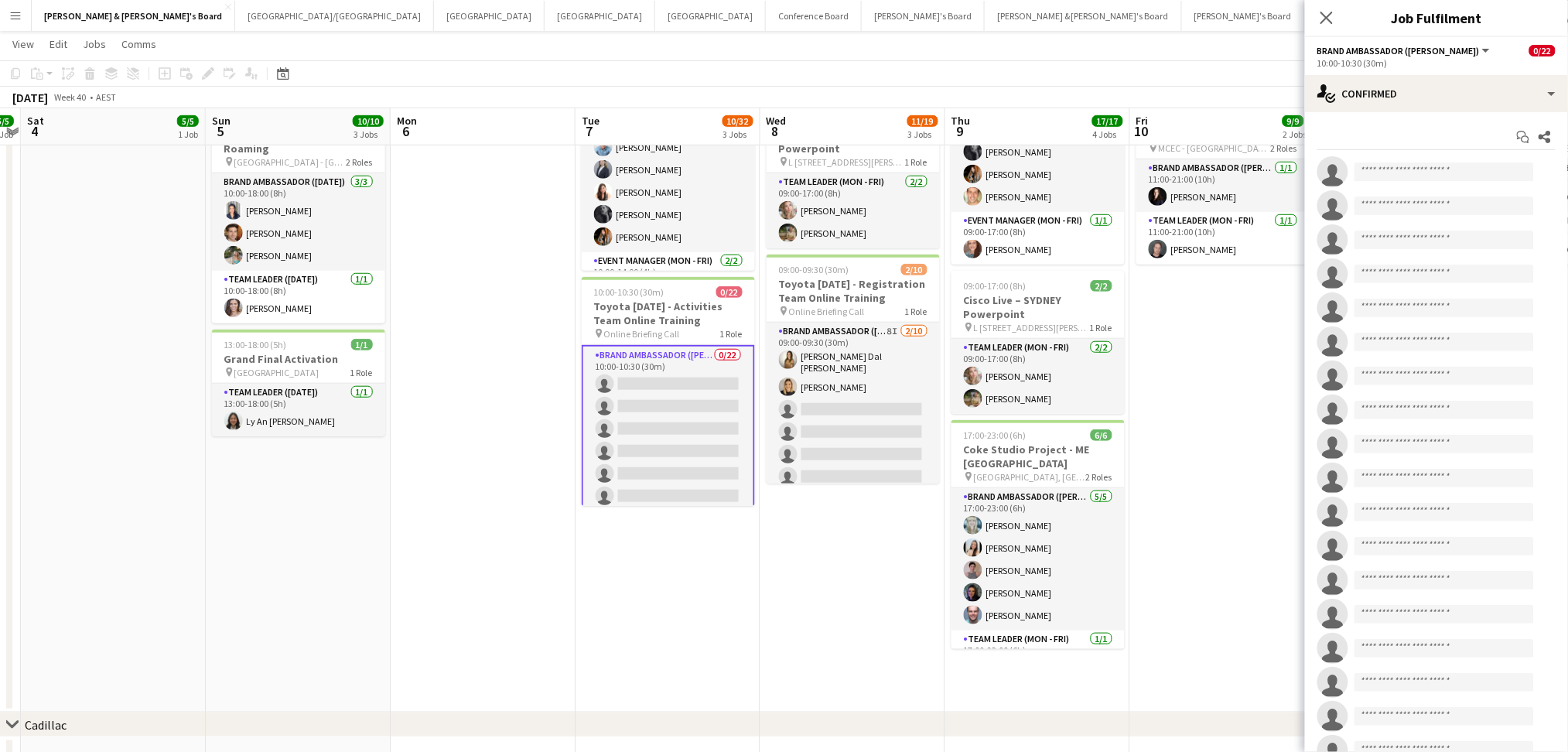
click at [1447, 161] on app-invite-slot "single-neutral-actions" at bounding box center [1436, 172] width 263 height 31
click at [1441, 167] on input at bounding box center [1443, 171] width 180 height 19
type input "*"
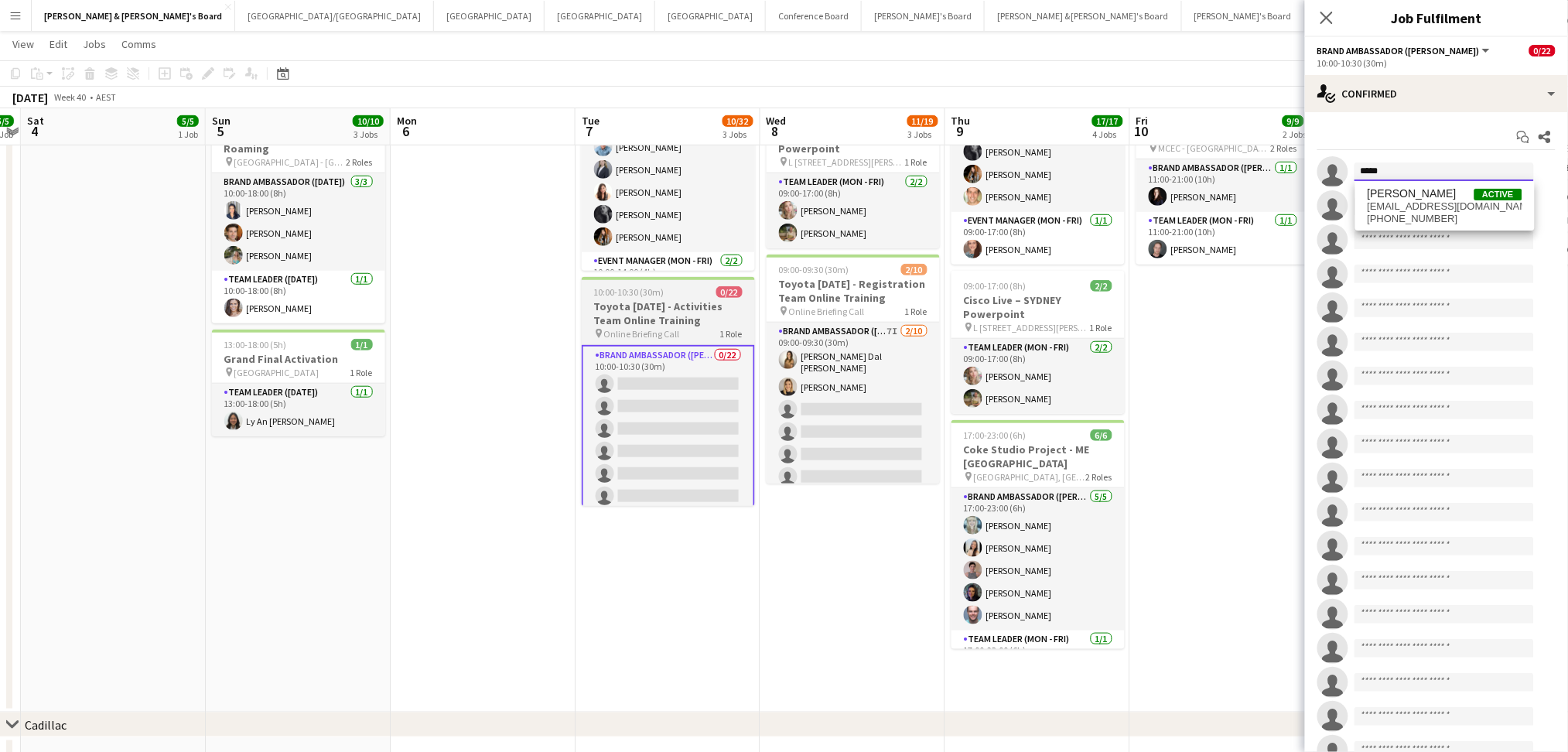
type input "*****"
click at [640, 314] on h3 "Toyota [DATE] - Activities Team Online Training" at bounding box center [668, 313] width 173 height 28
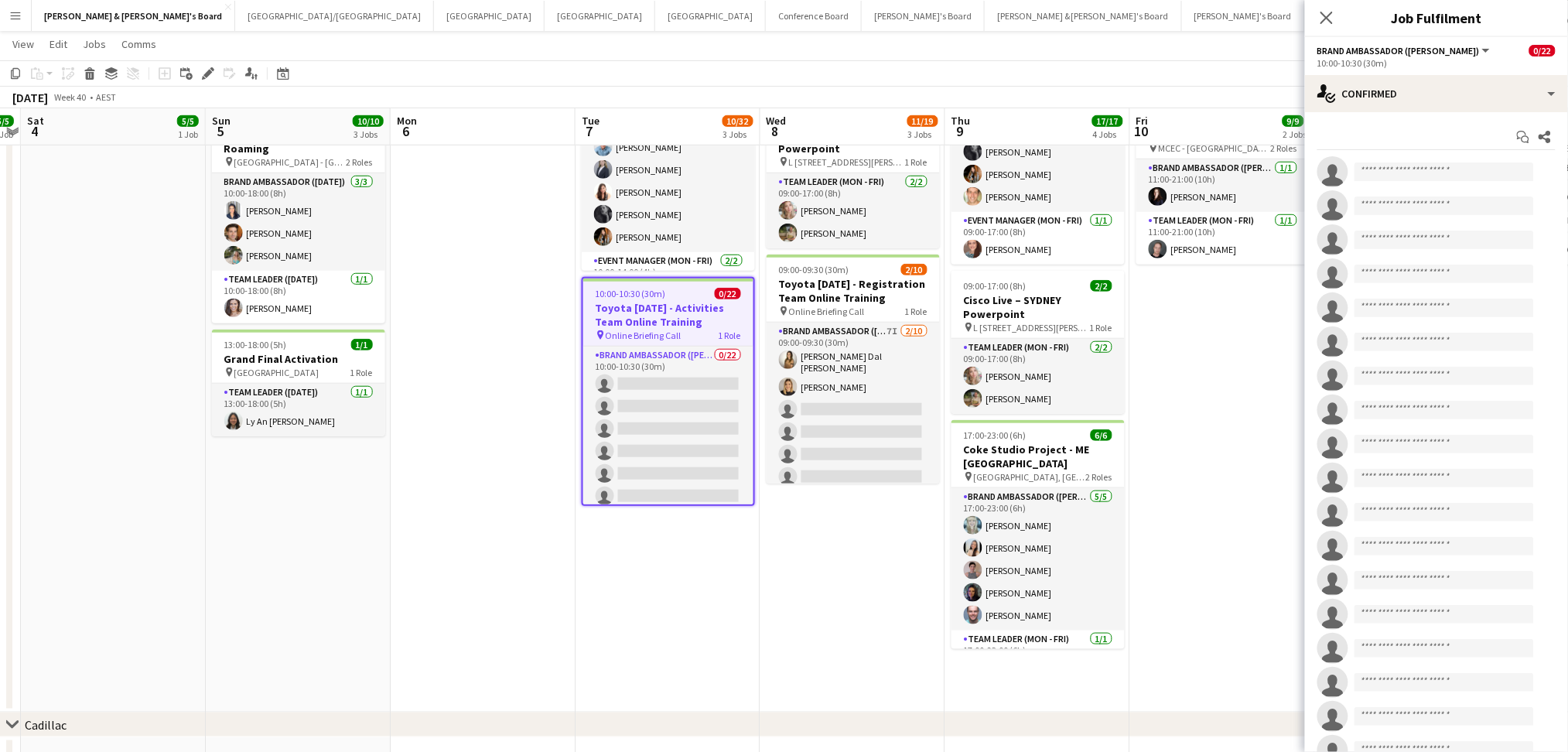
click at [803, 537] on app-date-cell "09:00-17:00 (8h) 7/7 Bathurst - Coke and Fanta Sampling - Live Days pin Bathurs…" at bounding box center [852, 288] width 185 height 849
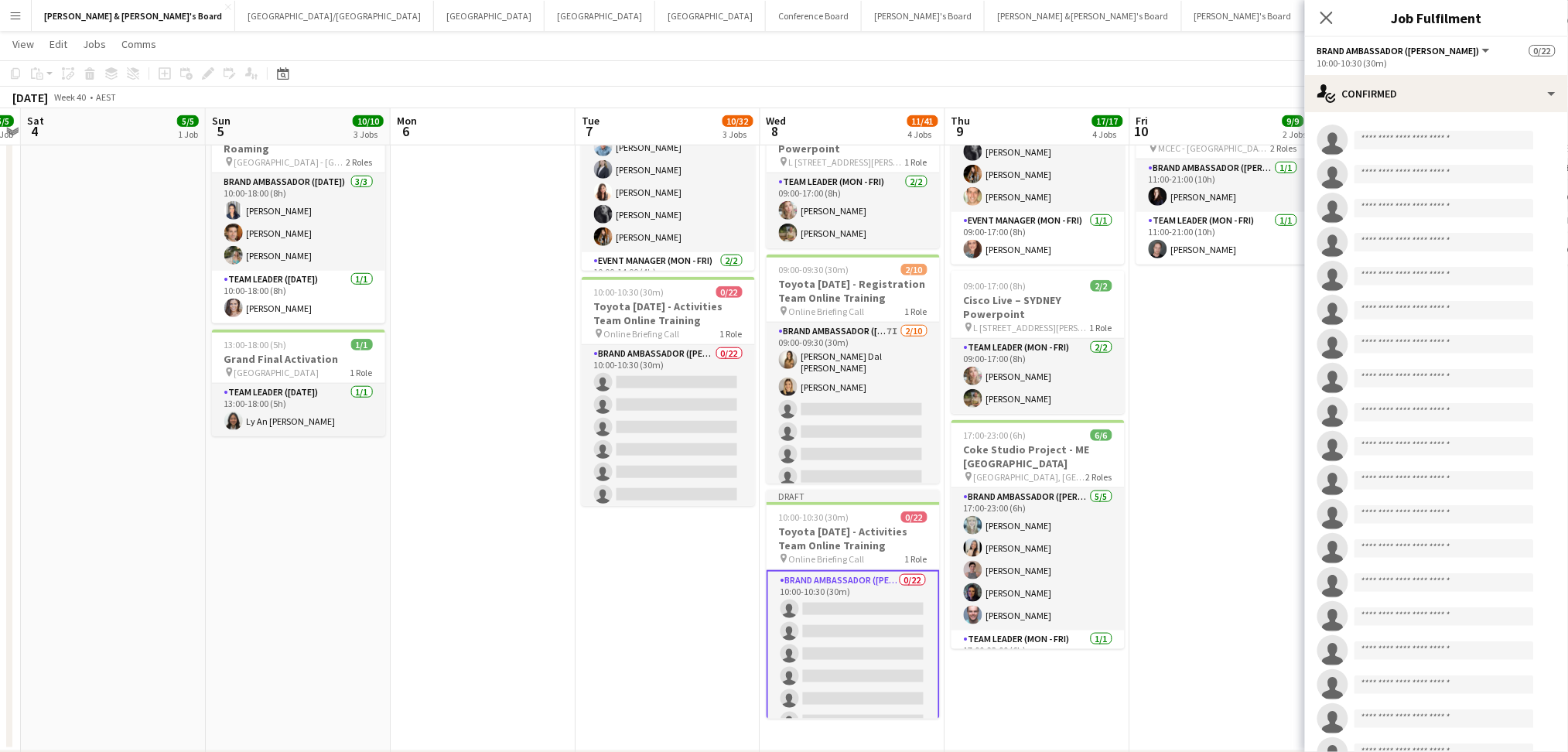
click at [1425, 125] on app-invite-slot "single-neutral-actions" at bounding box center [1436, 140] width 263 height 31
click at [1421, 134] on input at bounding box center [1443, 139] width 180 height 19
type input "*"
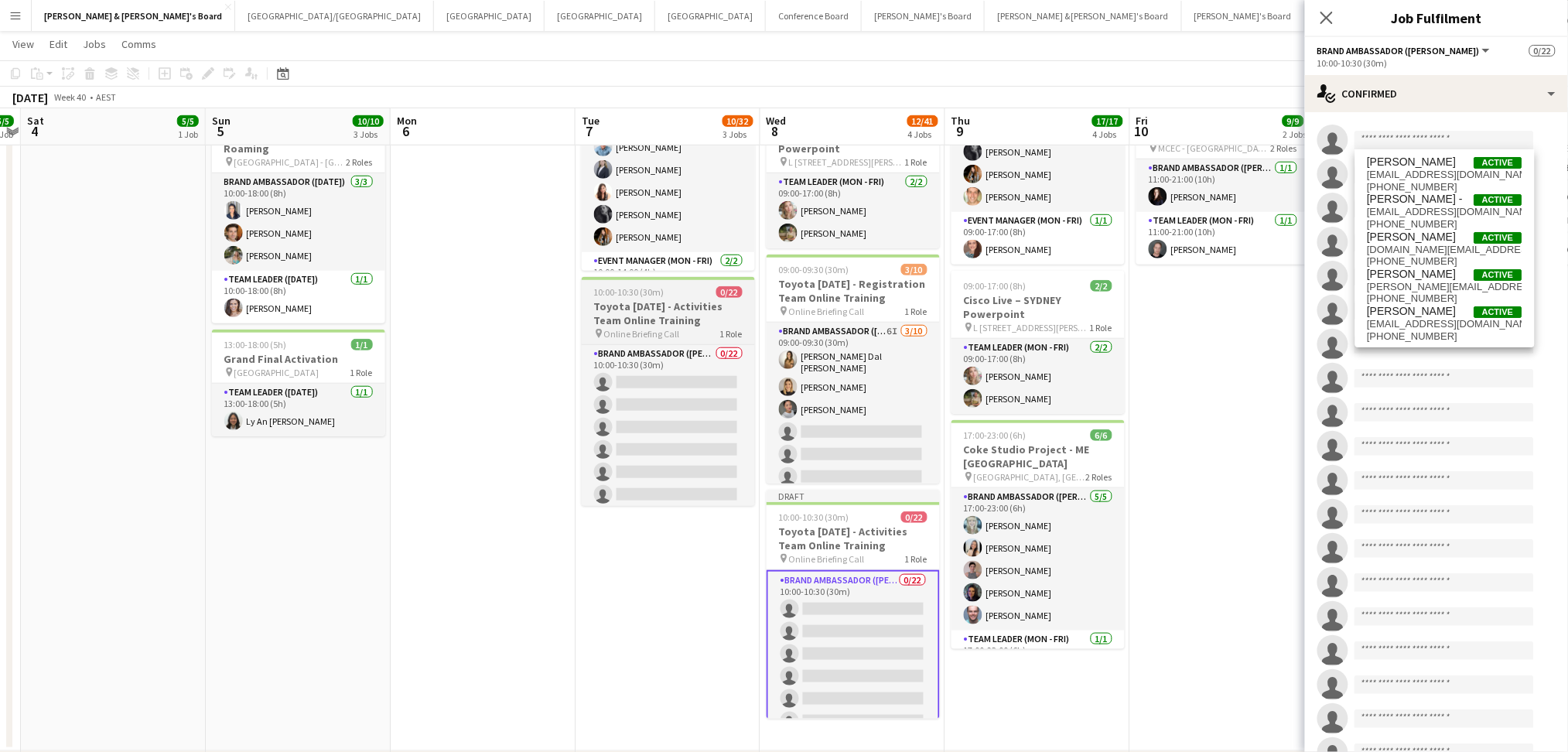
click at [695, 321] on h3 "Toyota [DATE] - Activities Team Online Training" at bounding box center [668, 313] width 173 height 28
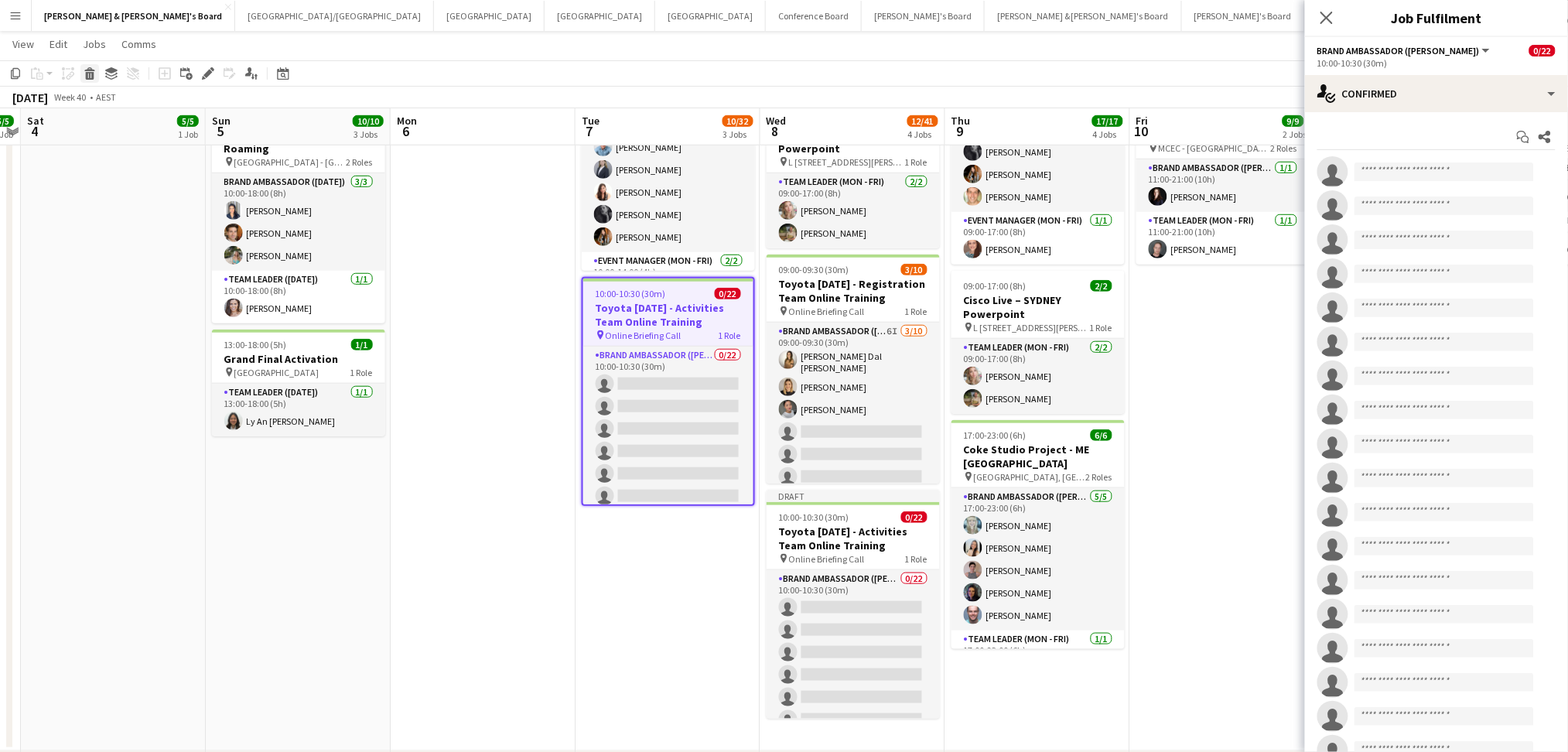
click at [94, 80] on div "Delete" at bounding box center [89, 73] width 19 height 19
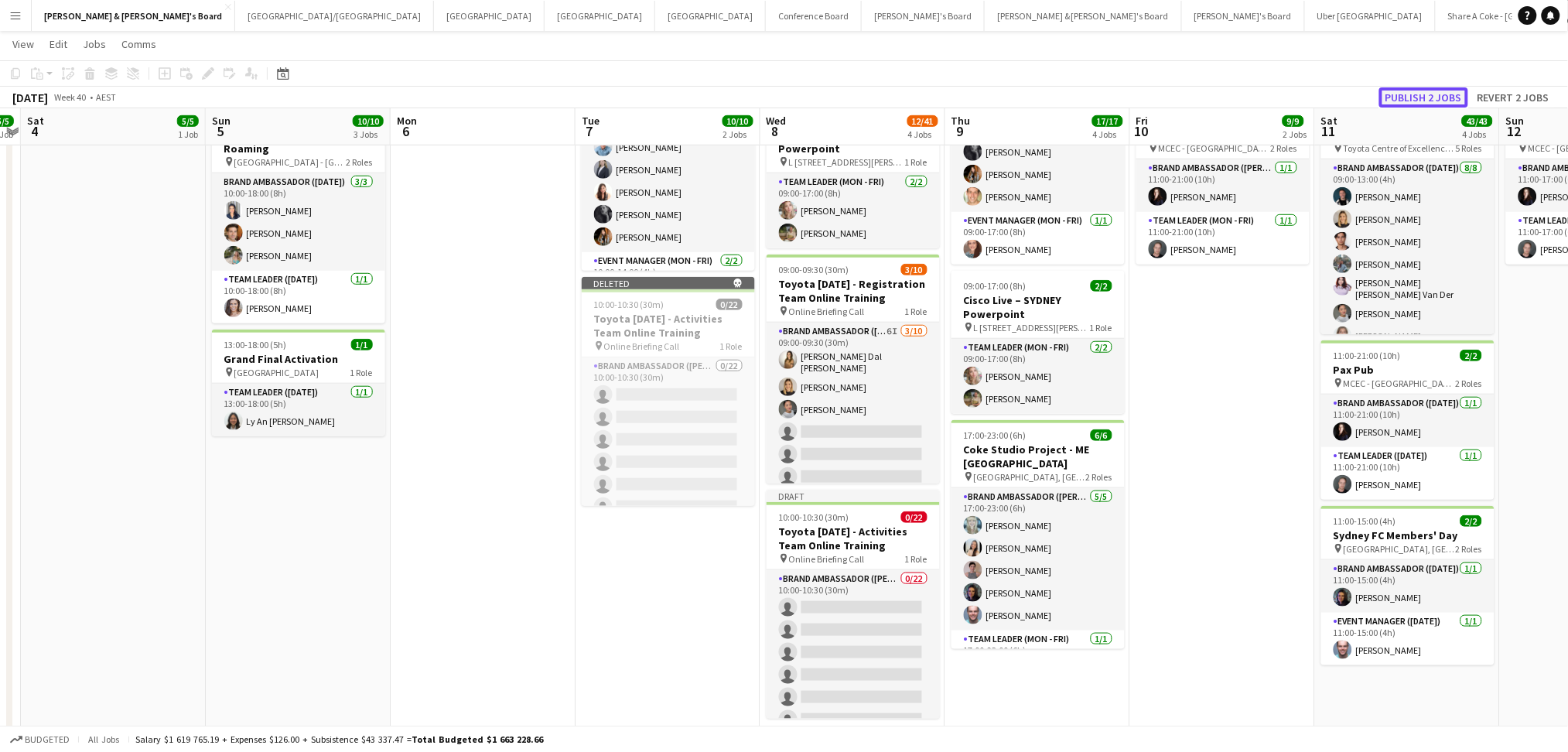
click at [1416, 102] on button "Publish 2 jobs" at bounding box center [1424, 98] width 89 height 21
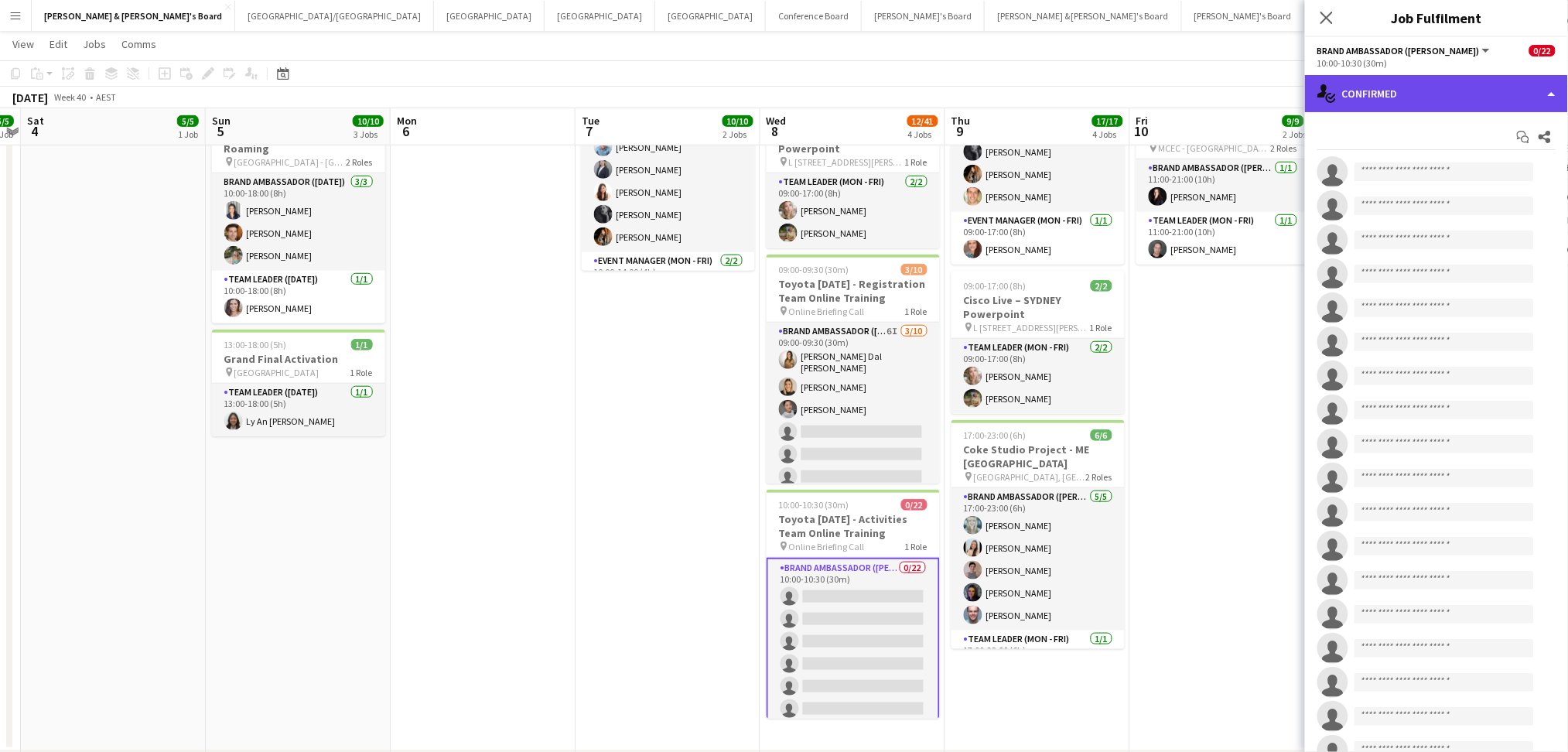
click at [1412, 90] on div "single-neutral-actions-check-2 Confirmed" at bounding box center [1436, 93] width 263 height 37
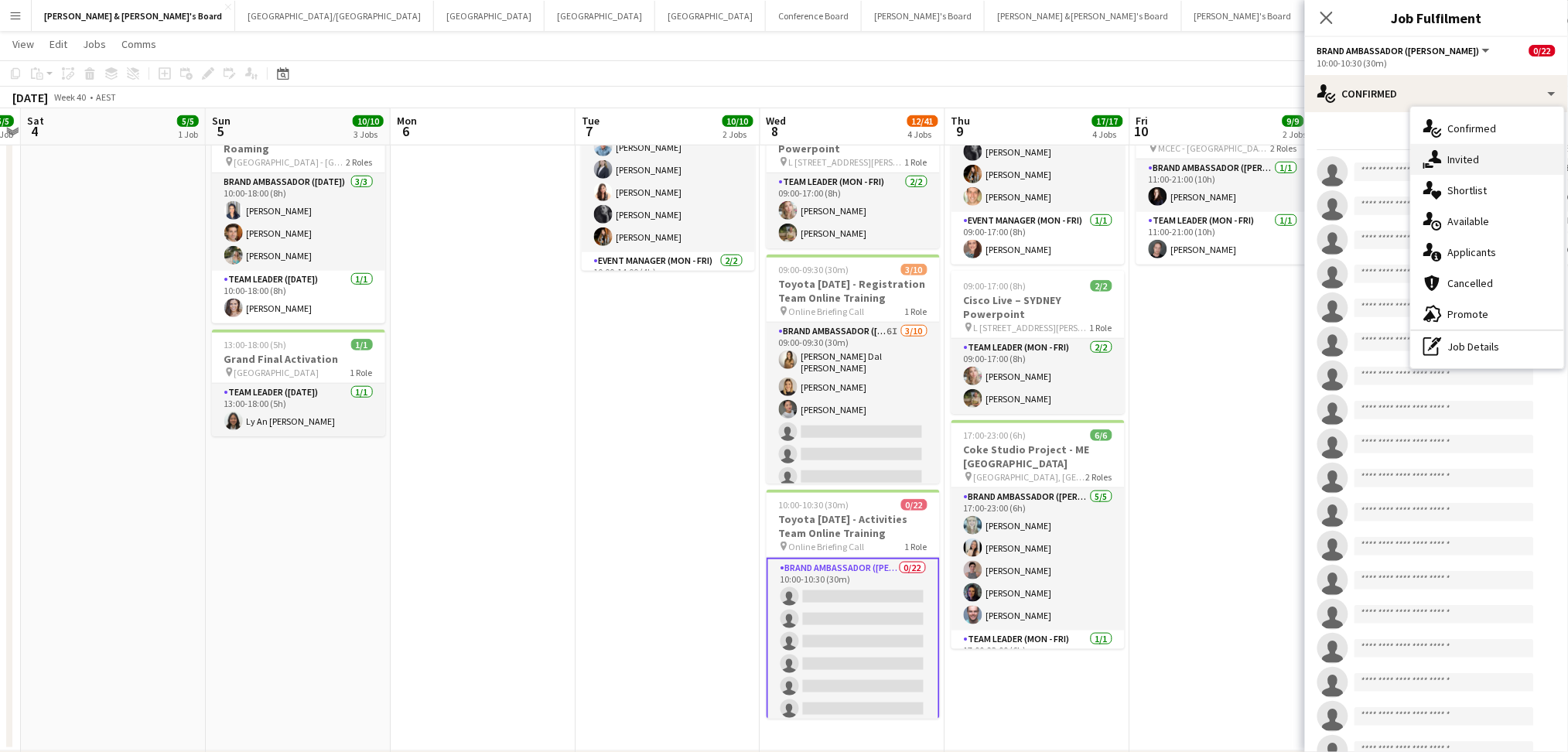
click at [1476, 166] on div "single-neutral-actions-share-1 Invited" at bounding box center [1487, 159] width 153 height 31
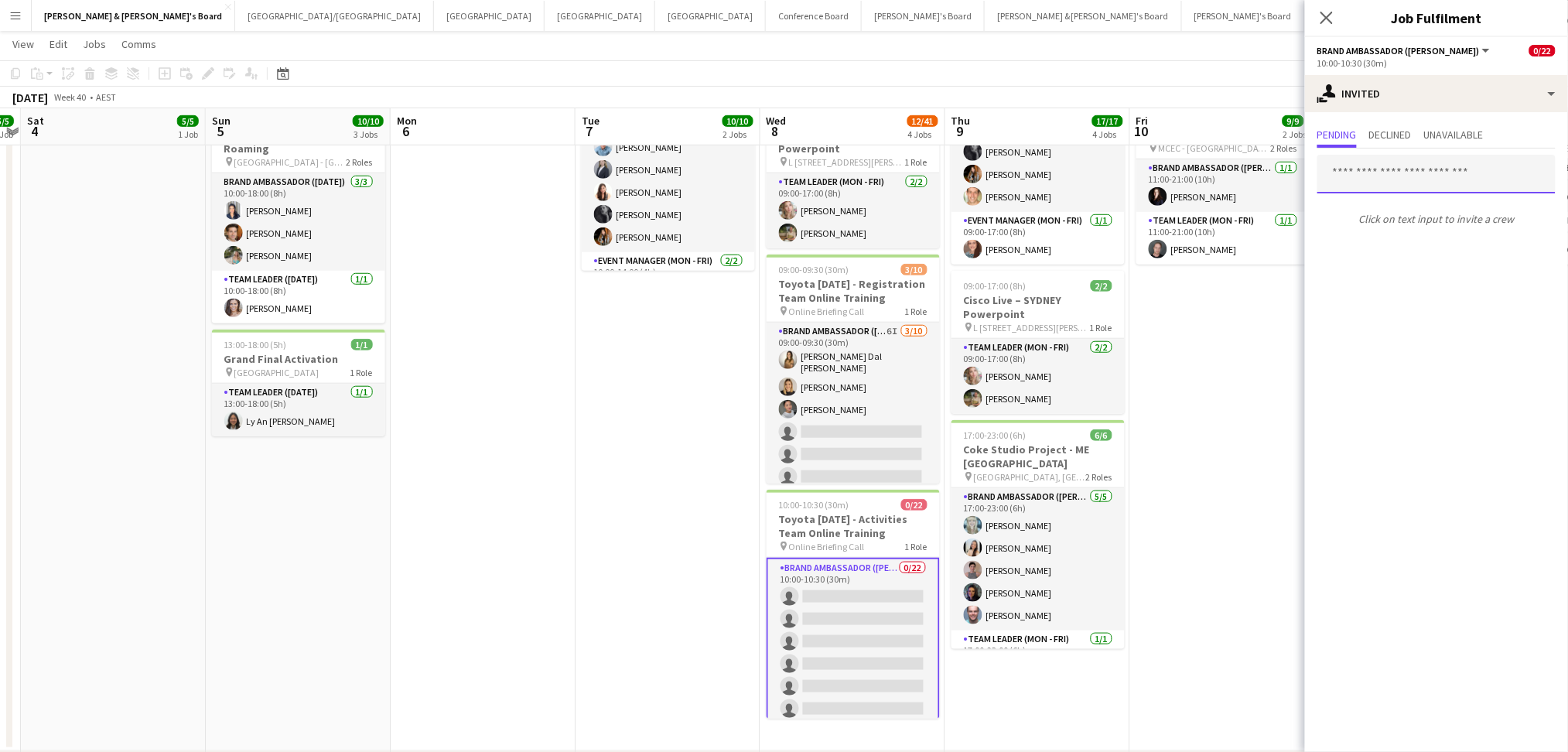
click at [1400, 176] on input "text" at bounding box center [1436, 174] width 238 height 39
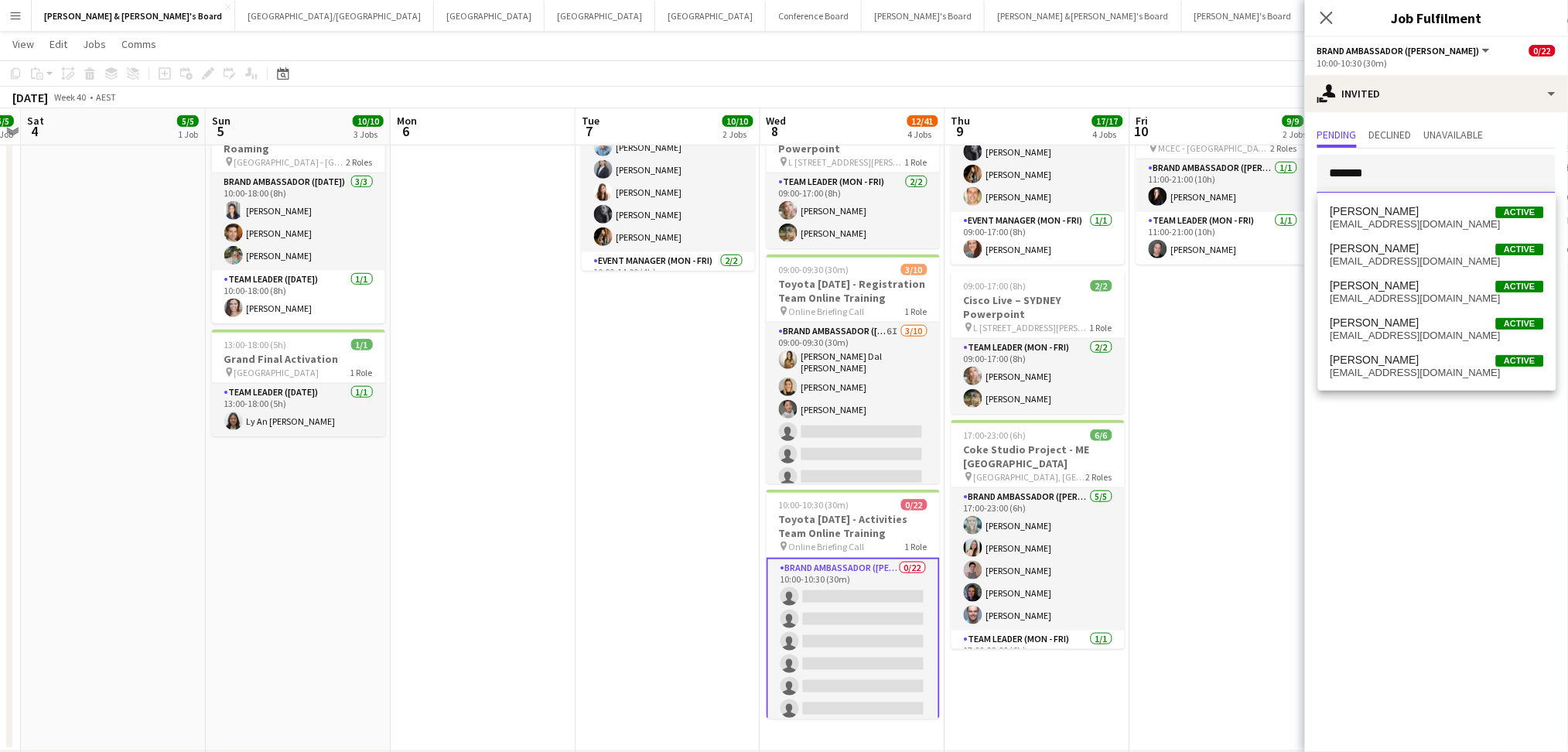
type input "********"
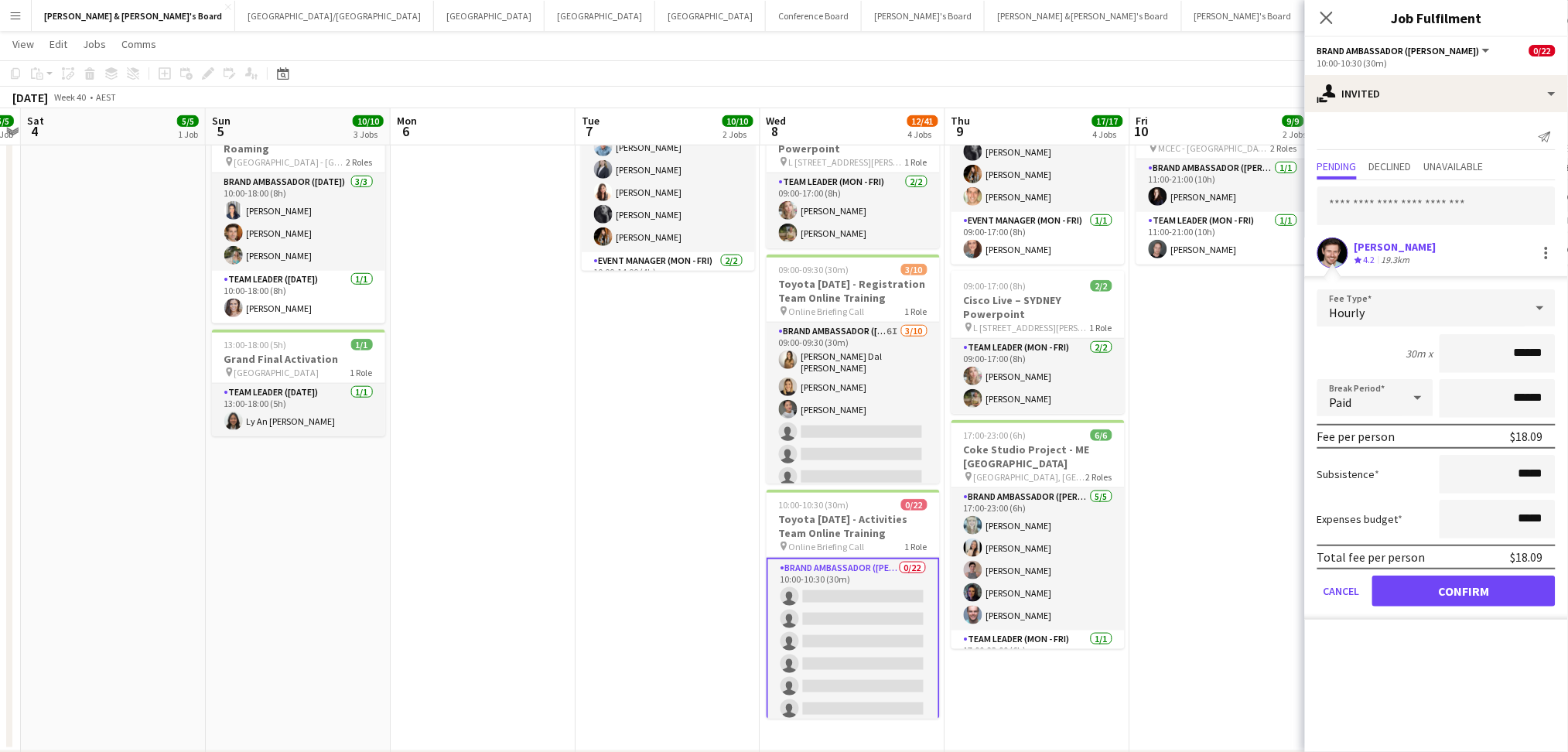
click button "Confirm" at bounding box center [1464, 591] width 184 height 31
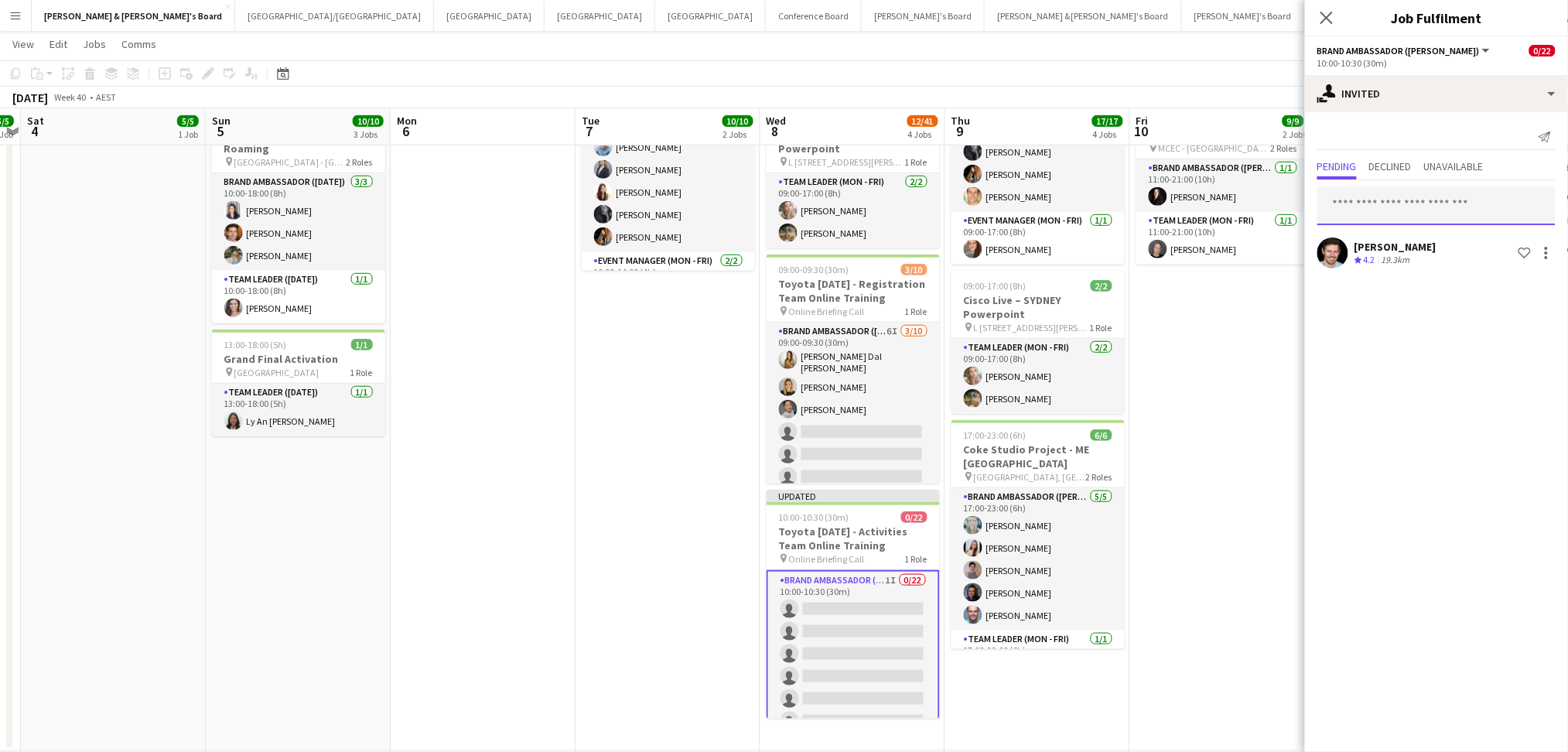
click at [1402, 216] on input "text" at bounding box center [1436, 205] width 238 height 39
type input "*****"
click at [1381, 253] on span "gpbcedar1@aol.com" at bounding box center [1437, 256] width 213 height 12
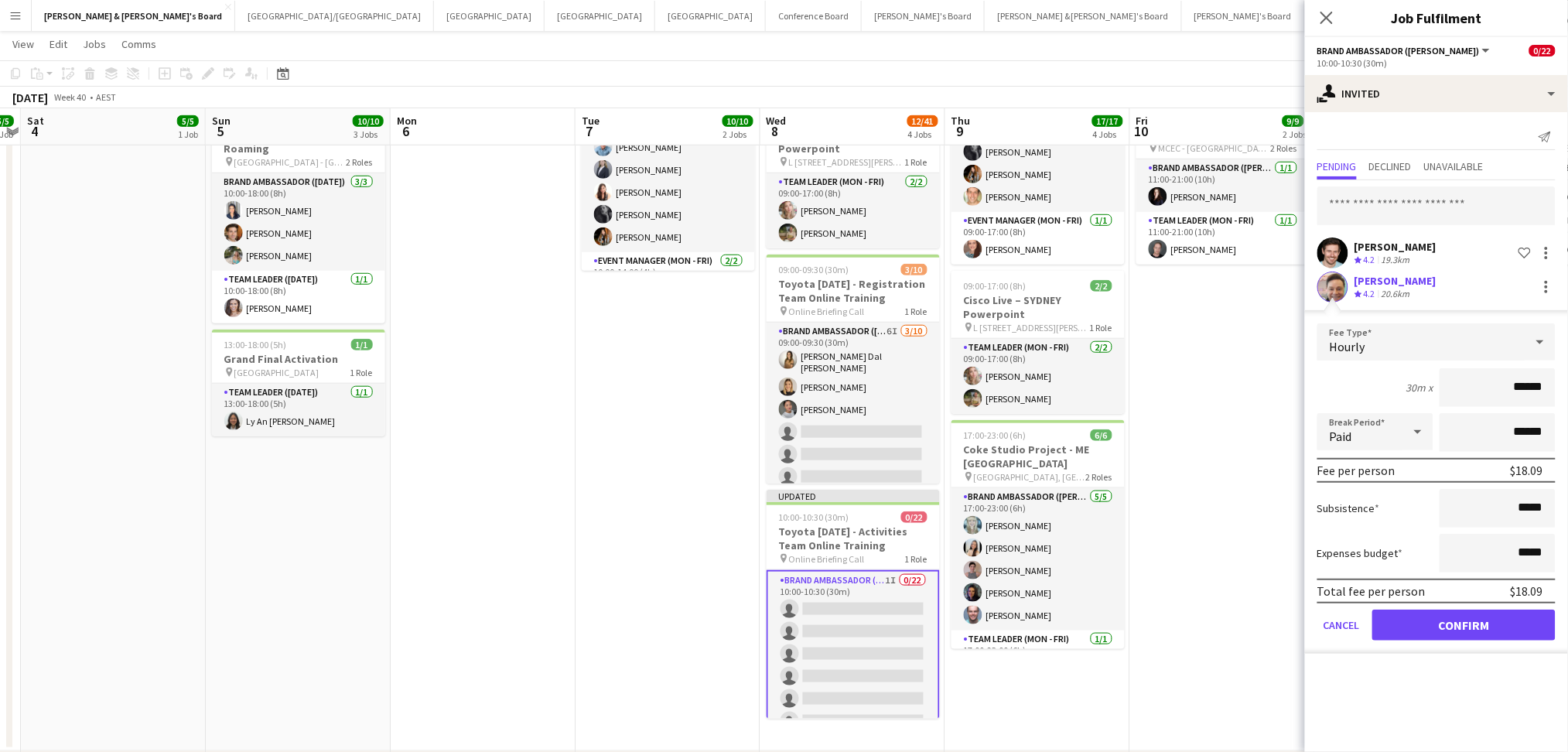
click button "Confirm" at bounding box center [1464, 625] width 184 height 31
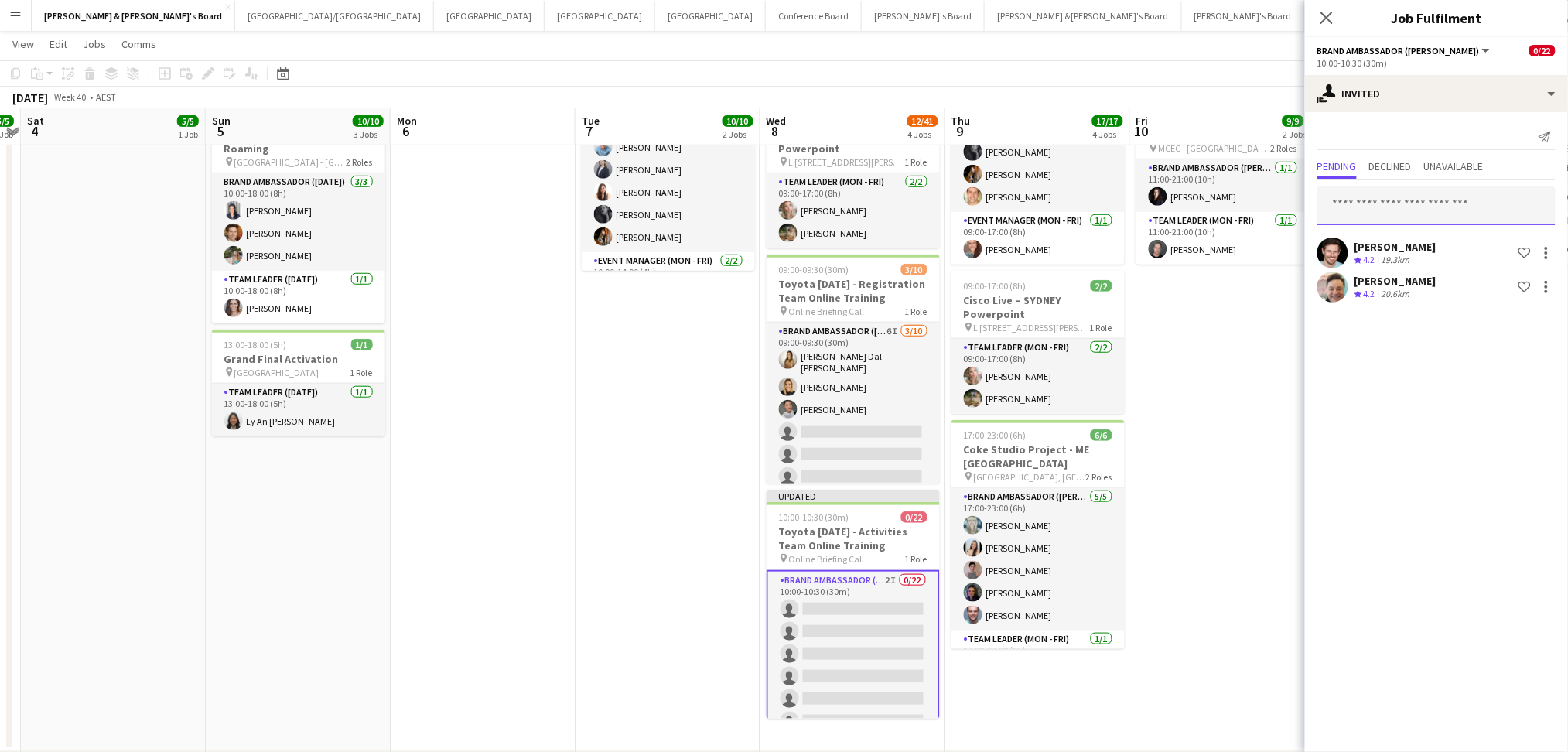
click at [1395, 212] on input "text" at bounding box center [1436, 205] width 238 height 39
type input "**********"
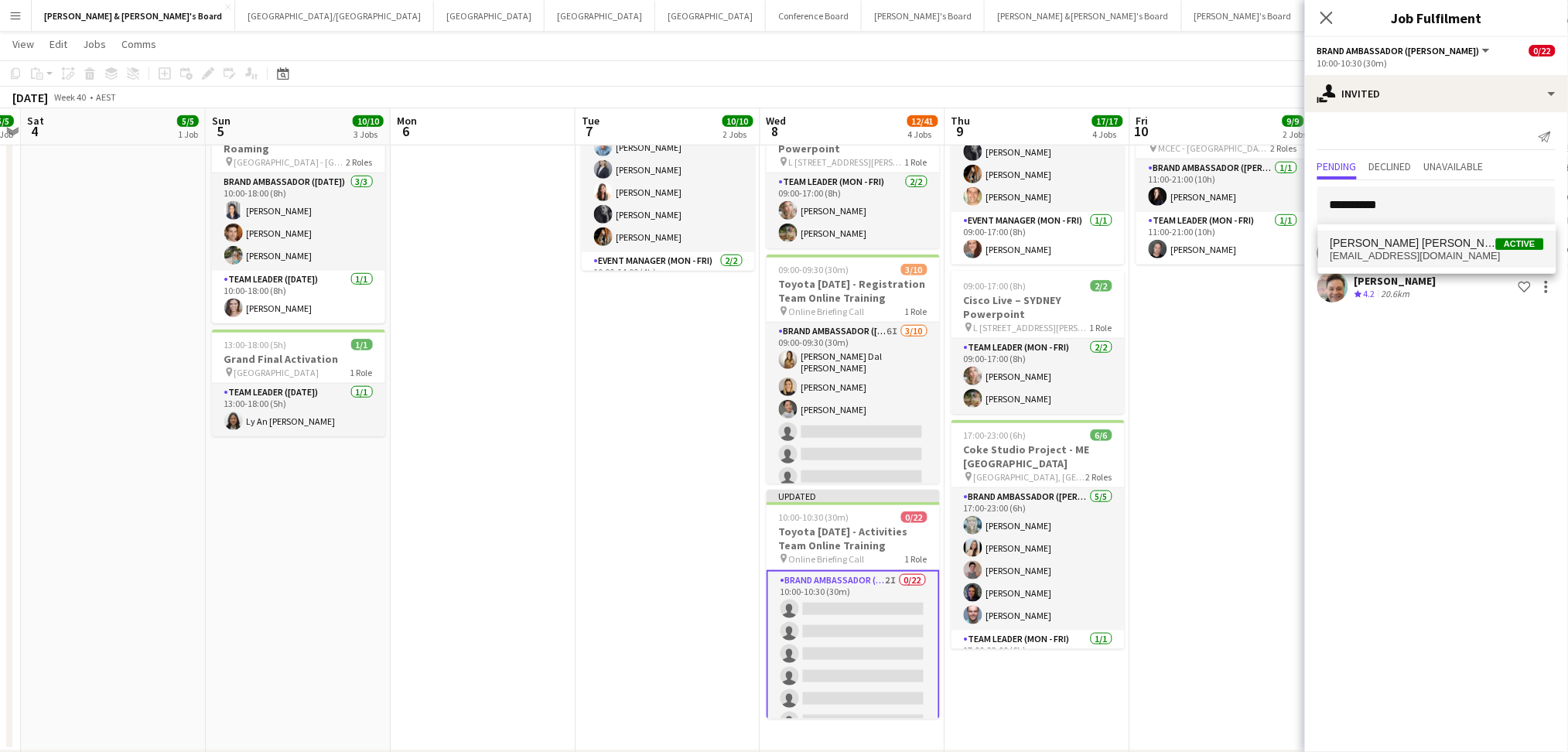
click at [1402, 248] on span "[PERSON_NAME] [PERSON_NAME]" at bounding box center [1413, 244] width 166 height 13
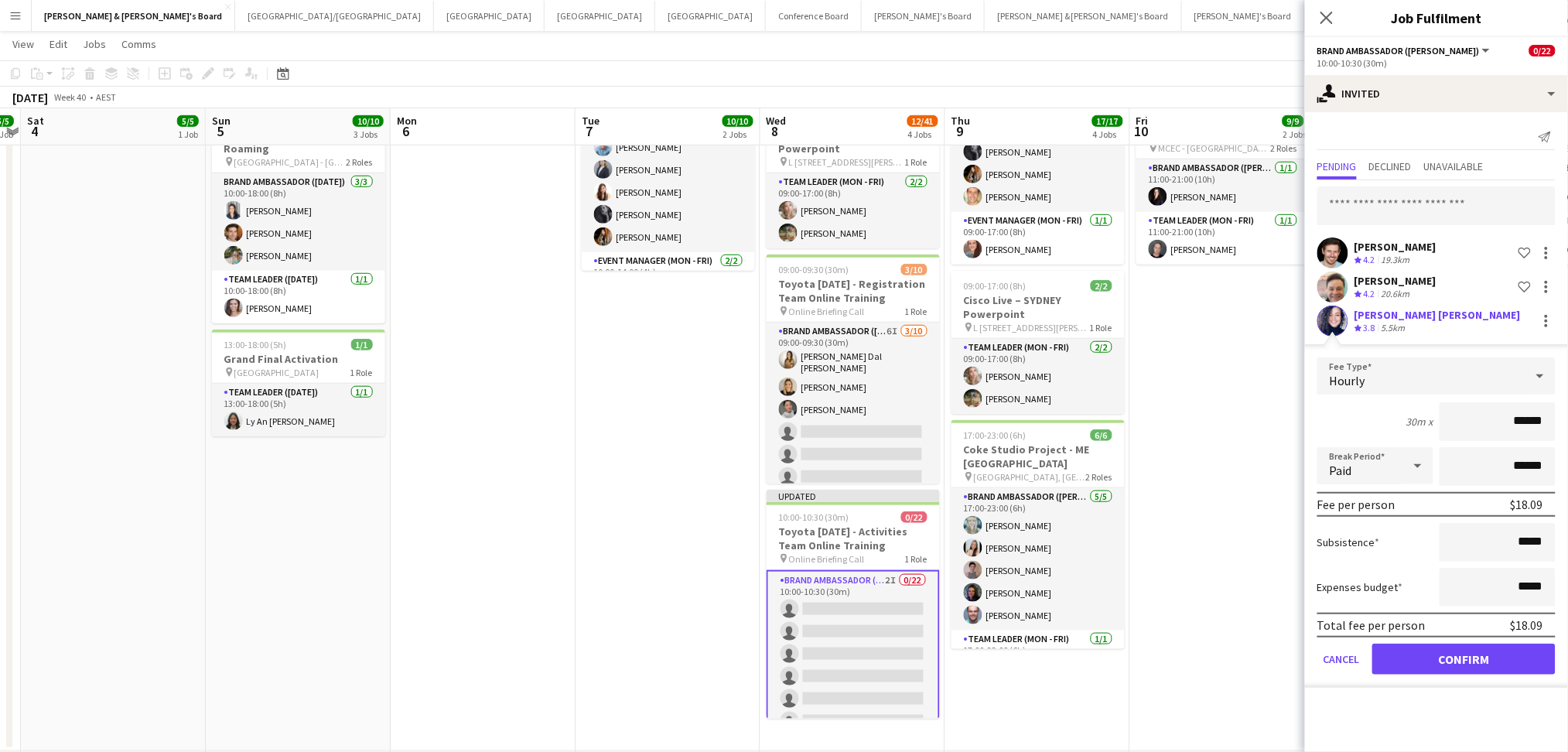
click button "Confirm" at bounding box center [1464, 659] width 184 height 31
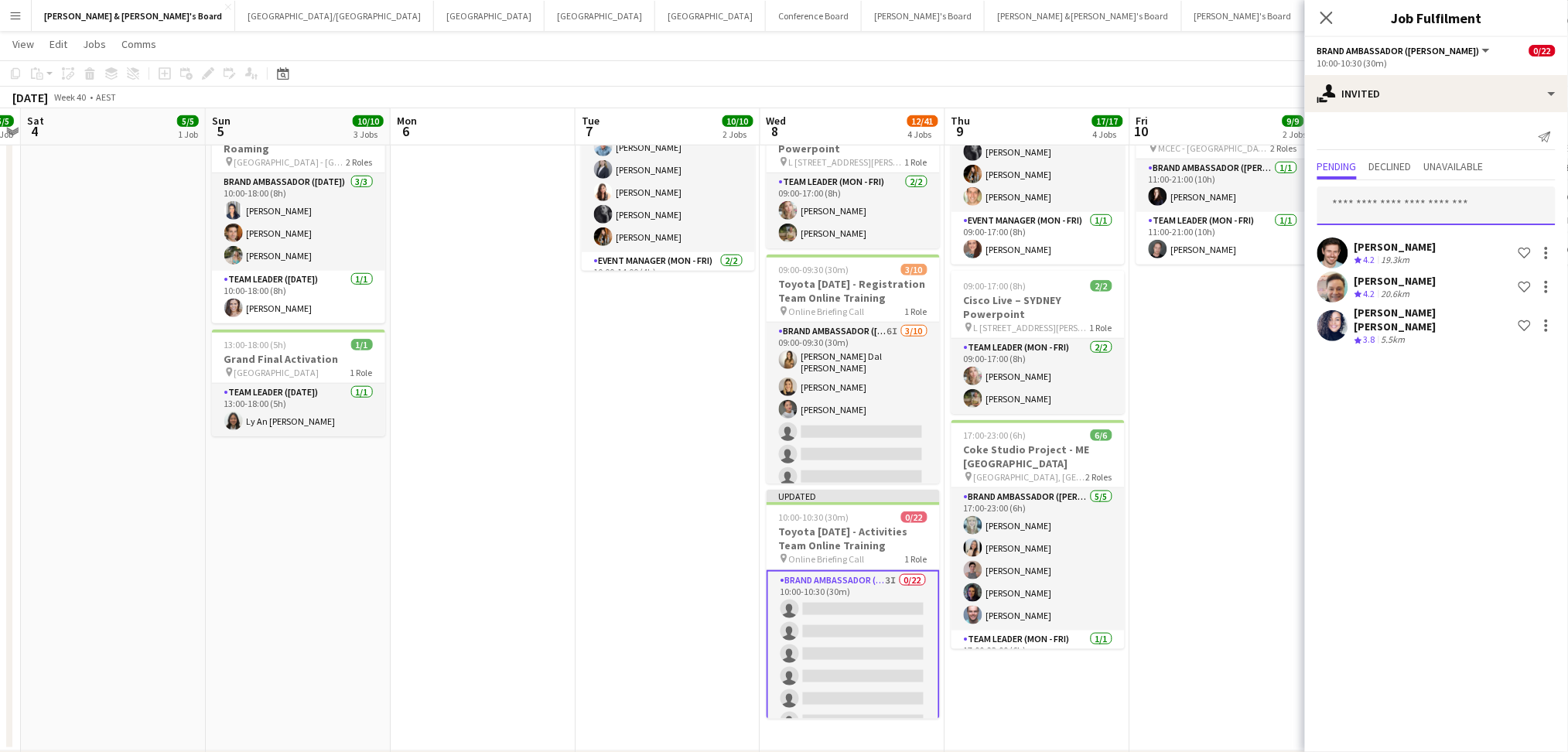
click at [1408, 214] on input "text" at bounding box center [1436, 205] width 238 height 39
click at [1428, 194] on input "text" at bounding box center [1436, 205] width 238 height 39
type input "*****"
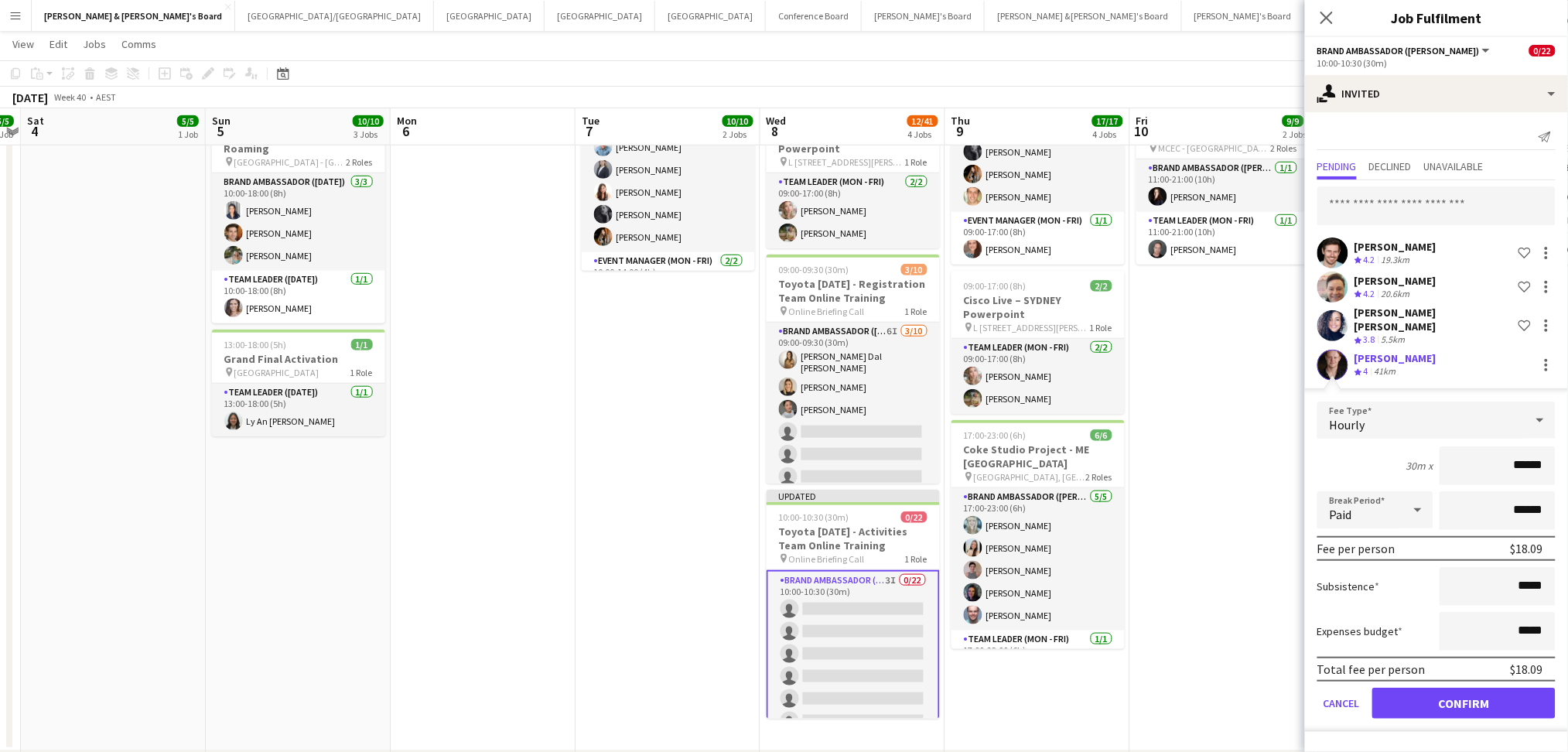
click button "Confirm" at bounding box center [1464, 703] width 184 height 31
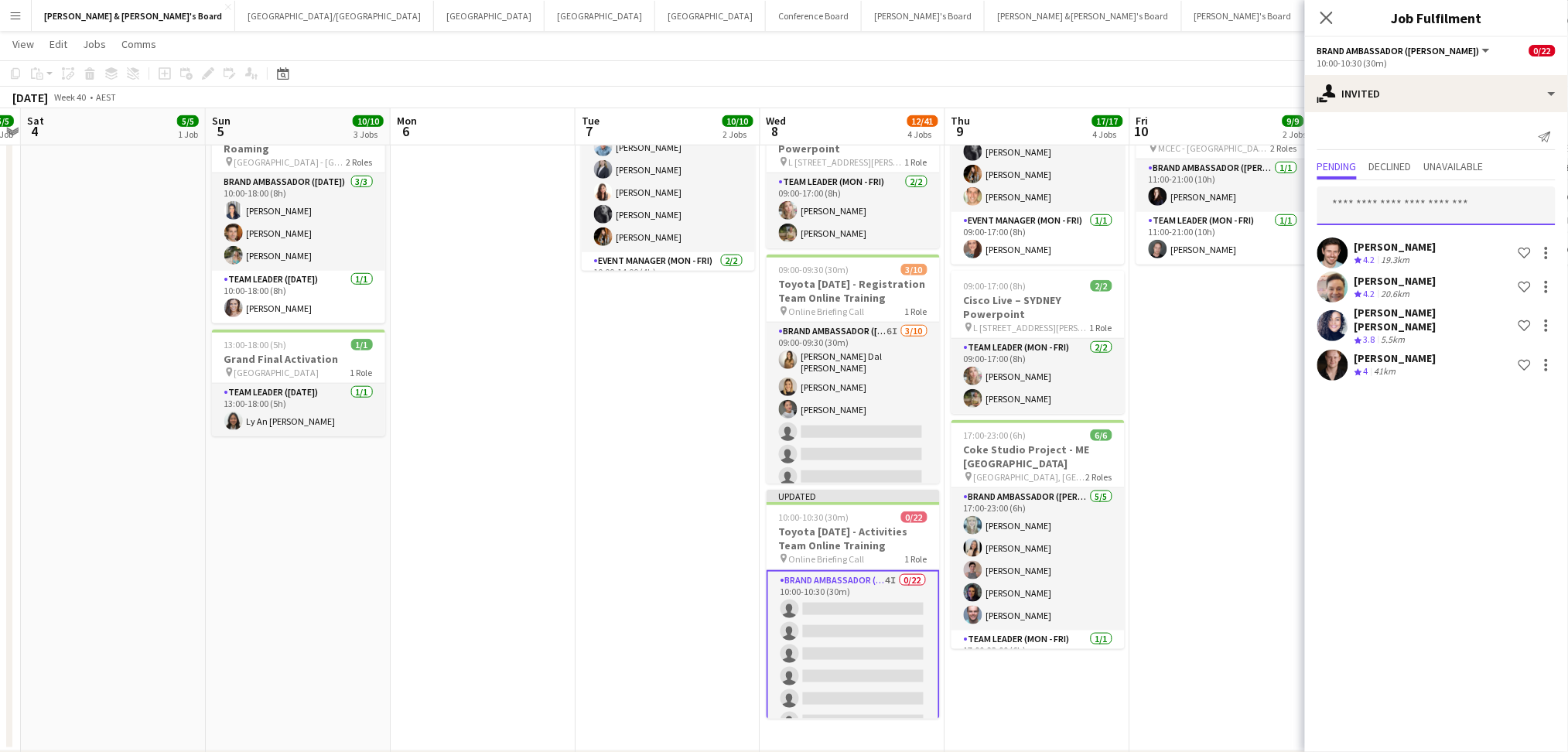
click at [1428, 208] on input "text" at bounding box center [1436, 205] width 238 height 39
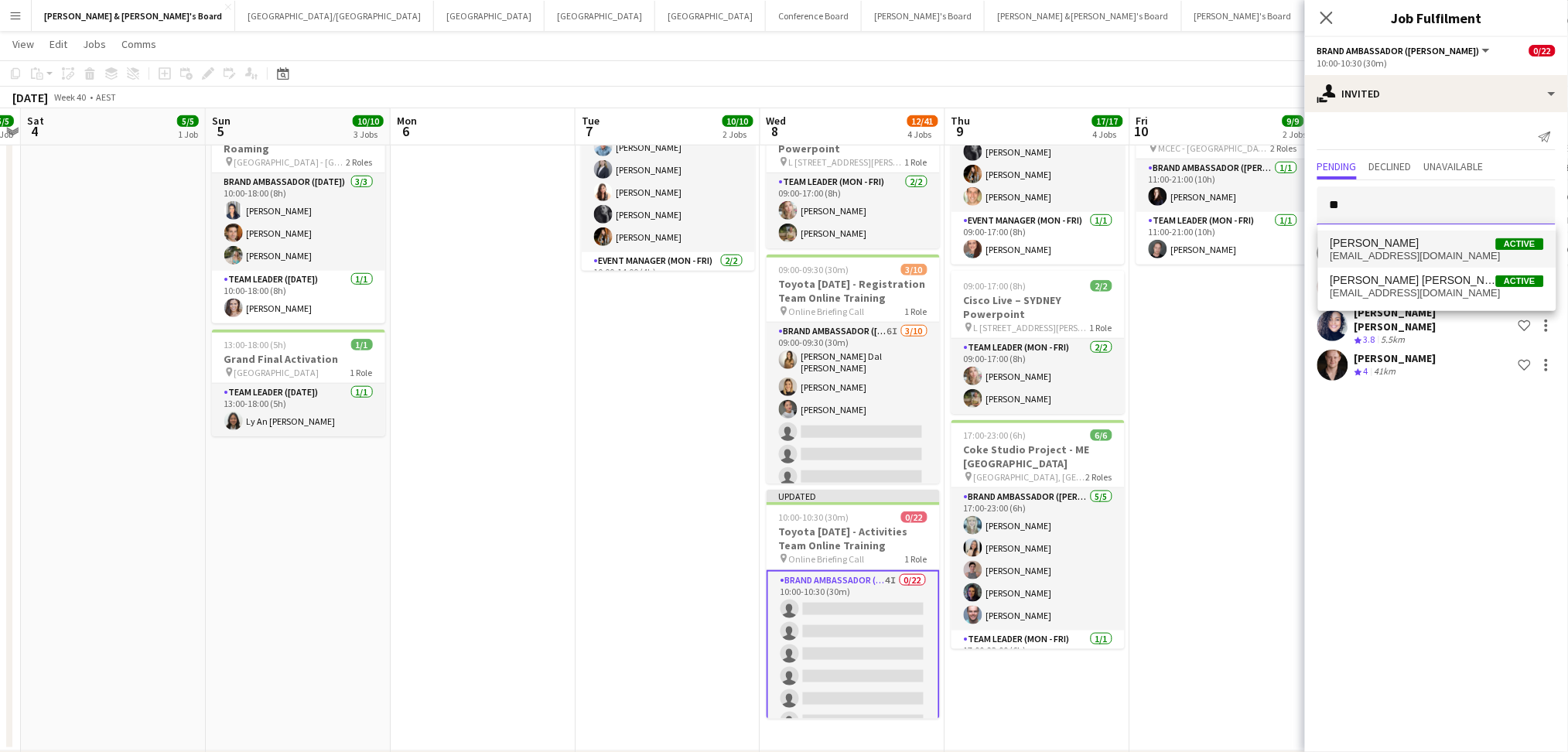
type input "*"
type input "********"
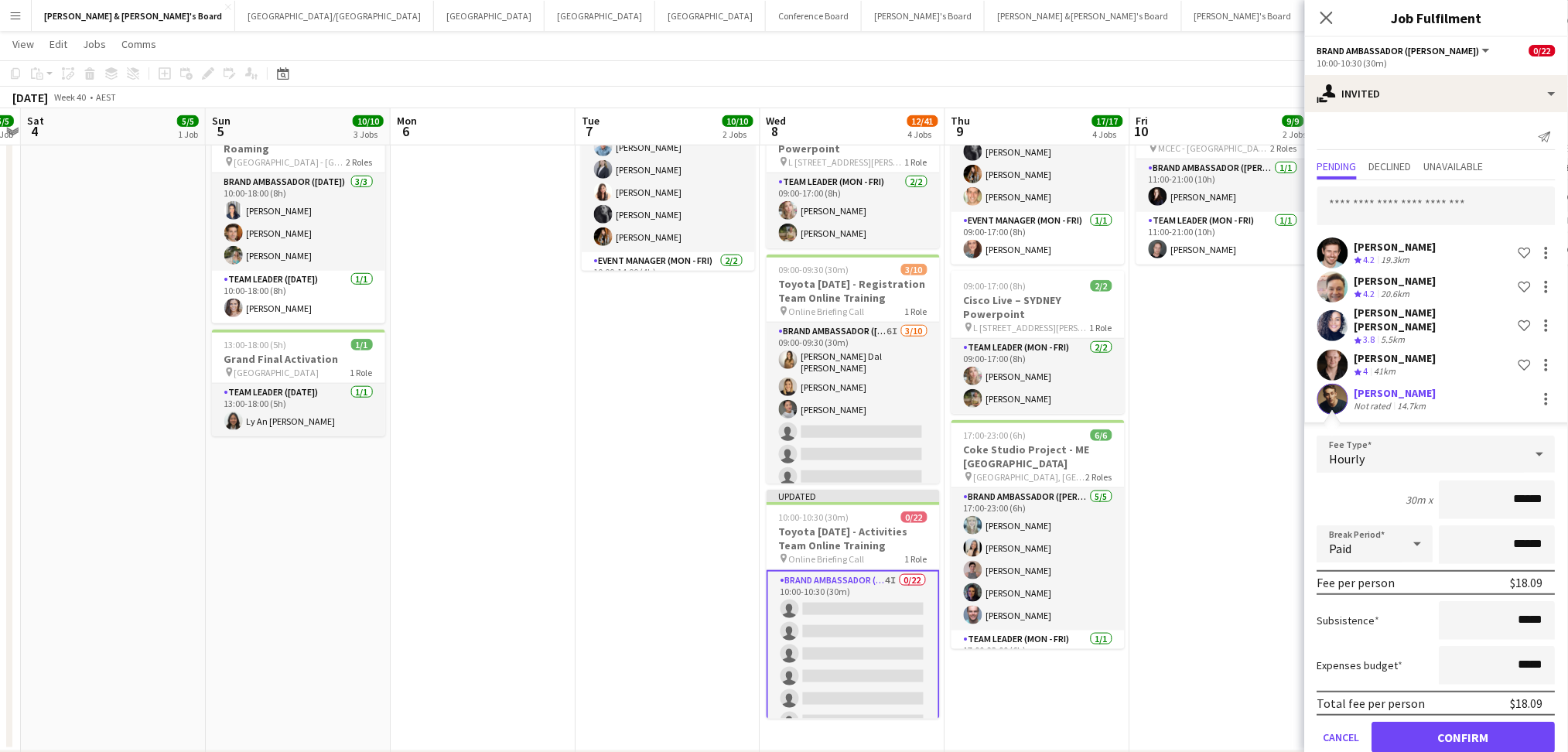
click button "Confirm" at bounding box center [1464, 737] width 184 height 31
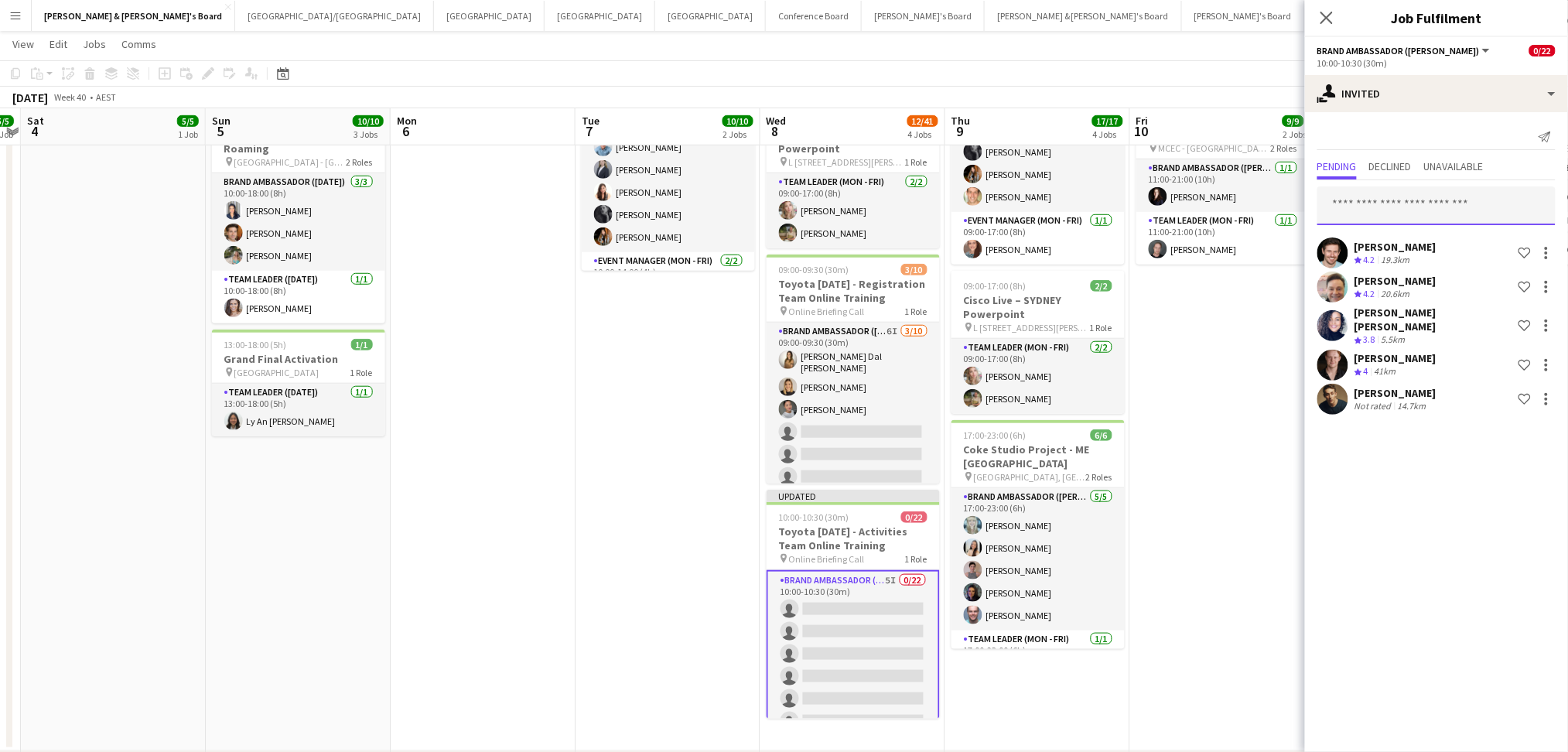
click at [1428, 208] on input "text" at bounding box center [1436, 205] width 238 height 39
type input "*****"
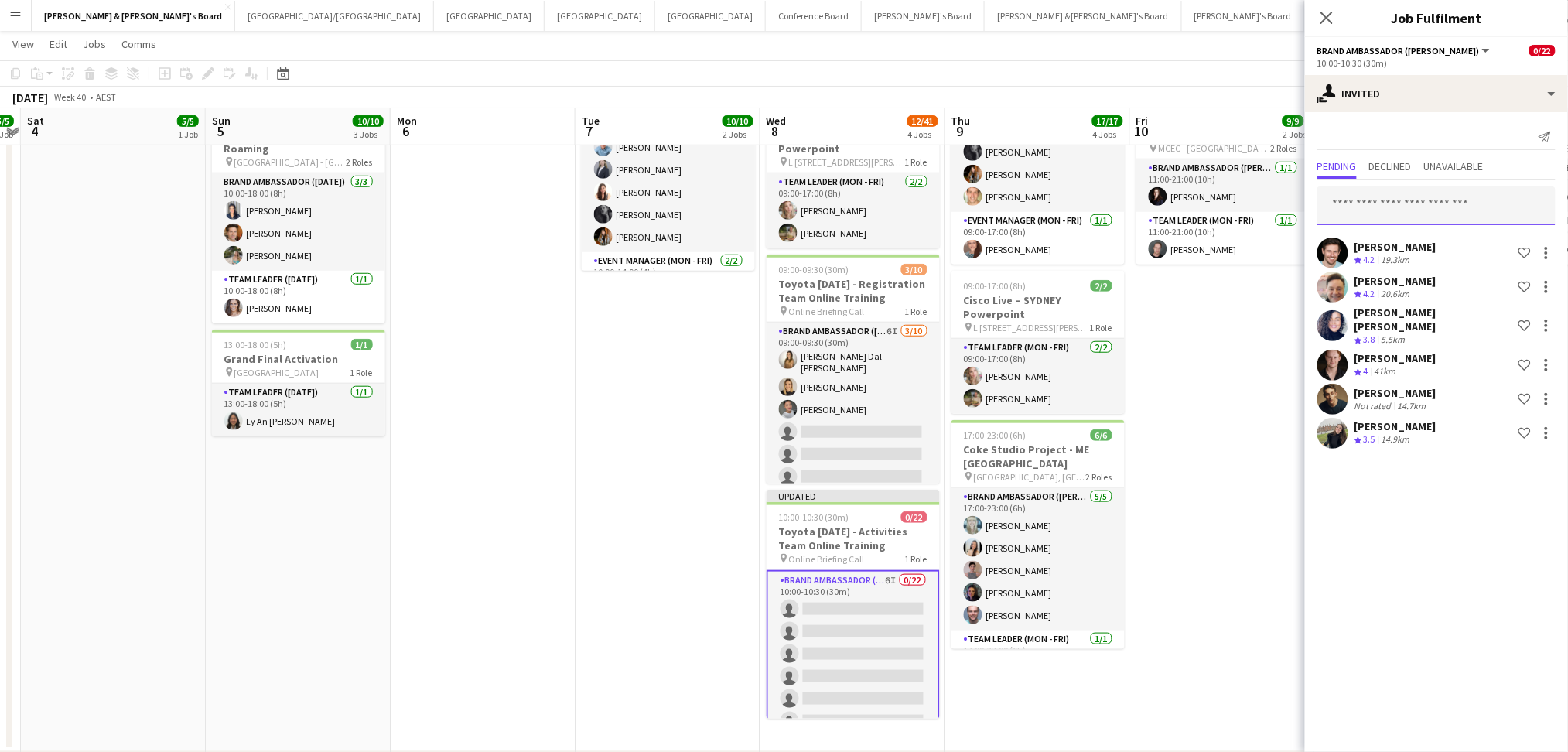
click at [1434, 209] on input "text" at bounding box center [1436, 205] width 238 height 39
type input "******"
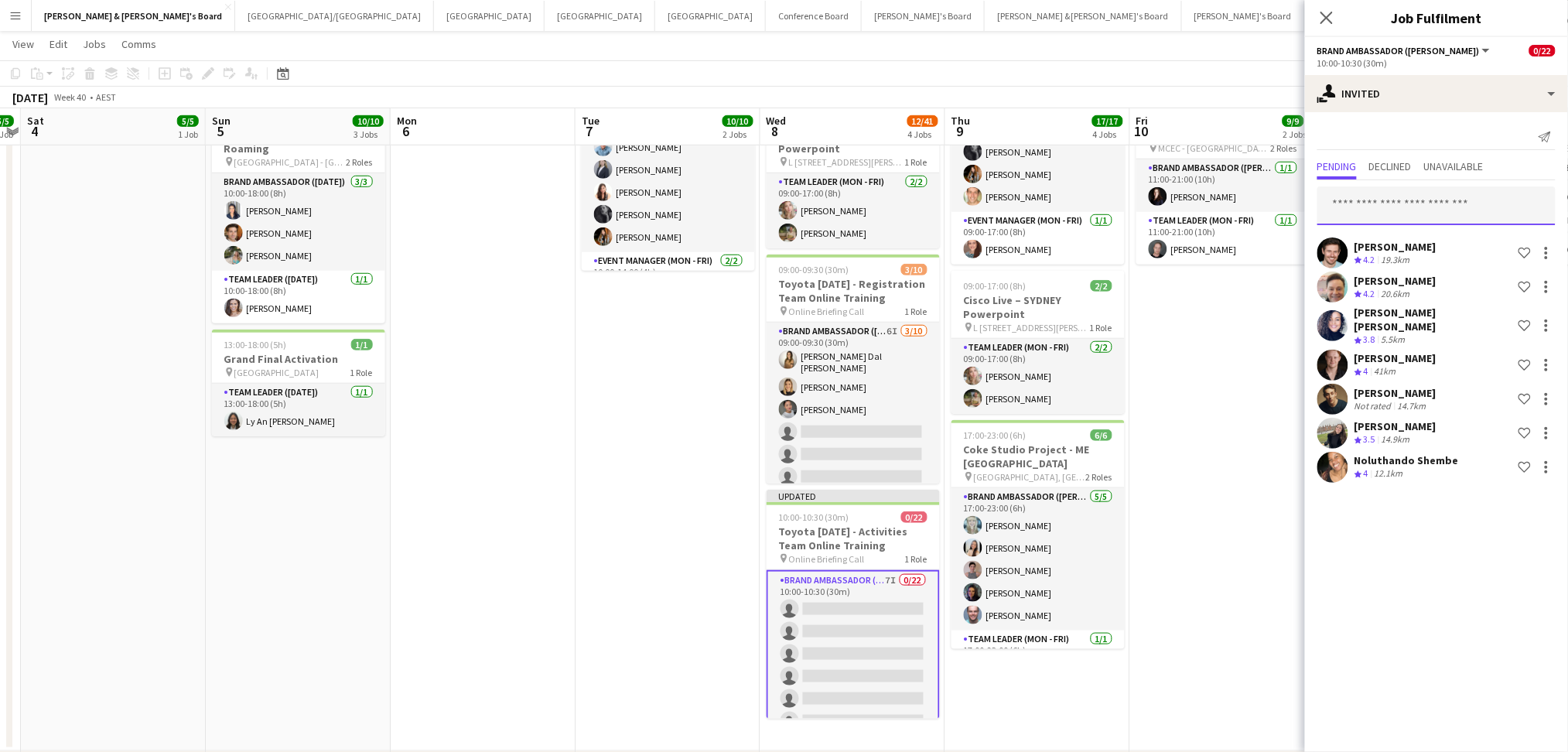
click at [1435, 209] on input "text" at bounding box center [1436, 205] width 238 height 39
type input "******"
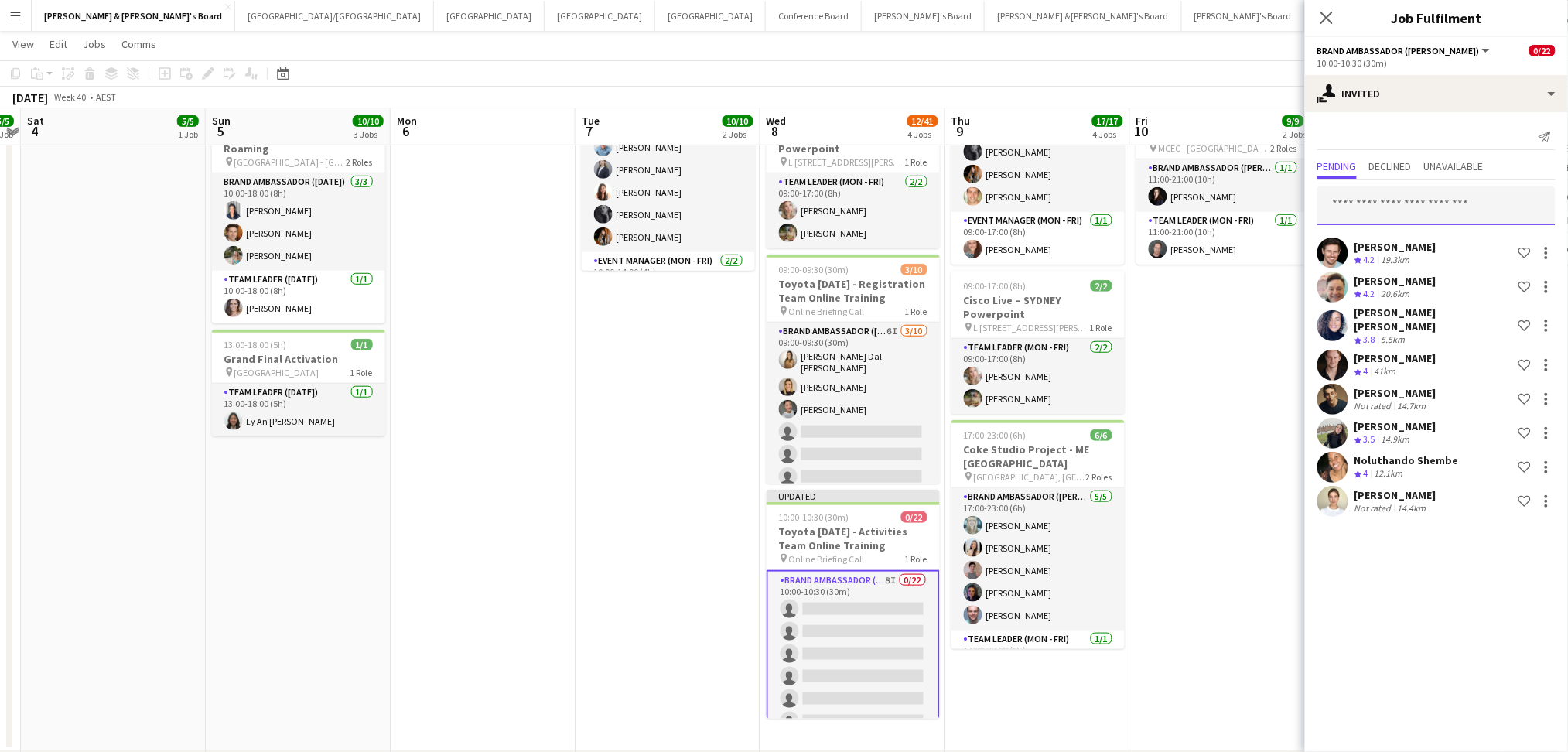
click at [1435, 209] on input "text" at bounding box center [1436, 205] width 238 height 39
type input "*********"
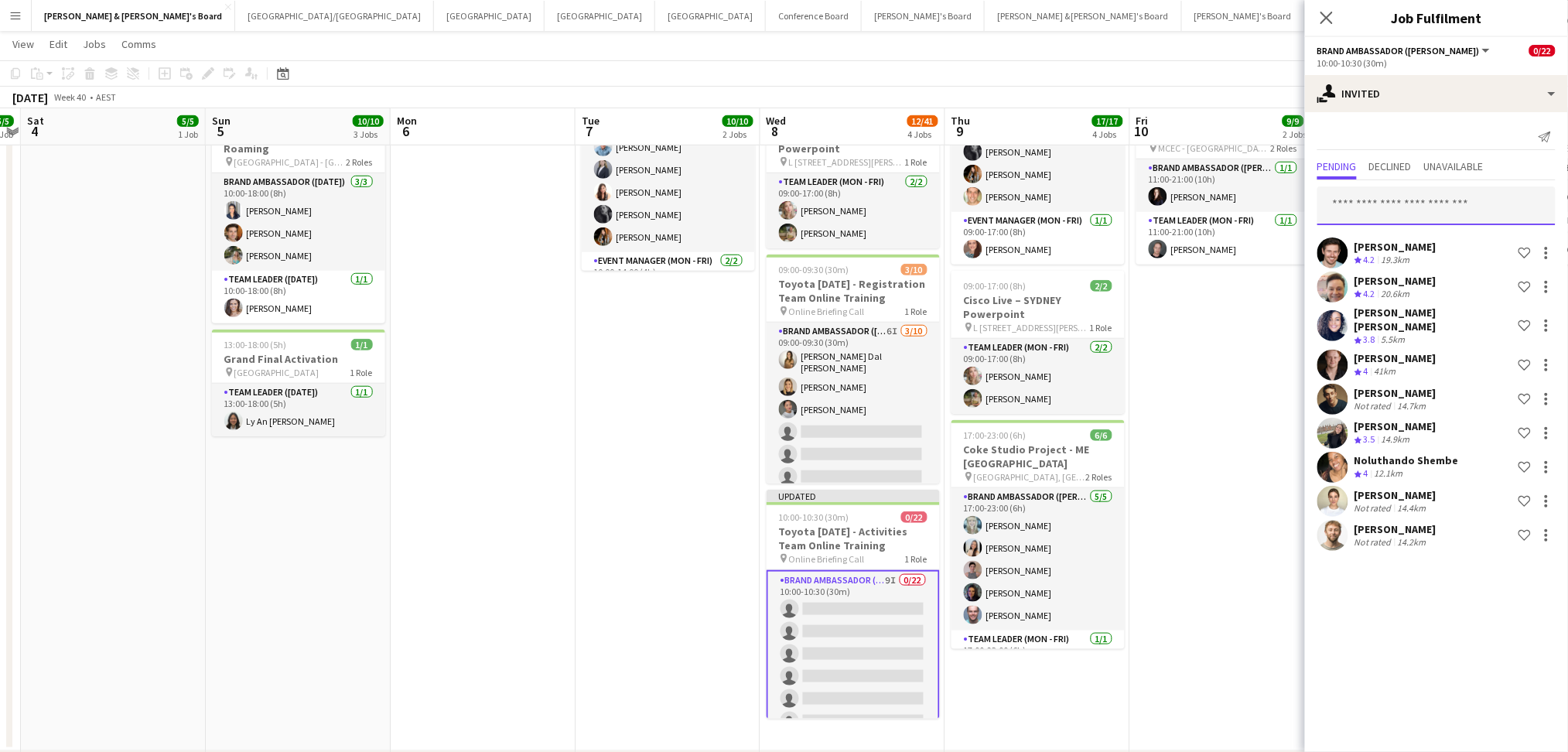
click at [1435, 210] on input "text" at bounding box center [1436, 205] width 238 height 39
type input "*****"
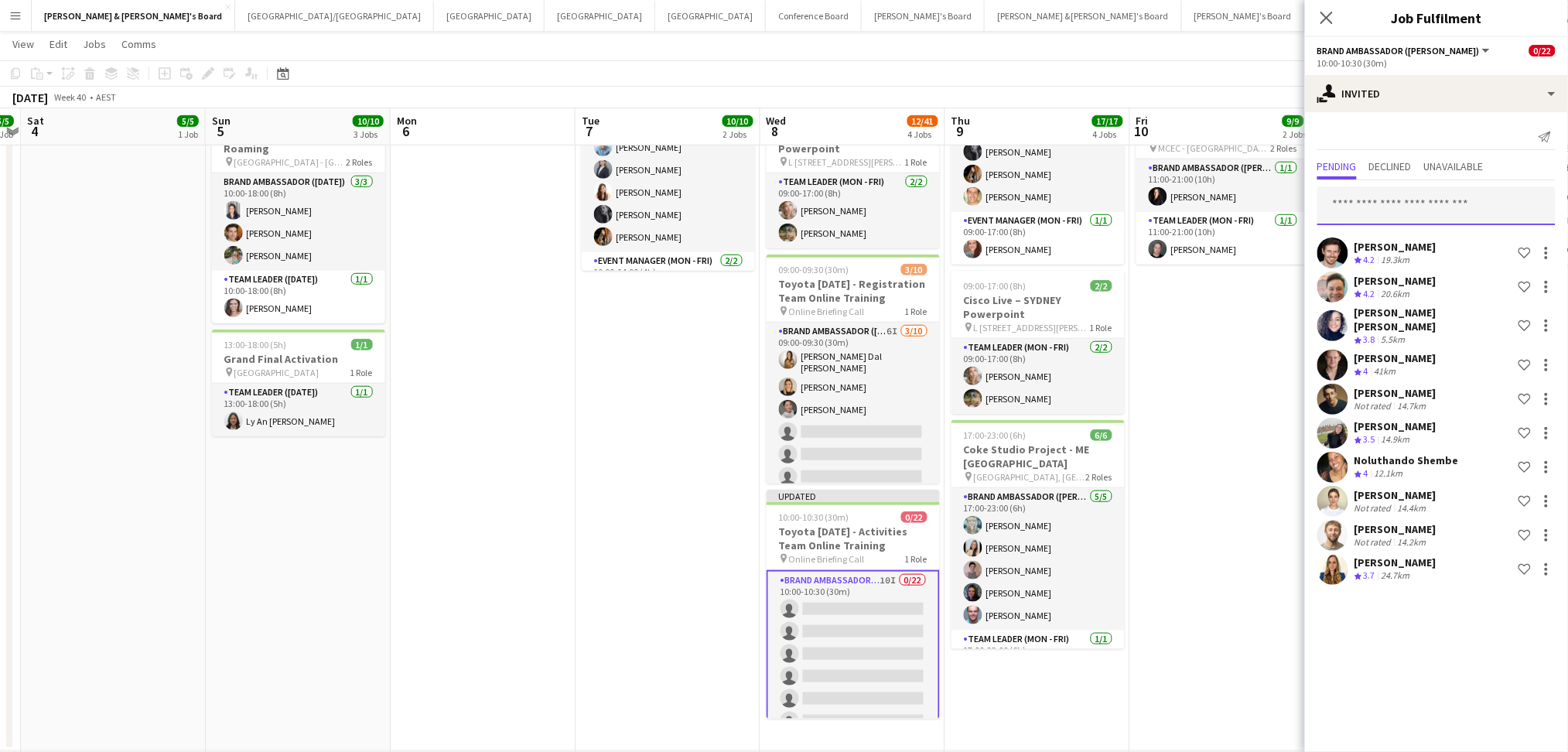
click at [1437, 212] on input "text" at bounding box center [1436, 205] width 238 height 39
type input "******"
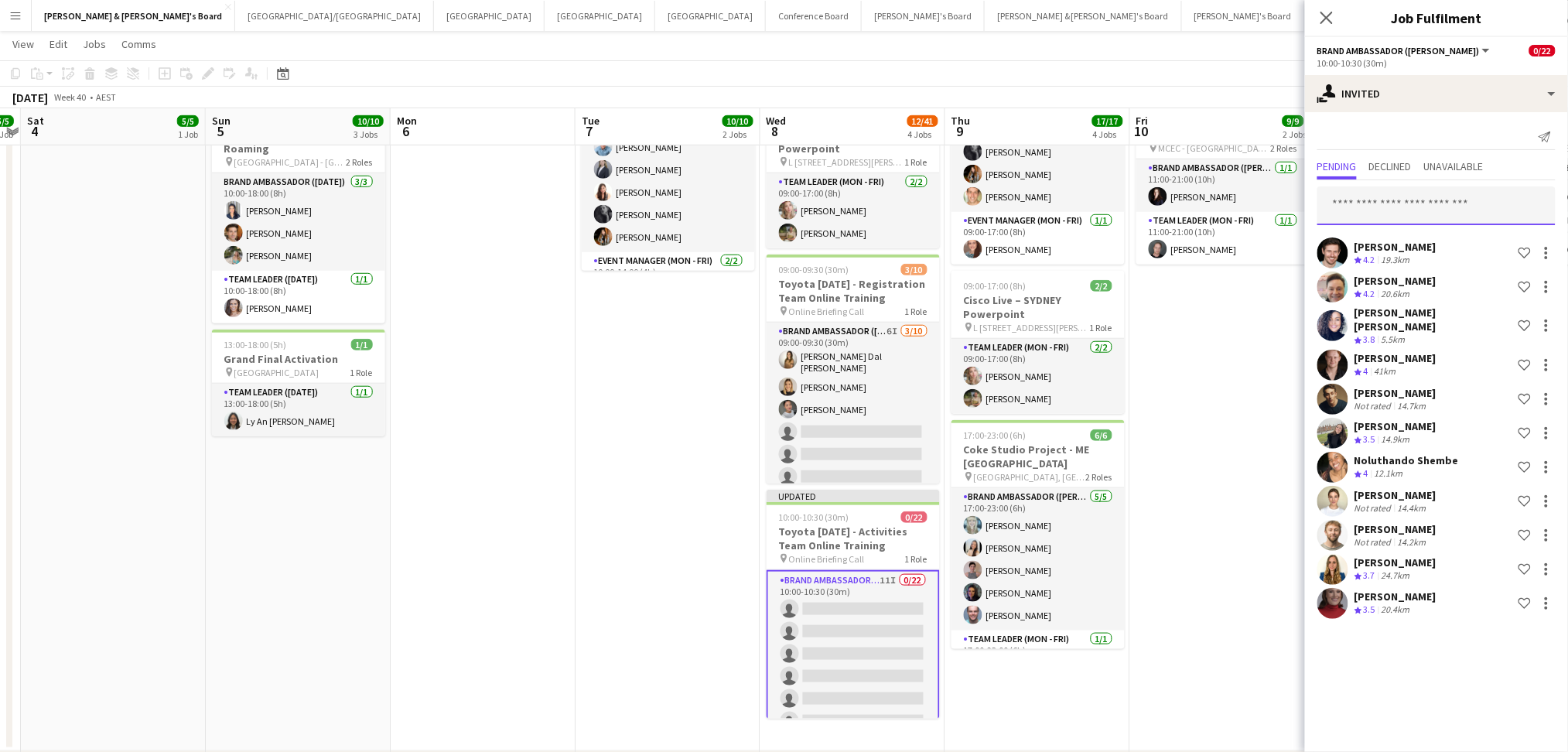
click at [1440, 212] on input "text" at bounding box center [1436, 205] width 238 height 39
type input "*****"
click at [1441, 212] on input "text" at bounding box center [1436, 205] width 238 height 39
type input "*****"
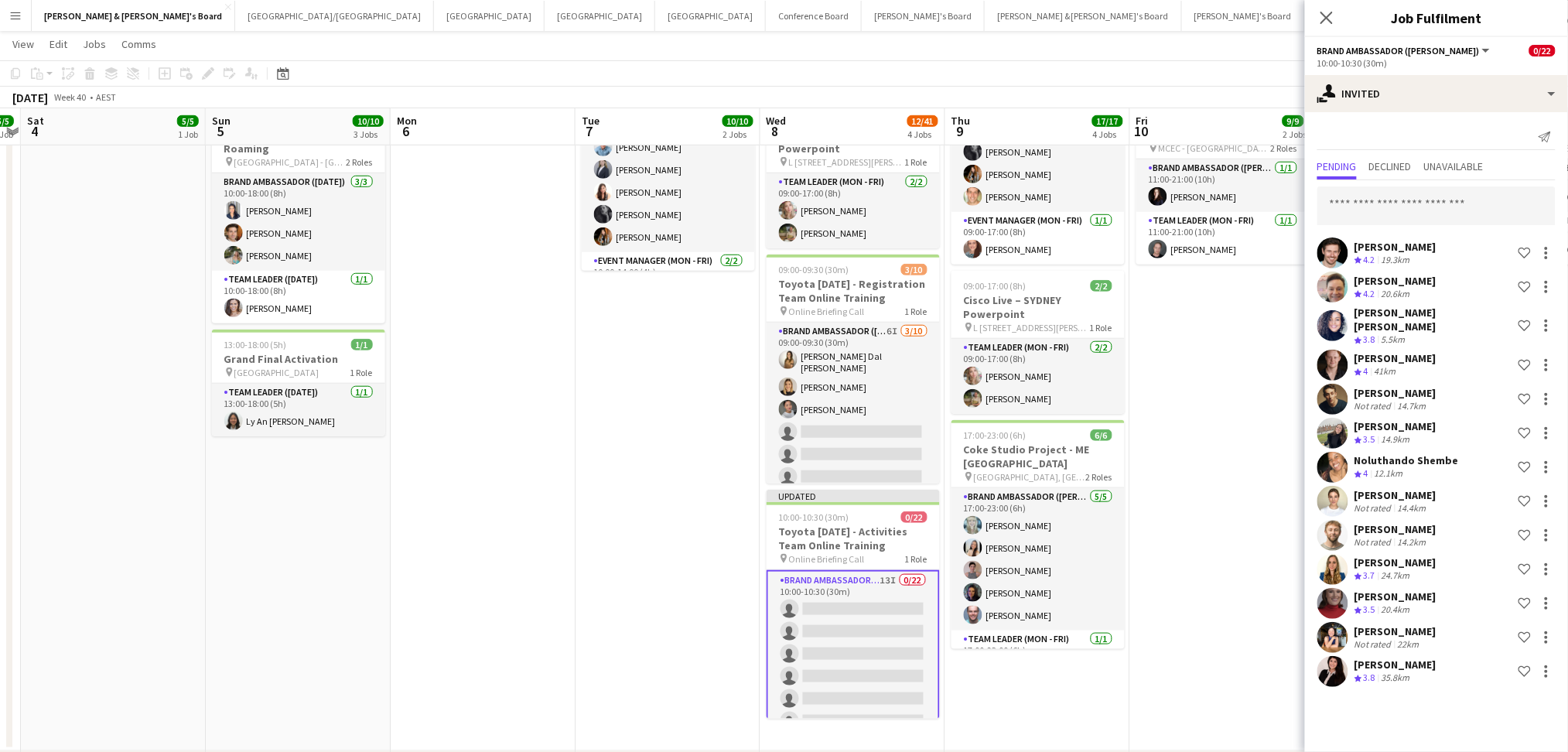
scroll to position [0, 0]
click at [1441, 212] on input "text" at bounding box center [1436, 205] width 238 height 39
type input "*****"
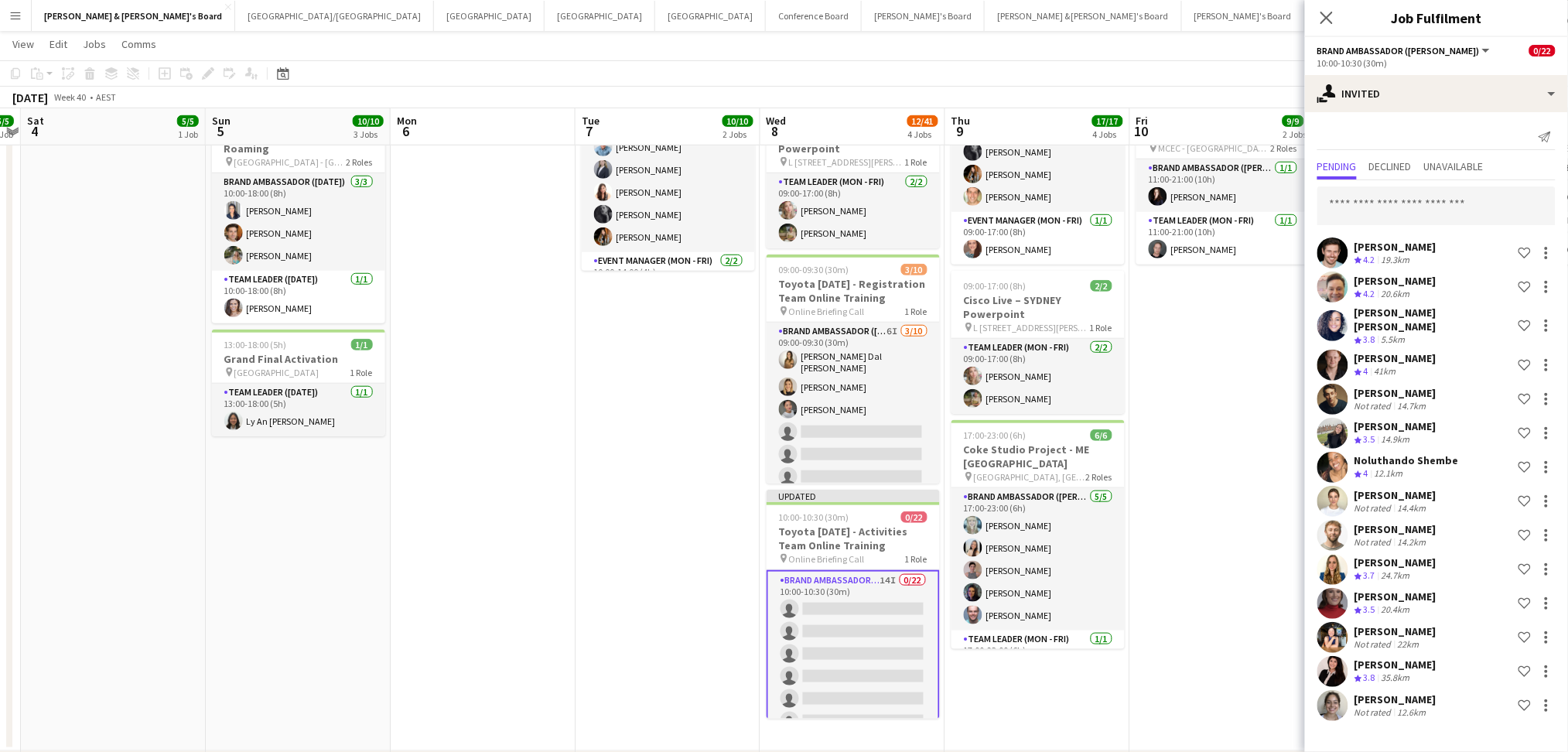
scroll to position [0, 0]
click at [1441, 212] on input "text" at bounding box center [1436, 205] width 238 height 39
type input "****"
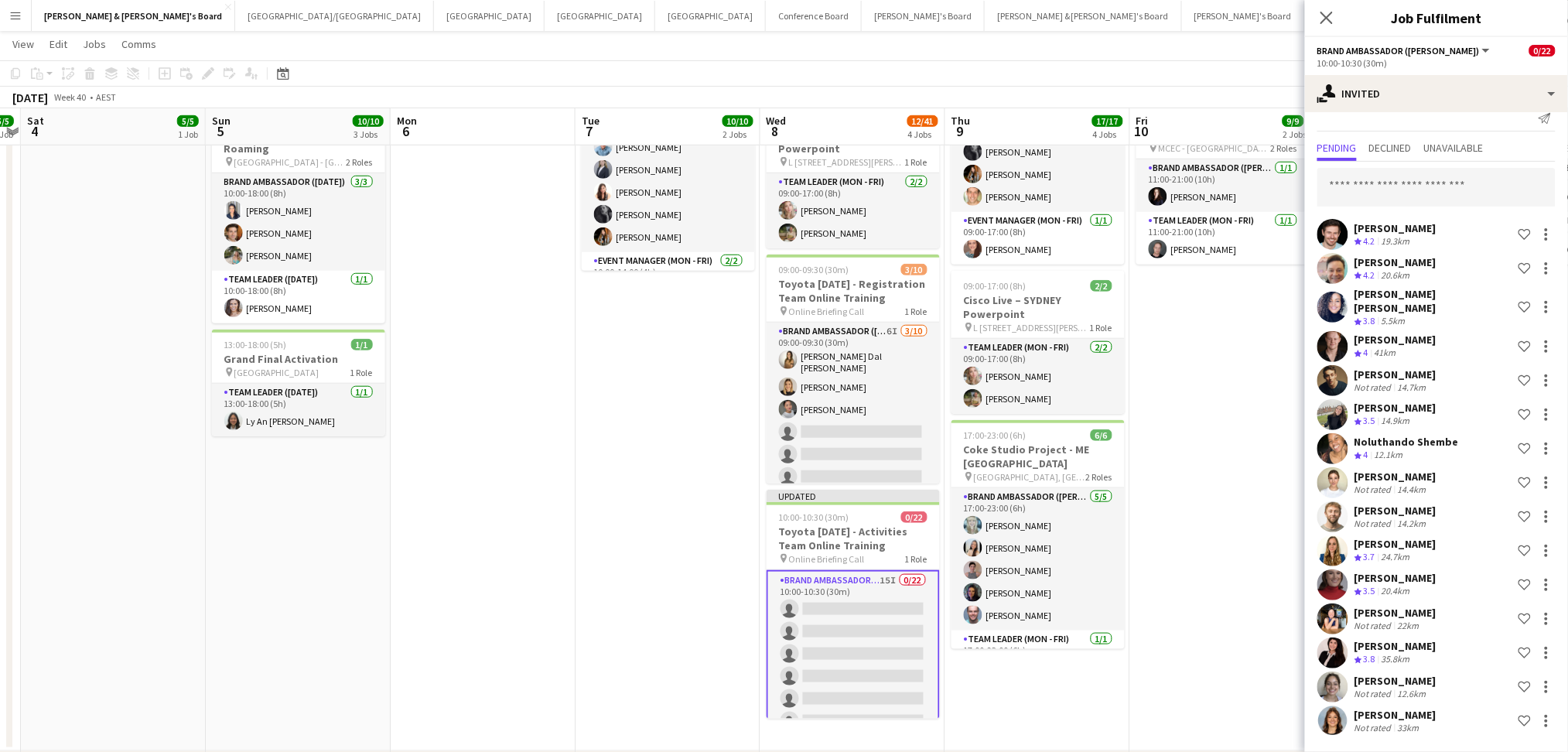
scroll to position [7, 0]
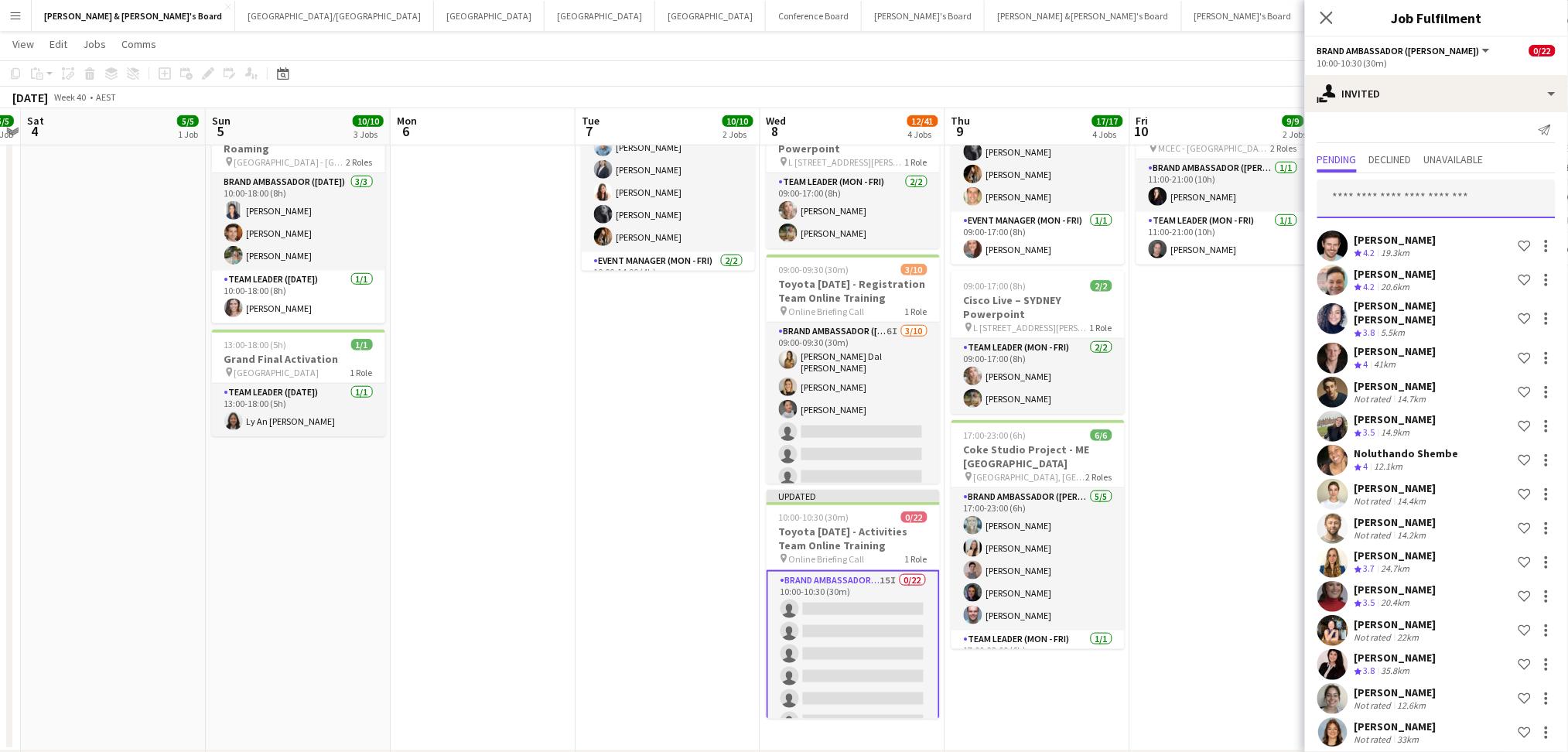
click at [1435, 193] on input "text" at bounding box center [1436, 198] width 238 height 39
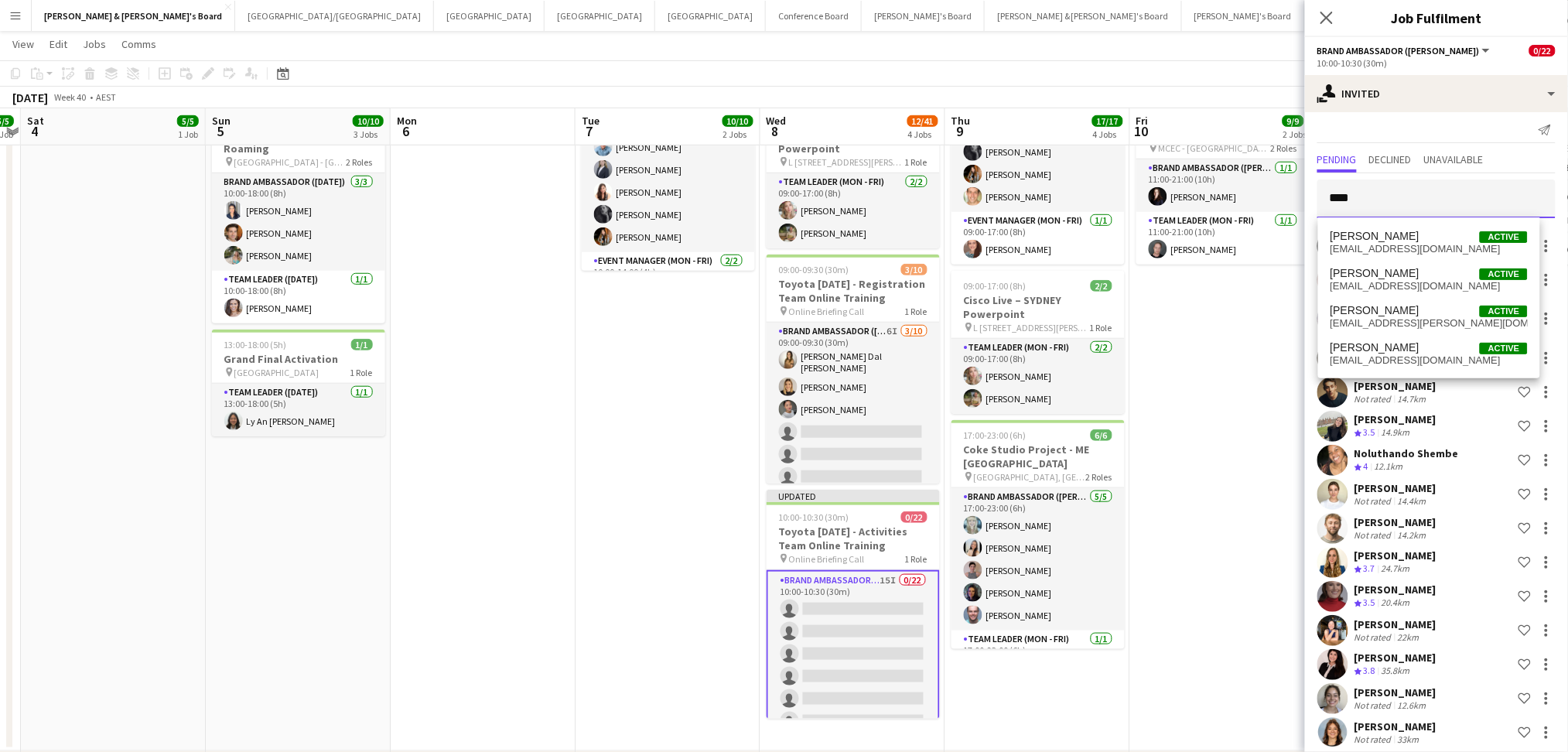
type input "*****"
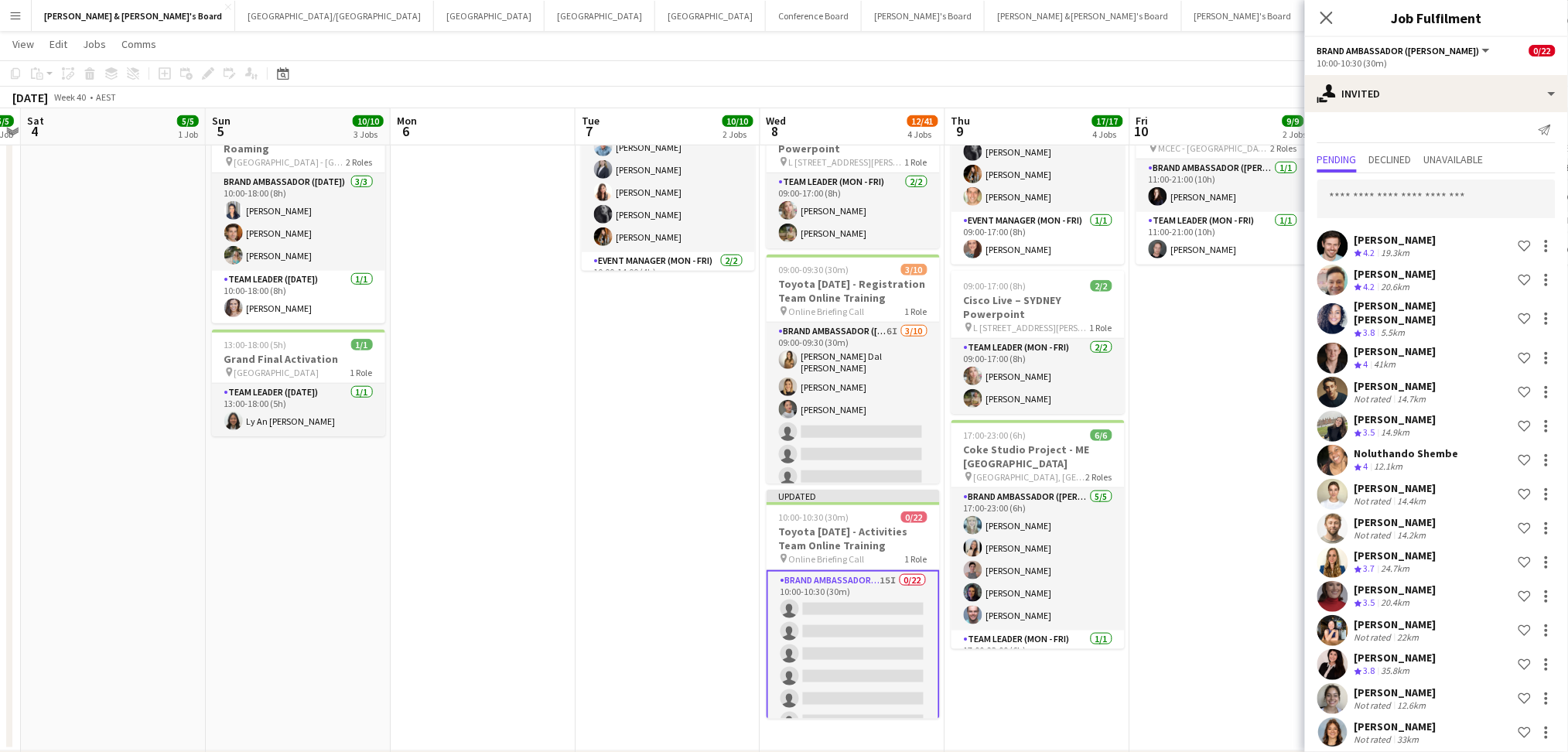
scroll to position [339, 0]
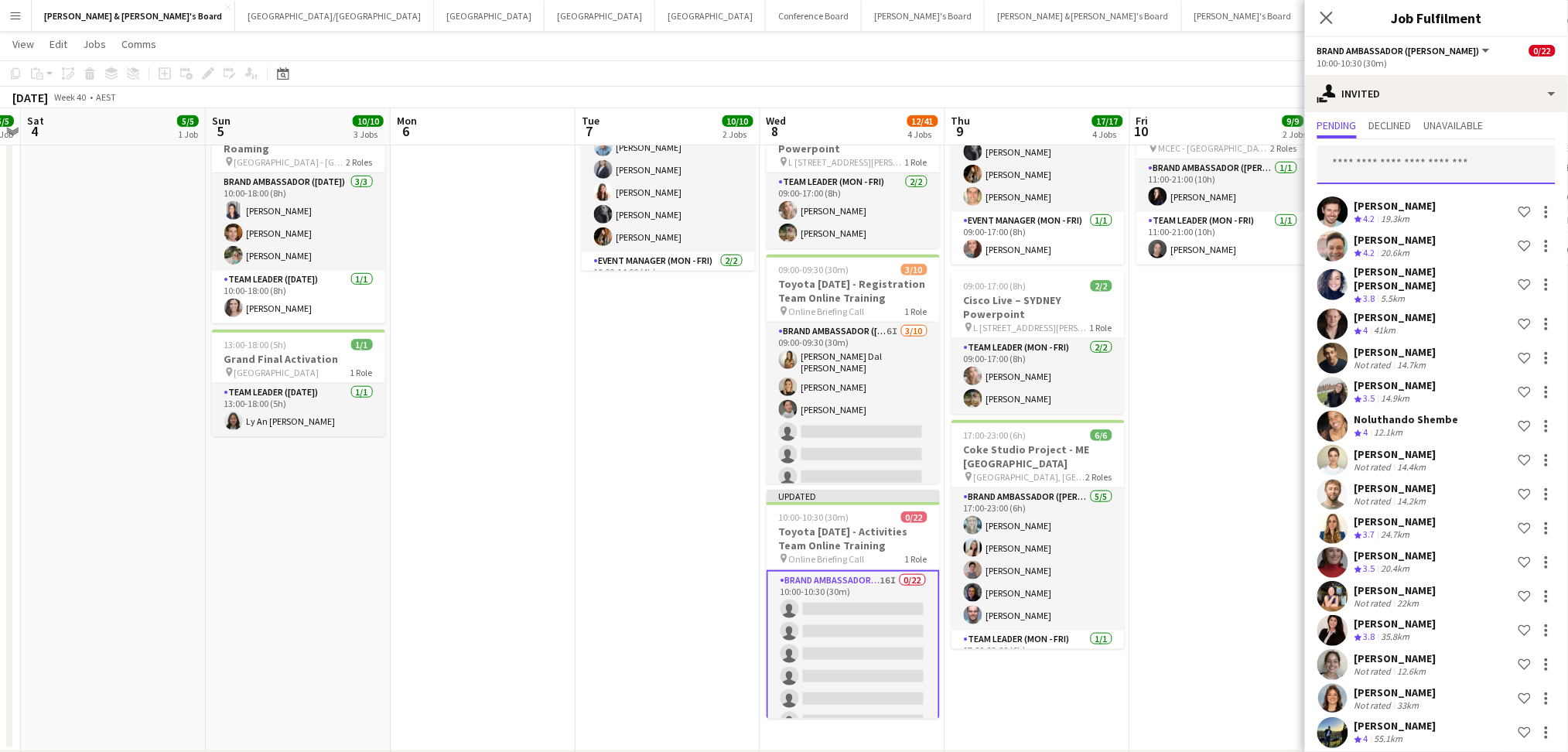
click at [1434, 176] on input "text" at bounding box center [1436, 164] width 238 height 39
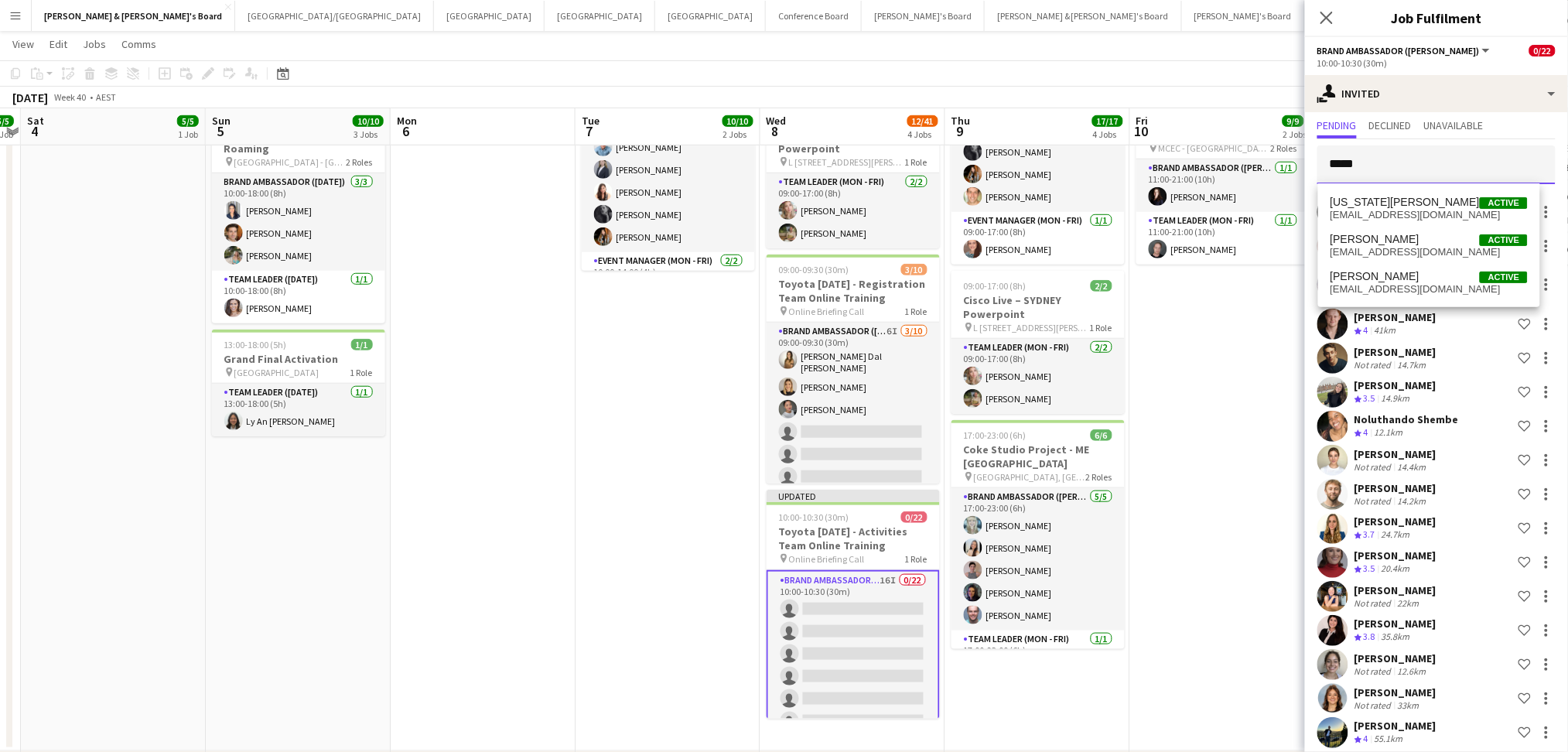
type input "******"
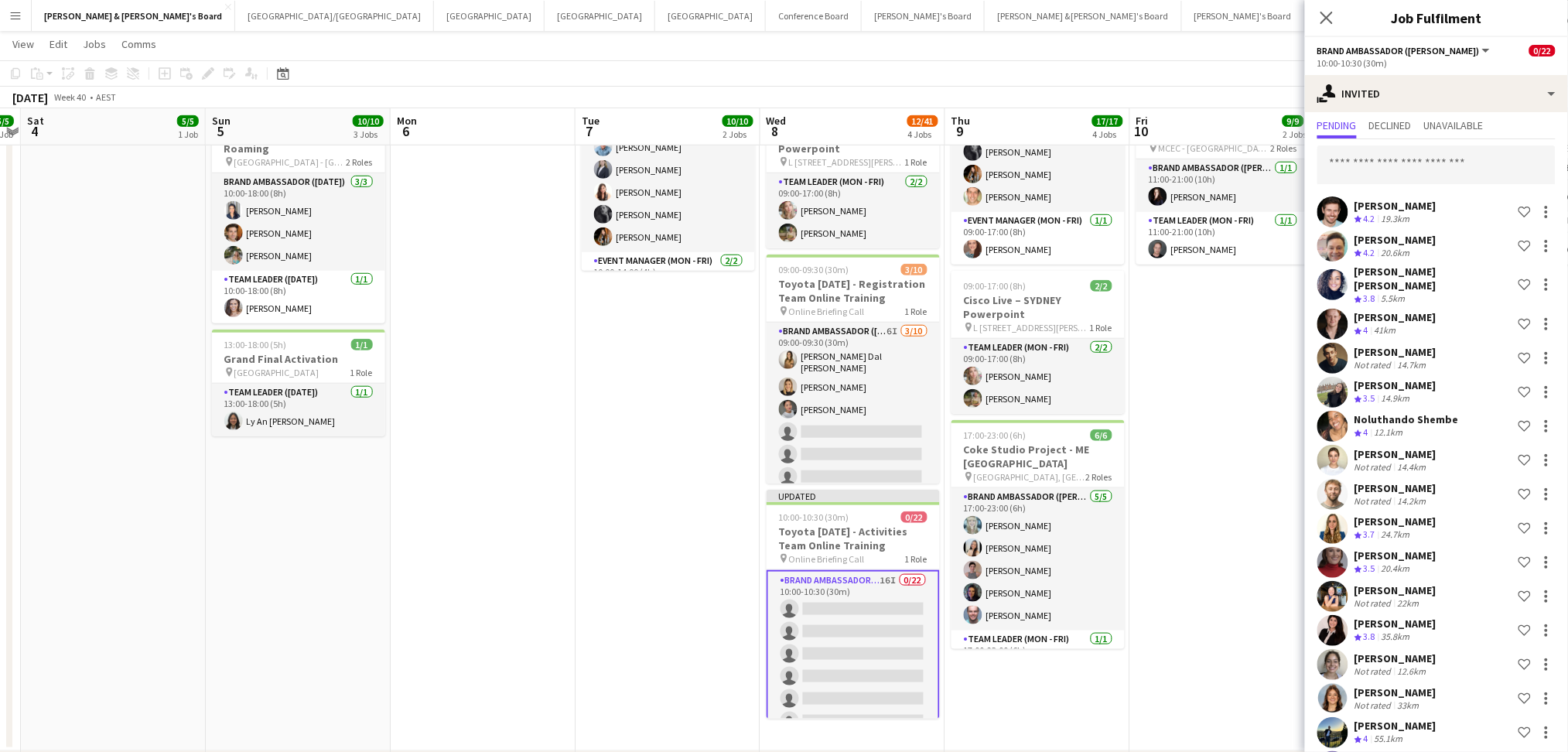
scroll to position [372, 0]
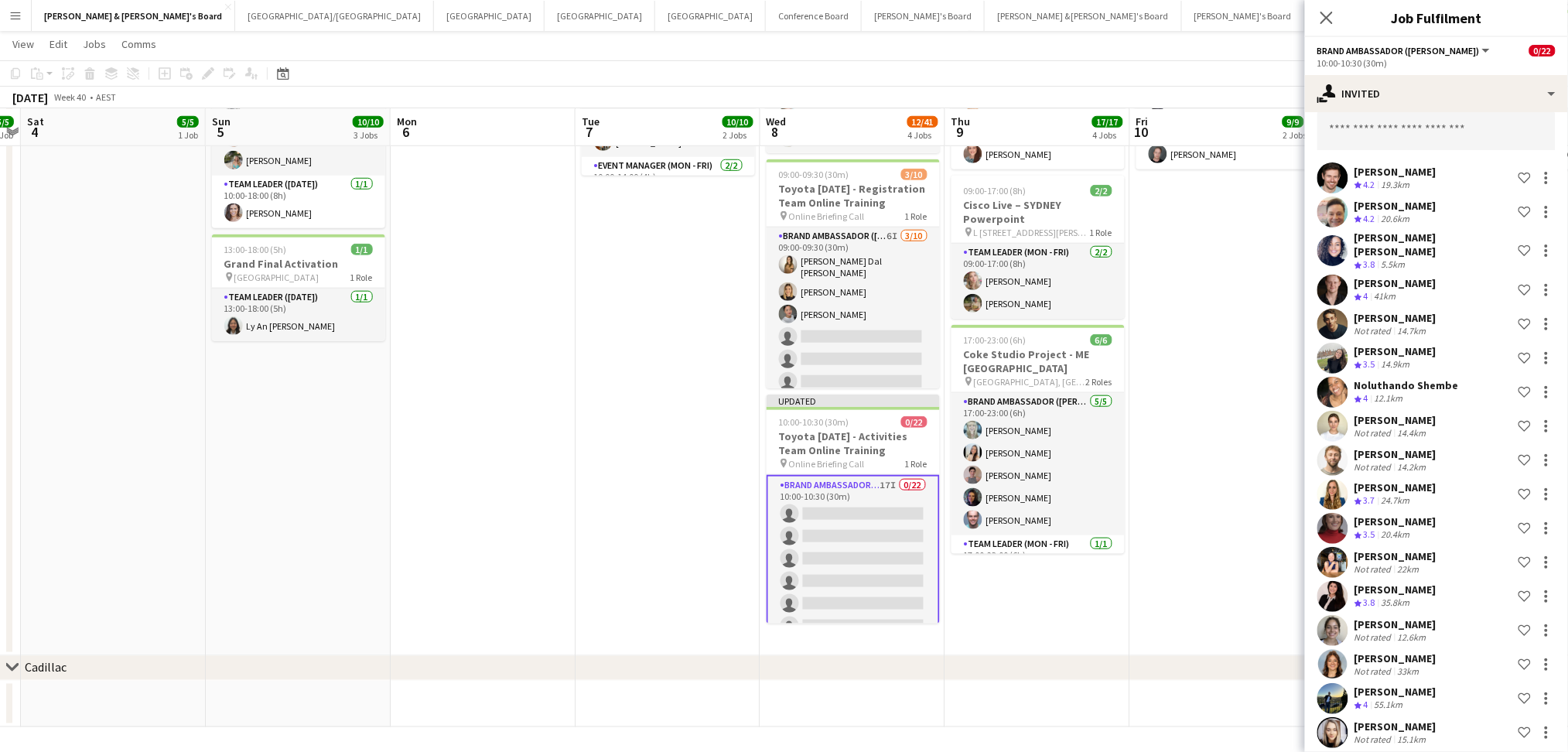
scroll to position [0, 0]
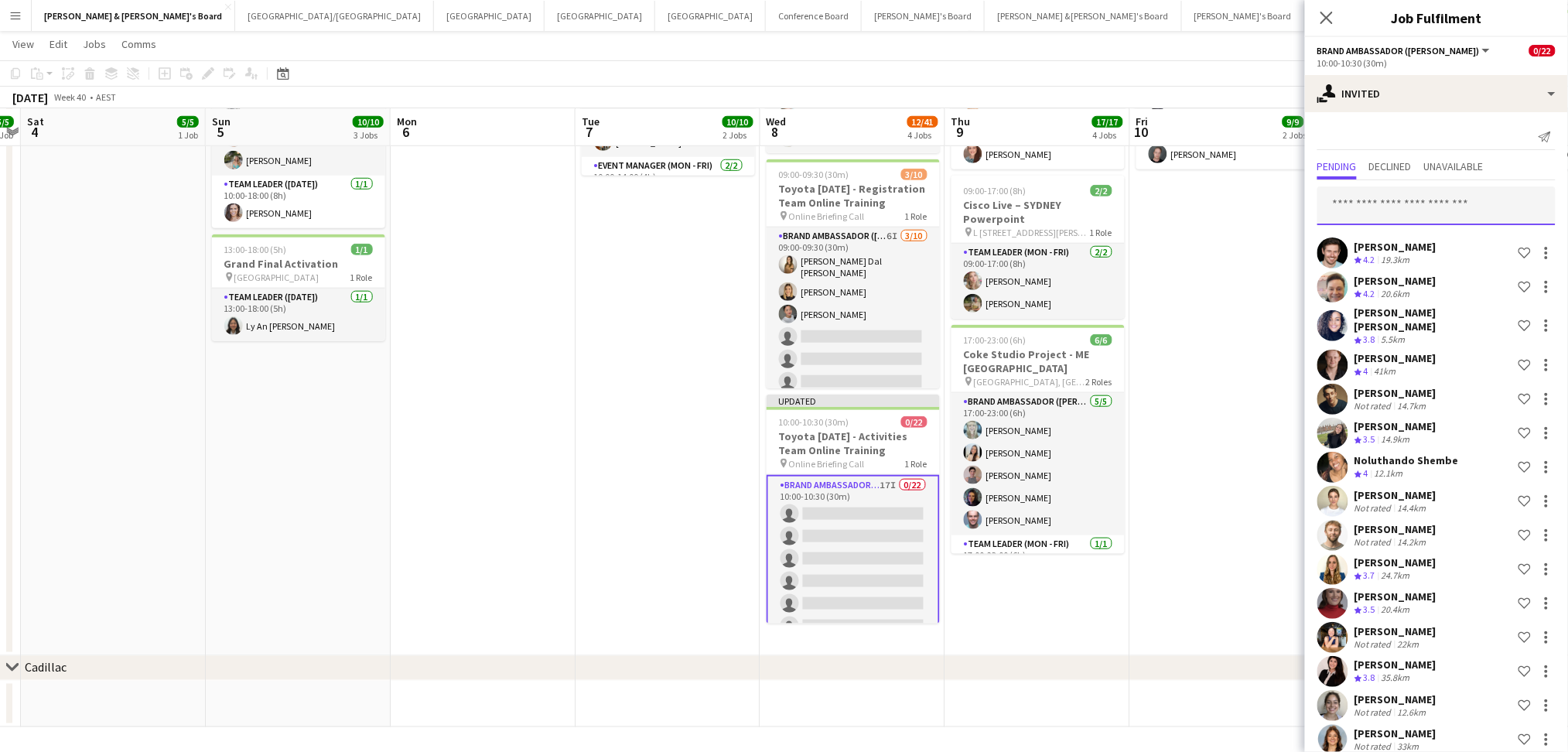
click at [1453, 198] on input "text" at bounding box center [1436, 205] width 238 height 39
click at [1413, 203] on input "text" at bounding box center [1436, 205] width 238 height 39
type input "******"
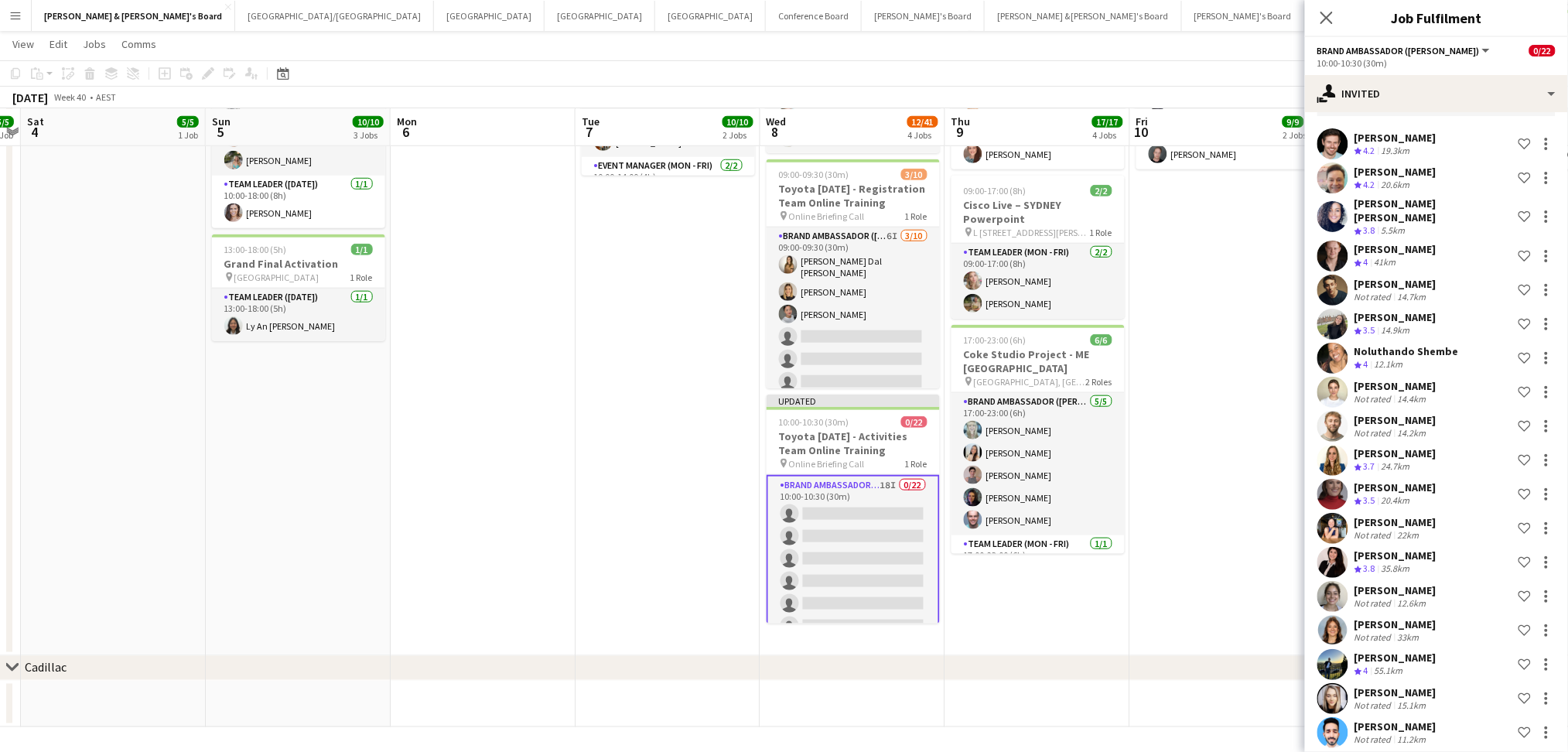
scroll to position [0, 0]
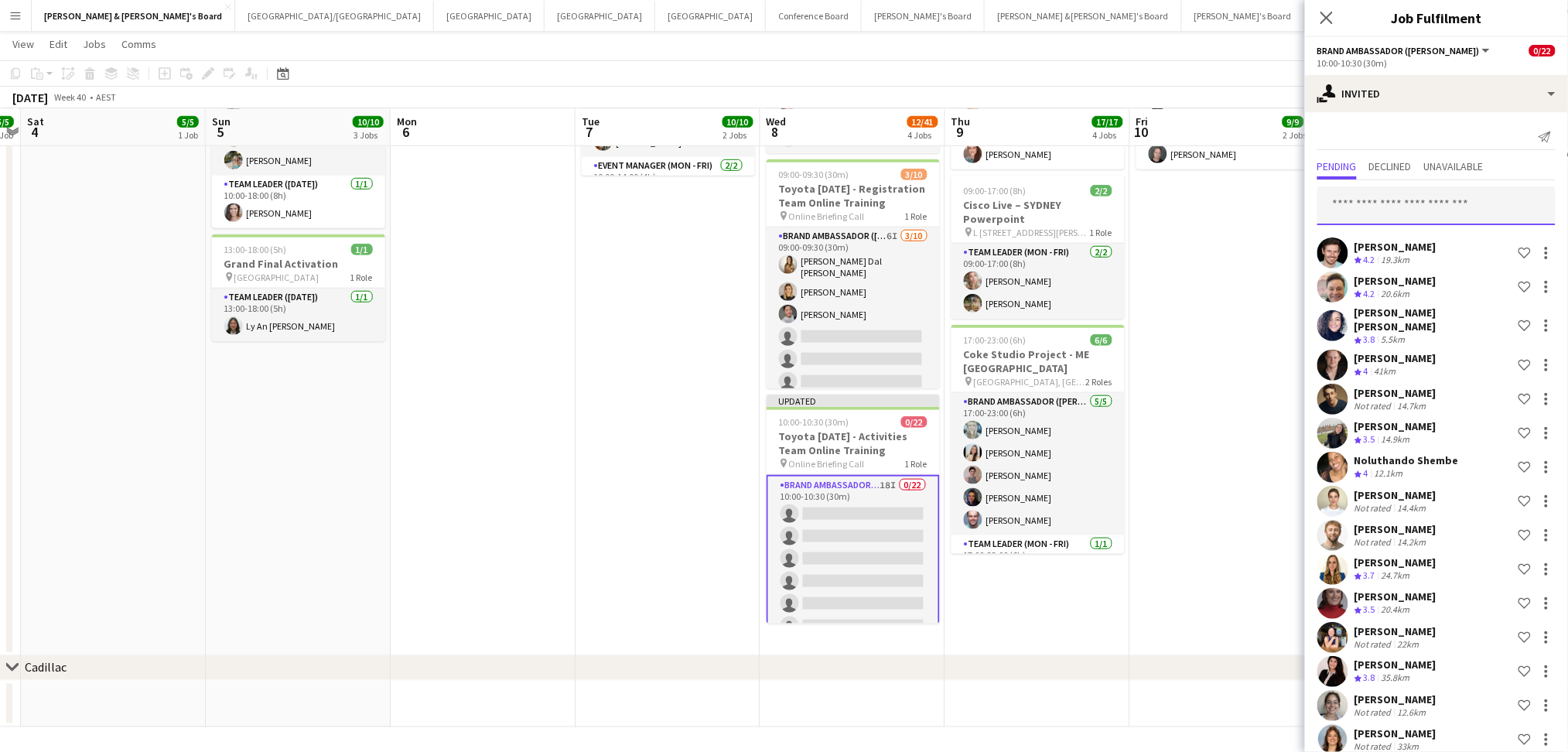
click at [1389, 198] on input "text" at bounding box center [1436, 205] width 238 height 39
type input "******"
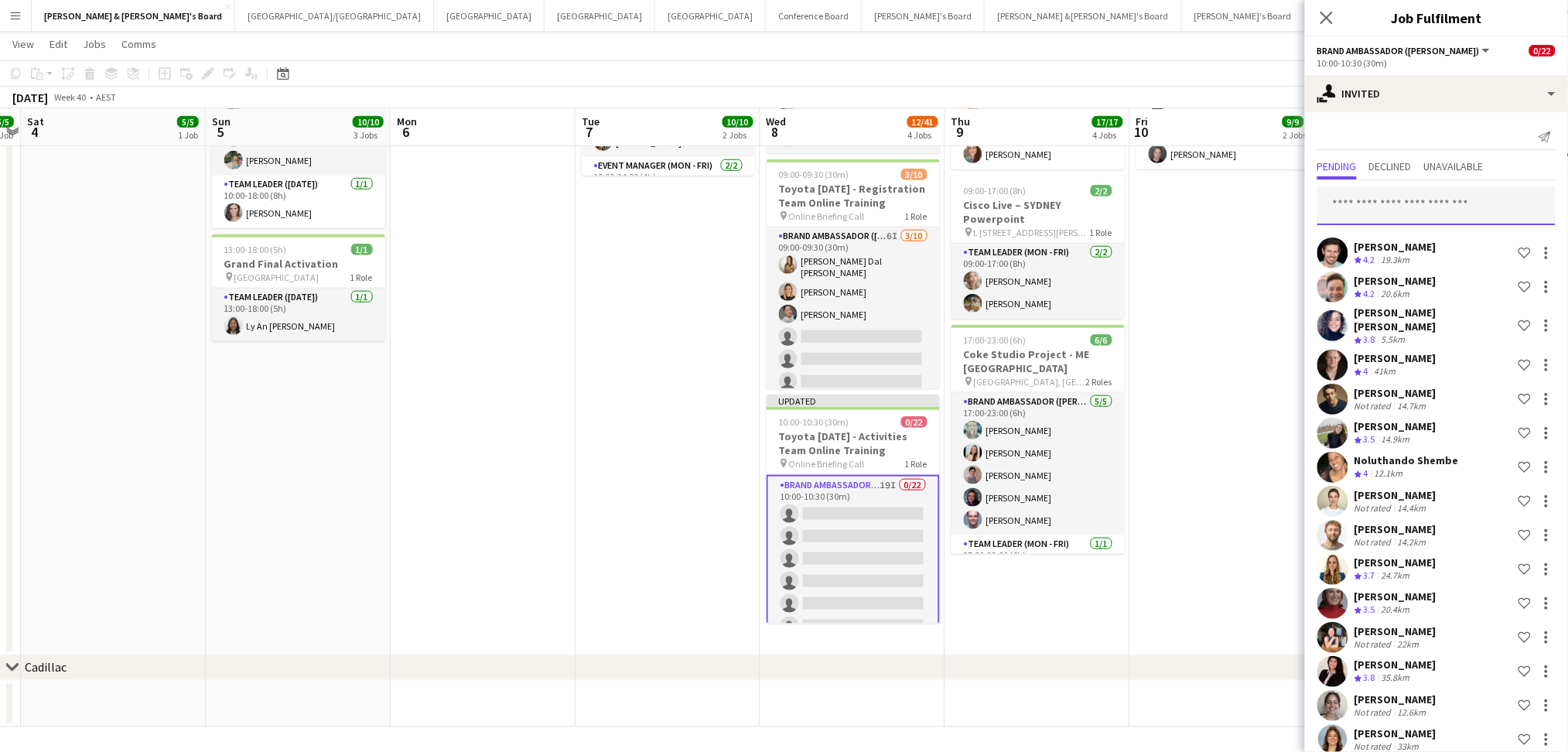
click at [1401, 195] on input "text" at bounding box center [1436, 205] width 238 height 39
type input "****"
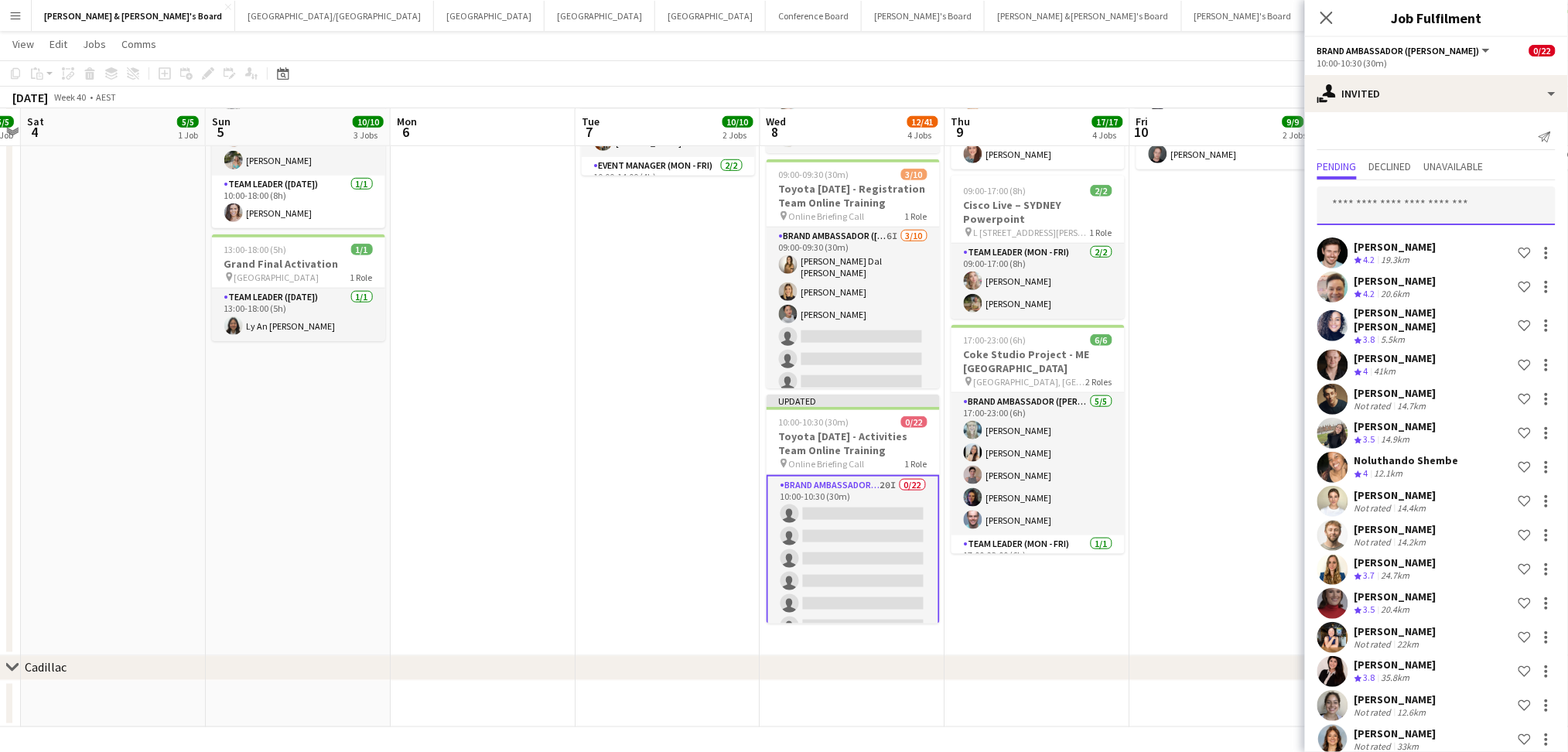
click at [1401, 197] on input "text" at bounding box center [1436, 205] width 238 height 39
type input "****"
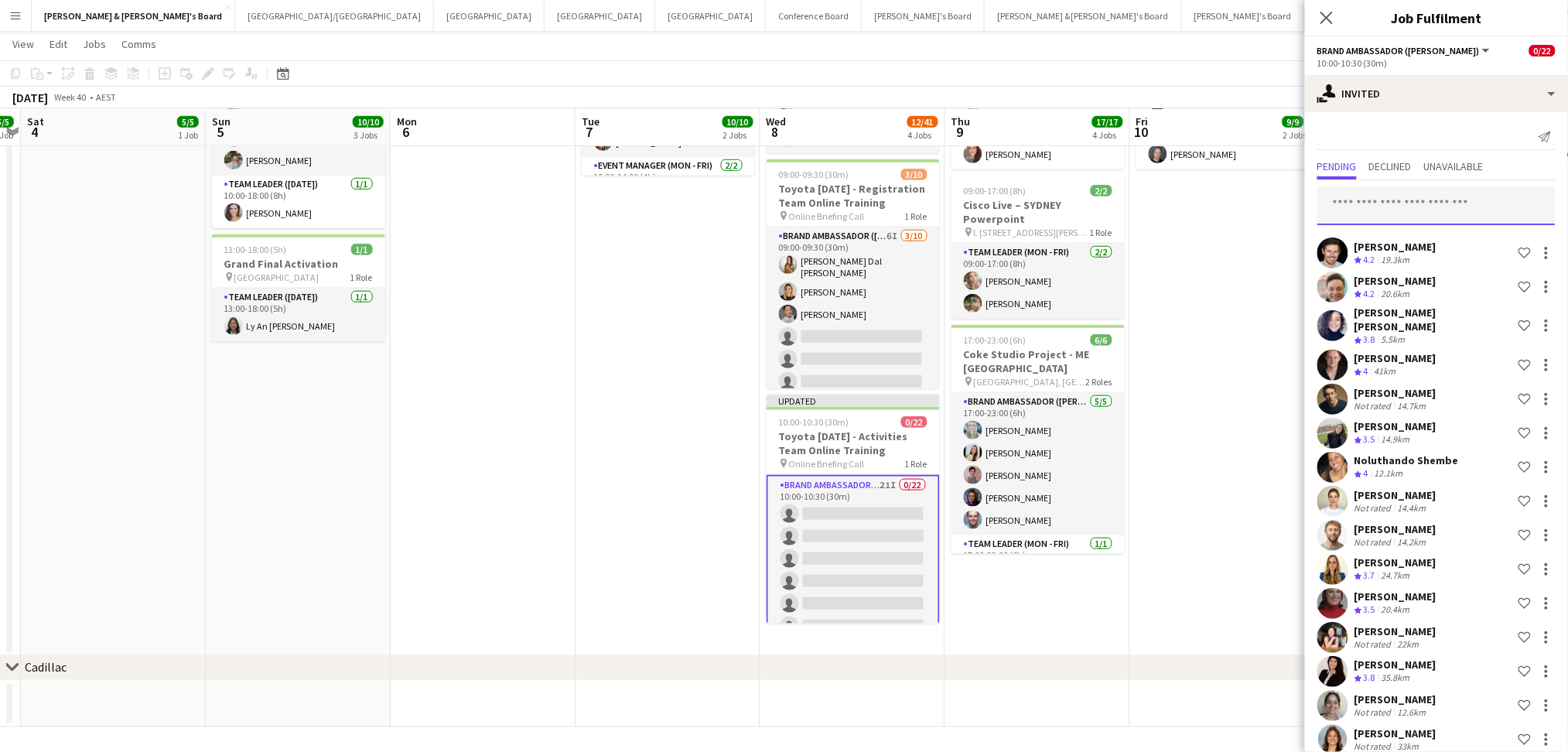
click at [1394, 207] on input "text" at bounding box center [1436, 205] width 238 height 39
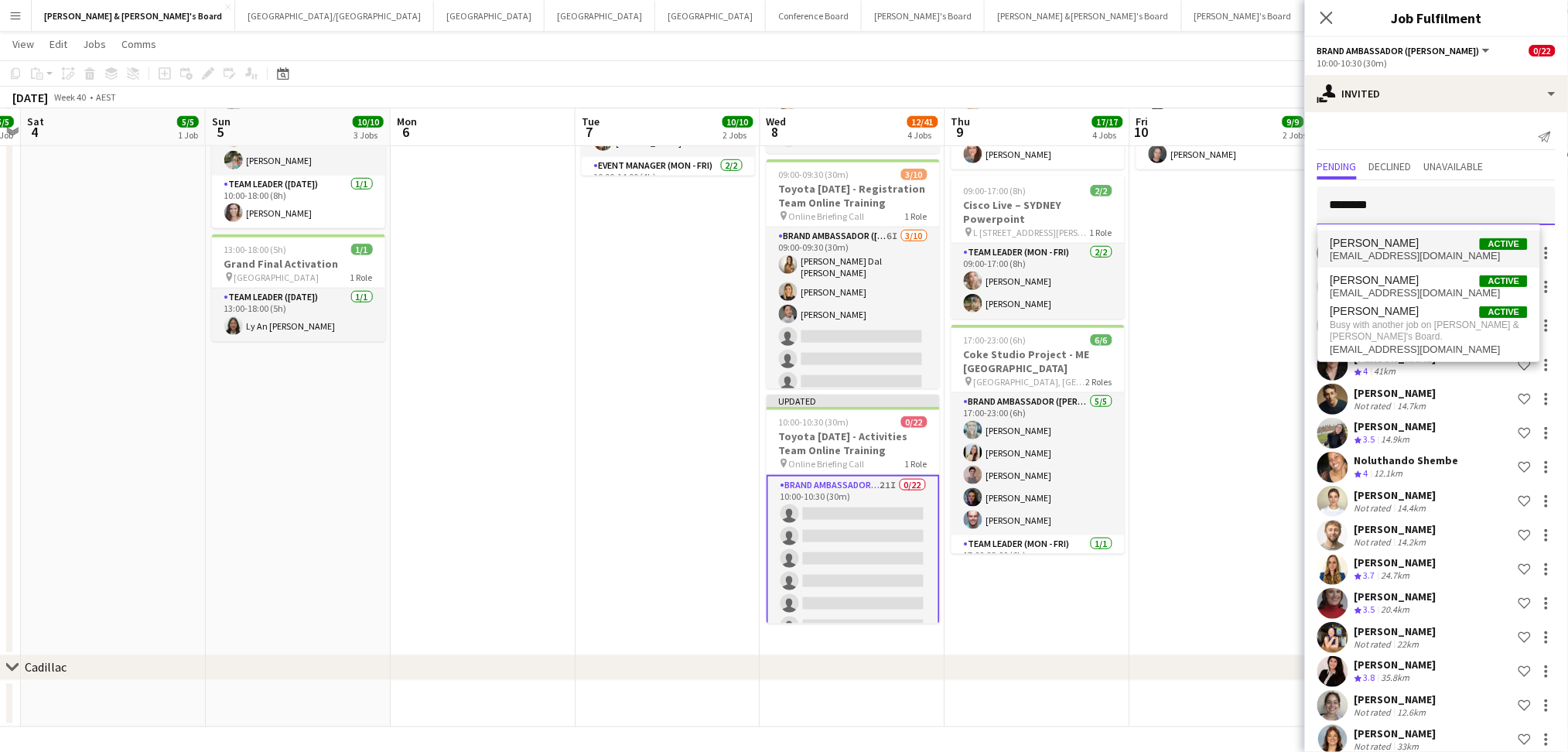
type input "********"
click at [1395, 239] on span "[PERSON_NAME]" at bounding box center [1374, 244] width 89 height 13
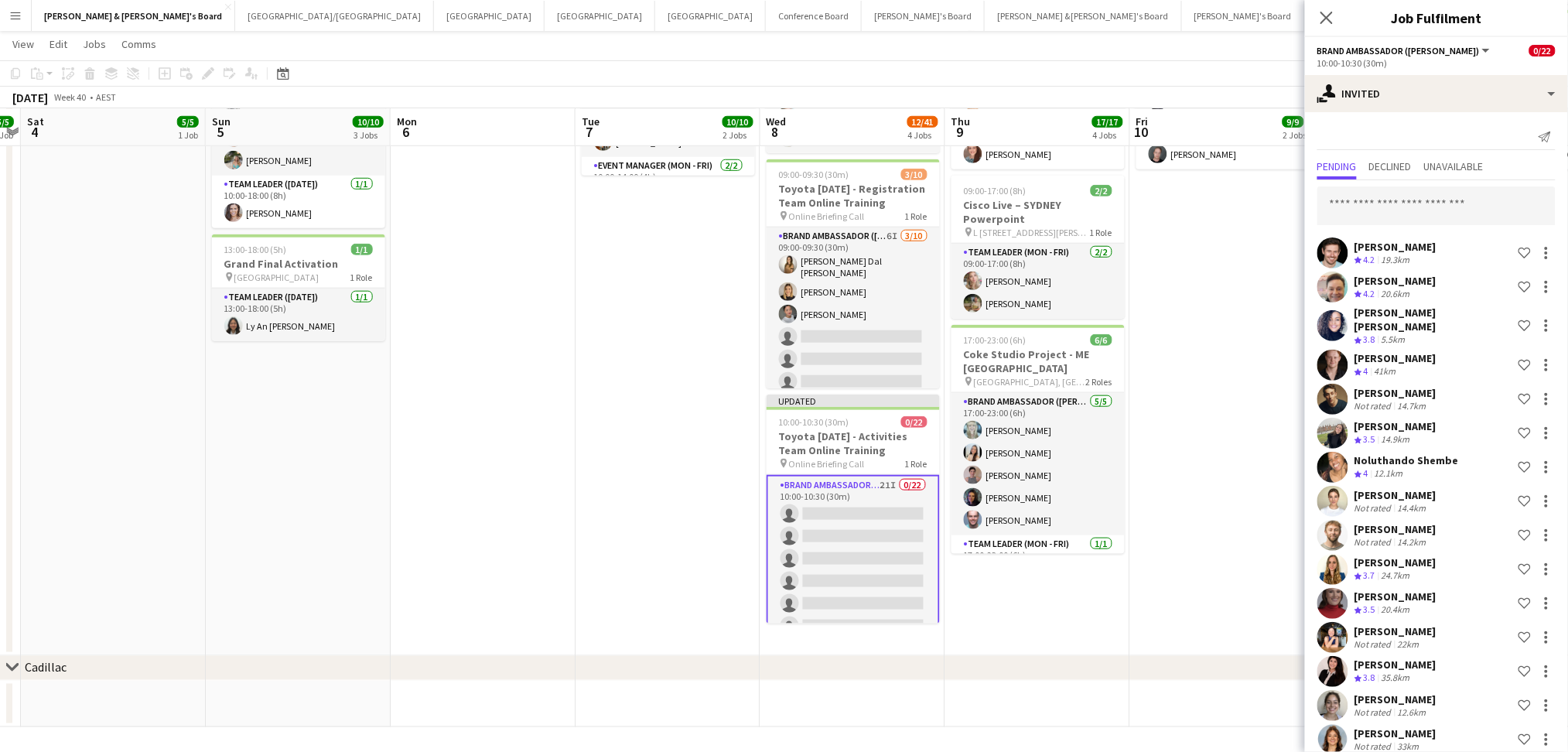
scroll to position [541, 0]
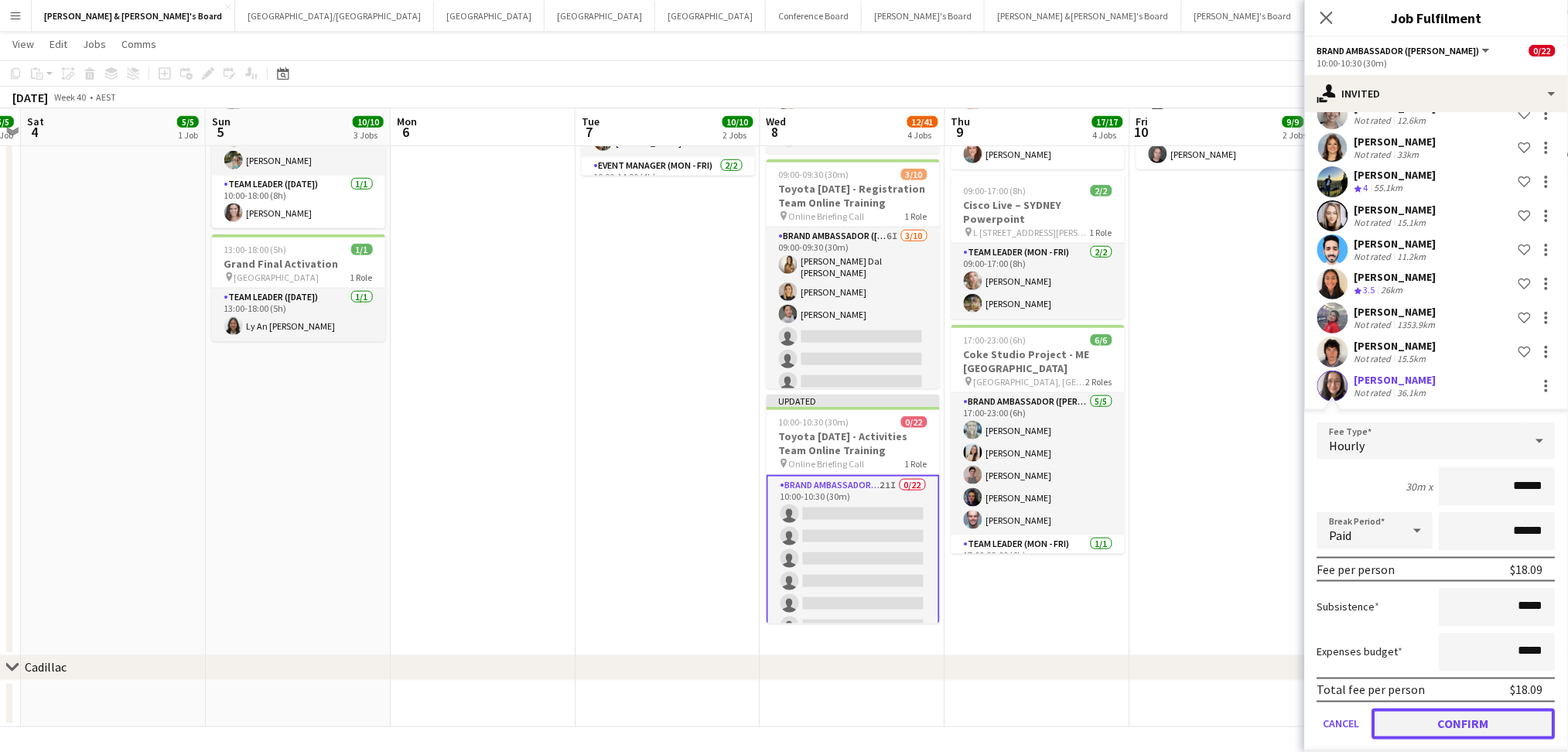
click at [1453, 716] on button "Confirm" at bounding box center [1464, 724] width 184 height 31
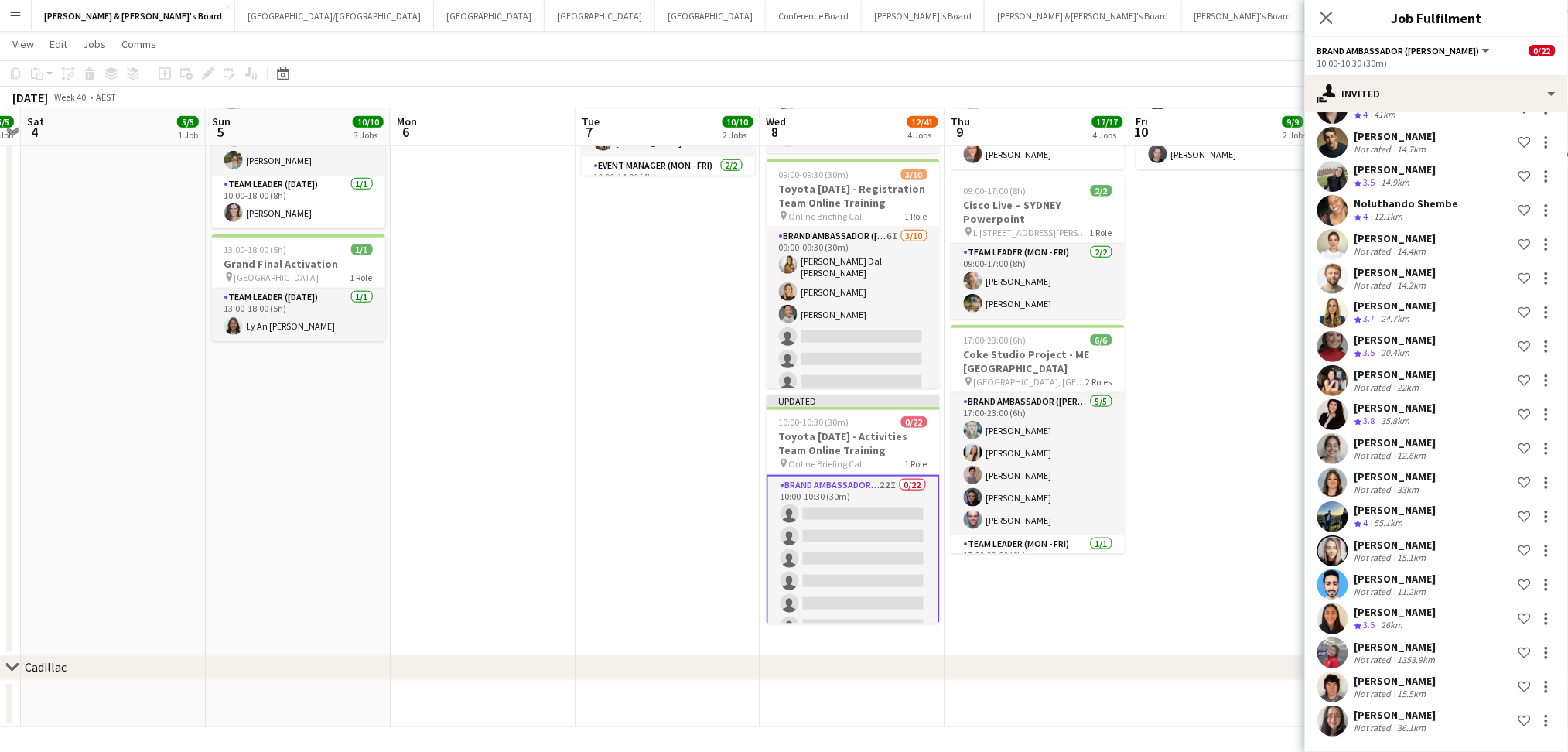
scroll to position [245, 0]
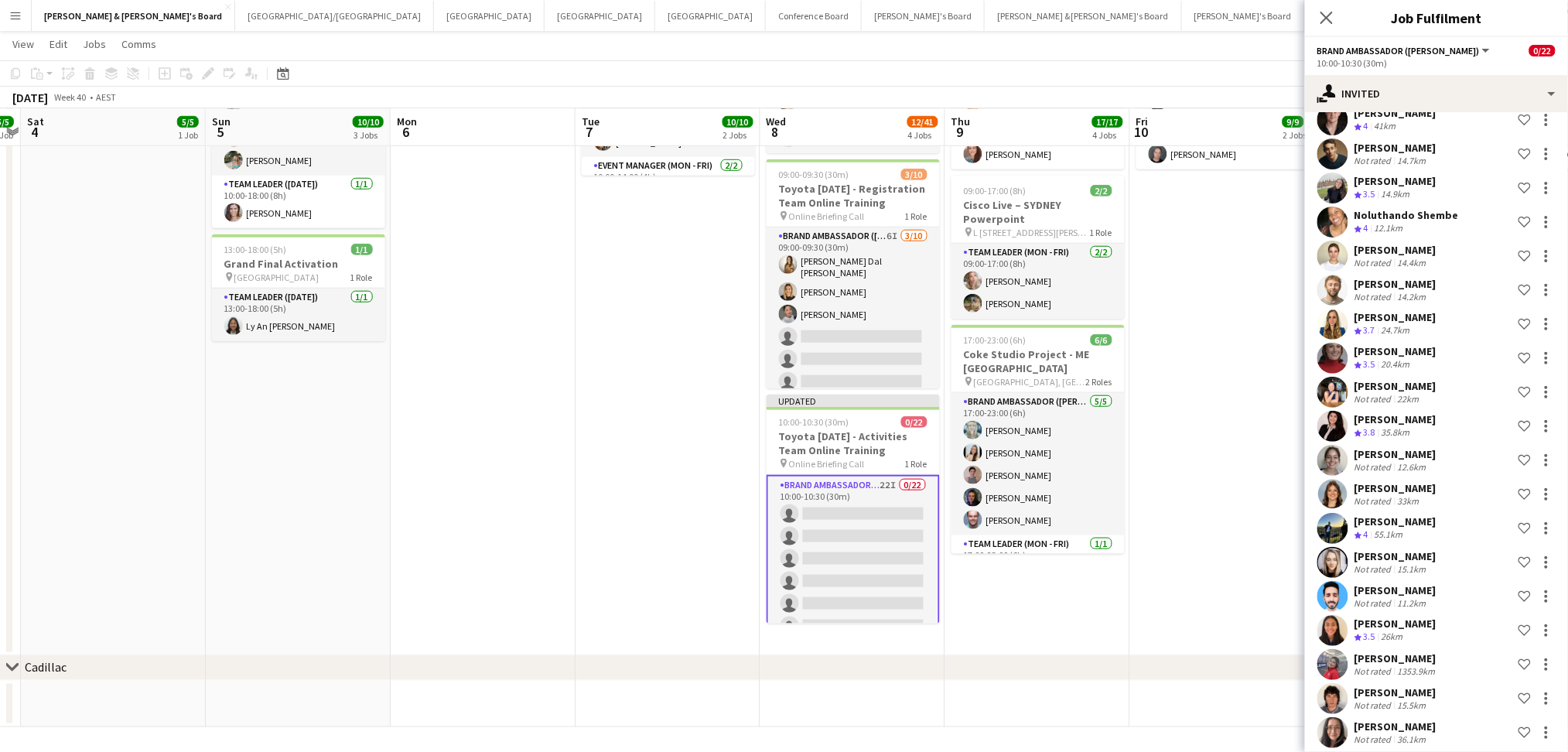
click at [732, 530] on app-date-cell "09:00-17:00 (8h) 3/3 Cisco Live – SYDNEY Powerpoint pin L 7, 99 Walker Street, …" at bounding box center [668, 212] width 185 height 887
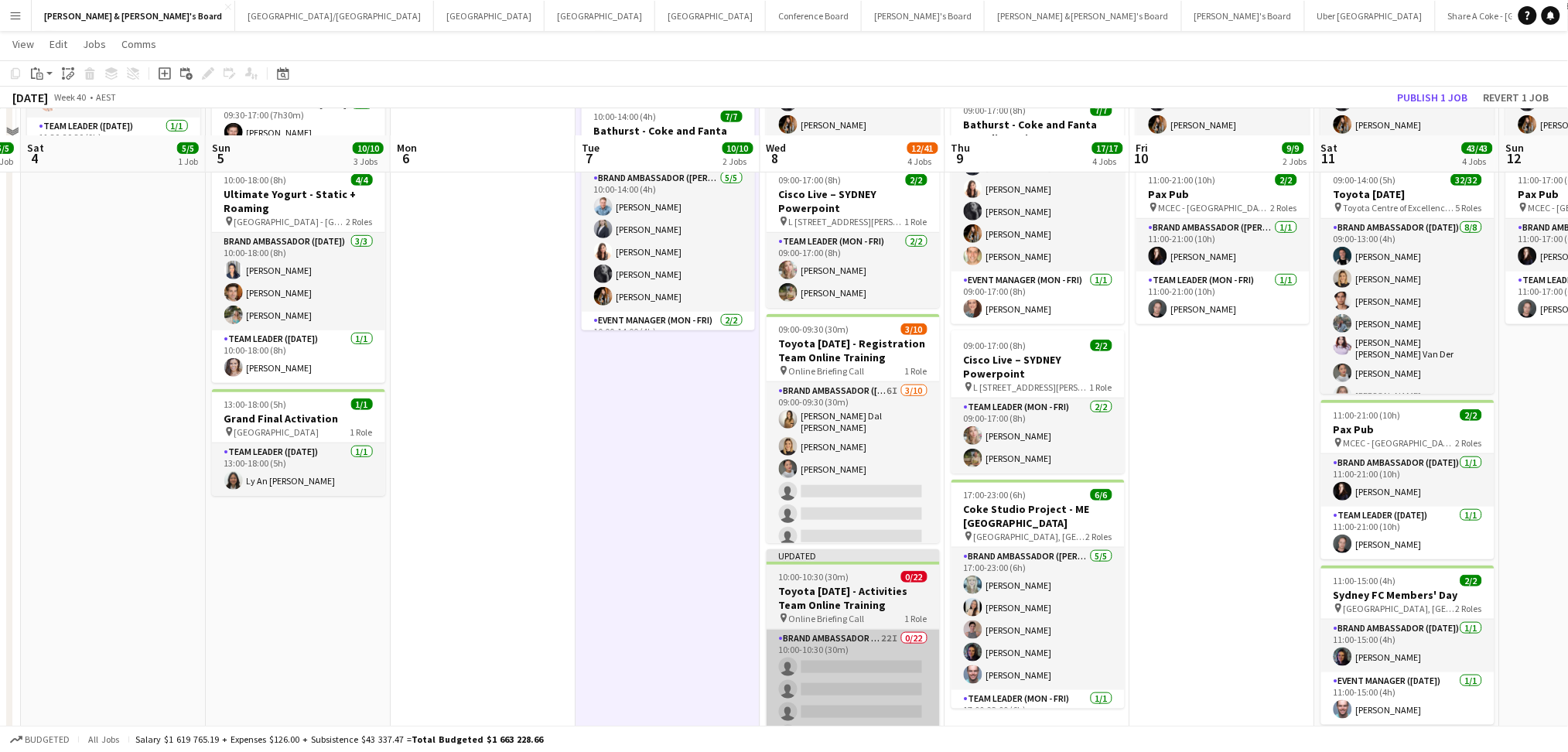
scroll to position [198, 0]
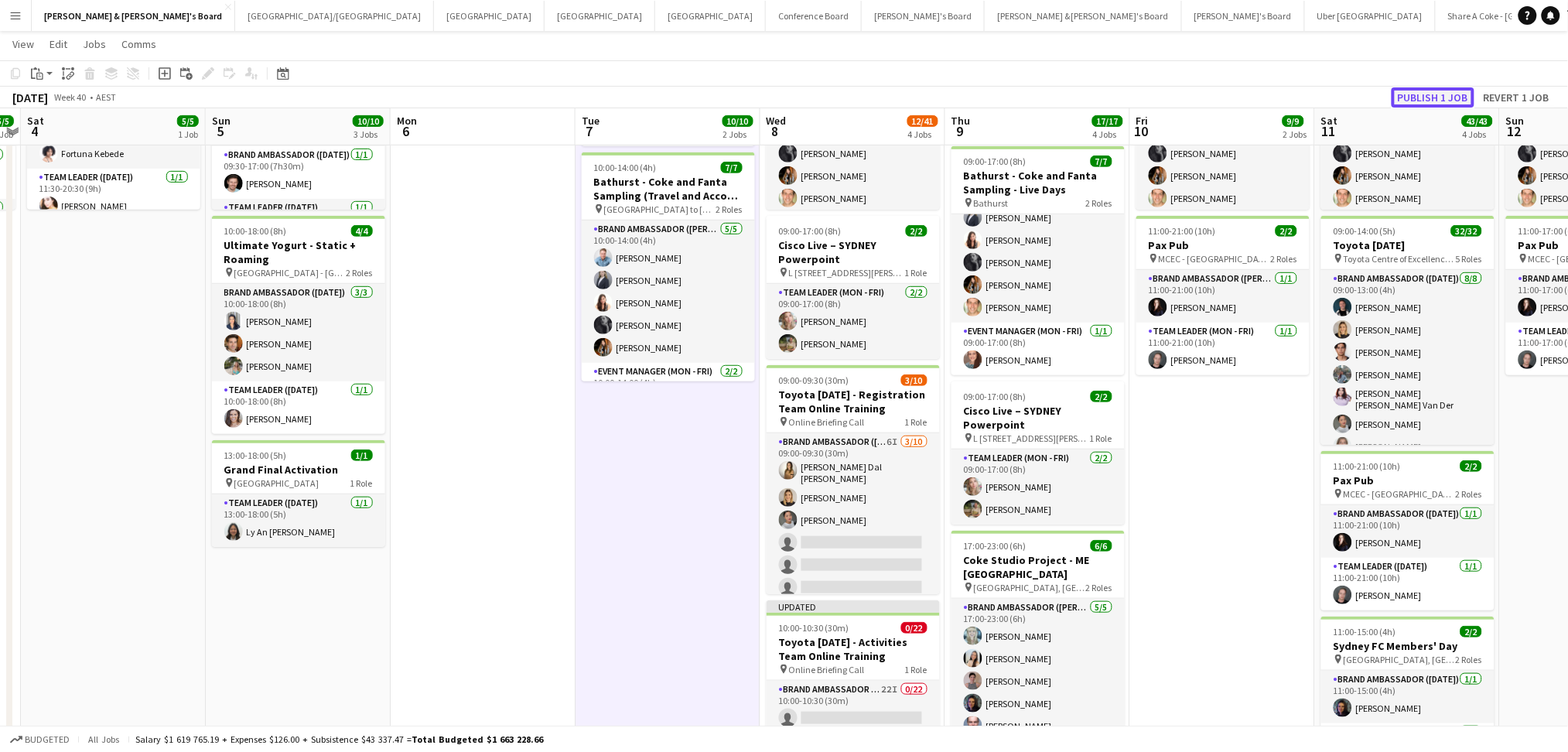
click at [1412, 98] on button "Publish 1 job" at bounding box center [1433, 98] width 83 height 21
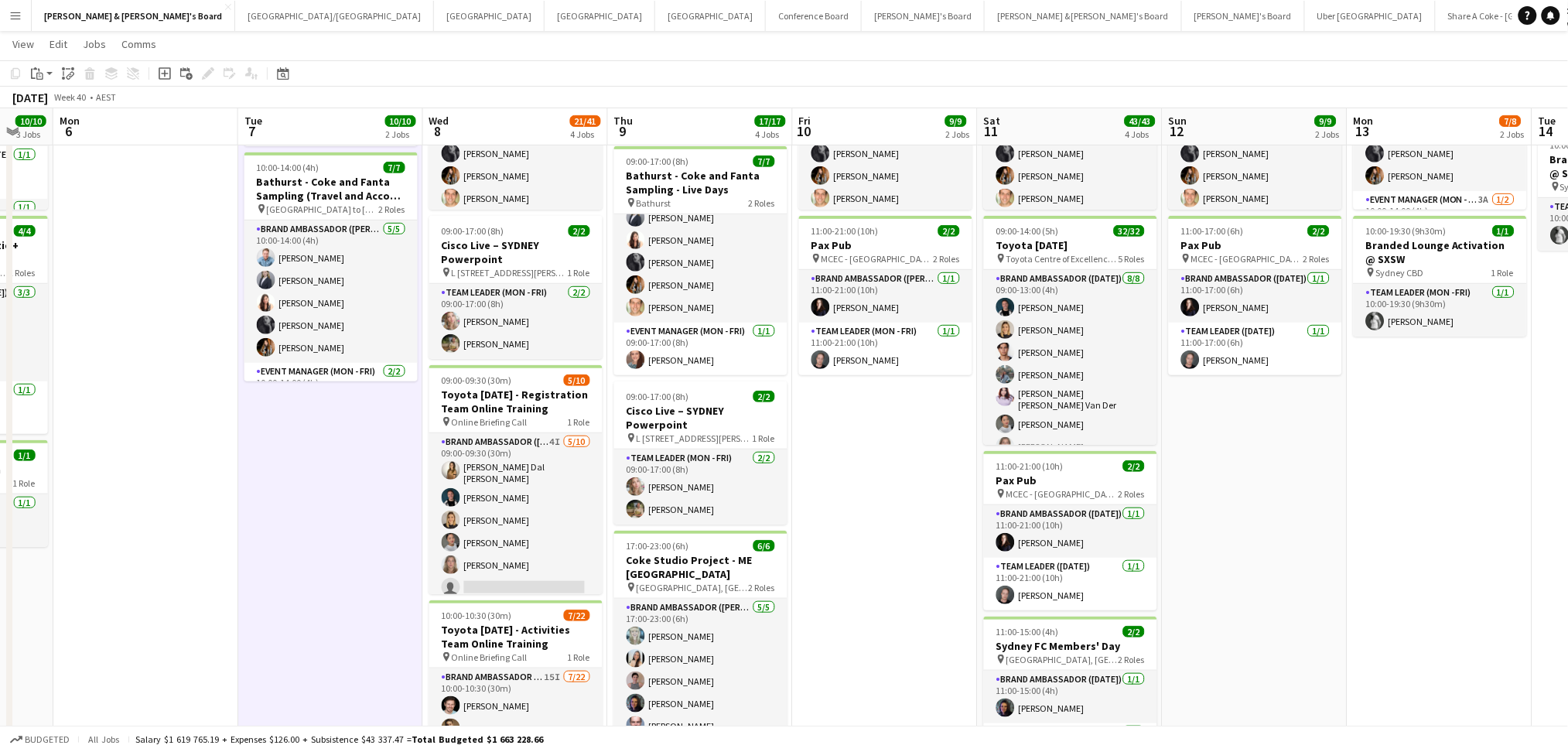
drag, startPoint x: 1194, startPoint y: 548, endPoint x: 855, endPoint y: 524, distance: 339.8
click at [855, 524] on app-calendar-viewport "Thu 2 13/13 4 Jobs Fri 3 5/5 1 Job Sat 4 5/5 1 Job Sun 5 10/10 3 Jobs Mon 6 Tue…" at bounding box center [784, 397] width 1568 height 1071
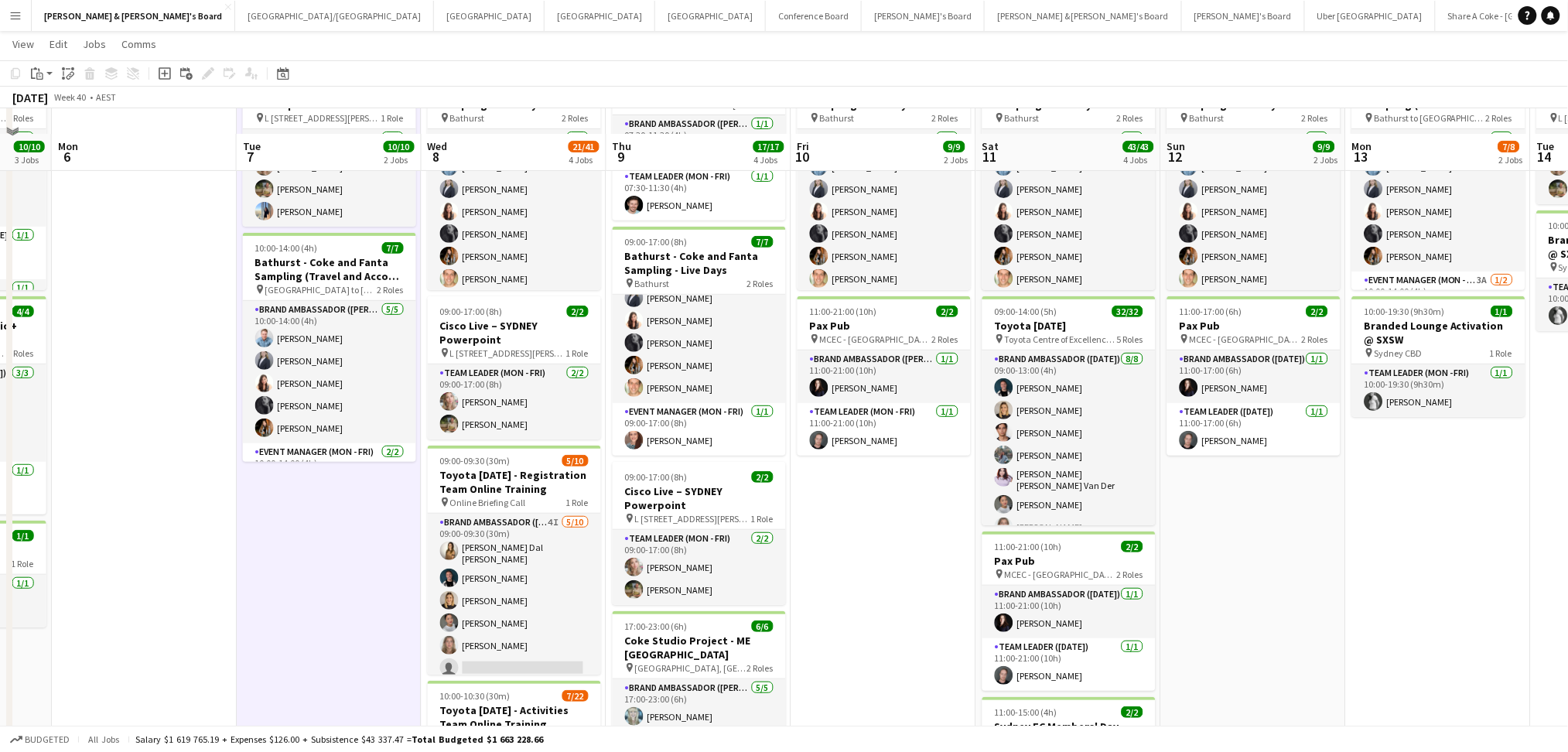
scroll to position [0, 0]
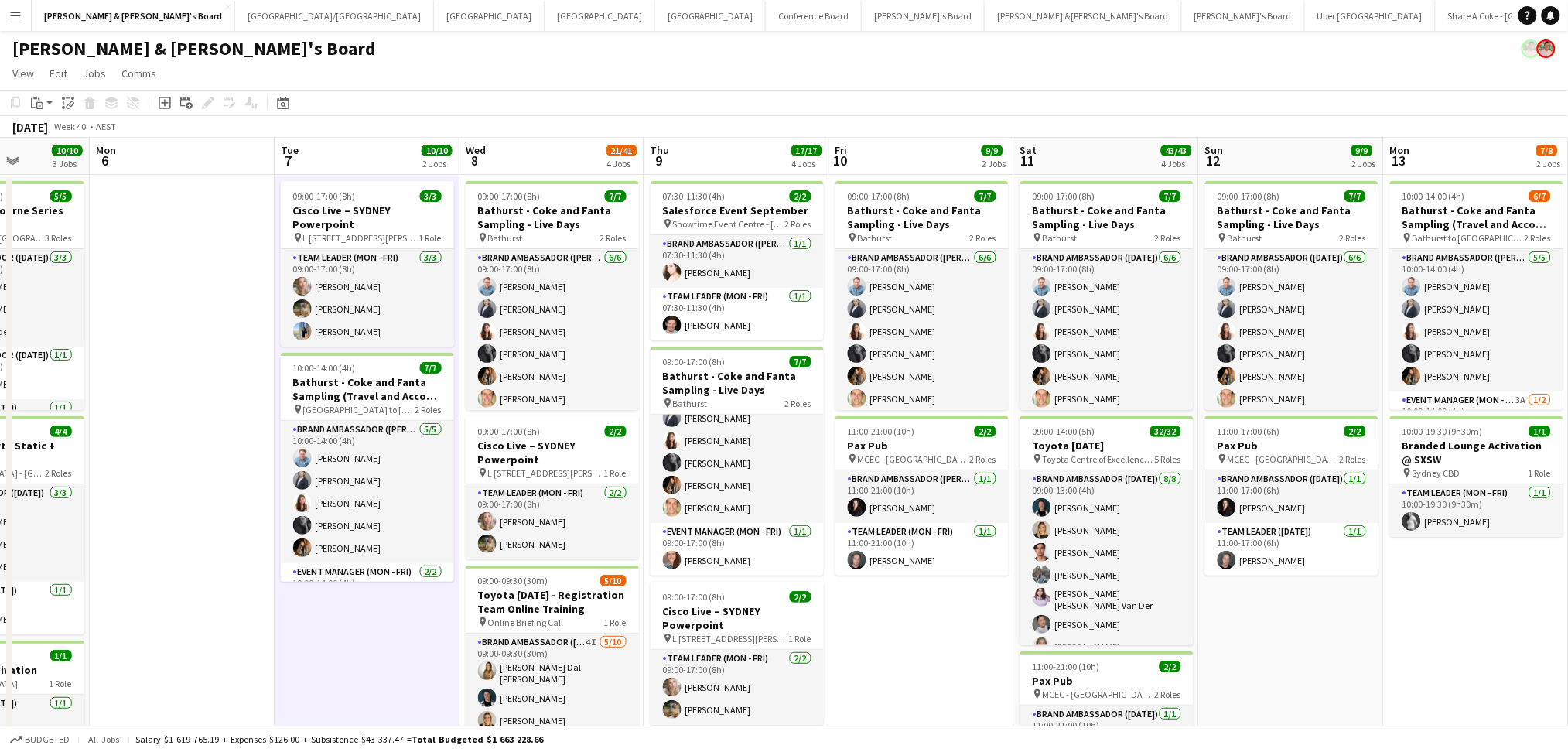
drag, startPoint x: 1288, startPoint y: 672, endPoint x: 1340, endPoint y: 648, distance: 57.3
click at [1340, 648] on app-calendar-viewport "Fri 3 5/5 1 Job Sat 4 5/5 1 Job Sun 5 10/10 3 Jobs Mon 6 Tue 7 10/10 2 Jobs Wed…" at bounding box center [784, 636] width 1568 height 996
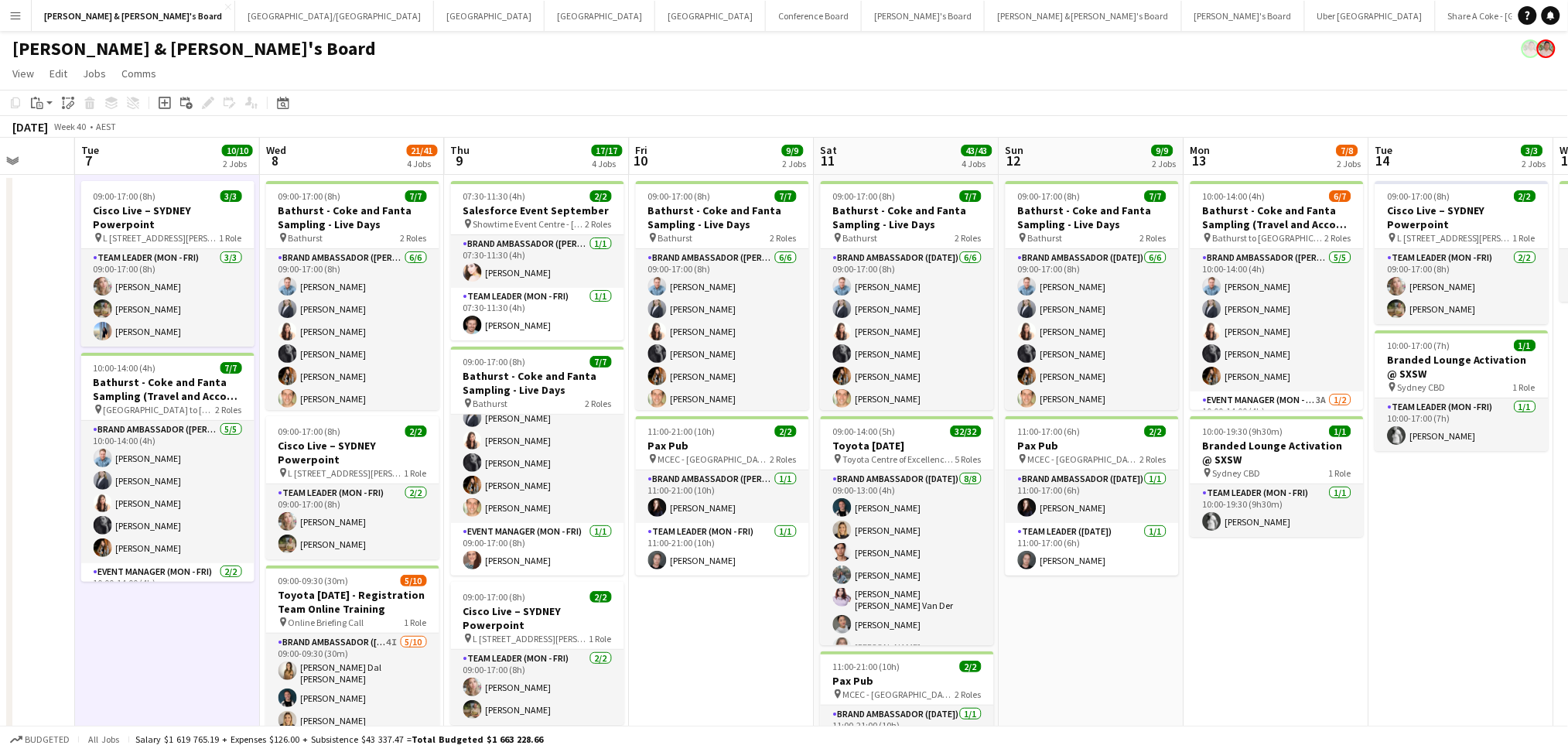
scroll to position [0, 526]
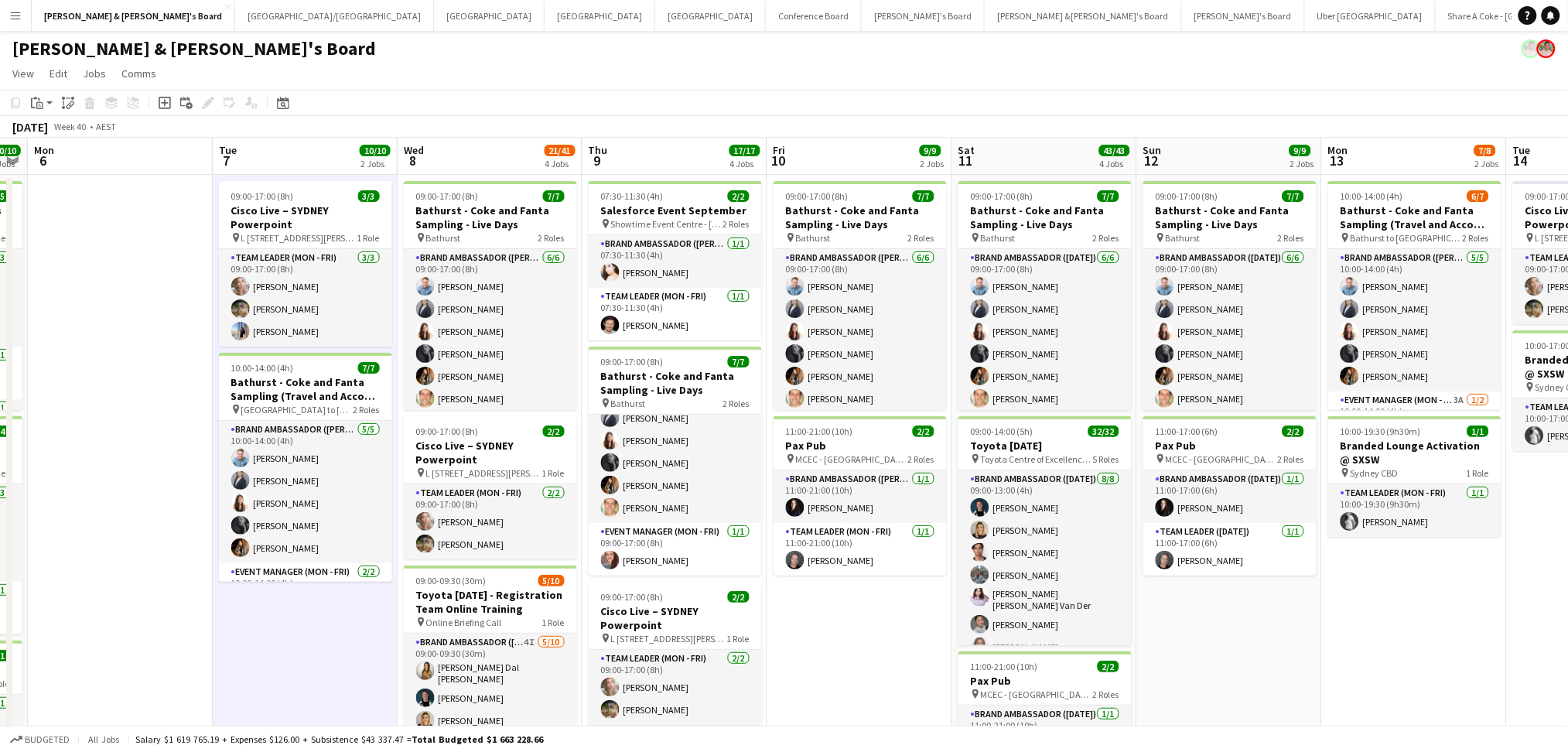
drag, startPoint x: 955, startPoint y: 656, endPoint x: 694, endPoint y: 604, distance: 266.1
click at [694, 604] on app-calendar-viewport "Fri 3 5/5 1 Job Sat 4 5/5 1 Job Sun 5 10/10 3 Jobs Mon 6 Tue 7 10/10 2 Jobs Wed…" at bounding box center [784, 636] width 1568 height 996
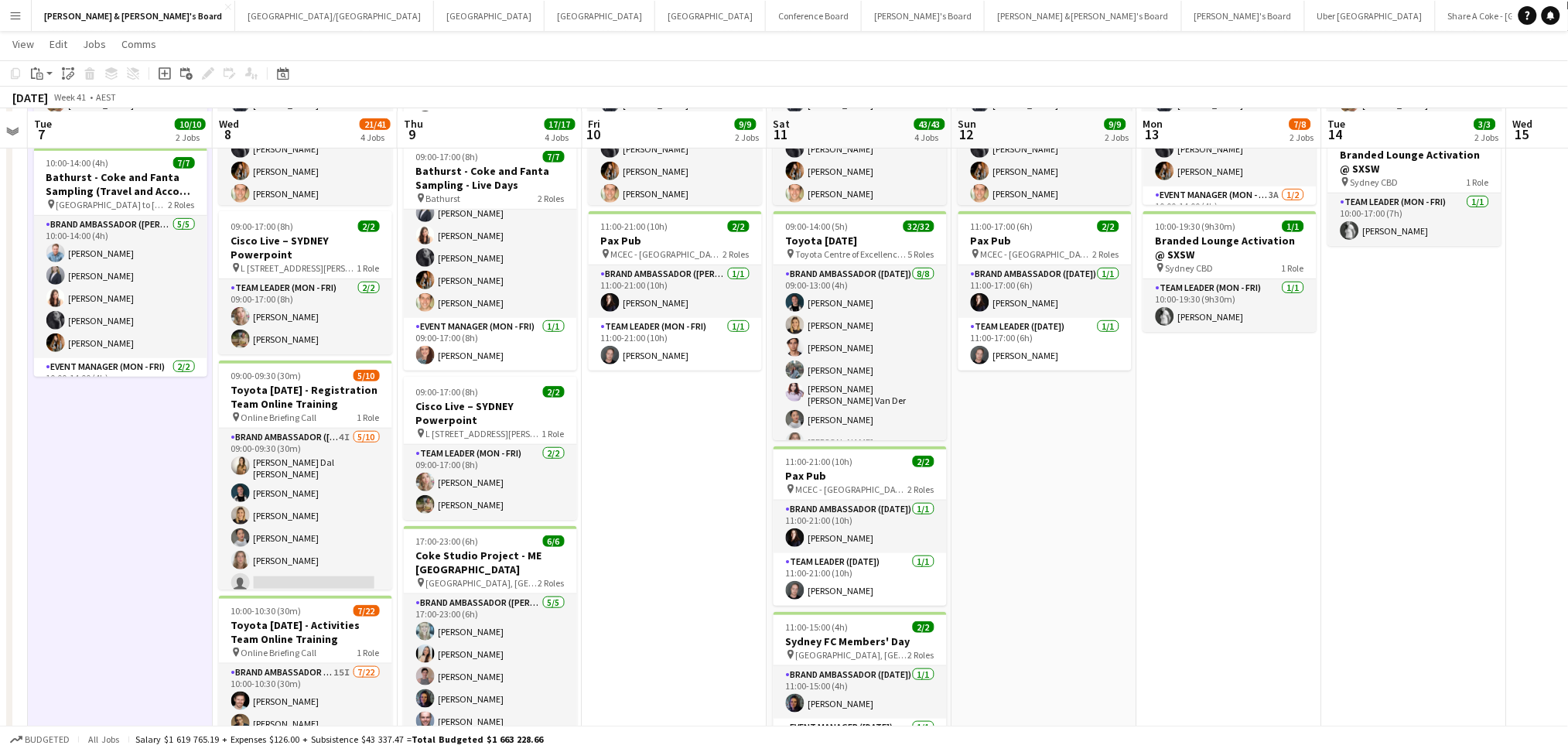
scroll to position [206, 0]
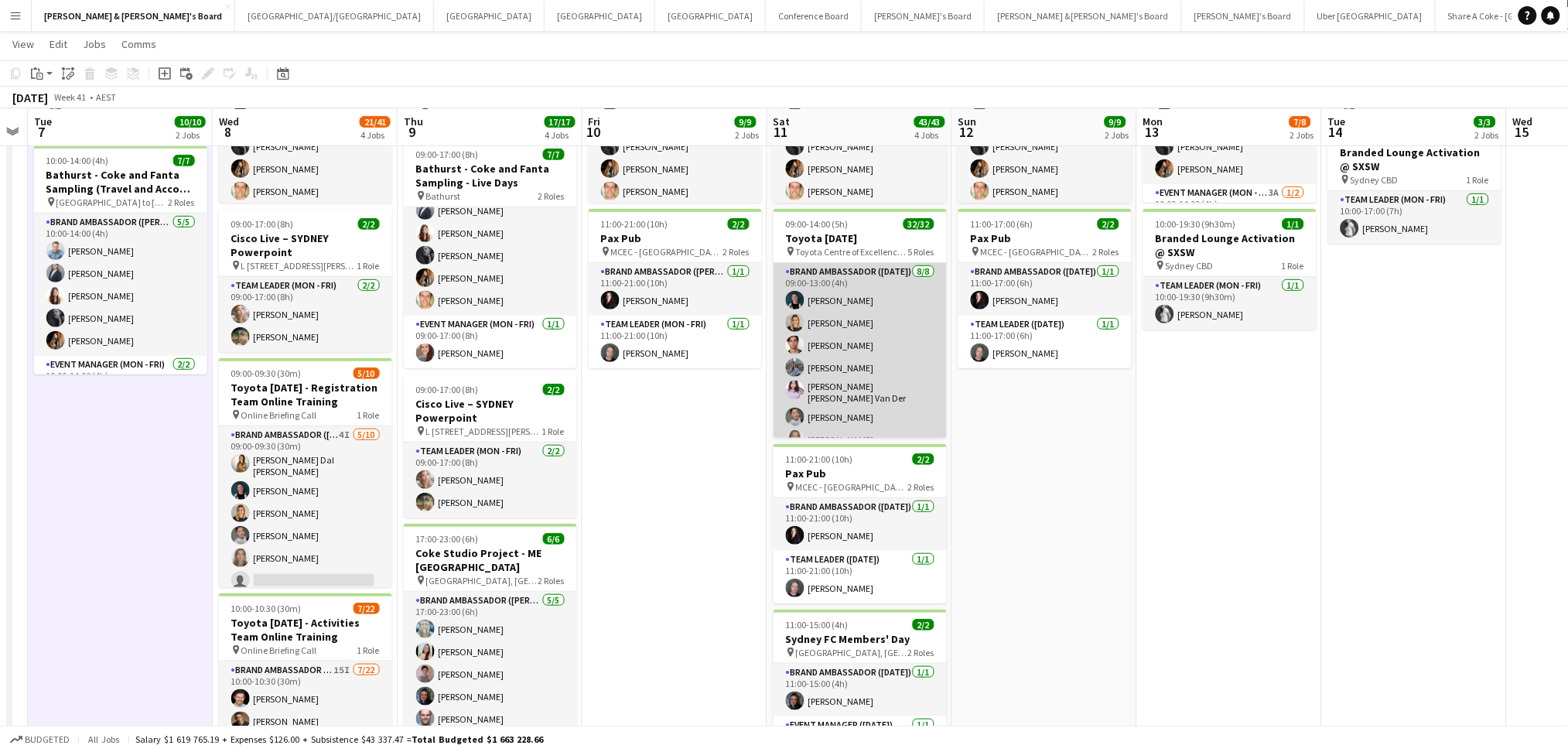
click at [864, 326] on app-card-role "Brand Ambassador (Saturday) 8/8 09:00-13:00 (4h) Gabriel Tiller Emily Lewis Val…" at bounding box center [859, 370] width 173 height 214
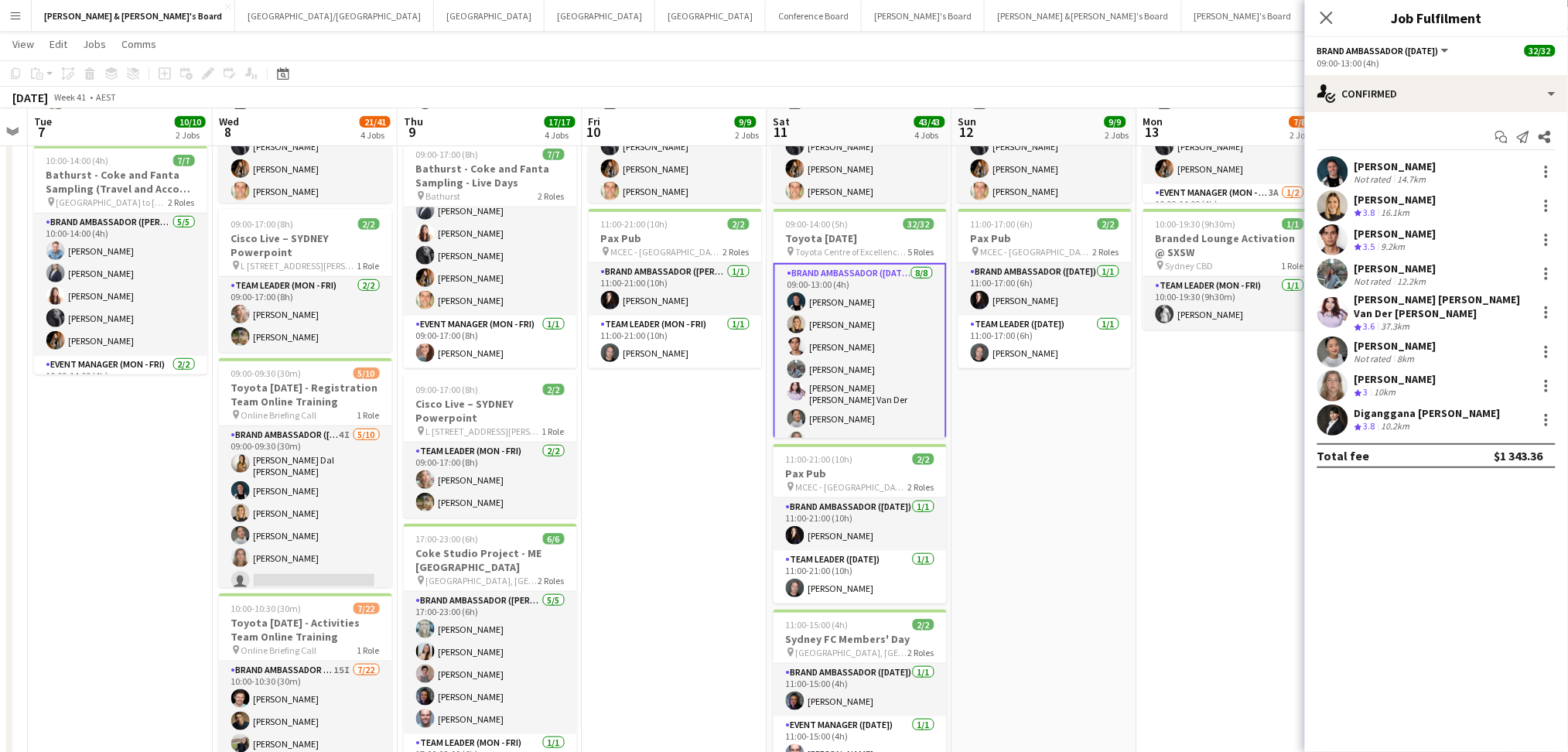
click at [1376, 162] on div "[PERSON_NAME]" at bounding box center [1395, 166] width 82 height 14
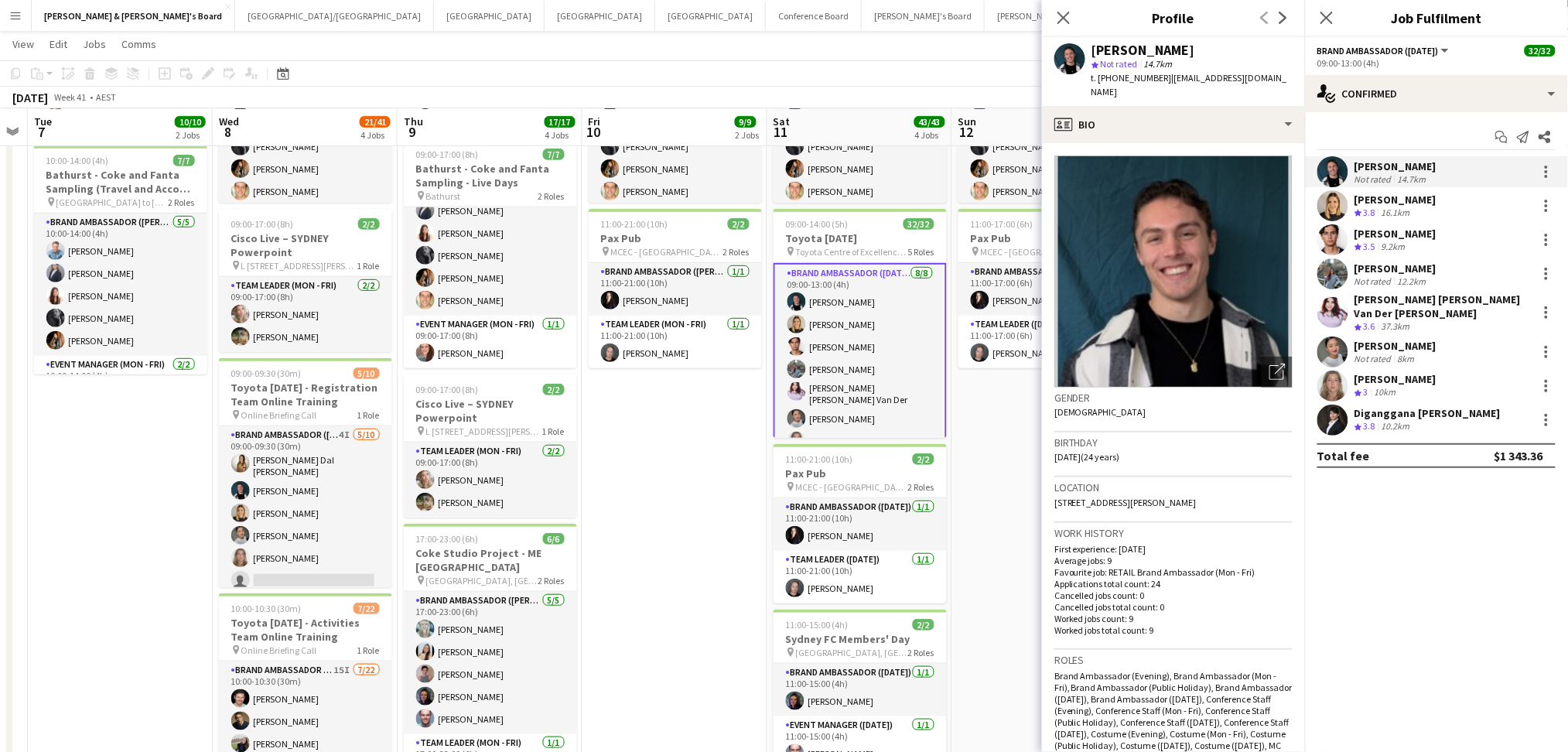
drag, startPoint x: 1164, startPoint y: 73, endPoint x: 1272, endPoint y: 80, distance: 108.2
click at [1270, 80] on div "Gabriel Tiller star Not rated 14.7km t. +61434119811 | gabrieltiller56@gmail.com" at bounding box center [1173, 71] width 263 height 69
copy span "abrieltiller56@gmail.com"
click at [1416, 201] on div "Emily Lewis Crew rating 3.8 16.1km" at bounding box center [1436, 206] width 263 height 31
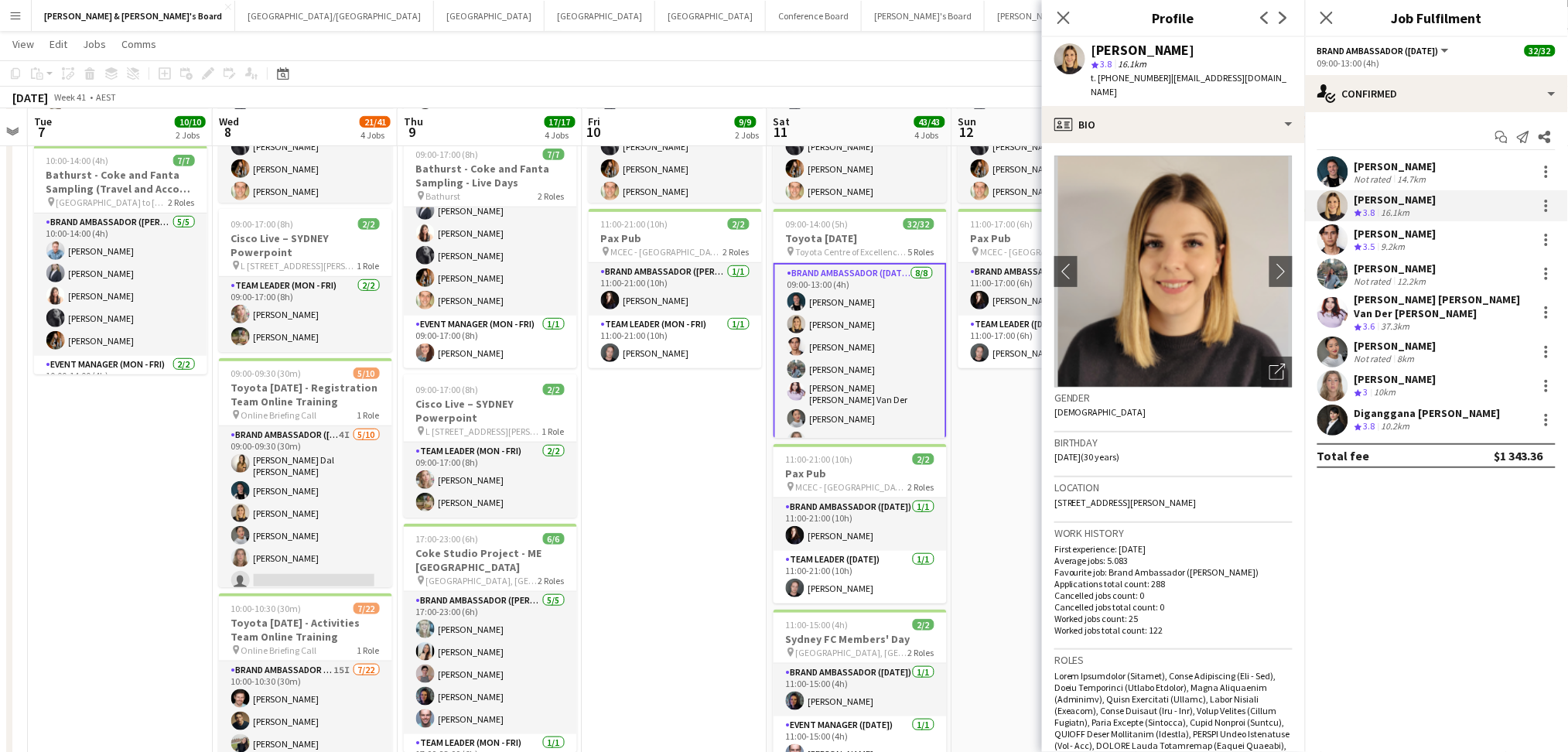
drag, startPoint x: 1160, startPoint y: 75, endPoint x: 1289, endPoint y: 73, distance: 129.0
click at [1289, 73] on app-profile-header "Emily Lewis star 3.8 16.1km t. +61408652649 | emilyjanelewis95@gmail.com" at bounding box center [1173, 71] width 263 height 69
copy span "emilyjanelewis95@gmail.com"
click at [1452, 237] on div "Valentin Aragon Crew rating 3.5 9.2km" at bounding box center [1436, 240] width 263 height 31
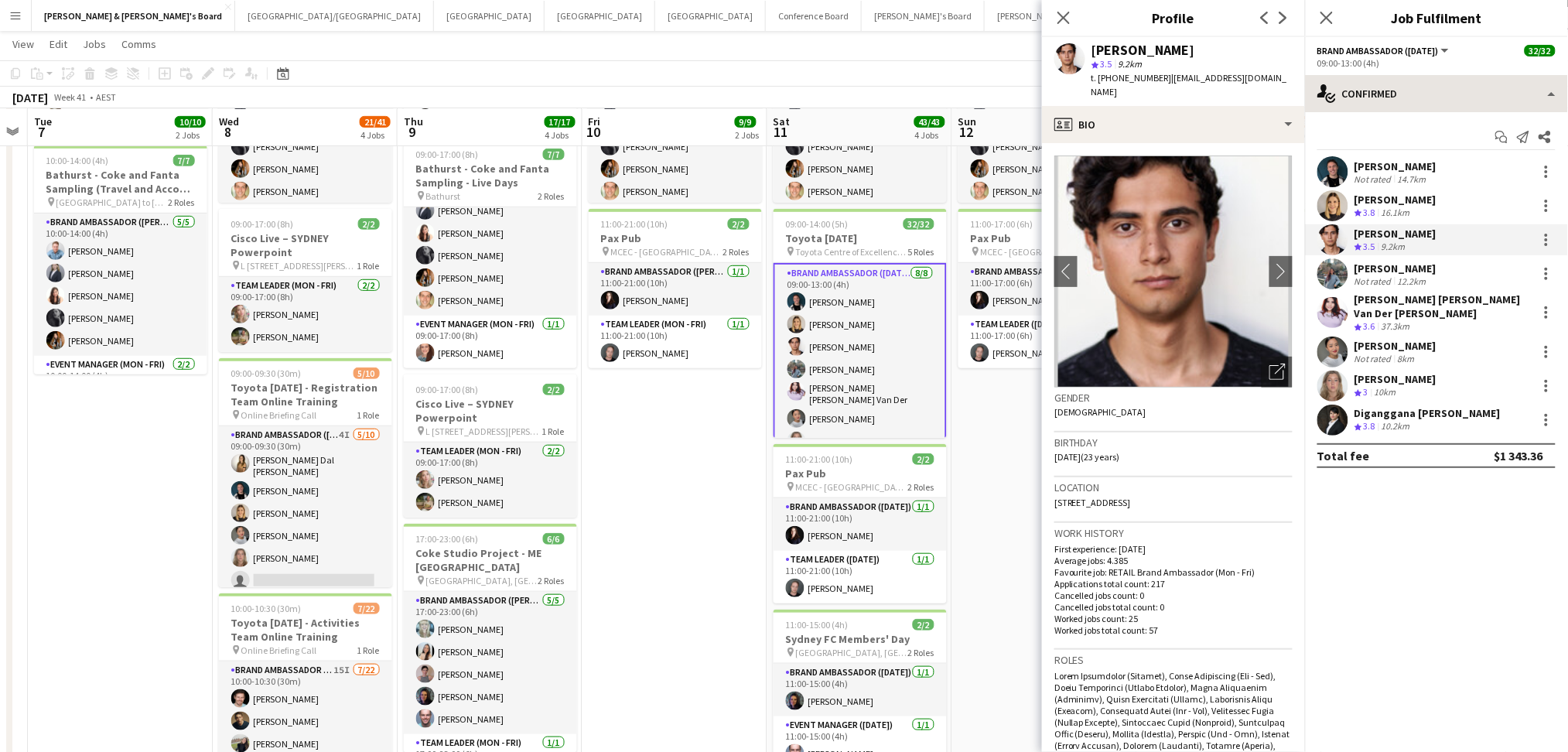
copy body "Confirmed single-neutral-actions-check-2 Confirmed single-neutral-actions-share…"
drag, startPoint x: 1160, startPoint y: 76, endPoint x: 1310, endPoint y: 75, distance: 150.0
click at [1310, 75] on body "Menu Boards Boards Boards All jobs Status Workforce Workforce My Workforce Recr…" at bounding box center [784, 373] width 1568 height 1158
click at [1279, 76] on span "| aragon_valentin@hotmail.com" at bounding box center [1189, 84] width 196 height 25
copy span "aragon_valentin@hotmail.com"
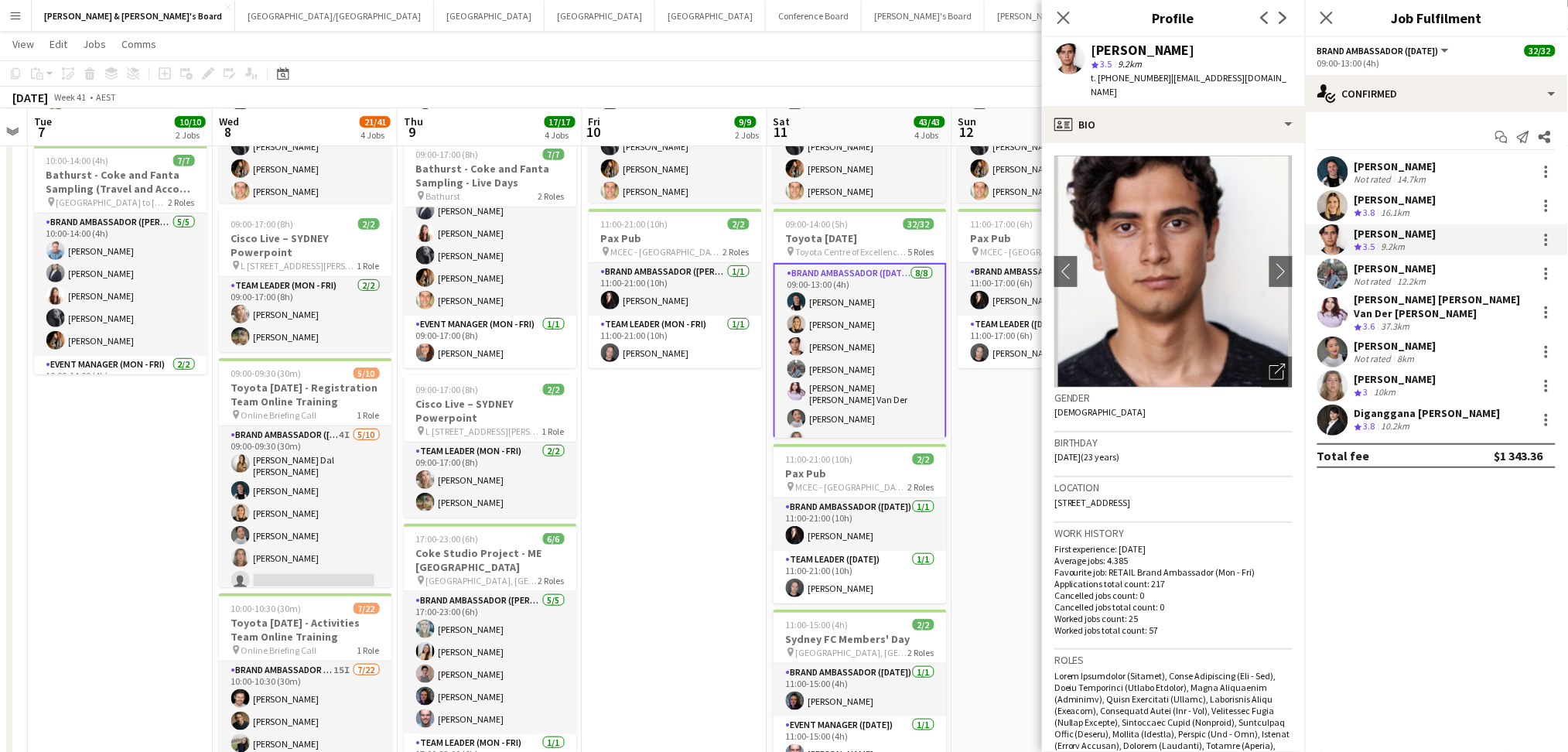
click at [1468, 277] on div "vrushali devlekar Not rated 12.2km" at bounding box center [1436, 274] width 263 height 31
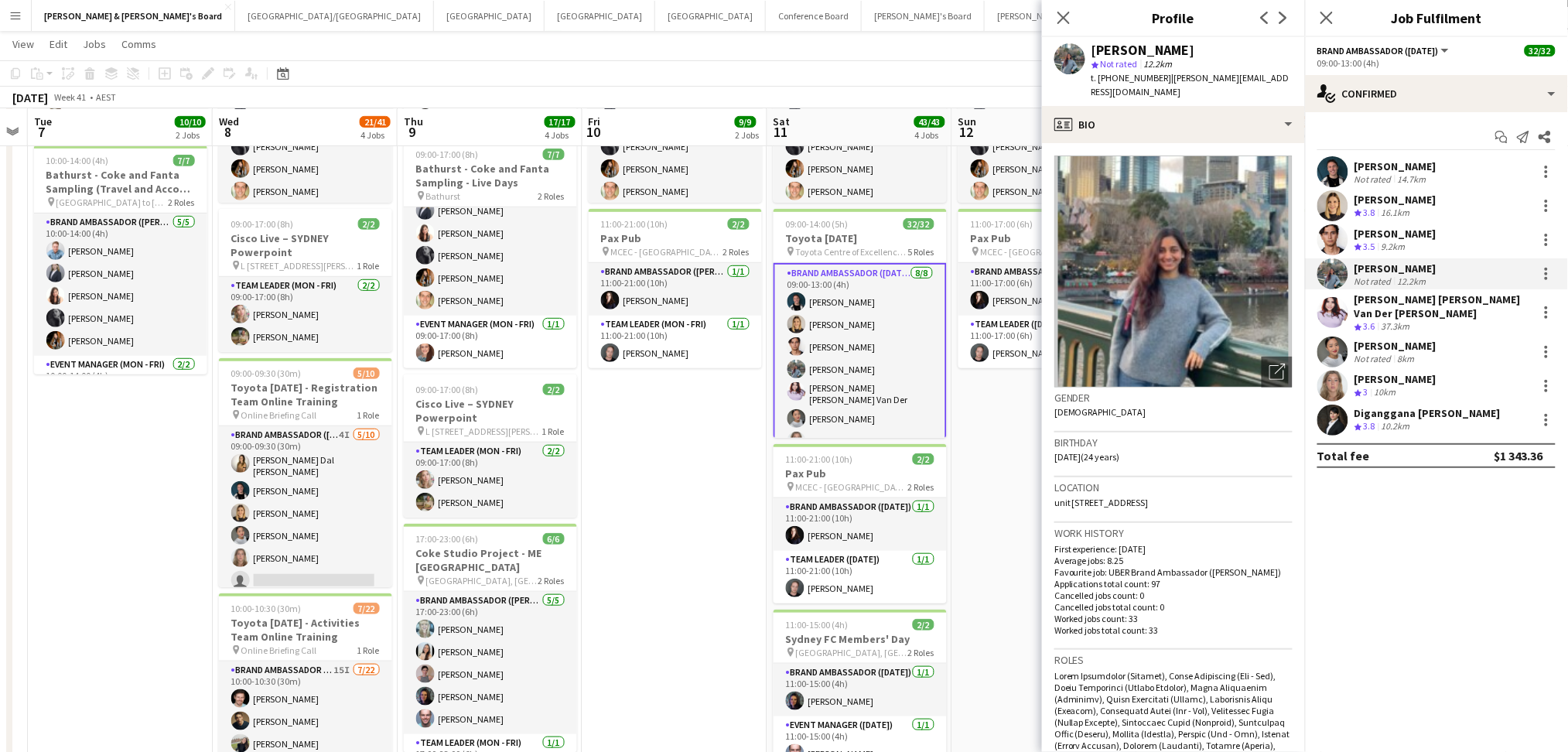
drag, startPoint x: 1160, startPoint y: 75, endPoint x: 1290, endPoint y: 77, distance: 130.0
click at [1290, 77] on div "vrushali devlekar star Not rated 12.2km t. +61481308167 | vrushali.devlekar112@…" at bounding box center [1173, 71] width 263 height 69
click at [1416, 320] on div "Crew rating 3.6 37.3km" at bounding box center [1442, 326] width 176 height 13
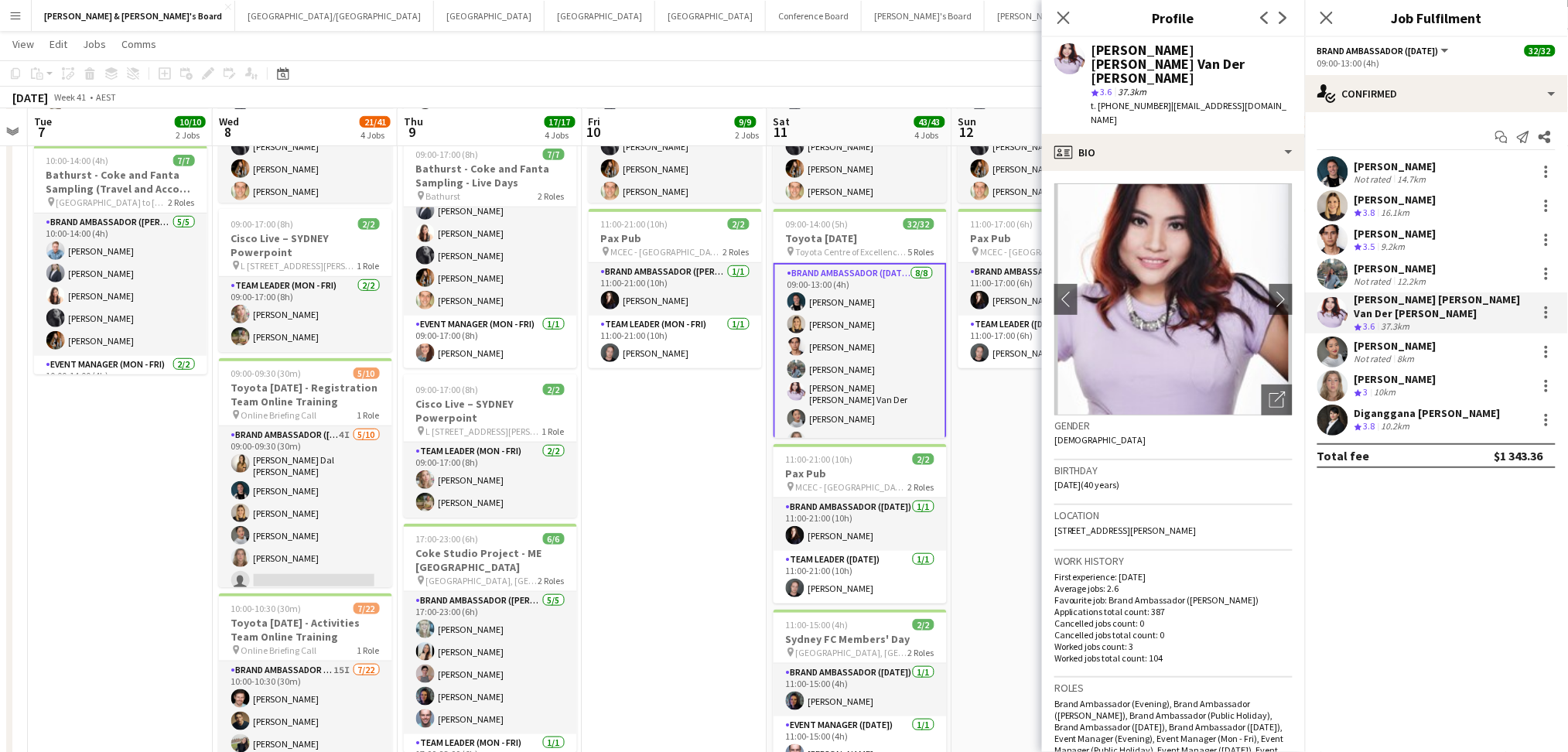
drag, startPoint x: 1160, startPoint y: 81, endPoint x: 1174, endPoint y: 93, distance: 18.4
click at [1174, 99] on div "t. +61447637202 | maryannvanderhorst@yahoo.com" at bounding box center [1192, 113] width 201 height 28
click at [1444, 337] on div "Jorisa Macatimpag Not rated 8km" at bounding box center [1436, 352] width 263 height 31
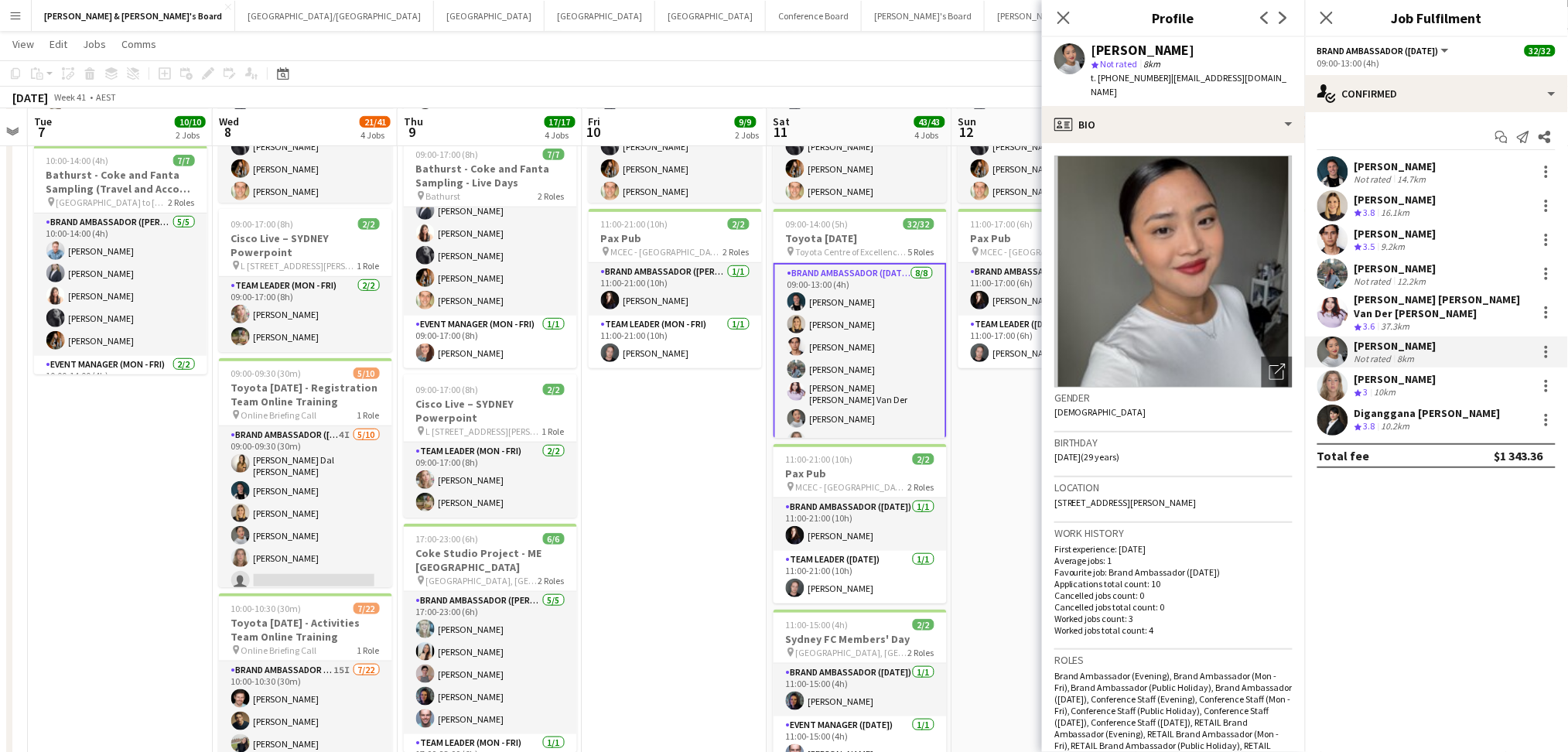
drag, startPoint x: 1160, startPoint y: 77, endPoint x: 1283, endPoint y: 84, distance: 123.2
click at [1283, 84] on app-profile-header "Jorisa Macatimpag star Not rated 8km t. +61421389862 | connect.jorisa@gmail.com" at bounding box center [1173, 71] width 263 height 69
click at [1364, 386] on span "3" at bounding box center [1366, 392] width 5 height 11
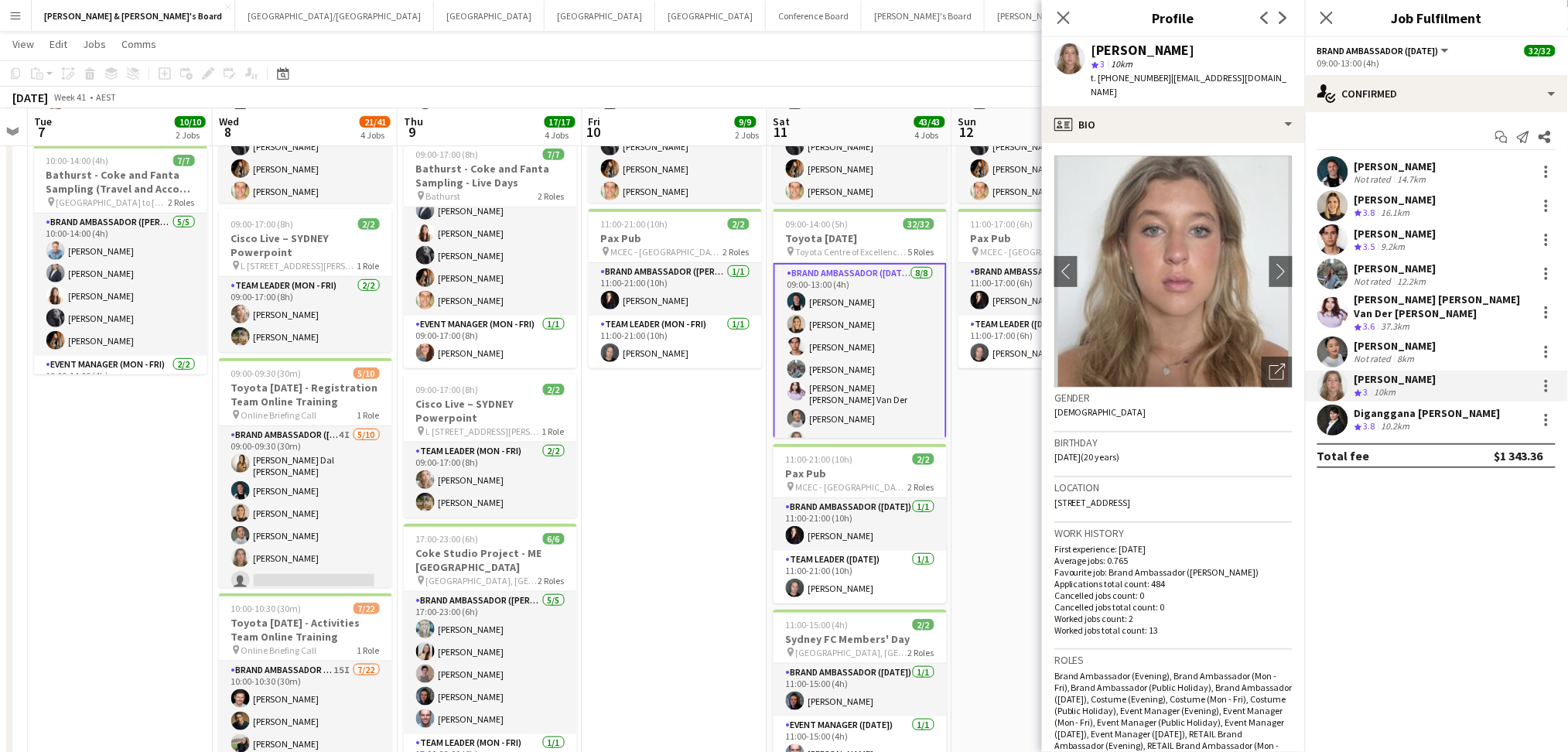
drag, startPoint x: 1165, startPoint y: 75, endPoint x: 1274, endPoint y: 77, distance: 109.0
click at [1274, 77] on div "Meg Hogan star 3 10km t. +610490921105 | mehogan123@gmail.com" at bounding box center [1173, 71] width 263 height 69
click at [1364, 408] on div "Diganggana [PERSON_NAME]" at bounding box center [1427, 412] width 146 height 14
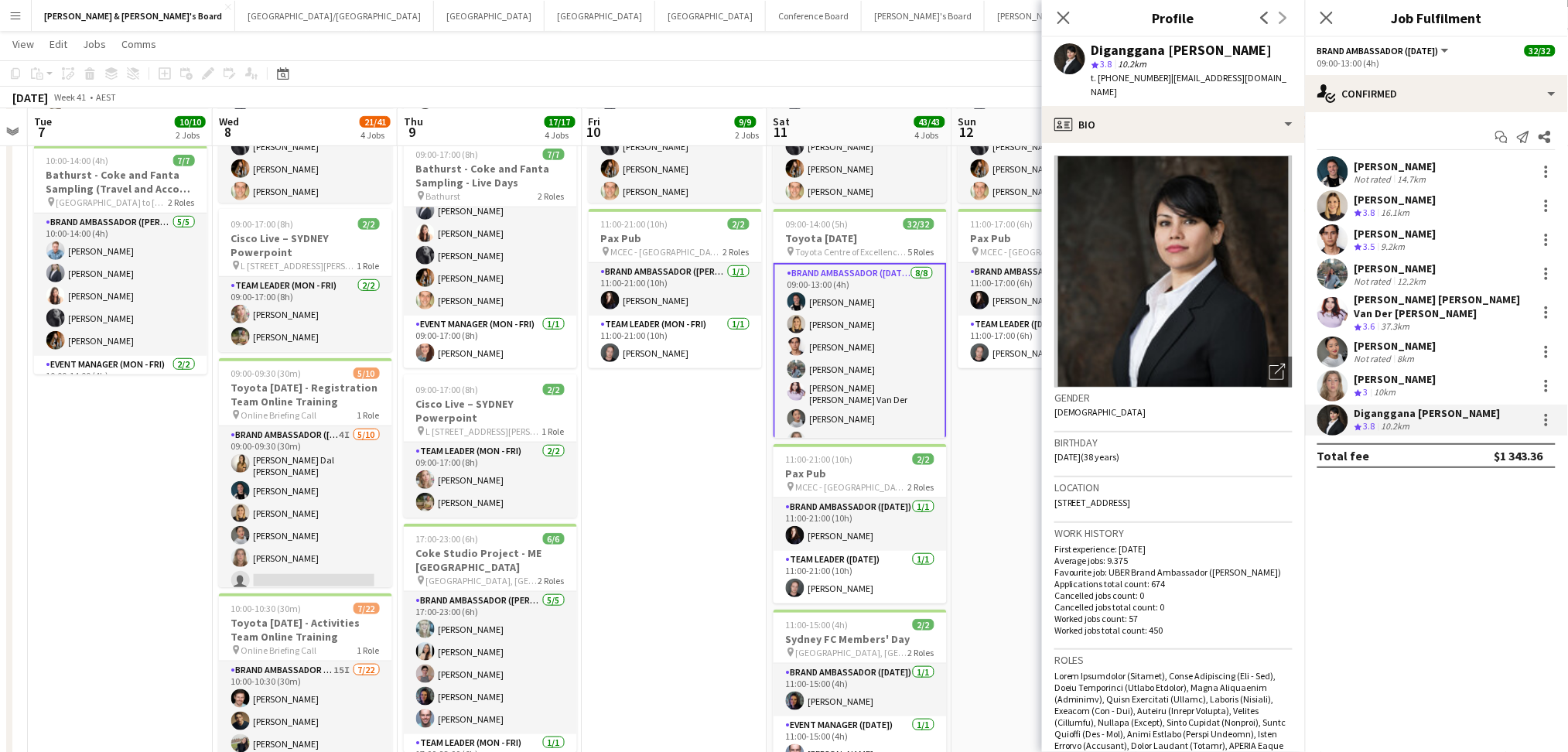
drag, startPoint x: 1161, startPoint y: 75, endPoint x: 1279, endPoint y: 79, distance: 118.1
click at [1279, 79] on app-profile-header "Diganggana Talukdar star 3.8 10.2km t. +61406679422 | diganggana.tal@gmail.com" at bounding box center [1173, 71] width 263 height 69
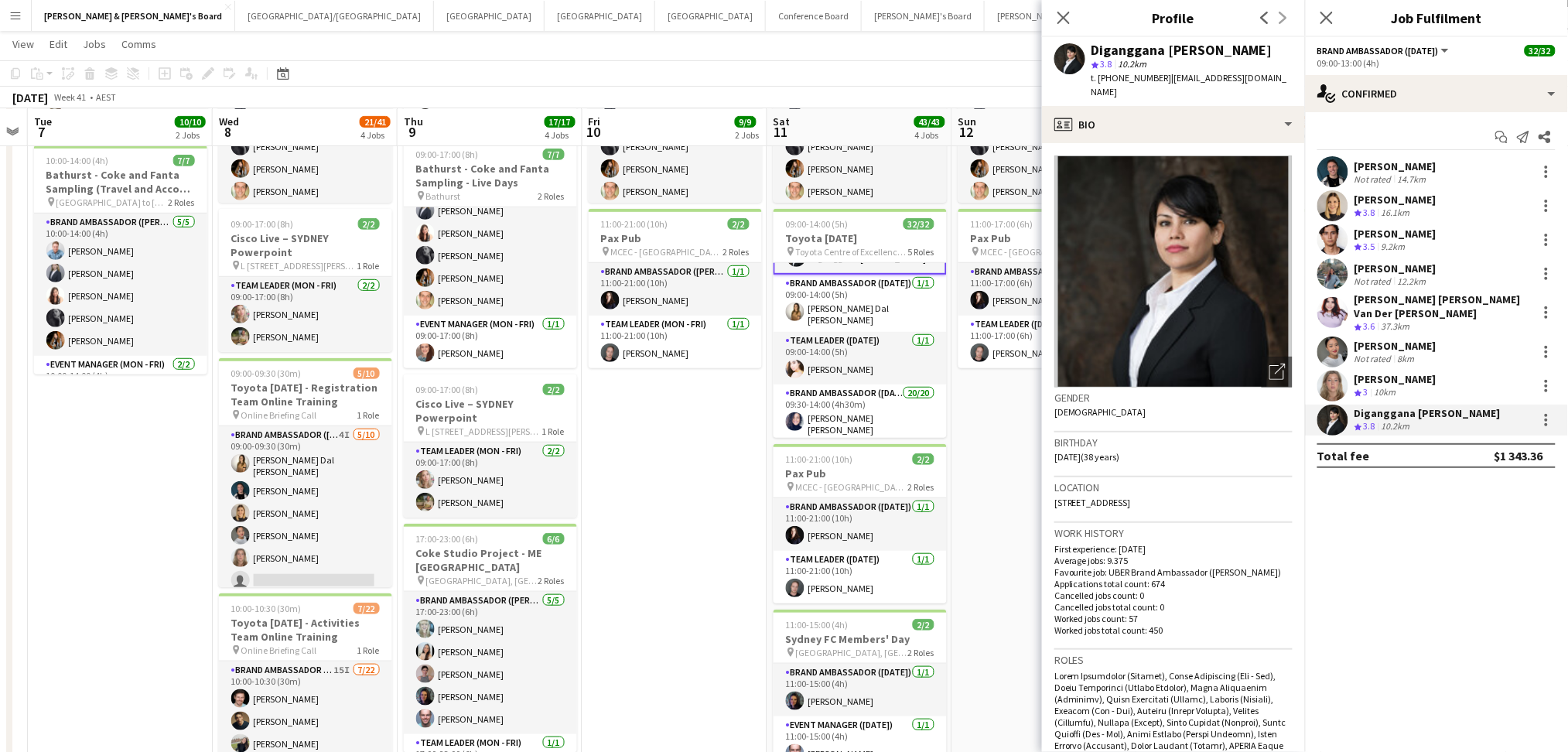
drag, startPoint x: 851, startPoint y: 308, endPoint x: 1476, endPoint y: 258, distance: 627.0
click at [851, 308] on app-card-role "Brand Ambassador (Saturday) 1/1 09:00-14:00 (5h) Madeleine Dal Ben" at bounding box center [859, 303] width 173 height 57
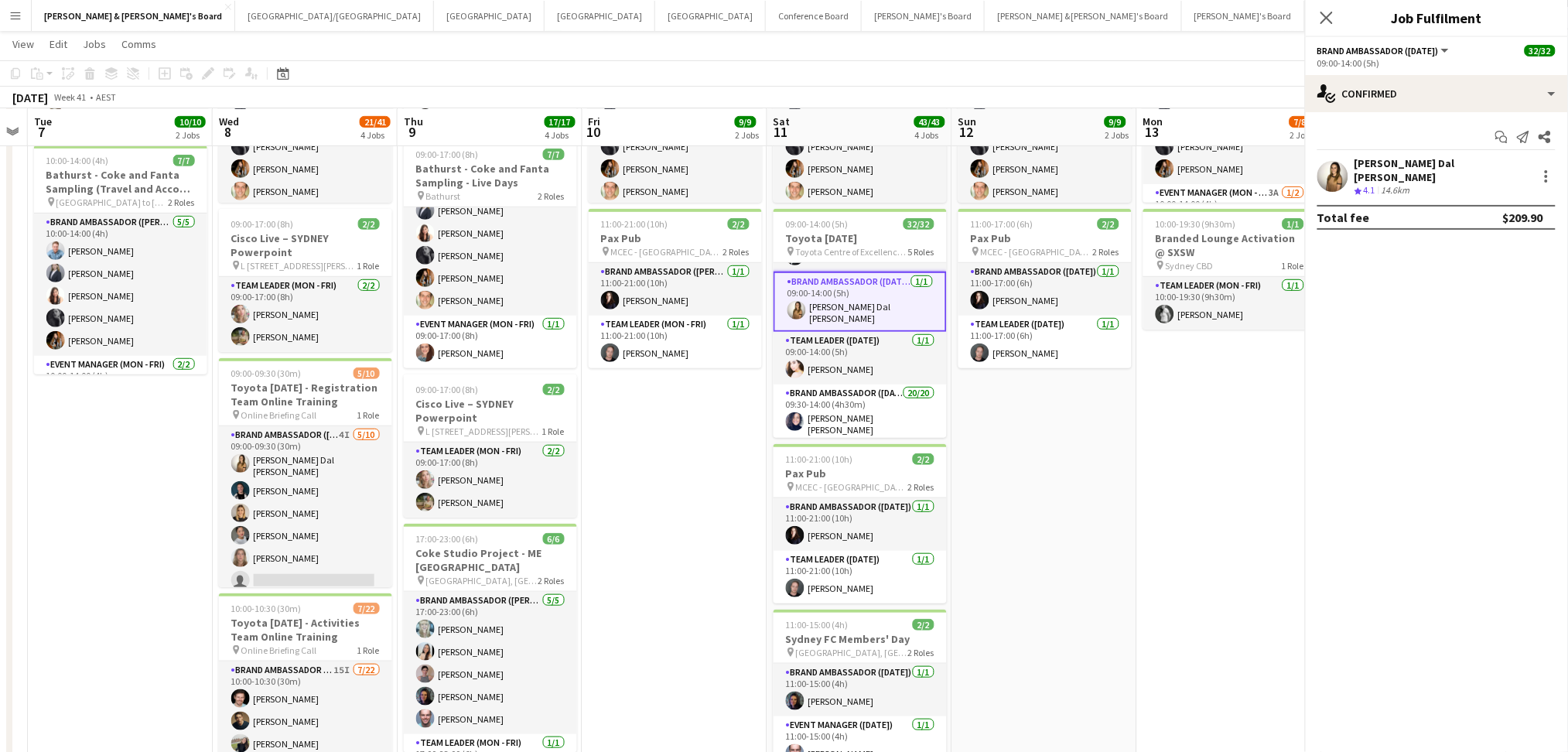
scroll to position [205, 0]
click at [1408, 184] on div "14.6km" at bounding box center [1396, 190] width 34 height 13
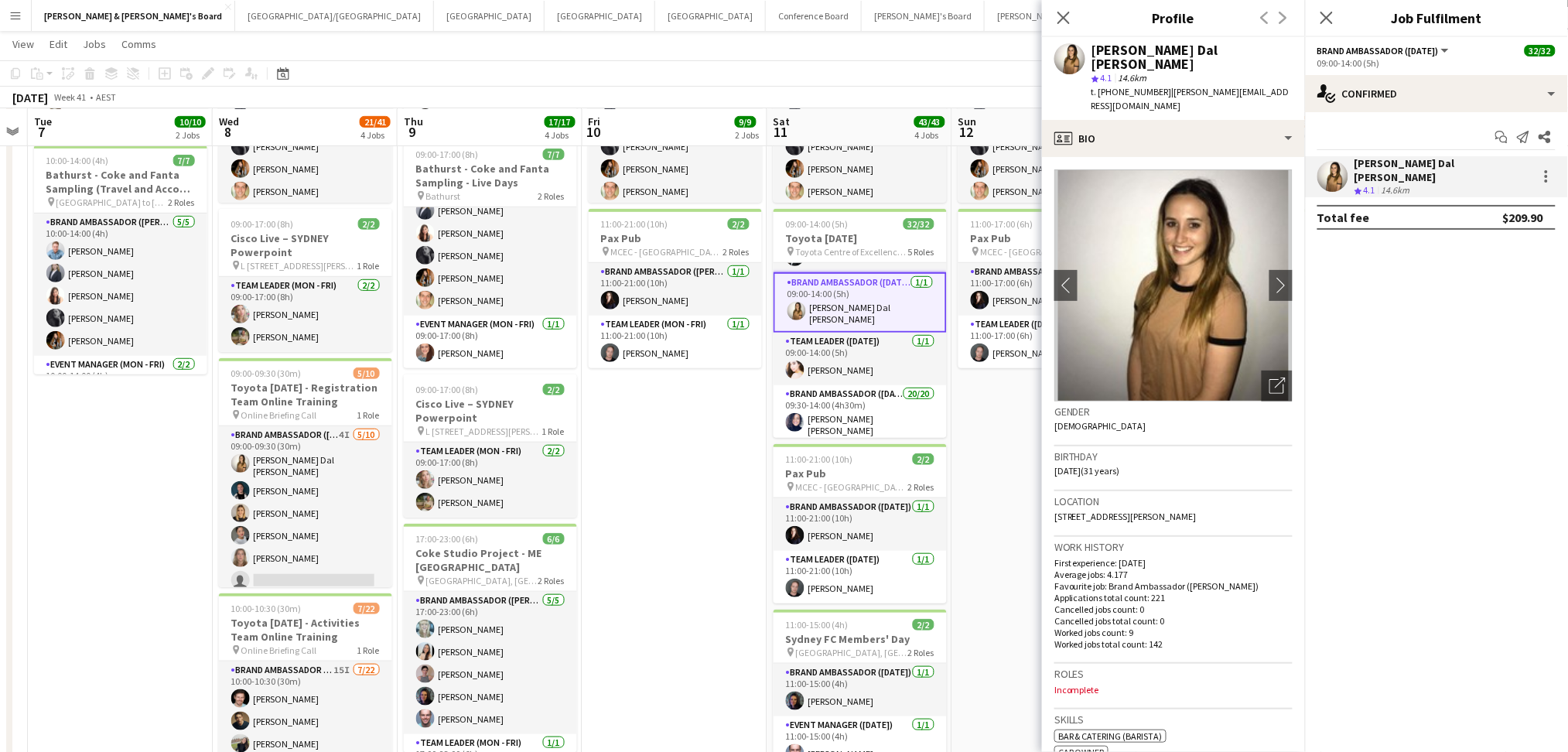
drag, startPoint x: 1164, startPoint y: 75, endPoint x: 1290, endPoint y: 76, distance: 126.0
click at [1290, 76] on div "Madeleine Dal Ben star 4.1 14.6km t. +61432194670 | madeleine.dalben@hotmail.com" at bounding box center [1173, 78] width 263 height 83
drag, startPoint x: 855, startPoint y: 351, endPoint x: 1327, endPoint y: 245, distance: 483.8
click at [855, 351] on app-card-role "Team Leader (Saturday) 1/1 09:00-14:00 (5h) Bianca Baykara" at bounding box center [859, 359] width 173 height 52
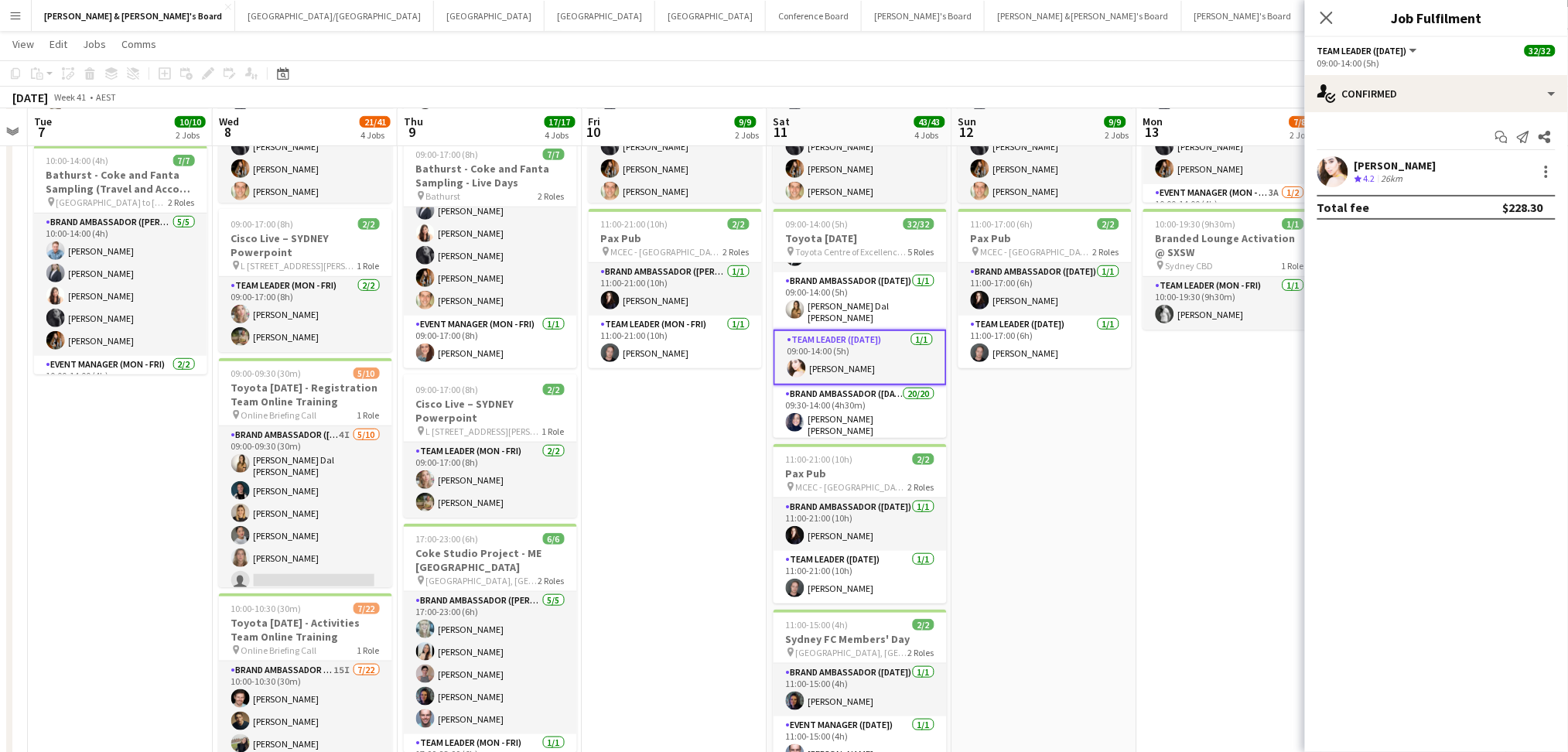
click at [1389, 174] on div "26km" at bounding box center [1393, 179] width 28 height 13
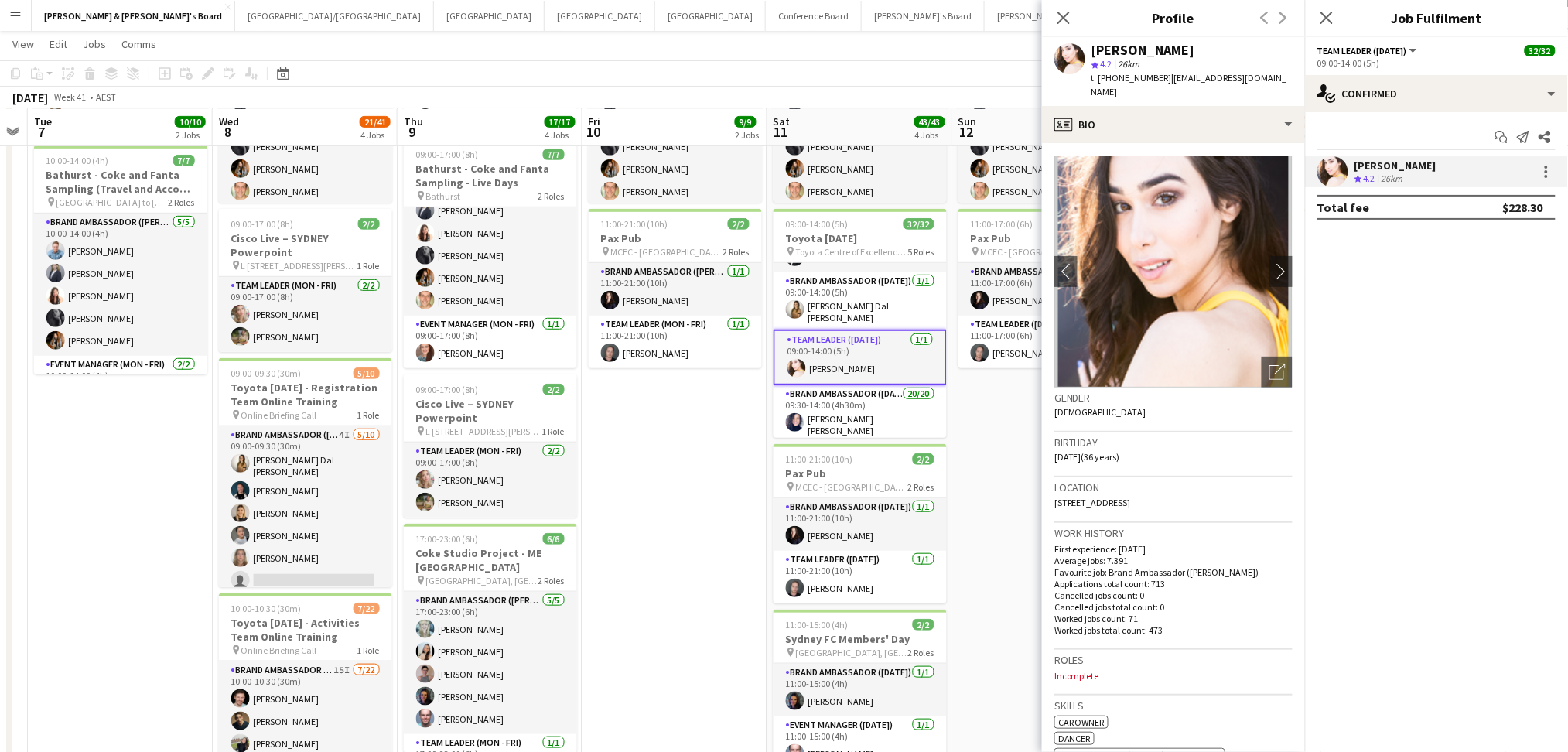
drag, startPoint x: 1160, startPoint y: 74, endPoint x: 1282, endPoint y: 74, distance: 122.0
click at [1282, 74] on div "Bianca Baykara star 4.2 26km t. +61433836686 | biancabaykara@hotmail.com" at bounding box center [1173, 71] width 263 height 69
click at [814, 411] on app-card-role "Brand Ambassador (Saturday) 20/20 09:30-14:00 (4h30m) Natalia Ramires Almeida R…" at bounding box center [860, 627] width 173 height 483
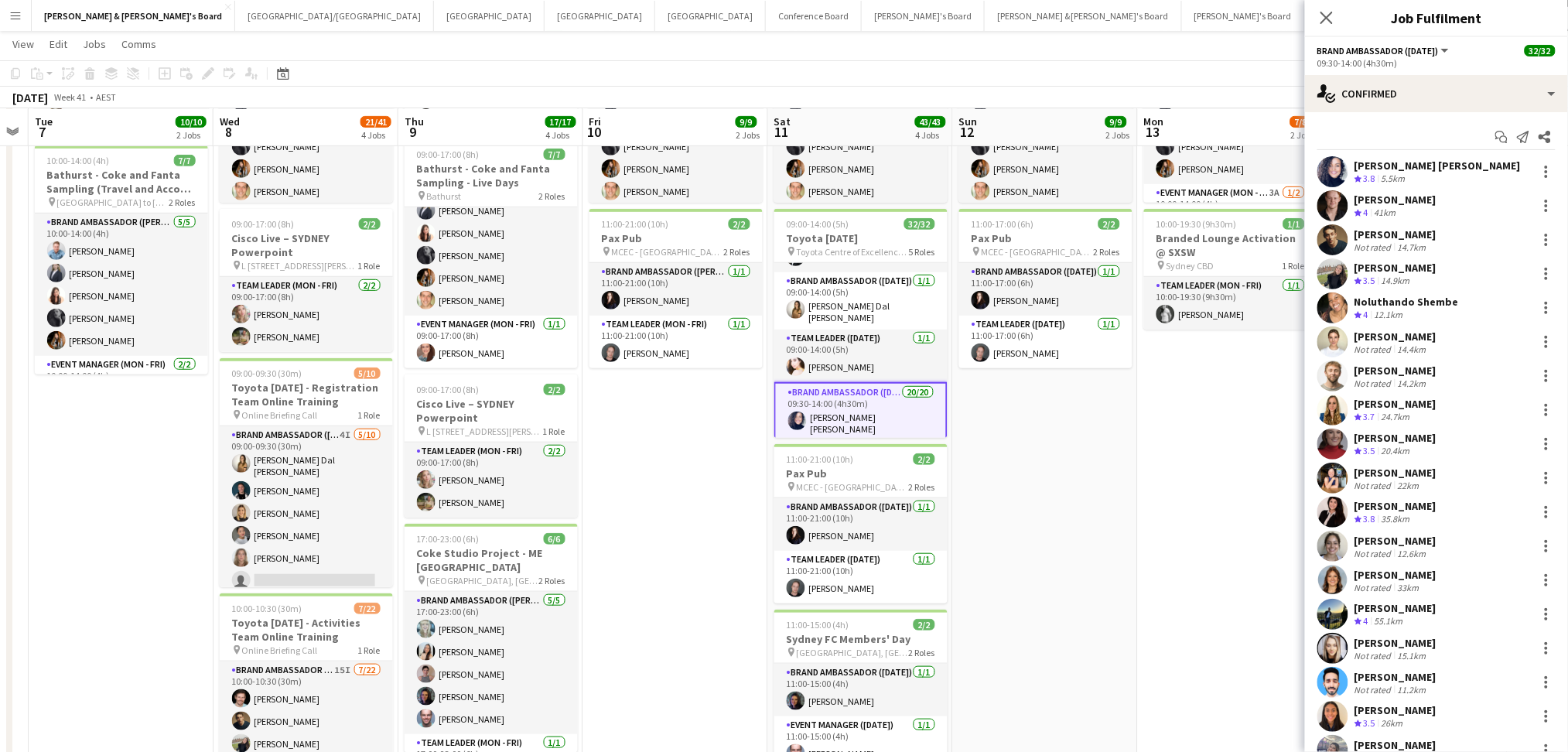
click at [1429, 171] on div "[PERSON_NAME] [PERSON_NAME]" at bounding box center [1437, 165] width 166 height 14
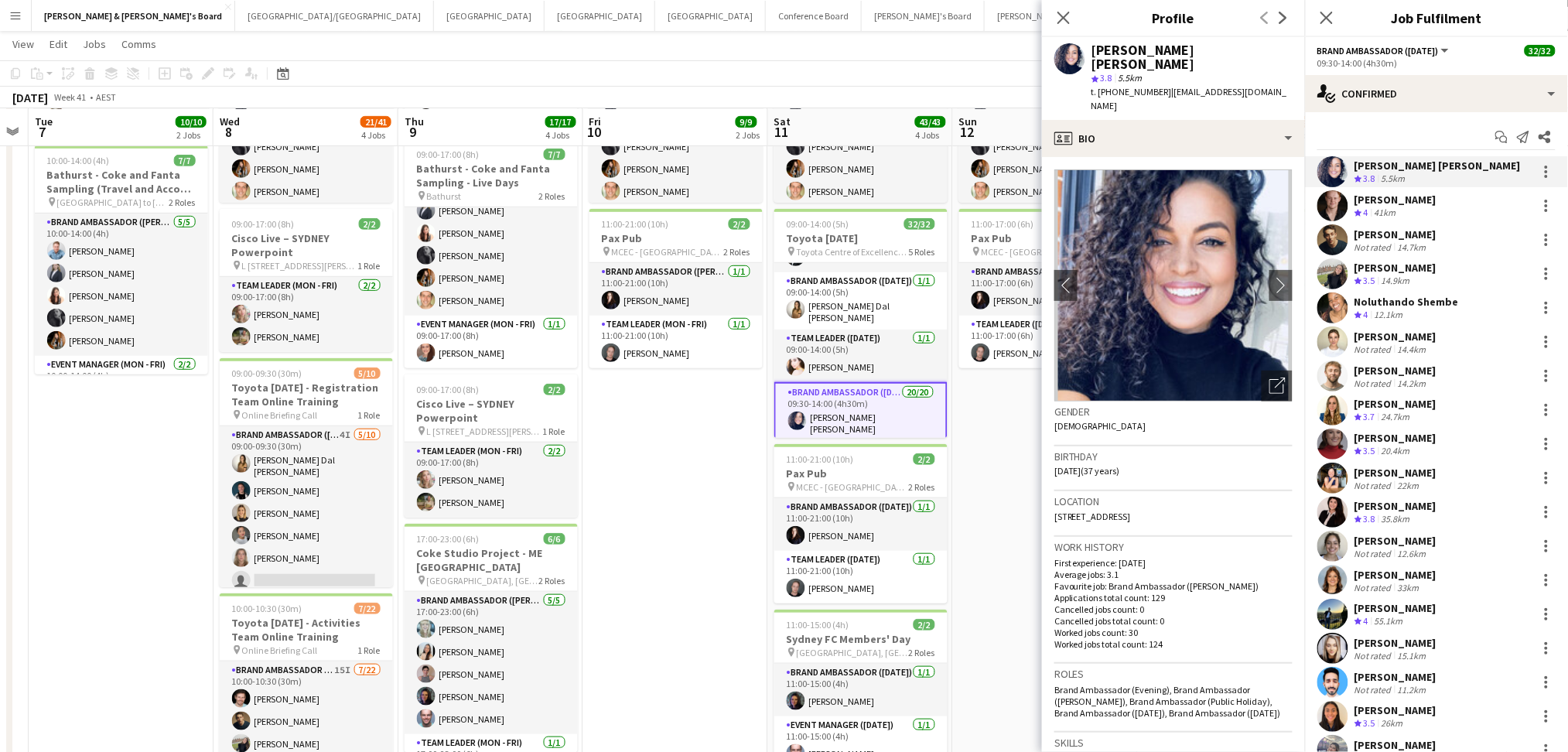
drag, startPoint x: 1160, startPoint y: 76, endPoint x: 1297, endPoint y: 84, distance: 137.2
click at [1297, 84] on app-profile-header "Natalia Ramires Almeida Rosa star 3.8 5.5km t. +61452299935 | natiramires2011@g…" at bounding box center [1173, 78] width 263 height 83
click at [1379, 207] on div "41km" at bounding box center [1385, 213] width 28 height 13
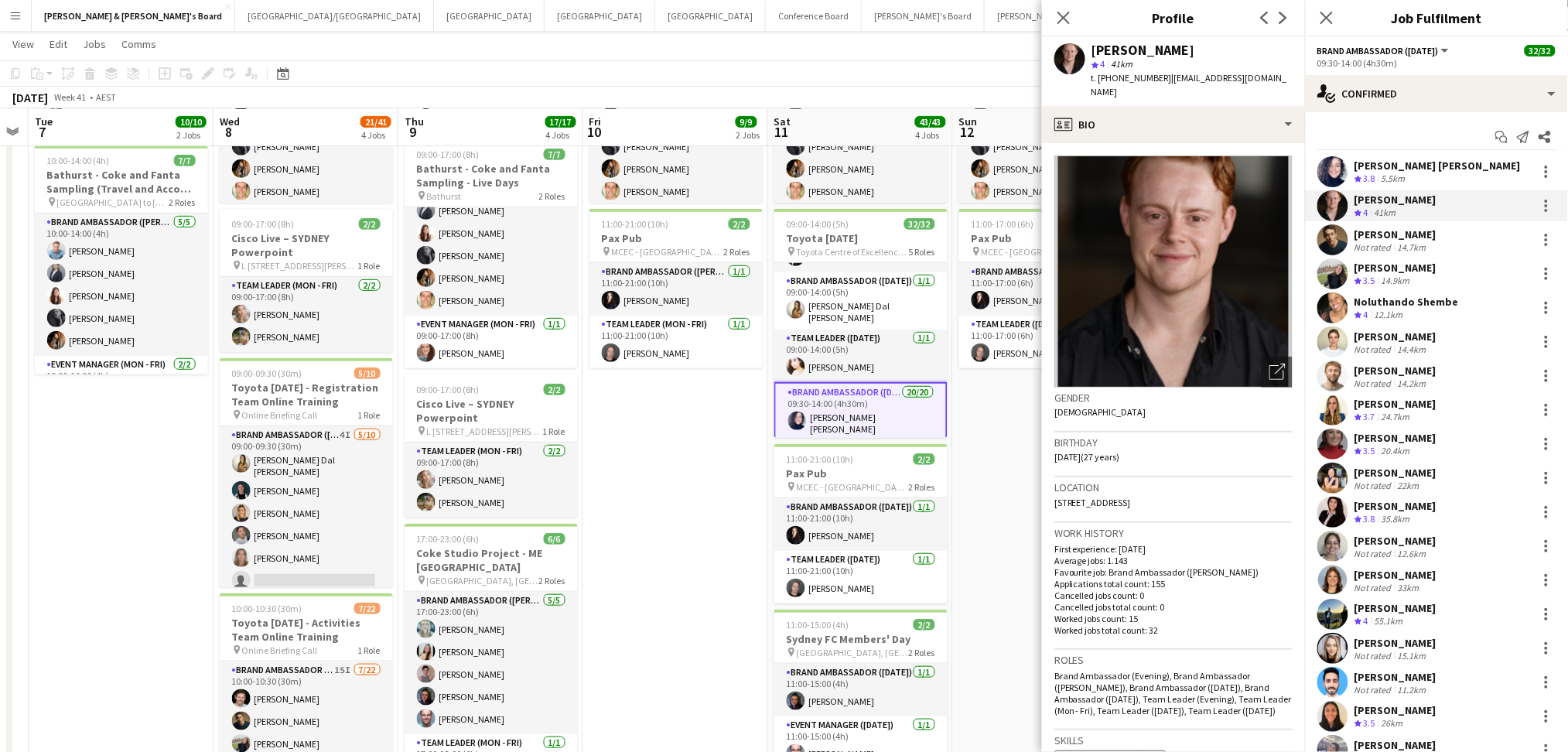
drag, startPoint x: 1159, startPoint y: 78, endPoint x: 1262, endPoint y: 78, distance: 103.0
click at [1262, 78] on div "Darcy Ward star 4 41km t. +61432717097 | darcyward@y7mail.com" at bounding box center [1173, 71] width 263 height 69
click at [1412, 241] on div "14.7km" at bounding box center [1412, 247] width 34 height 11
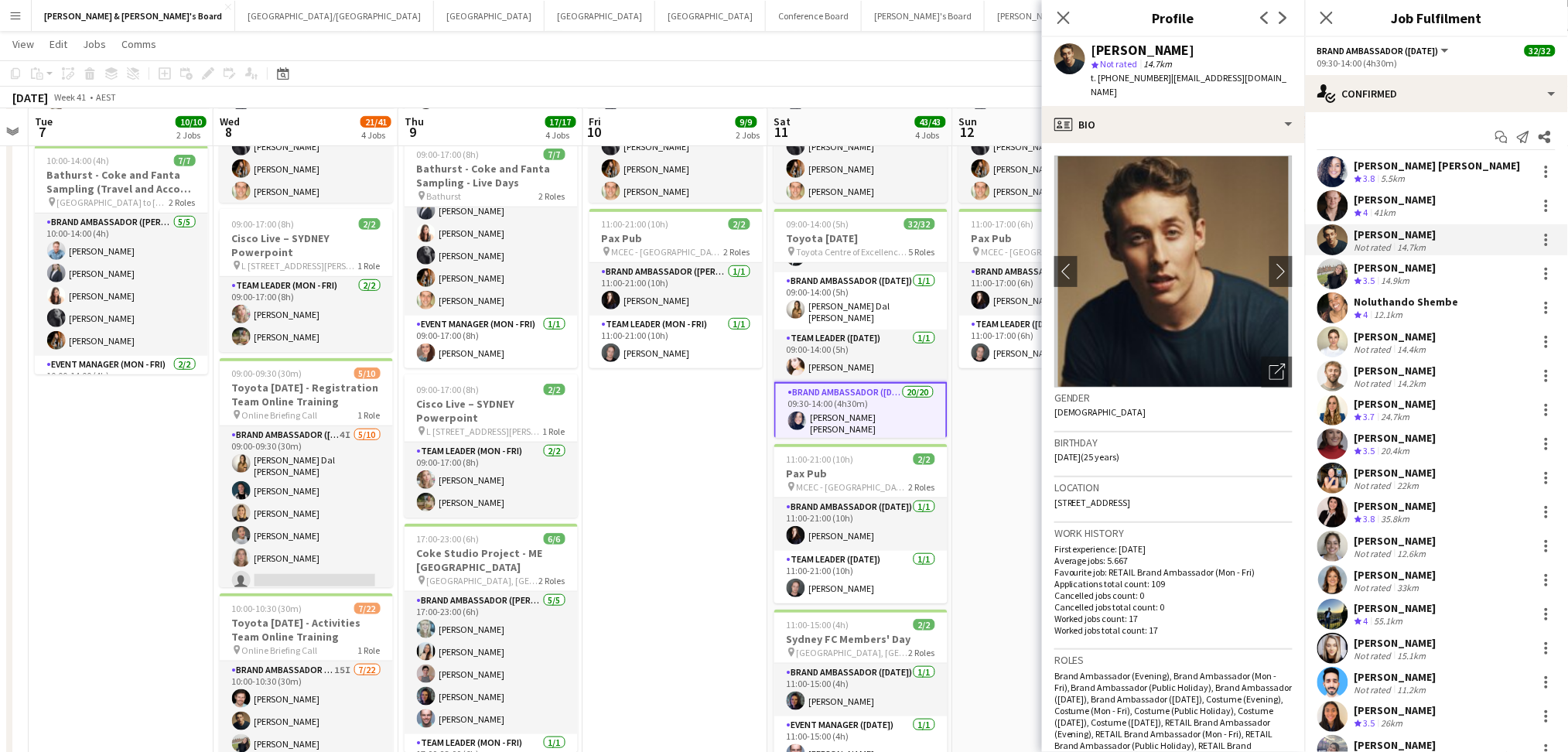
drag, startPoint x: 1164, startPoint y: 75, endPoint x: 1168, endPoint y: 93, distance: 18.4
click at [1168, 93] on div "t. +61434552352 | cristianrobbacolley3@hotmail.com" at bounding box center [1192, 85] width 201 height 28
click at [1409, 269] on div "[PERSON_NAME]" at bounding box center [1395, 267] width 82 height 14
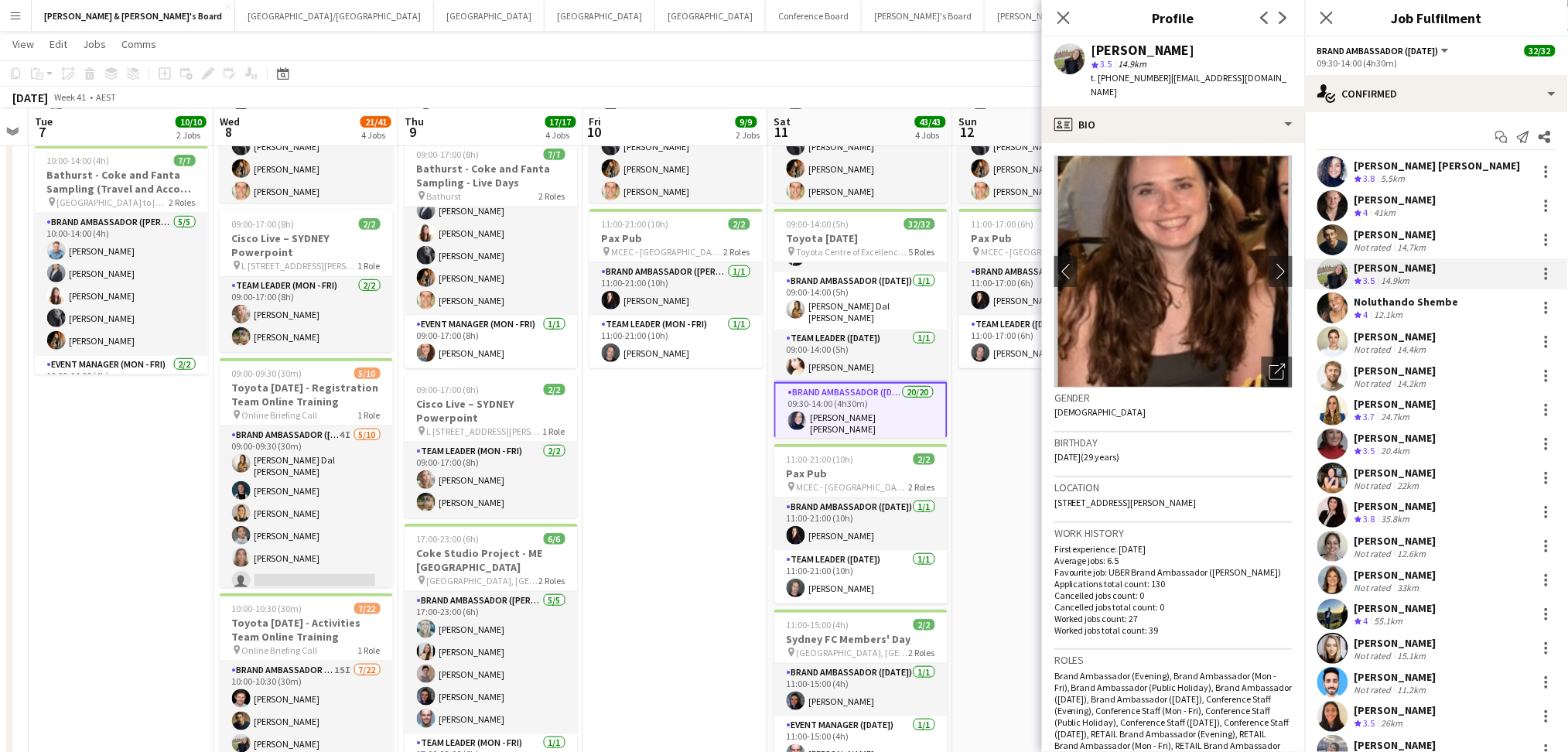
drag, startPoint x: 1160, startPoint y: 75, endPoint x: 1262, endPoint y: 71, distance: 102.1
click at [1262, 71] on div "Aoife Tully star 3.5 14.9km t. +61493572428 | aoife_tully@hotmail.com" at bounding box center [1173, 71] width 263 height 69
click at [1433, 301] on div "Noluthando Shembe" at bounding box center [1406, 301] width 104 height 14
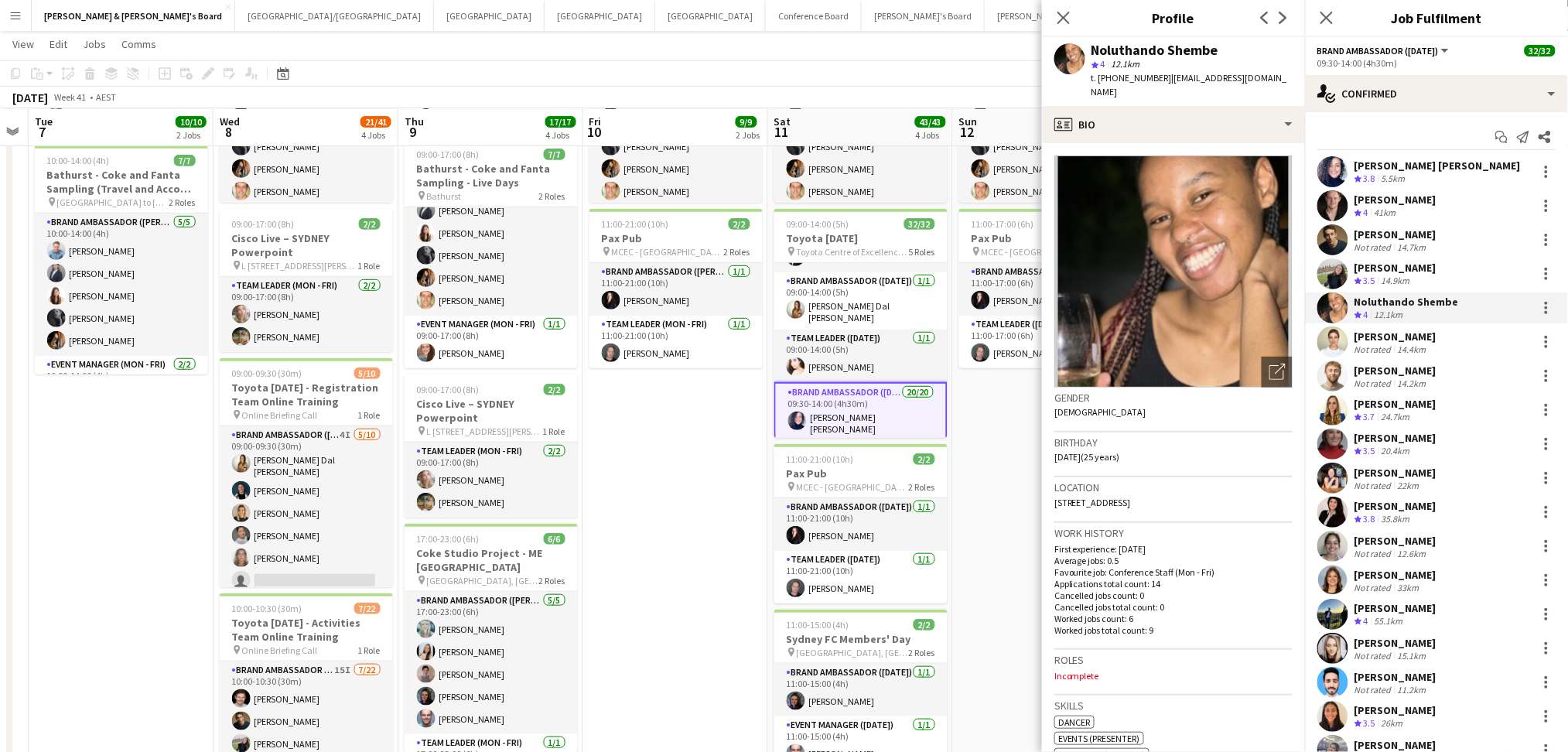
drag, startPoint x: 1162, startPoint y: 75, endPoint x: 1289, endPoint y: 75, distance: 127.0
click at [1289, 75] on div "Noluthando Shembe star 4 12.1km t. +61493498492 | noluthandohope272@gmail.com" at bounding box center [1173, 71] width 263 height 69
click at [1432, 346] on div "Gina Hartican Not rated 14.4km" at bounding box center [1436, 342] width 263 height 31
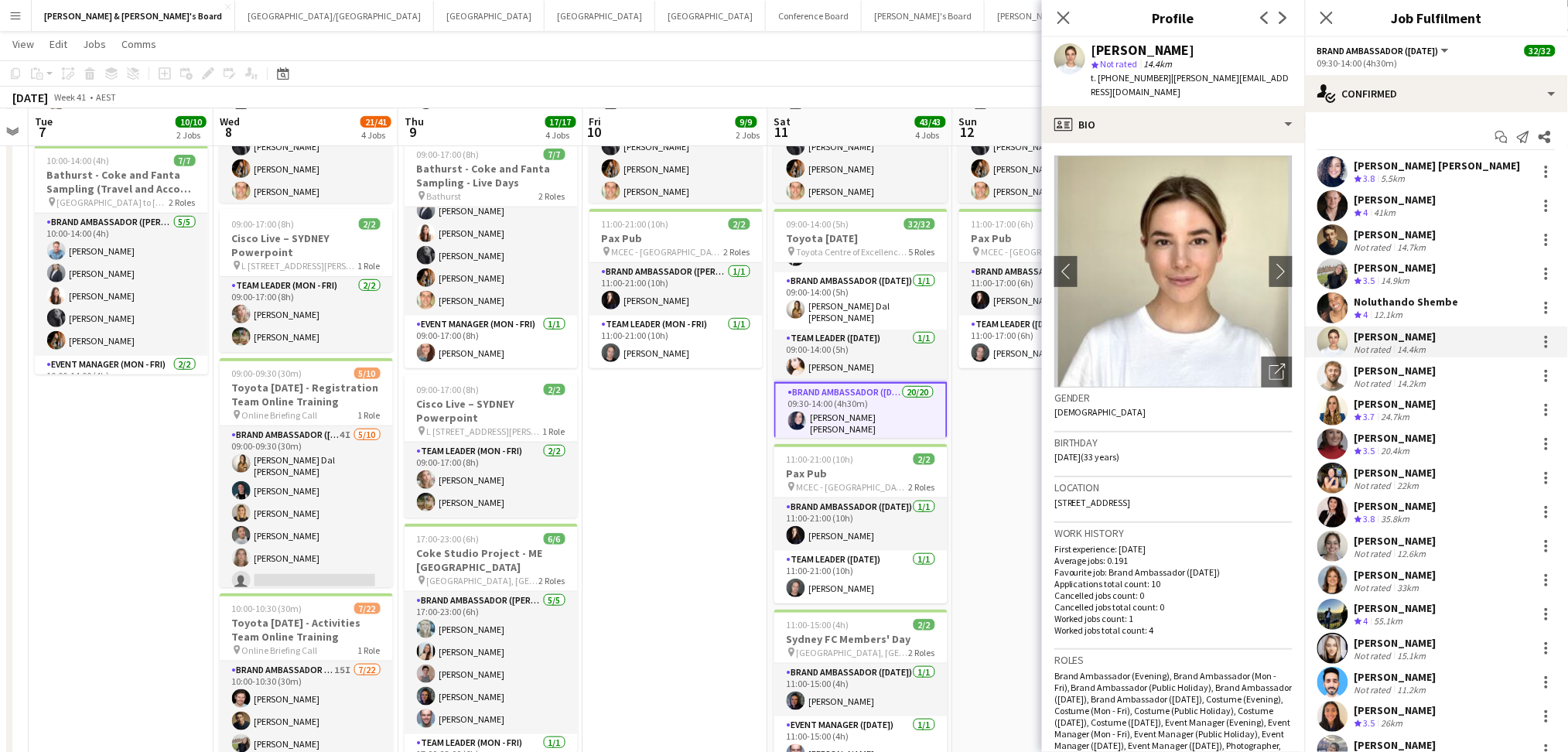
drag, startPoint x: 1161, startPoint y: 73, endPoint x: 1274, endPoint y: 73, distance: 113.0
click at [1274, 73] on div "Gina Hartican star Not rated 14.4km t. +61413013095 | gina.hartican22@gmail.com" at bounding box center [1173, 71] width 263 height 69
click at [1428, 378] on div "14.2km" at bounding box center [1412, 383] width 34 height 11
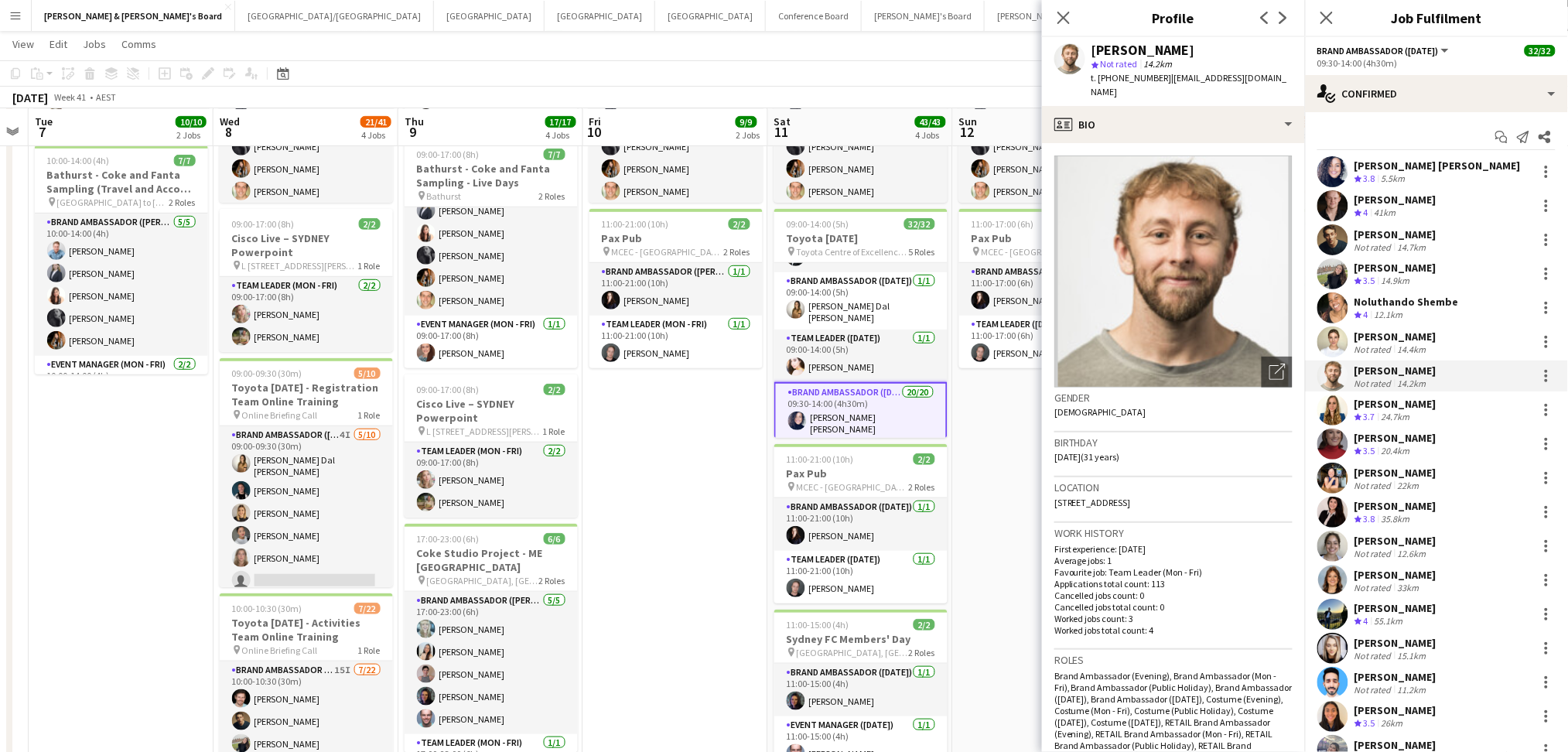
drag, startPoint x: 1160, startPoint y: 75, endPoint x: 1167, endPoint y: 87, distance: 13.9
click at [1167, 87] on div "t. +61403090040 | michael_mcdonald222@hotmail.com" at bounding box center [1192, 85] width 201 height 28
drag, startPoint x: 1392, startPoint y: 408, endPoint x: 1403, endPoint y: 401, distance: 13.0
click at [1392, 408] on div "[PERSON_NAME]" at bounding box center [1395, 403] width 82 height 14
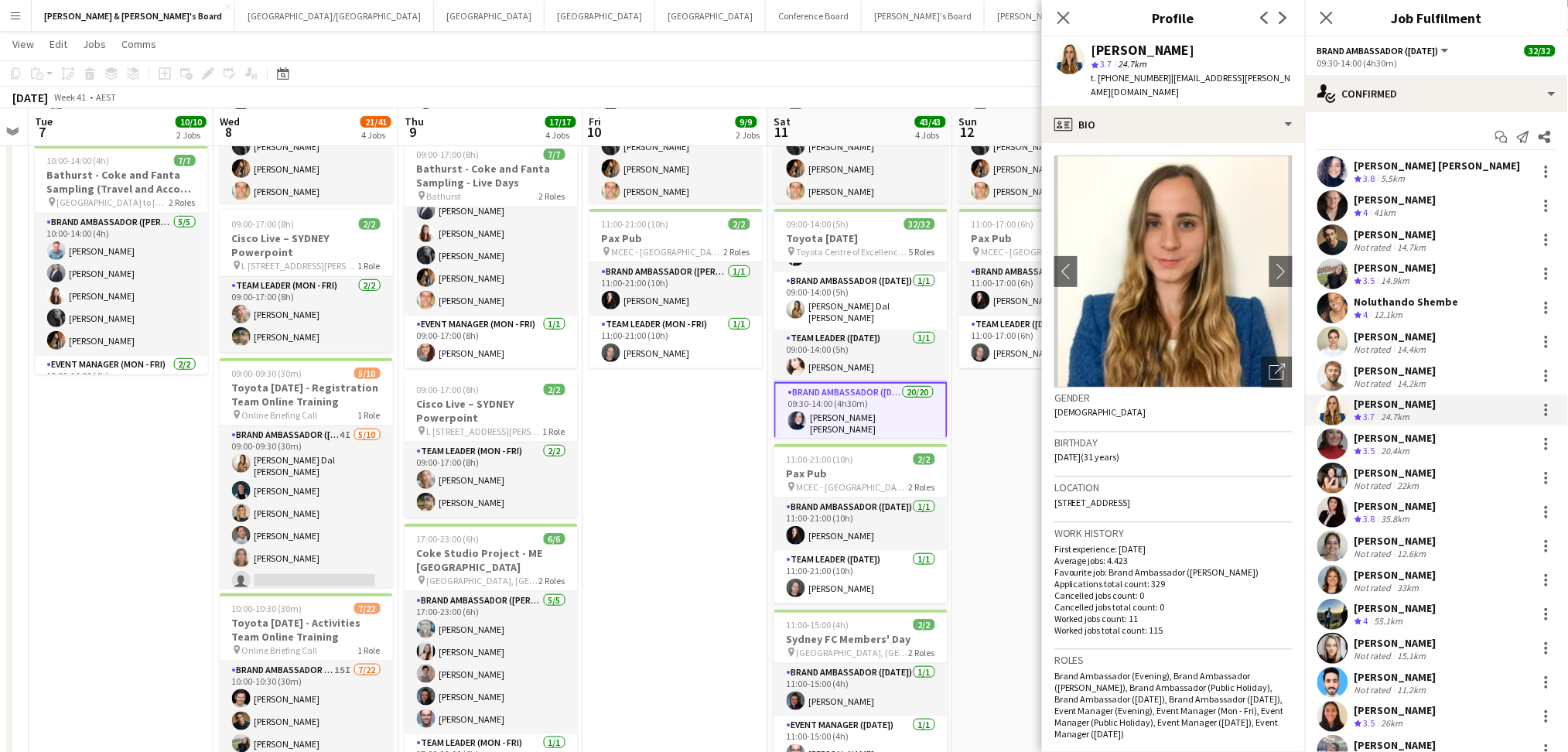
drag, startPoint x: 1160, startPoint y: 75, endPoint x: 1296, endPoint y: 78, distance: 136.0
click at [1296, 78] on app-profile-header "Agnes Szentannai star 3.7 24.7km t. +61435446094 | szentannai.agnes@gmail.com" at bounding box center [1173, 71] width 263 height 69
click at [1388, 436] on div "[PERSON_NAME]" at bounding box center [1395, 437] width 82 height 14
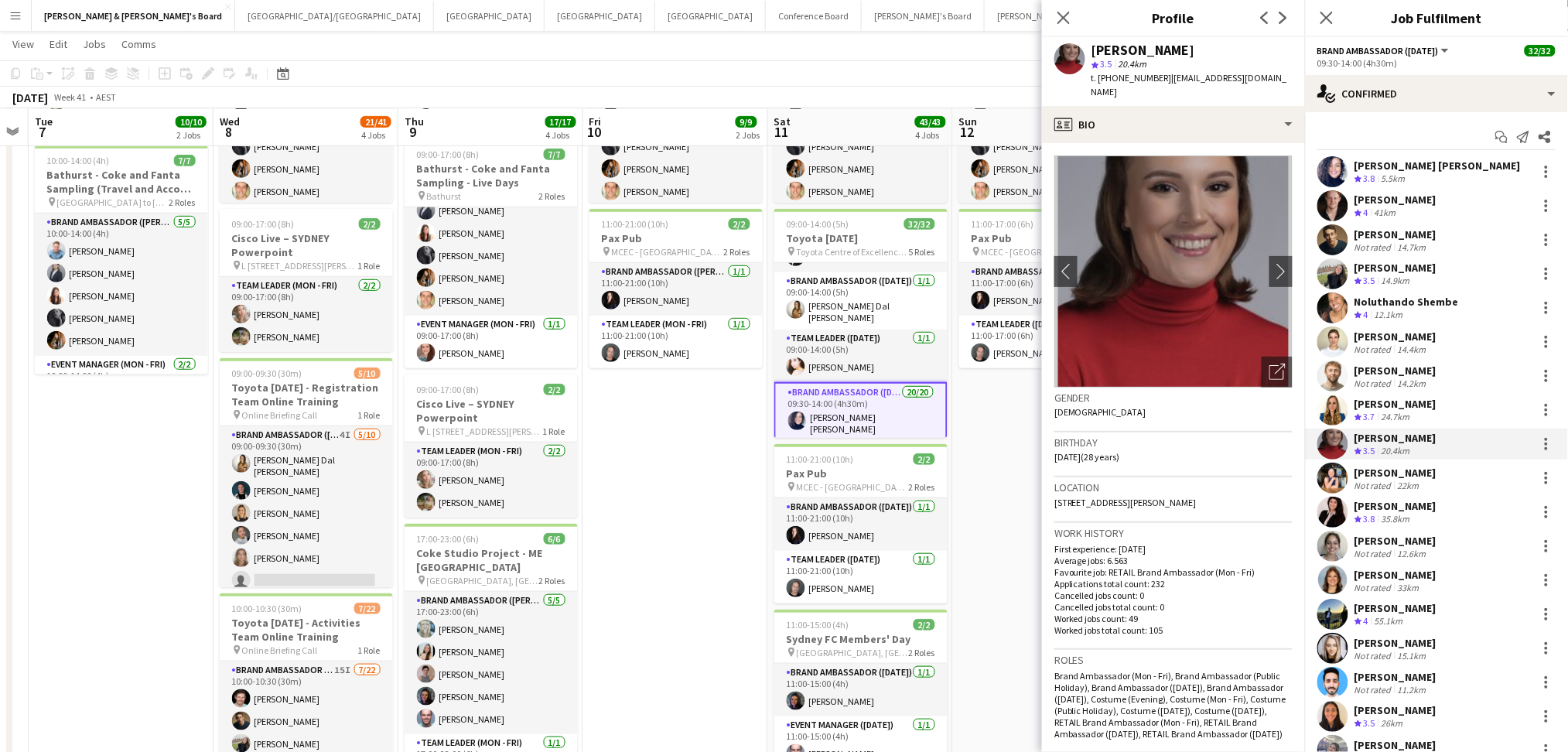
drag, startPoint x: 1166, startPoint y: 77, endPoint x: 1270, endPoint y: 72, distance: 104.1
click at [1270, 72] on div "Mia Jabara star 3.5 20.4km t. +610450512140 | miajabara14@gmail.com" at bounding box center [1173, 71] width 263 height 69
click at [1361, 481] on div "Not rated" at bounding box center [1374, 485] width 40 height 11
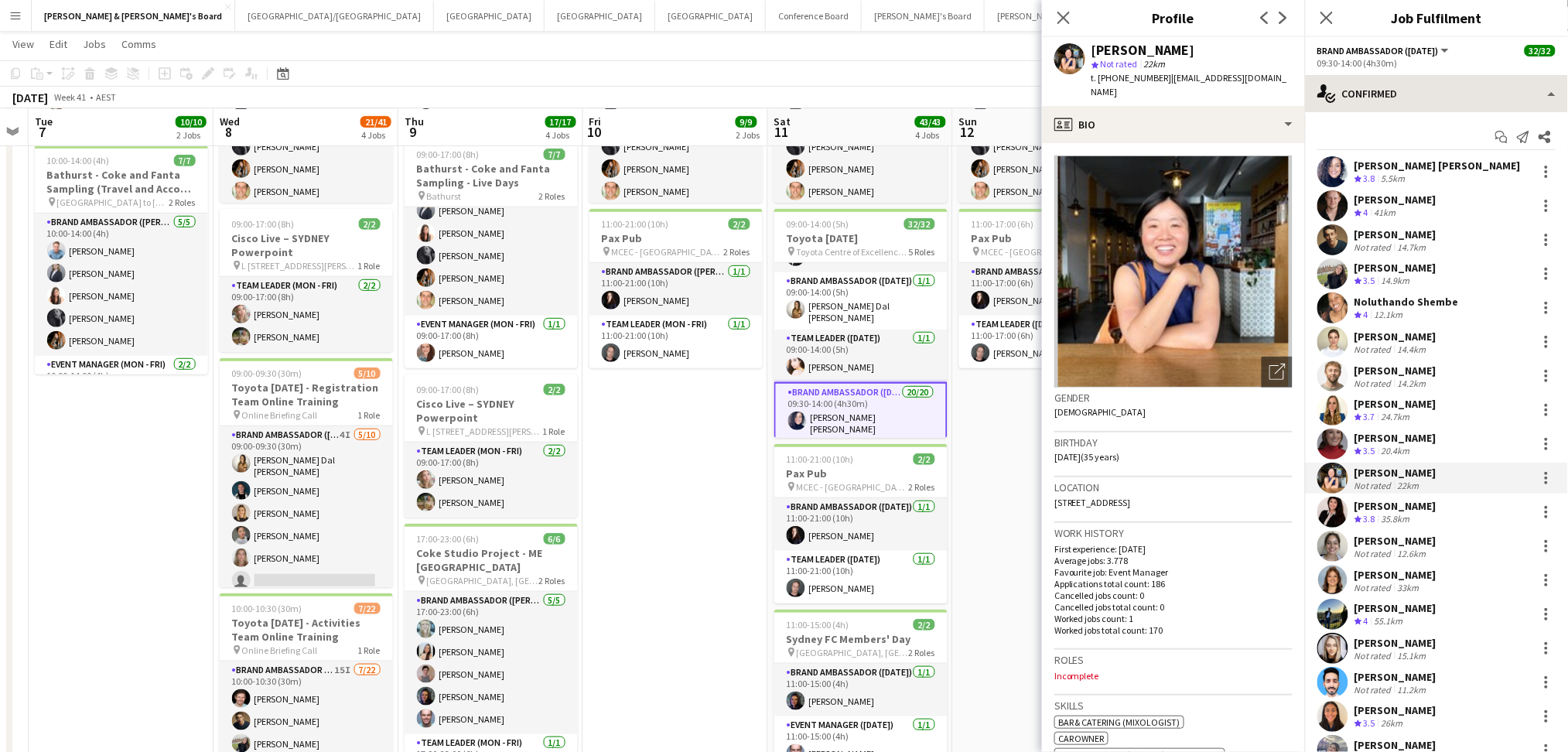
drag, startPoint x: 1166, startPoint y: 75, endPoint x: 1315, endPoint y: 75, distance: 149.0
click at [1315, 75] on body "Menu Boards Boards Boards All jobs Status Workforce Workforce My Workforce Recr…" at bounding box center [784, 373] width 1568 height 1158
click at [1277, 79] on div "Mengxi Li star Not rated 22km t. +610405986712 | mengxi060224@gmail.com" at bounding box center [1173, 71] width 263 height 69
click at [1418, 512] on div "Angie Osorio Crew rating 3.8 35.8km" at bounding box center [1436, 513] width 263 height 31
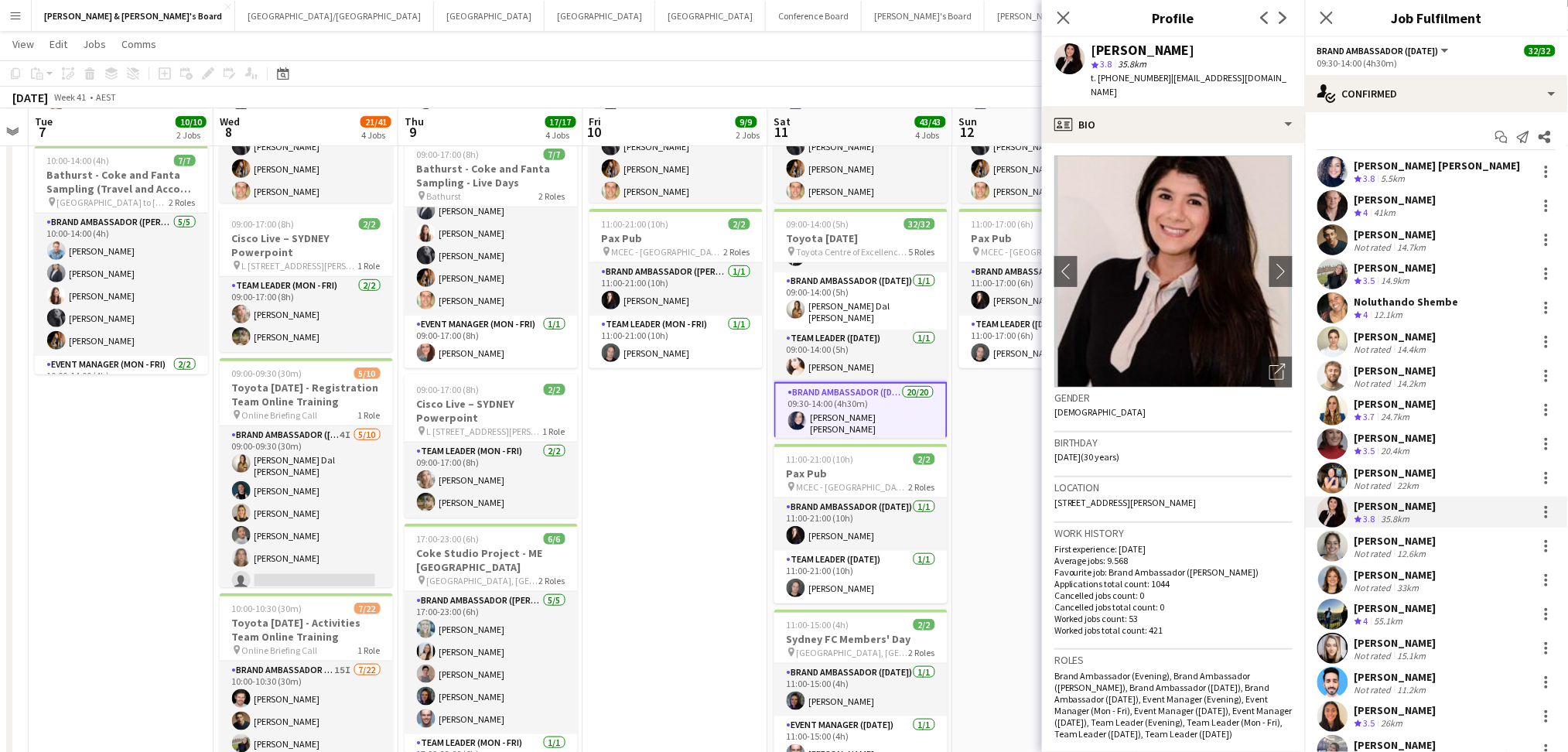
drag, startPoint x: 1166, startPoint y: 76, endPoint x: 1296, endPoint y: 76, distance: 130.0
click at [1292, 76] on app-profile-header "Angie Osorio star 3.8 35.8km t. +610415707156 | angeldataios@gmail.com" at bounding box center [1173, 71] width 263 height 69
click at [1395, 543] on div "[PERSON_NAME]" at bounding box center [1395, 540] width 82 height 14
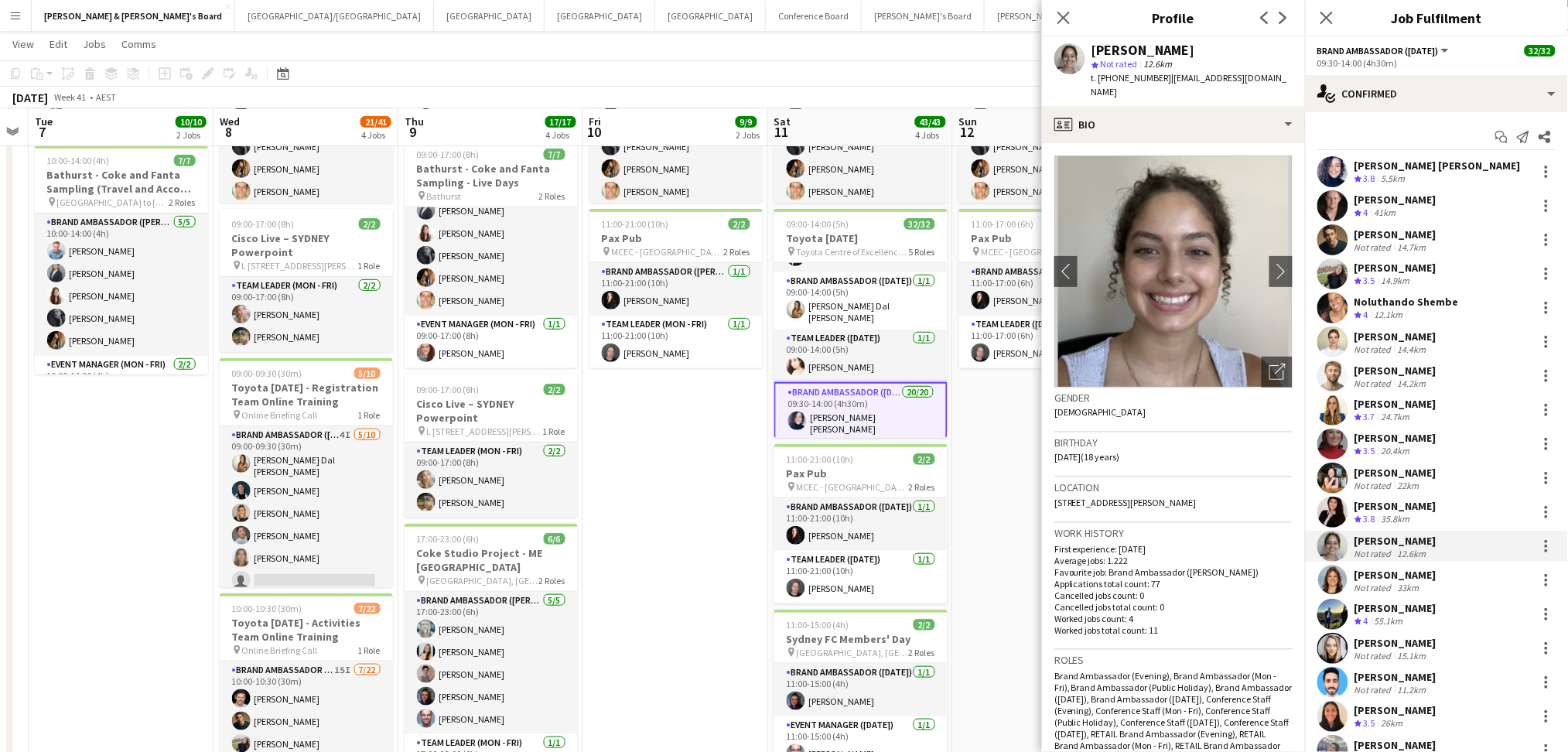
drag, startPoint x: 1160, startPoint y: 75, endPoint x: 1306, endPoint y: 74, distance: 146.0
click at [1306, 74] on body "Menu Boards Boards Boards All jobs Status Workforce Workforce My Workforce Recr…" at bounding box center [784, 373] width 1568 height 1158
click at [1291, 84] on div "Azzurra Zappacosta star Not rated 12.6km t. +61447261106 | azzurrazappacosta@ic…" at bounding box center [1173, 71] width 263 height 69
click at [1372, 591] on div "Not rated" at bounding box center [1374, 587] width 40 height 11
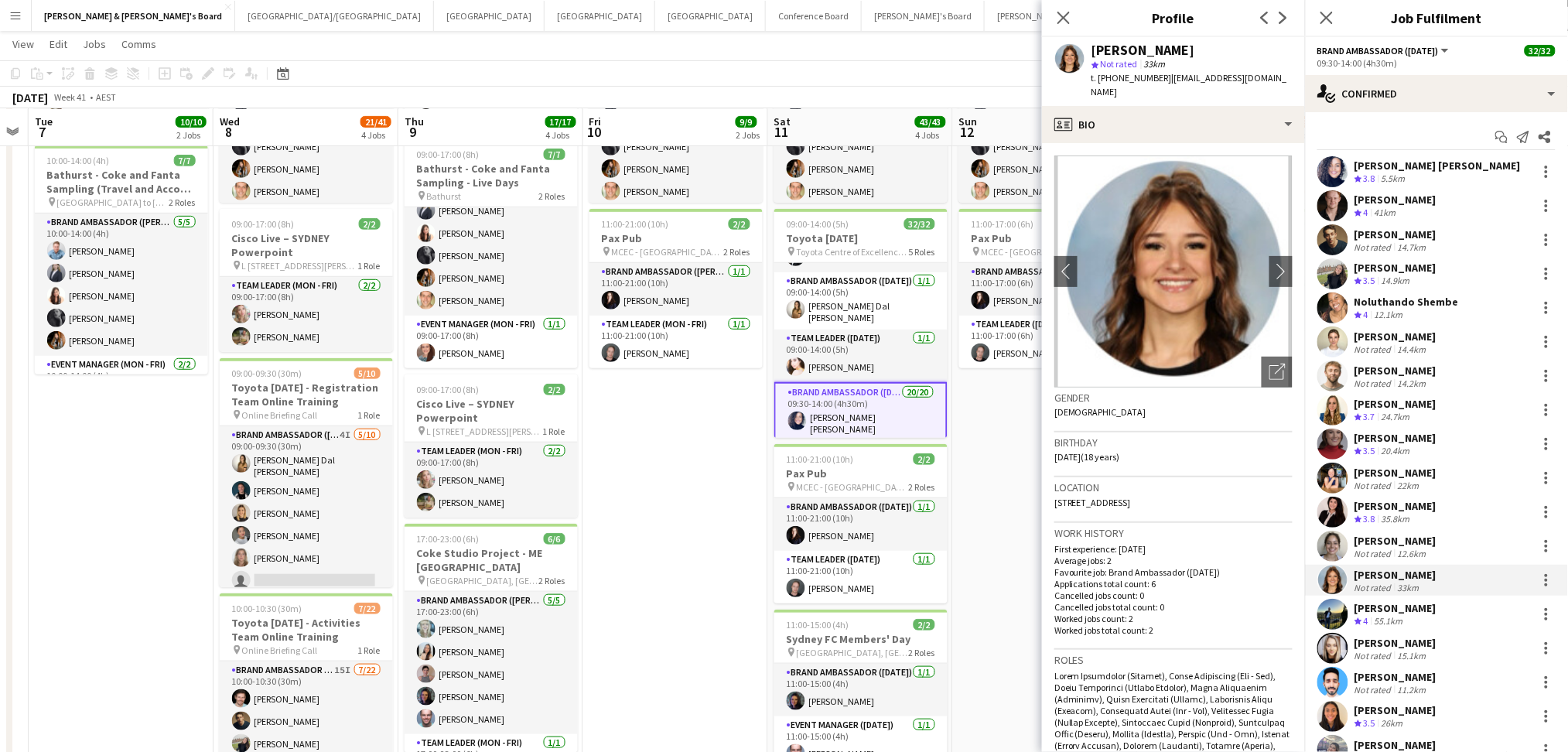
drag, startPoint x: 1161, startPoint y: 74, endPoint x: 1297, endPoint y: 84, distance: 136.4
click at [1297, 84] on app-profile-header "Heidi Campbell star Not rated 33km t. +61452213087 | heidijanecampbell@gmail.com" at bounding box center [1173, 71] width 263 height 69
click at [1356, 636] on div "[PERSON_NAME]" at bounding box center [1395, 642] width 82 height 14
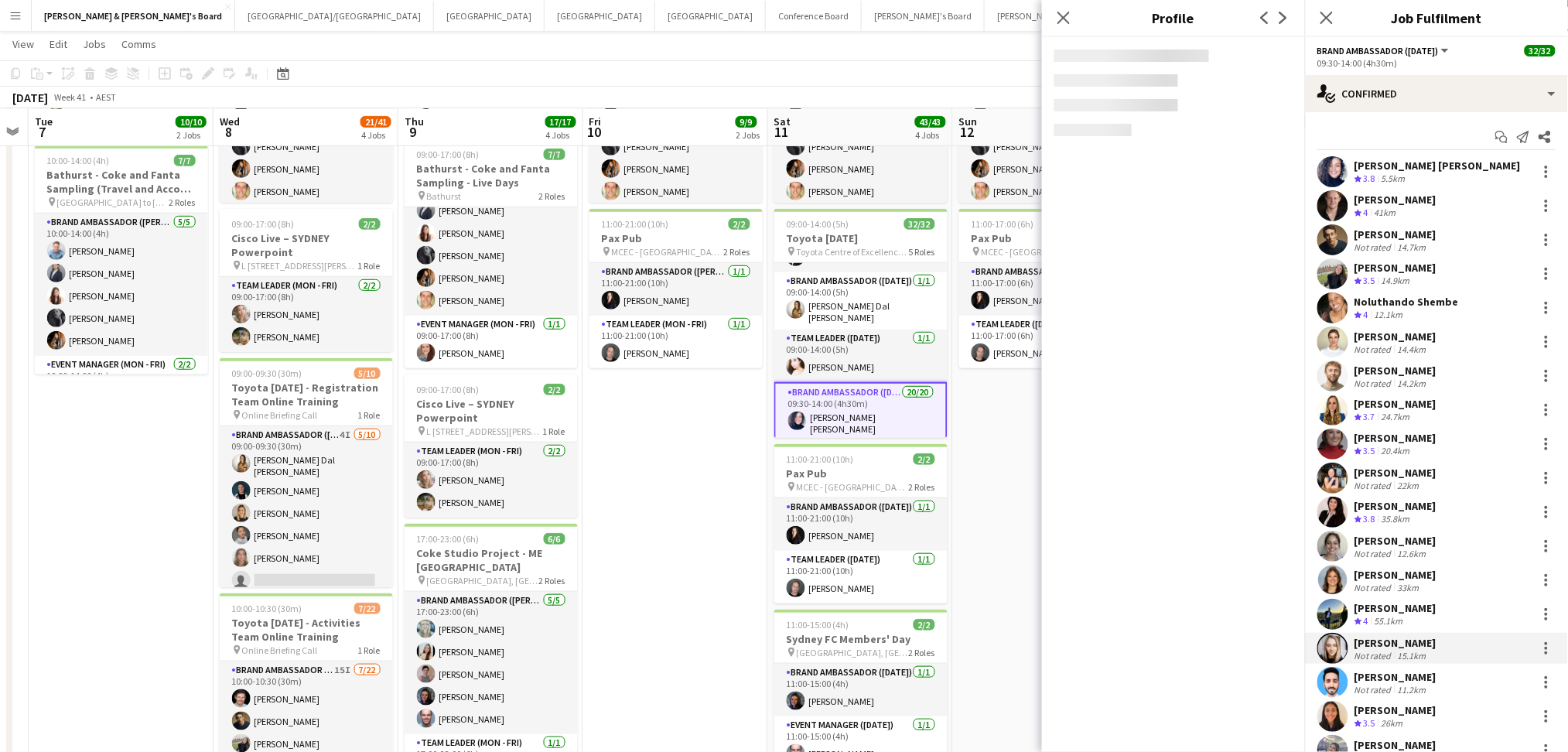
click at [1380, 597] on div "Natalia Ramires Almeida Rosa Crew rating 3.8 5.5km Darcy Ward Crew rating 4 41k…" at bounding box center [1436, 495] width 263 height 677
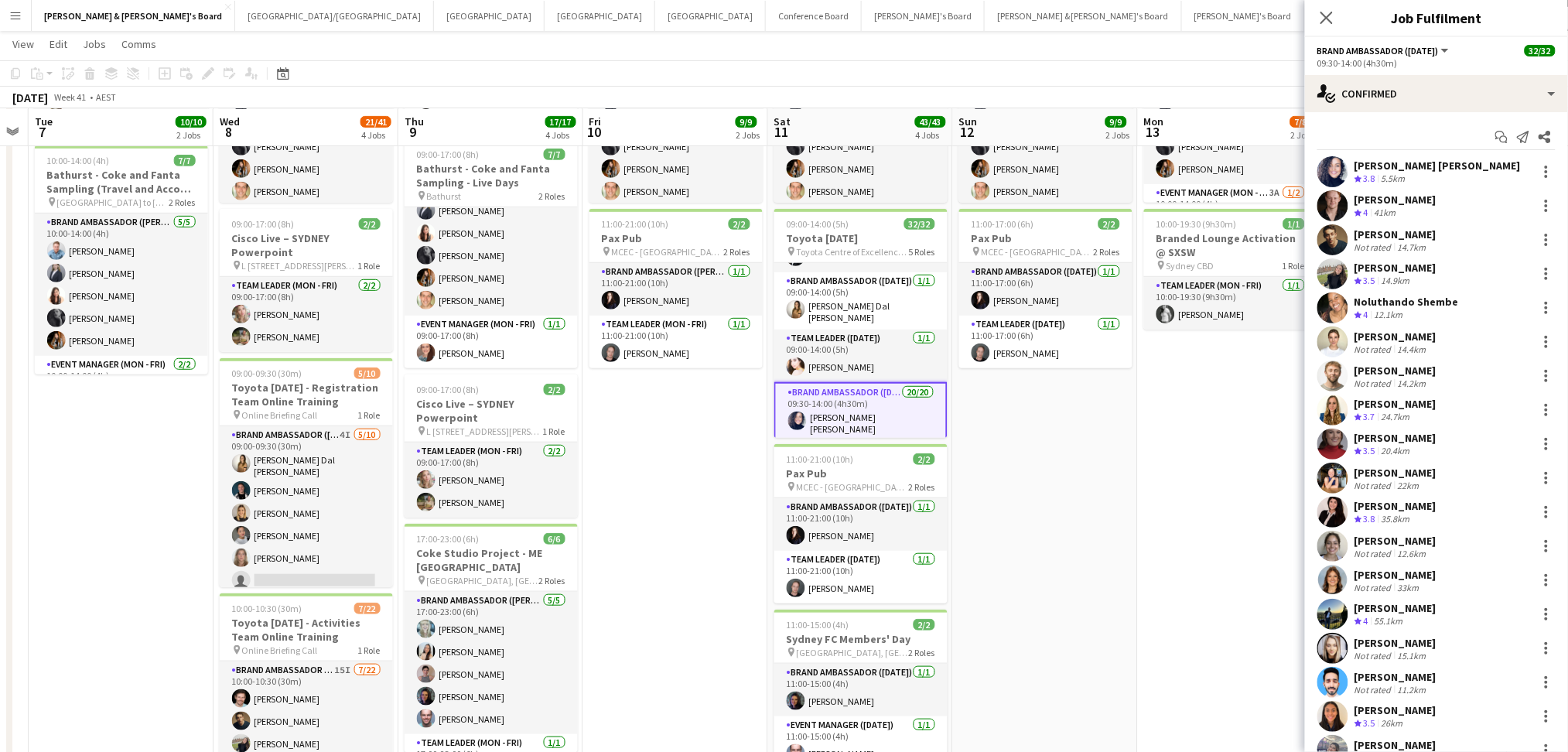
click at [1383, 608] on div "[PERSON_NAME]" at bounding box center [1395, 608] width 82 height 14
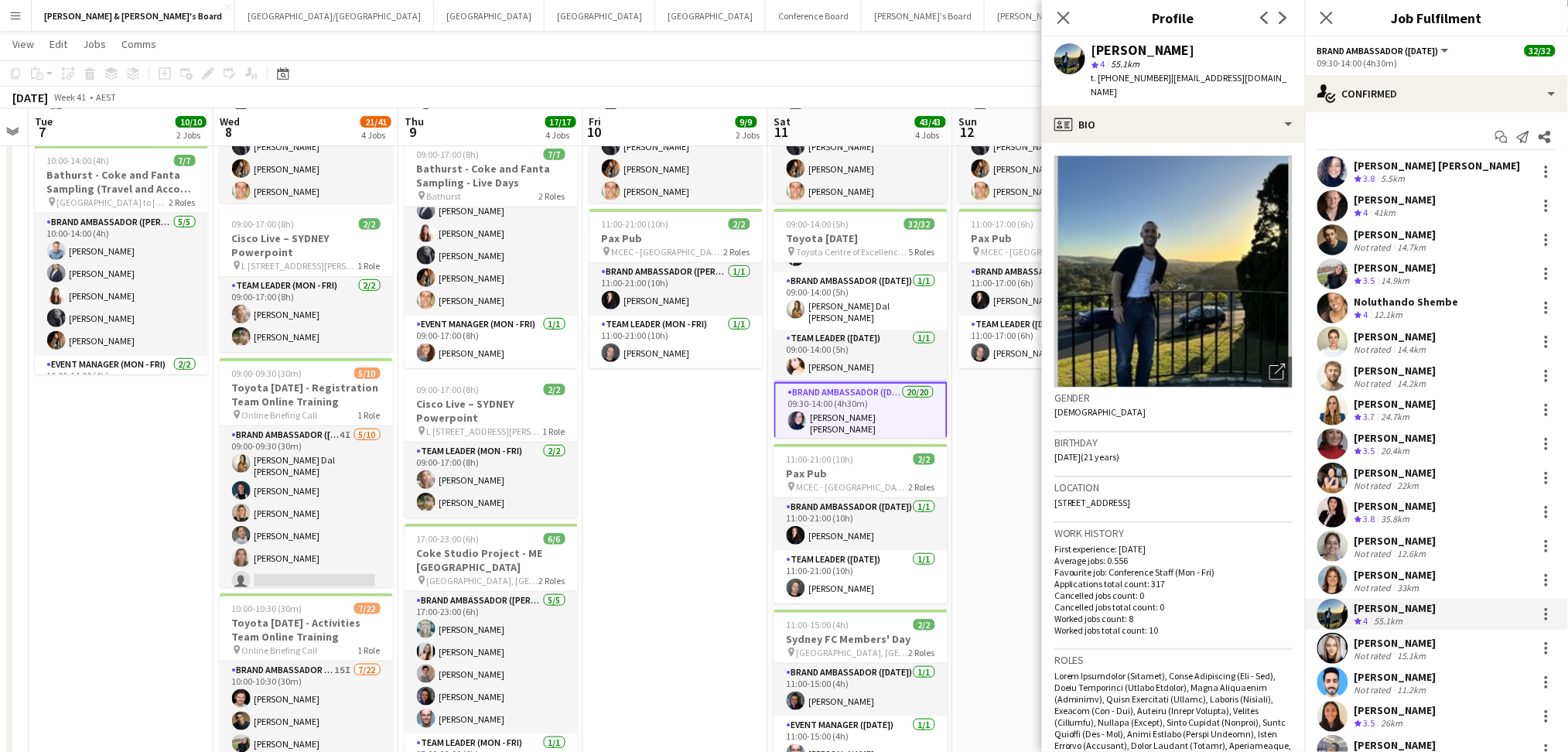
drag, startPoint x: 1160, startPoint y: 80, endPoint x: 1290, endPoint y: 89, distance: 130.3
click at [1279, 81] on app-profile-header "Louis Campbell-Reid star 4 55.1km t. +61473863022 | louisreid123@icloud.com" at bounding box center [1173, 71] width 263 height 69
click at [1390, 646] on div "[PERSON_NAME]" at bounding box center [1395, 642] width 82 height 14
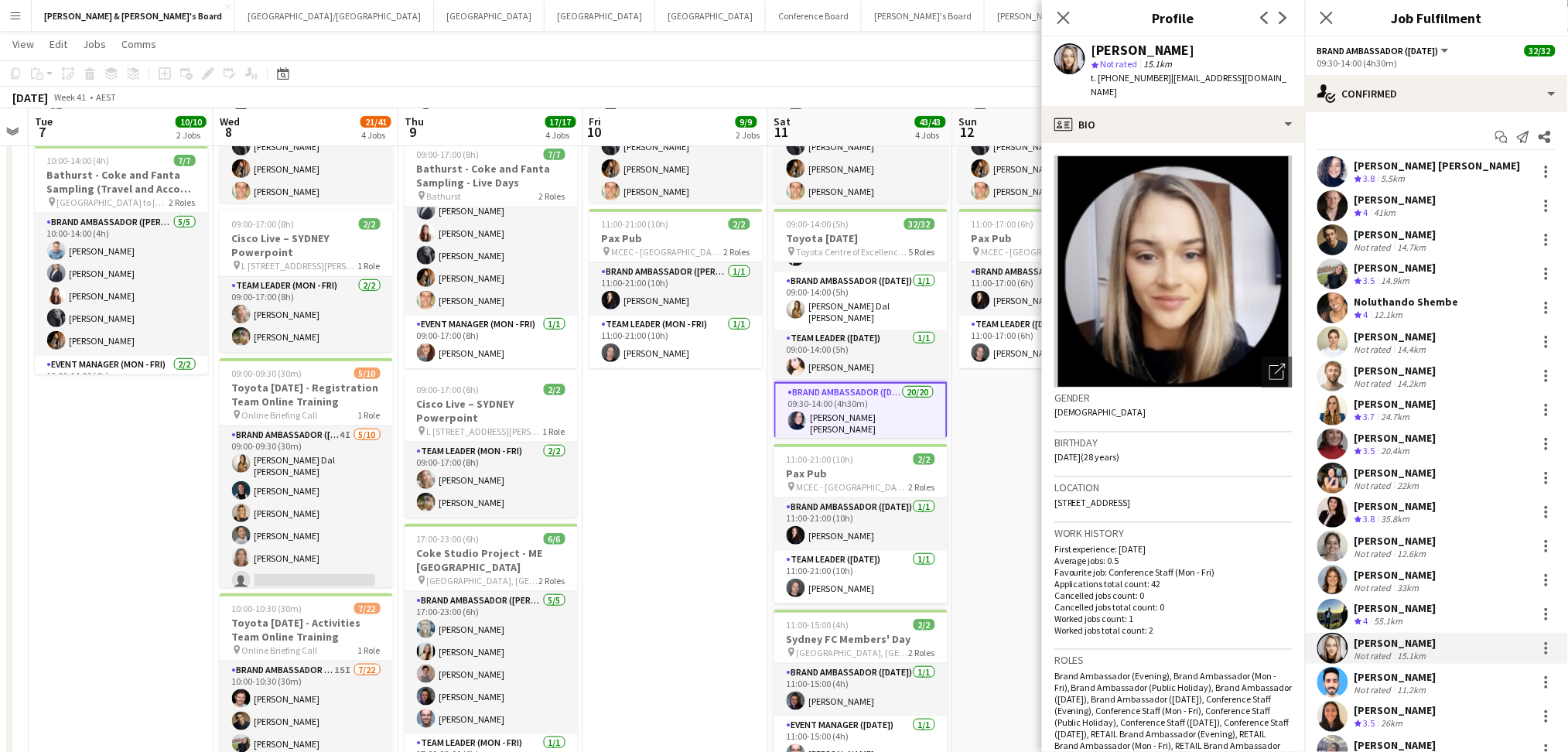
drag, startPoint x: 1158, startPoint y: 79, endPoint x: 1301, endPoint y: 76, distance: 143.0
click at [1291, 66] on app-profile-header "Jorgia McComiskie star Not rated 15.1km t. +61421224314 | jorgiamc@icloud.com" at bounding box center [1173, 71] width 263 height 69
click at [1247, 75] on div "Jorgia McComiskie star Not rated 15.1km t. +61421224314 | jorgiamc@icloud.com" at bounding box center [1173, 71] width 263 height 69
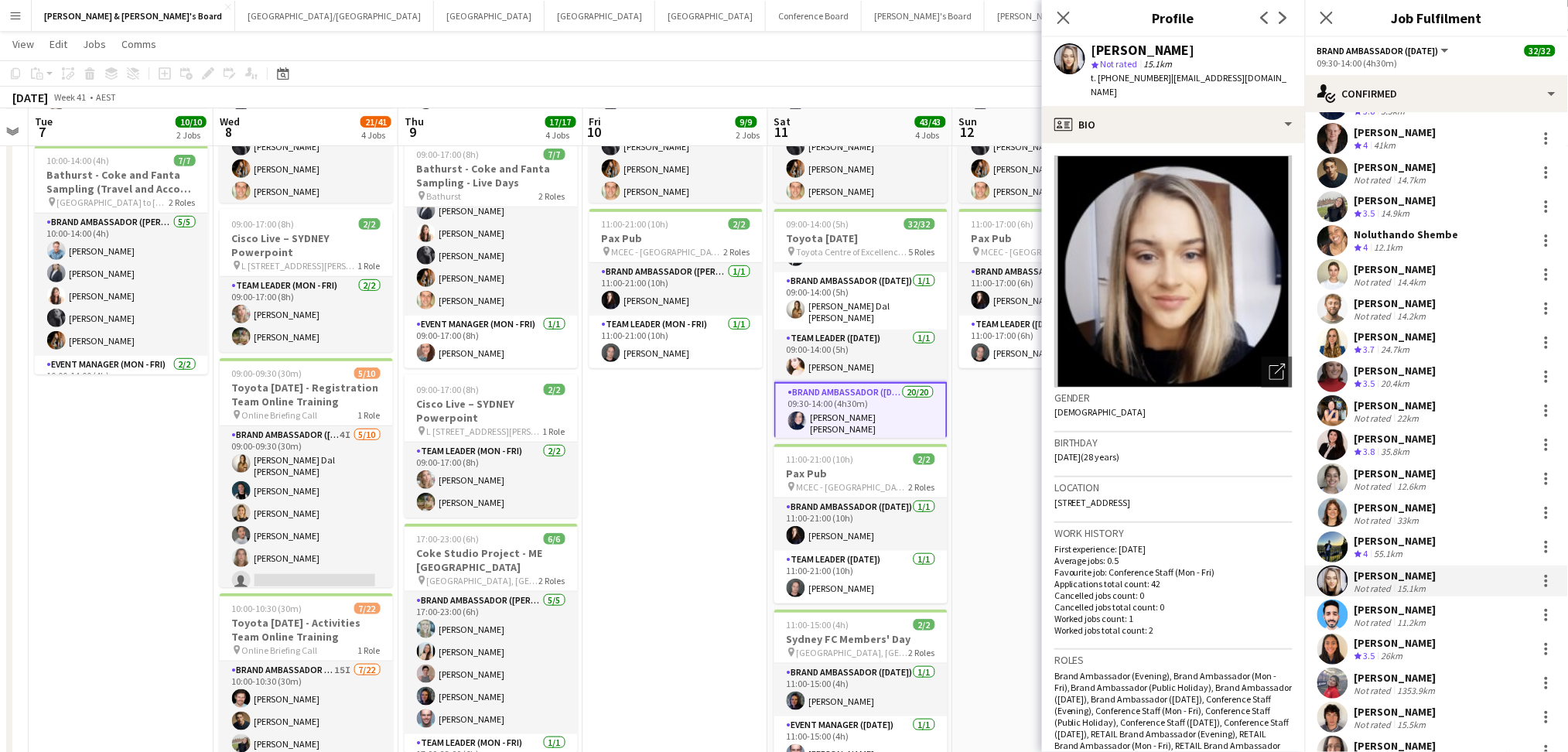
scroll to position [103, 0]
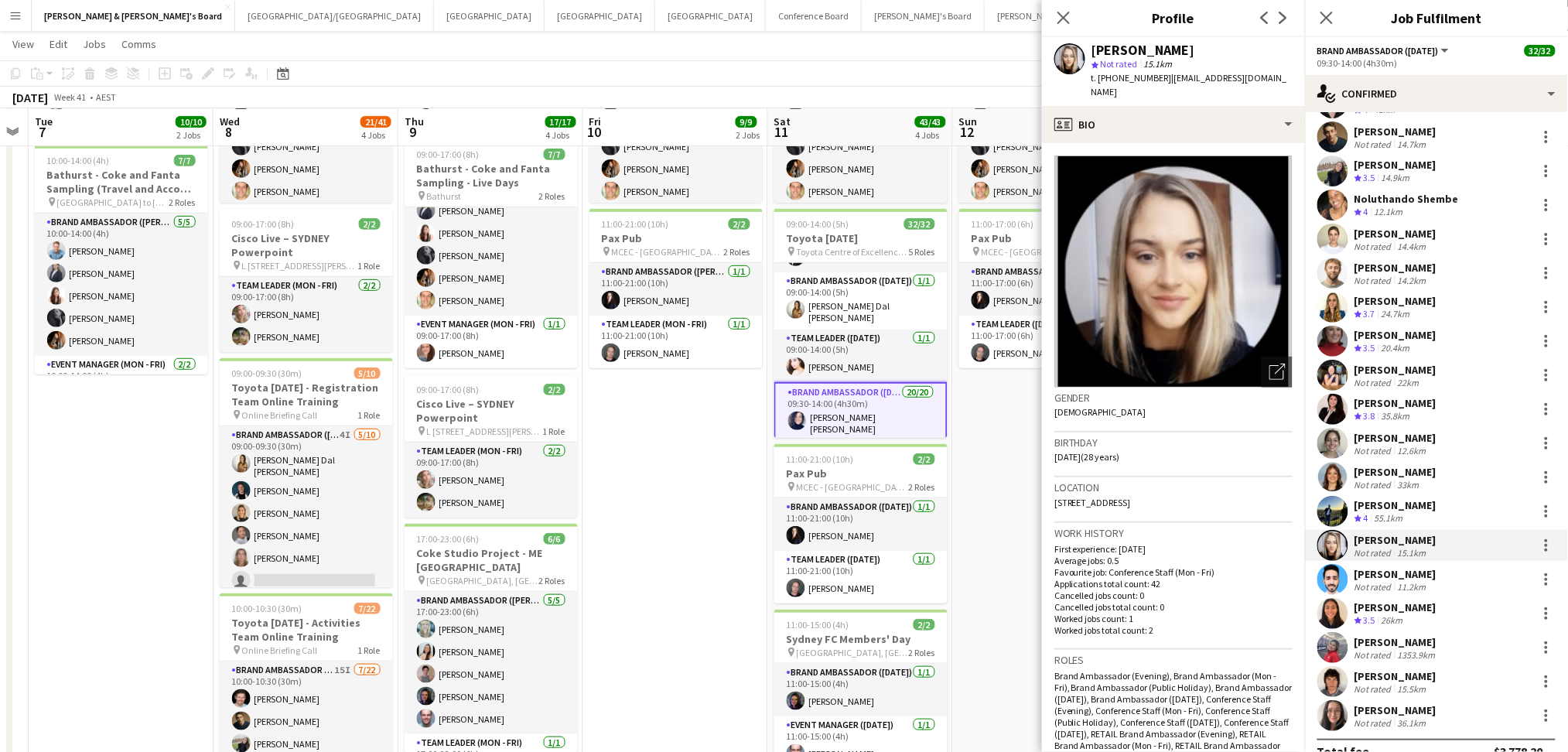
click at [1391, 582] on div "Not rated" at bounding box center [1374, 586] width 40 height 11
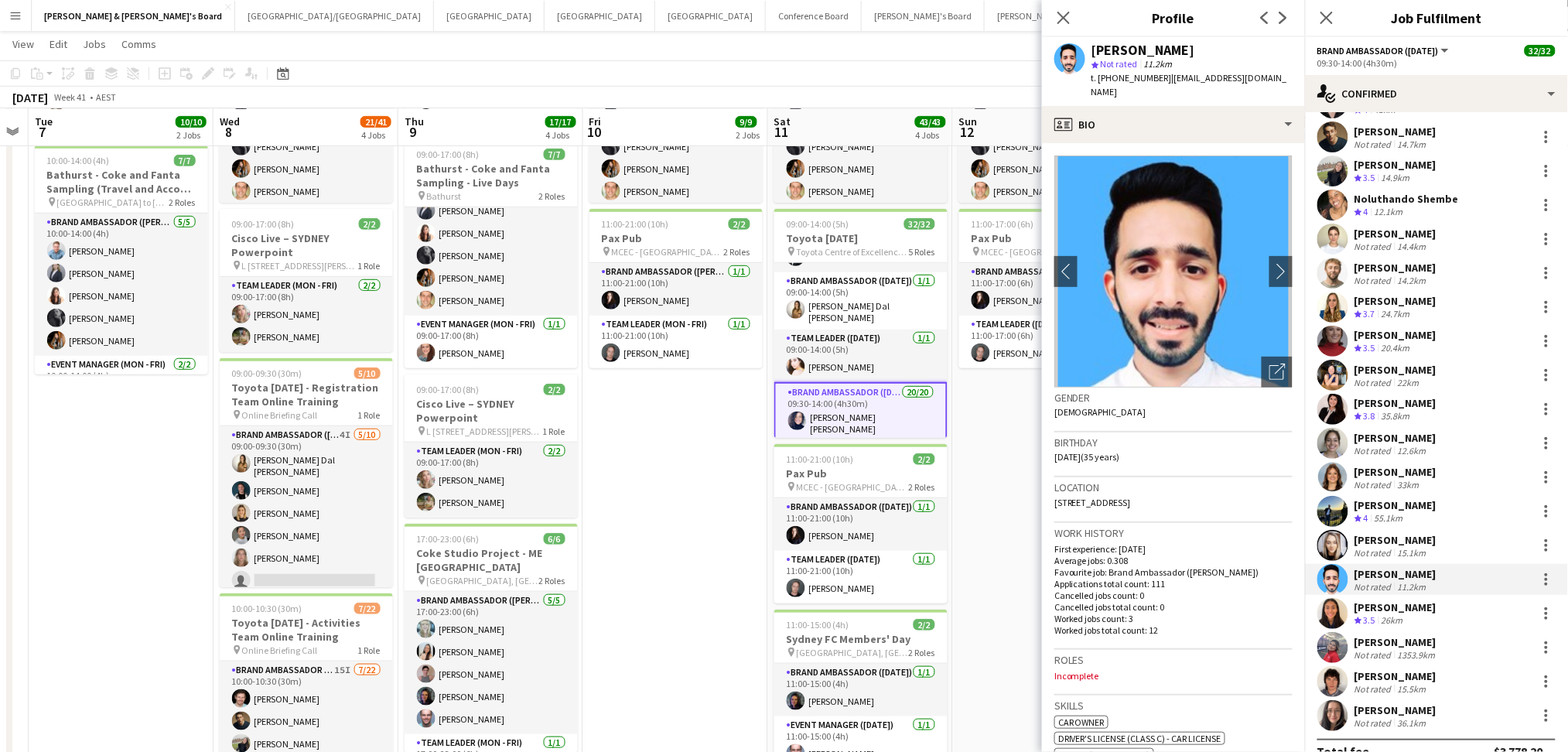
drag, startPoint x: 1160, startPoint y: 73, endPoint x: 1274, endPoint y: 80, distance: 114.2
click at [1274, 80] on div "Raheel Ahmed star Not rated 11.2km t. +61451199984 | rayheel.ahmed@gmail.com" at bounding box center [1173, 71] width 263 height 69
click at [1415, 631] on div "Natalia Ramires Almeida Rosa Crew rating 3.8 5.5km Darcy Ward Crew rating 4 41k…" at bounding box center [1436, 392] width 263 height 677
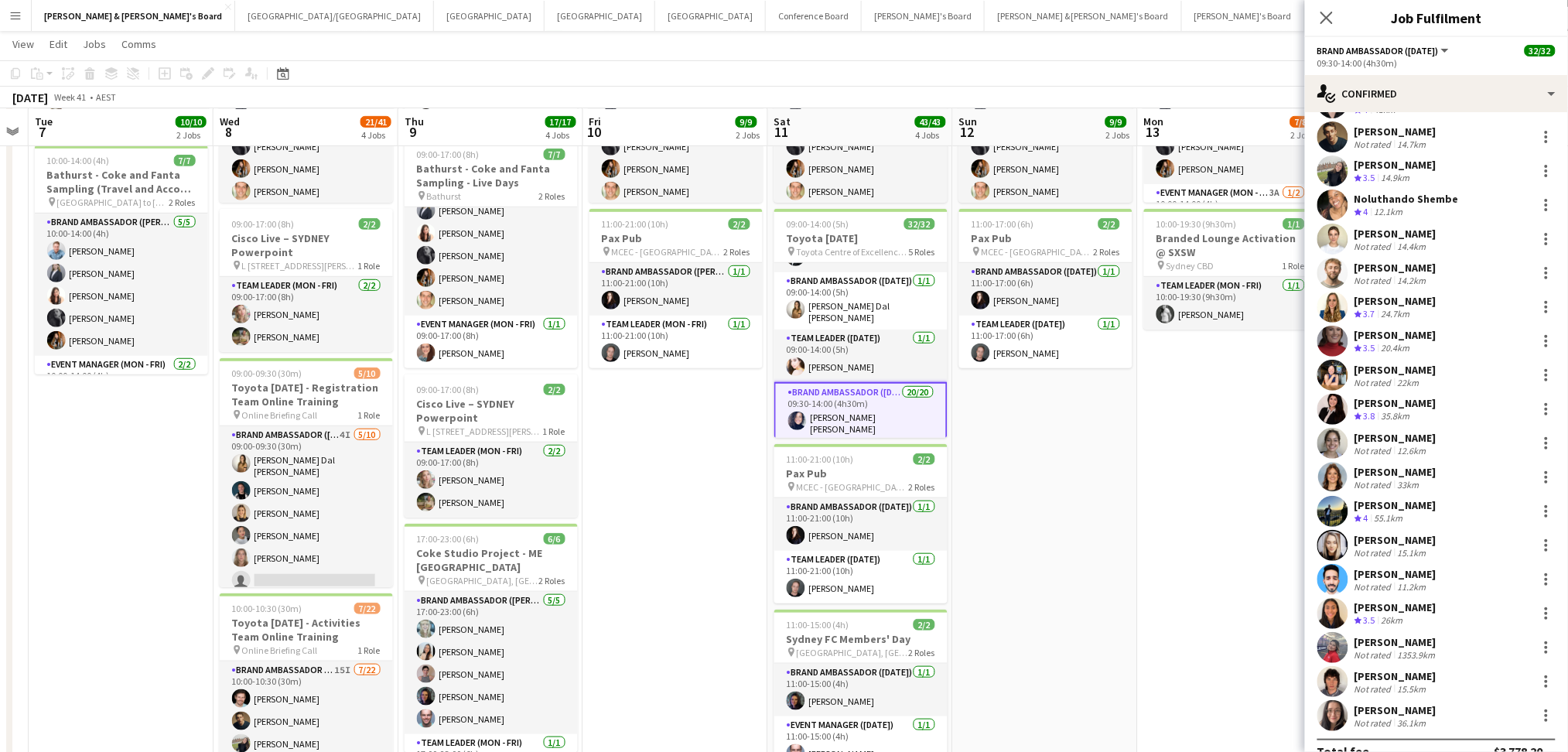
click at [1405, 619] on div "26km" at bounding box center [1393, 621] width 28 height 13
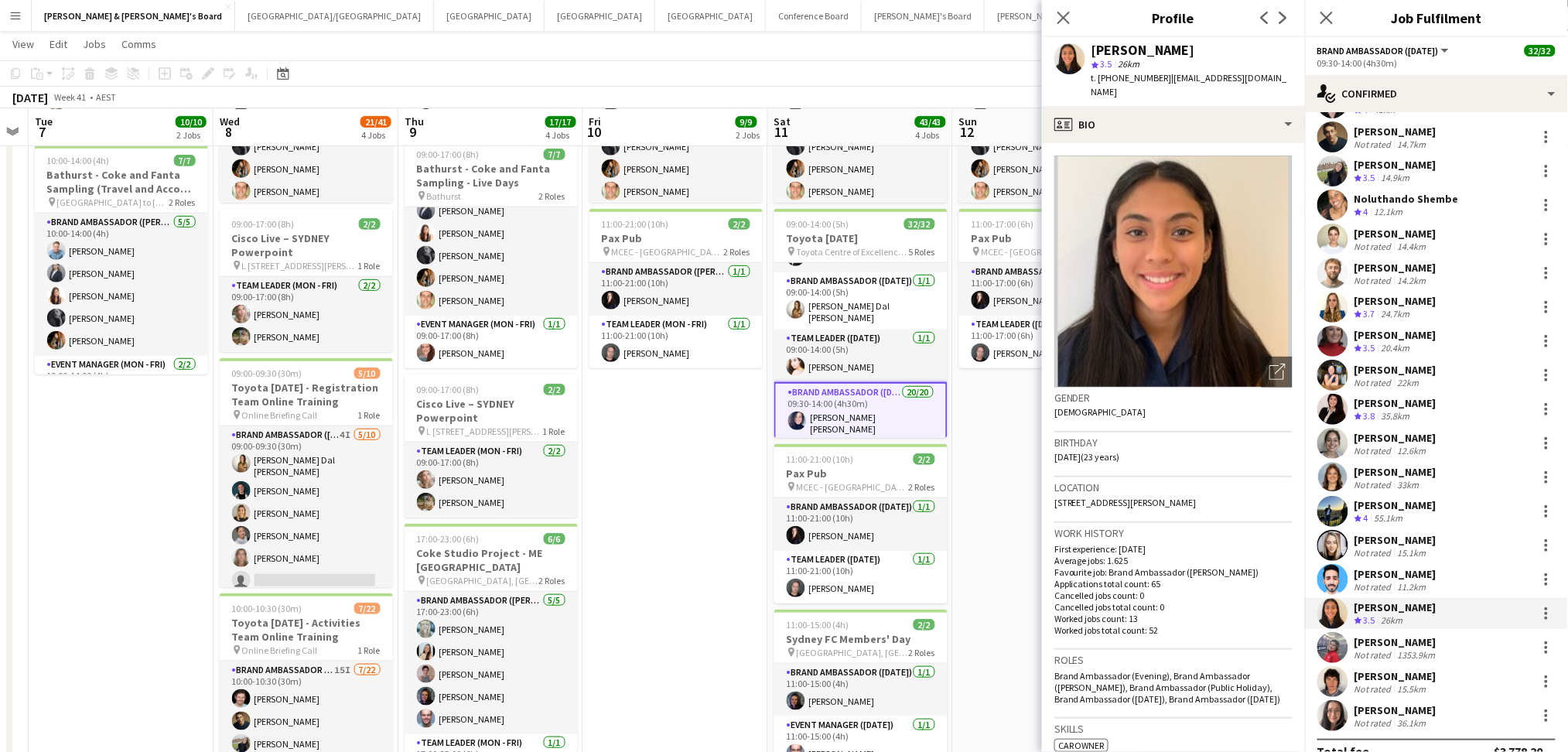
drag, startPoint x: 1160, startPoint y: 75, endPoint x: 1245, endPoint y: 75, distance: 85.0
click at [1245, 75] on span "| icbmay24@gmail.com" at bounding box center [1189, 84] width 196 height 25
click at [1391, 649] on div "Not rated" at bounding box center [1374, 654] width 40 height 11
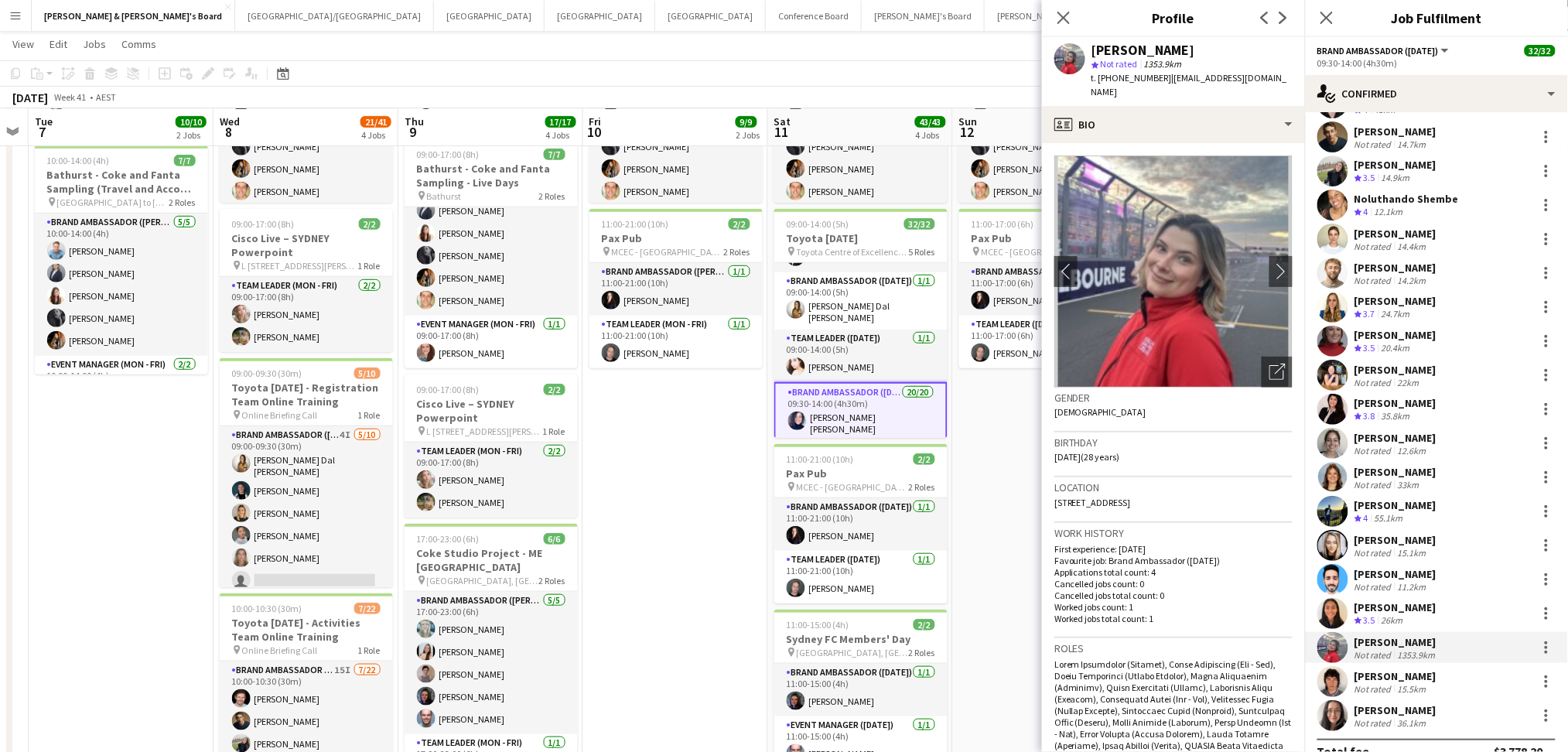
drag, startPoint x: 1160, startPoint y: 74, endPoint x: 1271, endPoint y: 78, distance: 111.1
click at [1271, 78] on div "Kate Cooper star Not rated 1353.9km t. +61412172324 | katecooper1@hotmail.com" at bounding box center [1173, 71] width 263 height 69
click at [1365, 681] on div "[PERSON_NAME]" at bounding box center [1395, 676] width 82 height 14
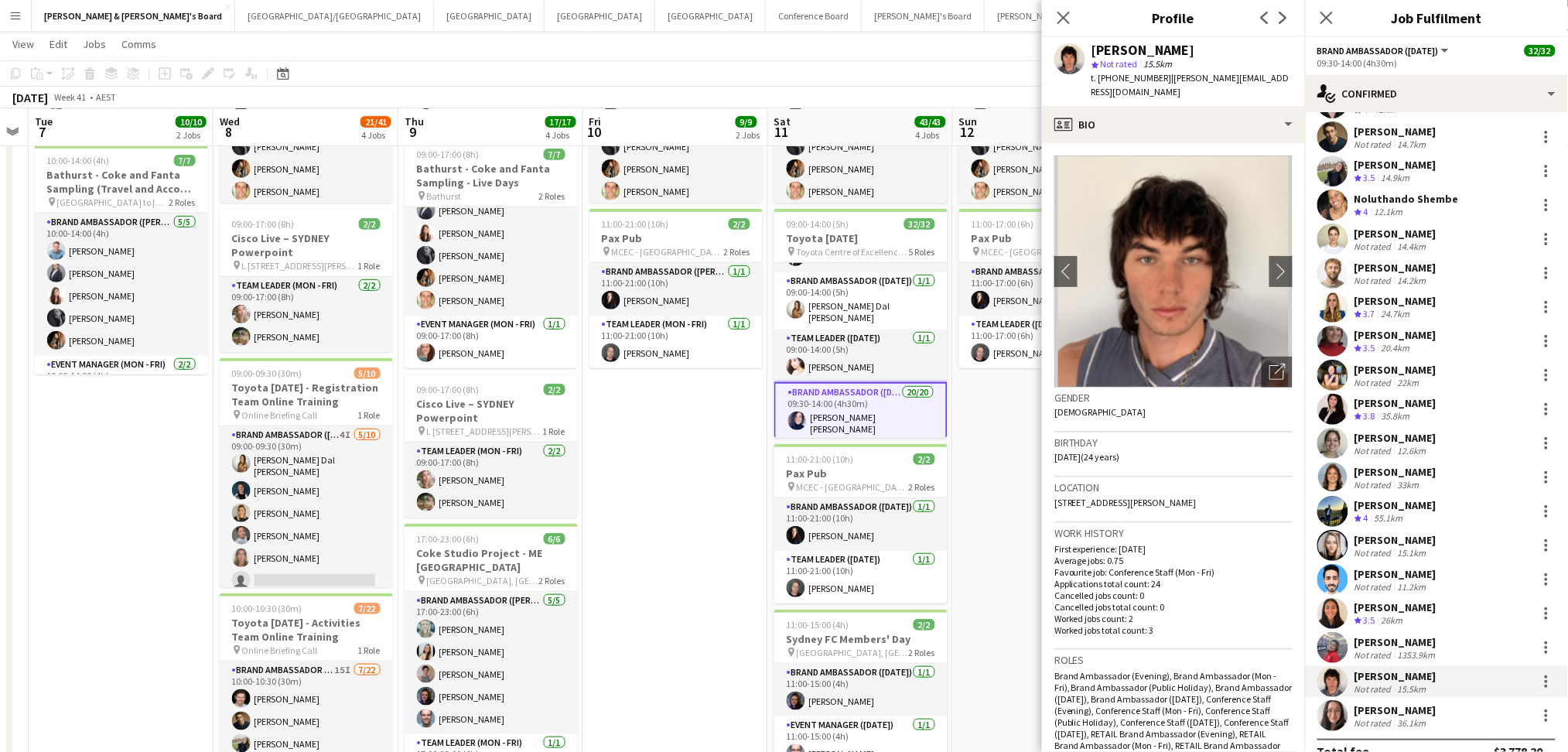
drag, startPoint x: 1159, startPoint y: 76, endPoint x: 1271, endPoint y: 80, distance: 112.1
click at [1265, 75] on app-profile-header "Fred McKewen star Not rated 15.5km t. +61420997970 | fred.kewen@gmail.com" at bounding box center [1173, 71] width 263 height 69
click at [1376, 722] on div "Not rated" at bounding box center [1374, 722] width 40 height 11
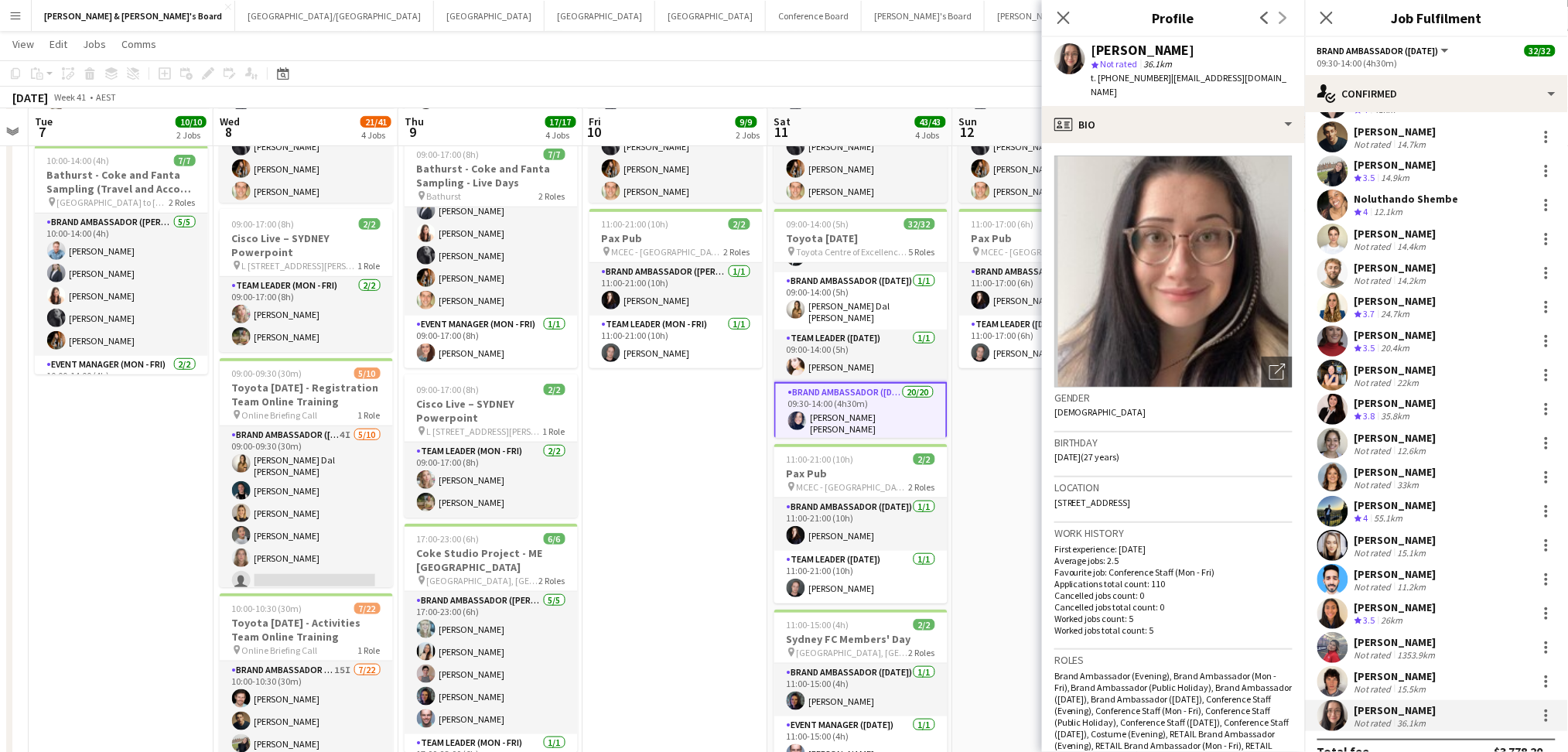
drag, startPoint x: 1166, startPoint y: 78, endPoint x: 1298, endPoint y: 69, distance: 132.3
click at [1296, 69] on app-profile-header "Danielle Pollard star Not rated 36.1km t. +610400751728 | daniellepollard@outlo…" at bounding box center [1173, 71] width 263 height 69
click at [1291, 75] on div "Danielle Pollard star Not rated 36.1km t. +610400751728 | daniellepollard@outlo…" at bounding box center [1173, 71] width 263 height 69
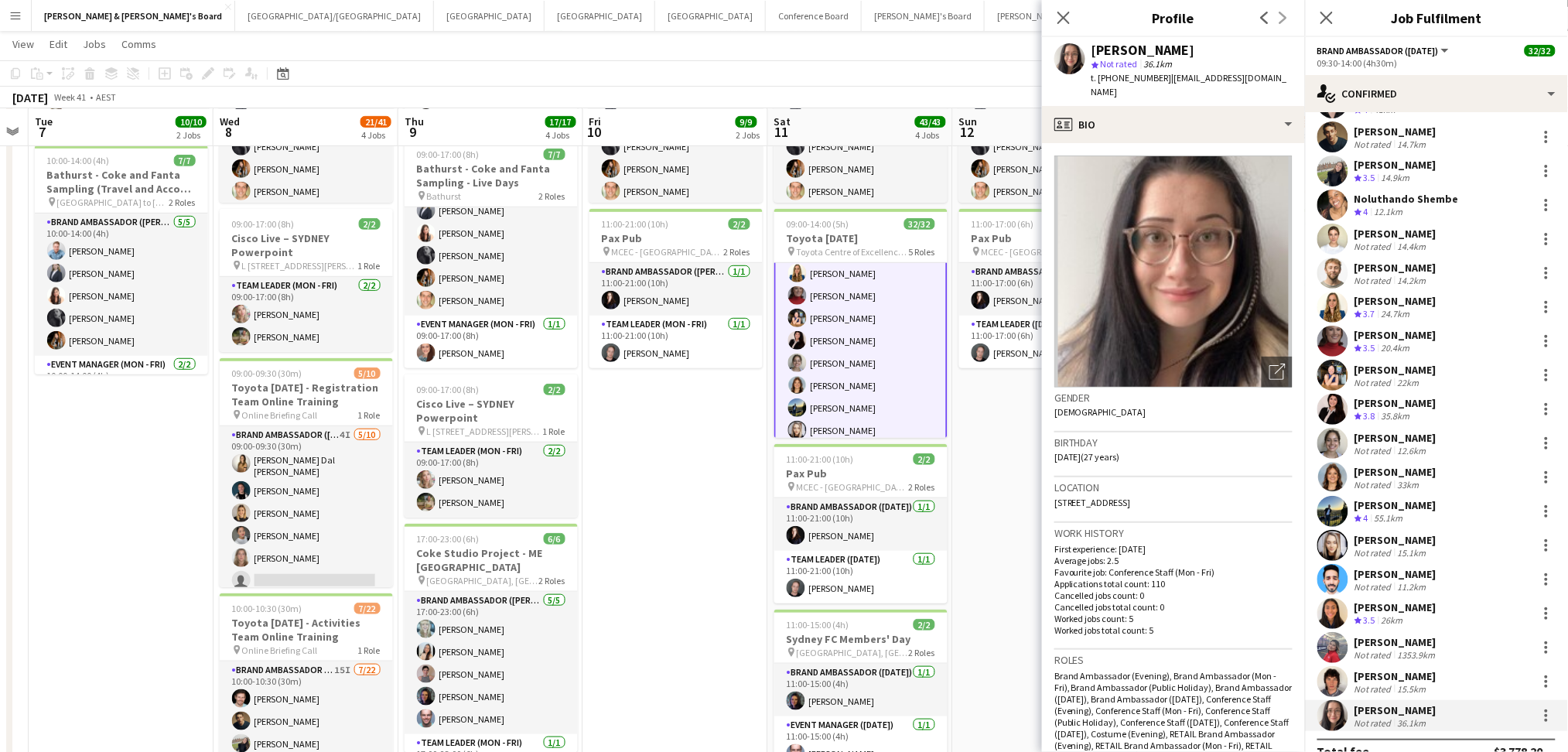
scroll to position [700, 0]
click at [874, 401] on app-card-role "Team Leader (Saturday) 2/2 09:30-14:00 (4h30m) Jack Van Staveren Geoff Brown" at bounding box center [860, 411] width 173 height 75
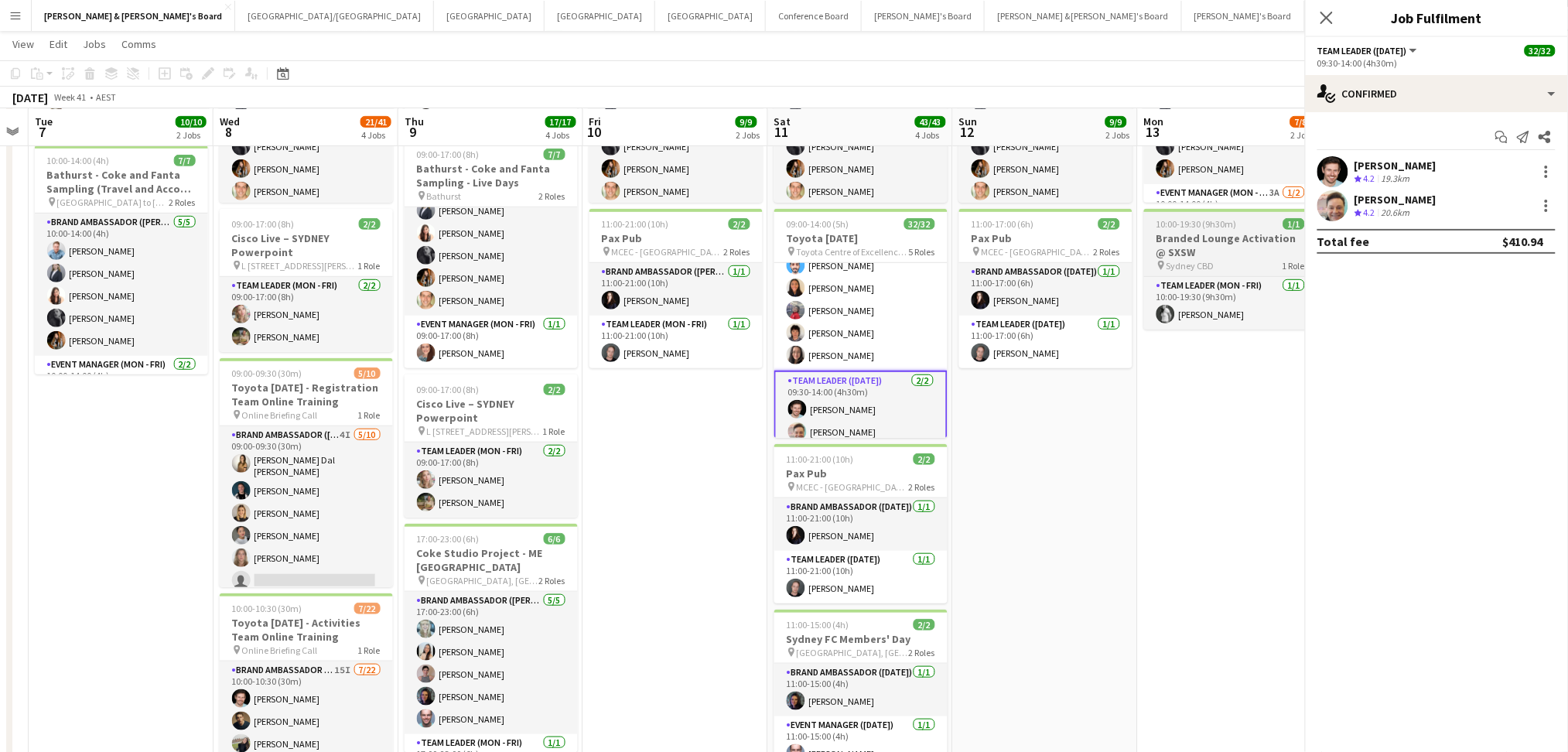
scroll to position [700, 0]
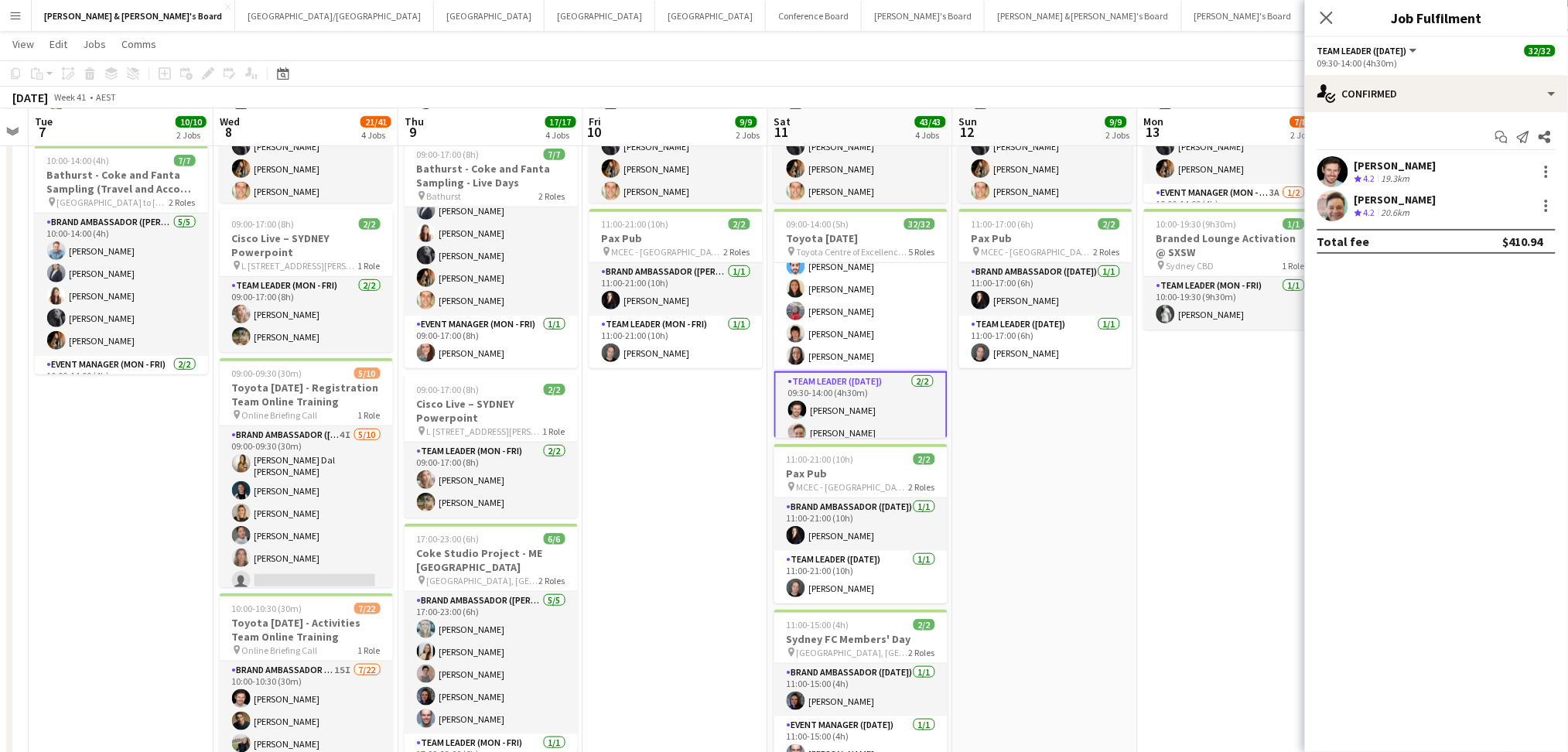
click at [1411, 175] on div "19.3km" at bounding box center [1396, 179] width 34 height 13
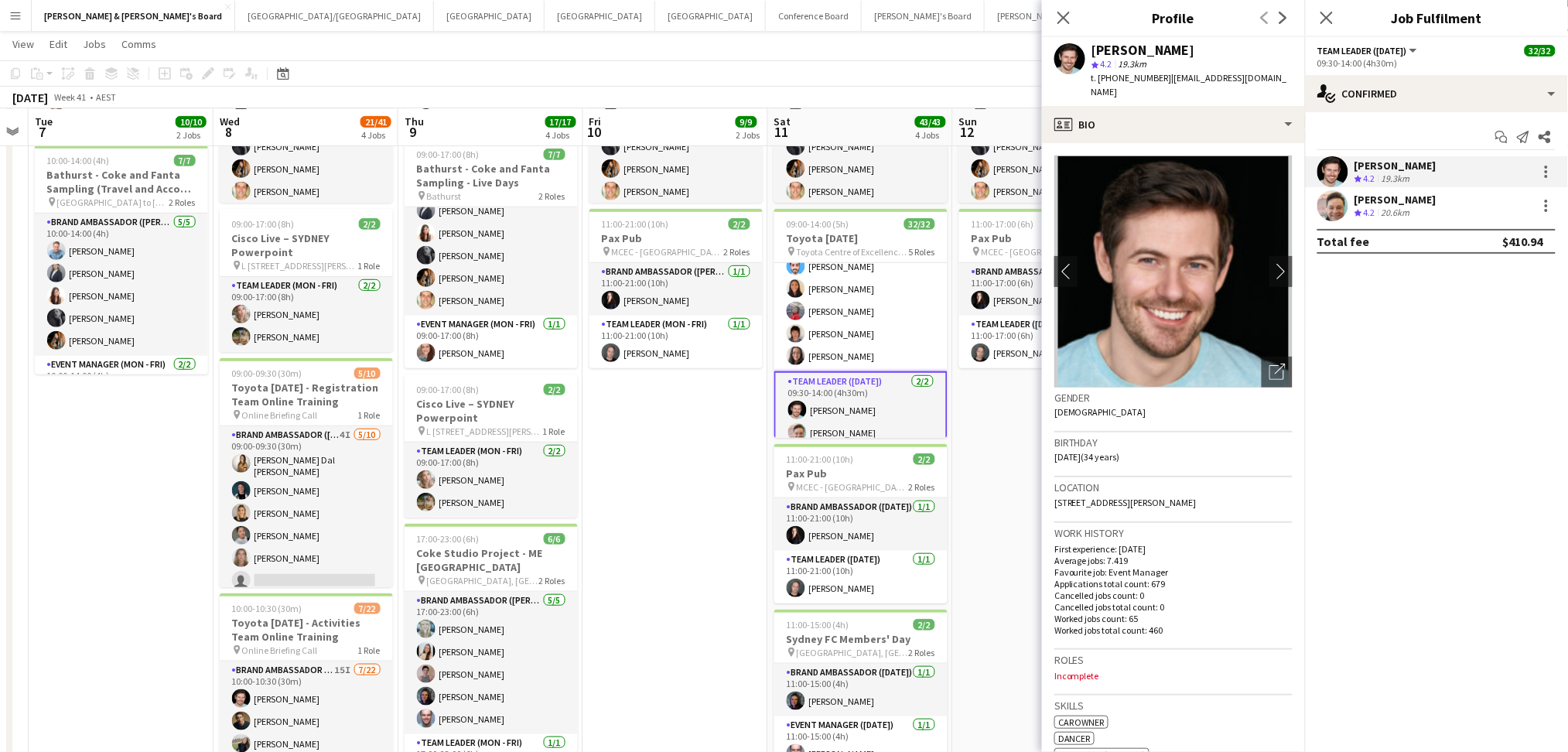
drag, startPoint x: 1165, startPoint y: 80, endPoint x: 1263, endPoint y: 79, distance: 98.0
click at [1263, 79] on div "Jack Van Staveren star 4.2 19.3km t. +610400756300 | jackvanstav@gmail.com" at bounding box center [1173, 71] width 263 height 69
click at [1354, 209] on div "Geoff Brown Crew rating 4.2 20.6km" at bounding box center [1436, 206] width 263 height 31
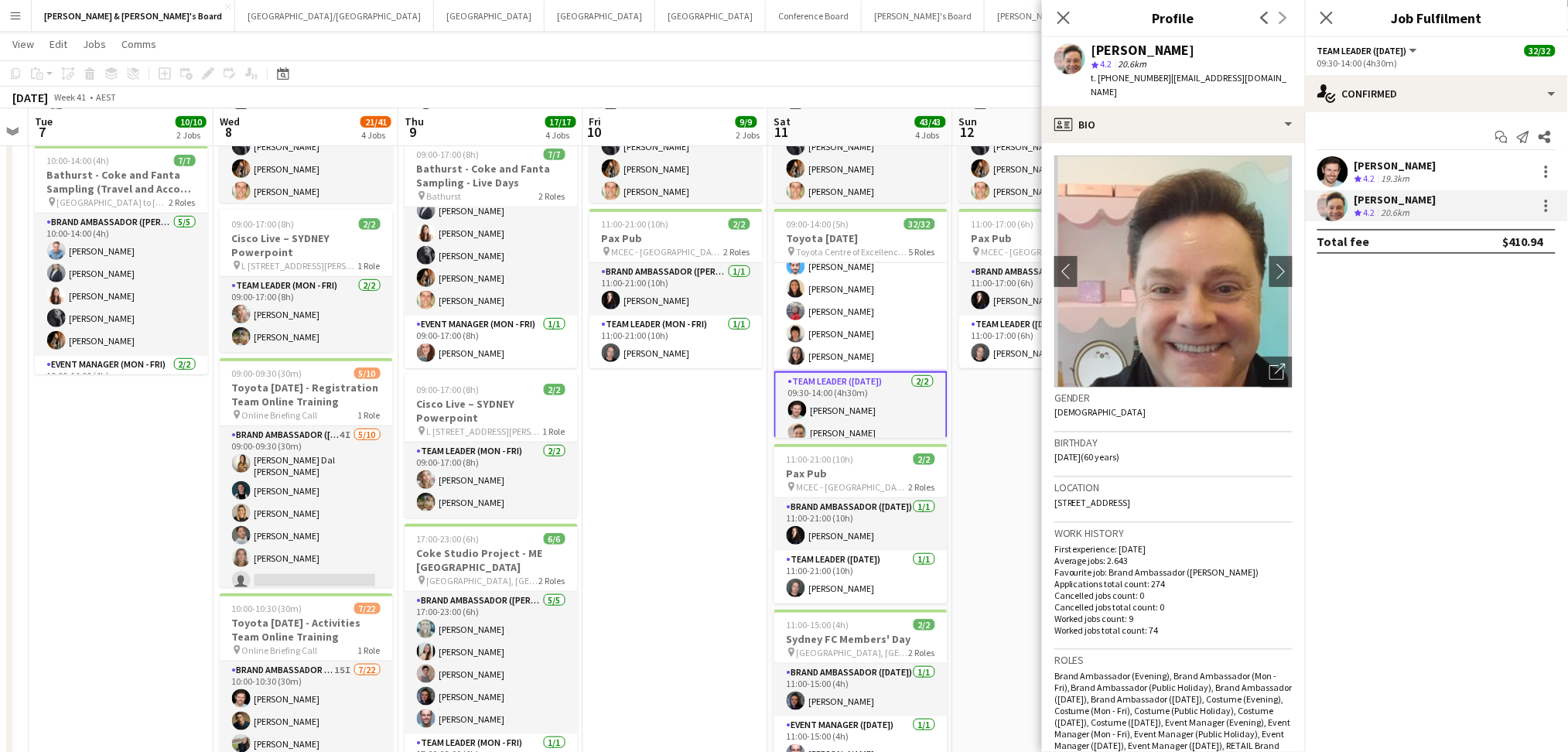
drag, startPoint x: 1161, startPoint y: 78, endPoint x: 1268, endPoint y: 82, distance: 107.1
click at [1257, 77] on app-profile-header "Geoff Brown star 4.2 20.6km t. +61402137500 | gpbcedar1@aol.com" at bounding box center [1173, 71] width 263 height 69
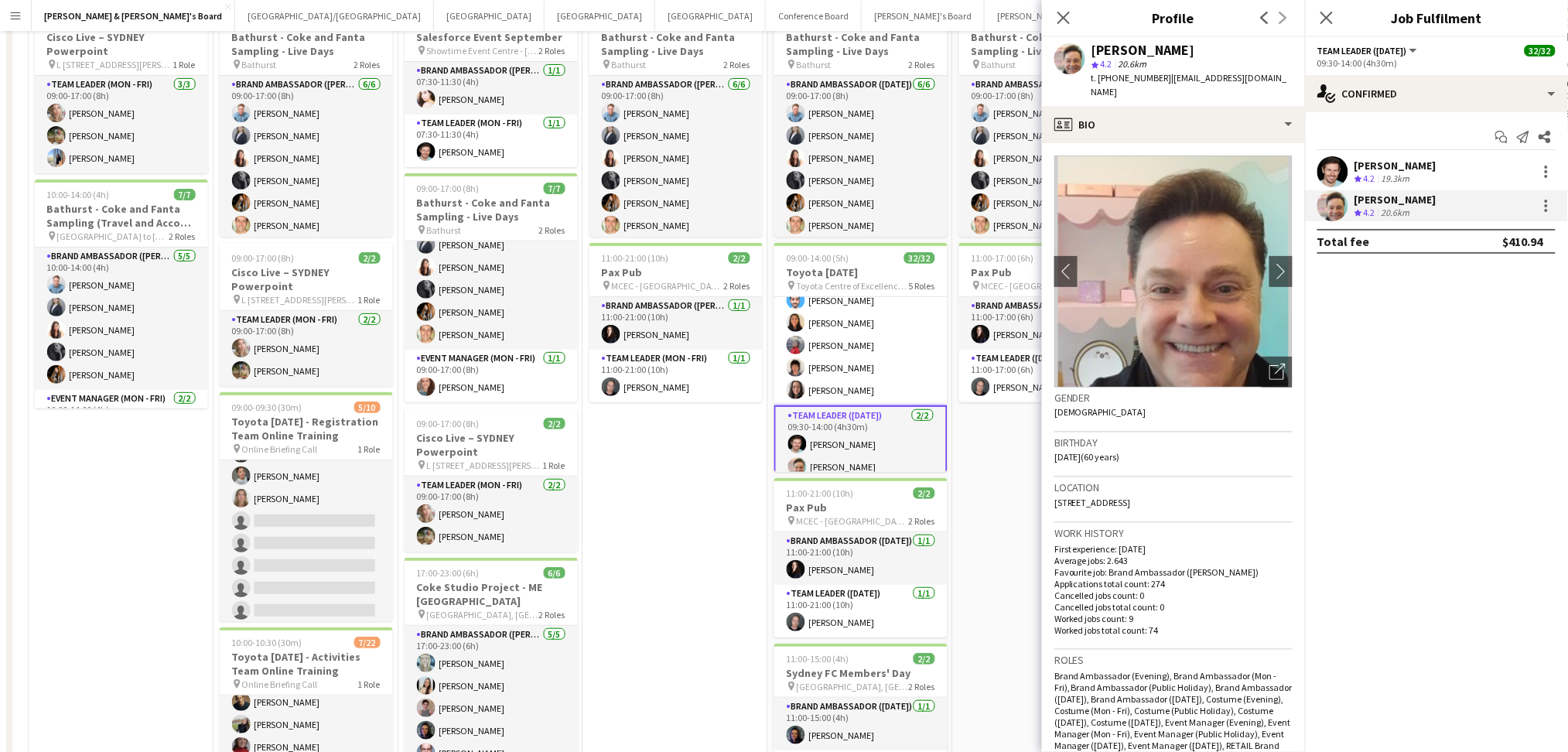
scroll to position [0, 0]
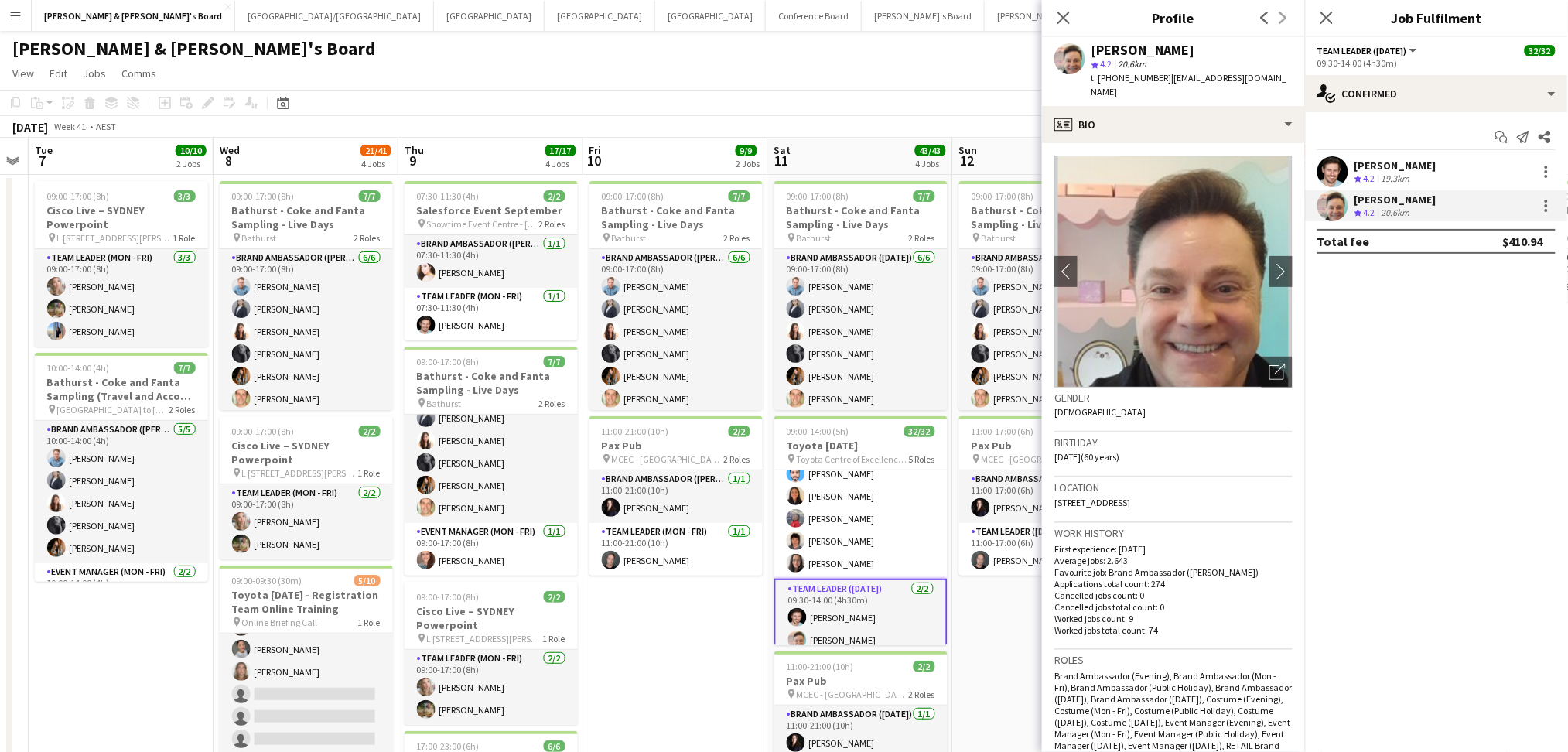
click at [145, 631] on app-date-cell "09:00-17:00 (8h) 3/3 Cisco Live – SYDNEY Powerpoint pin L 7, 99 Walker Street, …" at bounding box center [121, 618] width 185 height 887
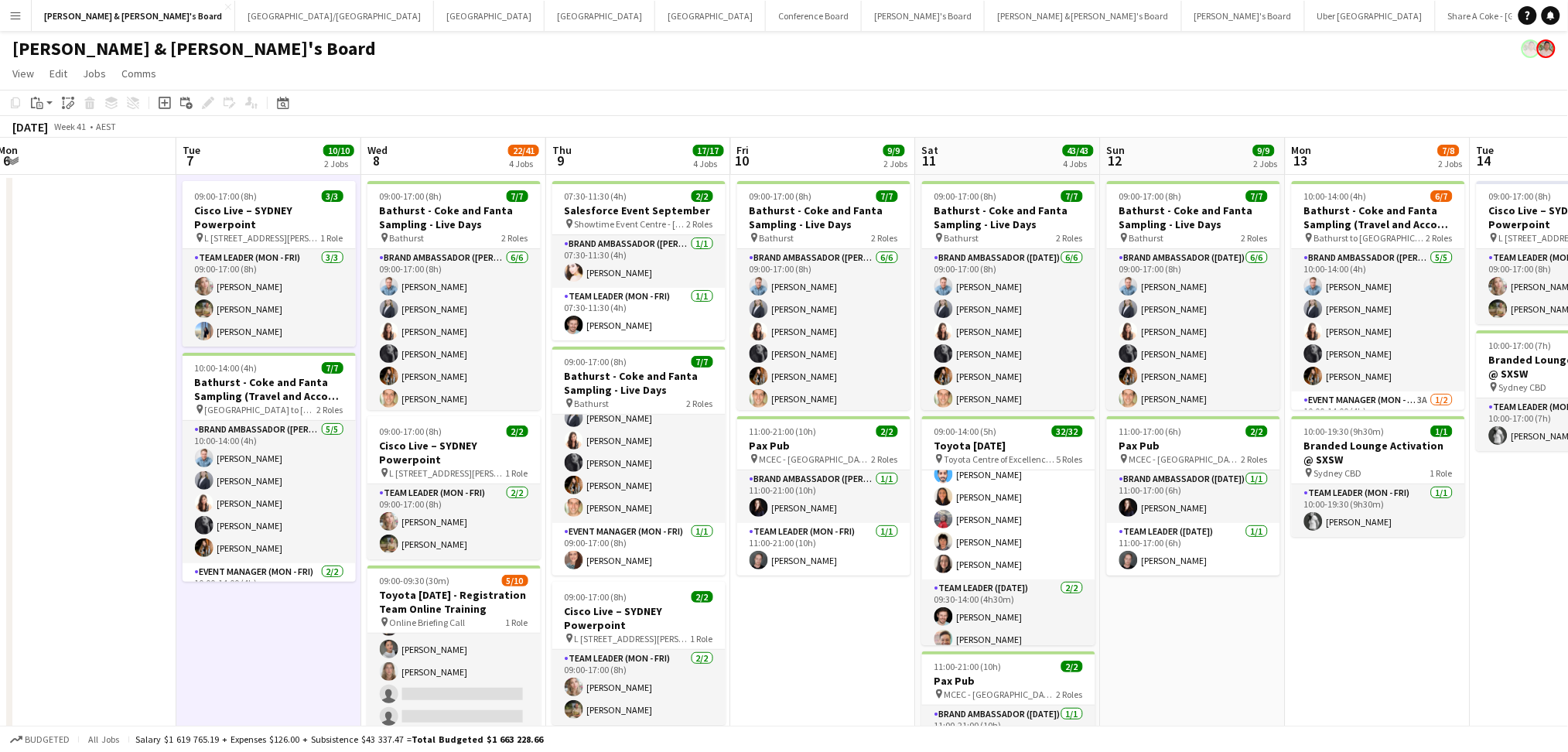
scroll to position [0, 354]
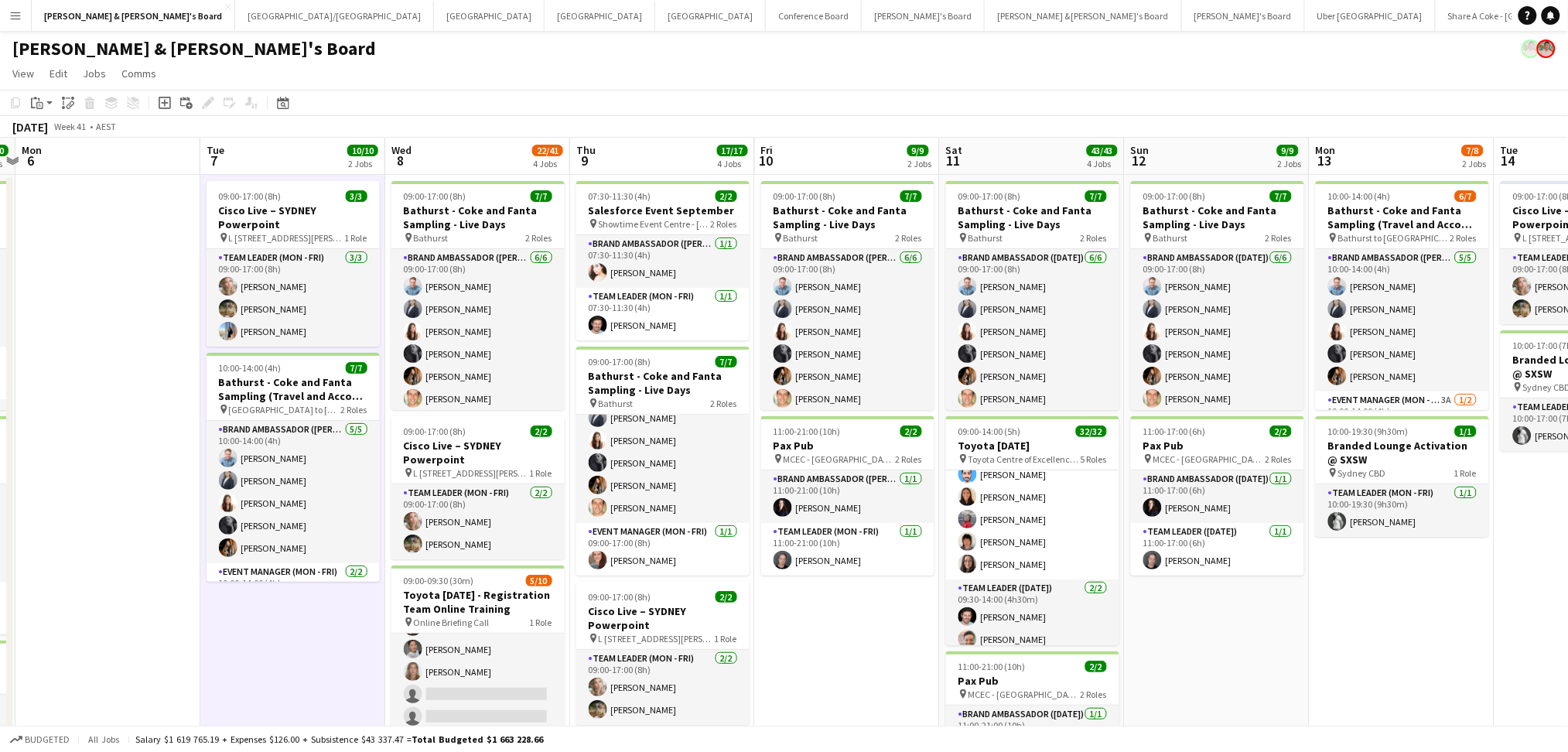
drag, startPoint x: 663, startPoint y: 658, endPoint x: 836, endPoint y: 651, distance: 173.1
click at [836, 651] on app-calendar-viewport "Sat 4 5/5 1 Job Sun 5 10/10 3 Jobs Mon 6 Tue 7 10/10 2 Jobs Wed 8 22/41 4 Jobs …" at bounding box center [784, 636] width 1568 height 996
click at [471, 221] on h3 "Bathurst - Coke and Fanta Sampling - Live Days" at bounding box center [477, 217] width 173 height 28
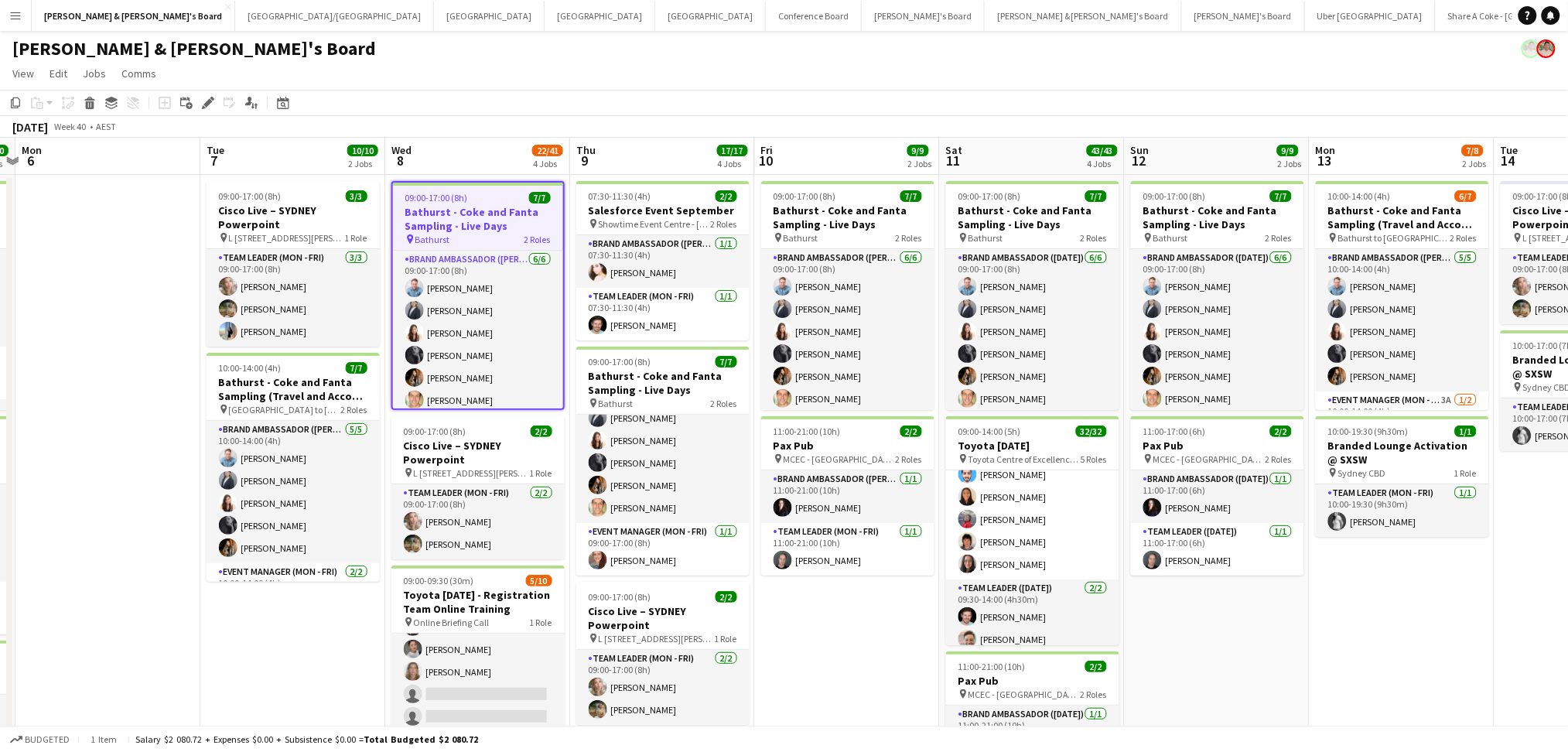
click at [471, 221] on h3 "Bathurst - Coke and Fanta Sampling - Live Days" at bounding box center [477, 219] width 170 height 28
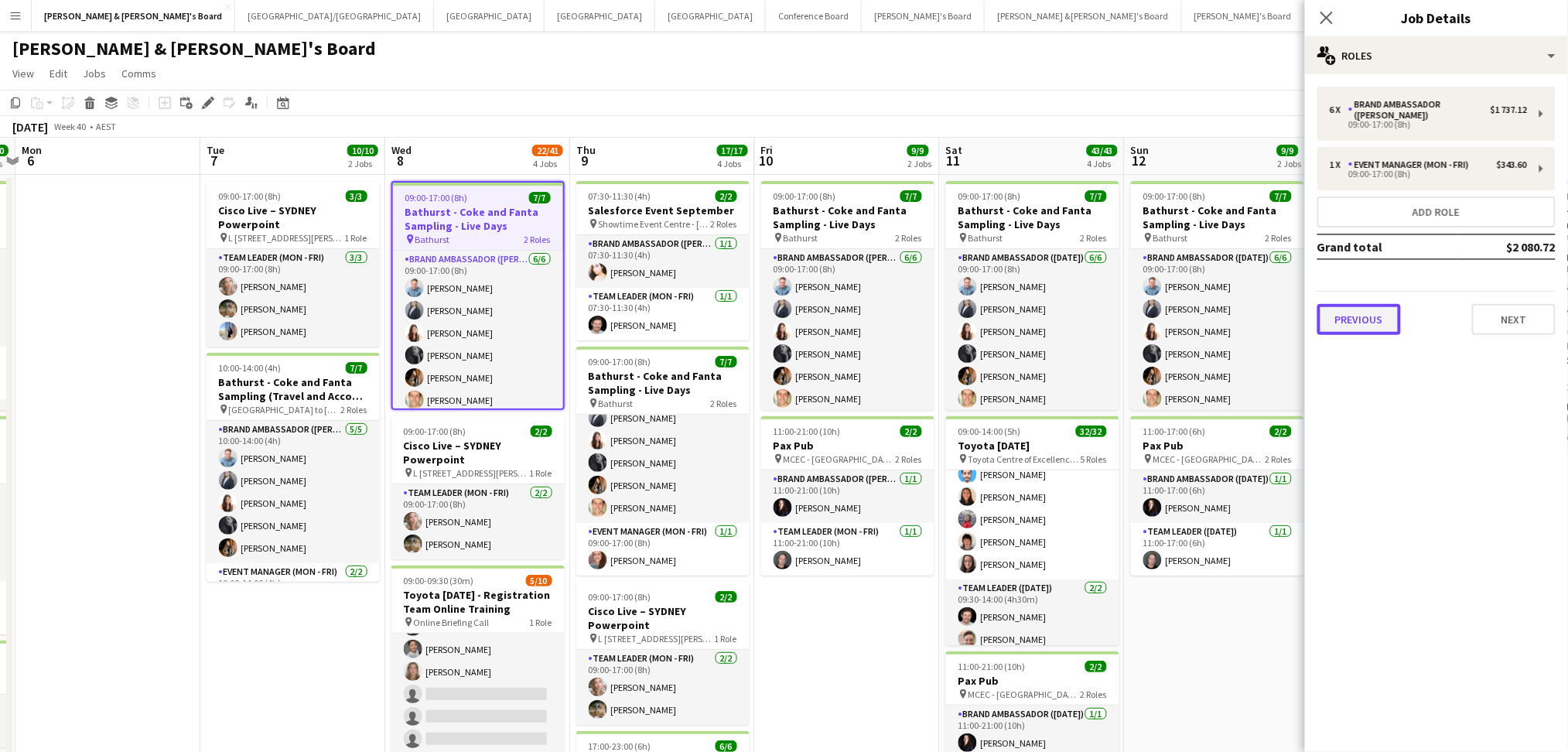
click at [1351, 304] on button "Previous" at bounding box center [1359, 320] width 84 height 31
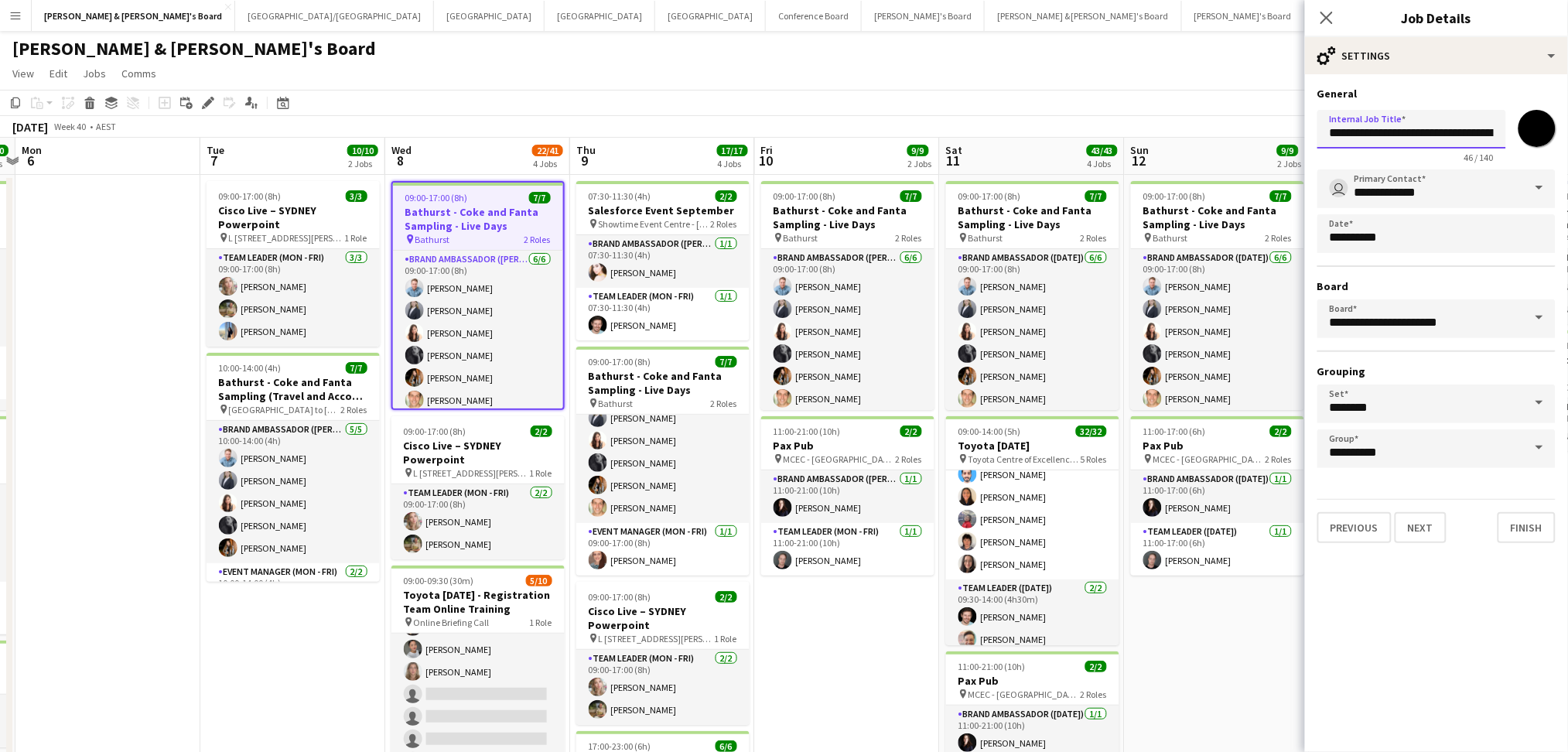
click at [1380, 122] on input "**********" at bounding box center [1411, 129] width 189 height 39
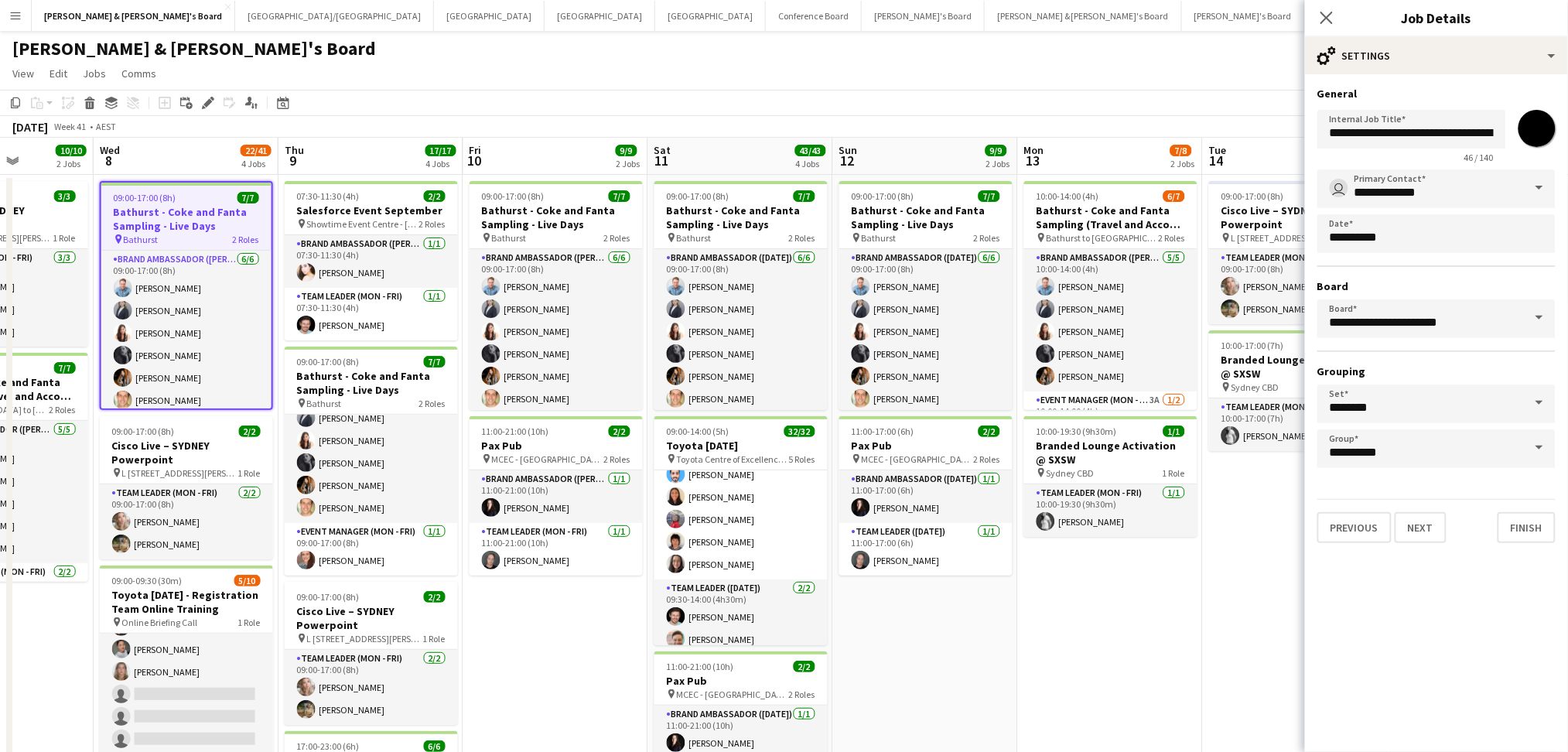
scroll to position [0, 648]
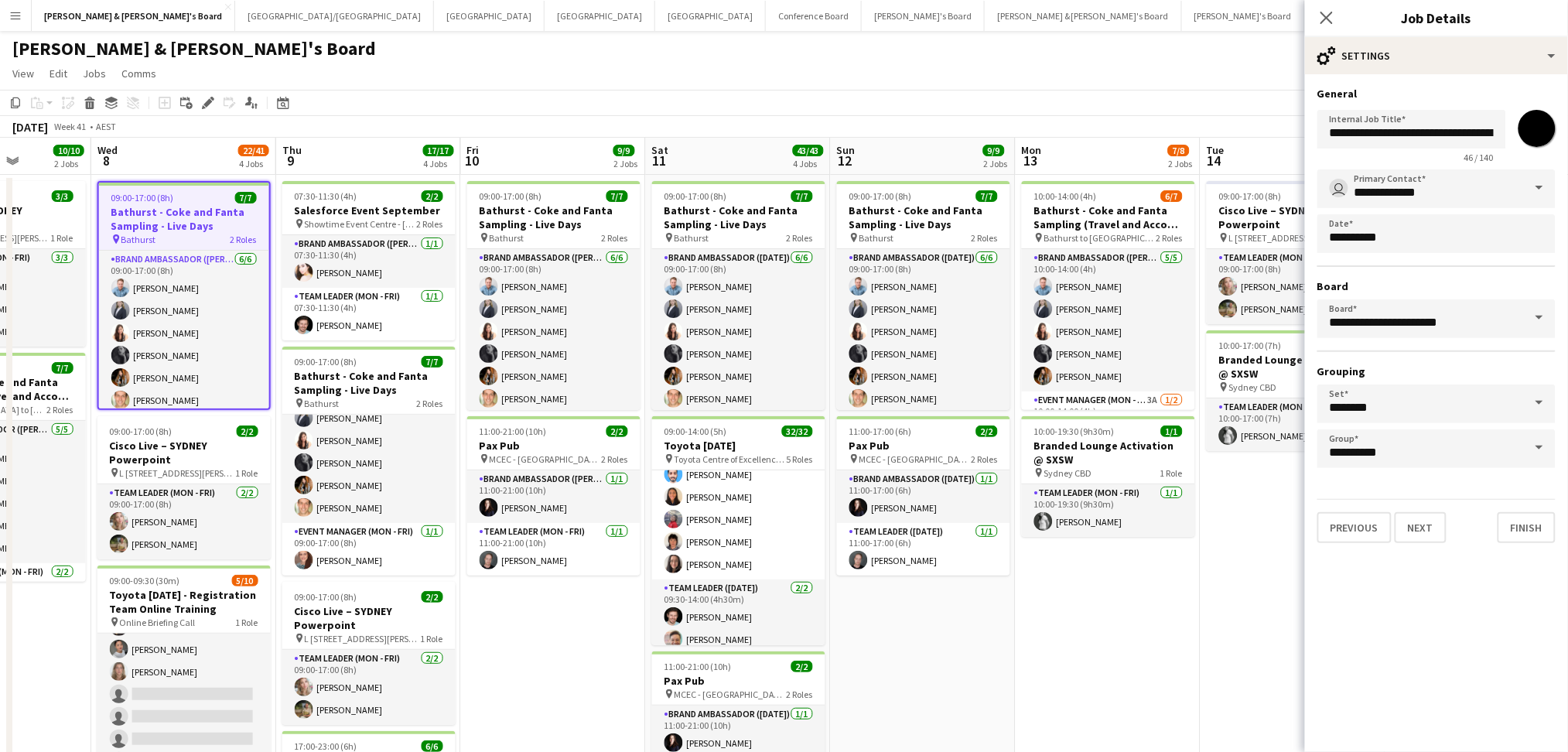
drag, startPoint x: 1223, startPoint y: 672, endPoint x: 929, endPoint y: 663, distance: 294.1
click at [929, 663] on app-calendar-viewport "Sat 4 5/5 1 Job Sun 5 10/10 3 Jobs Mon 6 Tue 7 10/10 2 Jobs Wed 8 22/41 4 Jobs …" at bounding box center [784, 636] width 1568 height 996
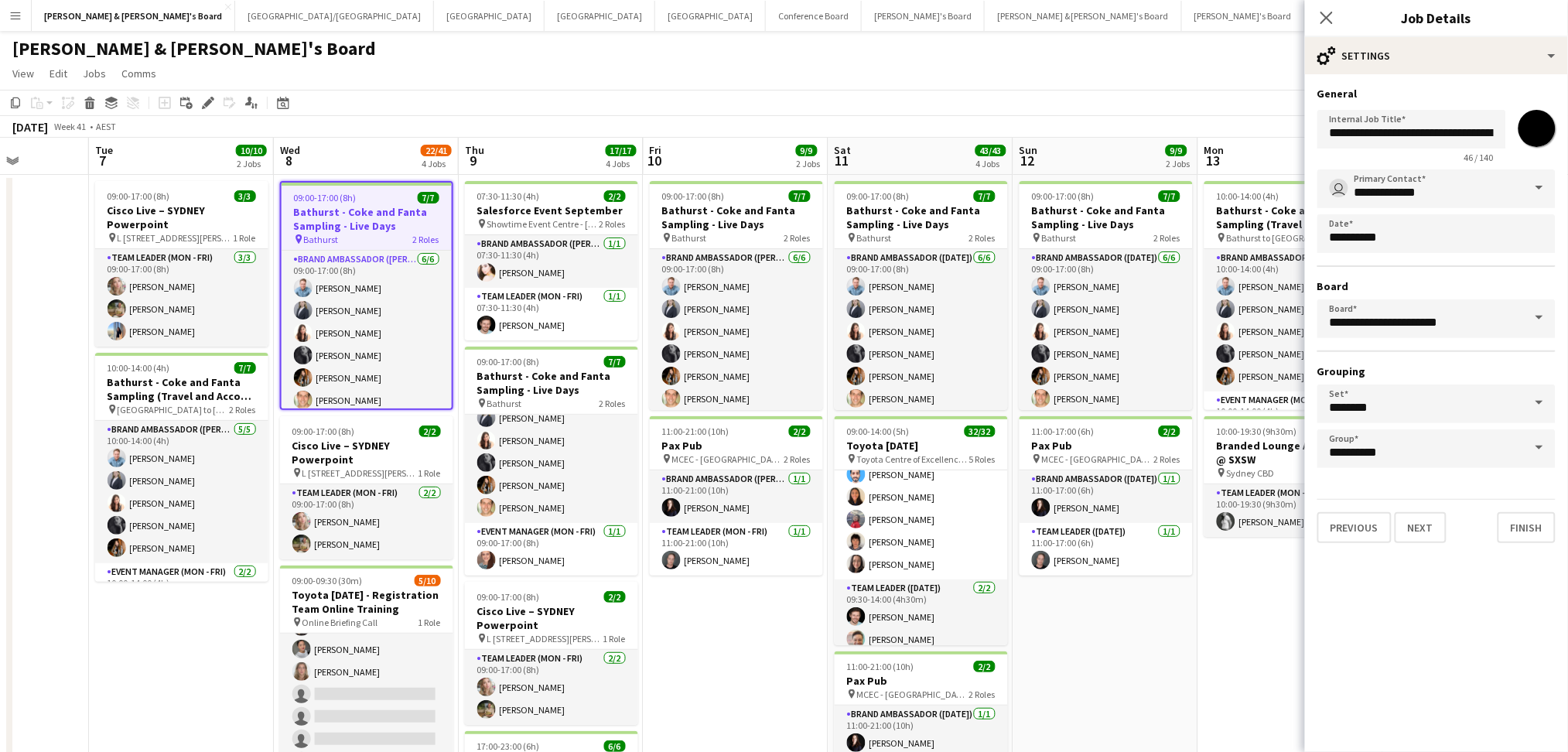
scroll to position [0, 465]
drag, startPoint x: 972, startPoint y: 661, endPoint x: 1153, endPoint y: 659, distance: 181.0
click at [1153, 659] on app-calendar-viewport "Sat 4 5/5 1 Job Sun 5 10/10 3 Jobs Mon 6 Tue 7 10/10 2 Jobs Wed 8 22/41 4 Jobs …" at bounding box center [784, 636] width 1568 height 996
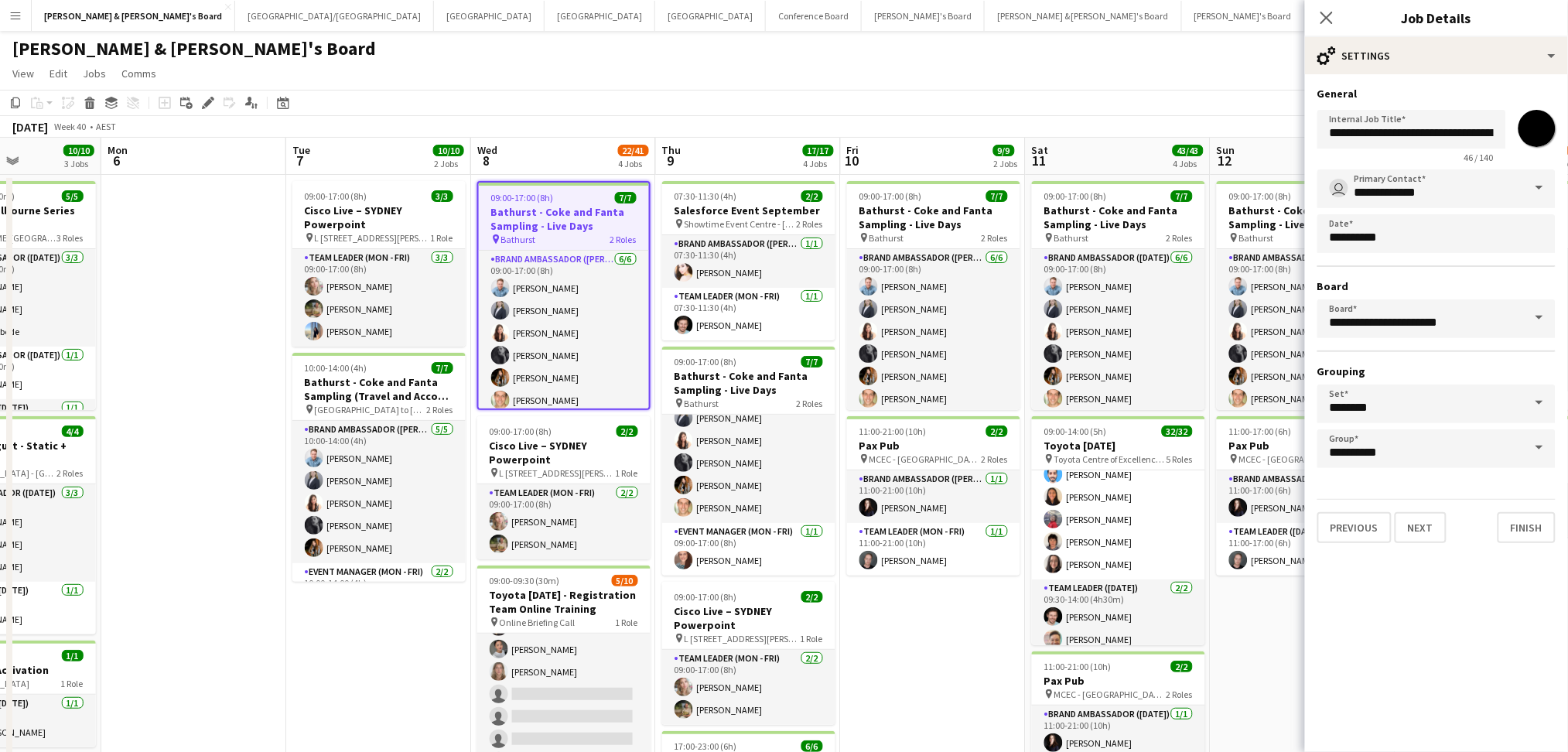
drag, startPoint x: 162, startPoint y: 671, endPoint x: 361, endPoint y: 654, distance: 199.7
click at [361, 654] on app-calendar-viewport "Fri 3 5/5 1 Job Sat 4 5/5 1 Job Sun 5 10/10 3 Jobs Mon 6 Tue 7 10/10 2 Jobs Wed…" at bounding box center [784, 636] width 1568 height 996
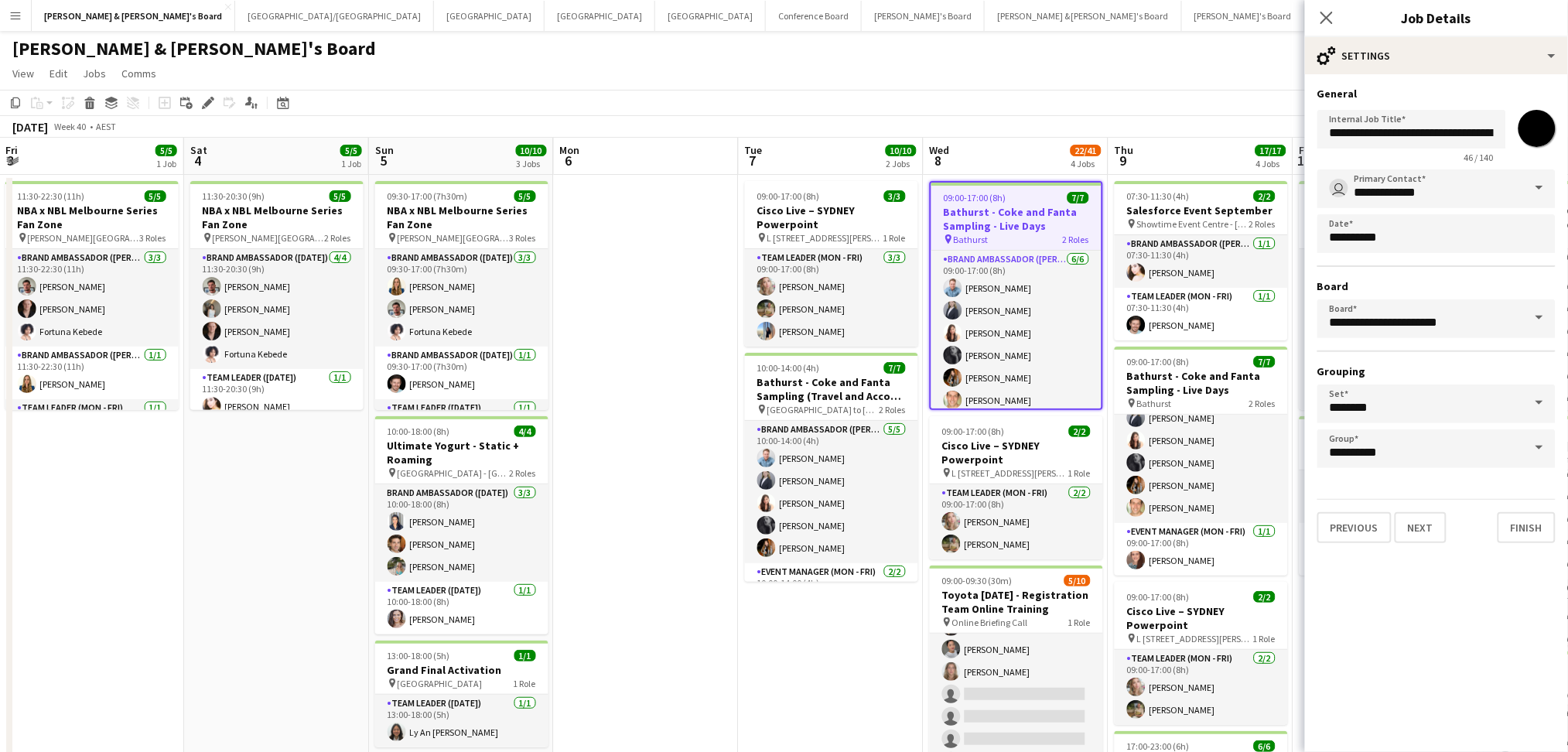
scroll to position [0, 681]
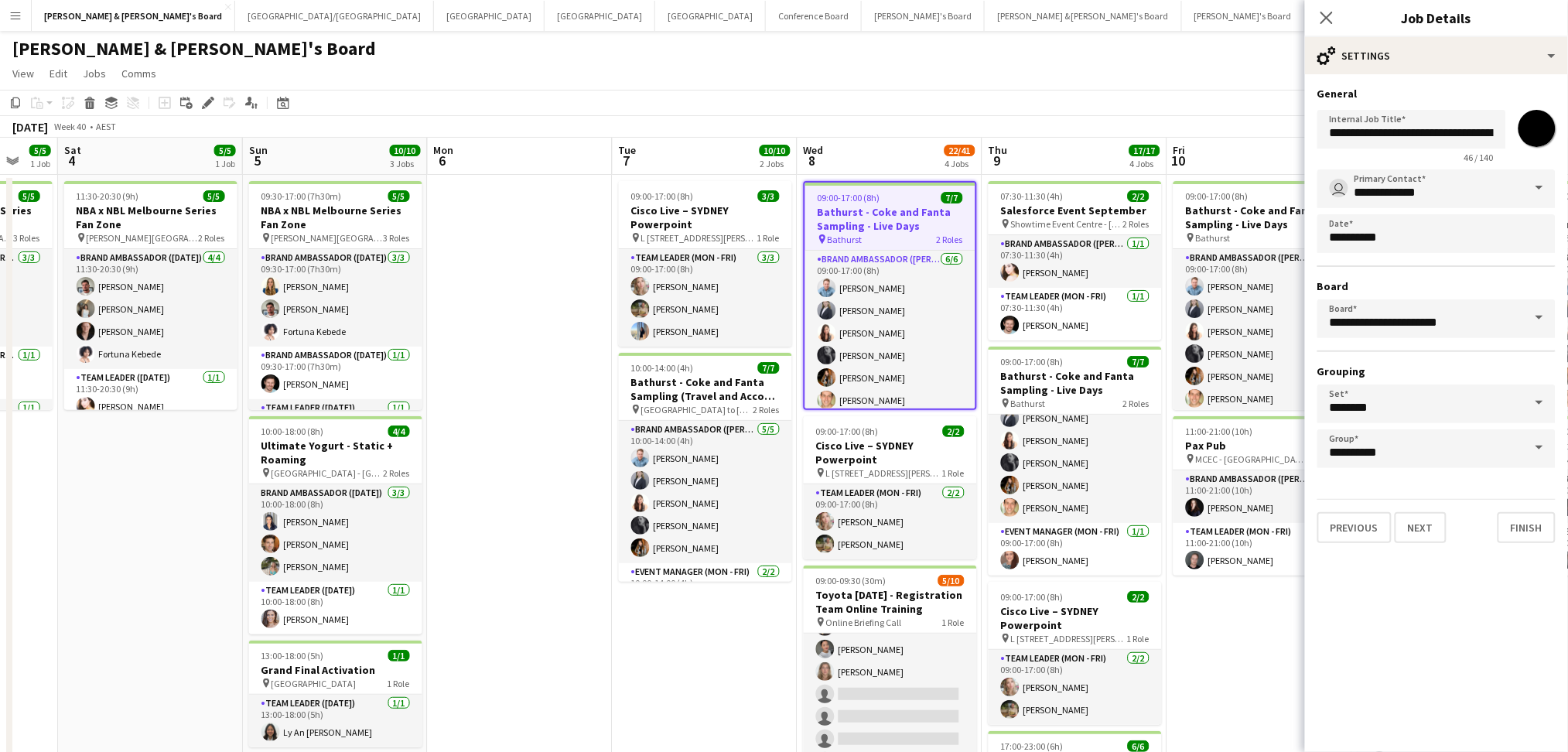
drag, startPoint x: 361, startPoint y: 654, endPoint x: 685, endPoint y: 647, distance: 324.1
click at [685, 647] on app-calendar-viewport "Tue 30 Wed 1 7/7 2 Jobs Thu 2 13/13 4 Jobs Fri 3 5/5 1 Job Sat 4 5/5 1 Job Sun …" at bounding box center [784, 636] width 1568 height 996
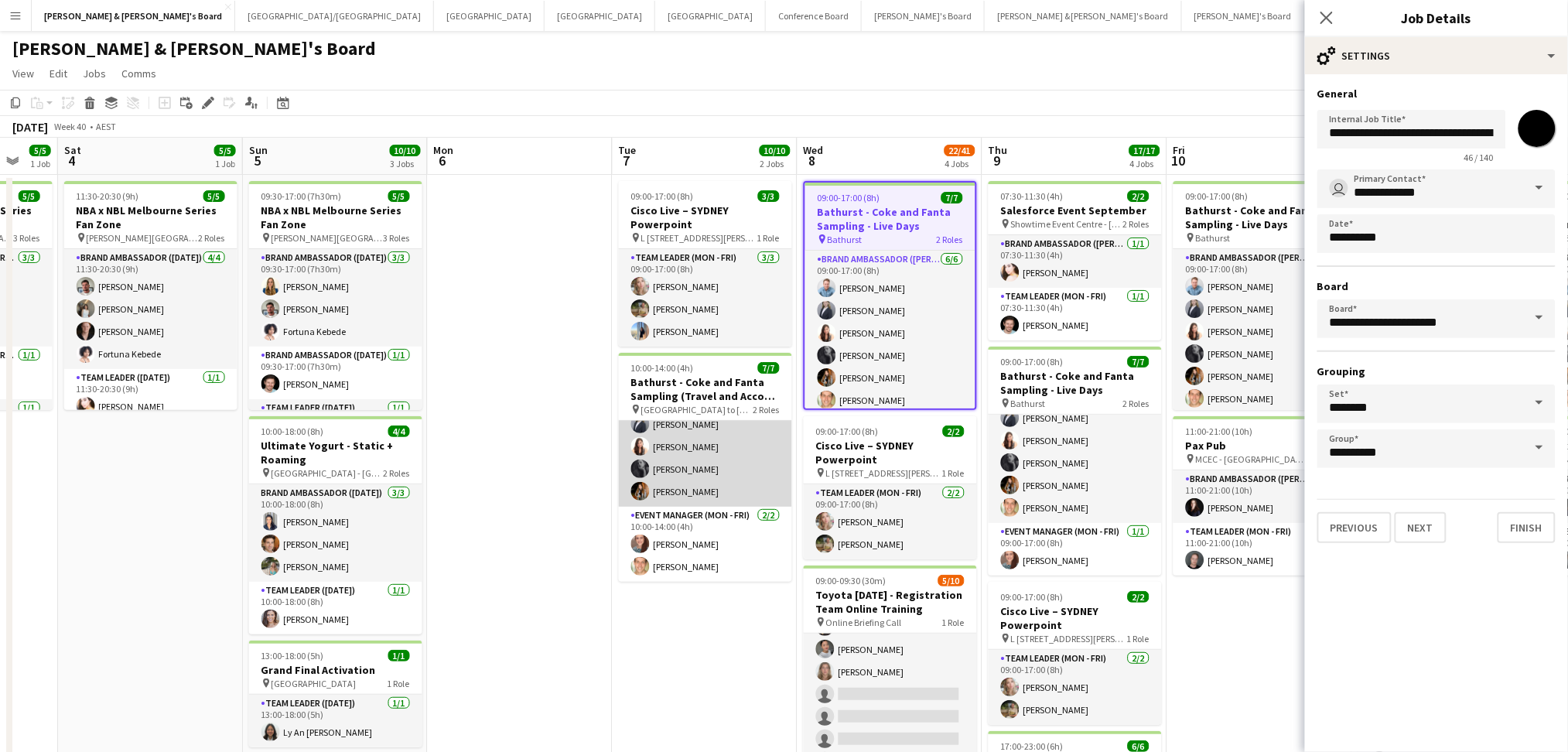
scroll to position [0, 0]
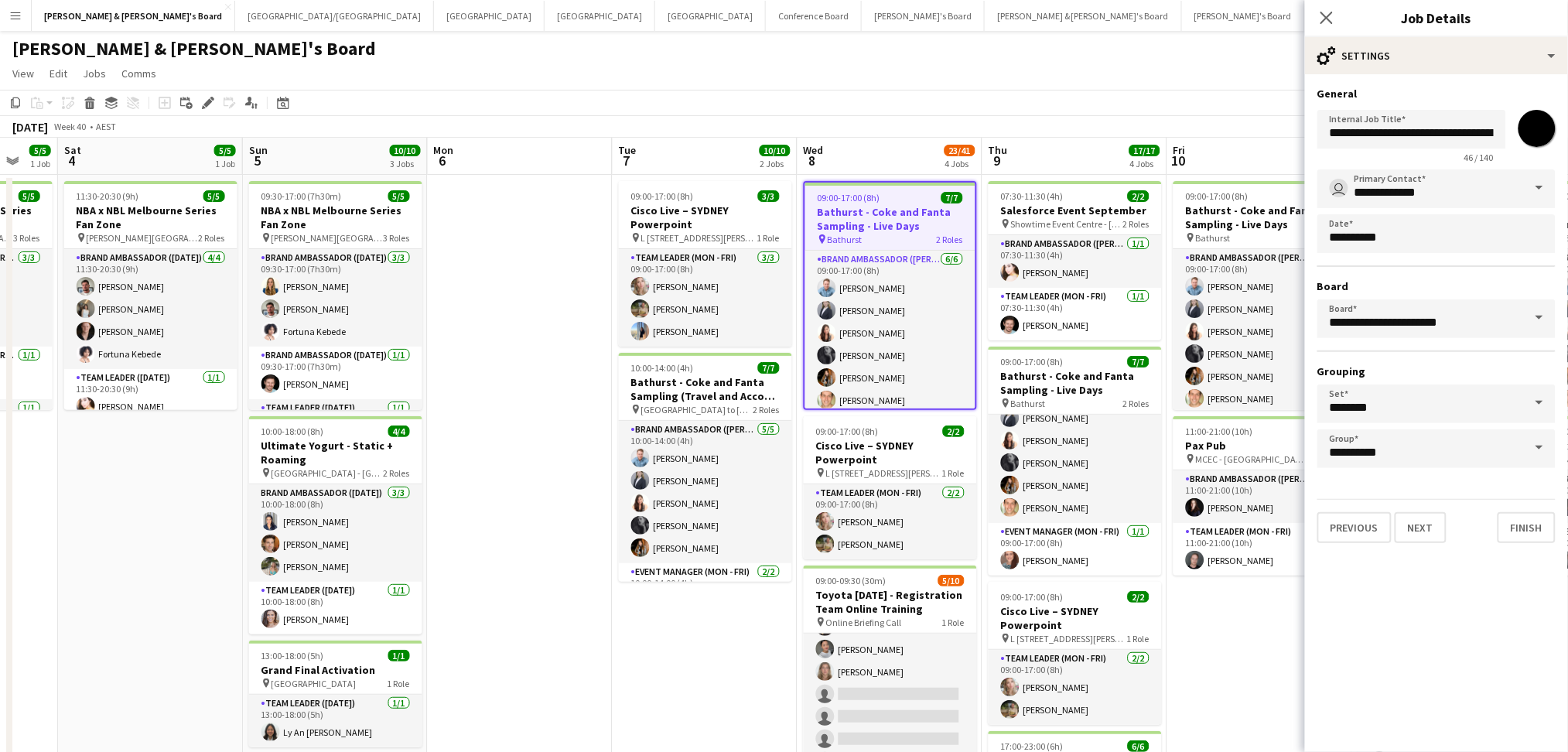
click at [856, 218] on h3 "Bathurst - Coke and Fanta Sampling - Live Days" at bounding box center [890, 219] width 170 height 28
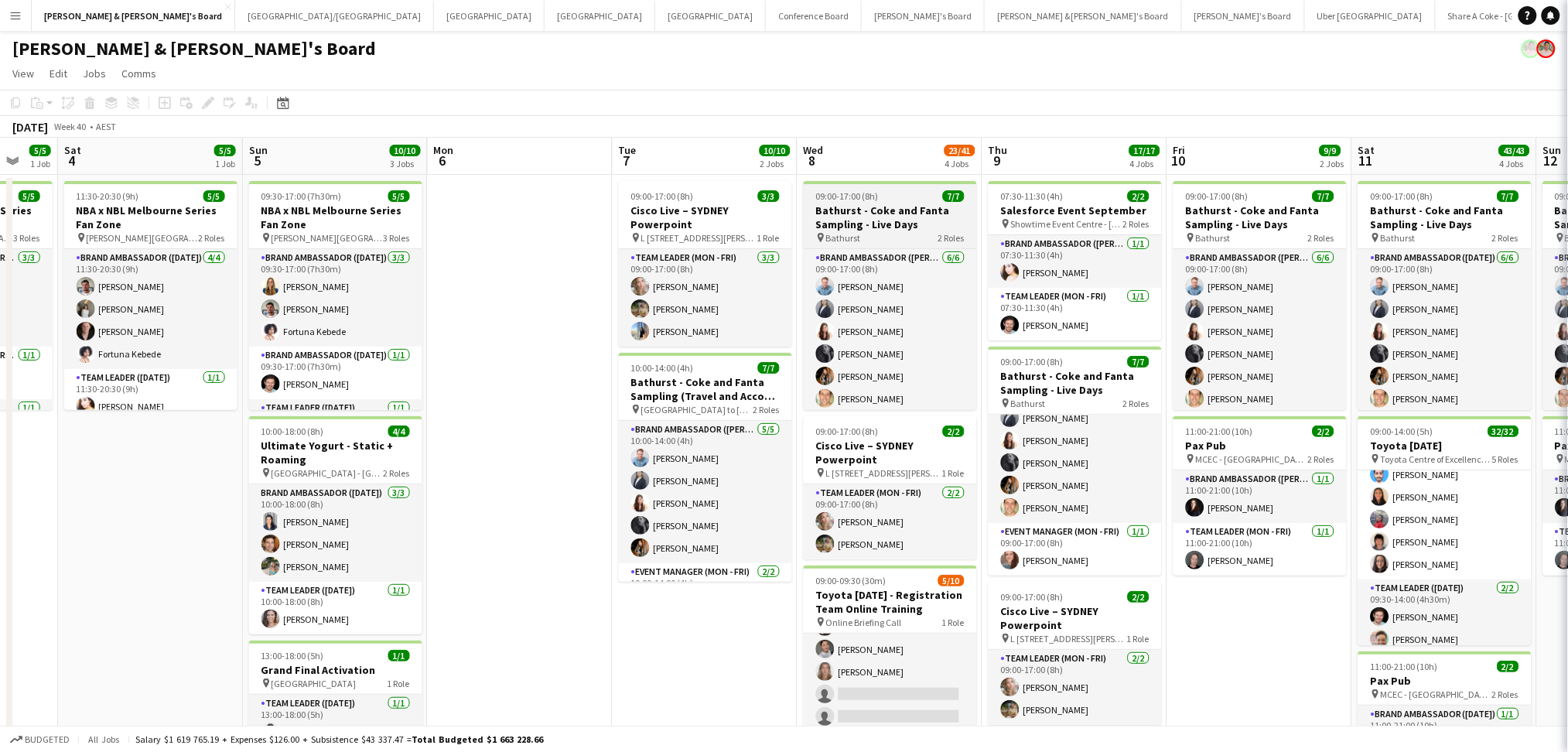
click at [856, 218] on h3 "Bathurst - Coke and Fanta Sampling - Live Days" at bounding box center [890, 217] width 173 height 28
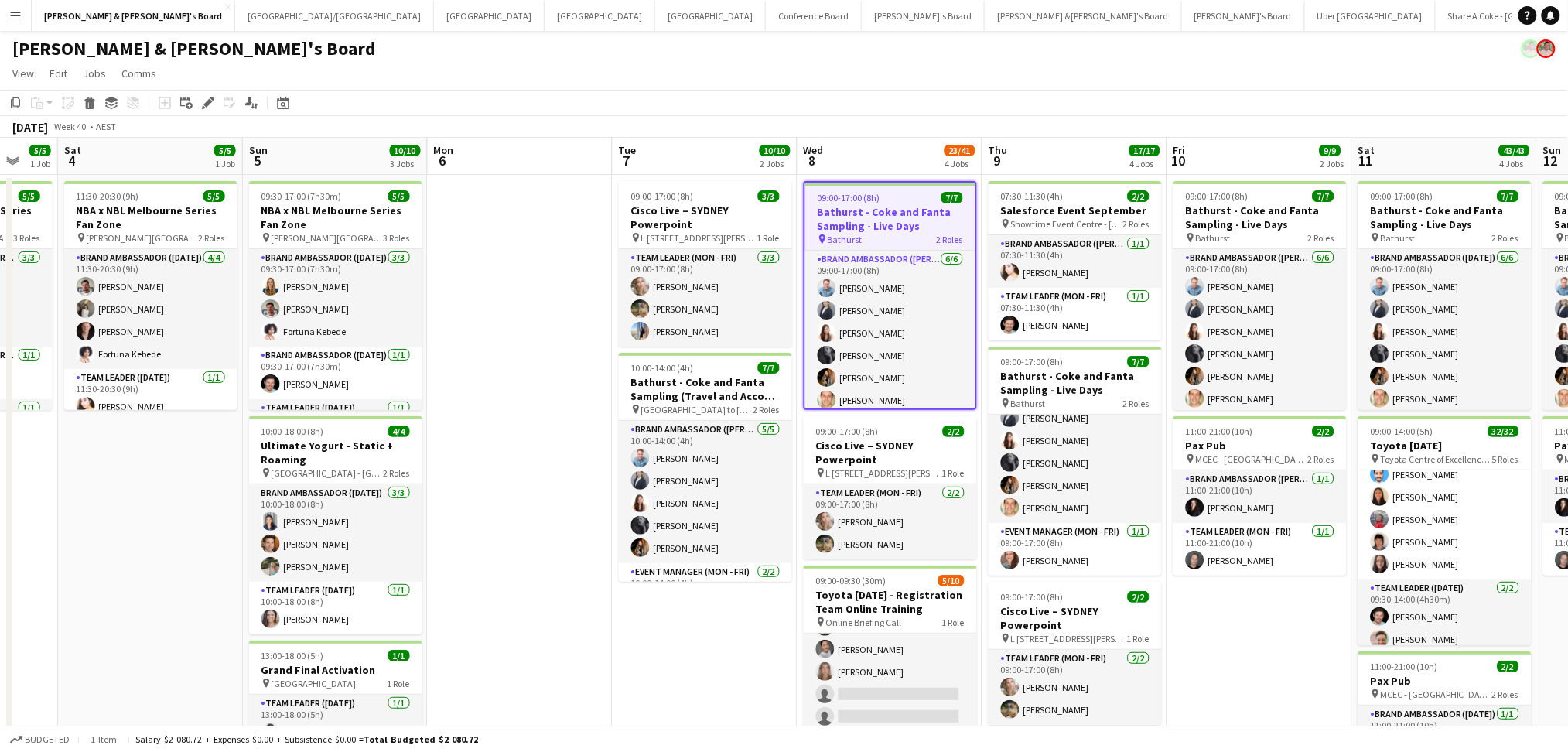
click at [856, 218] on h3 "Bathurst - Coke and Fanta Sampling - Live Days" at bounding box center [890, 219] width 170 height 28
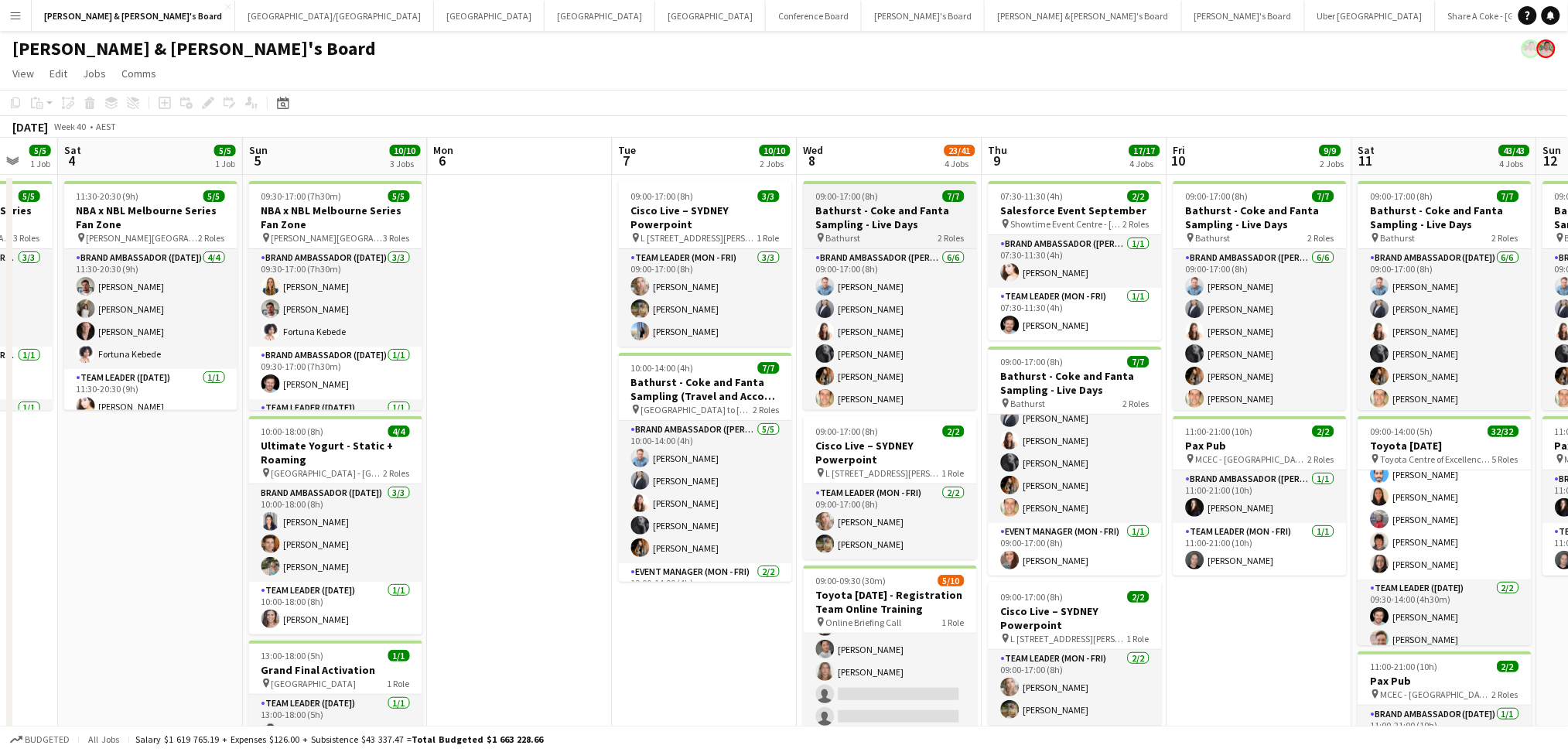
click at [856, 218] on h3 "Bathurst - Coke and Fanta Sampling - Live Days" at bounding box center [890, 217] width 173 height 28
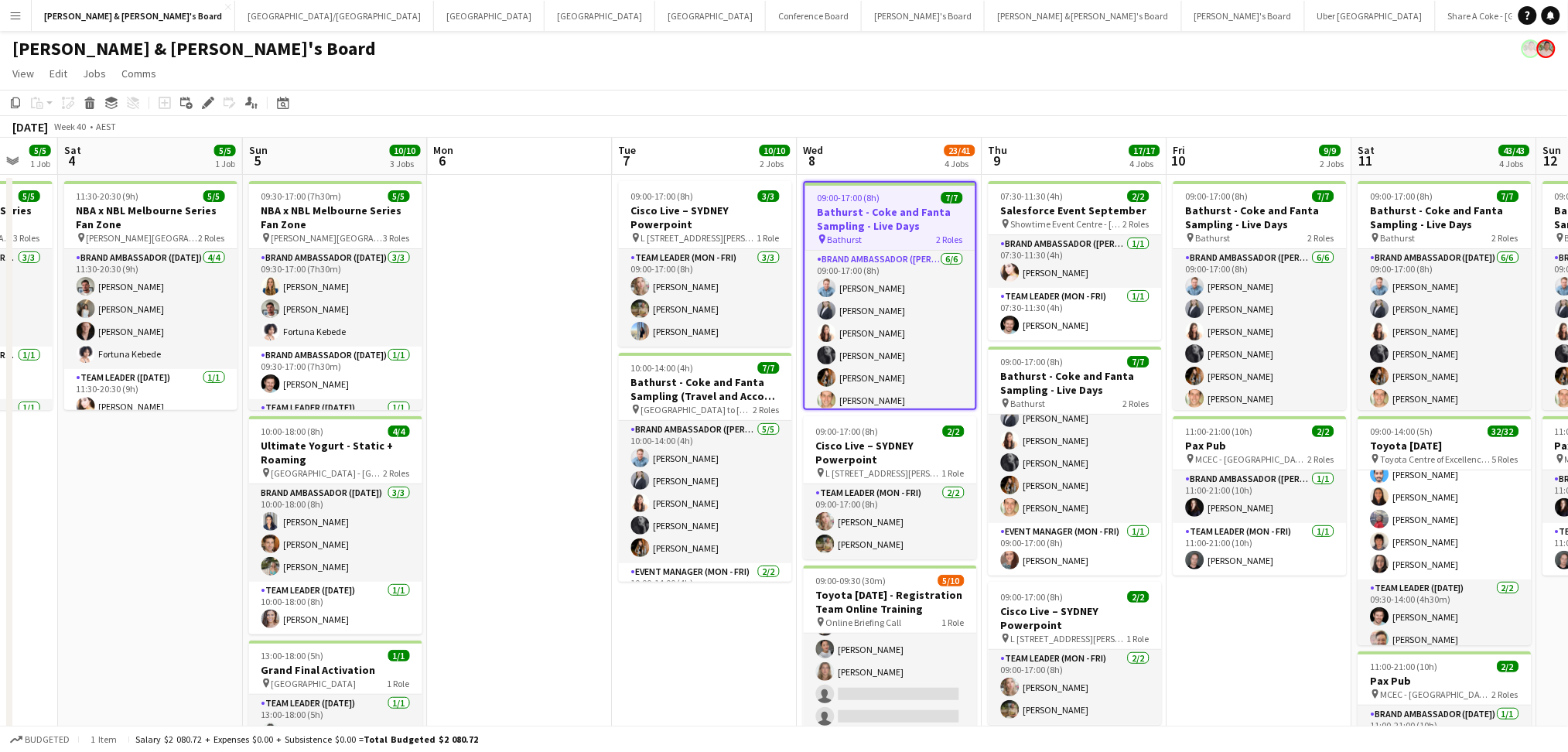
click at [856, 218] on h3 "Bathurst - Coke and Fanta Sampling - Live Days" at bounding box center [890, 219] width 170 height 28
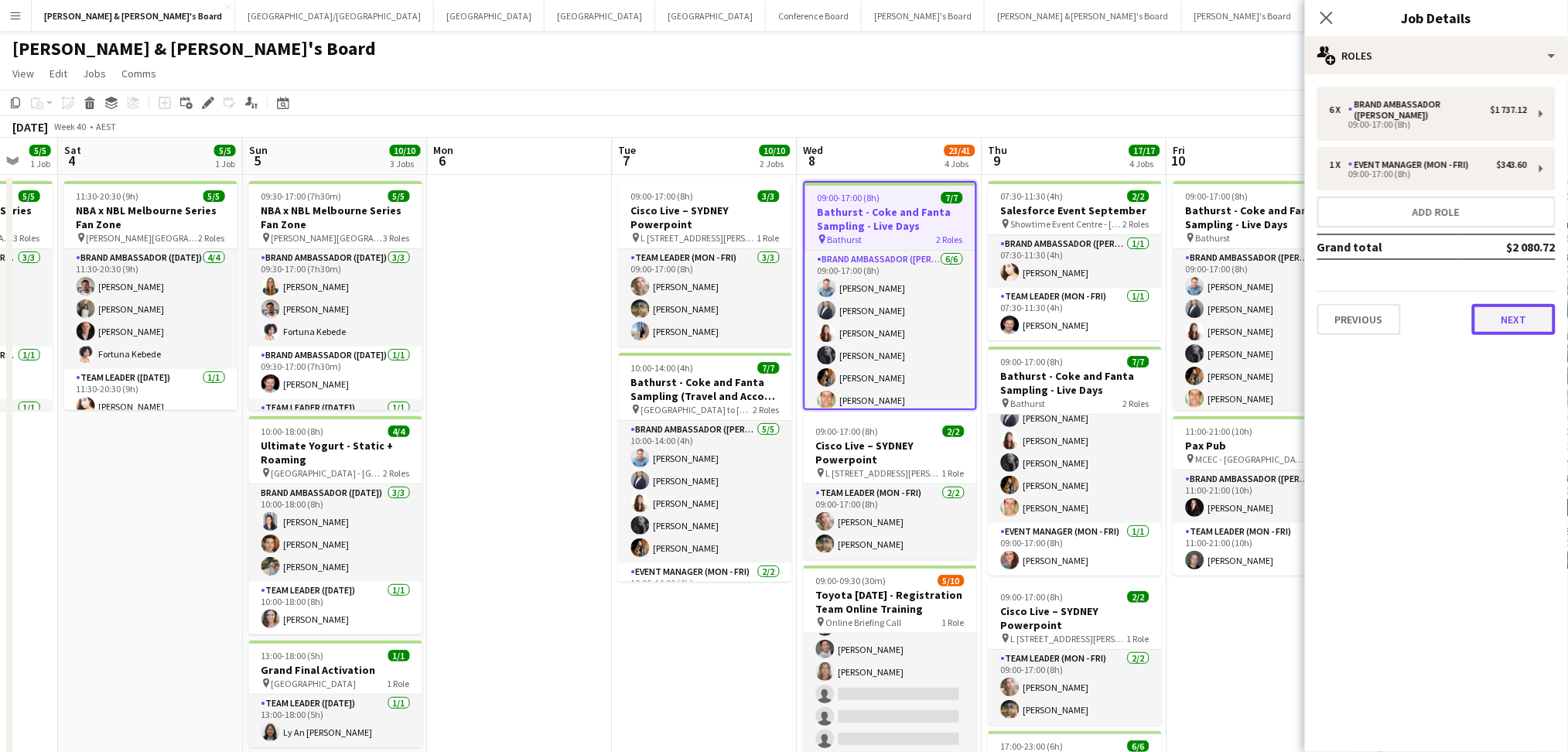
click at [1503, 326] on button "Next" at bounding box center [1514, 320] width 84 height 31
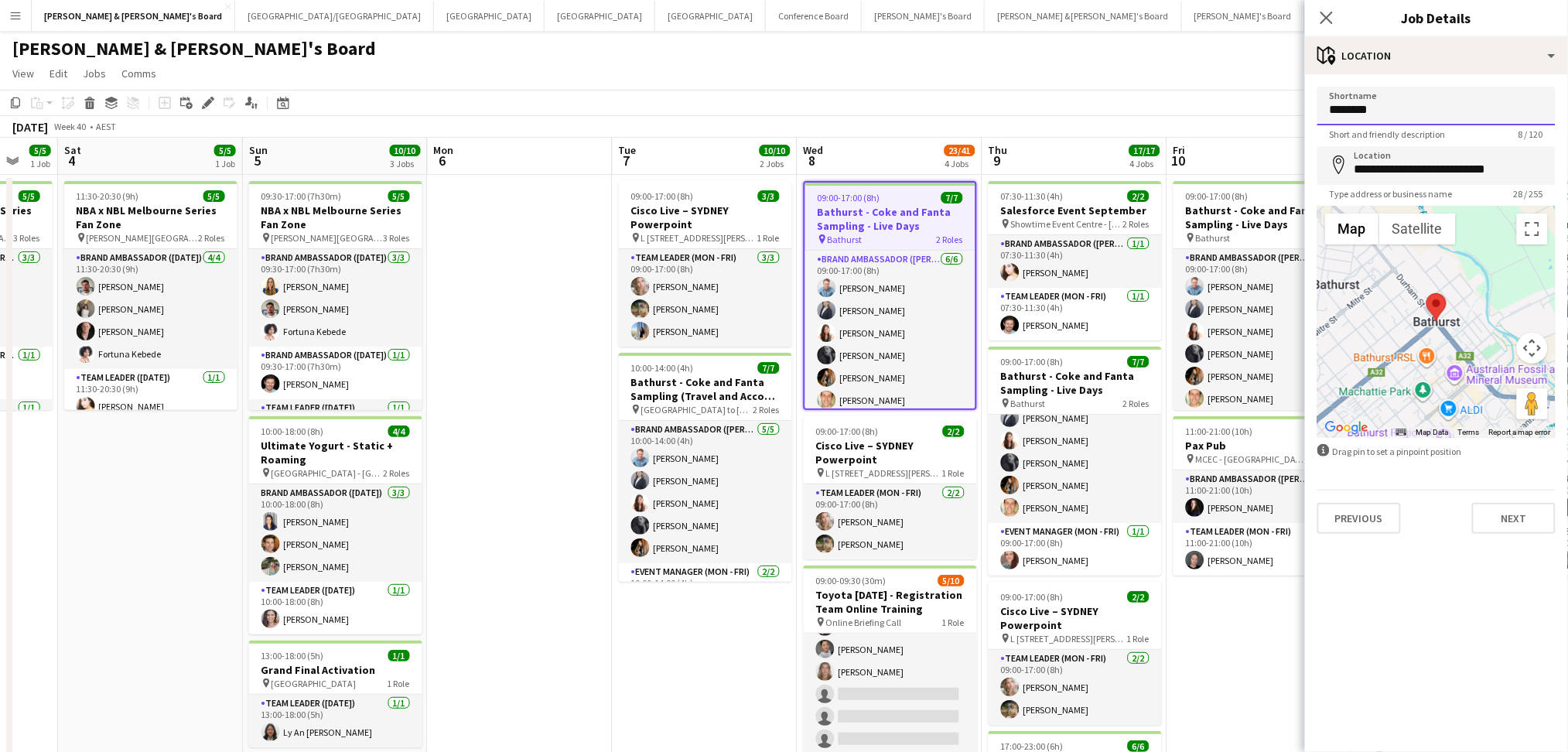
click at [1358, 113] on input "********" at bounding box center [1436, 106] width 238 height 39
click at [1378, 513] on button "Previous" at bounding box center [1359, 518] width 84 height 31
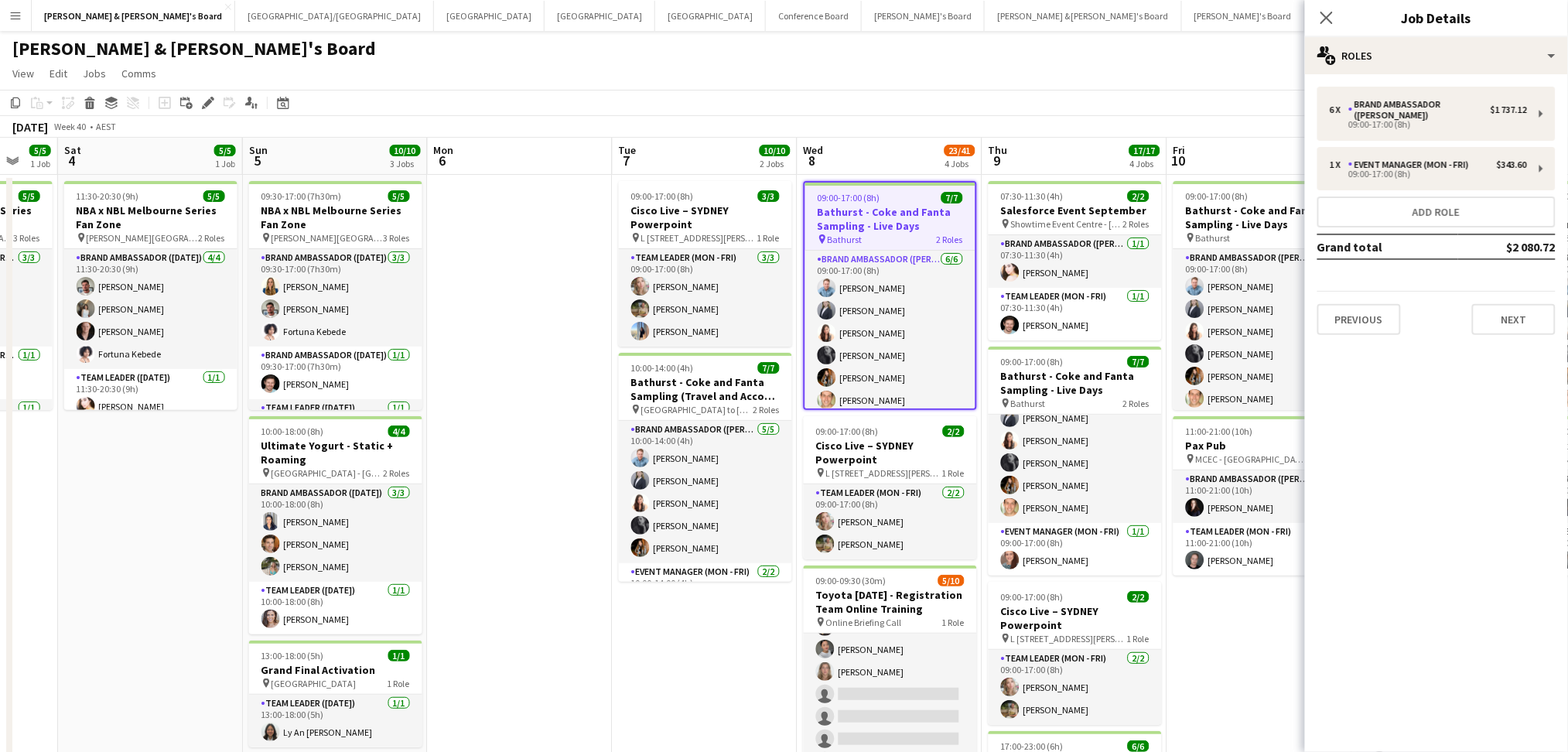
click at [1347, 342] on div "6 x Brand Ambassador (Mon - Fri) $1 737.12 09:00-17:00 (8h) 1 x Event Manager (…" at bounding box center [1436, 211] width 263 height 273
click at [1357, 331] on button "Previous" at bounding box center [1359, 320] width 84 height 31
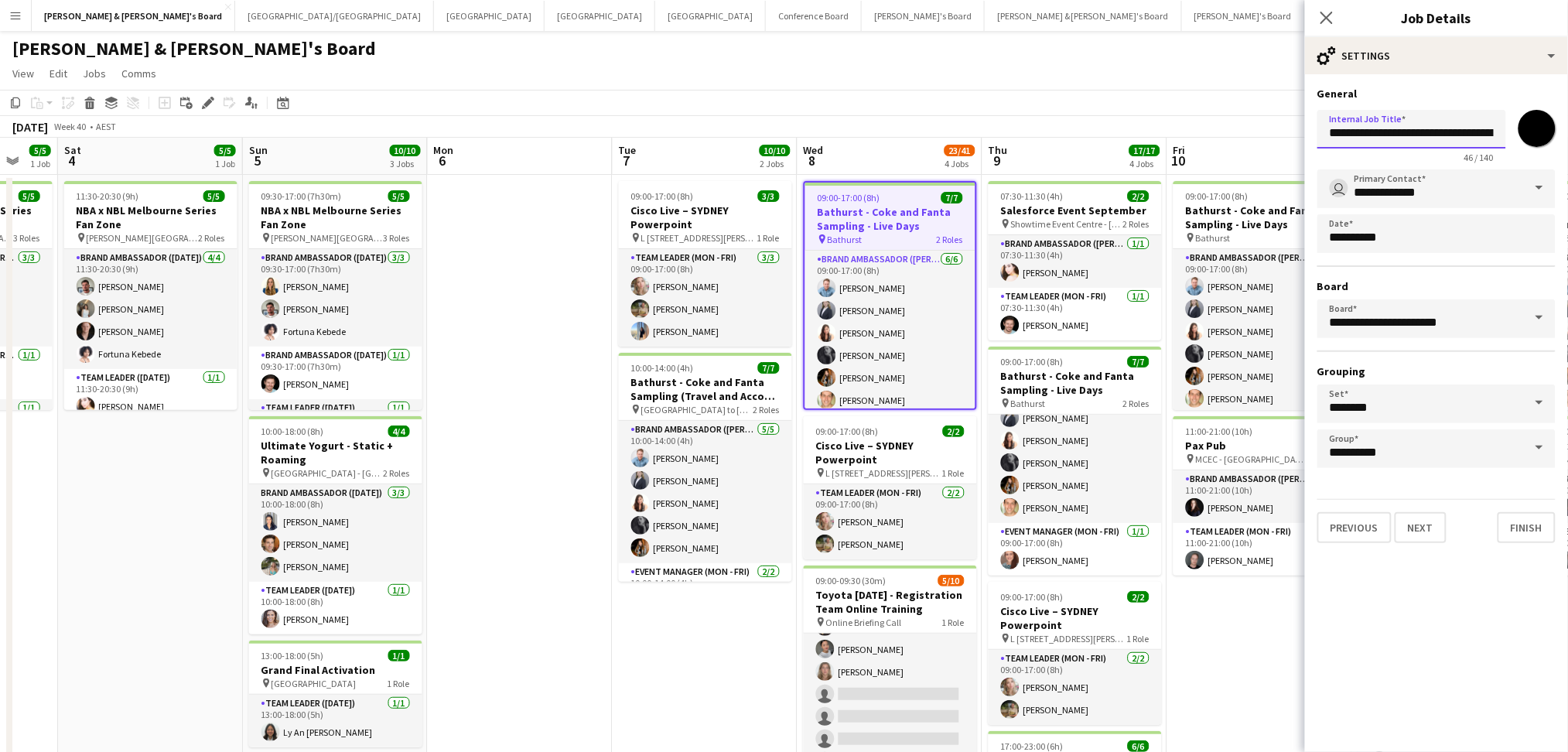
click at [1395, 141] on input "**********" at bounding box center [1411, 129] width 189 height 39
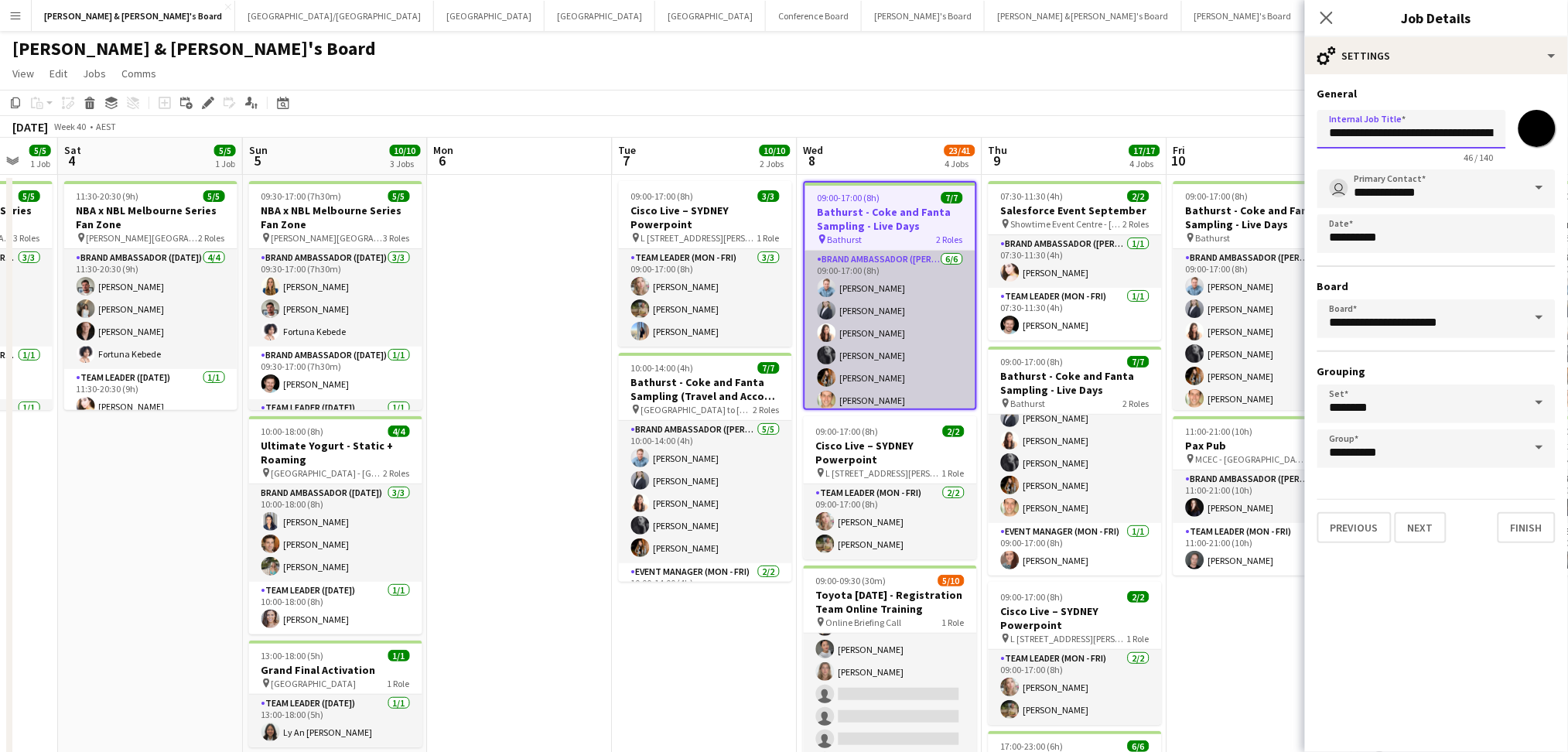
scroll to position [58, 0]
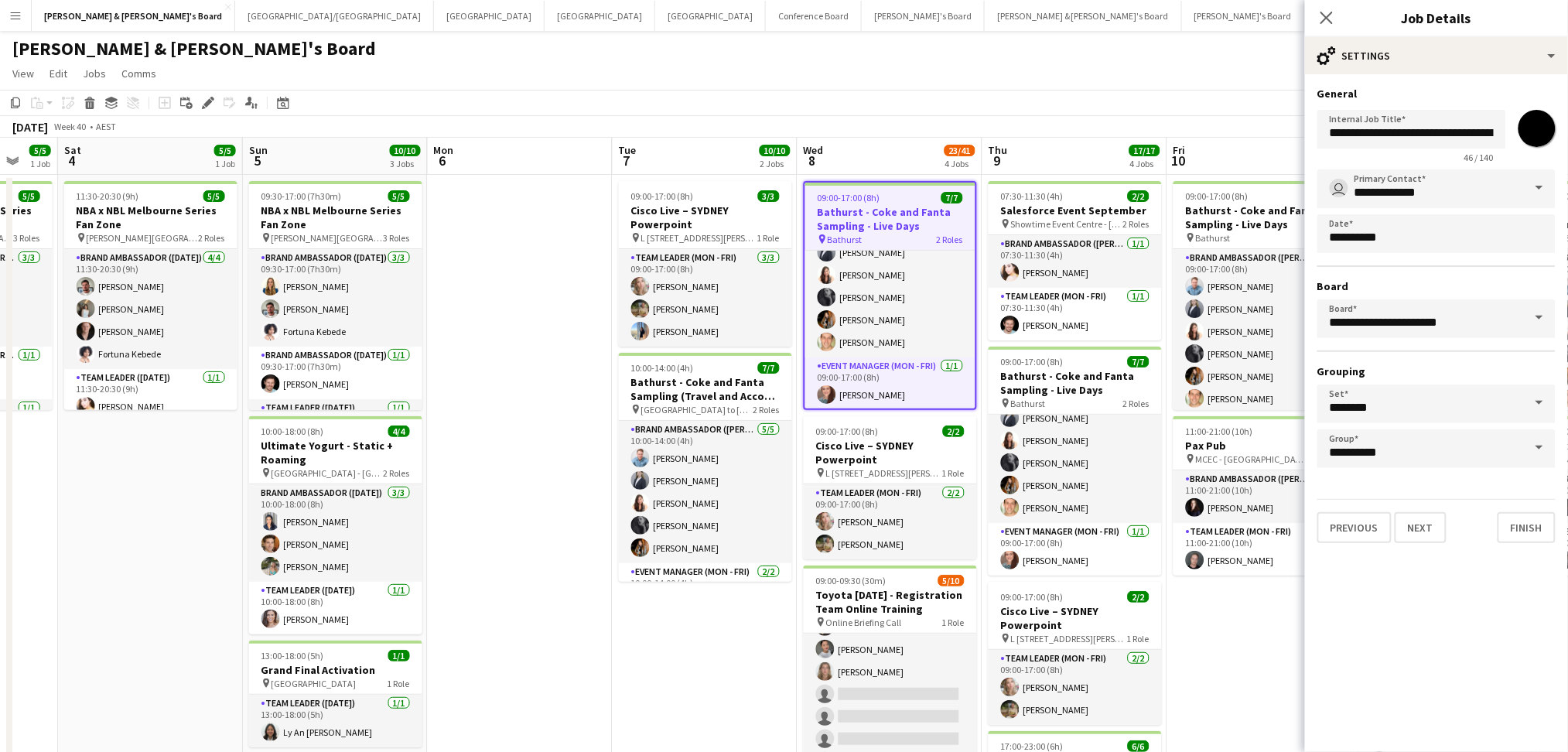
click at [1204, 657] on app-date-cell "09:00-17:00 (8h) 7/7 Bathurst - Coke and Fanta Sampling - Live Days pin Bathurs…" at bounding box center [1259, 618] width 185 height 887
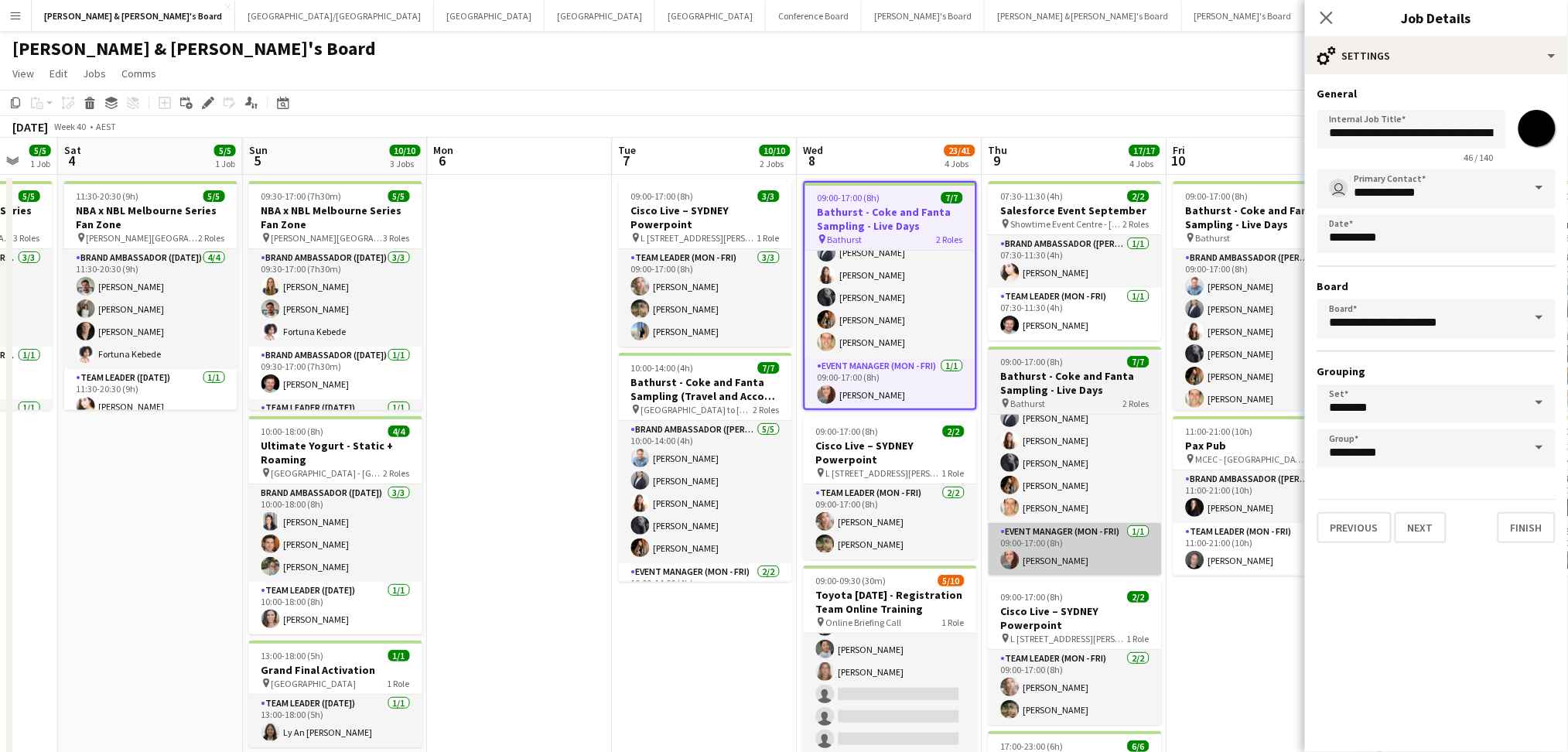
scroll to position [57, 0]
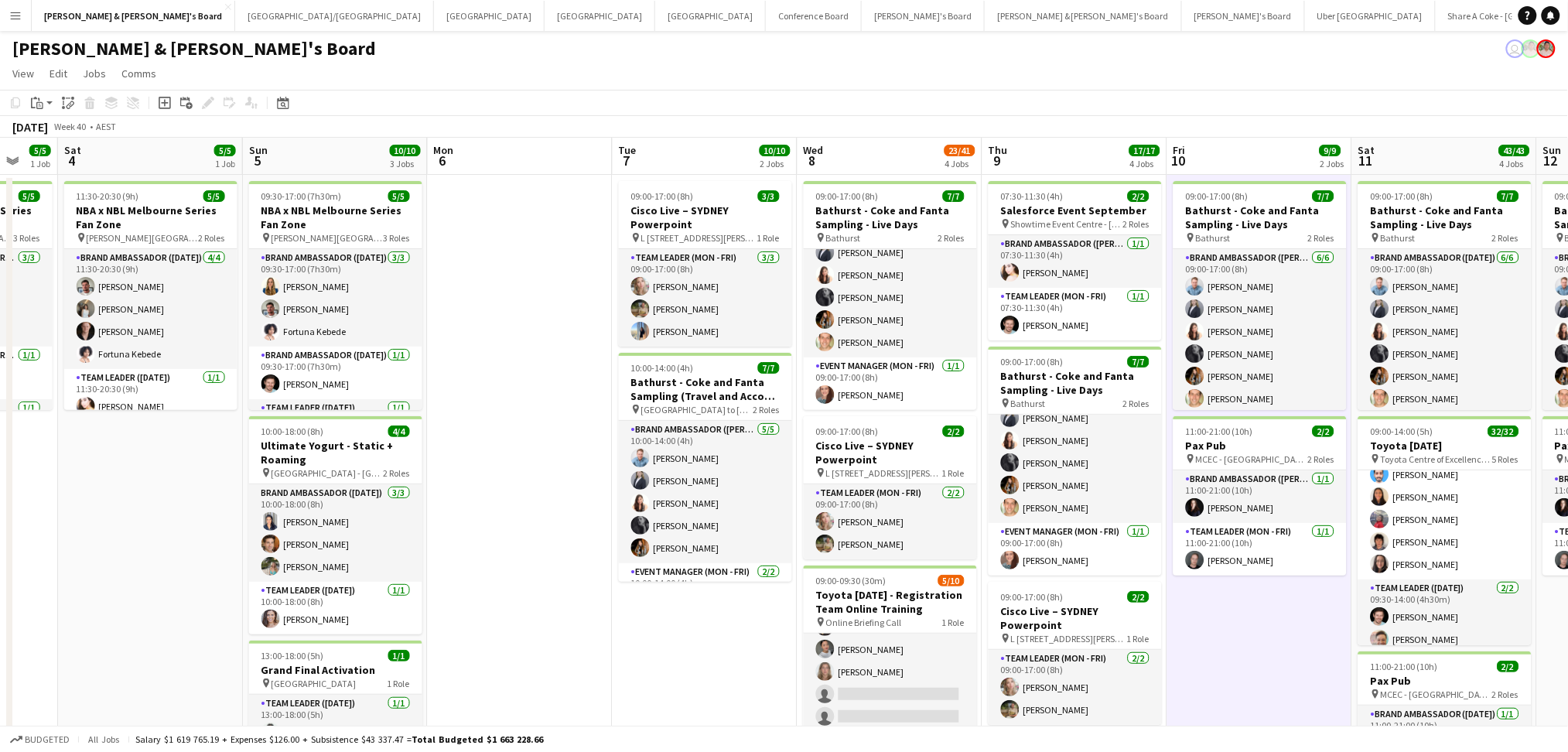
click at [883, 110] on app-toolbar "Copy Paste Paste Ctrl+V Paste with crew Ctrl+Shift+V Paste linked Job [GEOGRAPH…" at bounding box center [784, 103] width 1568 height 26
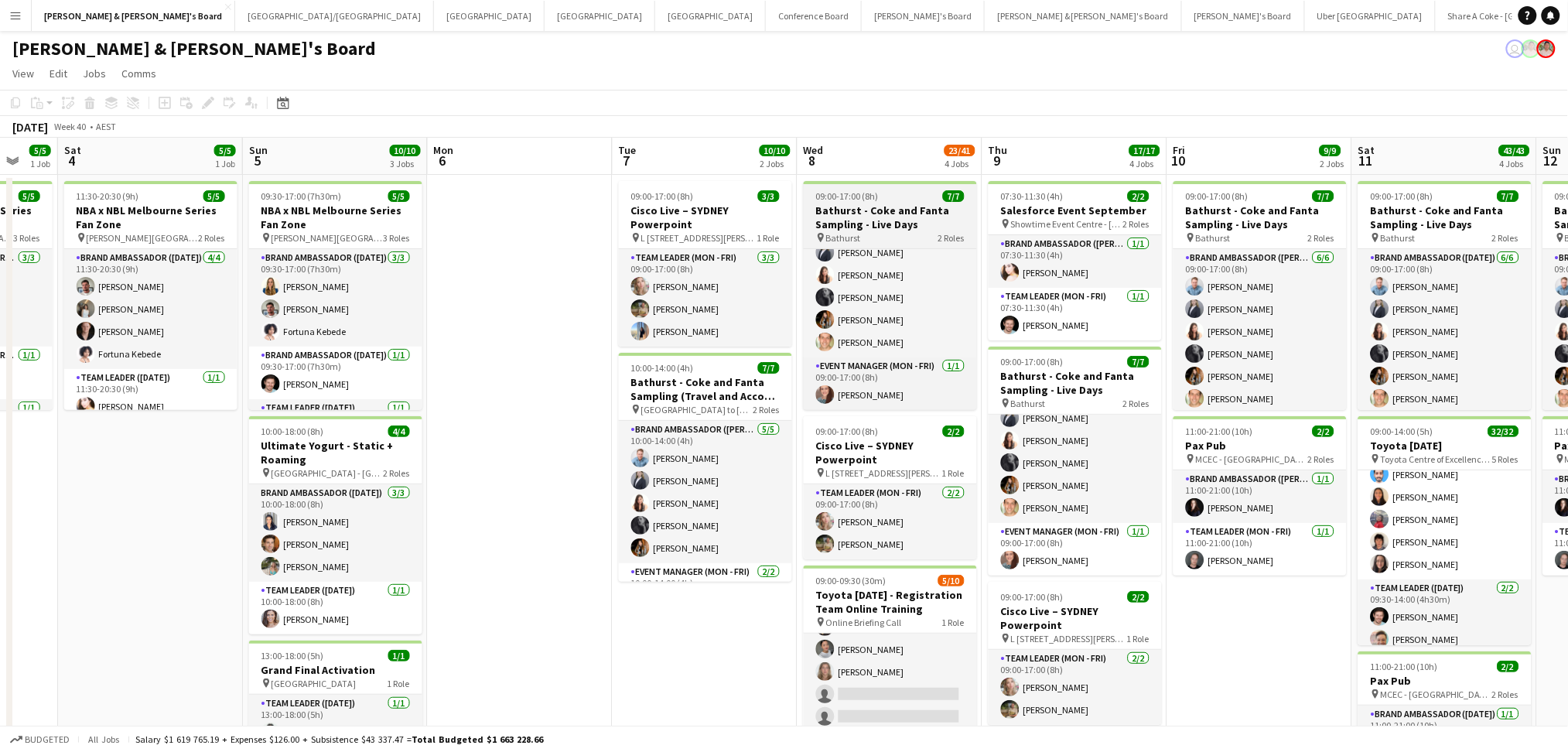
click at [924, 232] on div "pin Bathurst 2 Roles" at bounding box center [890, 237] width 173 height 12
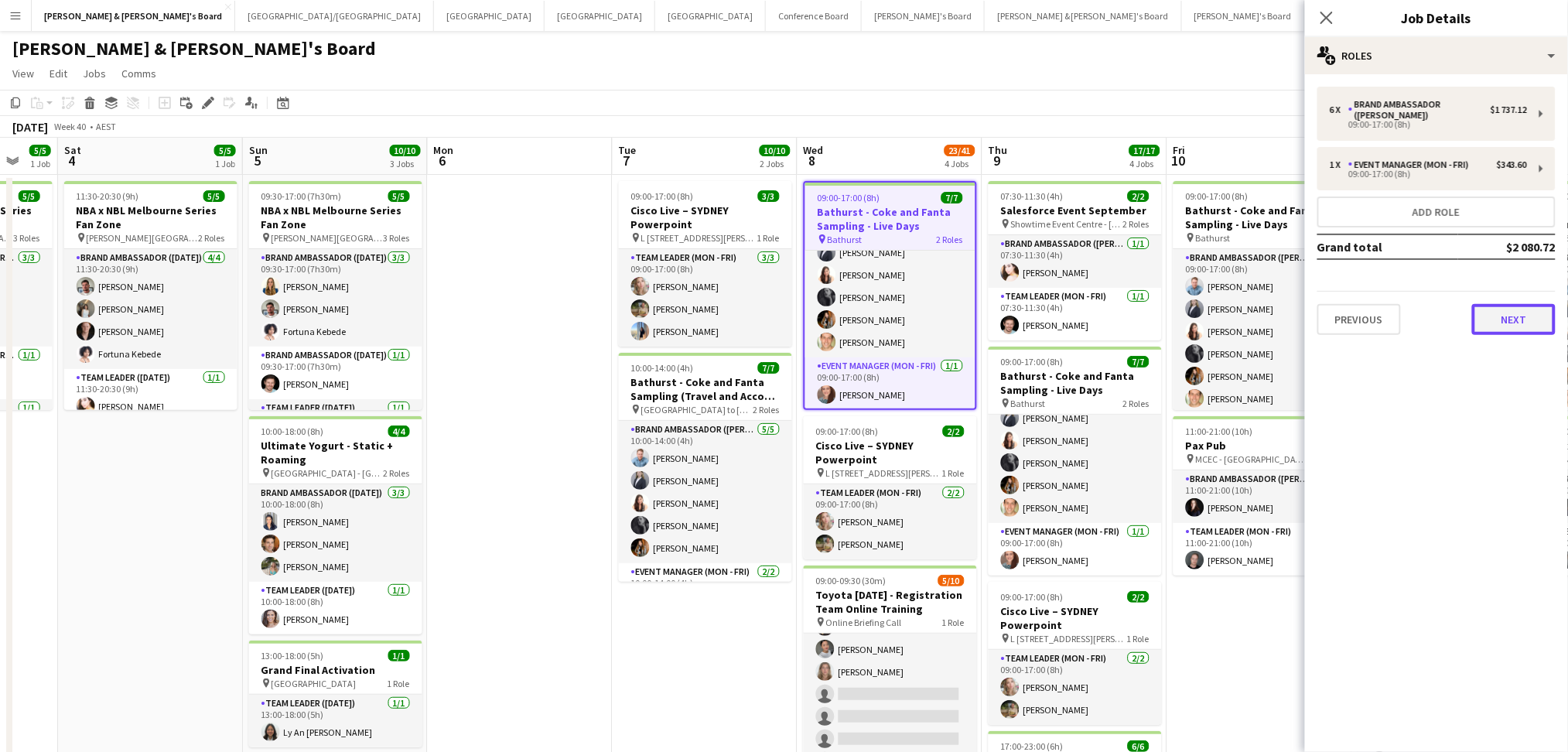
click at [1503, 307] on button "Next" at bounding box center [1514, 320] width 84 height 31
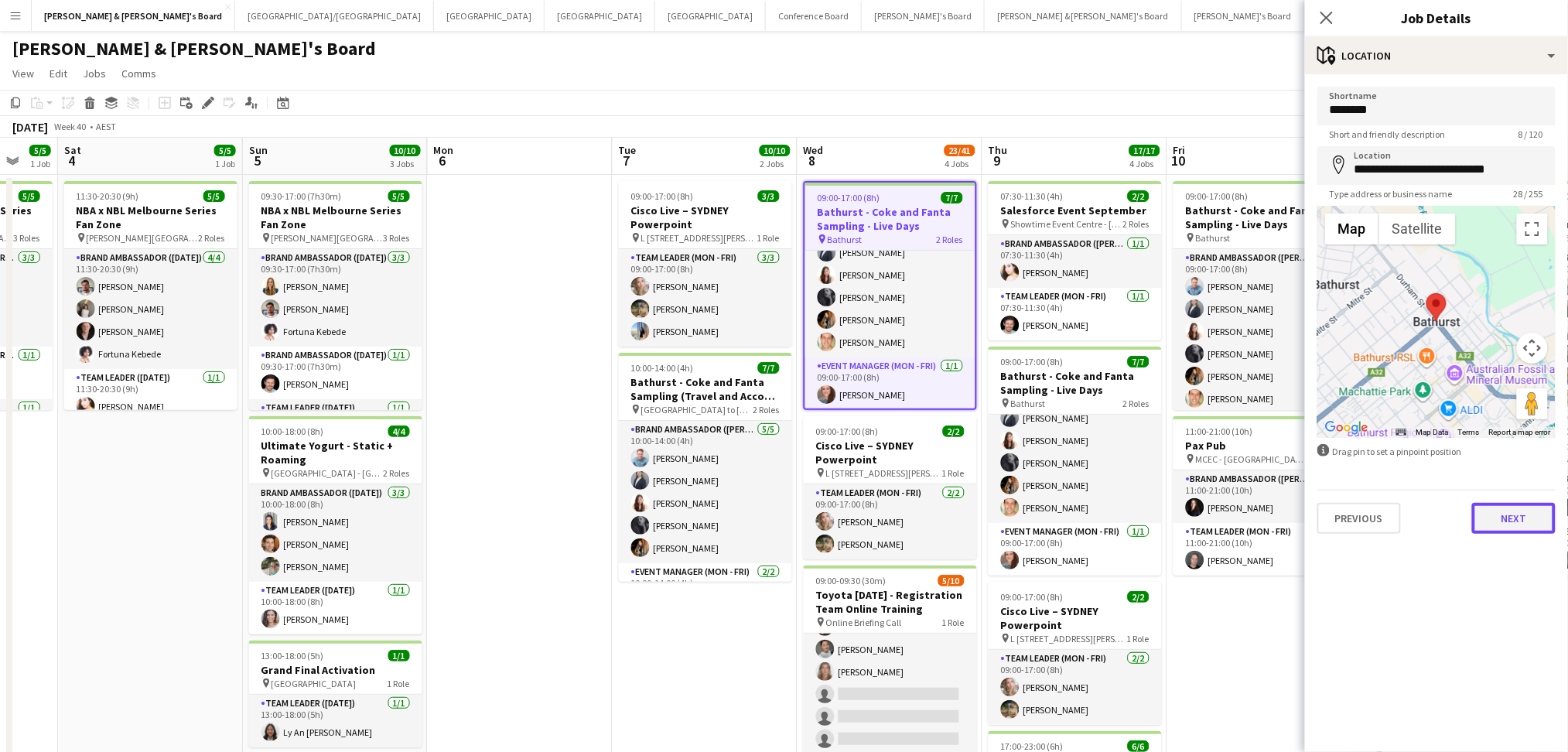
click at [1507, 508] on button "Next" at bounding box center [1514, 518] width 84 height 31
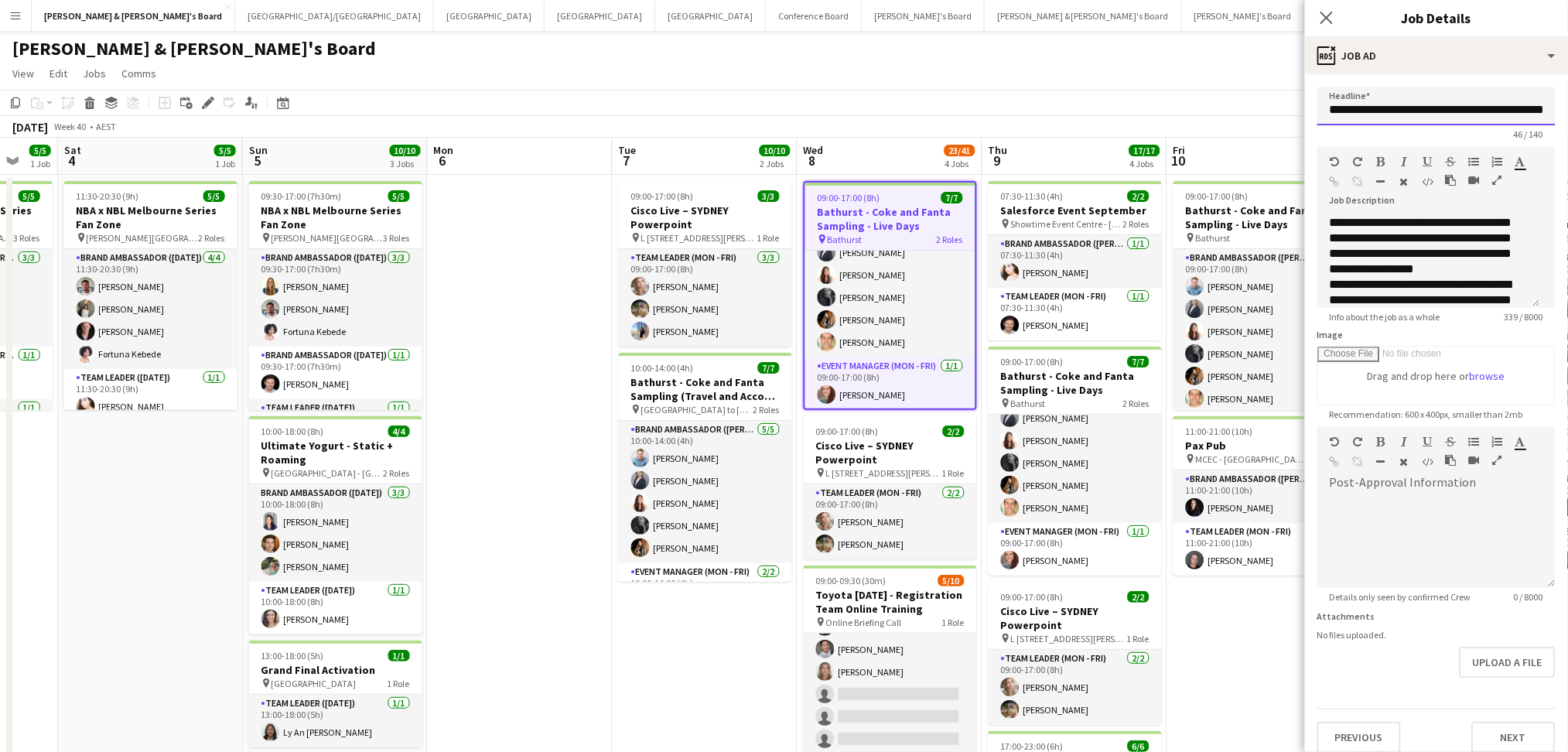
click at [1398, 115] on input "**********" at bounding box center [1436, 106] width 238 height 39
drag, startPoint x: 1329, startPoint y: 107, endPoint x: 1470, endPoint y: 109, distance: 141.0
click at [1470, 109] on input "**********" at bounding box center [1429, 106] width 223 height 38
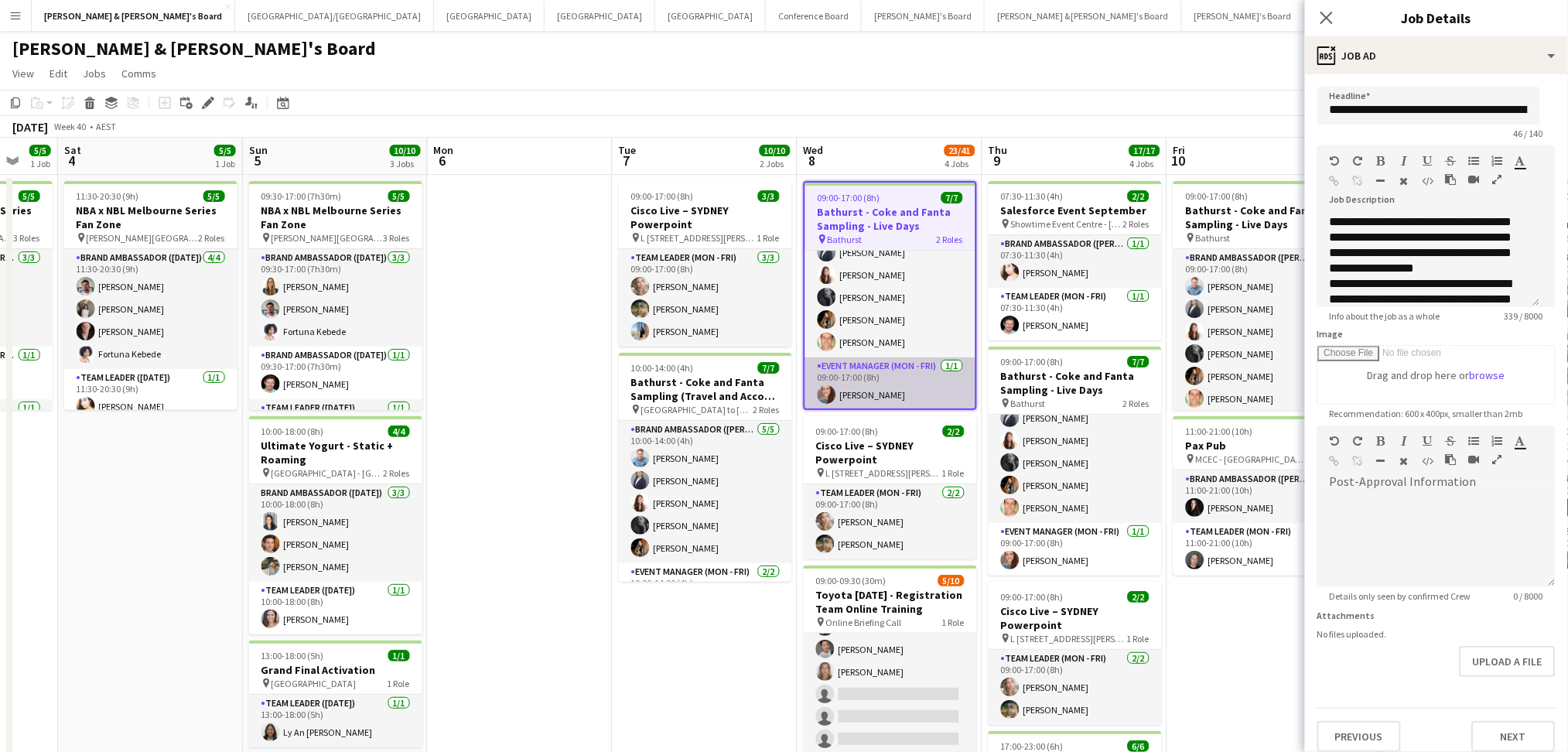
scroll to position [0, 0]
